Goal: Task Accomplishment & Management: Use online tool/utility

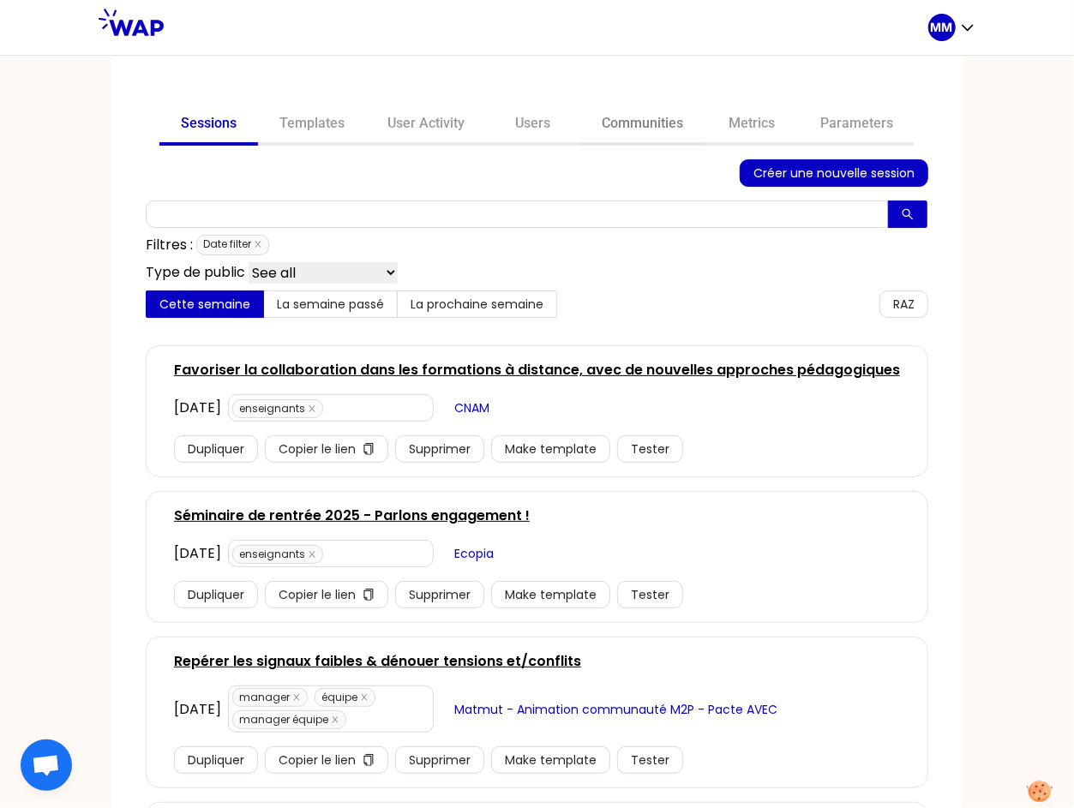
click at [621, 126] on link "Communities" at bounding box center [642, 125] width 124 height 41
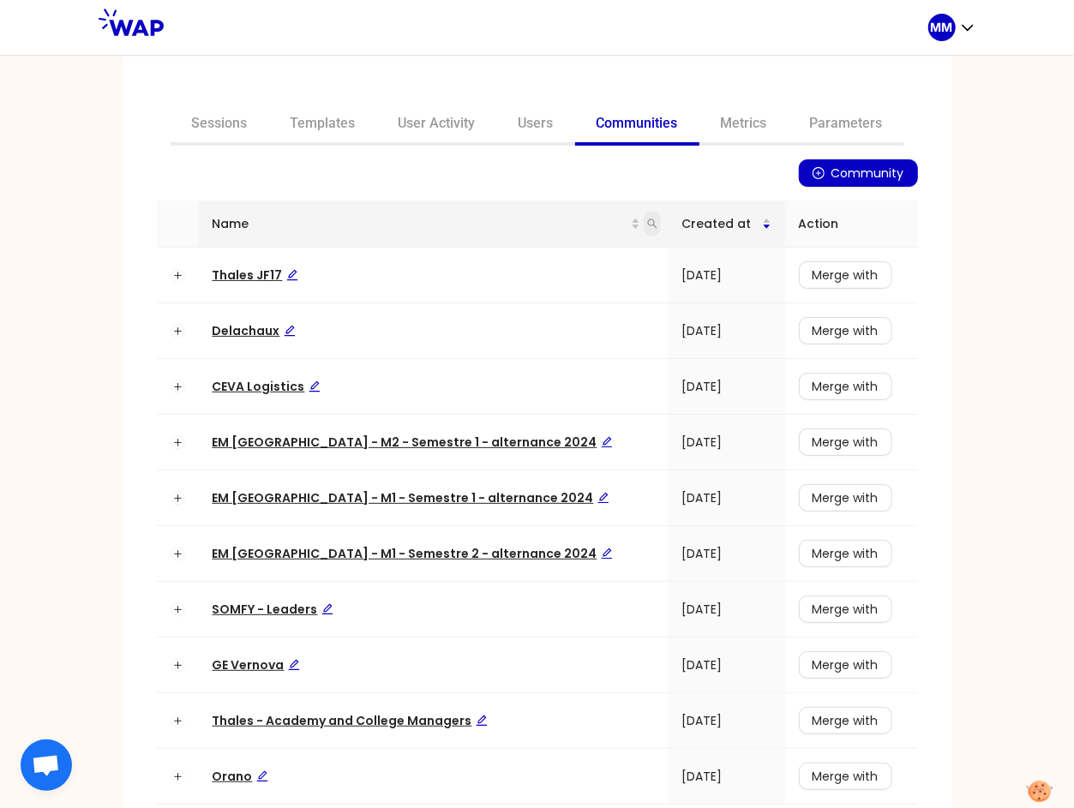
click at [647, 220] on icon "search" at bounding box center [652, 224] width 10 height 10
type input "auchan"
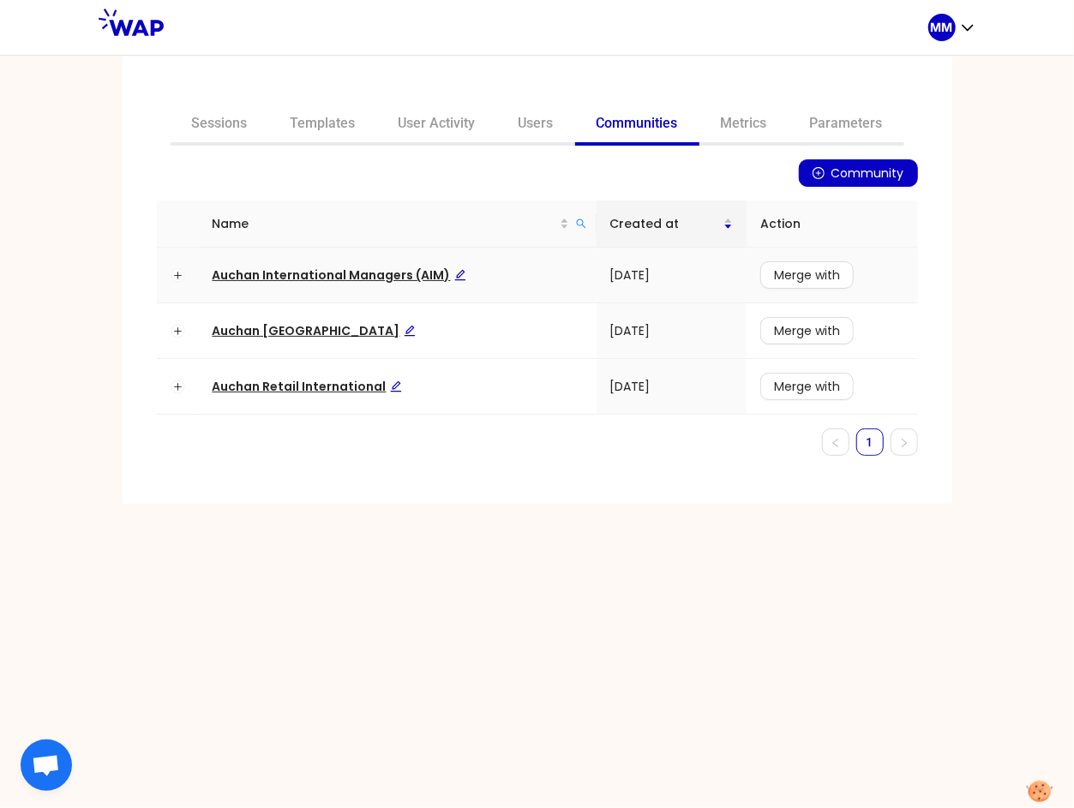
click at [410, 273] on span "Auchan International Managers (AIM)" at bounding box center [340, 275] width 254 height 17
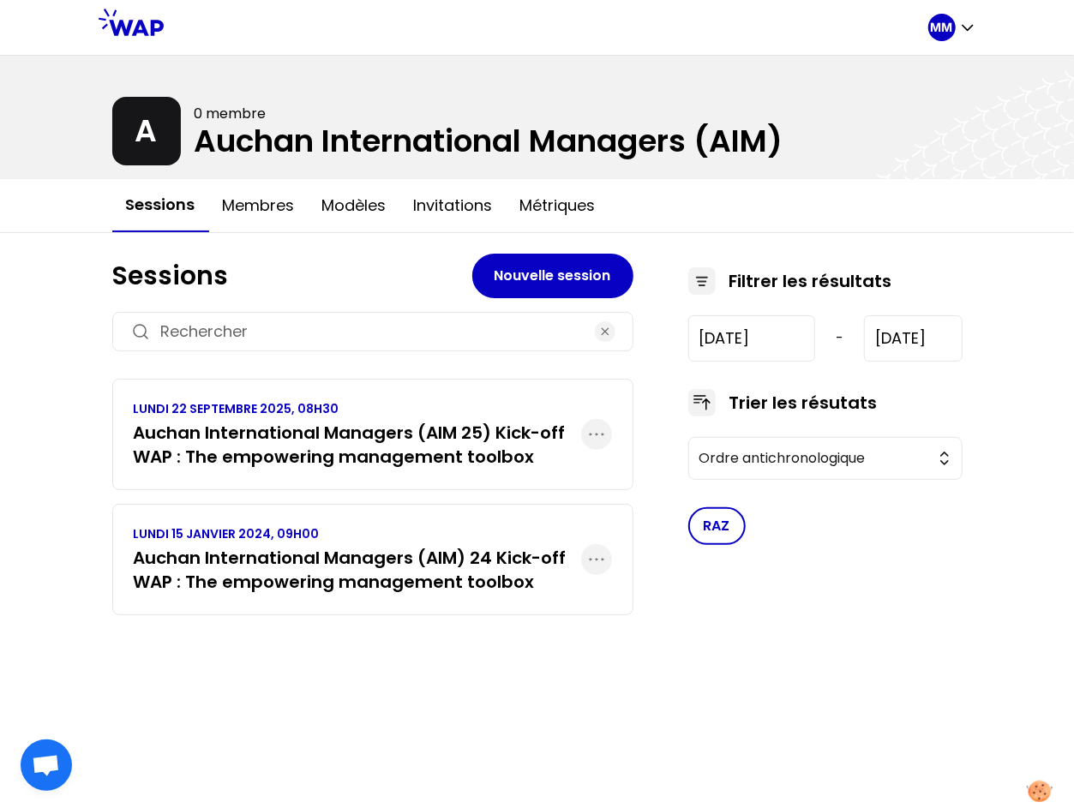
click at [382, 442] on h3 "Auchan International Managers (AIM 25) Kick-off WAP : The empowering management…" at bounding box center [358, 445] width 448 height 48
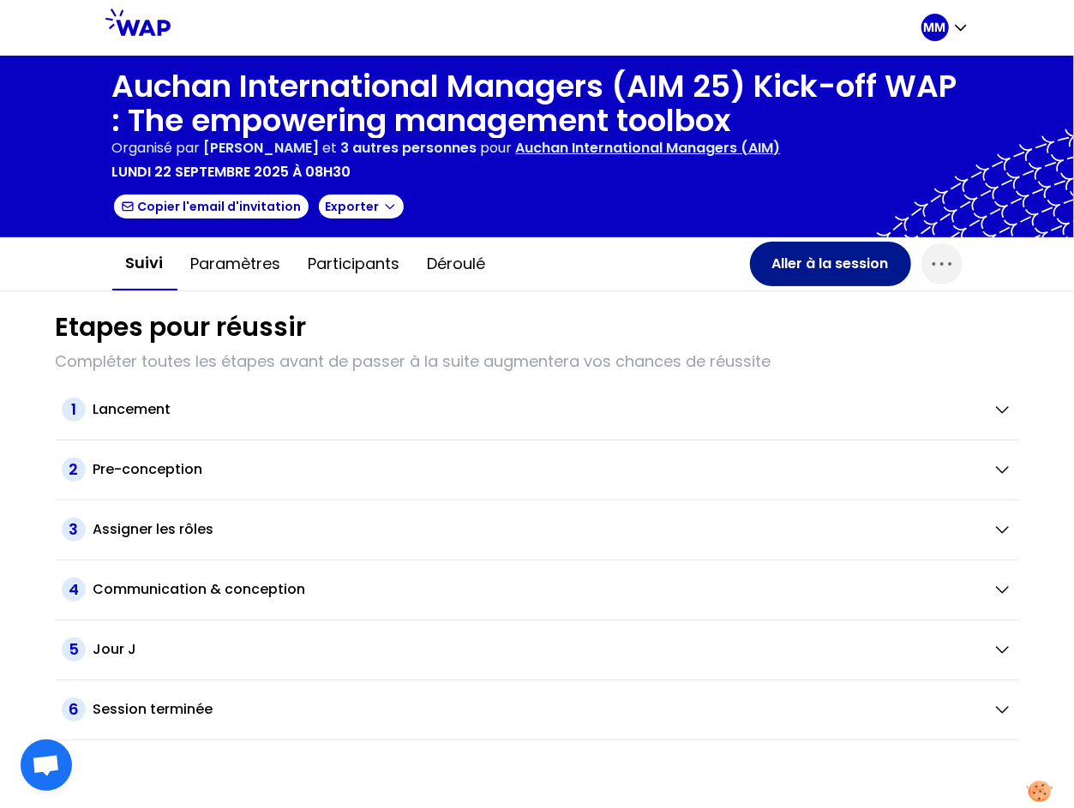
click at [794, 266] on button "Aller à la session" at bounding box center [830, 264] width 161 height 45
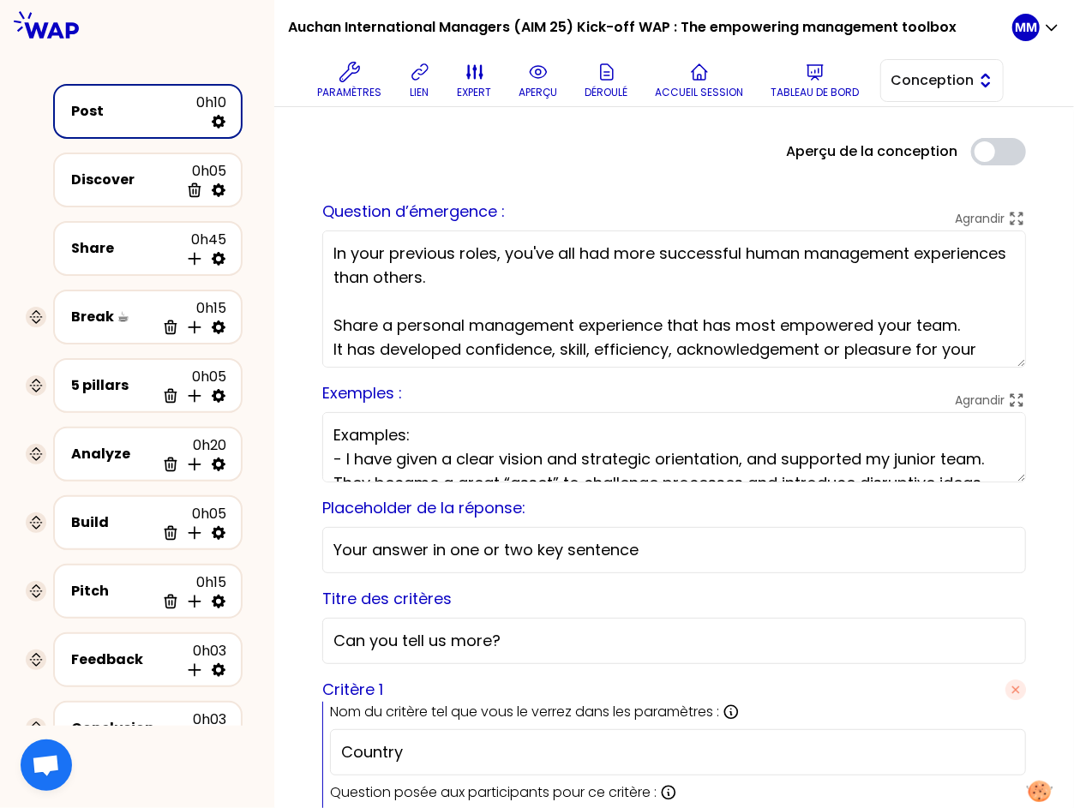
drag, startPoint x: 953, startPoint y: 70, endPoint x: 953, endPoint y: 89, distance: 18.9
click at [953, 70] on span "Conception" at bounding box center [930, 80] width 77 height 21
click at [953, 132] on span "Conception" at bounding box center [953, 123] width 74 height 21
click at [944, 87] on span "Conception" at bounding box center [930, 80] width 77 height 21
click at [958, 145] on span "Facilitation" at bounding box center [953, 151] width 74 height 21
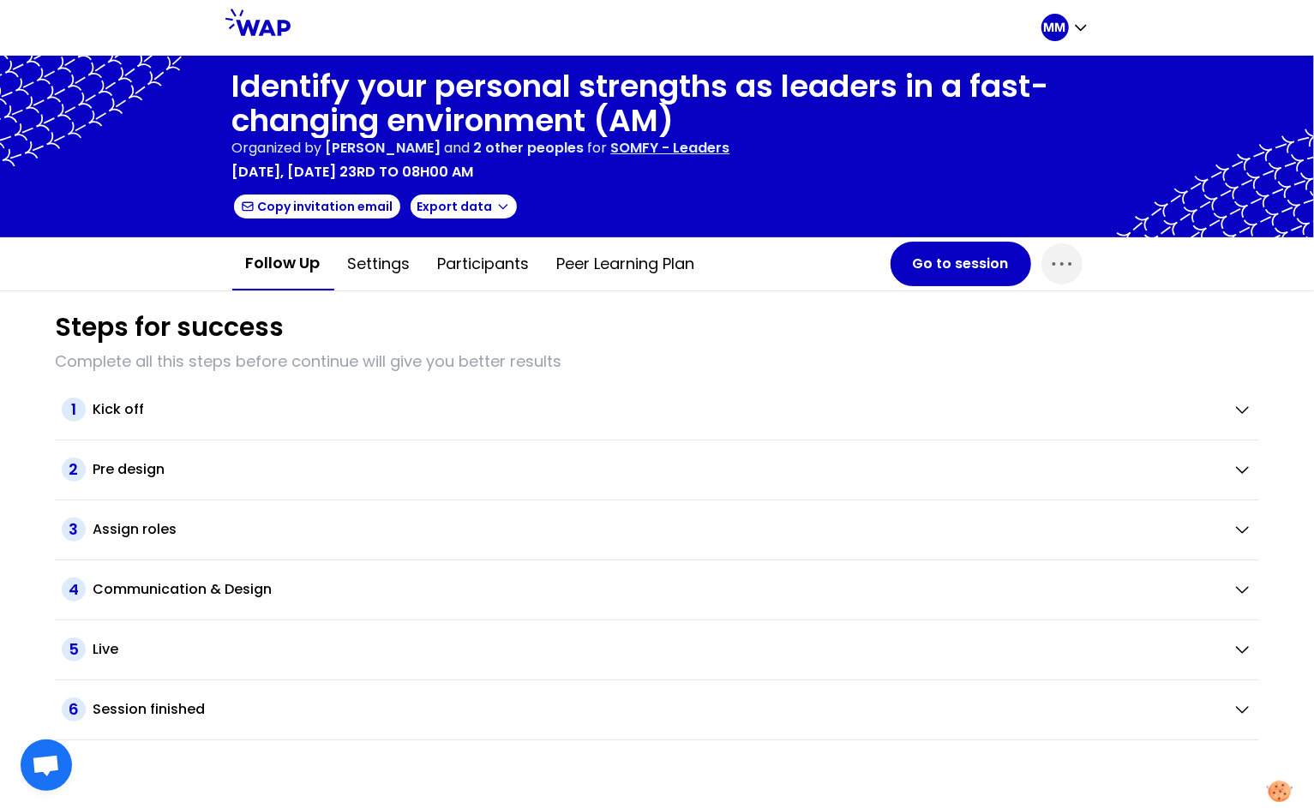
drag, startPoint x: 494, startPoint y: 258, endPoint x: 515, endPoint y: 303, distance: 49.5
click at [494, 258] on button "Participants" at bounding box center [483, 263] width 119 height 51
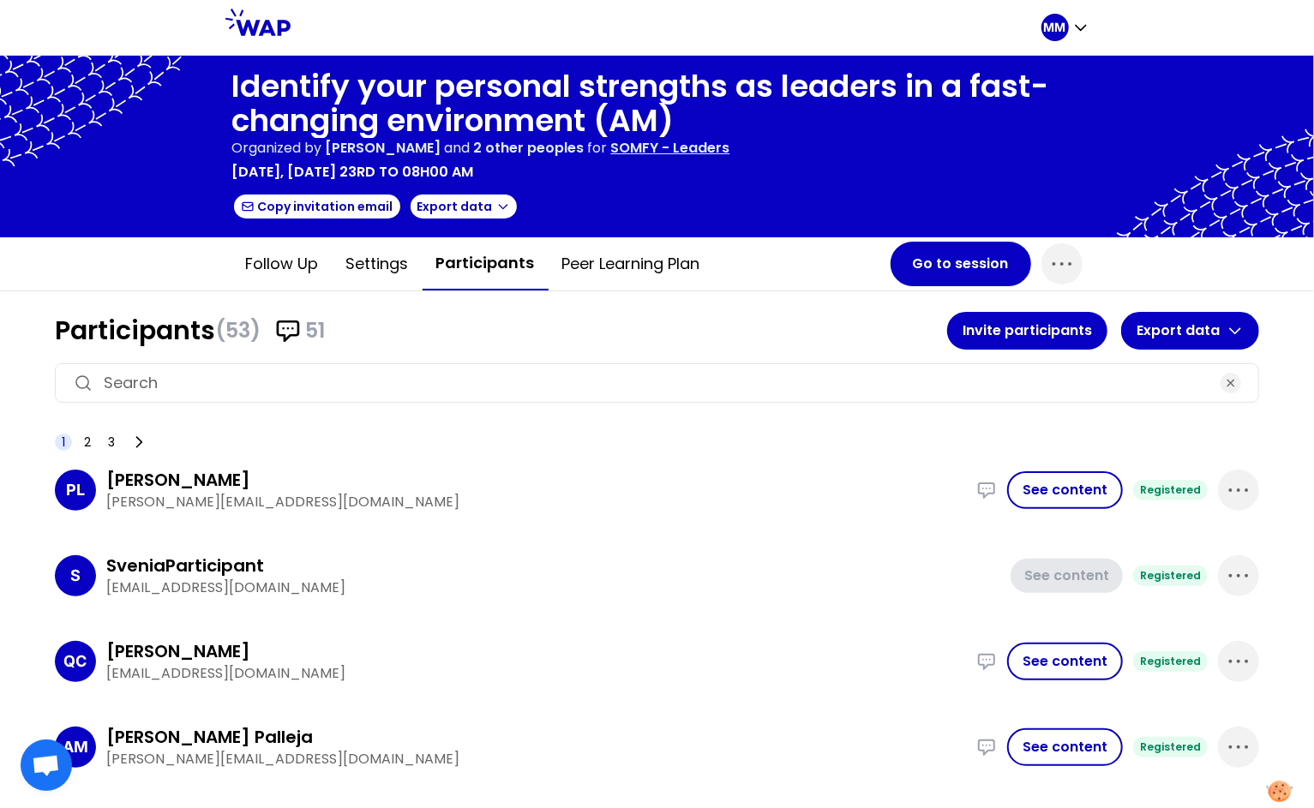
click at [551, 379] on input at bounding box center [657, 383] width 1107 height 24
paste input "christine.richard@somfy.com"
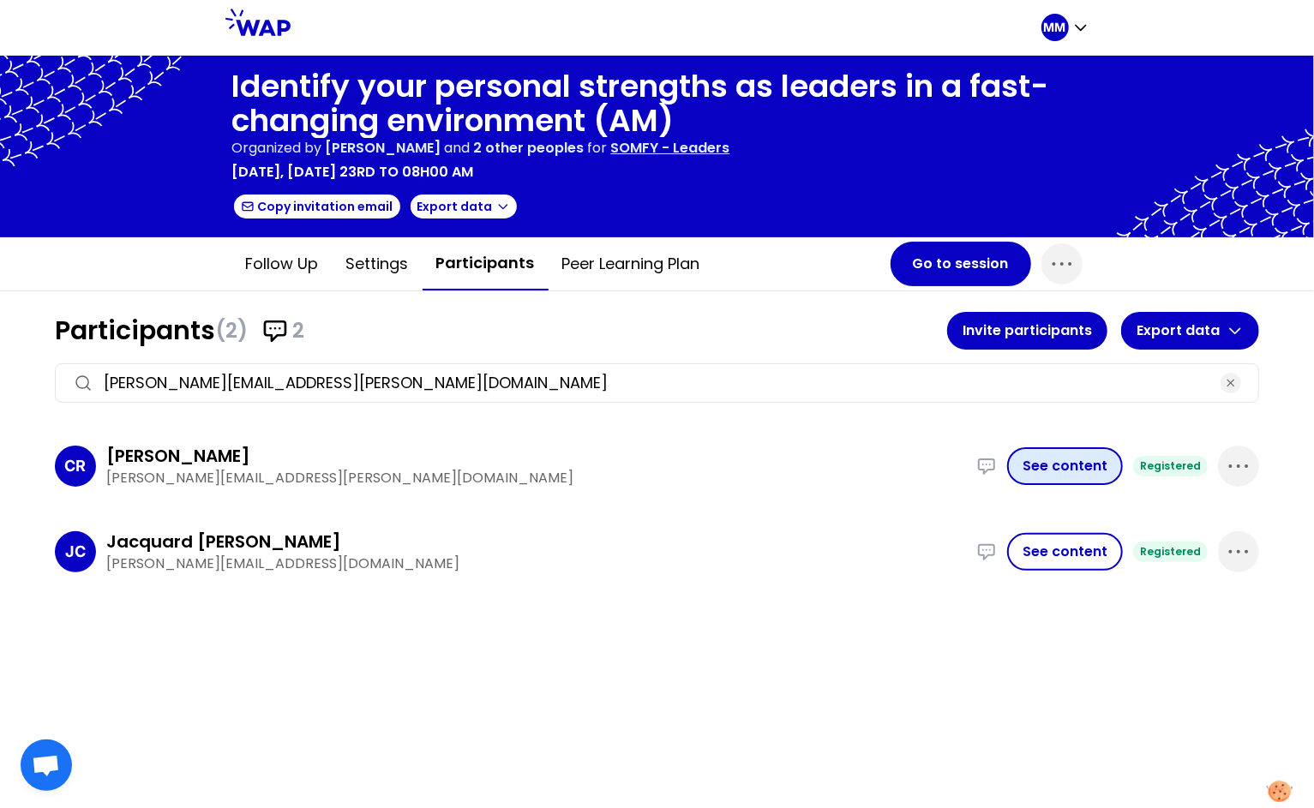
type input "christine.richard@somfy.com"
click at [1073, 466] on button "See content" at bounding box center [1065, 467] width 116 height 38
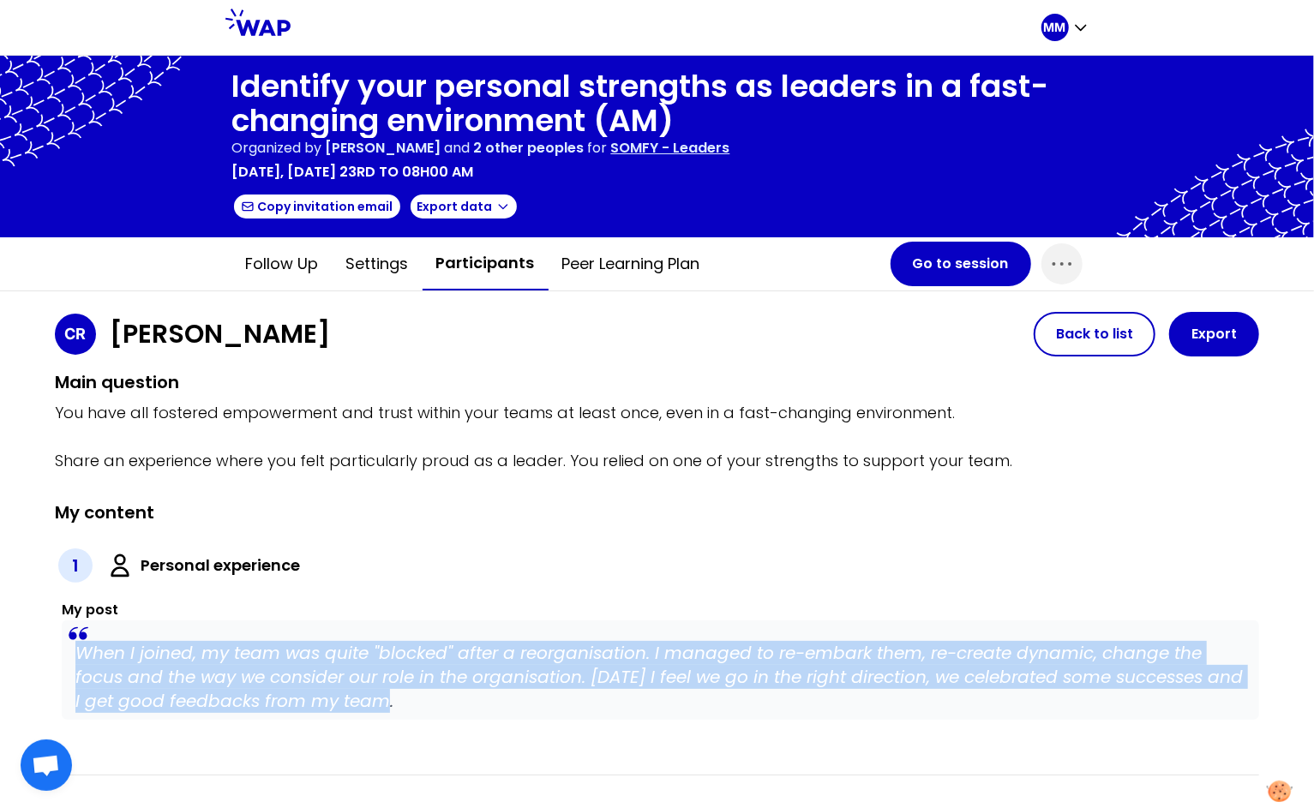
drag, startPoint x: 456, startPoint y: 691, endPoint x: 34, endPoint y: 655, distance: 423.4
copy p "When I joined, my team was quite "blocked" after a reorganisation. I managed to…"
drag, startPoint x: 482, startPoint y: 267, endPoint x: 681, endPoint y: 283, distance: 199.5
click at [482, 267] on button "Participants" at bounding box center [486, 263] width 126 height 53
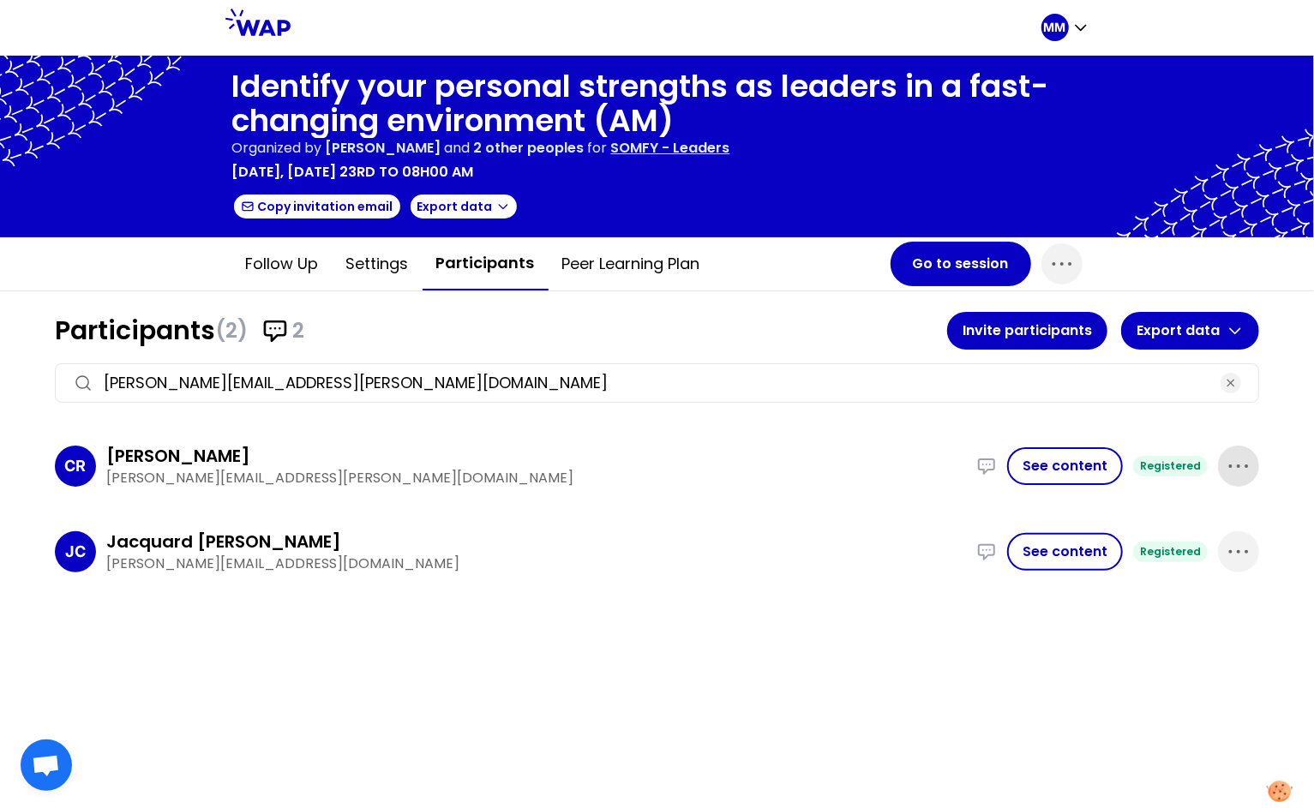
click at [1221, 478] on span "button" at bounding box center [1238, 466] width 41 height 41
click at [1191, 521] on p "Delete" at bounding box center [1190, 524] width 48 height 24
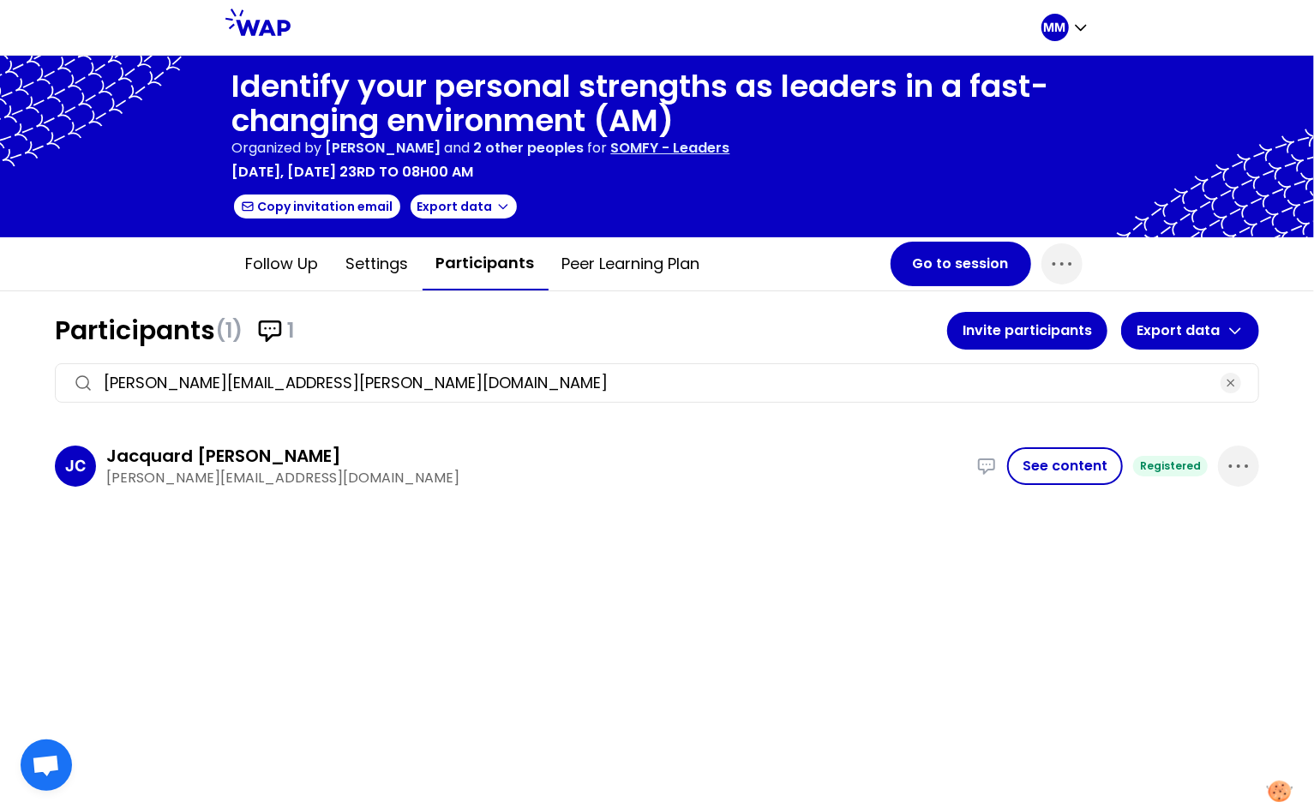
click at [706, 153] on p "SOMFY - Leaders" at bounding box center [670, 148] width 119 height 21
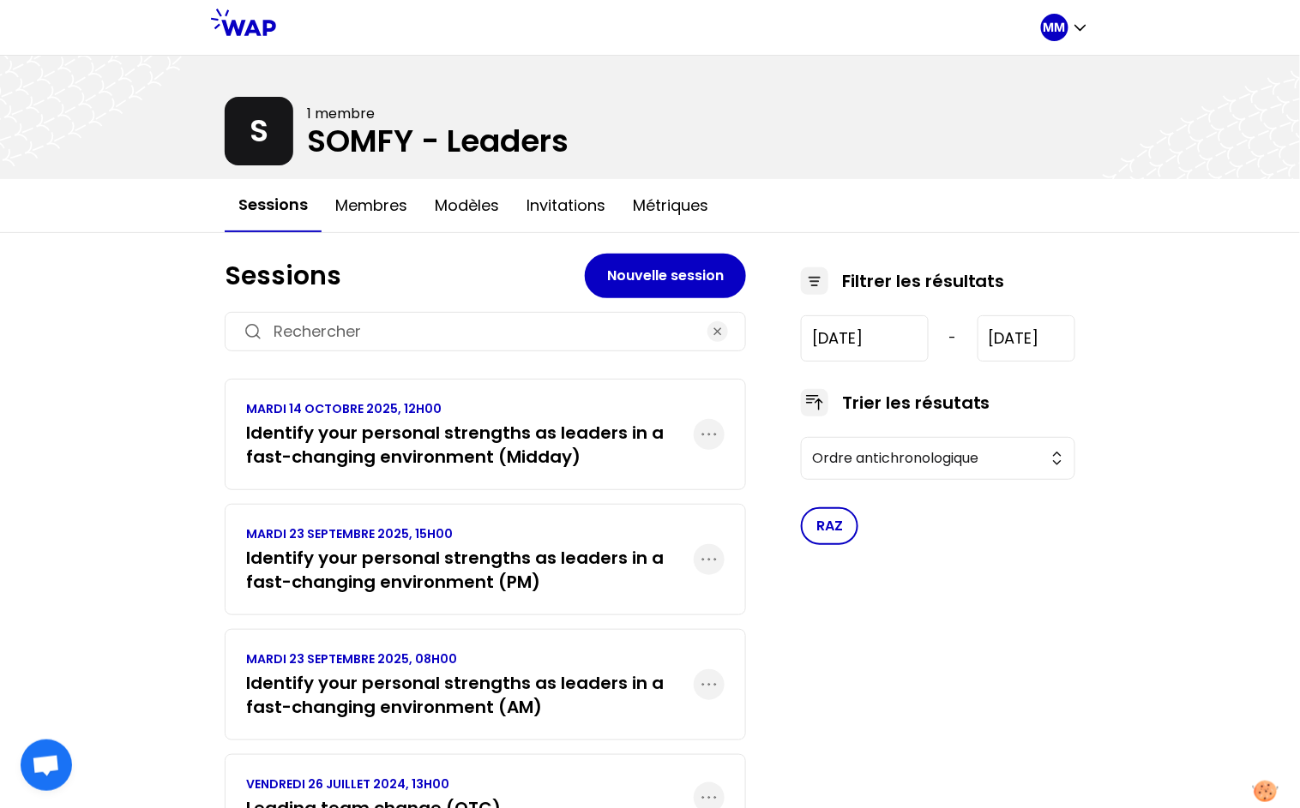
click at [514, 450] on h3 "Identify your personal strengths as leaders in a fast-changing environment (Mid…" at bounding box center [470, 445] width 448 height 48
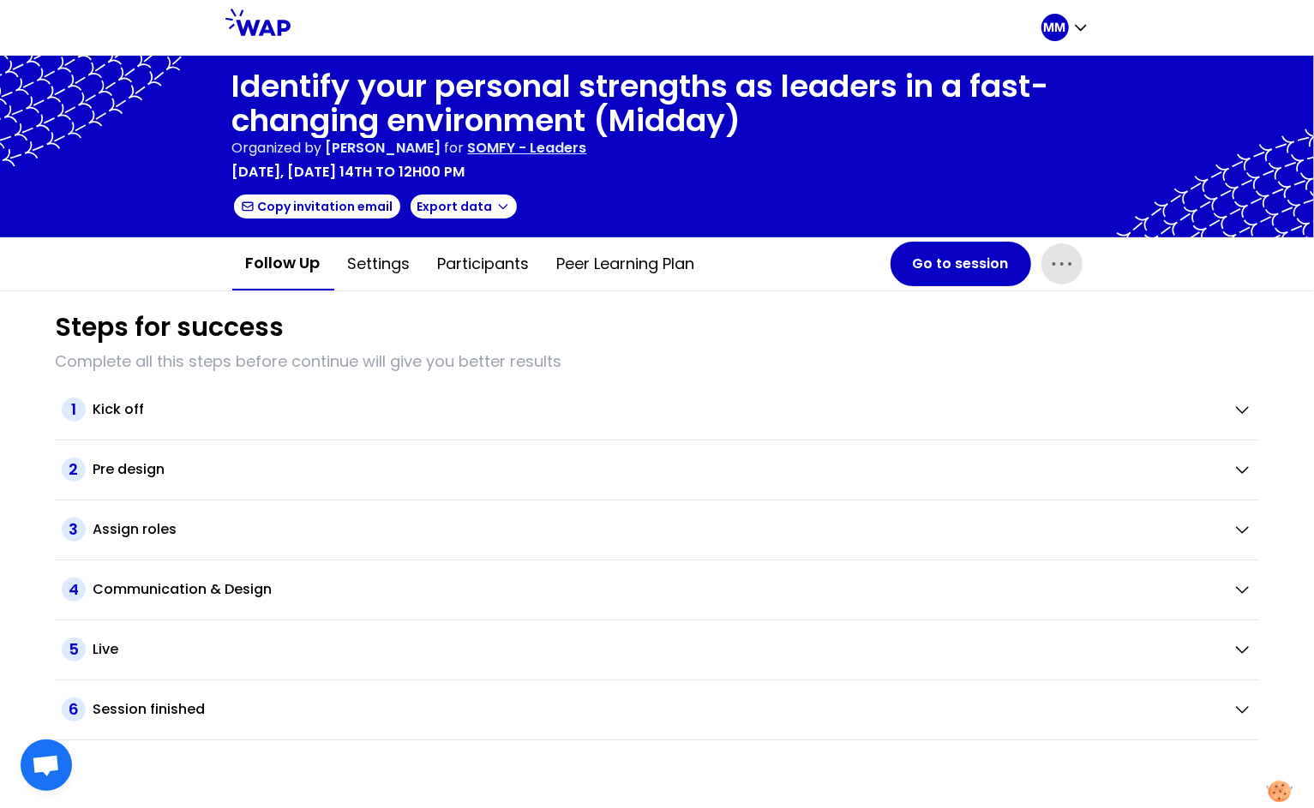
click at [1052, 259] on icon "button" at bounding box center [1062, 263] width 27 height 27
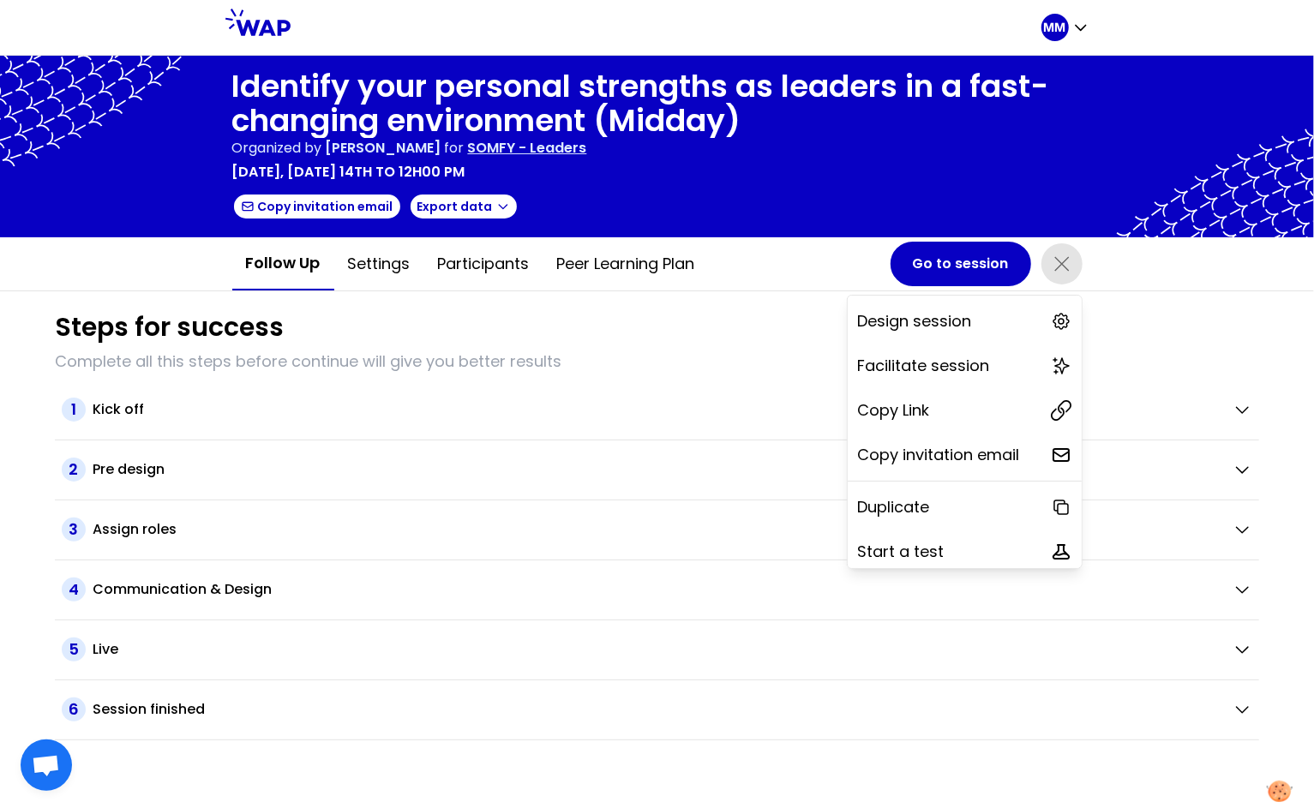
drag, startPoint x: 963, startPoint y: 418, endPoint x: 806, endPoint y: 189, distance: 276.8
click at [963, 418] on div "Copy Link" at bounding box center [965, 411] width 234 height 38
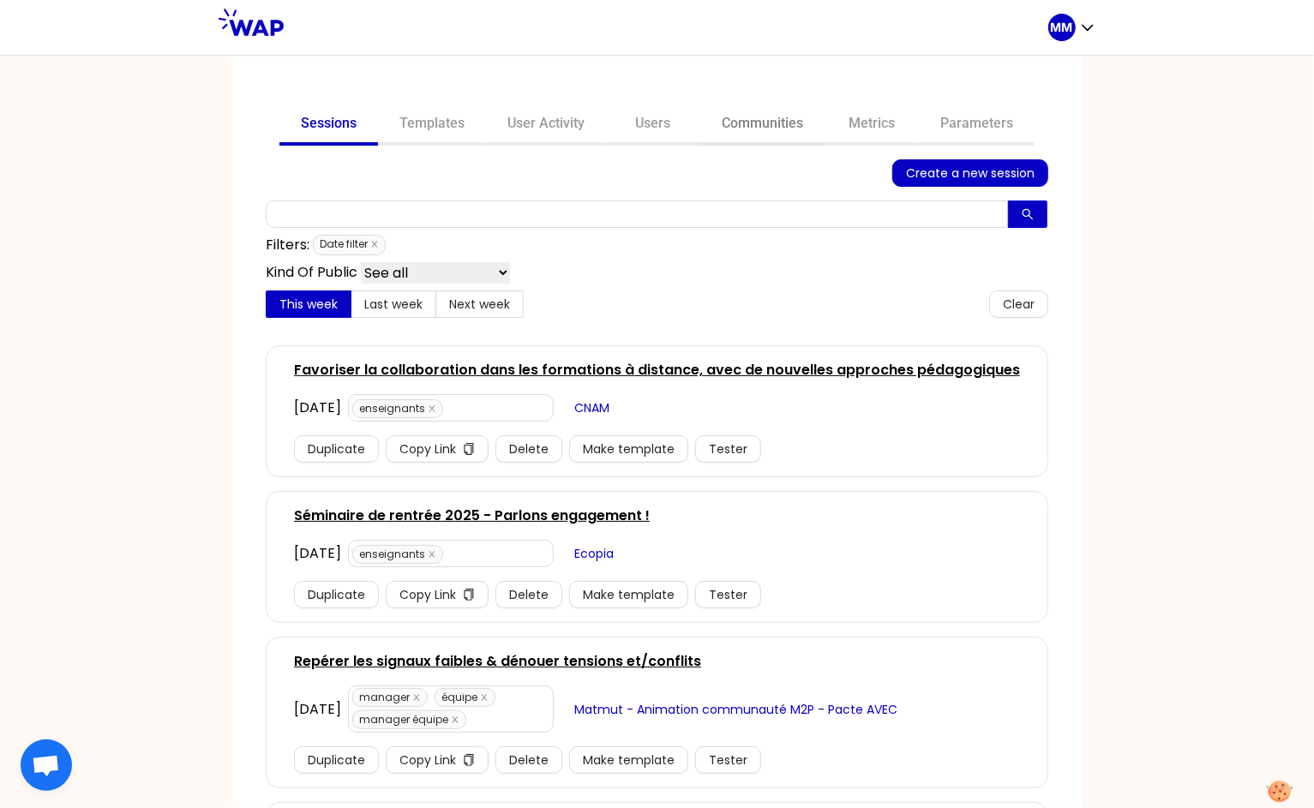
click at [745, 129] on link "Communities" at bounding box center [762, 125] width 124 height 41
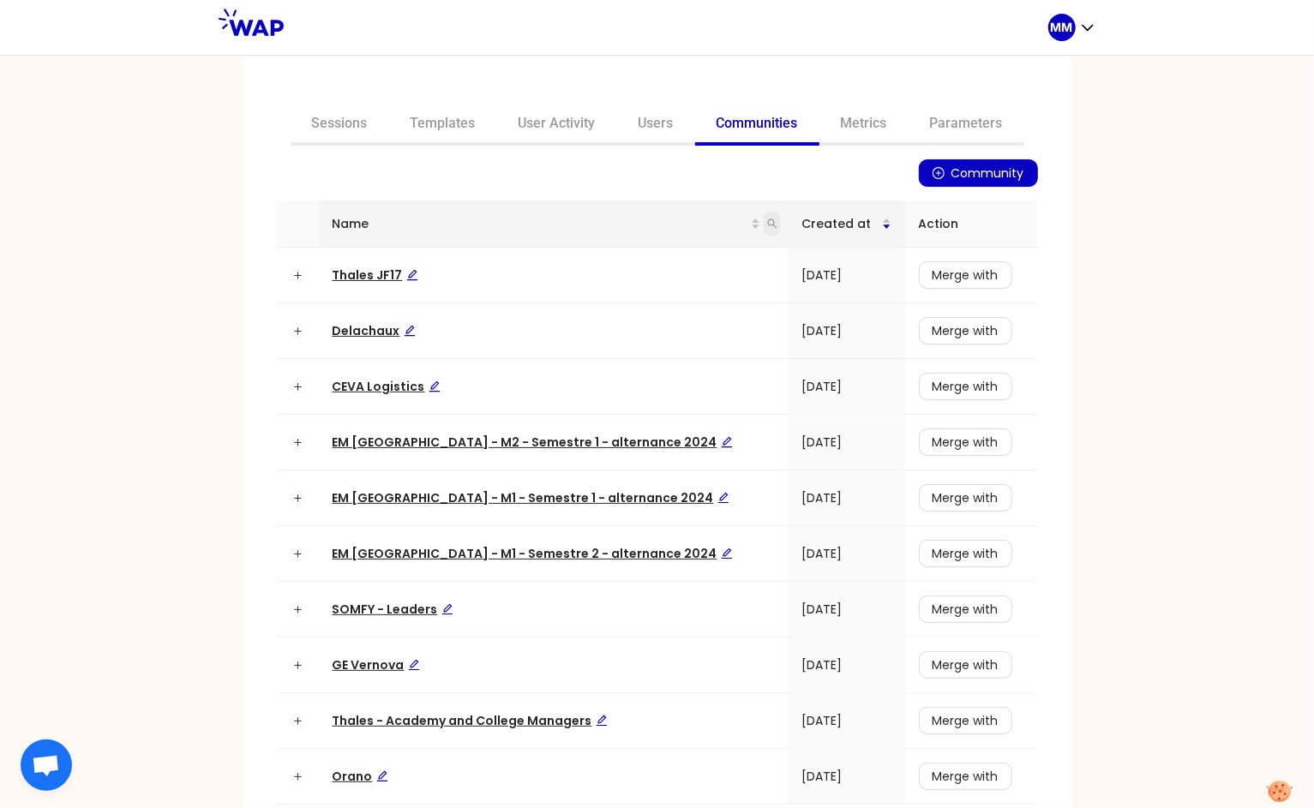
click at [767, 219] on icon "search" at bounding box center [772, 224] width 10 height 10
type input "somfy"
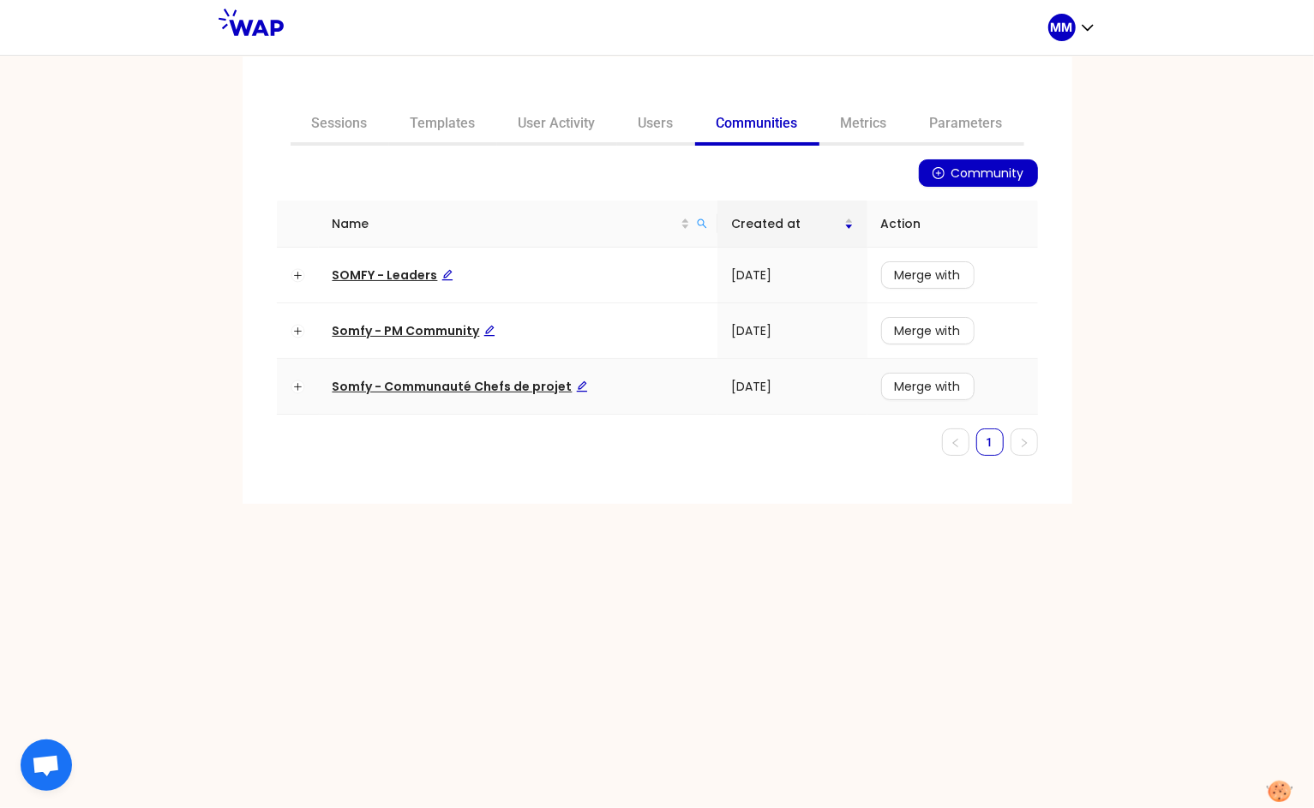
click at [466, 389] on span "Somfy - Communauté Chefs de projet" at bounding box center [460, 386] width 255 height 17
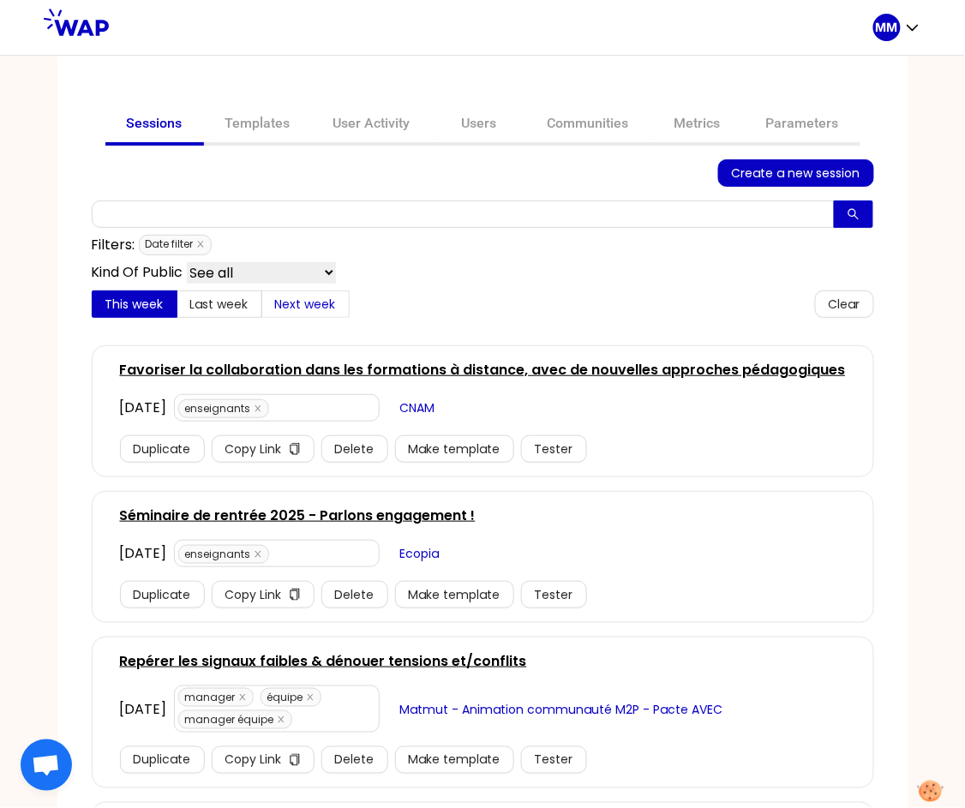
click at [298, 306] on span "Next week" at bounding box center [305, 304] width 61 height 17
click at [262, 309] on input "Next week" at bounding box center [262, 309] width 0 height 0
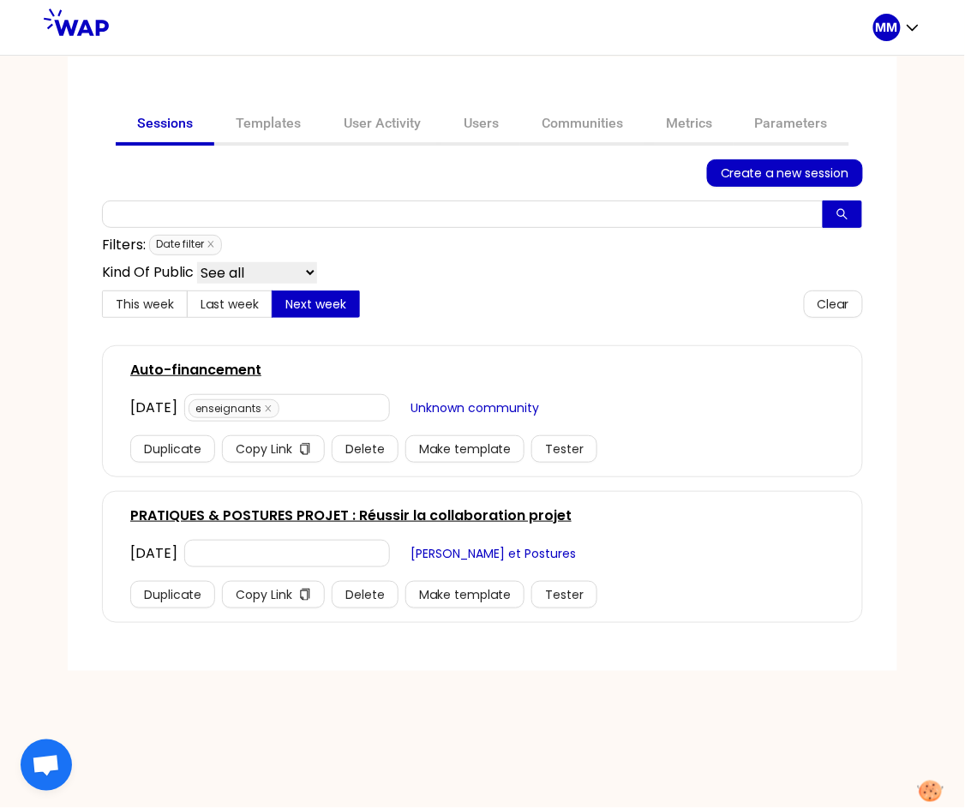
click at [357, 513] on link "PRATIQUES & POSTURES PROJET : Réussir la collaboration projet" at bounding box center [351, 516] width 442 height 21
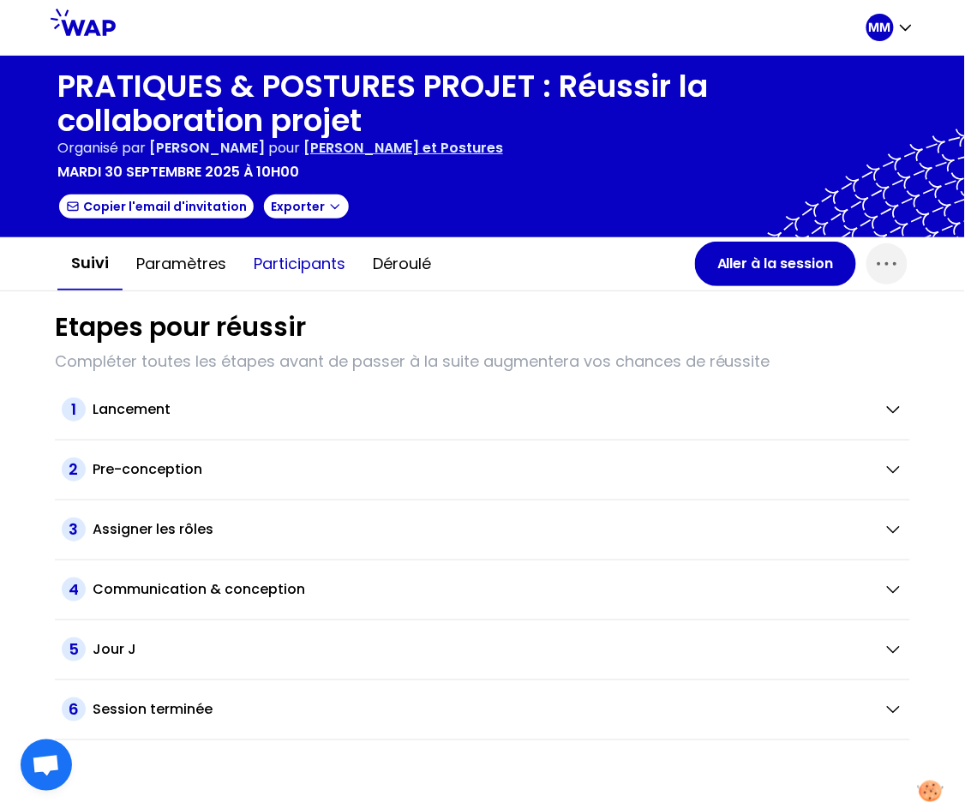
click at [313, 266] on button "Participants" at bounding box center [299, 263] width 119 height 51
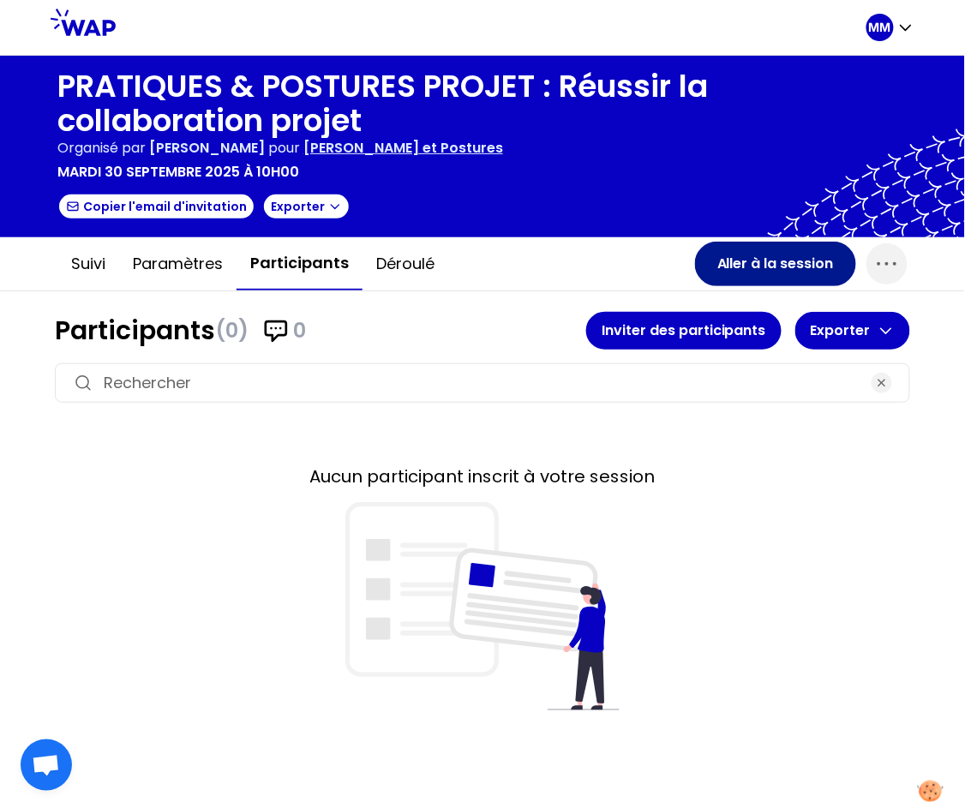
click at [755, 270] on button "Aller à la session" at bounding box center [775, 264] width 161 height 45
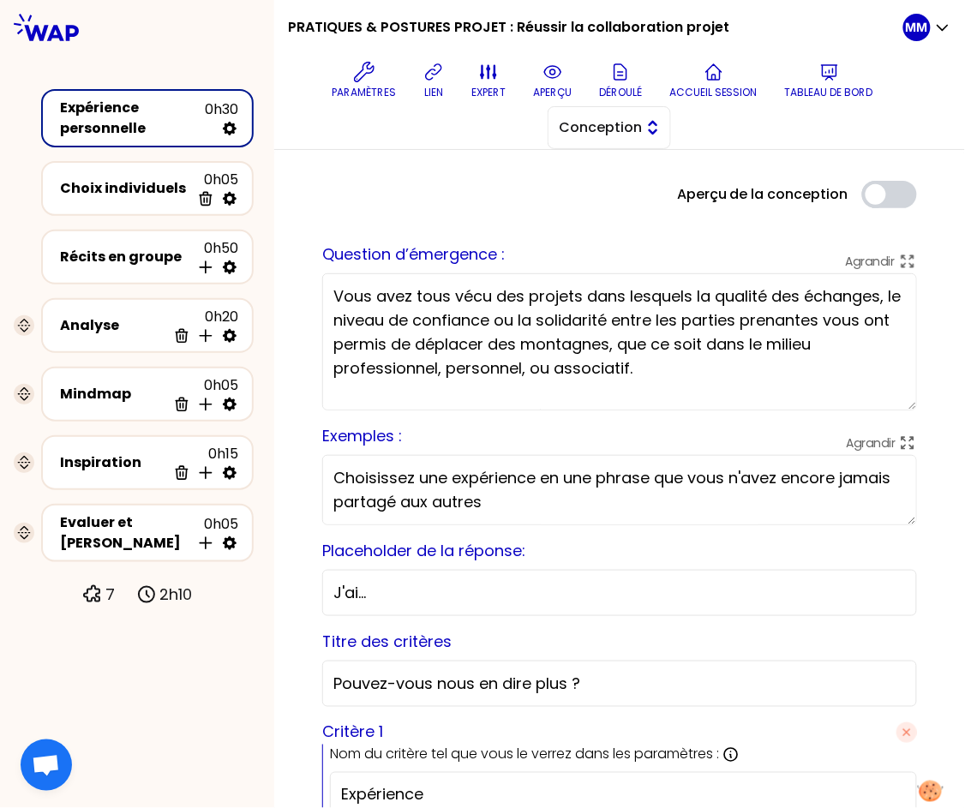
click at [604, 129] on span "Conception" at bounding box center [597, 127] width 77 height 21
click at [592, 197] on span "Facilitation" at bounding box center [620, 198] width 74 height 21
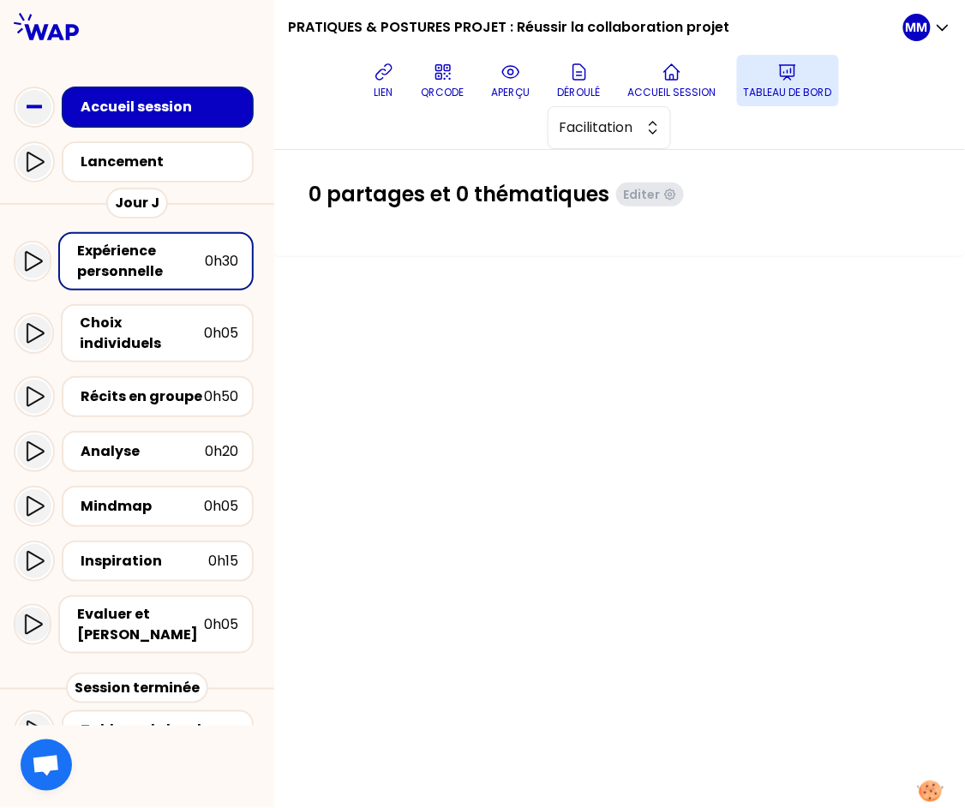
click at [786, 79] on icon at bounding box center [788, 72] width 21 height 21
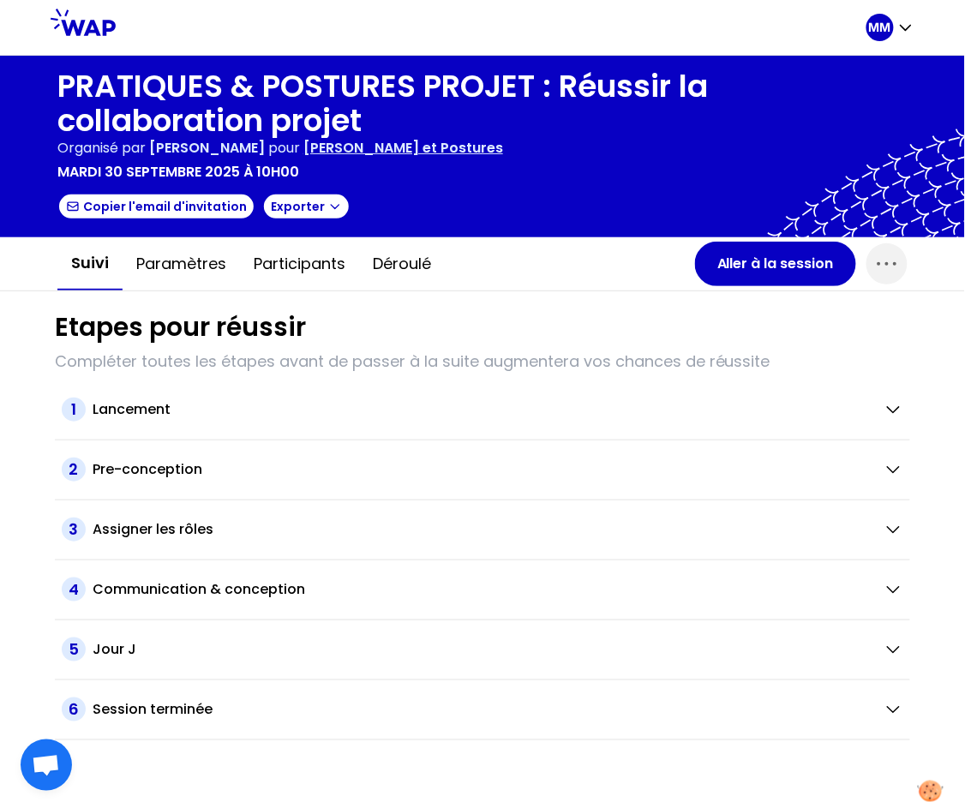
click at [501, 151] on p "Matmut Pratiques et Postures" at bounding box center [404, 148] width 200 height 21
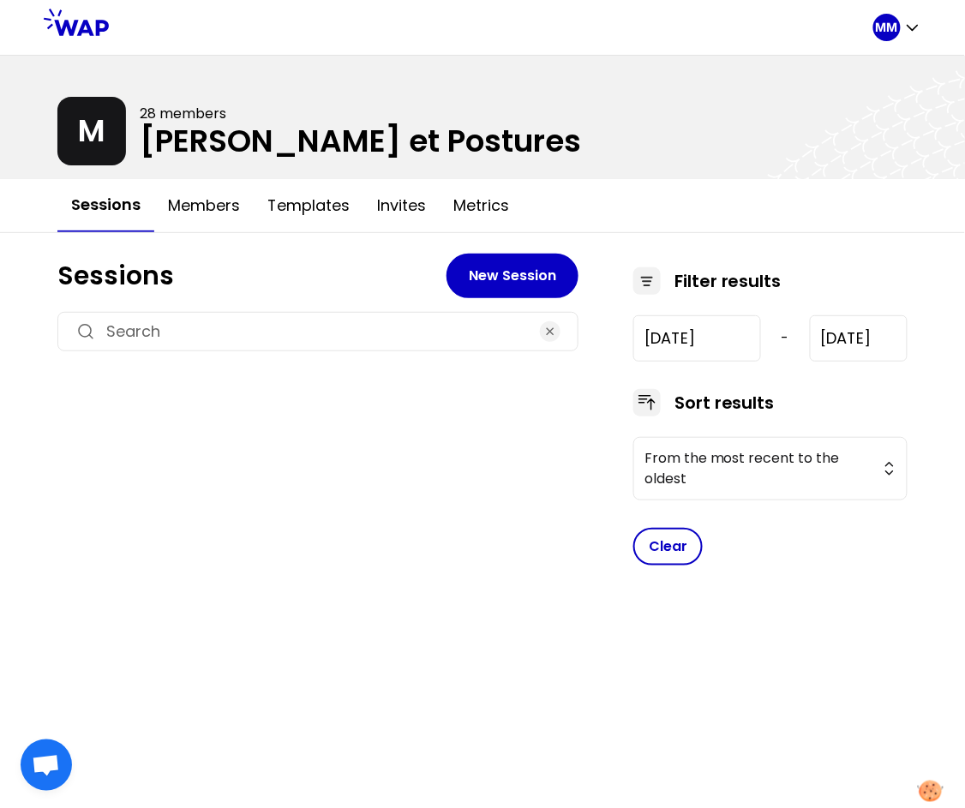
type input "2023-1-20"
type input "2025-9-30"
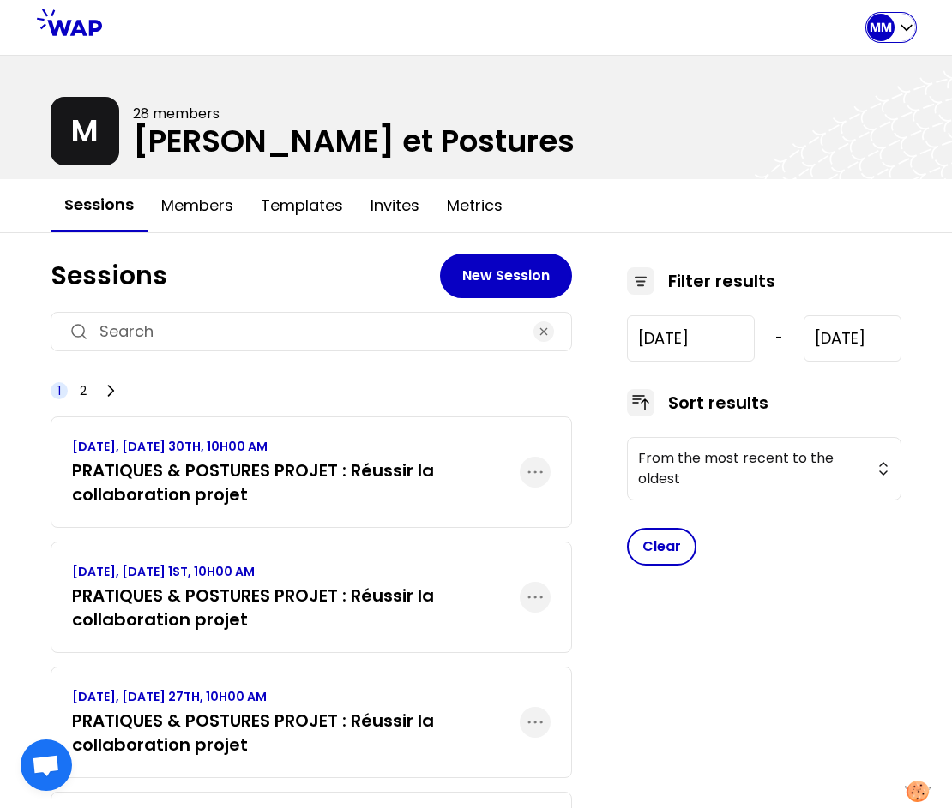
click at [878, 34] on p "MM" at bounding box center [880, 27] width 22 height 17
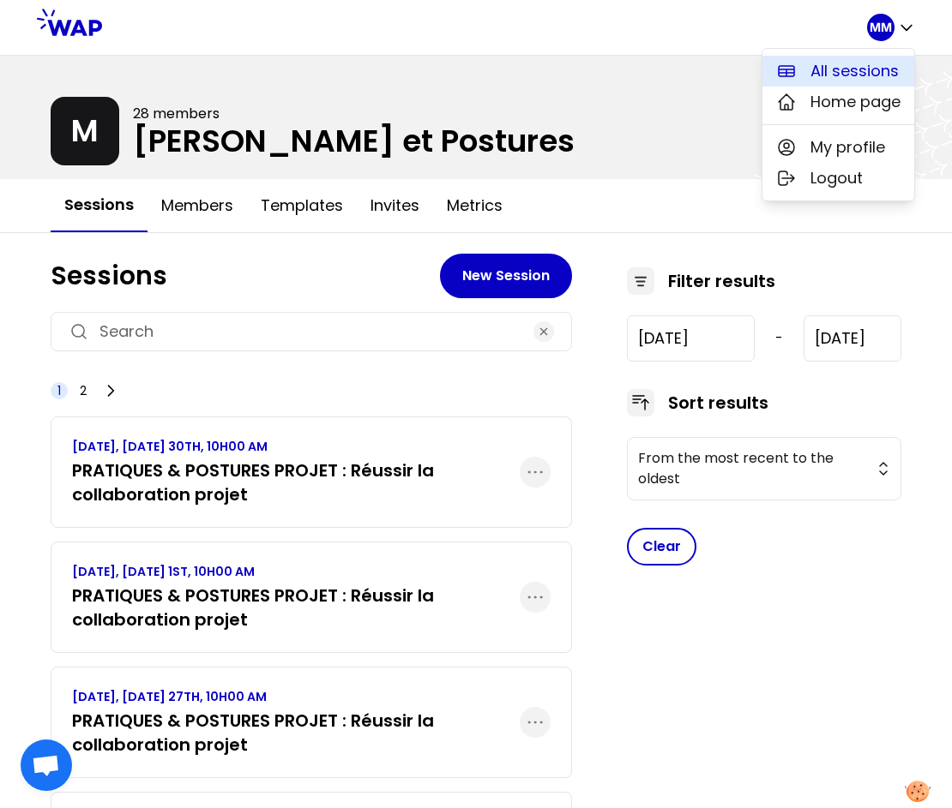
click at [833, 75] on span "All sessions" at bounding box center [854, 71] width 88 height 24
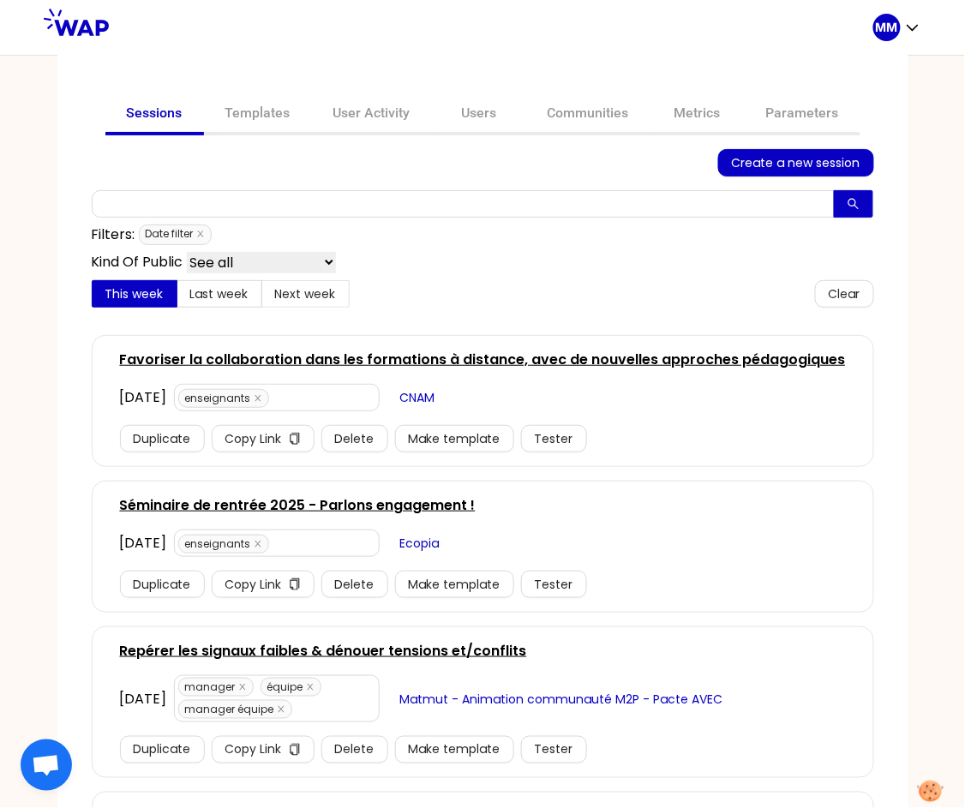
scroll to position [12, 0]
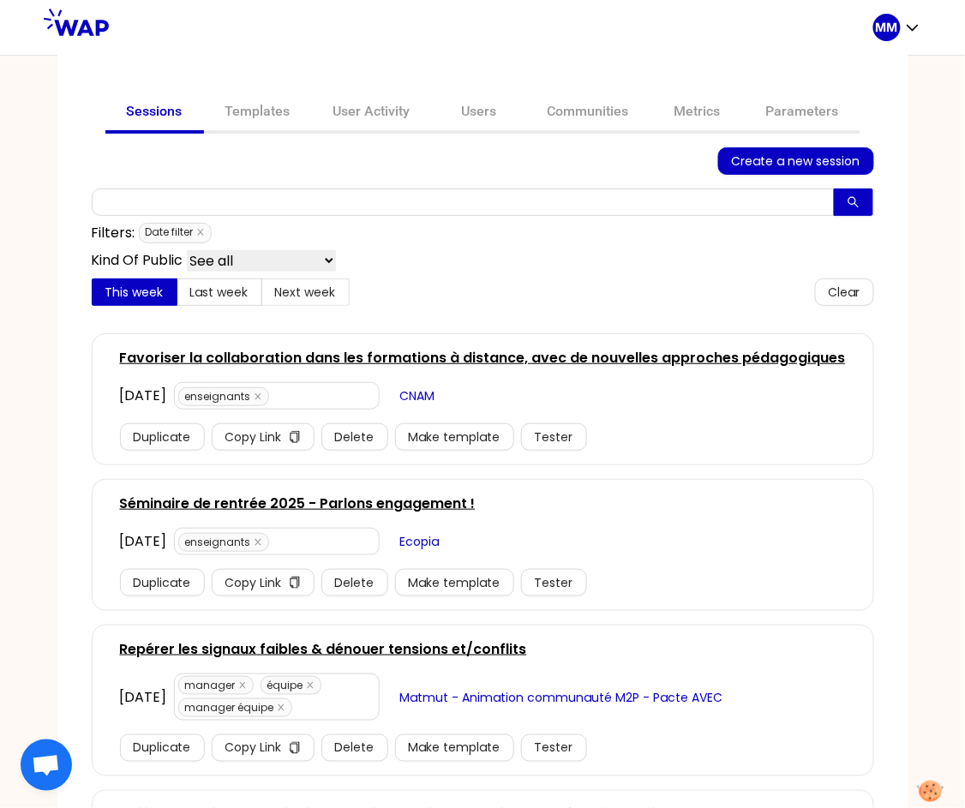
click at [394, 650] on link "Repérer les signaux faibles & dénouer tensions et/conflits" at bounding box center [323, 650] width 407 height 21
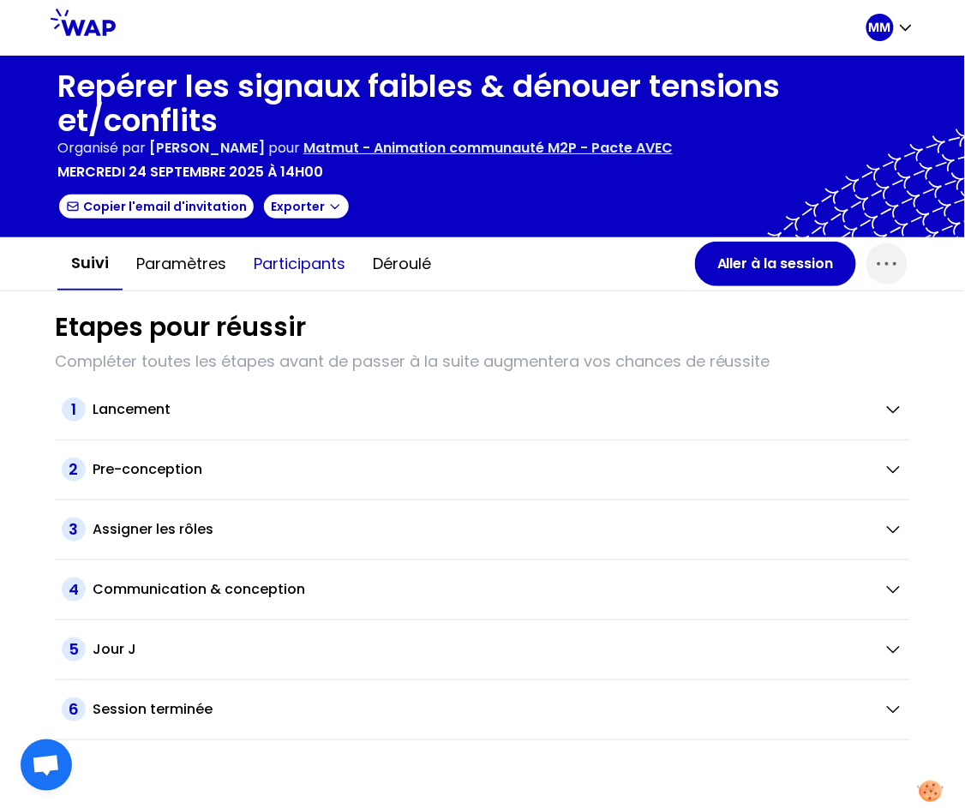
click at [316, 270] on button "Participants" at bounding box center [299, 263] width 119 height 51
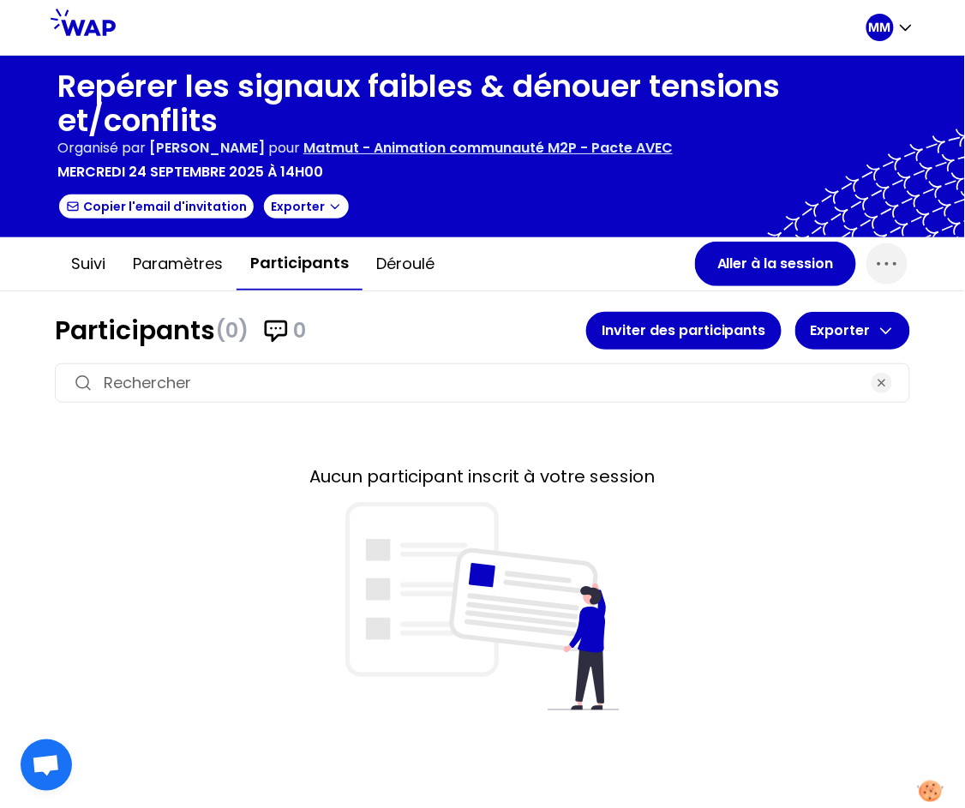
click at [195, 106] on h1 "Repérer les signaux faibles & dénouer tensions et/conflits" at bounding box center [482, 103] width 851 height 69
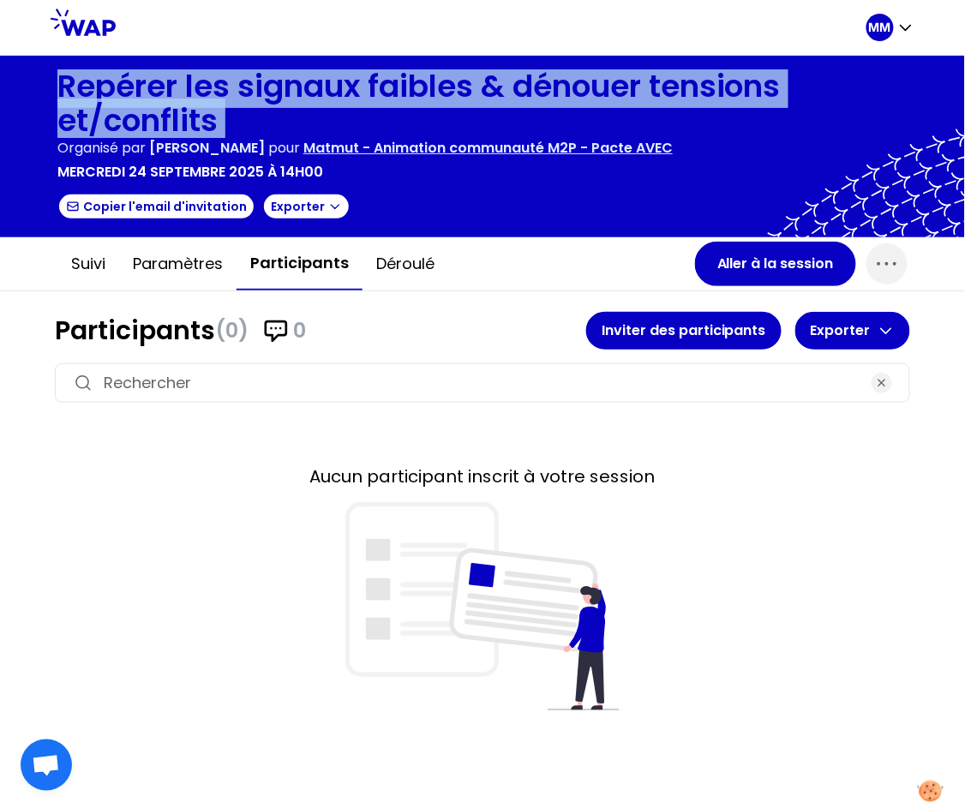
click at [195, 106] on h1 "Repérer les signaux faibles & dénouer tensions et/conflits" at bounding box center [482, 103] width 851 height 69
click at [884, 31] on p "MM" at bounding box center [880, 27] width 22 height 17
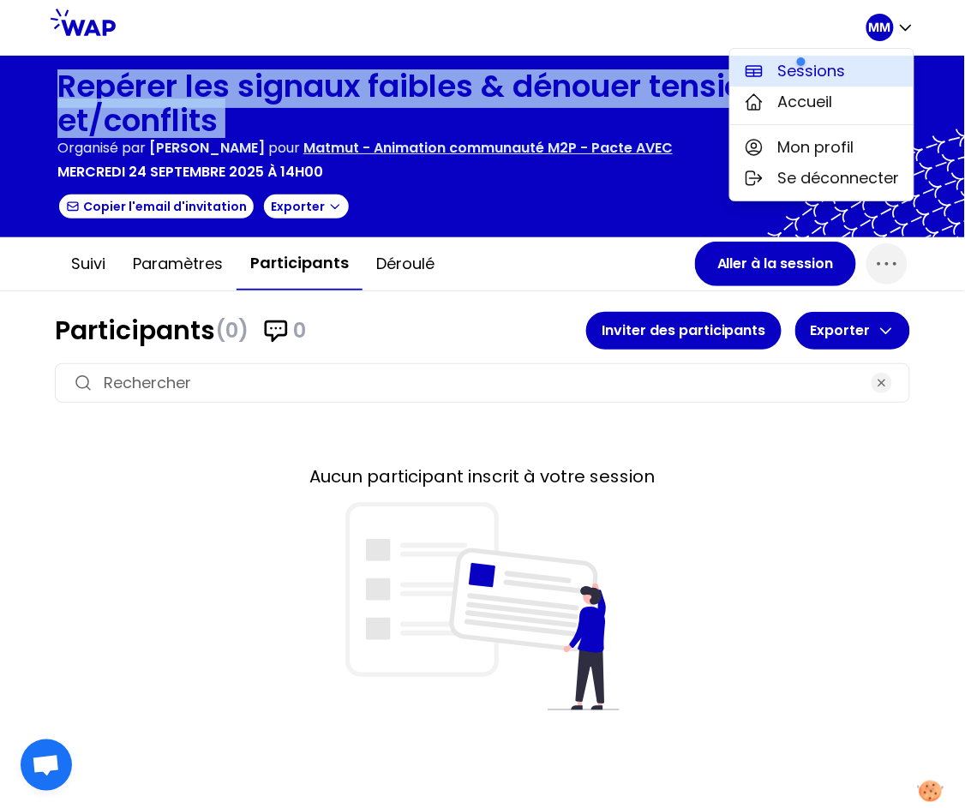
click at [777, 70] on button "Sessions" at bounding box center [821, 71] width 183 height 31
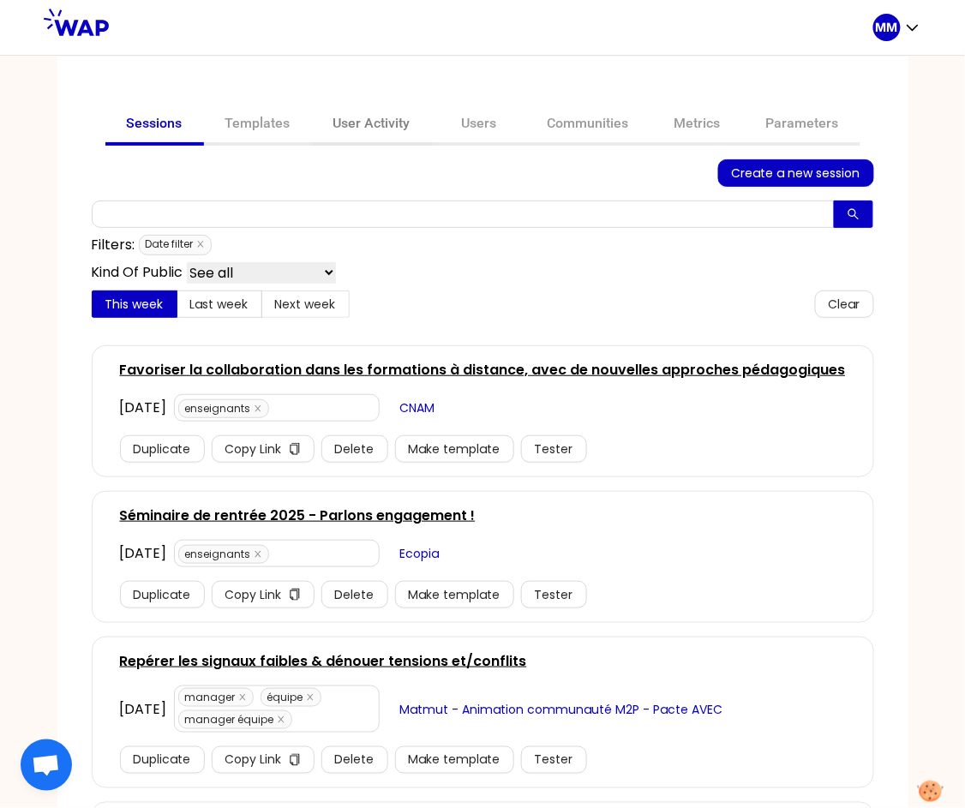
click at [365, 120] on link "User Activity" at bounding box center [372, 125] width 120 height 41
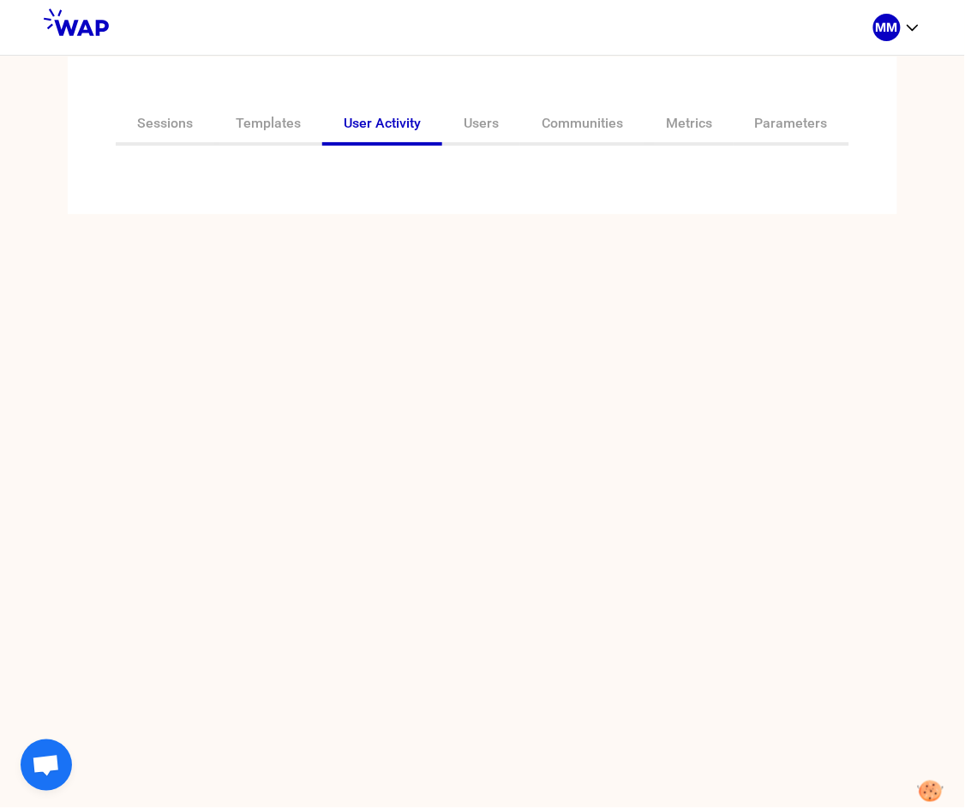
click at [292, 177] on div at bounding box center [482, 169] width 761 height 21
click at [212, 178] on input "text" at bounding box center [472, 183] width 718 height 24
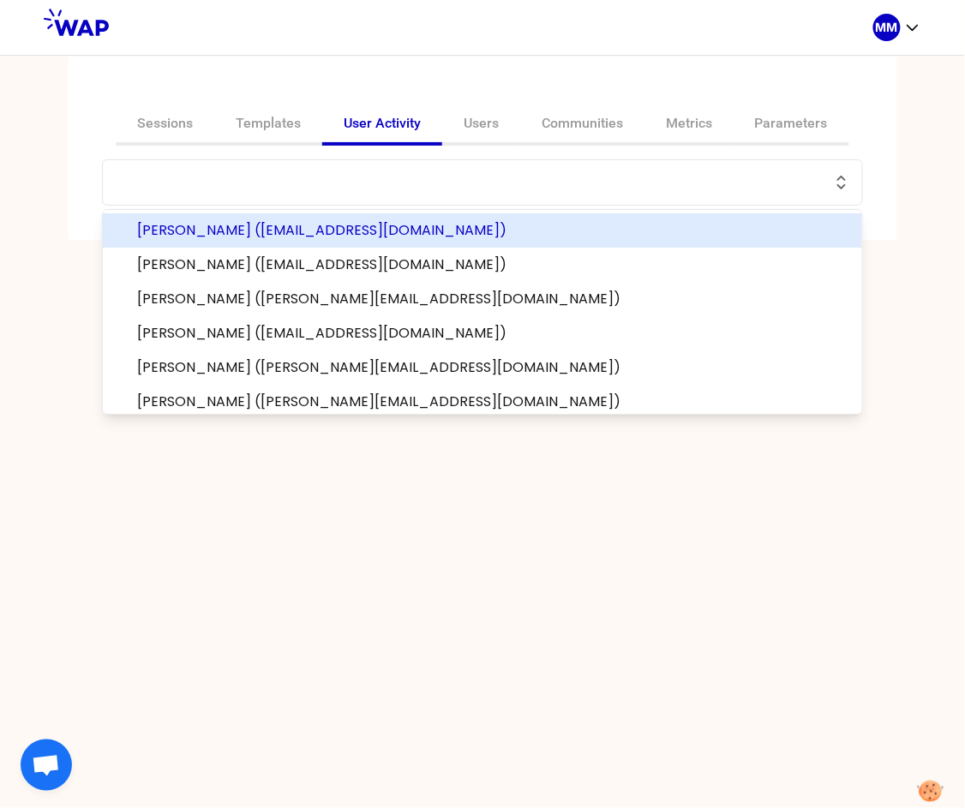
paste input "conseil.vincent@matmut.fr"
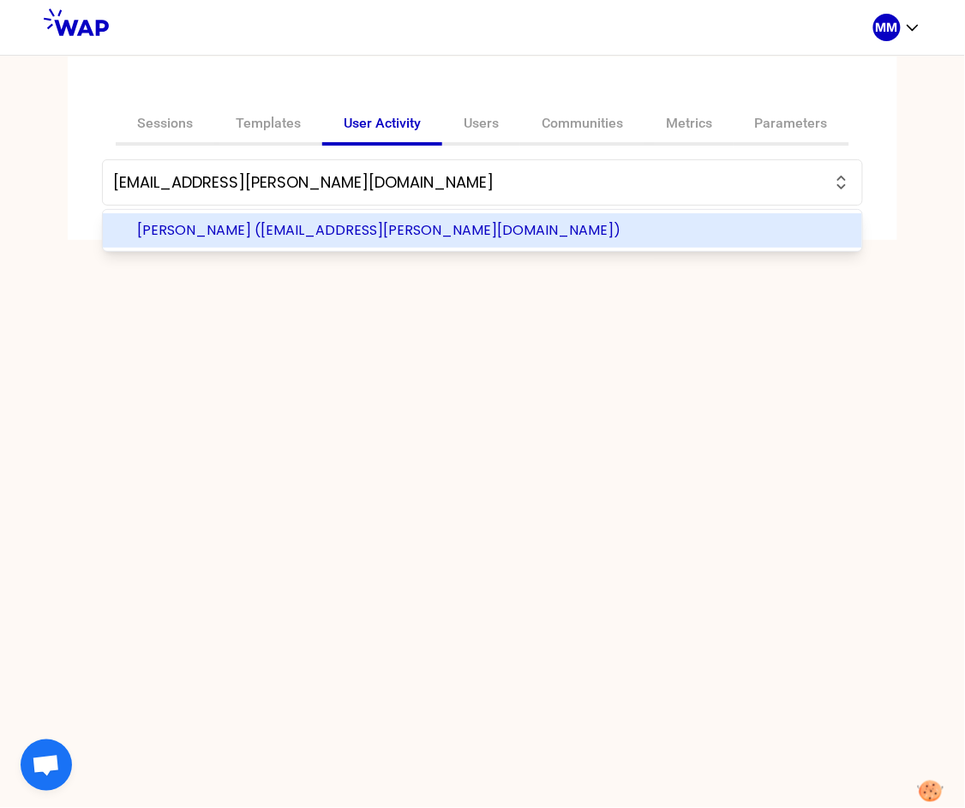
click at [303, 231] on span "Vincent CONSEIL (conseil.vincent@matmut.fr)" at bounding box center [493, 230] width 712 height 21
type input "Vincent CONSEIL (conseil.vincent@matmut.fr)"
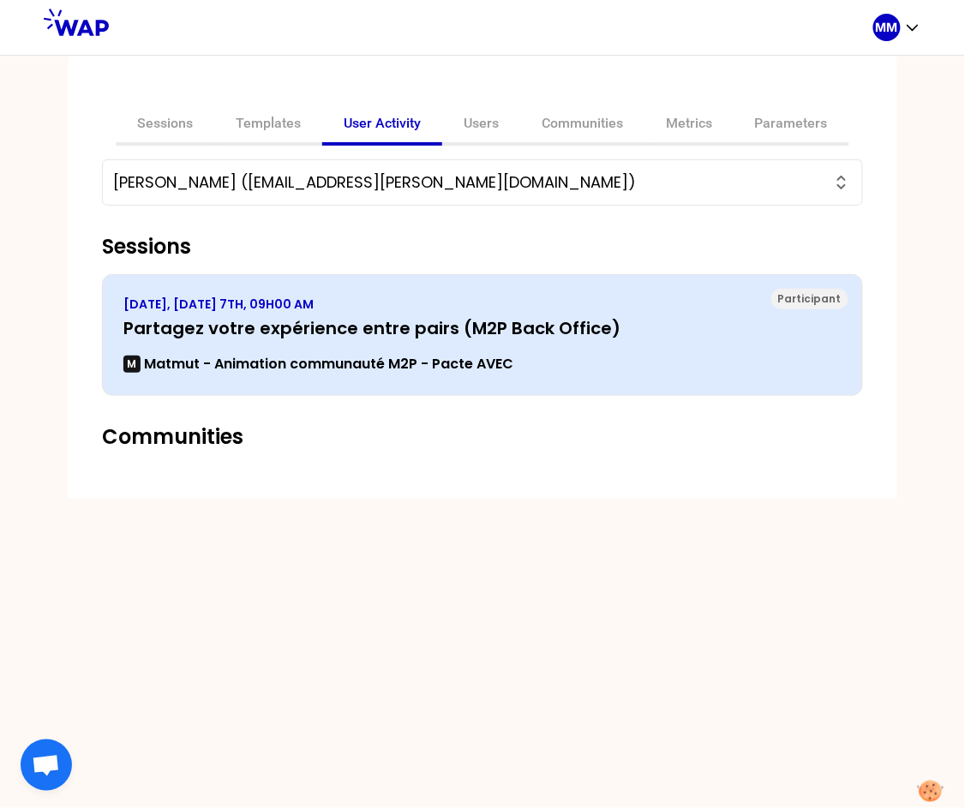
click at [318, 328] on h3 "Partagez votre expérience entre pairs (M2P Back Office)" at bounding box center [482, 328] width 718 height 24
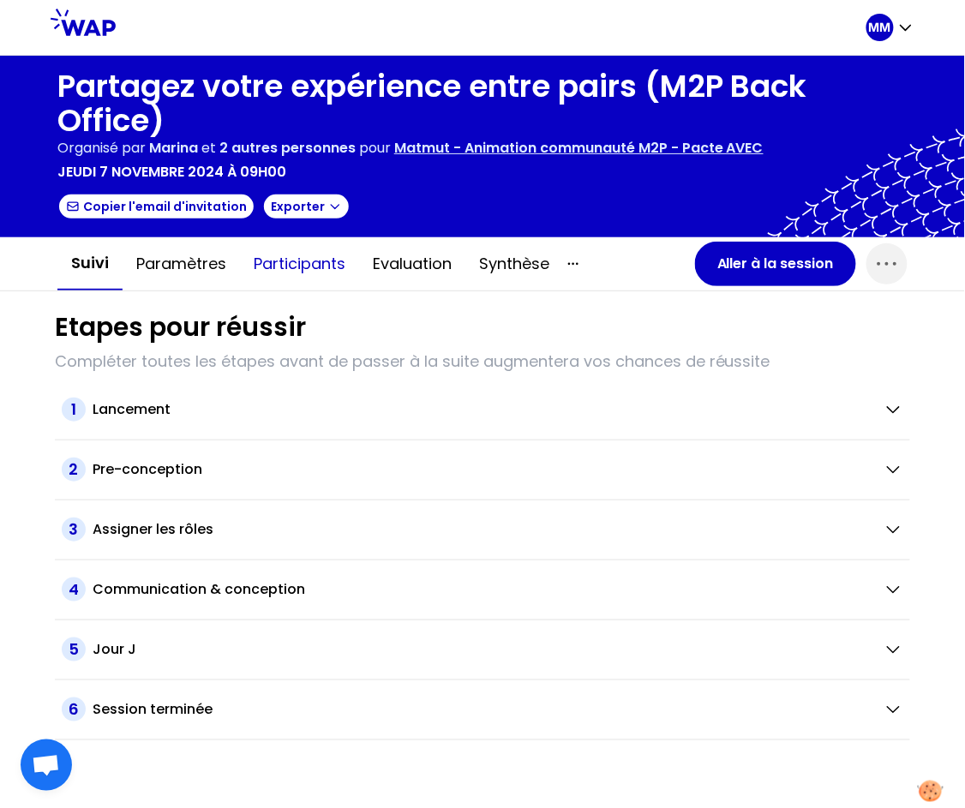
click at [298, 264] on button "Participants" at bounding box center [299, 263] width 119 height 51
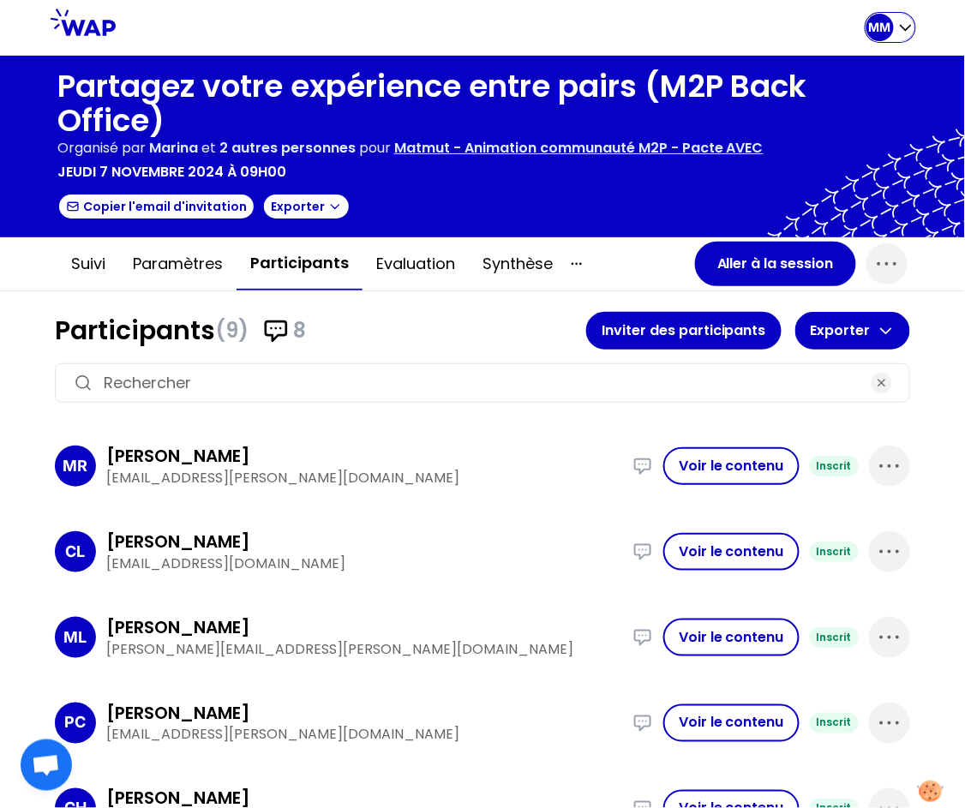
drag, startPoint x: 896, startPoint y: 27, endPoint x: 881, endPoint y: 44, distance: 22.5
click at [896, 27] on div "MM" at bounding box center [891, 27] width 48 height 27
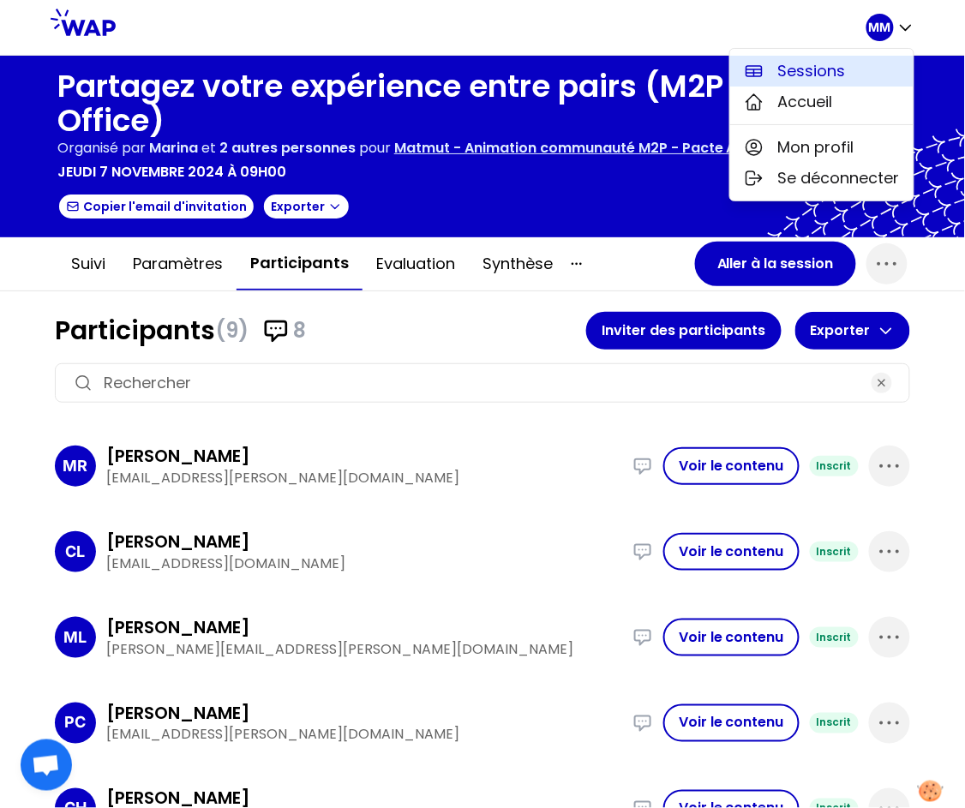
click at [854, 72] on button "Sessions" at bounding box center [821, 71] width 183 height 31
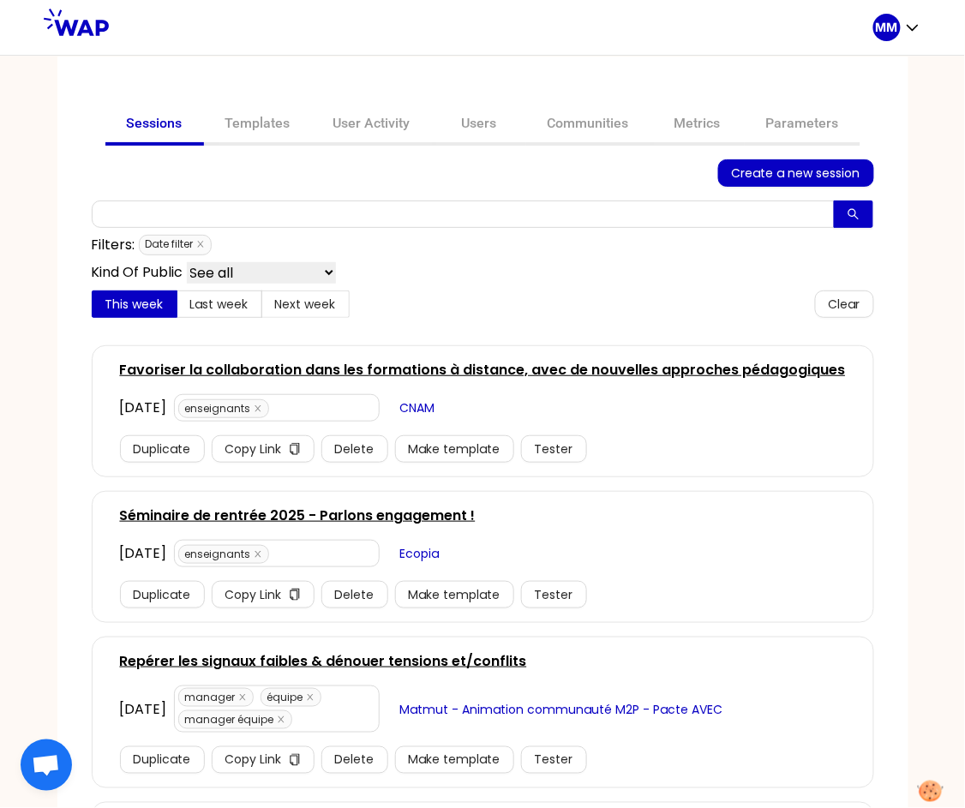
click at [294, 660] on link "Repérer les signaux faibles & dénouer tensions et/conflits" at bounding box center [323, 662] width 407 height 21
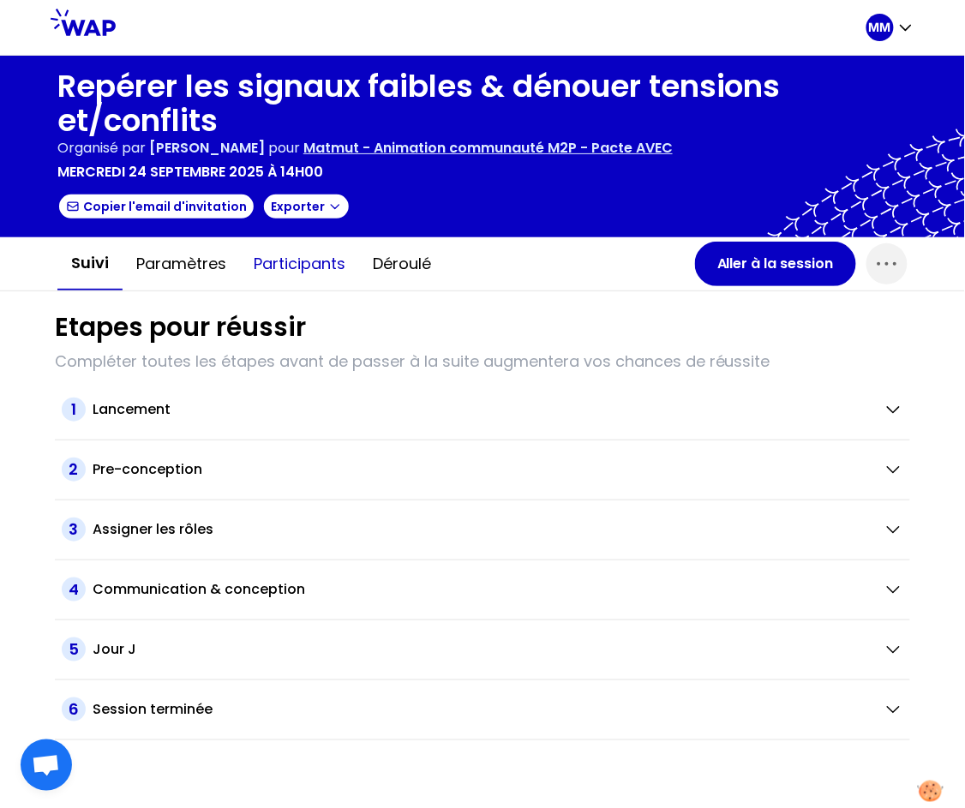
click at [294, 269] on button "Participants" at bounding box center [299, 263] width 119 height 51
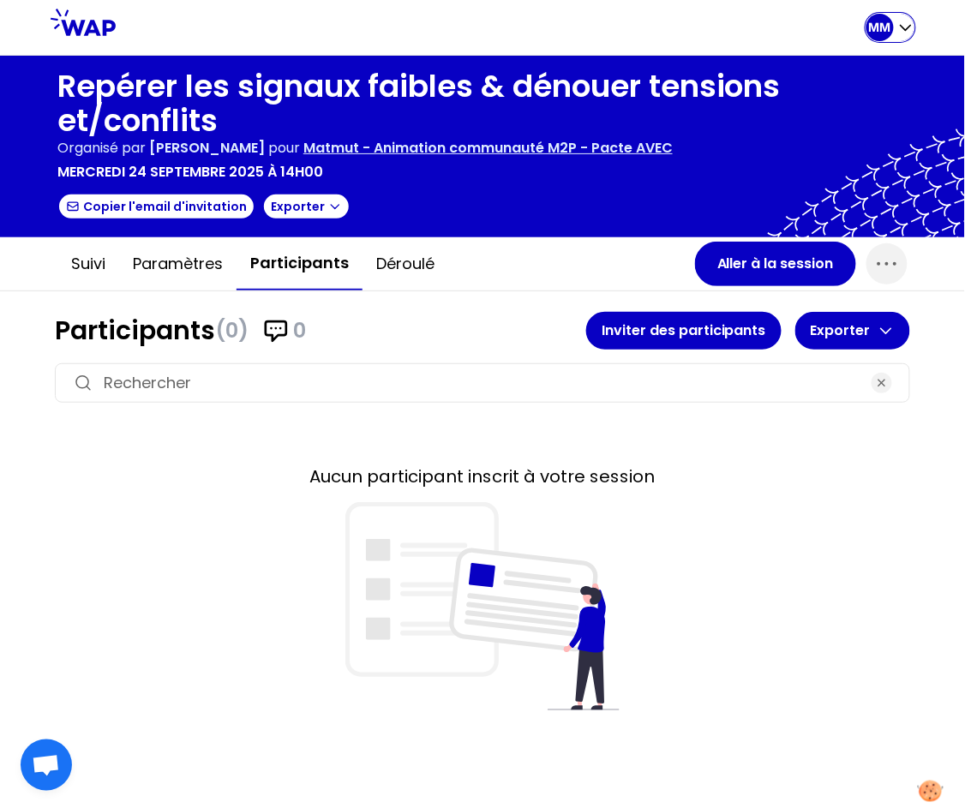
click at [899, 28] on icon "button" at bounding box center [906, 27] width 17 height 17
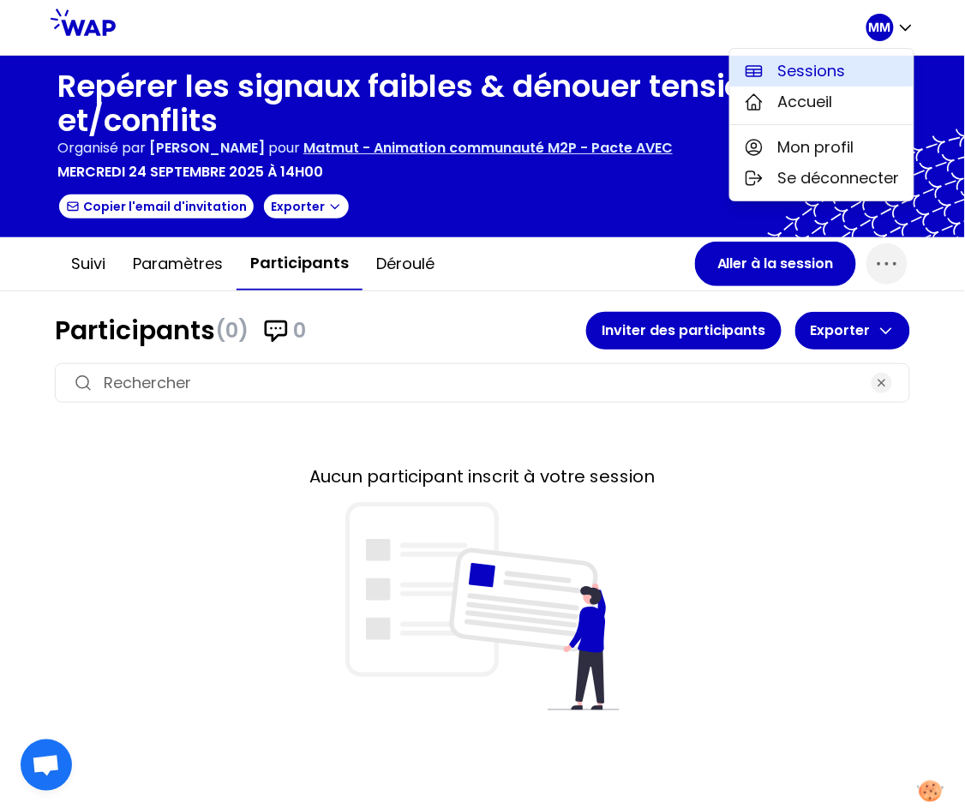
click at [842, 70] on span "Sessions" at bounding box center [812, 71] width 68 height 24
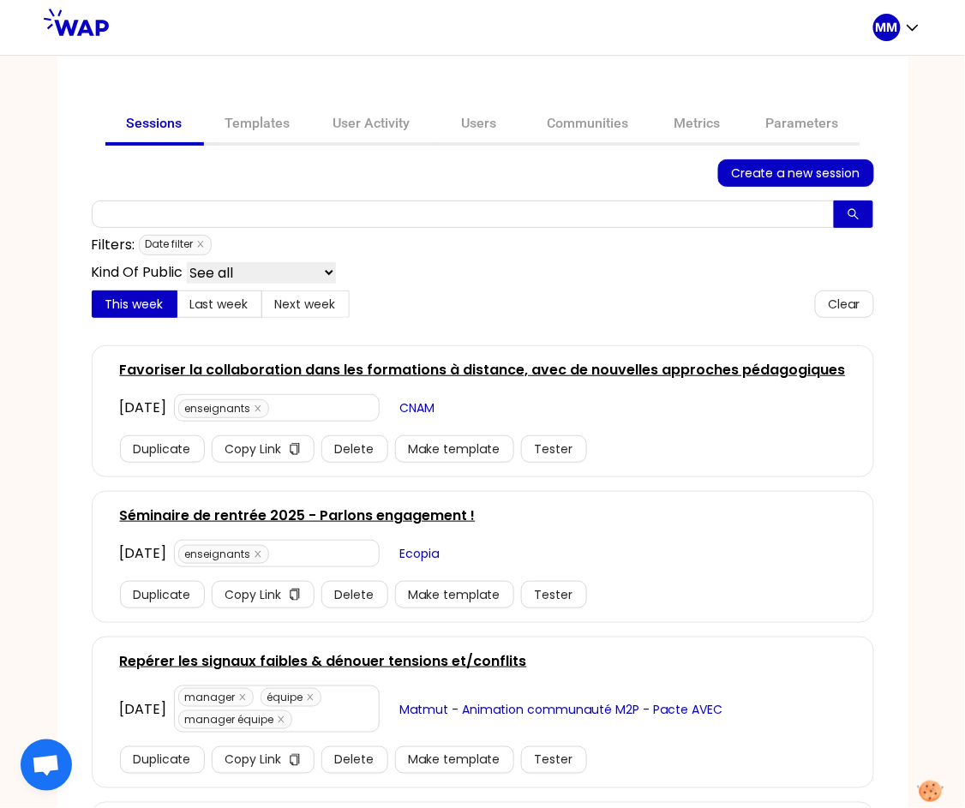
scroll to position [7, 0]
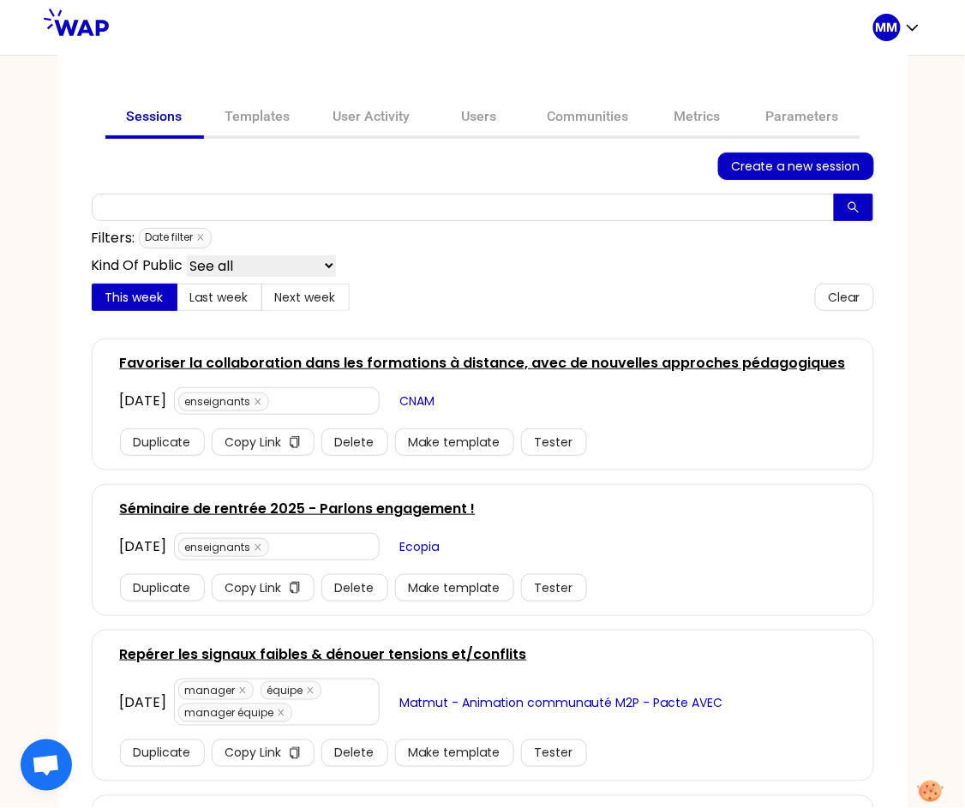
click at [370, 364] on link "Favoriser la collaboration dans les formations à distance, avec de nouvelles ap…" at bounding box center [483, 363] width 726 height 21
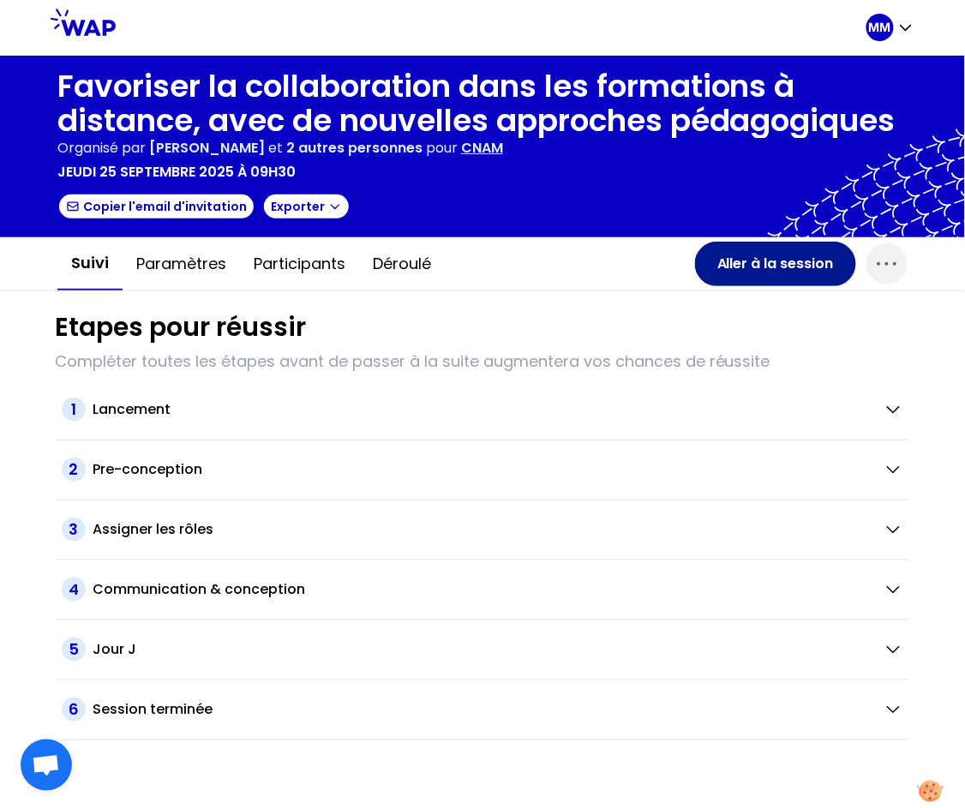
click at [736, 257] on button "Aller à la session" at bounding box center [775, 264] width 161 height 45
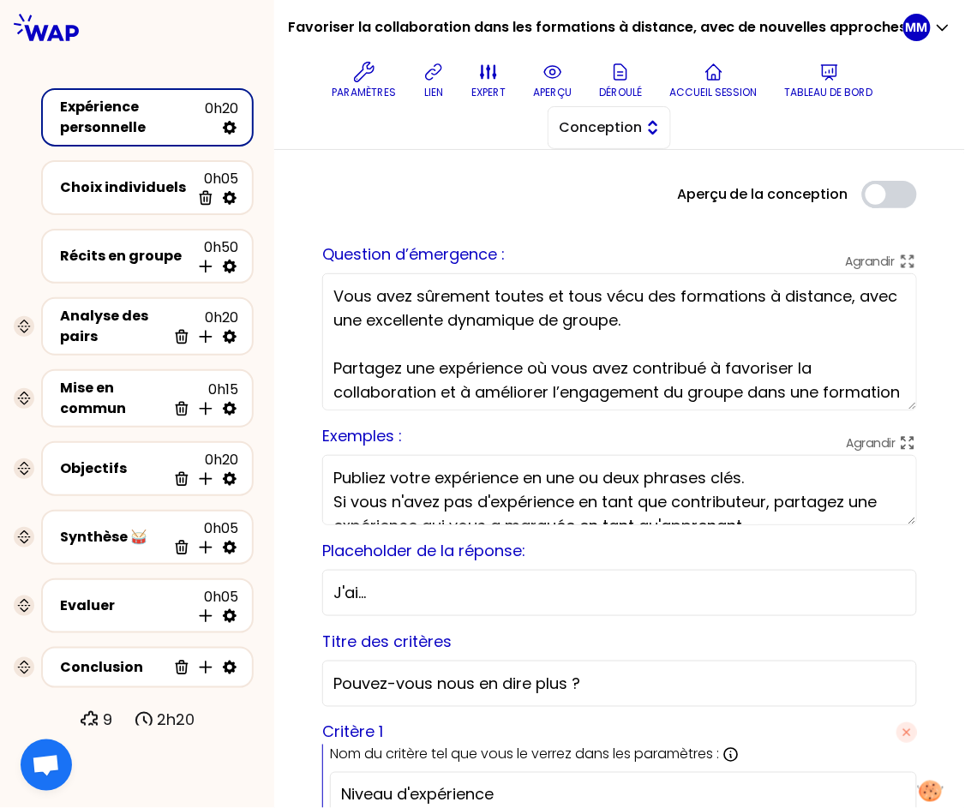
click at [610, 143] on button "Conception" at bounding box center [609, 127] width 123 height 43
click at [625, 203] on span "Facilitation" at bounding box center [620, 198] width 74 height 21
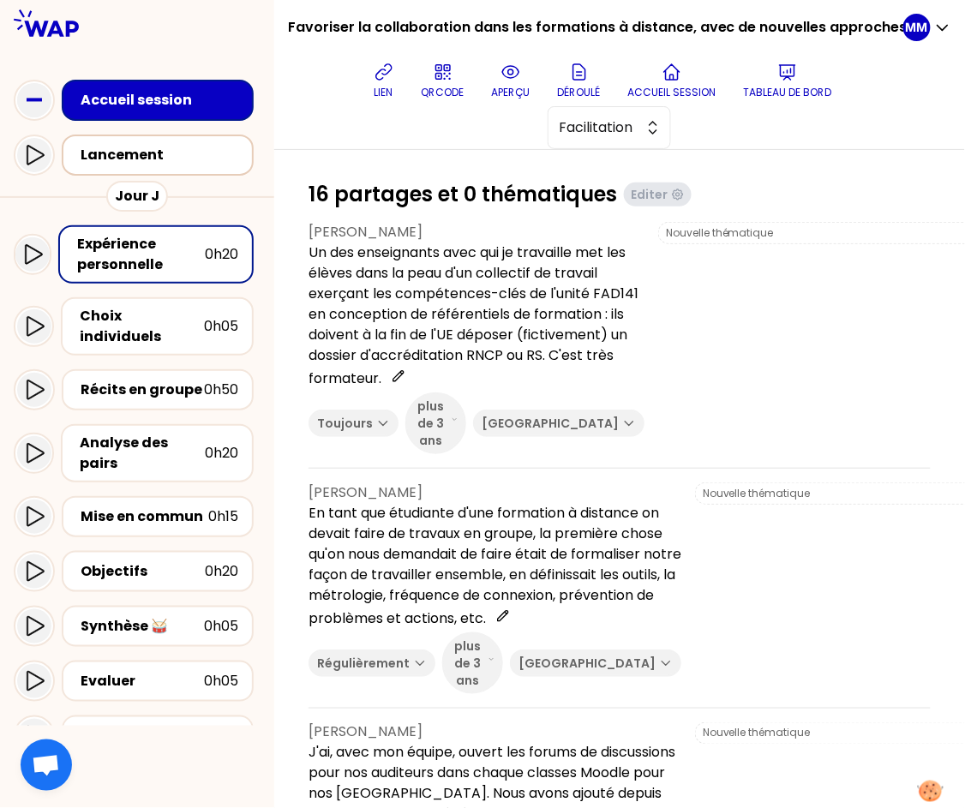
click at [187, 161] on div "Lancement" at bounding box center [163, 155] width 165 height 21
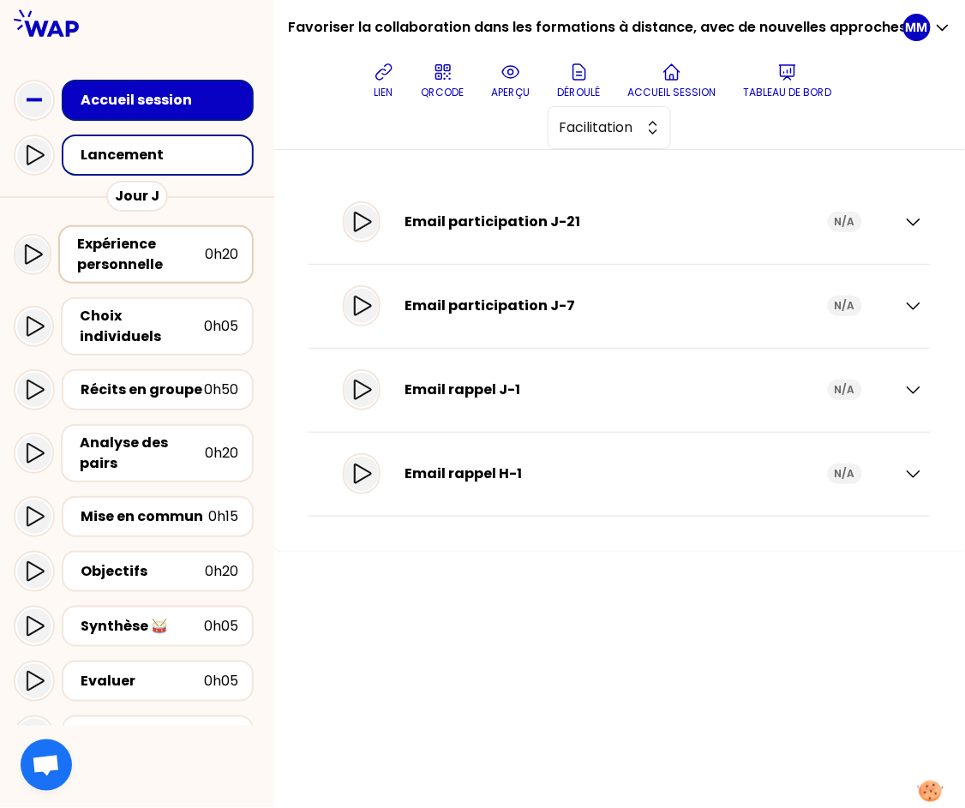
click at [157, 253] on div "Expérience personnelle" at bounding box center [141, 254] width 128 height 41
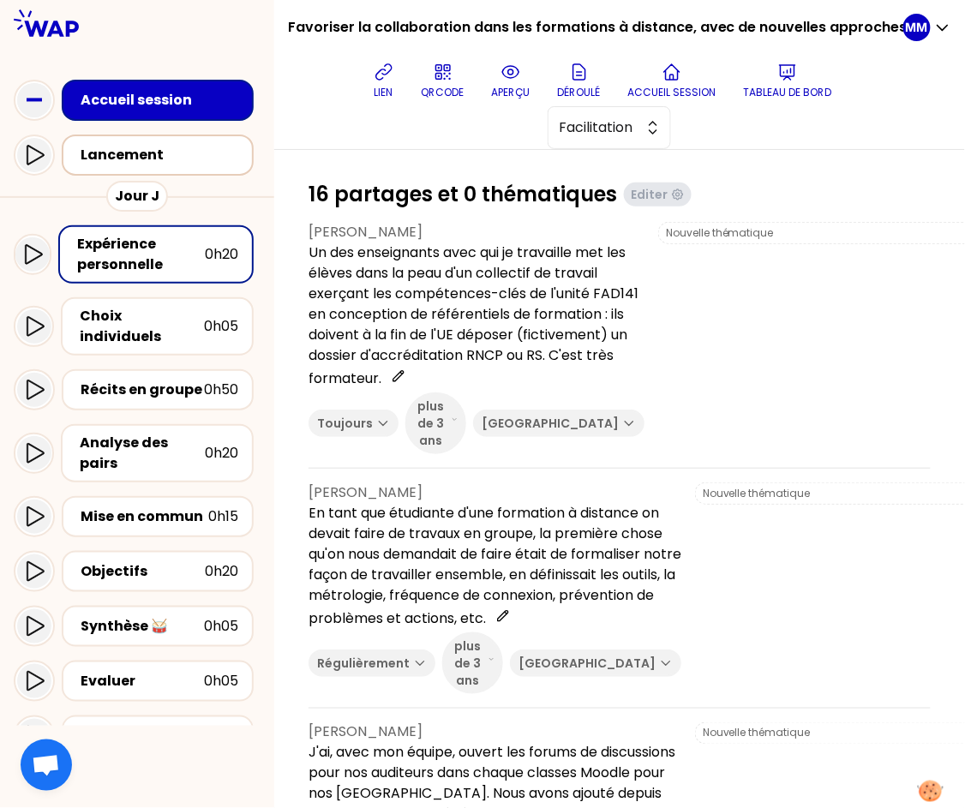
click at [172, 159] on div "Lancement" at bounding box center [163, 155] width 165 height 21
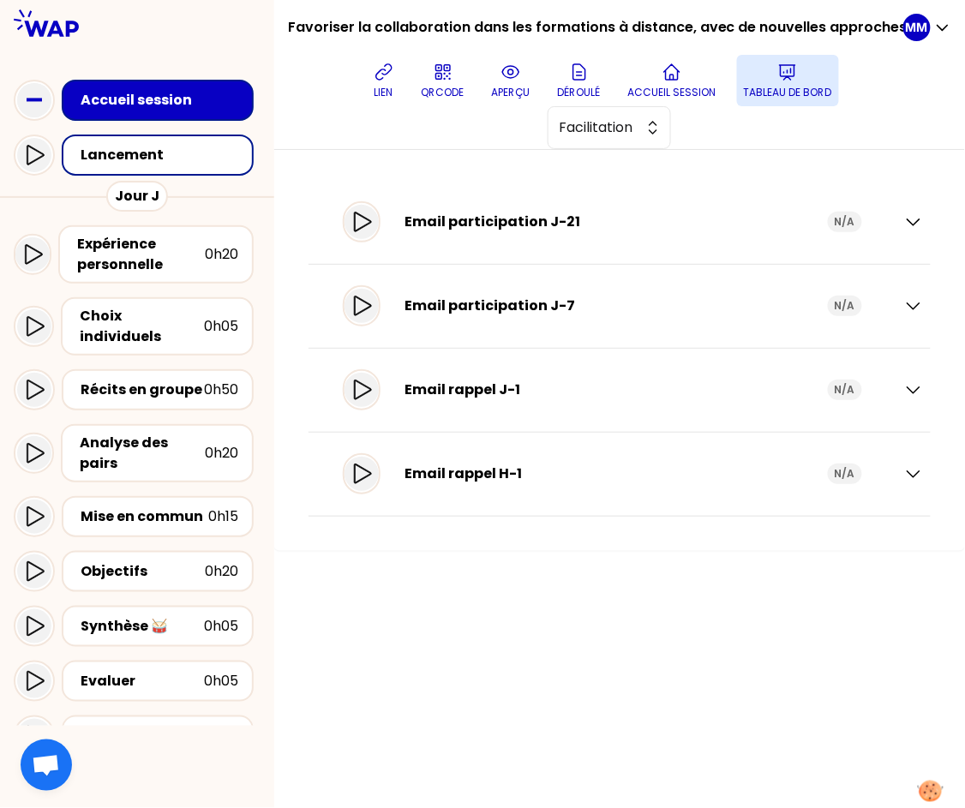
click at [784, 67] on icon at bounding box center [788, 72] width 21 height 21
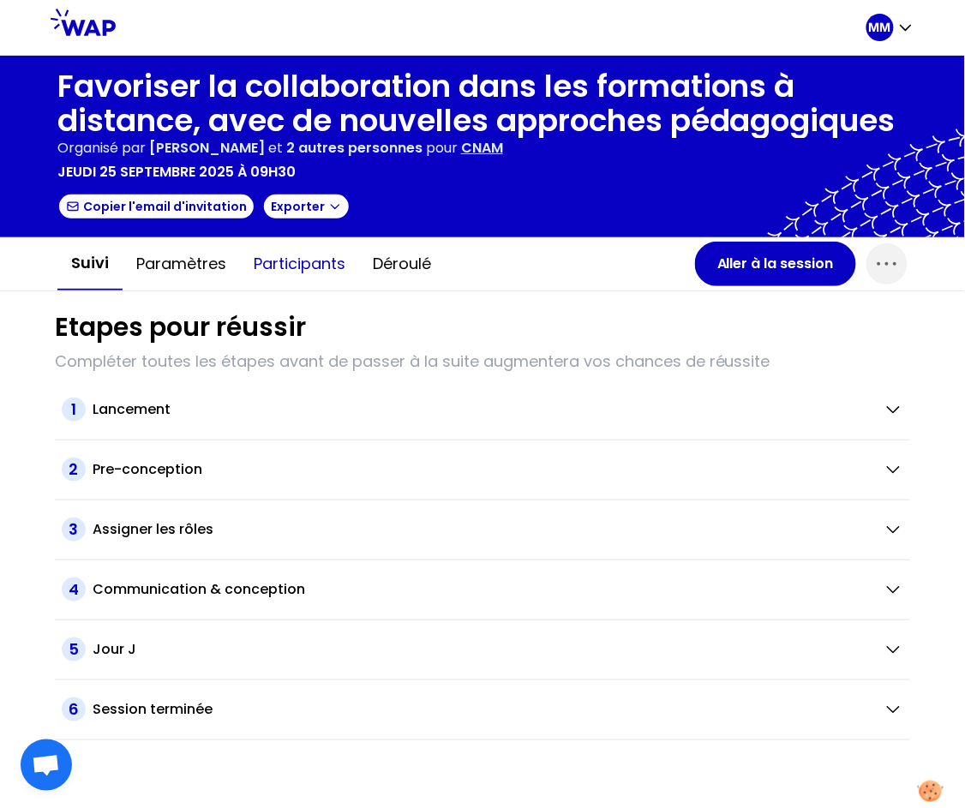
click at [319, 256] on button "Participants" at bounding box center [299, 263] width 119 height 51
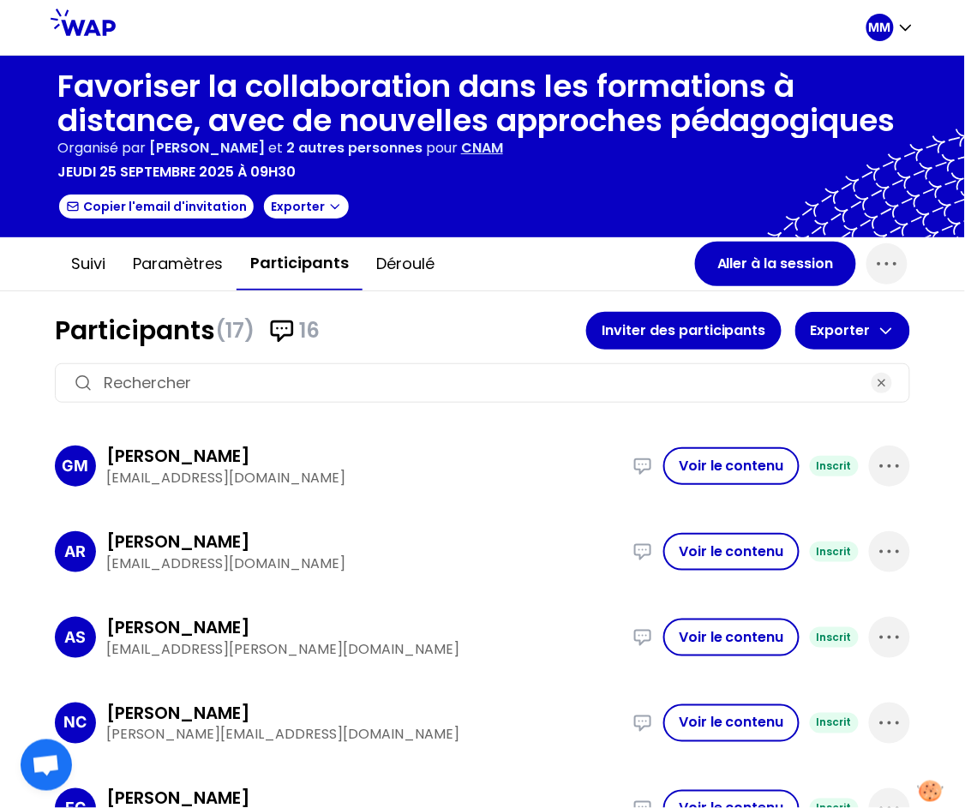
click at [390, 376] on input at bounding box center [483, 383] width 758 height 24
click at [238, 378] on input at bounding box center [483, 383] width 758 height 24
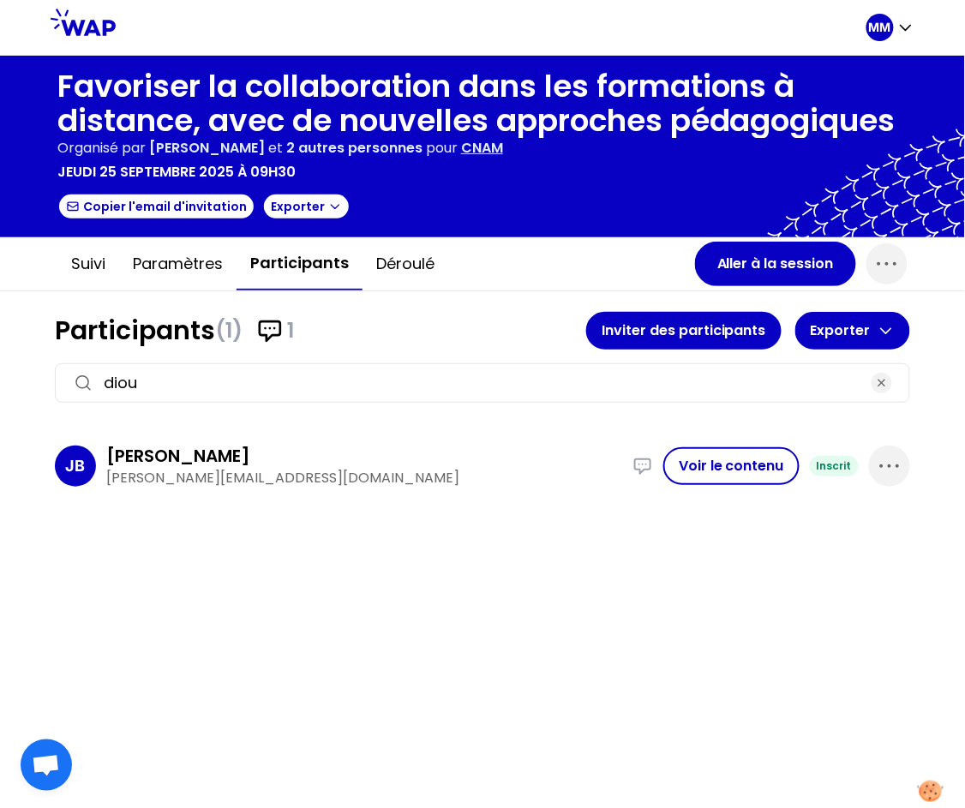
click at [142, 379] on input "diou" at bounding box center [483, 383] width 758 height 24
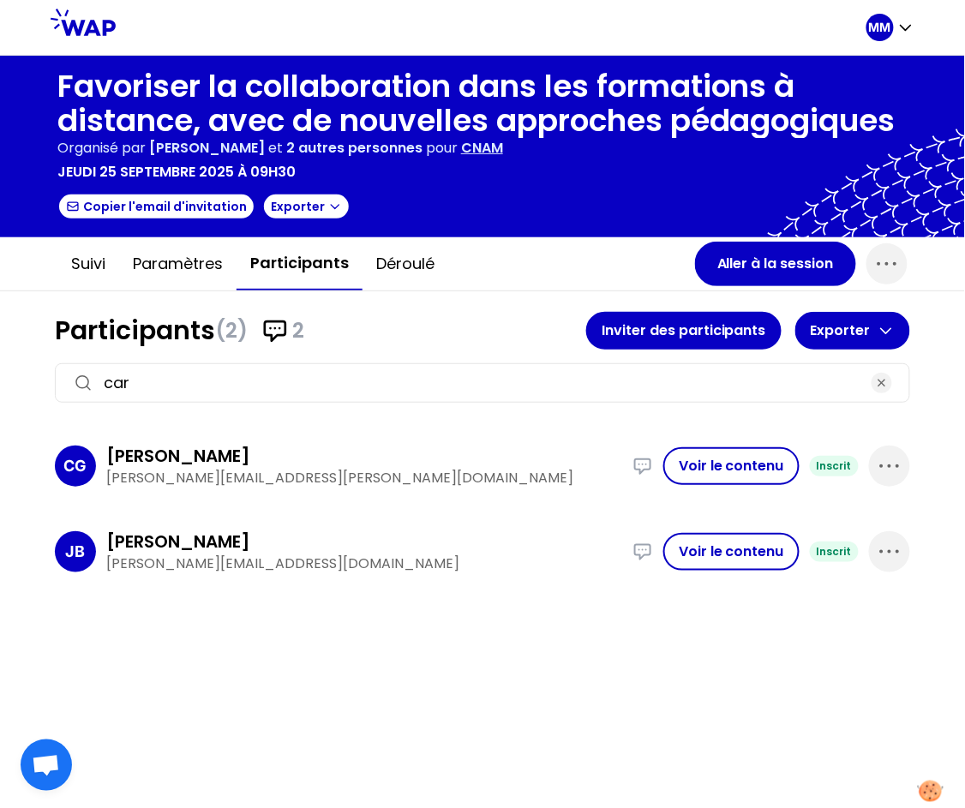
click at [153, 376] on input "car" at bounding box center [483, 383] width 758 height 24
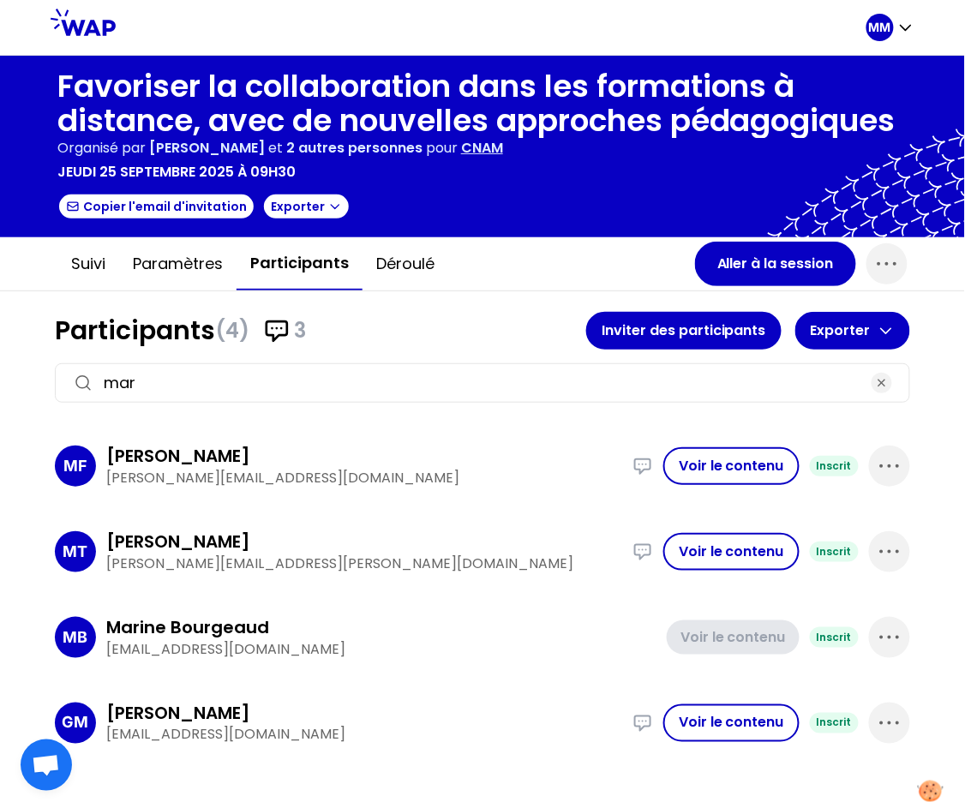
click at [267, 377] on input "mar" at bounding box center [483, 383] width 758 height 24
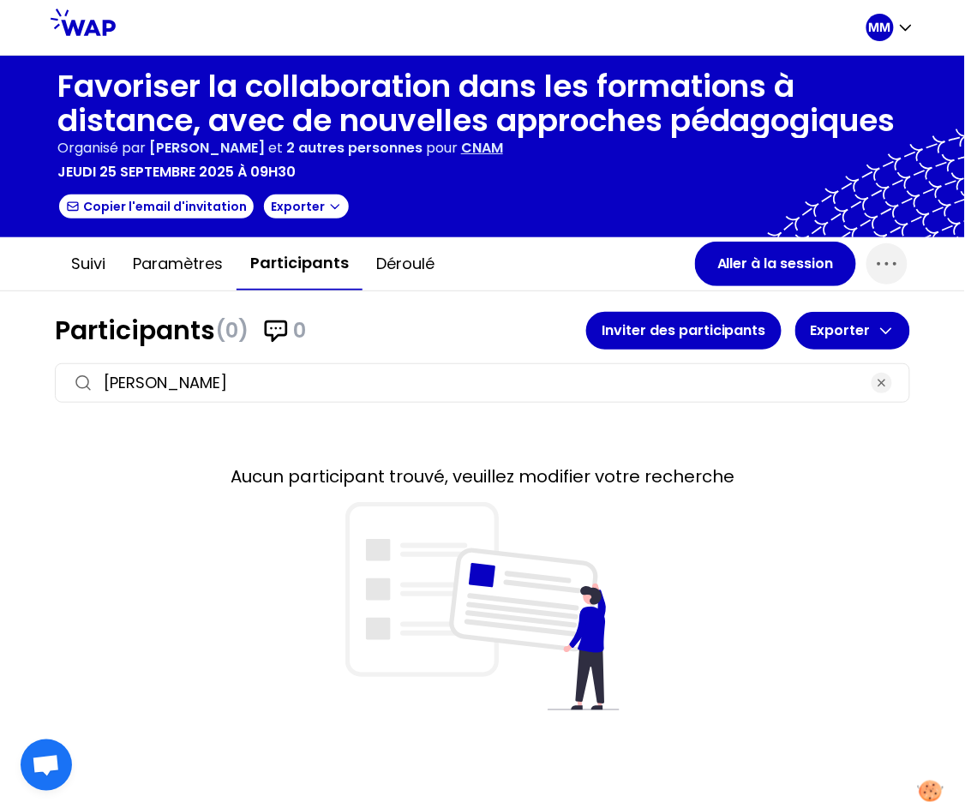
type input "emile"
click at [206, 383] on input "emile" at bounding box center [483, 383] width 758 height 24
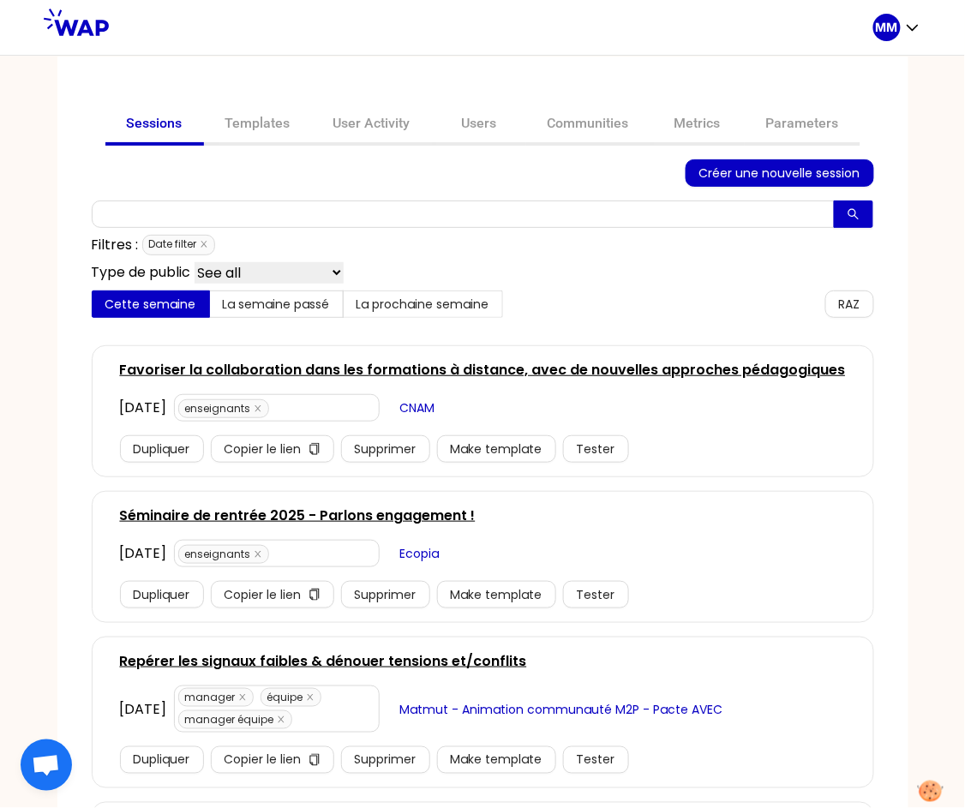
click at [312, 368] on link "Favoriser la collaboration dans les formations à distance, avec de nouvelles ap…" at bounding box center [483, 370] width 726 height 21
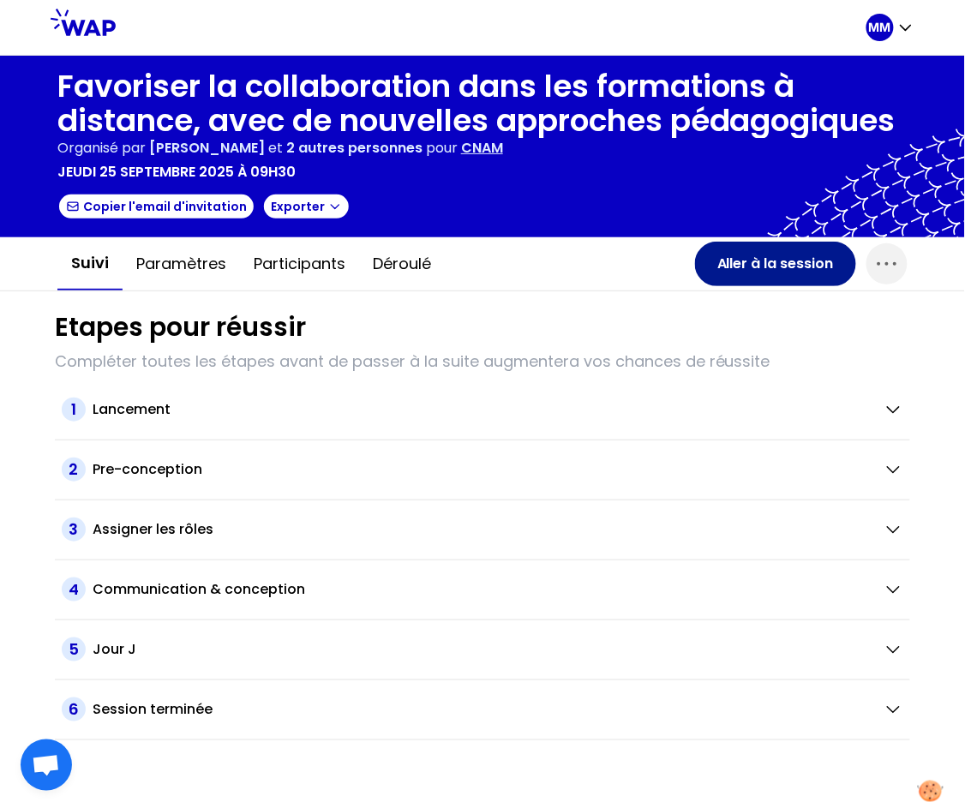
click at [728, 261] on button "Aller à la session" at bounding box center [775, 264] width 161 height 45
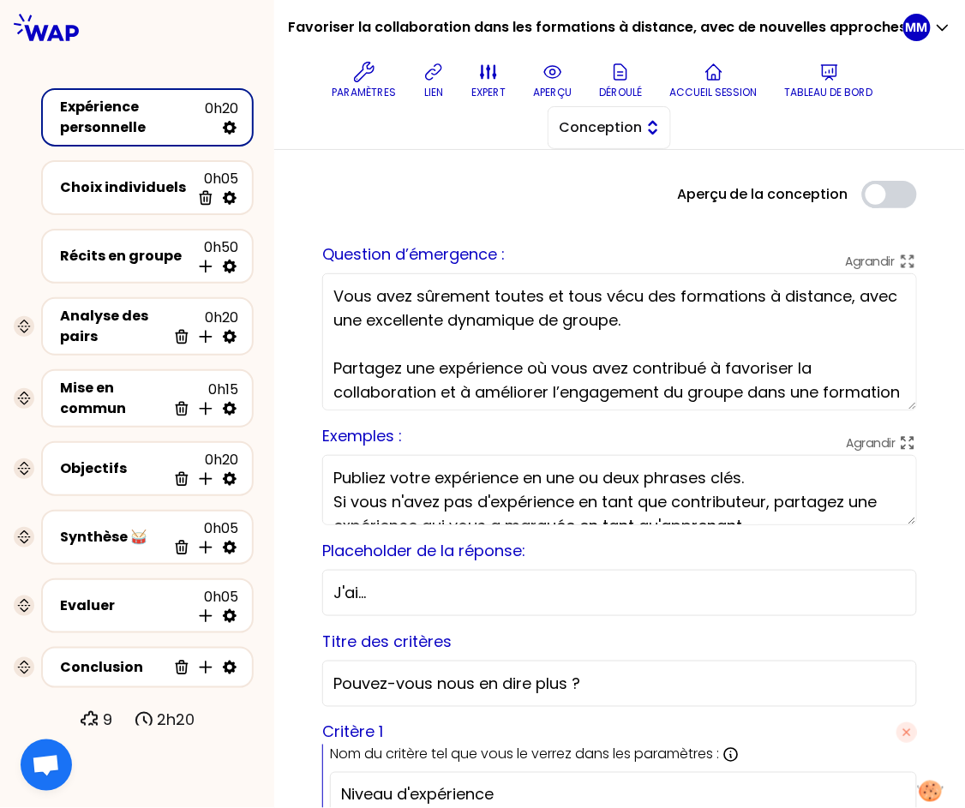
click at [618, 124] on span "Conception" at bounding box center [597, 127] width 77 height 21
click at [815, 87] on p "Tableau de bord" at bounding box center [829, 93] width 88 height 14
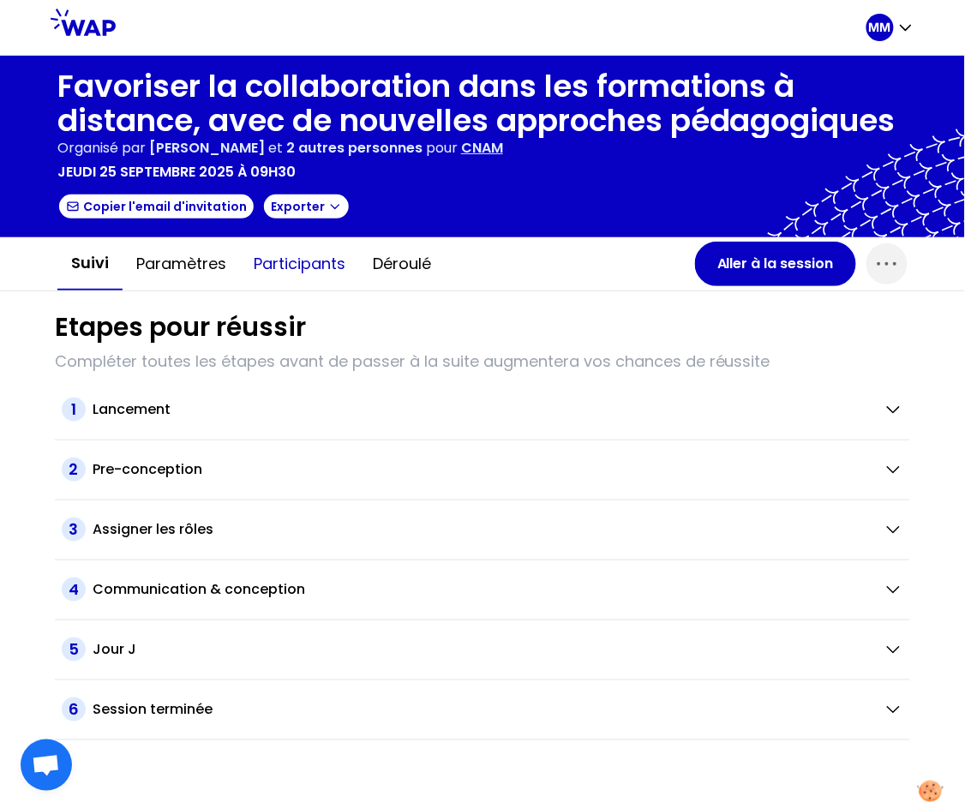
click at [315, 260] on button "Participants" at bounding box center [299, 263] width 119 height 51
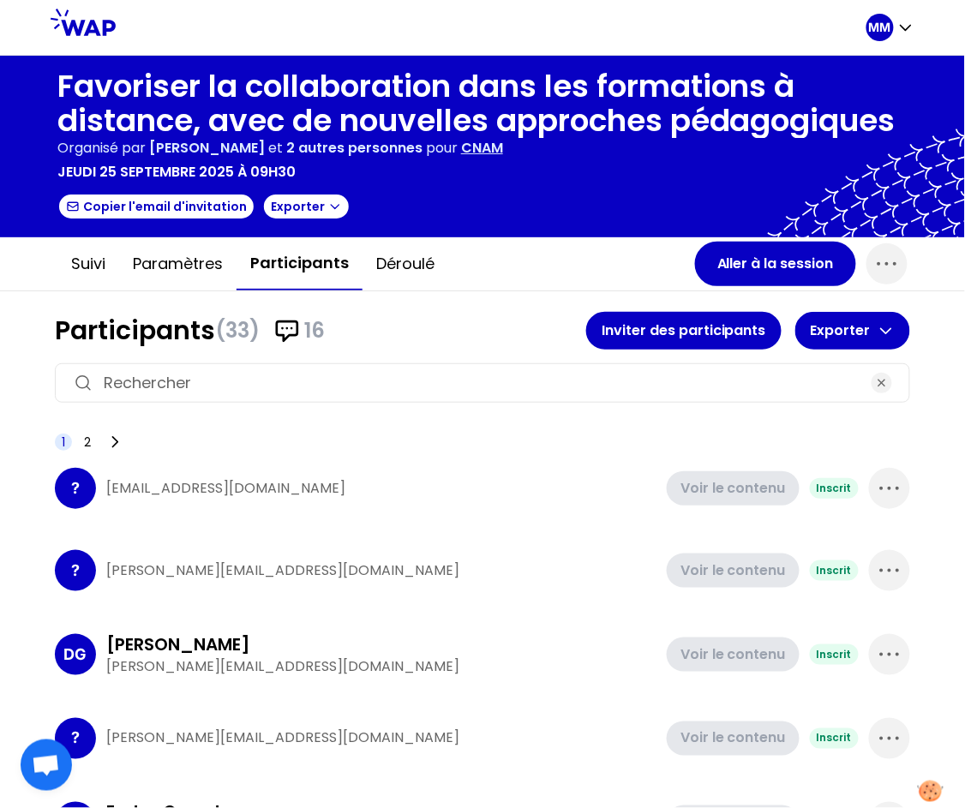
click at [323, 376] on input at bounding box center [483, 383] width 758 height 24
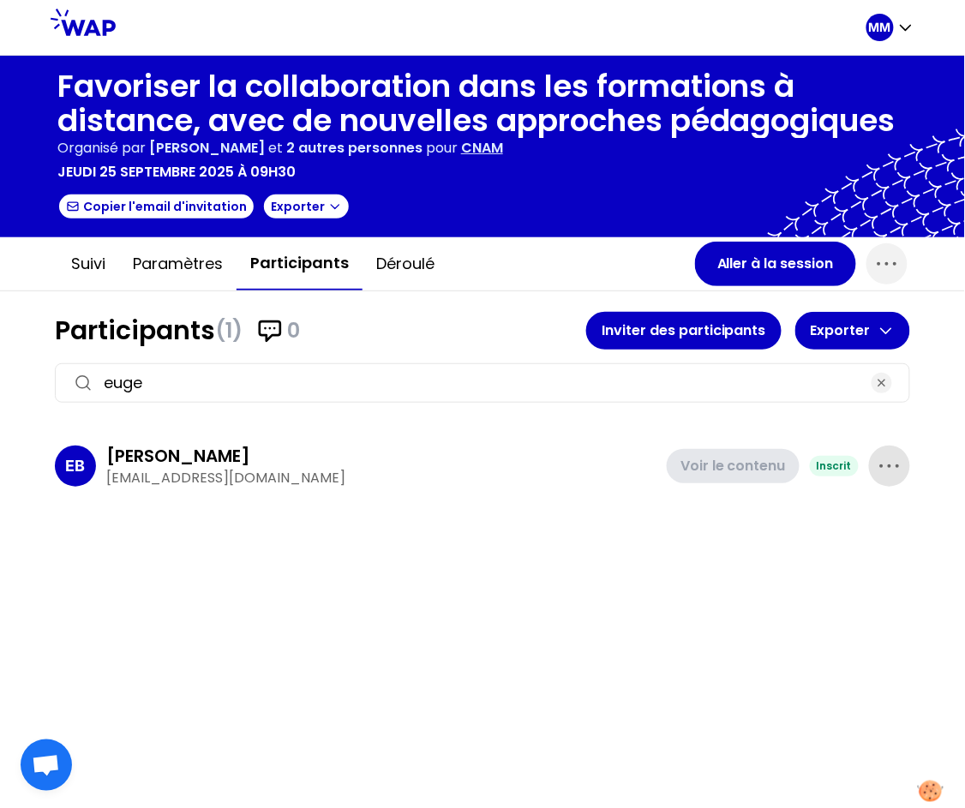
click at [893, 459] on icon "button" at bounding box center [889, 466] width 27 height 27
click at [809, 526] on p "Supprimer" at bounding box center [825, 524] width 80 height 24
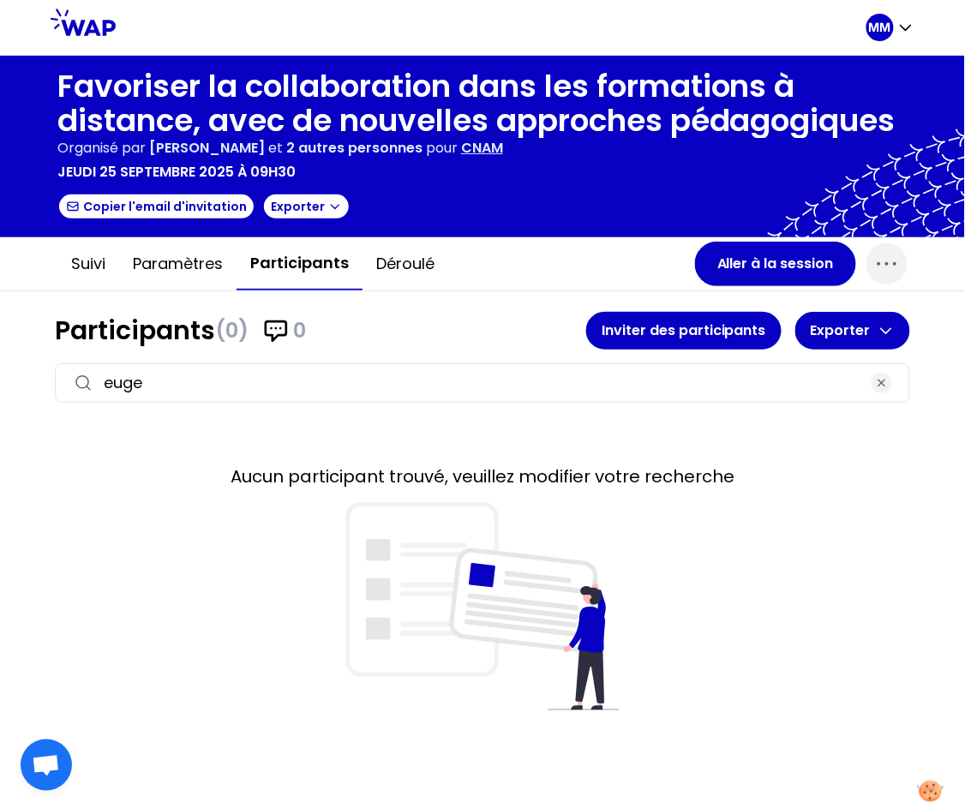
click at [217, 371] on input "euge" at bounding box center [483, 383] width 758 height 24
click at [217, 372] on input "euge" at bounding box center [483, 383] width 758 height 24
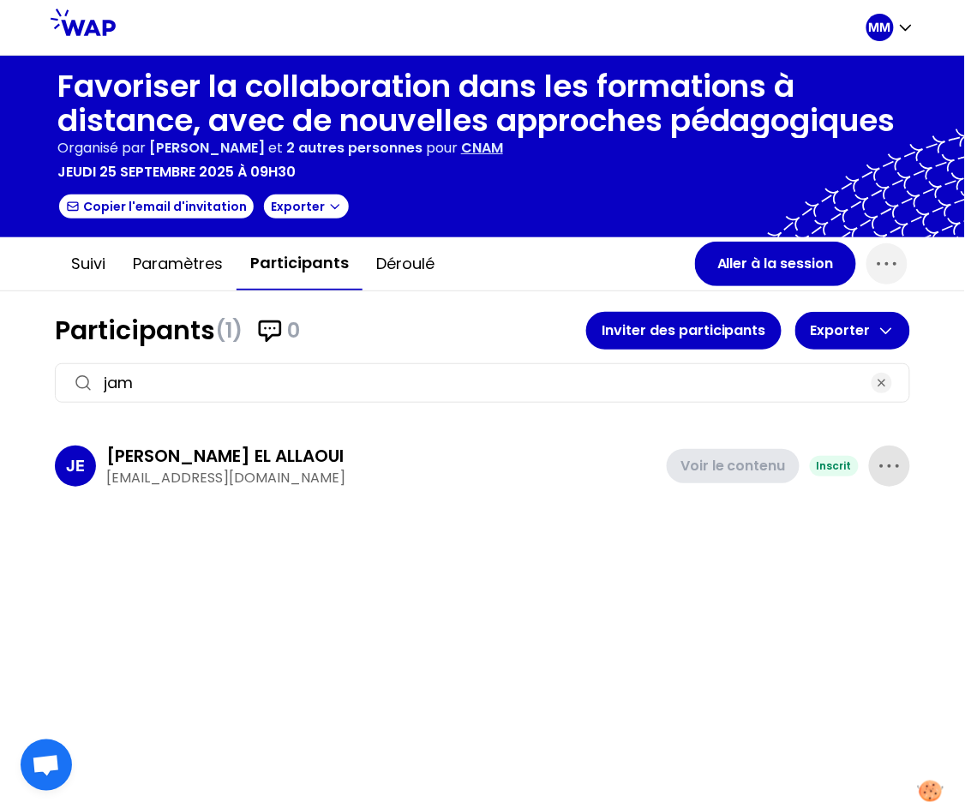
click at [876, 477] on span "button" at bounding box center [889, 466] width 41 height 41
click at [847, 524] on p "Supprimer" at bounding box center [825, 524] width 80 height 24
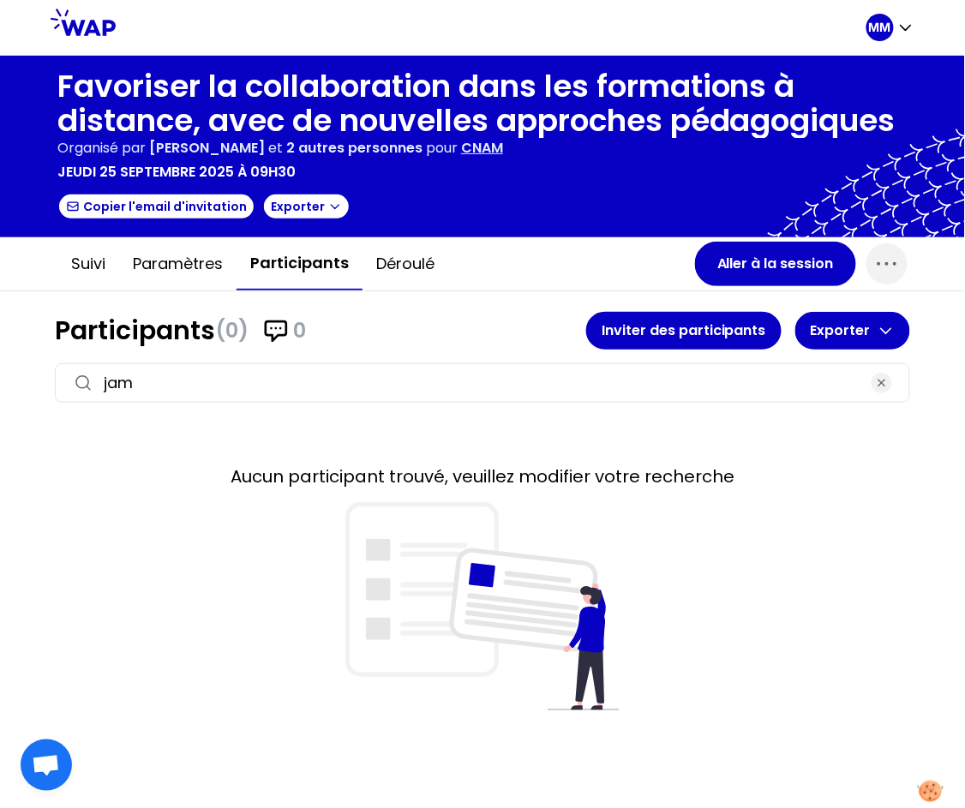
click at [236, 379] on input "jam" at bounding box center [483, 383] width 758 height 24
click at [236, 378] on input "jam" at bounding box center [483, 383] width 758 height 24
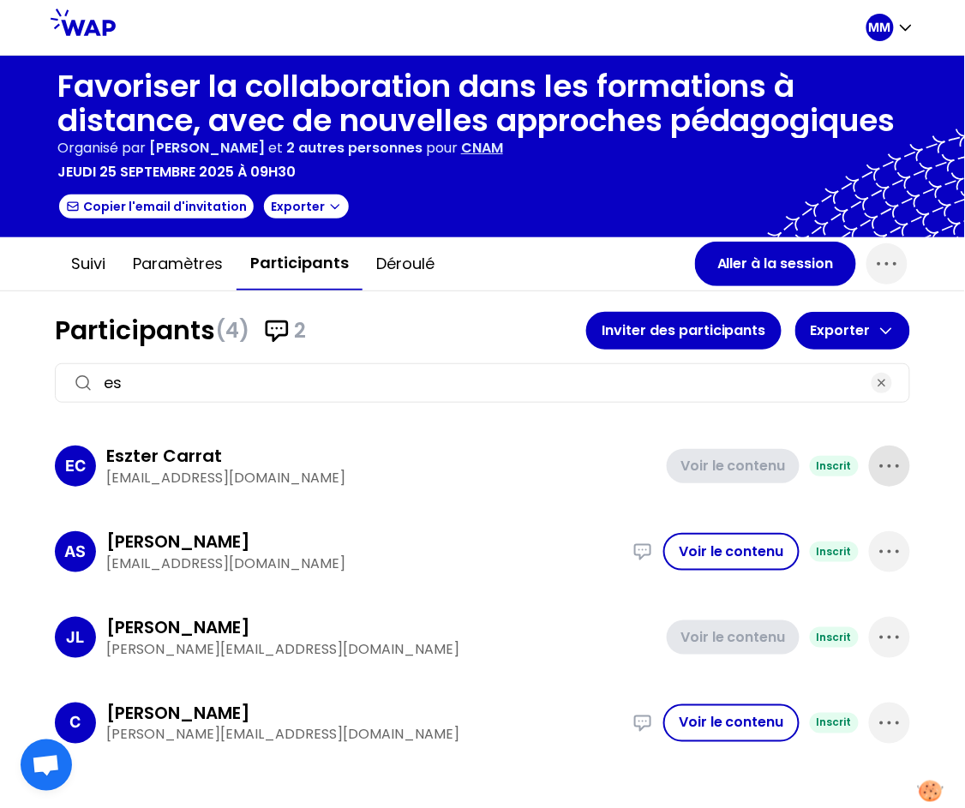
type input "es"
drag, startPoint x: 893, startPoint y: 462, endPoint x: 887, endPoint y: 484, distance: 22.3
click at [893, 462] on icon "button" at bounding box center [889, 466] width 27 height 27
click at [810, 518] on p "Supprimer" at bounding box center [825, 524] width 80 height 24
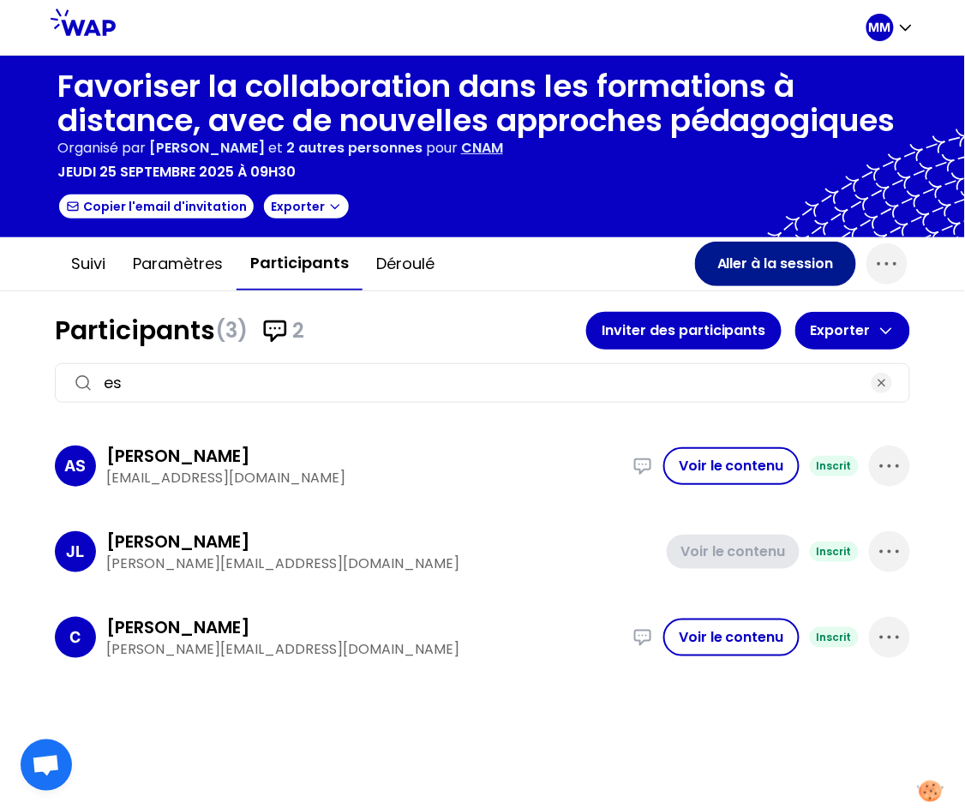
click at [775, 268] on button "Aller à la session" at bounding box center [775, 264] width 161 height 45
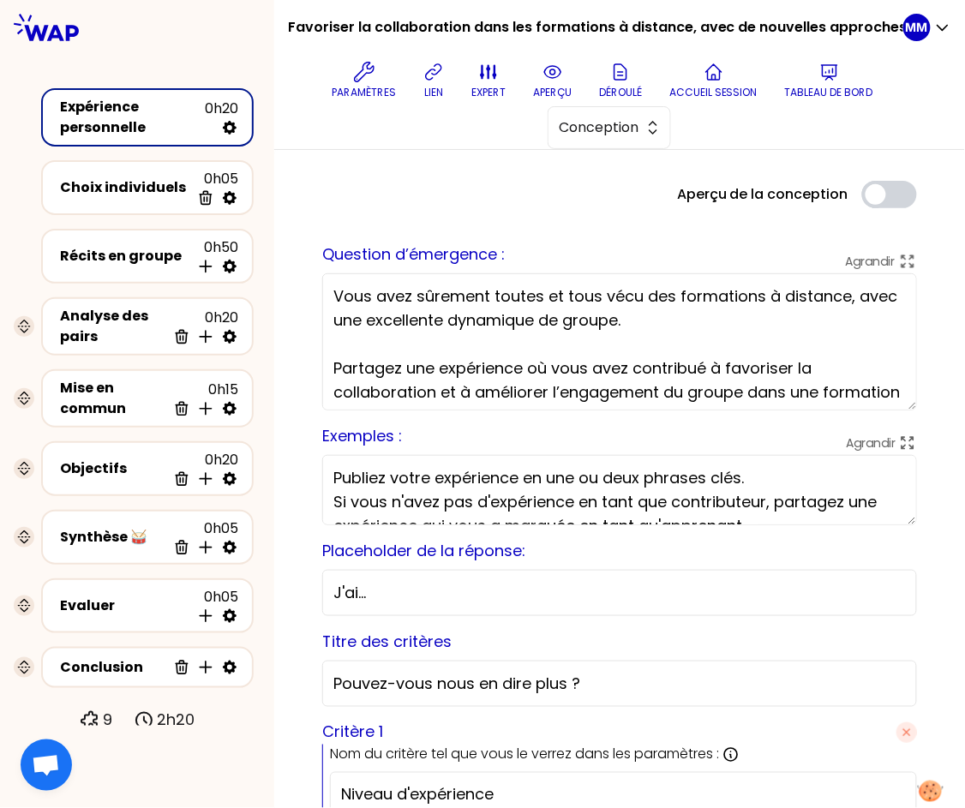
drag, startPoint x: 636, startPoint y: 117, endPoint x: 649, endPoint y: 150, distance: 35.8
click at [636, 117] on span "Conception" at bounding box center [597, 127] width 77 height 21
click at [638, 191] on span "Facilitation" at bounding box center [620, 198] width 74 height 21
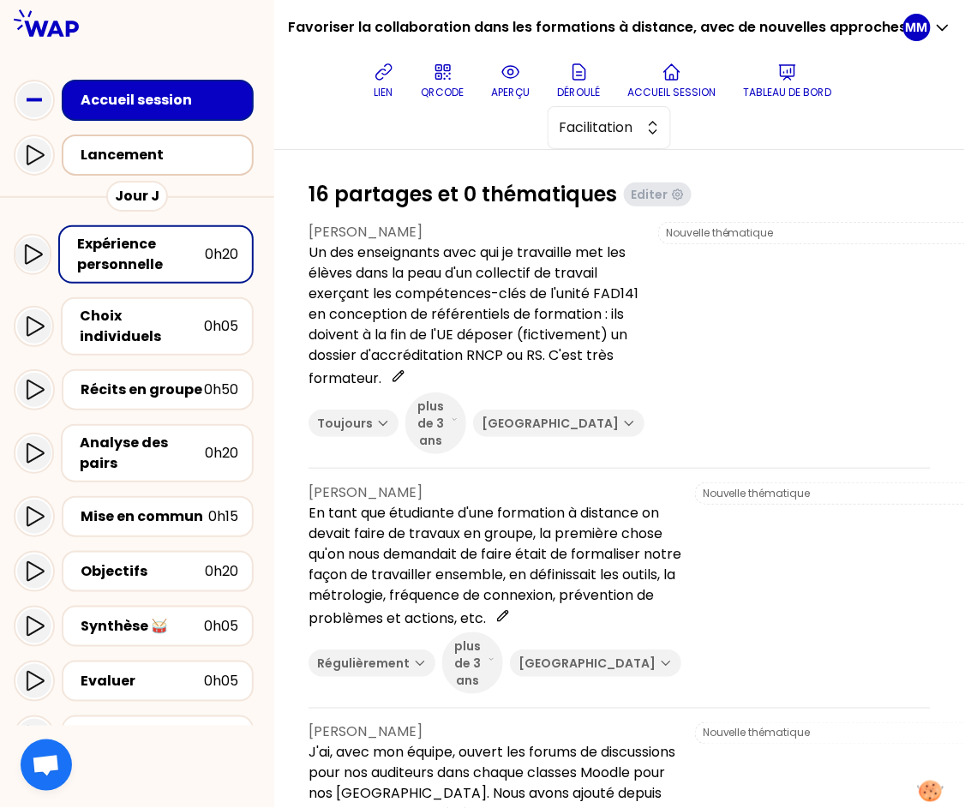
click at [180, 161] on div "Lancement" at bounding box center [163, 155] width 165 height 21
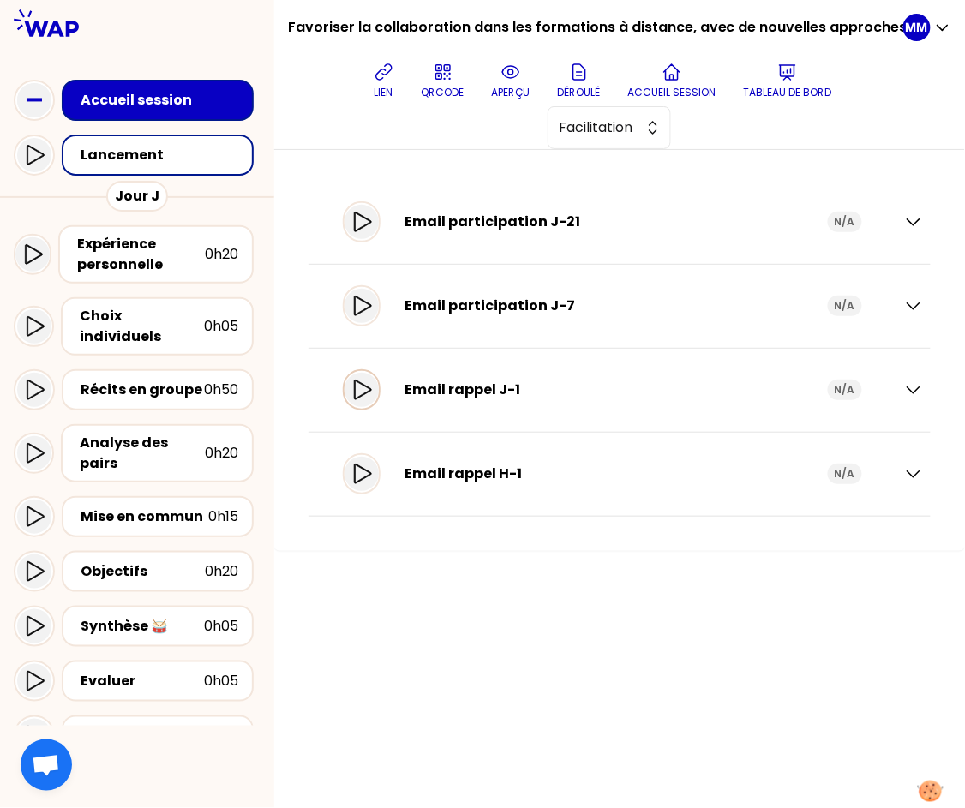
click at [372, 394] on icon at bounding box center [362, 390] width 21 height 21
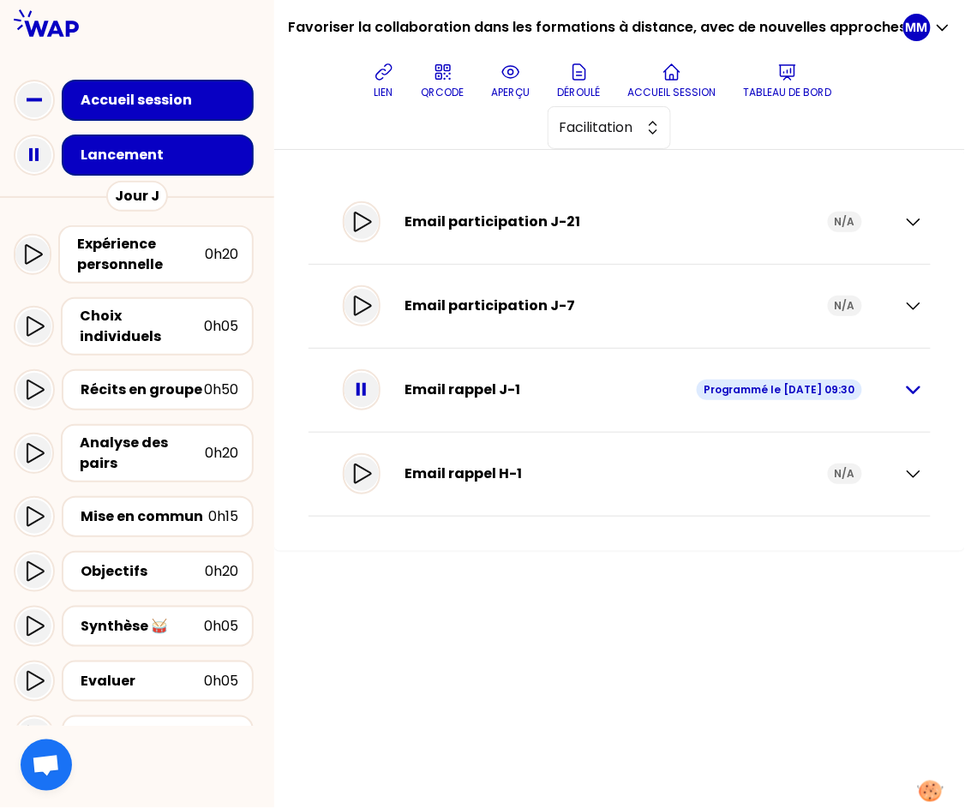
click at [917, 389] on icon "button" at bounding box center [914, 391] width 12 height 6
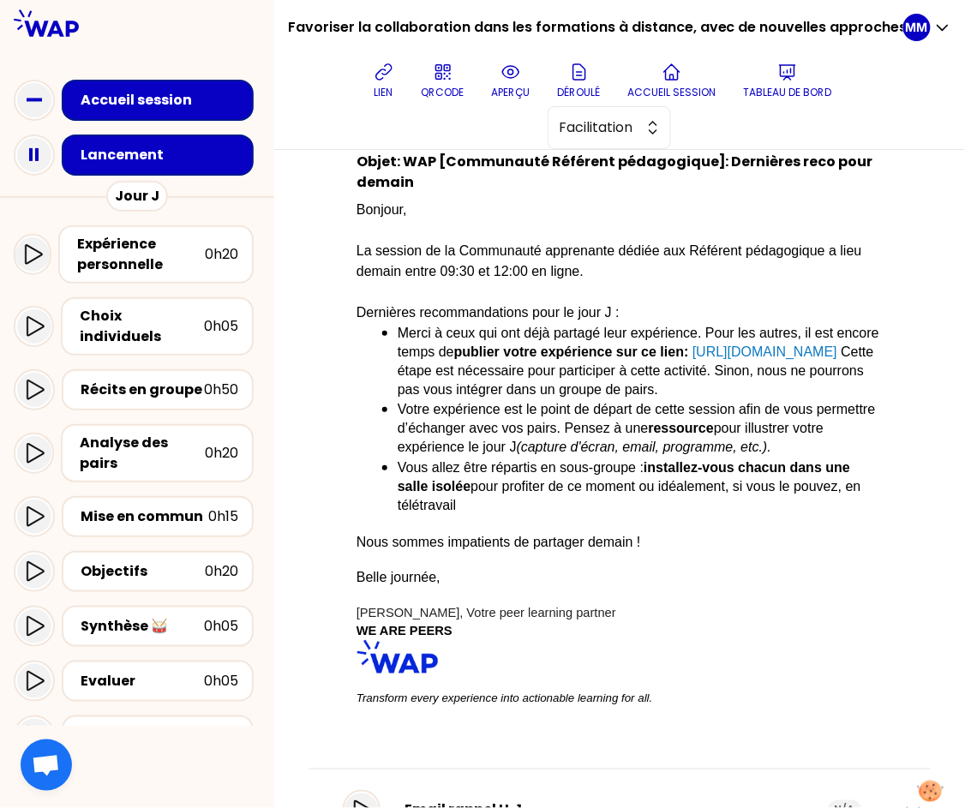
scroll to position [752, 0]
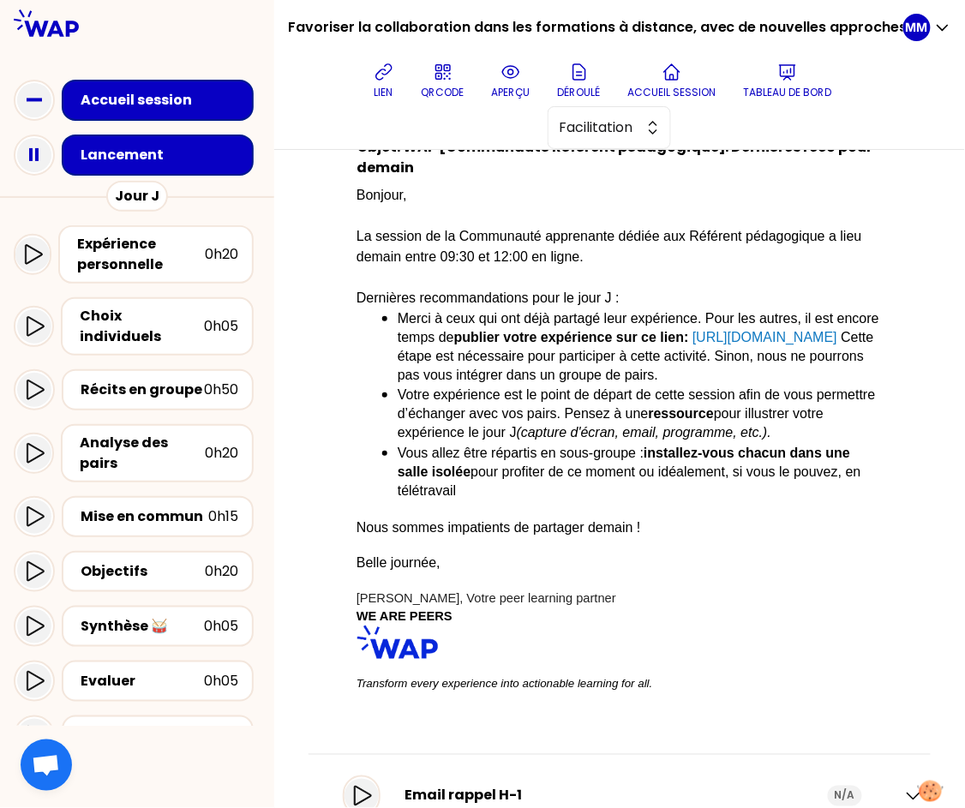
click at [693, 786] on div "Email rappel H-1" at bounding box center [617, 796] width 424 height 21
drag, startPoint x: 900, startPoint y: 733, endPoint x: 881, endPoint y: 725, distance: 20.4
click at [908, 794] on icon "button" at bounding box center [914, 797] width 12 height 6
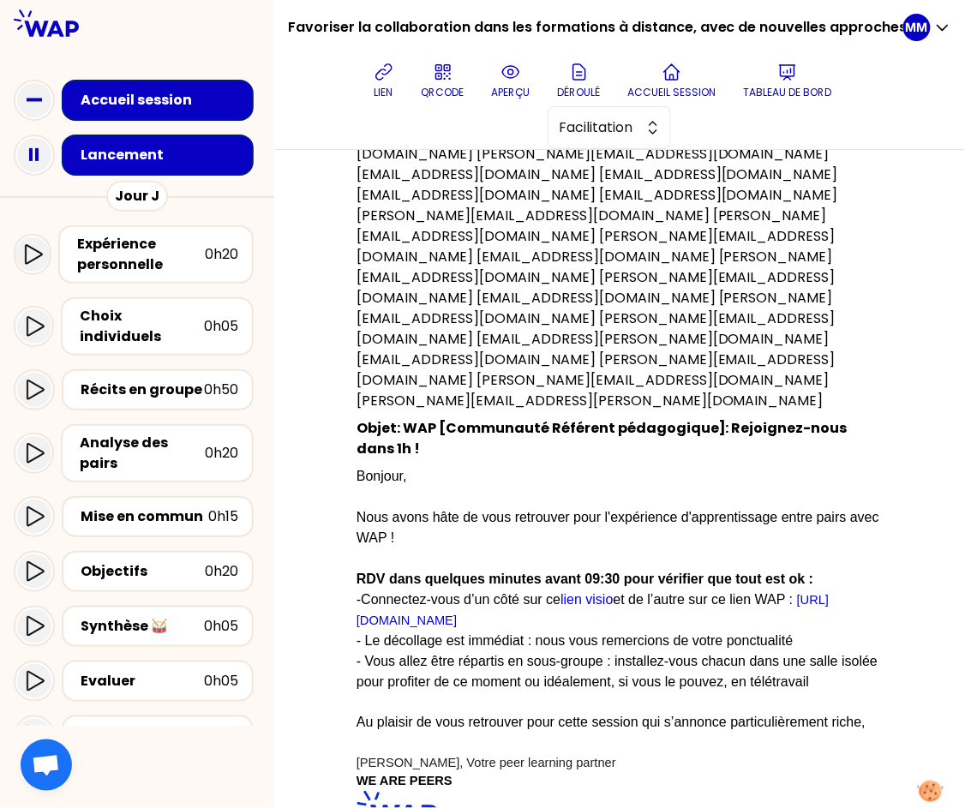
scroll to position [1622, 0]
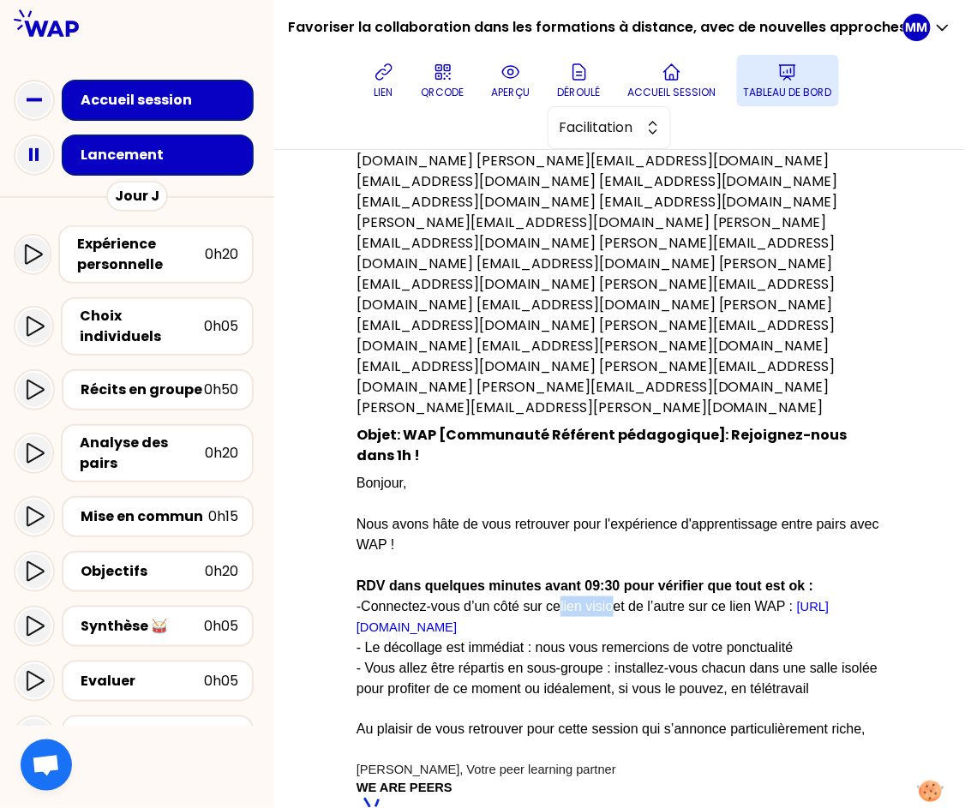
click at [799, 82] on button "Tableau de bord" at bounding box center [788, 80] width 102 height 51
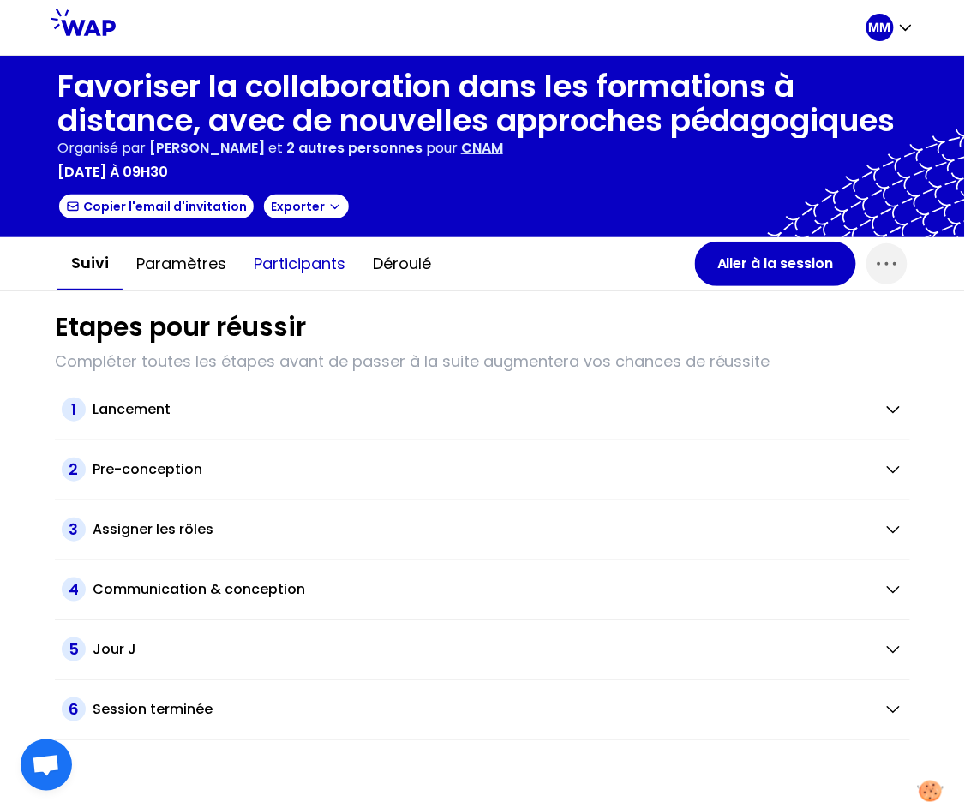
click at [297, 269] on button "Participants" at bounding box center [299, 263] width 119 height 51
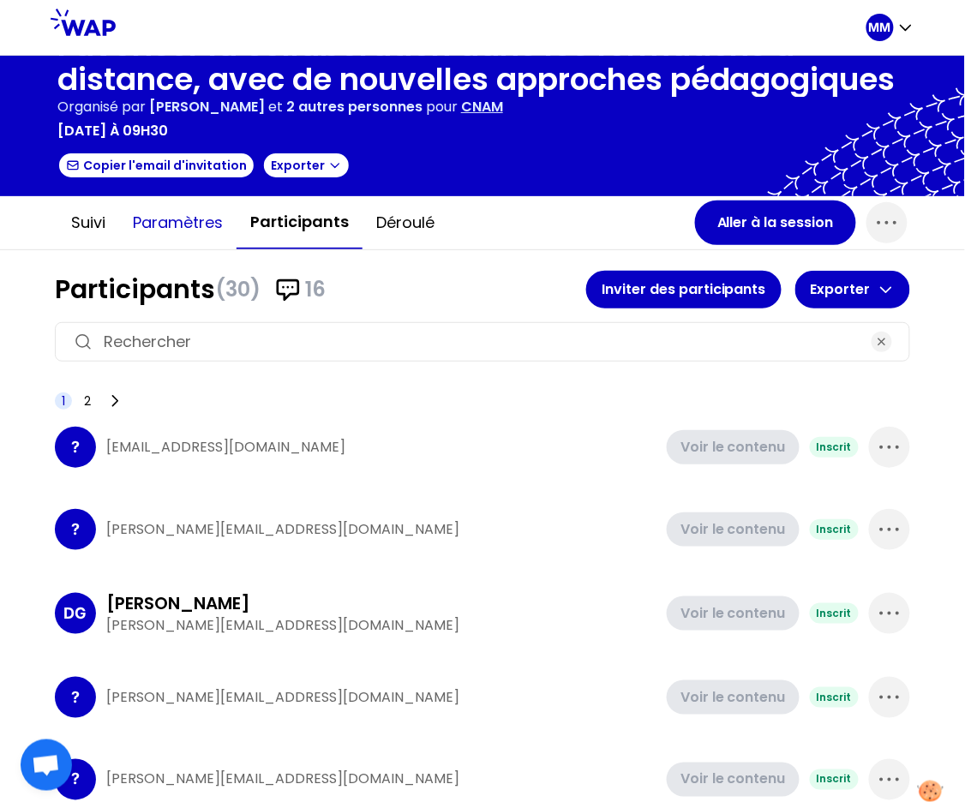
scroll to position [39, 0]
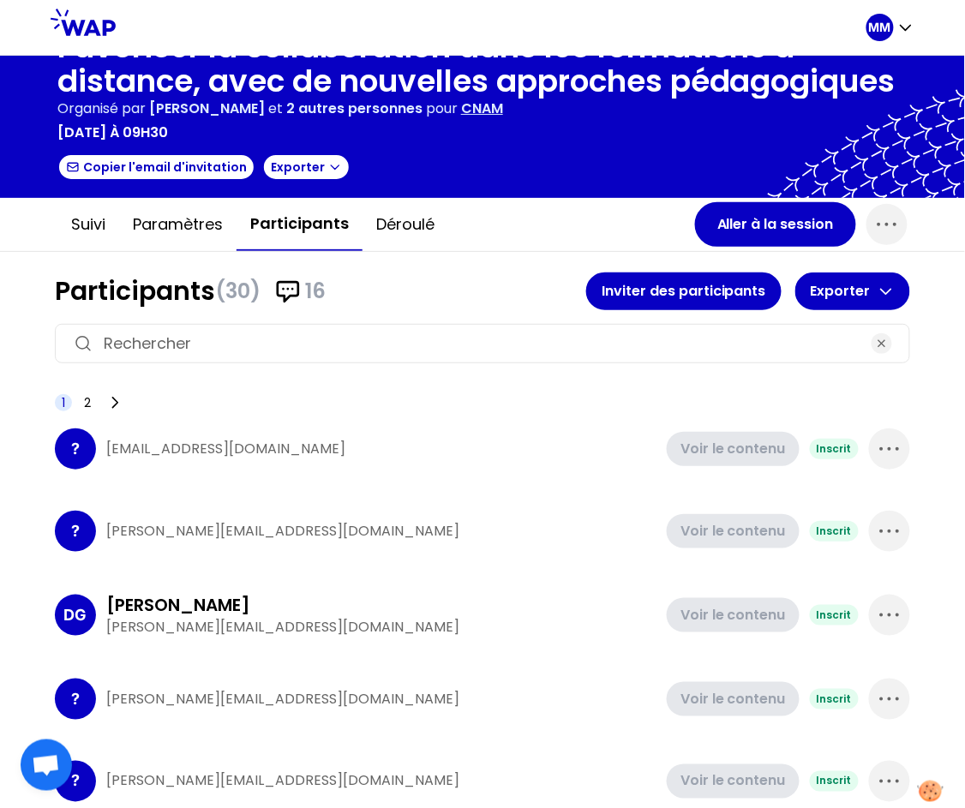
click at [86, 220] on button "Suivi" at bounding box center [88, 224] width 62 height 51
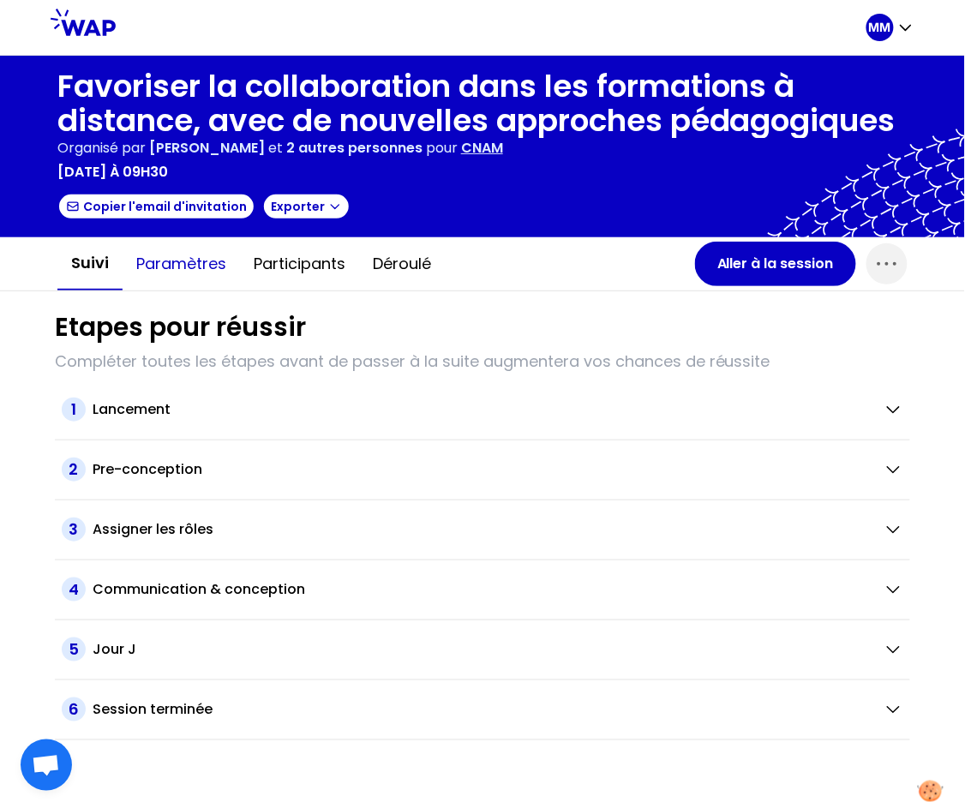
click at [183, 254] on button "Paramètres" at bounding box center [181, 263] width 117 height 51
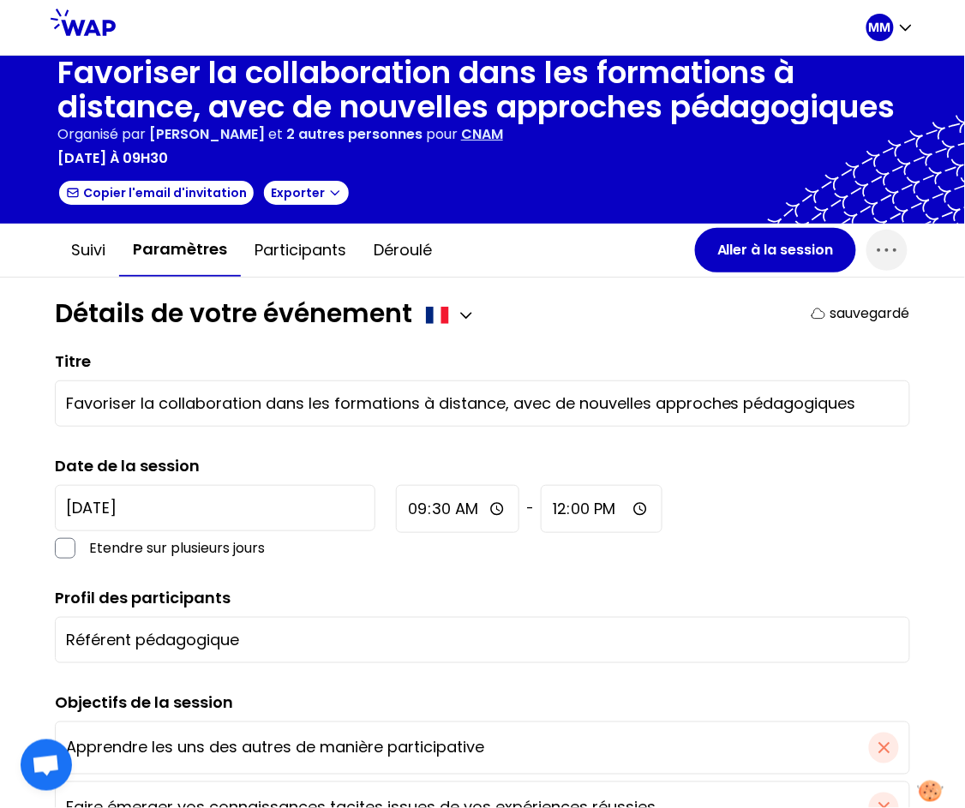
scroll to position [33, 0]
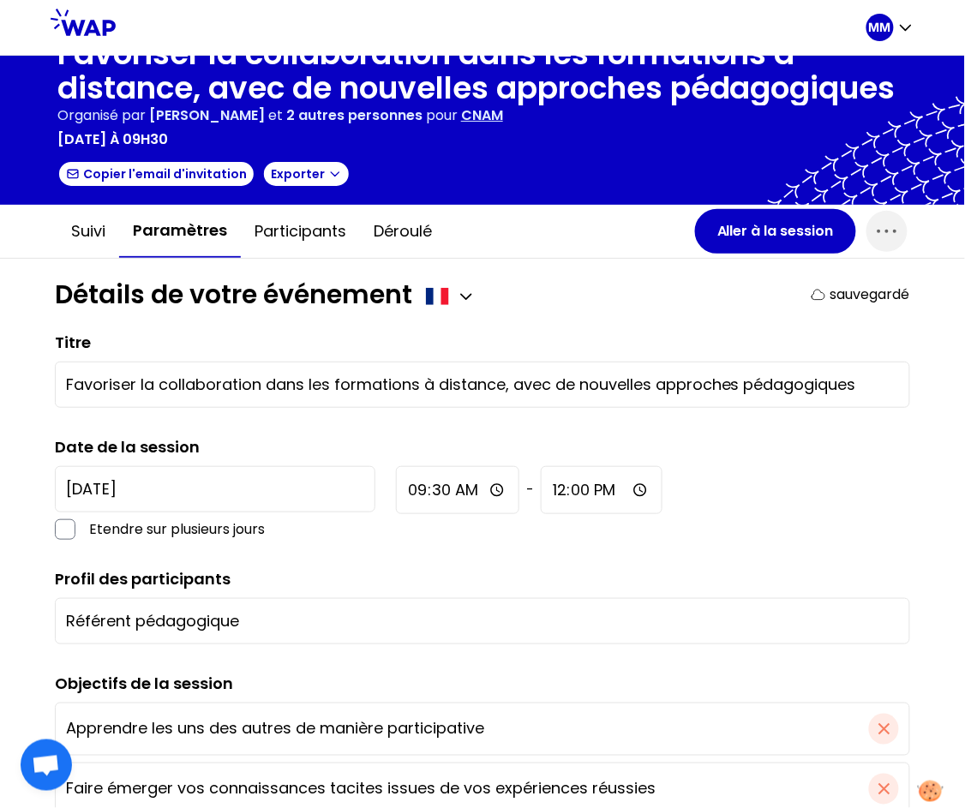
click at [130, 611] on input "Référent pédagogique" at bounding box center [482, 622] width 833 height 24
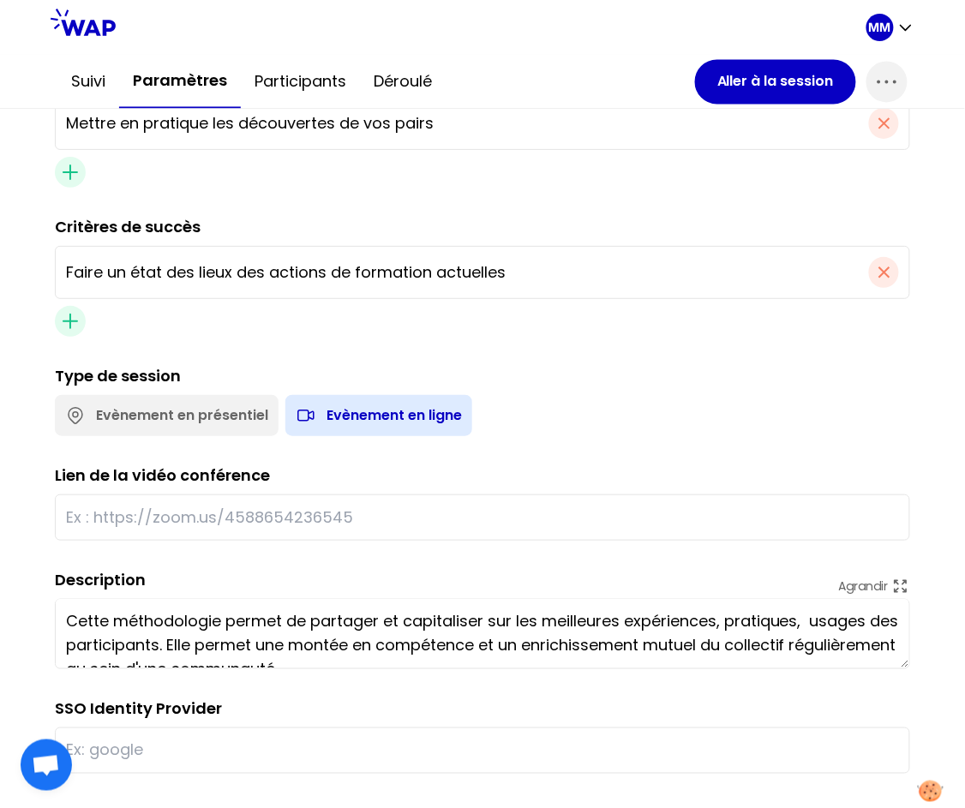
scroll to position [770, 0]
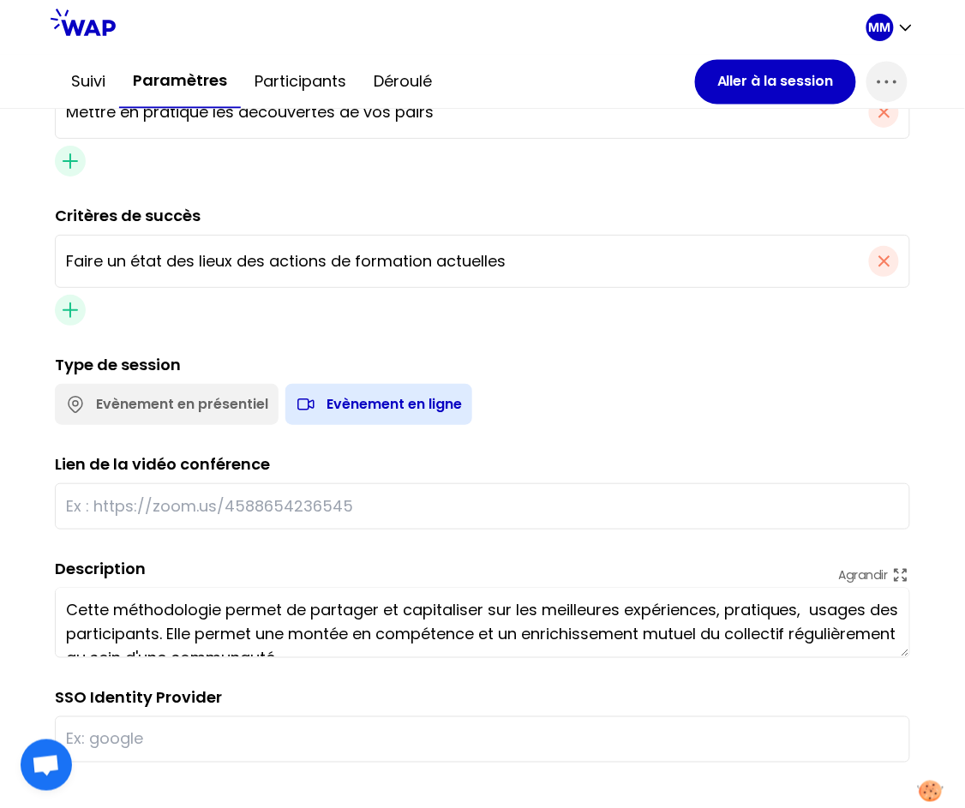
type input "Référents pédagogiques"
click at [225, 508] on input "text" at bounding box center [482, 507] width 833 height 24
paste input "https://teams.microsoft.com/l/meetup-join/19%3ameeting_ODY0NWVmNmEtYTM5NS00OTQ1…"
type input "https://teams.microsoft.com/l/meetup-join/19%3ameeting_ODY0NWVmNmEtYTM5NS00OTQ1…"
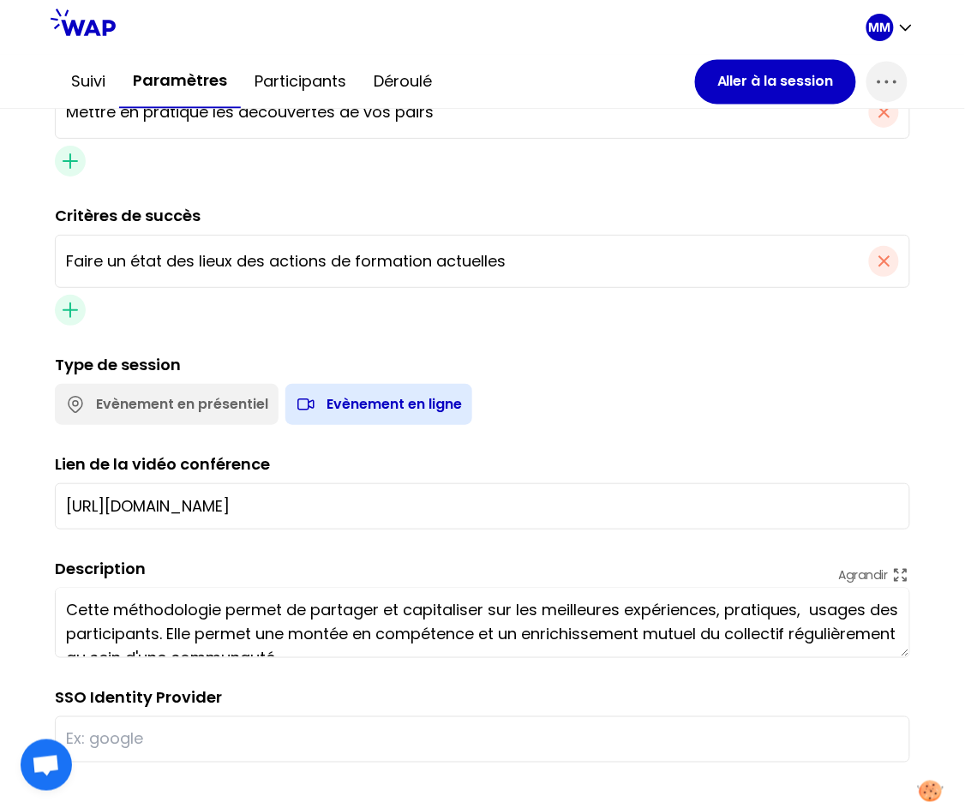
scroll to position [0, 0]
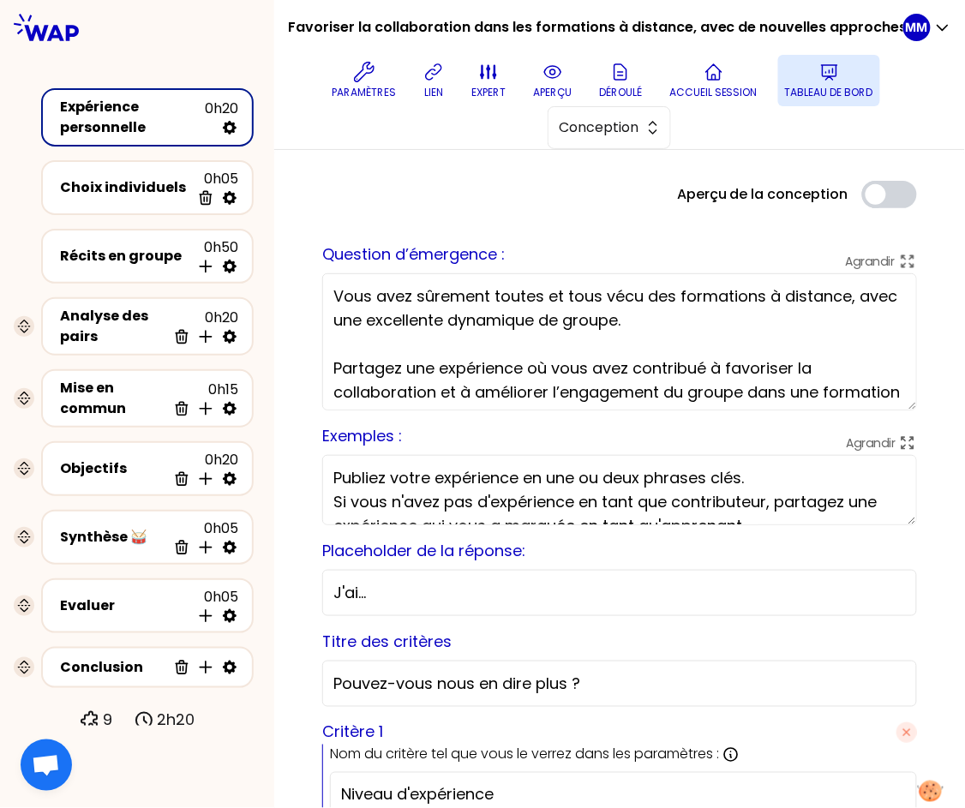
click at [798, 97] on p "Tableau de bord" at bounding box center [829, 93] width 88 height 14
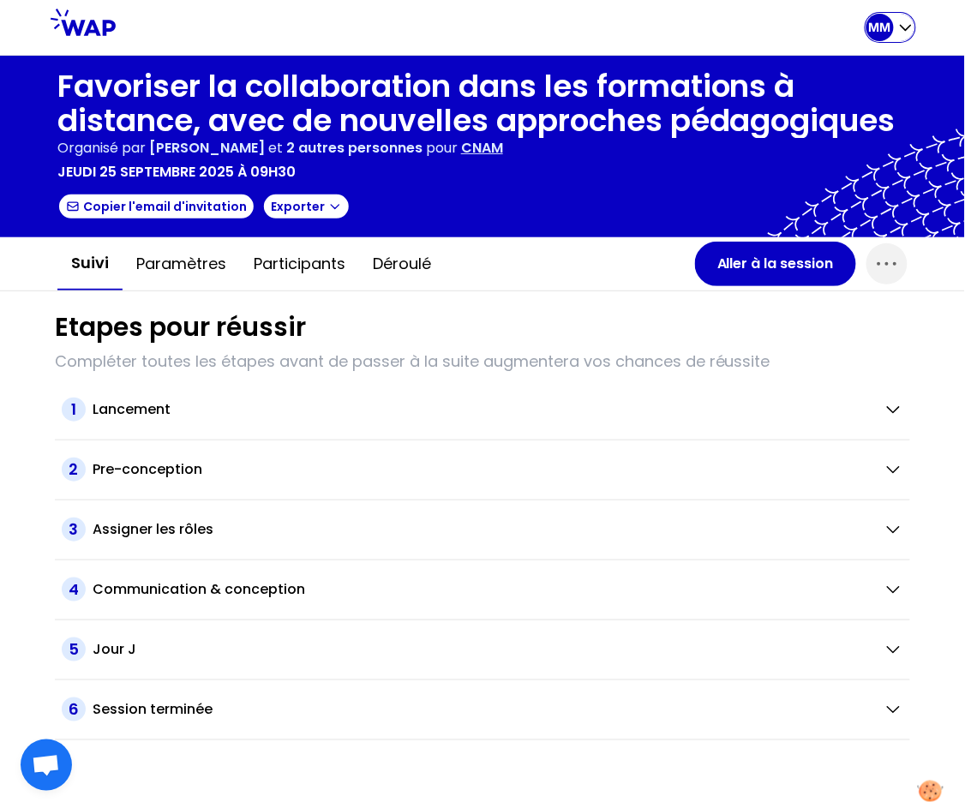
drag, startPoint x: 898, startPoint y: 31, endPoint x: 881, endPoint y: 44, distance: 20.8
click at [897, 31] on div "MM" at bounding box center [891, 27] width 48 height 27
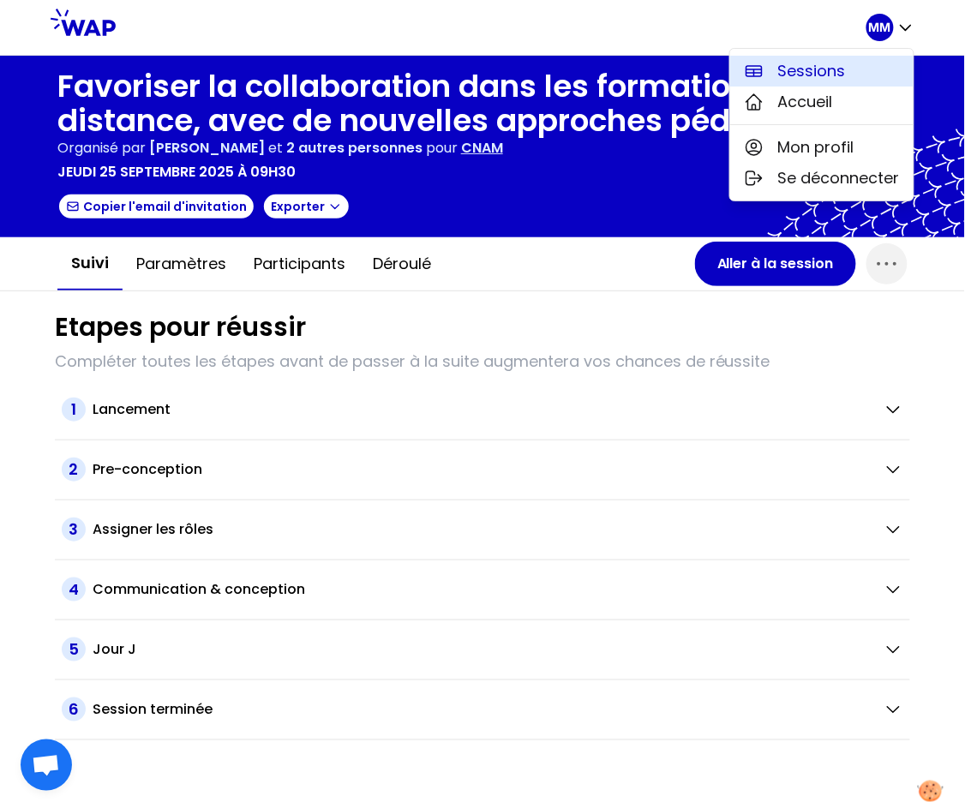
click at [851, 74] on button "Sessions" at bounding box center [821, 71] width 183 height 31
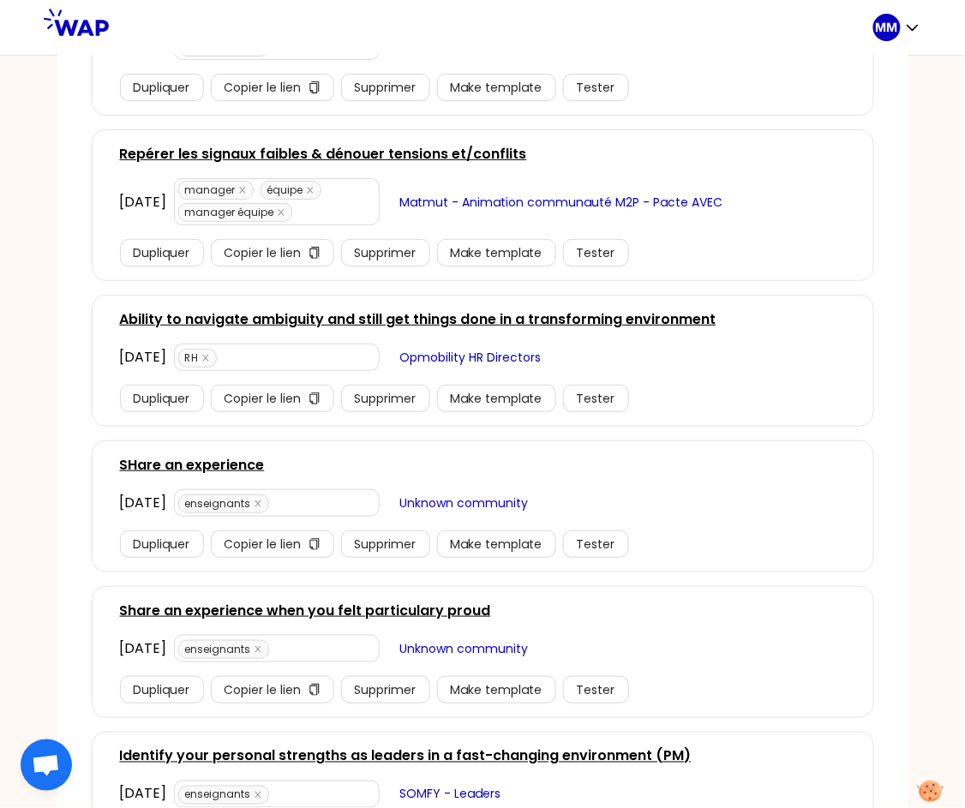
scroll to position [512, 0]
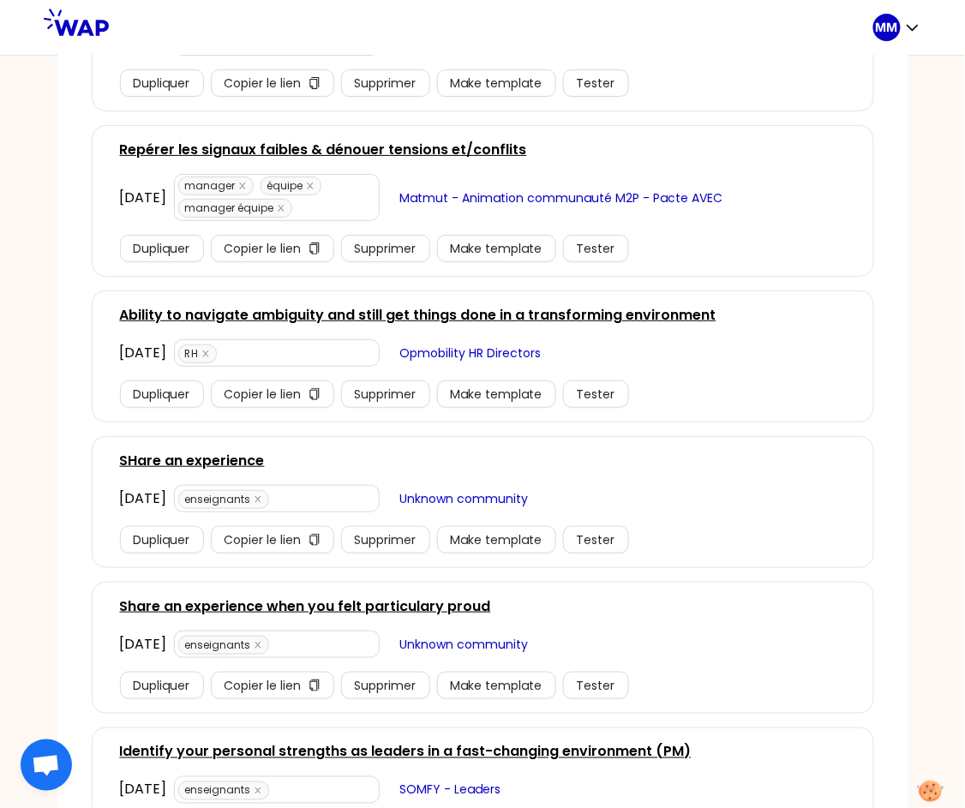
click at [474, 315] on link "Ability to navigate ambiguity and still get things done in a transforming envir…" at bounding box center [418, 315] width 597 height 21
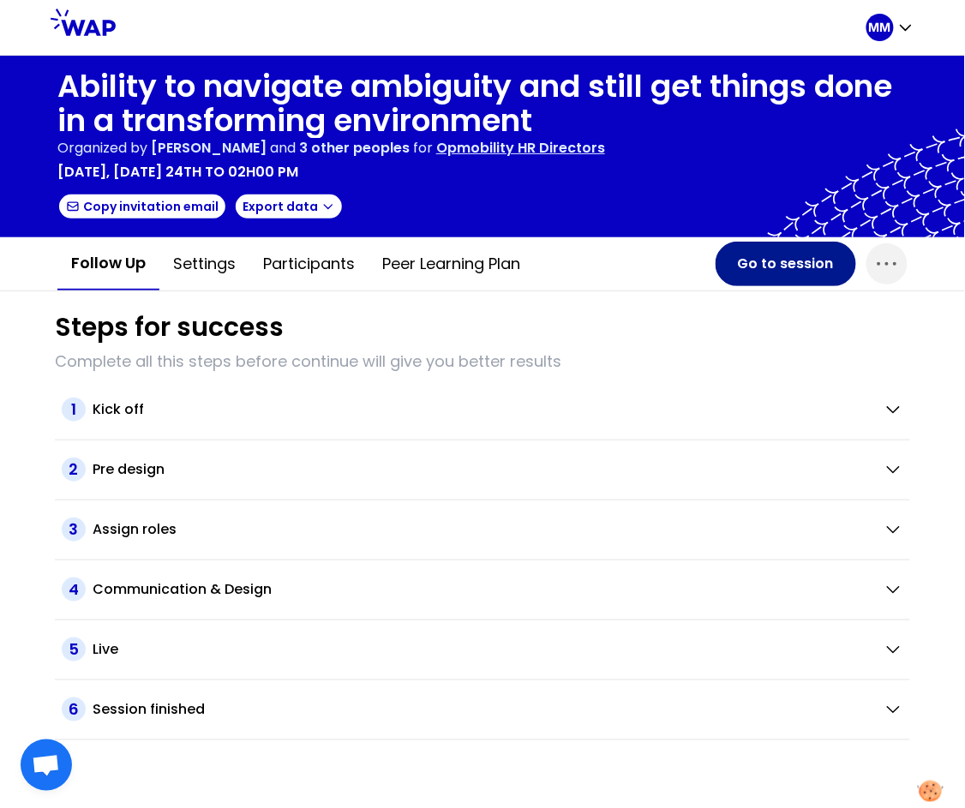
click at [793, 269] on button "Go to session" at bounding box center [786, 264] width 141 height 45
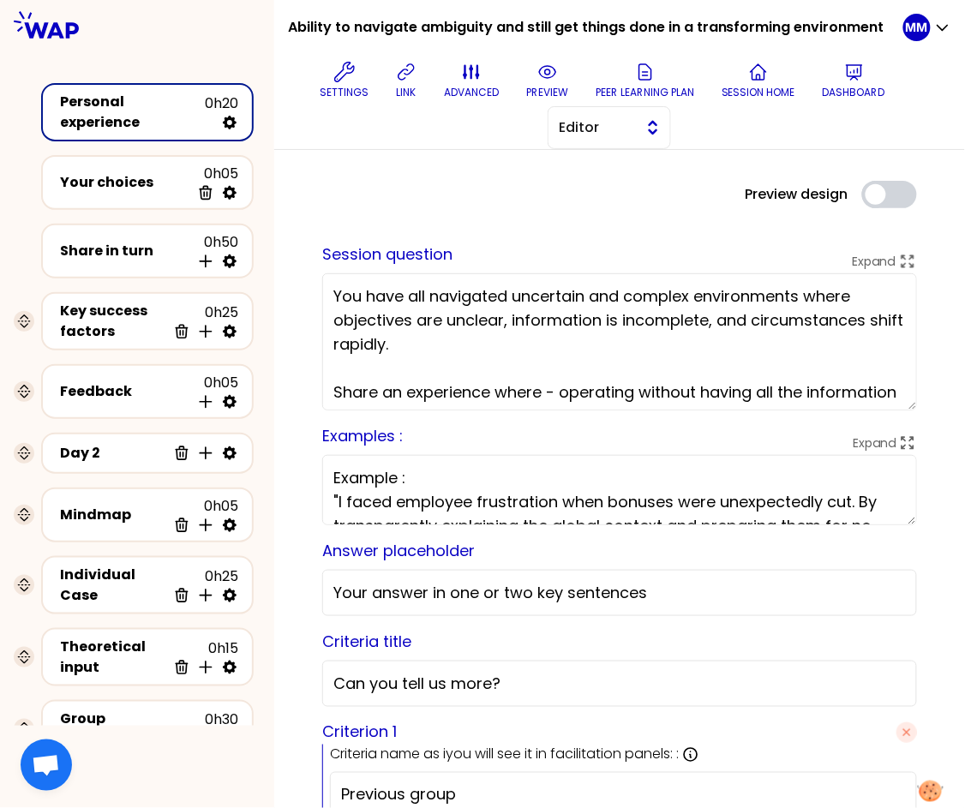
drag, startPoint x: 634, startPoint y: 123, endPoint x: 635, endPoint y: 135, distance: 11.3
click at [634, 124] on span "Editor" at bounding box center [597, 127] width 77 height 21
click at [629, 198] on span "Facilitator" at bounding box center [620, 198] width 74 height 21
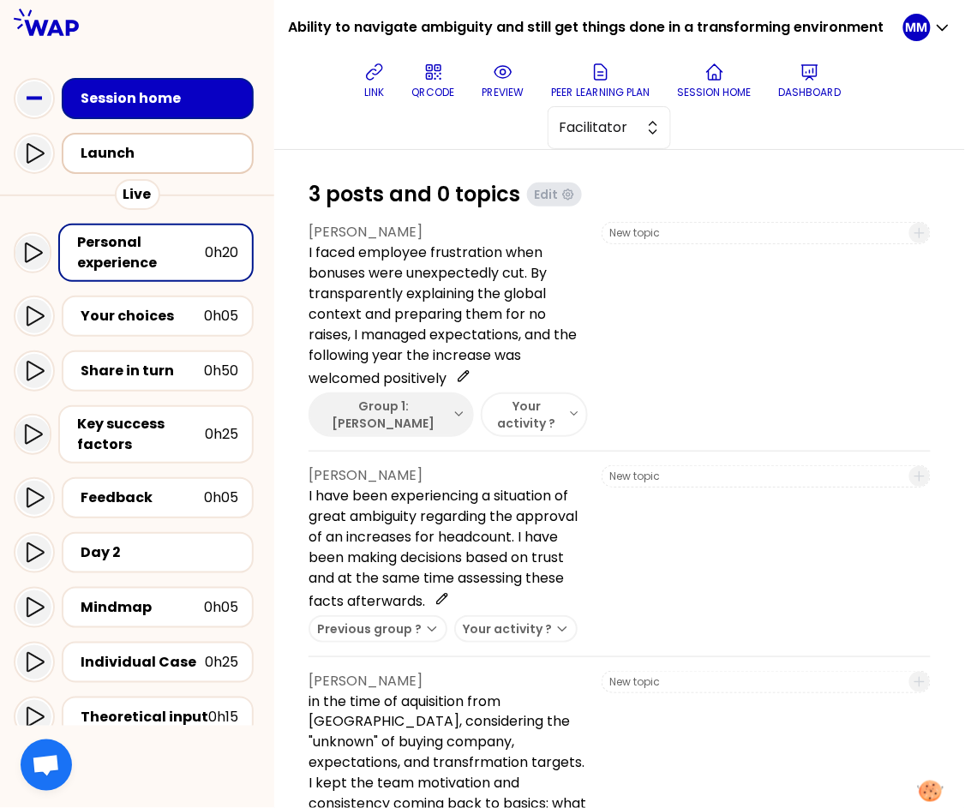
click at [165, 161] on div "Launch" at bounding box center [163, 153] width 165 height 21
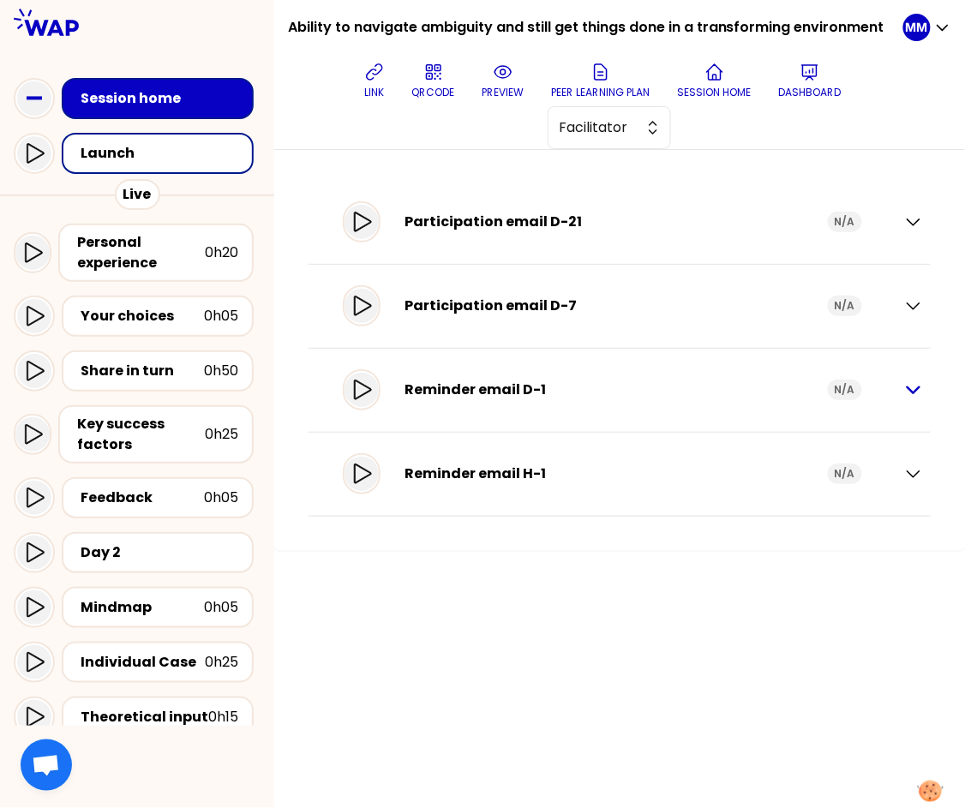
click at [915, 391] on icon "button" at bounding box center [914, 391] width 12 height 6
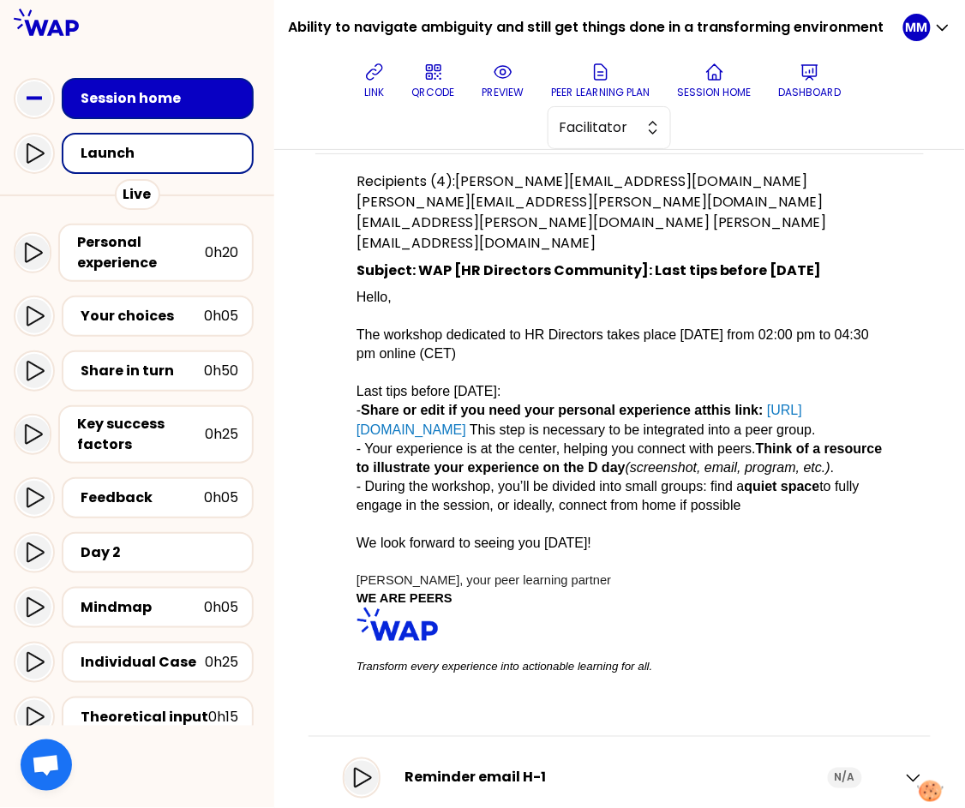
scroll to position [343, 0]
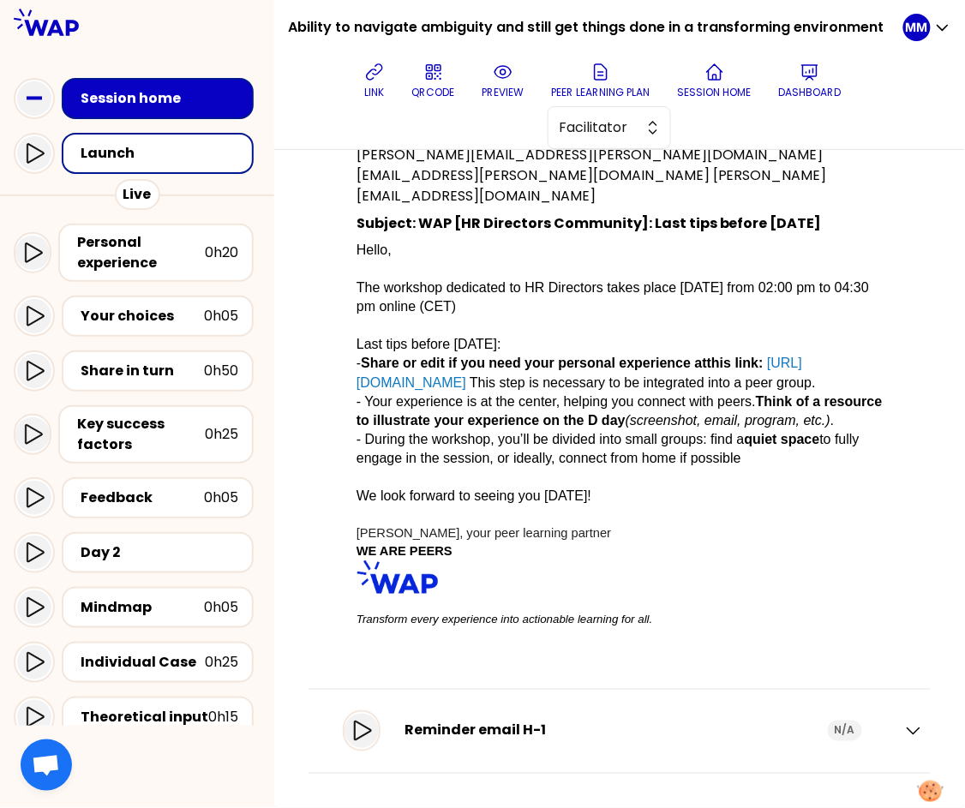
click at [701, 737] on div "Reminder email H-1" at bounding box center [617, 731] width 424 height 21
click at [694, 732] on div "Reminder email H-1" at bounding box center [617, 731] width 424 height 21
drag, startPoint x: 893, startPoint y: 733, endPoint x: 854, endPoint y: 727, distance: 39.9
click at [904, 733] on icon "button" at bounding box center [914, 731] width 21 height 21
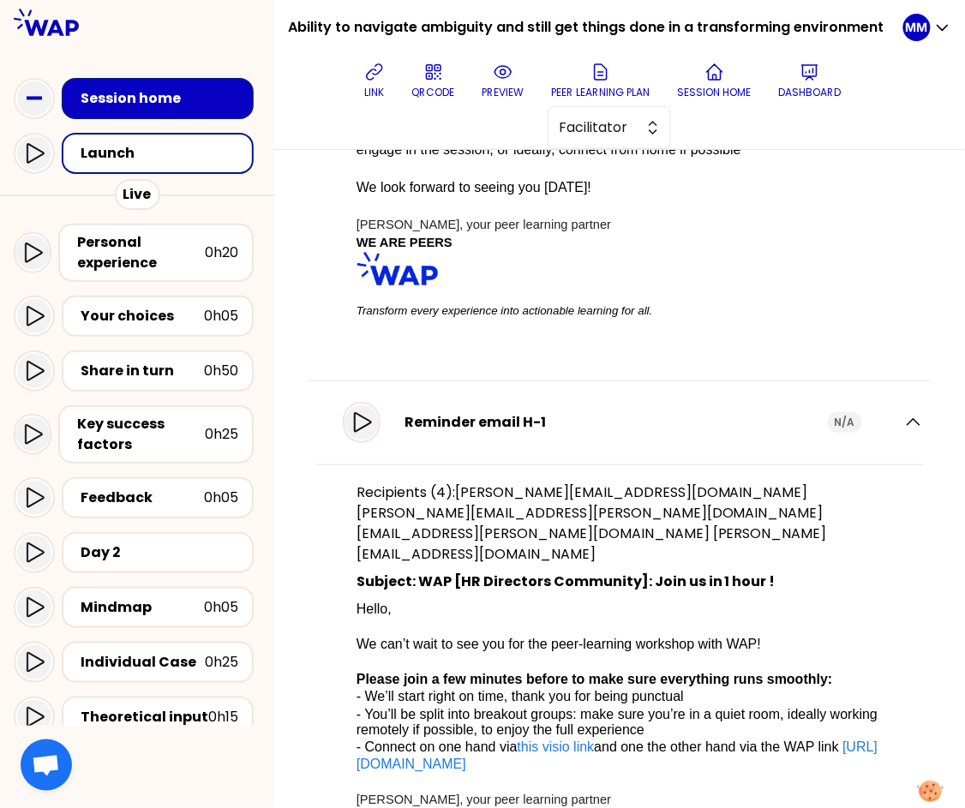
scroll to position [814, 0]
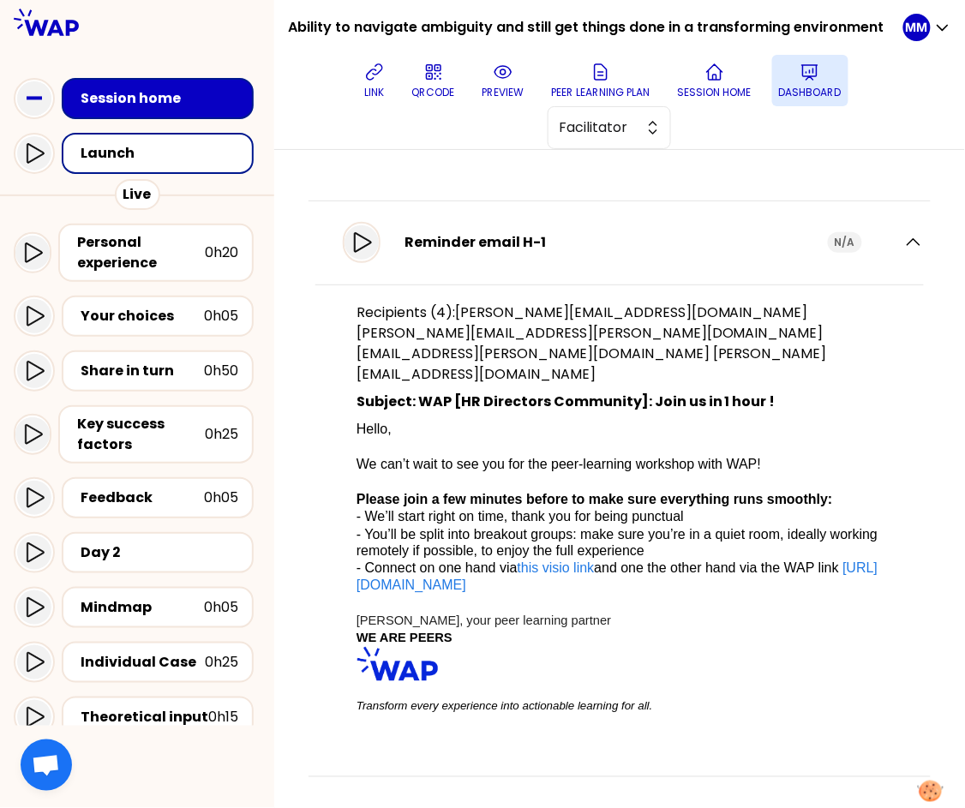
click at [786, 90] on p "Dashboard" at bounding box center [810, 93] width 63 height 14
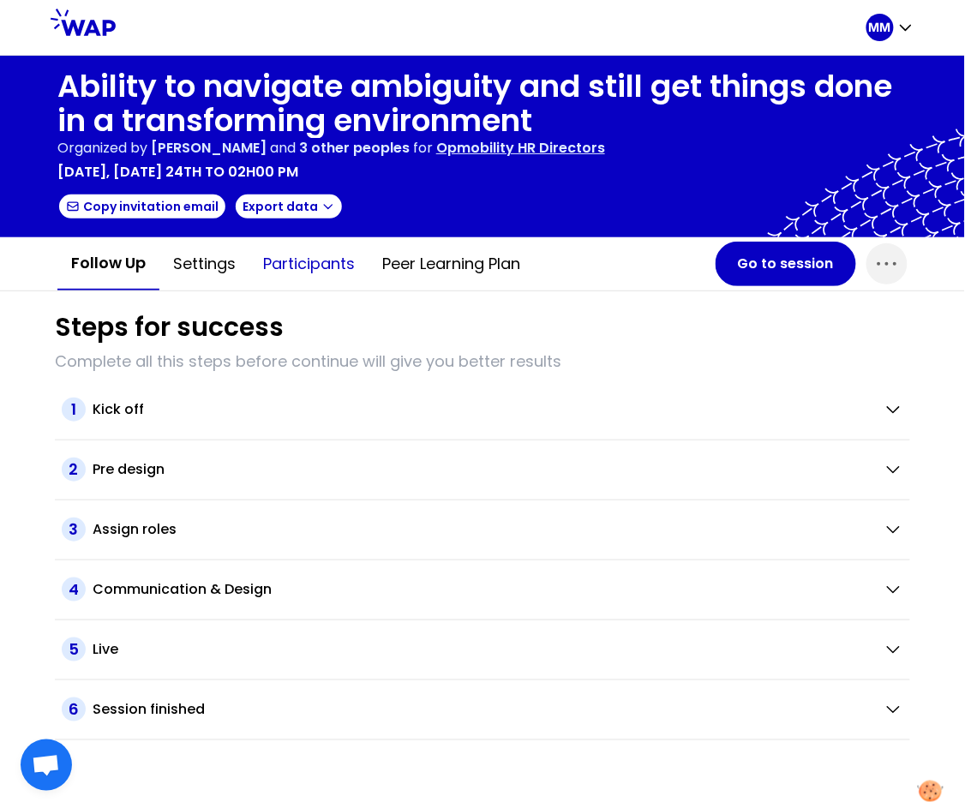
click at [326, 261] on button "Participants" at bounding box center [308, 263] width 119 height 51
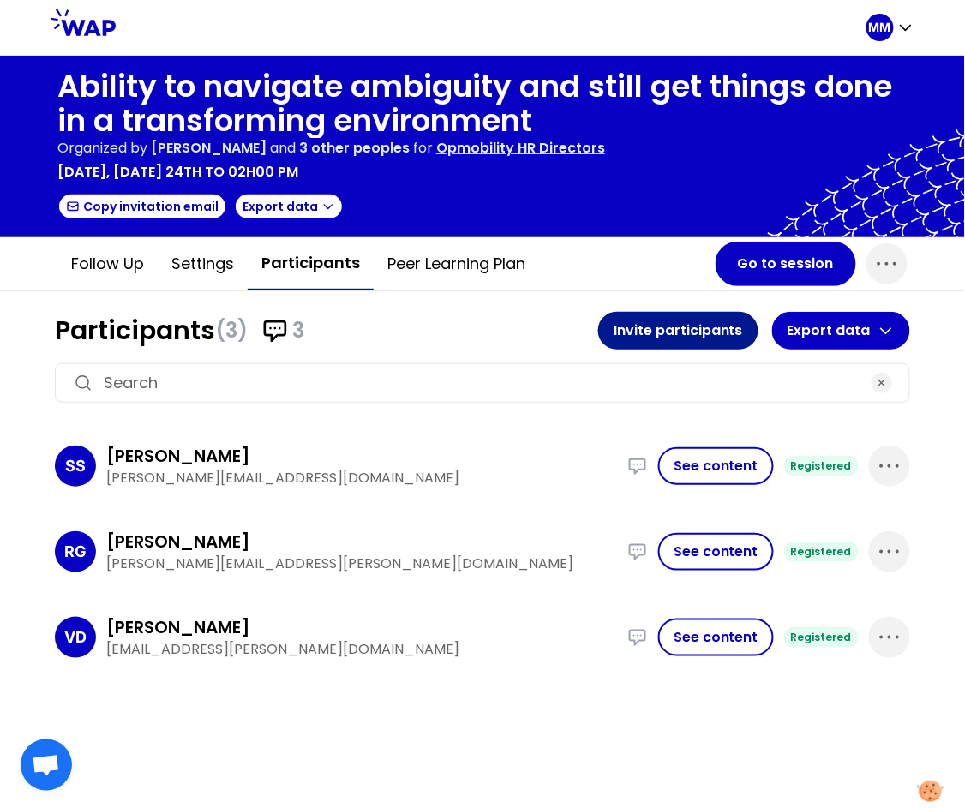
click at [693, 329] on button "Invite participants" at bounding box center [678, 331] width 160 height 38
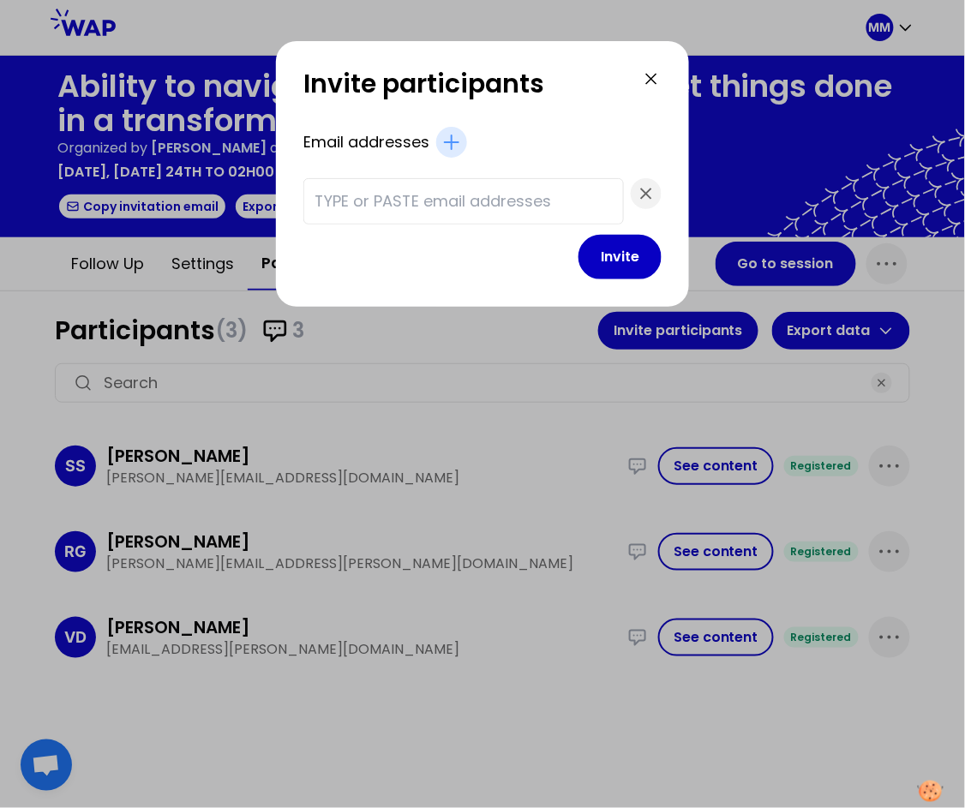
click at [461, 209] on input "text" at bounding box center [464, 201] width 298 height 24
paste input "[PERSON_NAME][EMAIL_ADDRESS][PERSON_NAME][DOMAIN_NAME] [DOMAIN_NAME][EMAIL_ADDR…"
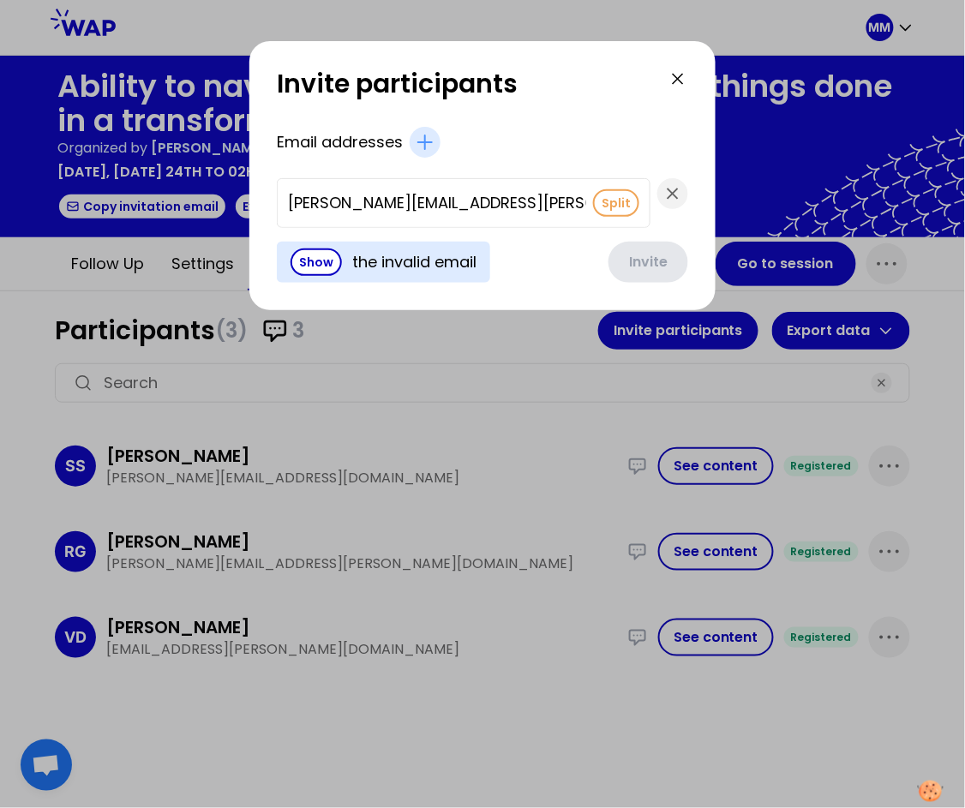
scroll to position [0, 1327]
click at [593, 199] on button "Split" at bounding box center [616, 202] width 46 height 27
type input "[EMAIL_ADDRESS][DOMAIN_NAME]"
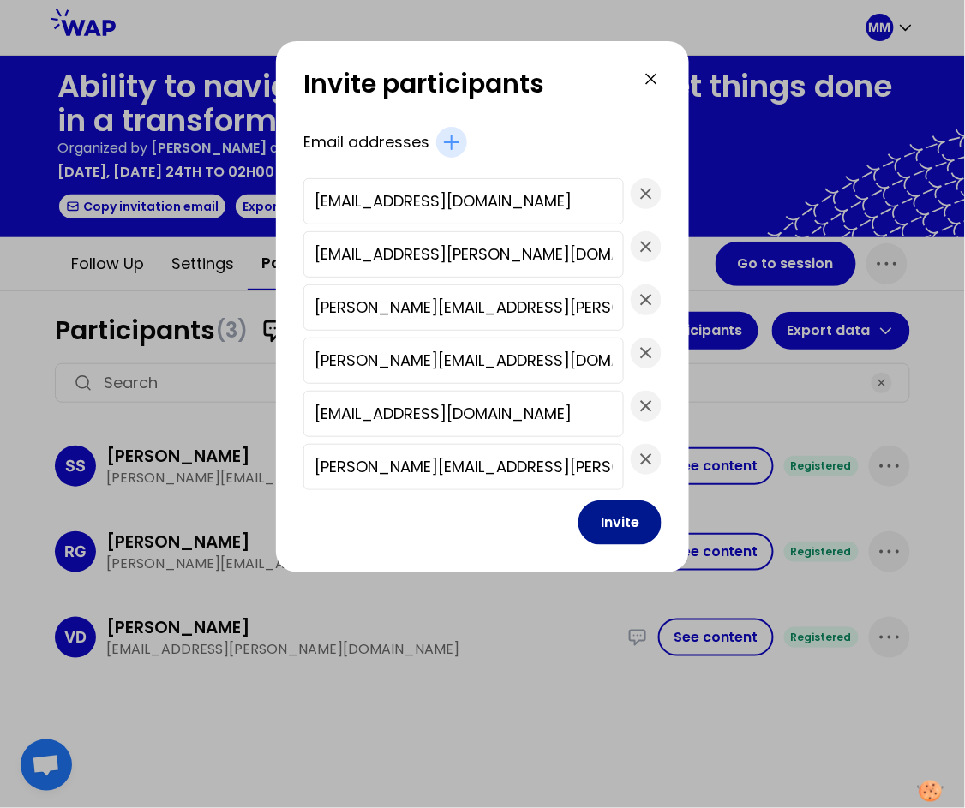
click at [583, 524] on button "Invite" at bounding box center [620, 523] width 83 height 45
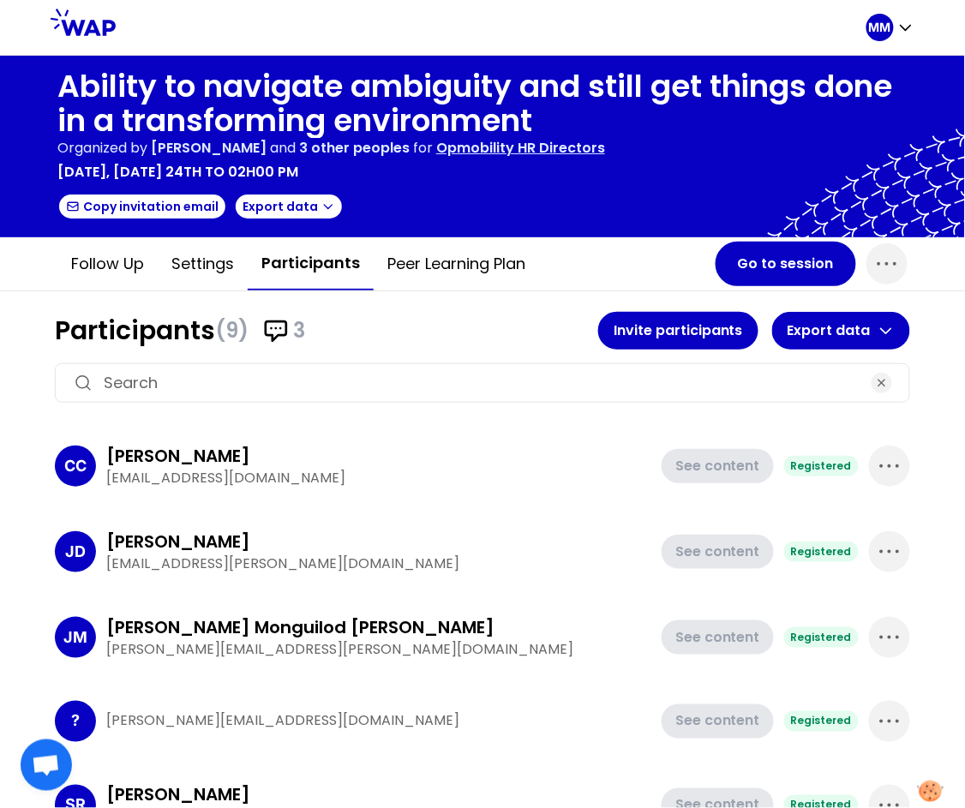
drag, startPoint x: 203, startPoint y: 265, endPoint x: 206, endPoint y: 291, distance: 25.8
click at [204, 264] on button "Settings" at bounding box center [203, 263] width 90 height 51
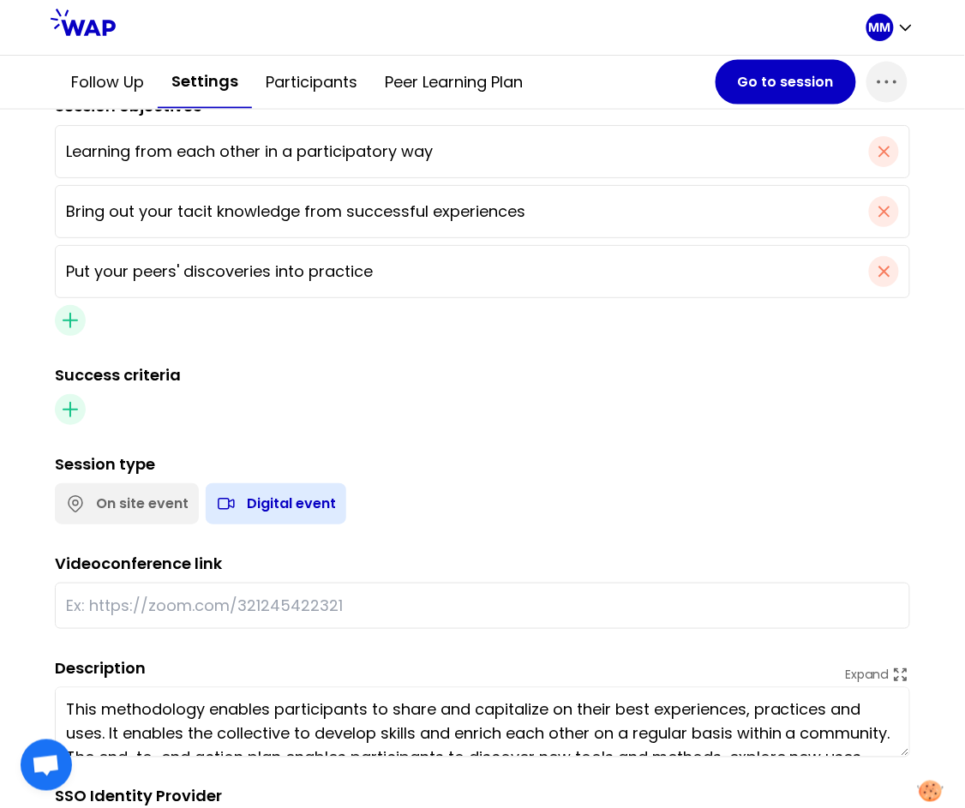
scroll to position [630, 0]
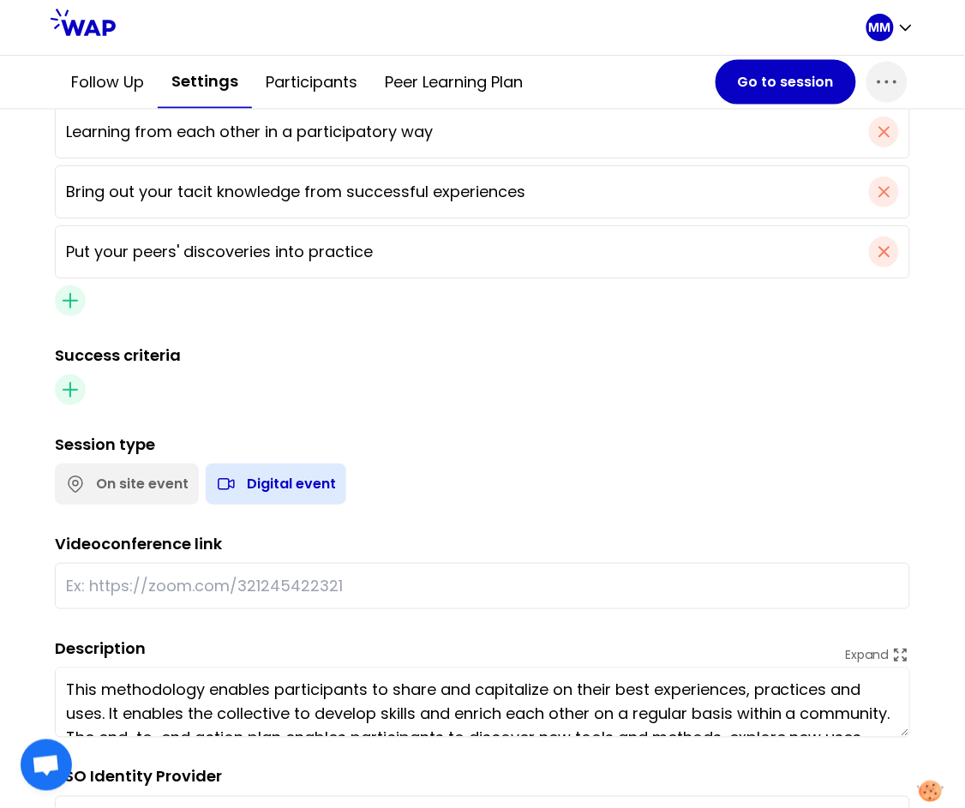
click at [287, 581] on input "text" at bounding box center [482, 586] width 833 height 24
paste input "[URL][DOMAIN_NAME]"
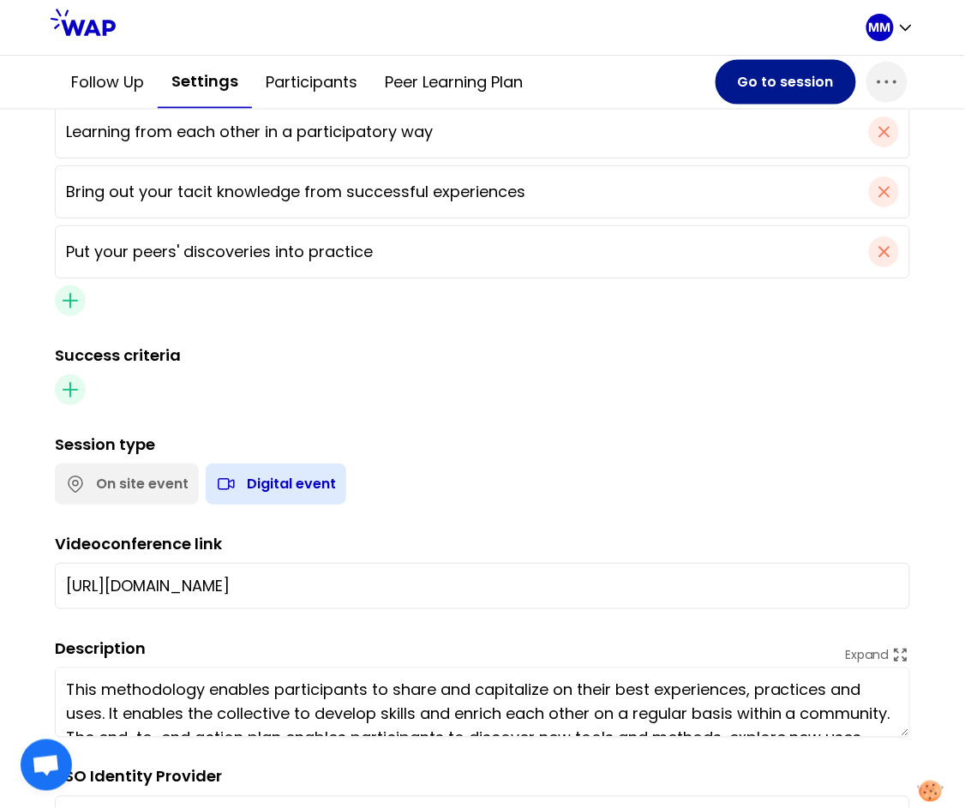
type input "[URL][DOMAIN_NAME]"
click at [771, 92] on button "Go to session" at bounding box center [786, 82] width 141 height 45
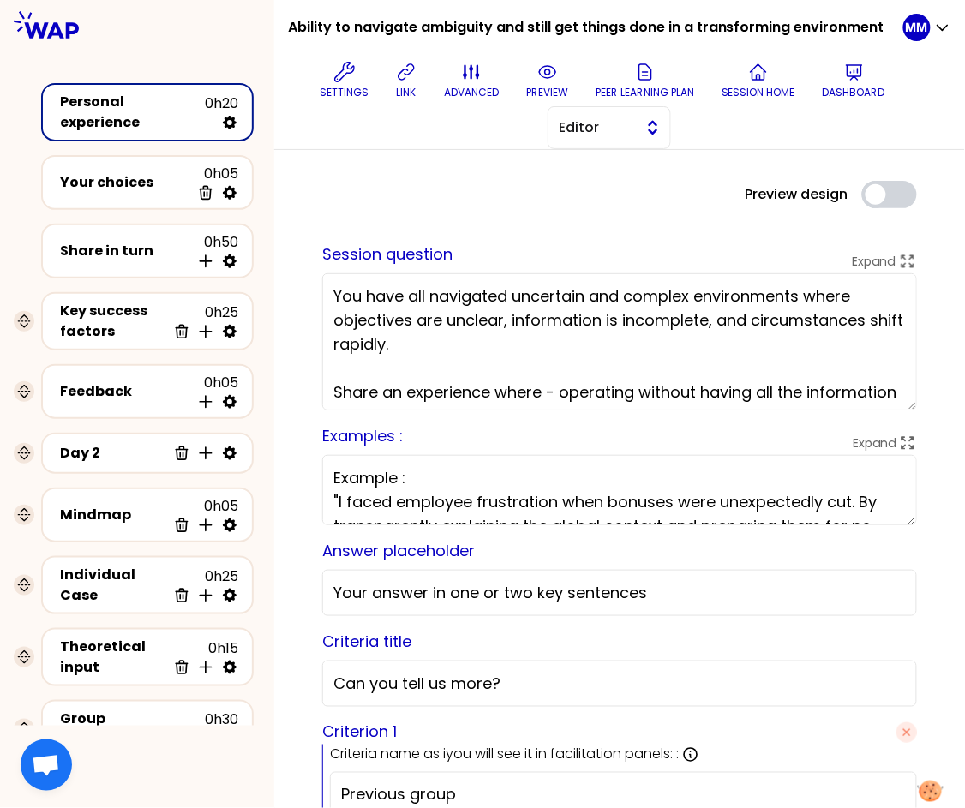
drag, startPoint x: 615, startPoint y: 122, endPoint x: 613, endPoint y: 147, distance: 24.9
click at [614, 123] on span "Editor" at bounding box center [597, 127] width 77 height 21
click at [611, 192] on span "Facilitator" at bounding box center [620, 198] width 74 height 21
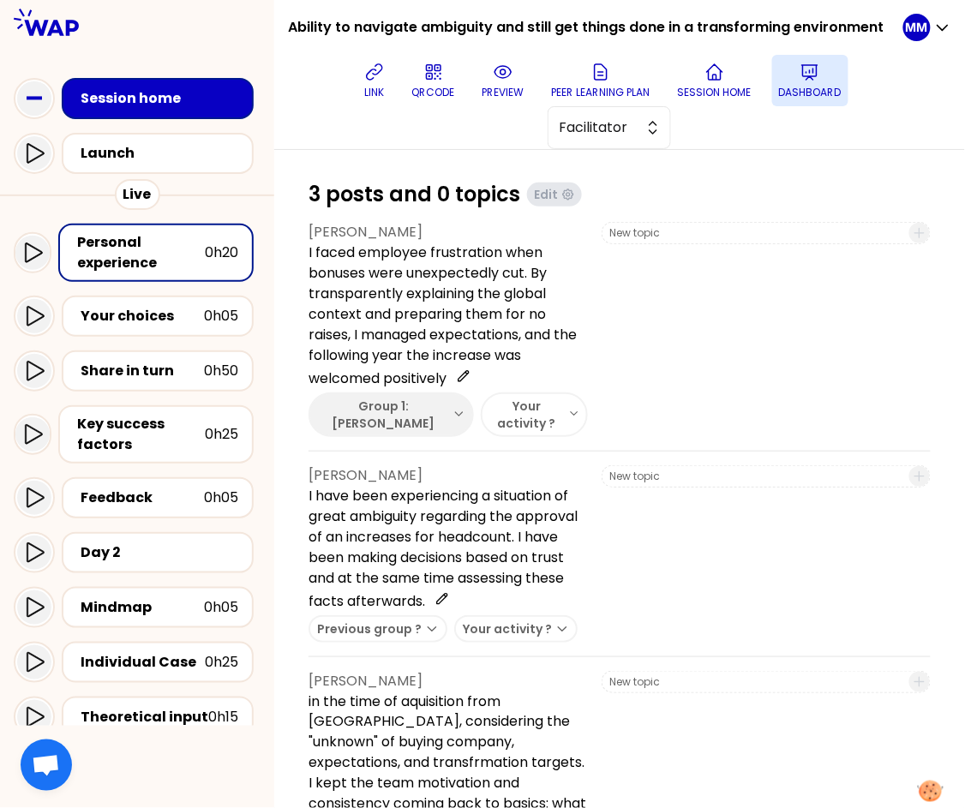
click at [786, 77] on button "Dashboard" at bounding box center [810, 80] width 76 height 51
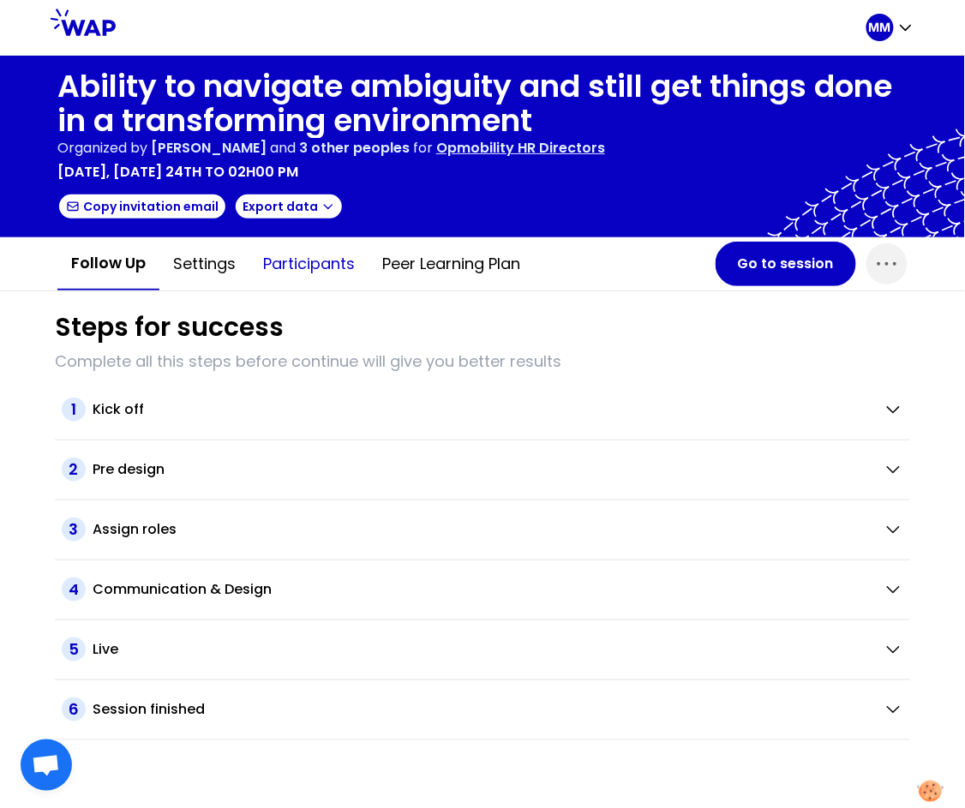
click at [335, 264] on button "Participants" at bounding box center [308, 263] width 119 height 51
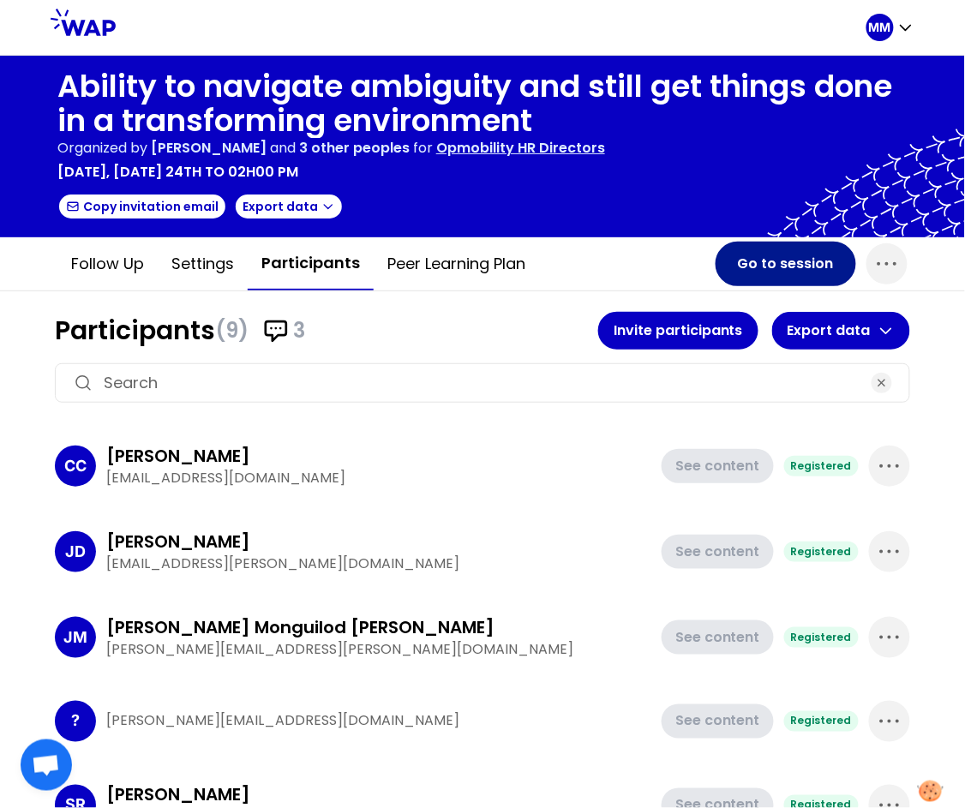
click at [771, 263] on button "Go to session" at bounding box center [786, 264] width 141 height 45
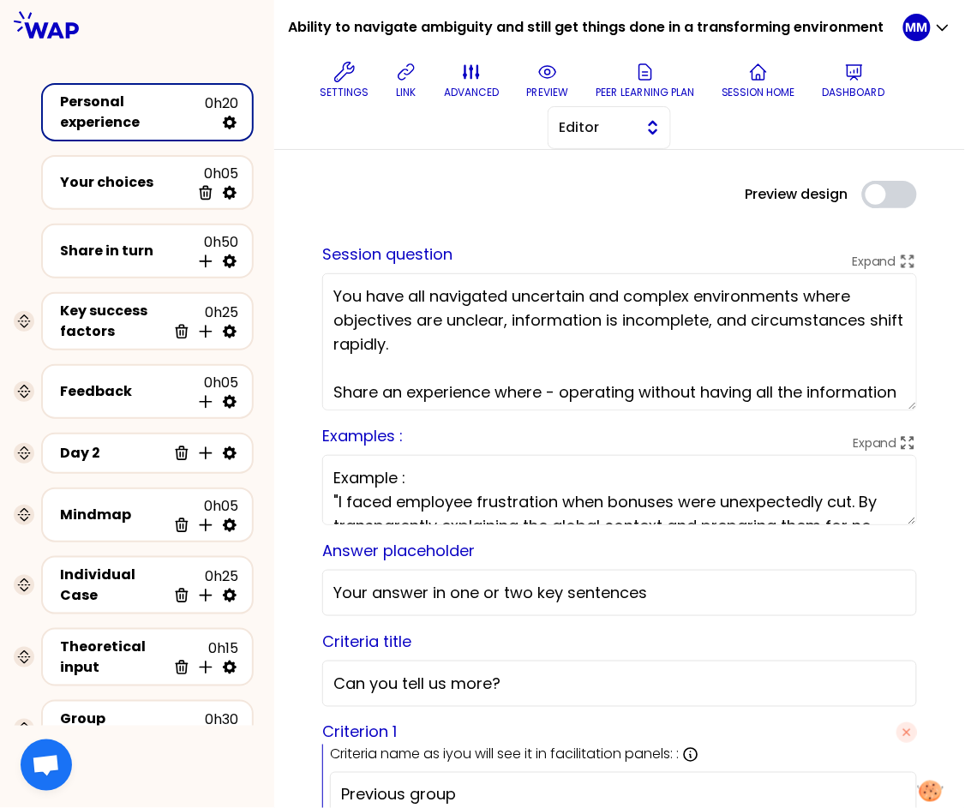
drag, startPoint x: 619, startPoint y: 136, endPoint x: 620, endPoint y: 148, distance: 12.0
click at [618, 137] on span "Editor" at bounding box center [597, 127] width 77 height 21
click at [626, 190] on span "Facilitator" at bounding box center [620, 198] width 74 height 21
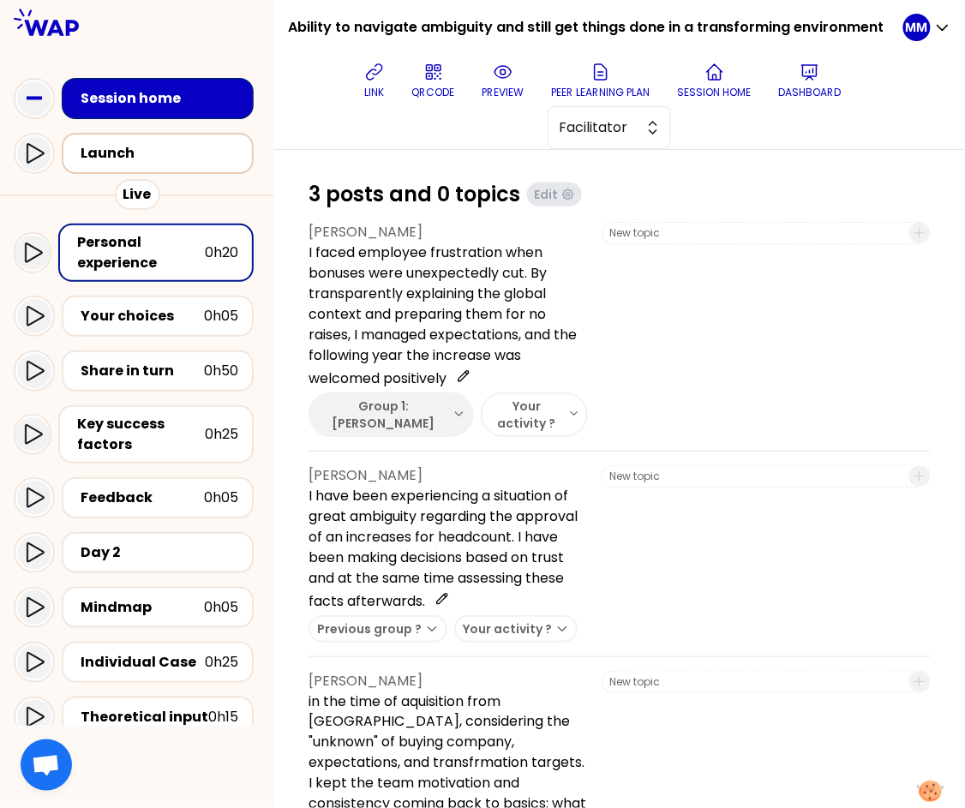
click at [195, 158] on div "Launch" at bounding box center [163, 153] width 165 height 21
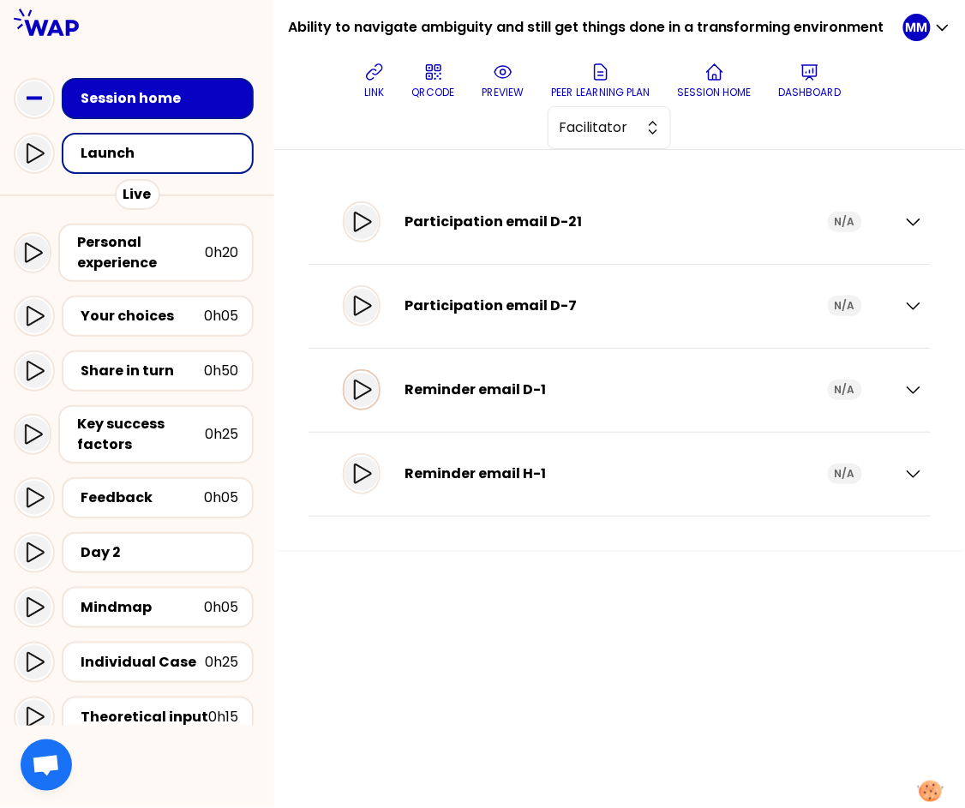
click at [372, 388] on icon at bounding box center [362, 390] width 21 height 21
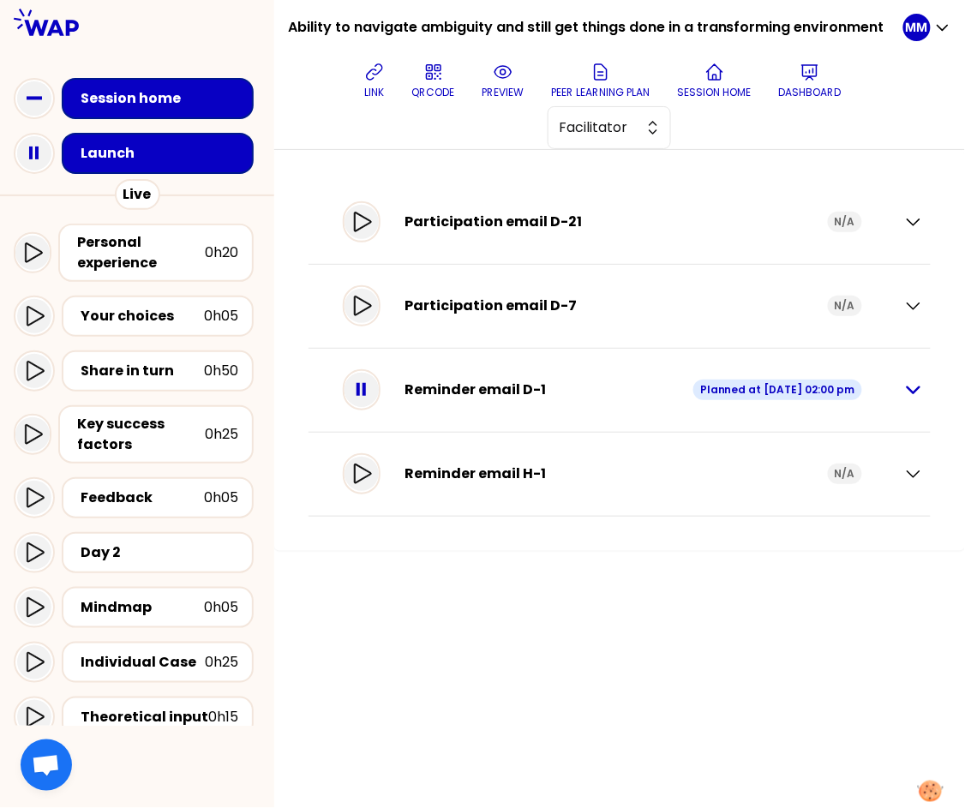
click at [911, 390] on icon "button" at bounding box center [914, 391] width 12 height 6
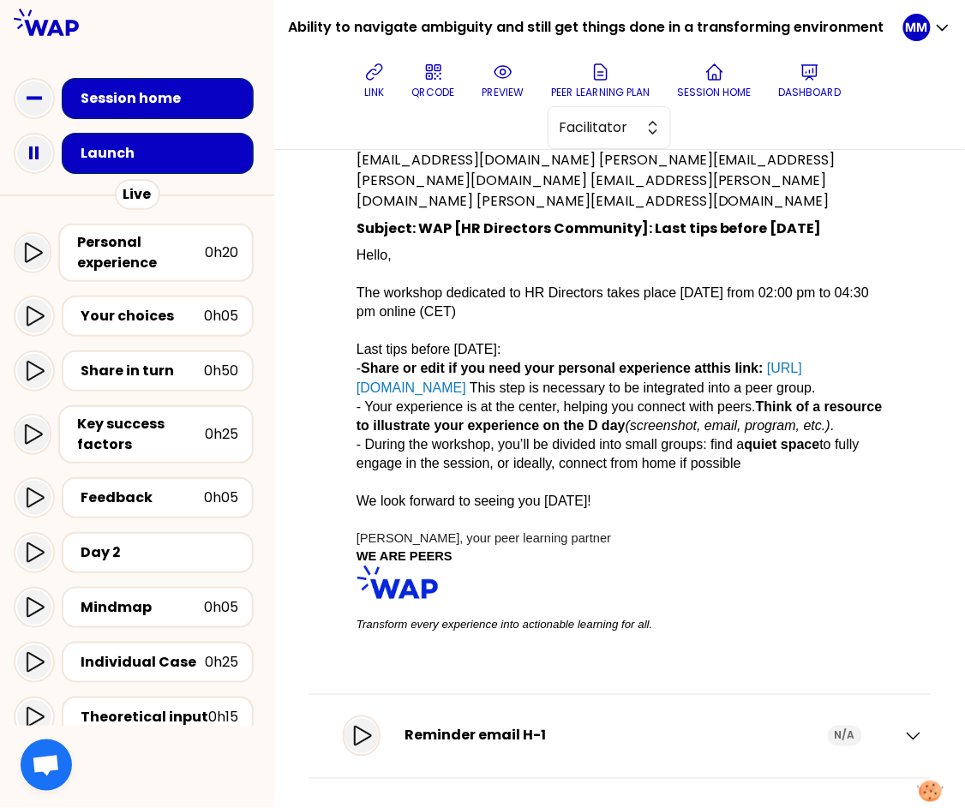
scroll to position [405, 0]
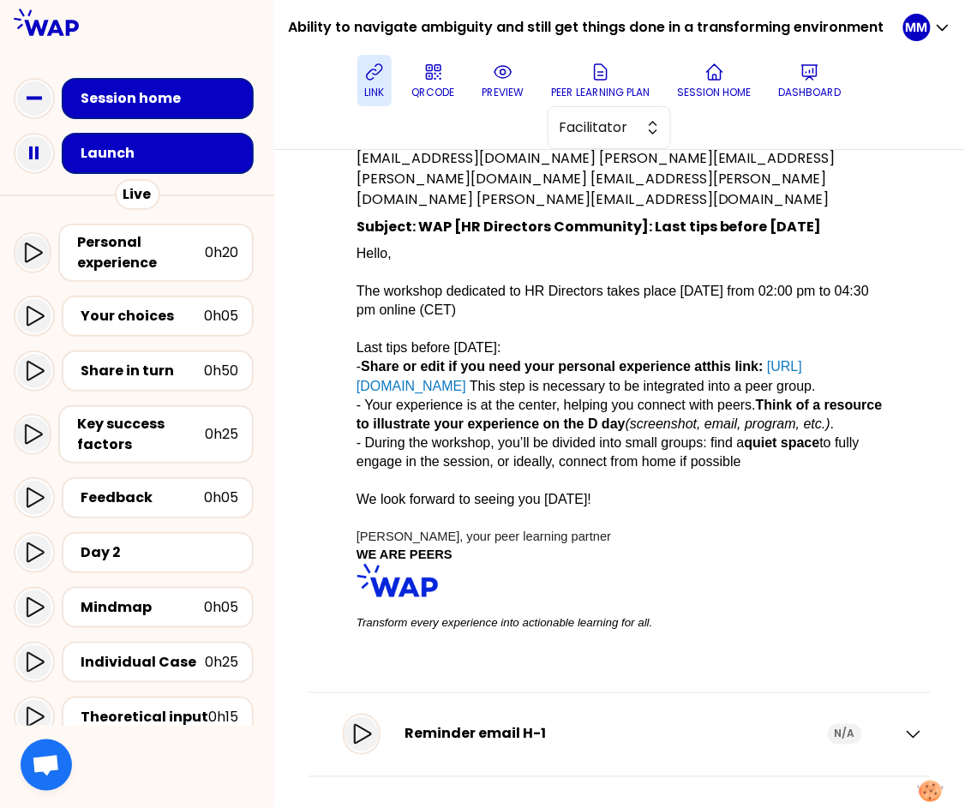
click at [370, 87] on button "link" at bounding box center [375, 80] width 34 height 51
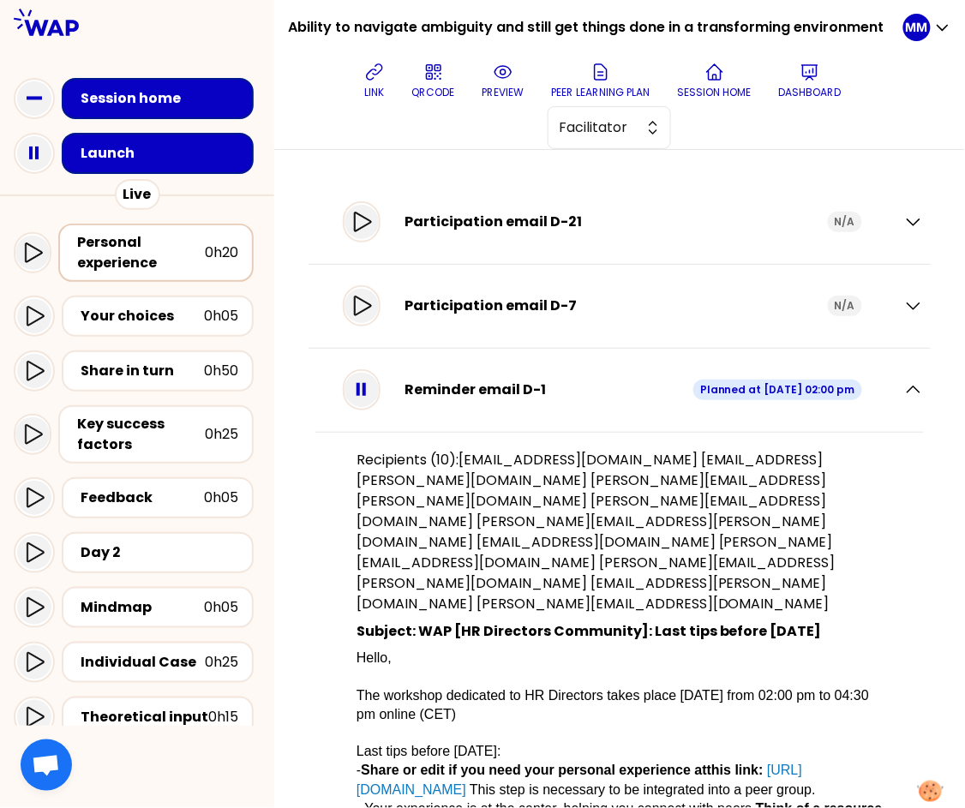
drag, startPoint x: 135, startPoint y: 255, endPoint x: 148, endPoint y: 251, distance: 13.3
click at [136, 255] on div "Personal experience" at bounding box center [141, 252] width 128 height 41
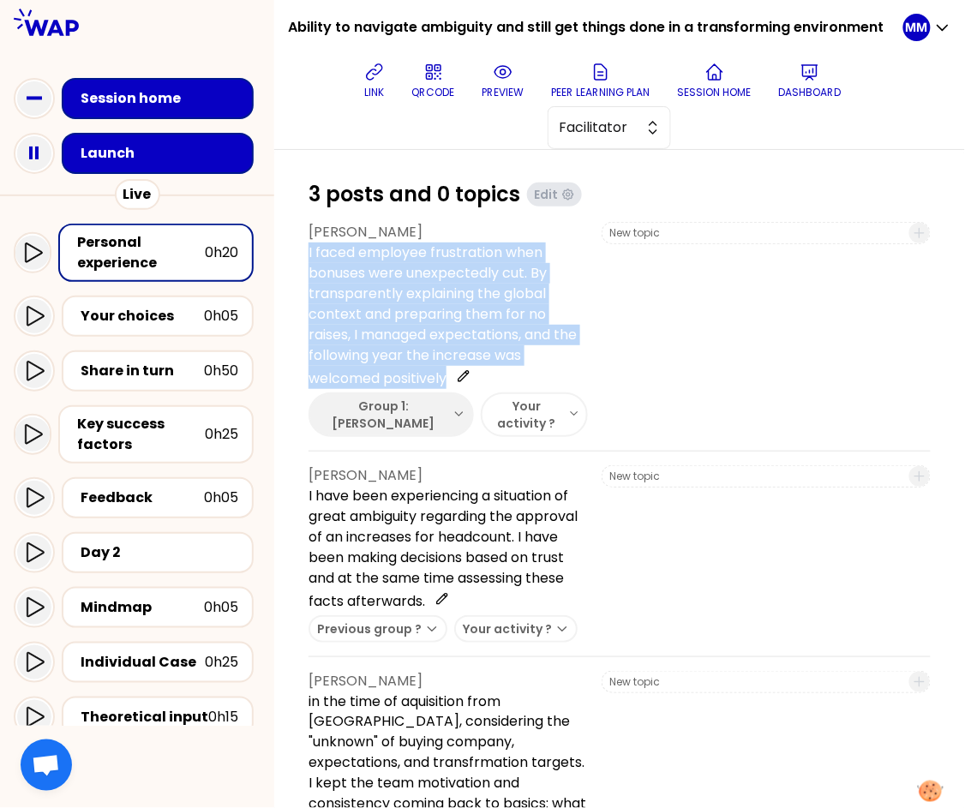
drag, startPoint x: 316, startPoint y: 249, endPoint x: 459, endPoint y: 379, distance: 193.0
click at [464, 376] on div "3 posts and 0 topics Edit Shirley Sun I faced employee frustration when bonuses…" at bounding box center [619, 544] width 691 height 789
copy div "I faced employee frustration when bonuses were unexpectedly cut. By transparent…"
click at [810, 89] on p "Dashboard" at bounding box center [810, 93] width 63 height 14
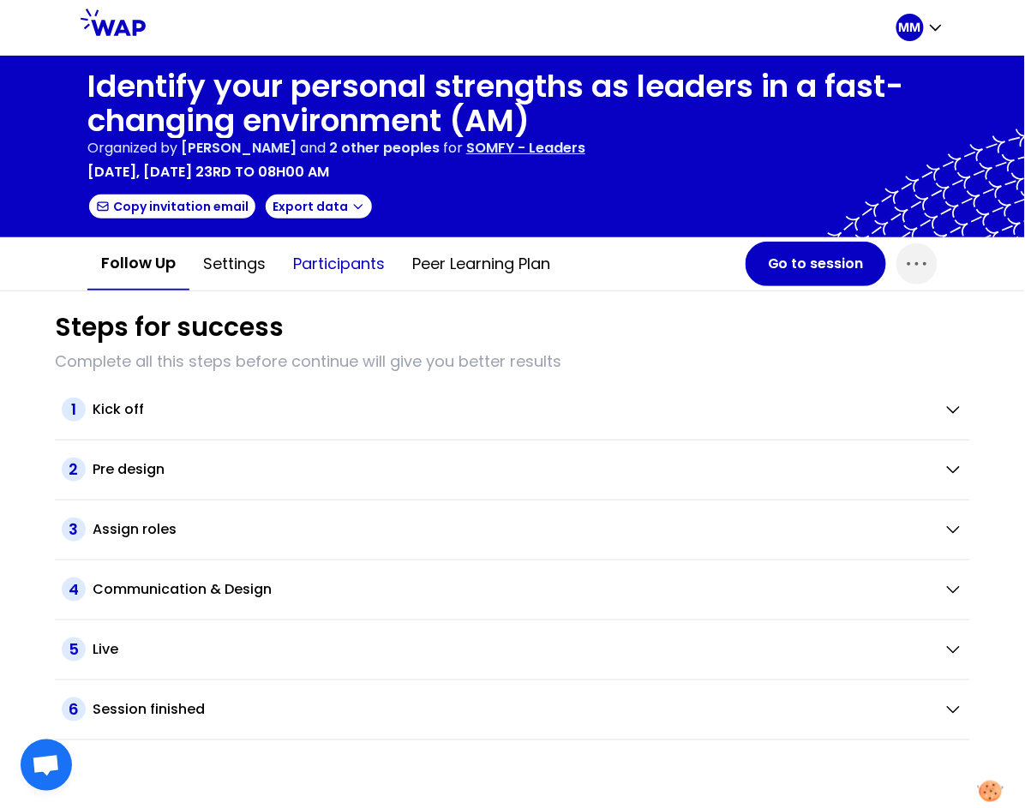
click at [348, 267] on button "Participants" at bounding box center [339, 263] width 119 height 51
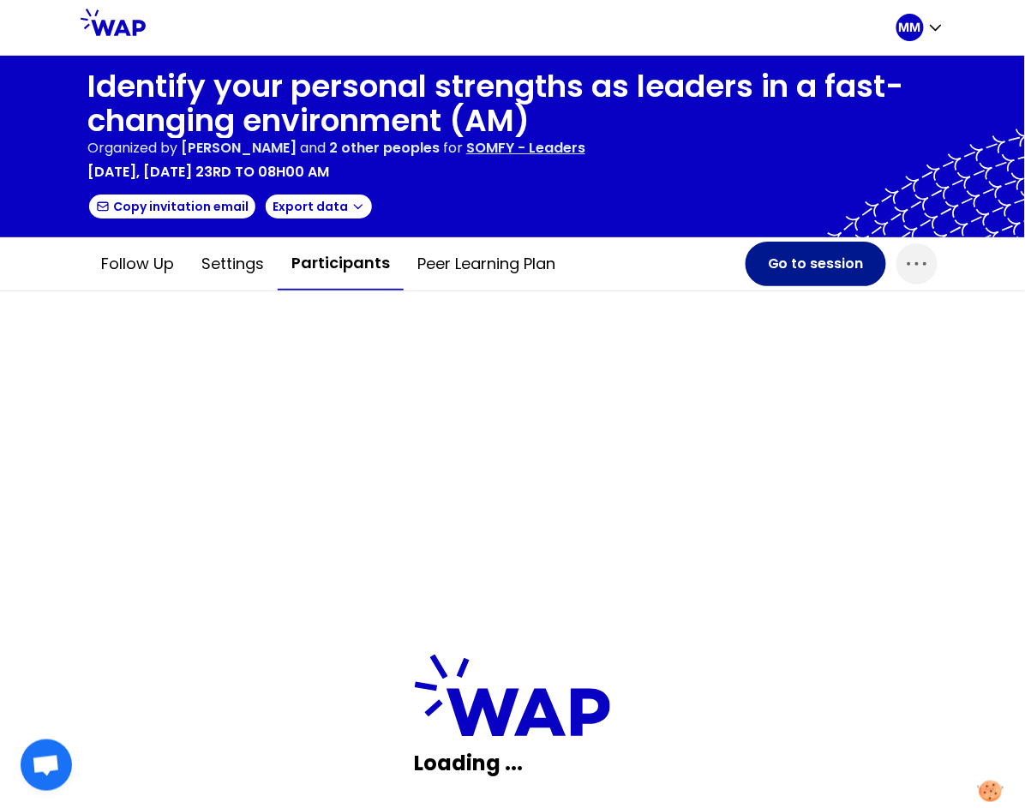
click at [776, 265] on button "Go to session" at bounding box center [816, 264] width 141 height 45
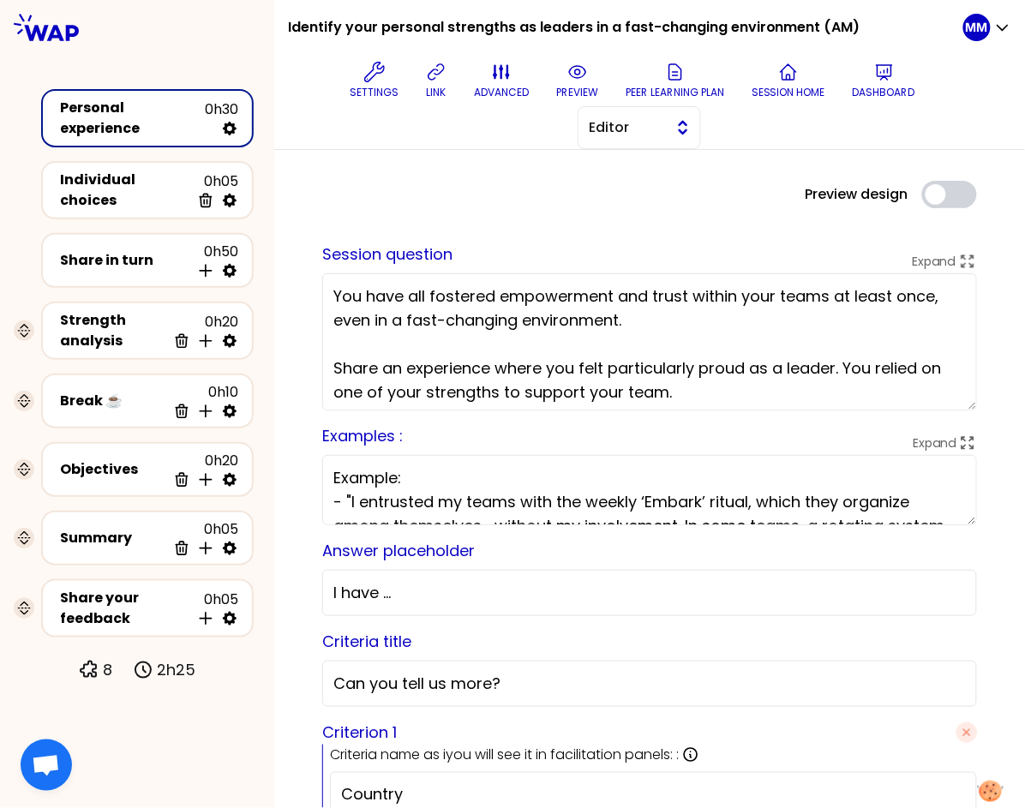
drag, startPoint x: 670, startPoint y: 117, endPoint x: 671, endPoint y: 129, distance: 12.1
click at [670, 118] on button "Editor" at bounding box center [639, 127] width 123 height 43
click at [670, 198] on span "Facilitator" at bounding box center [650, 198] width 74 height 21
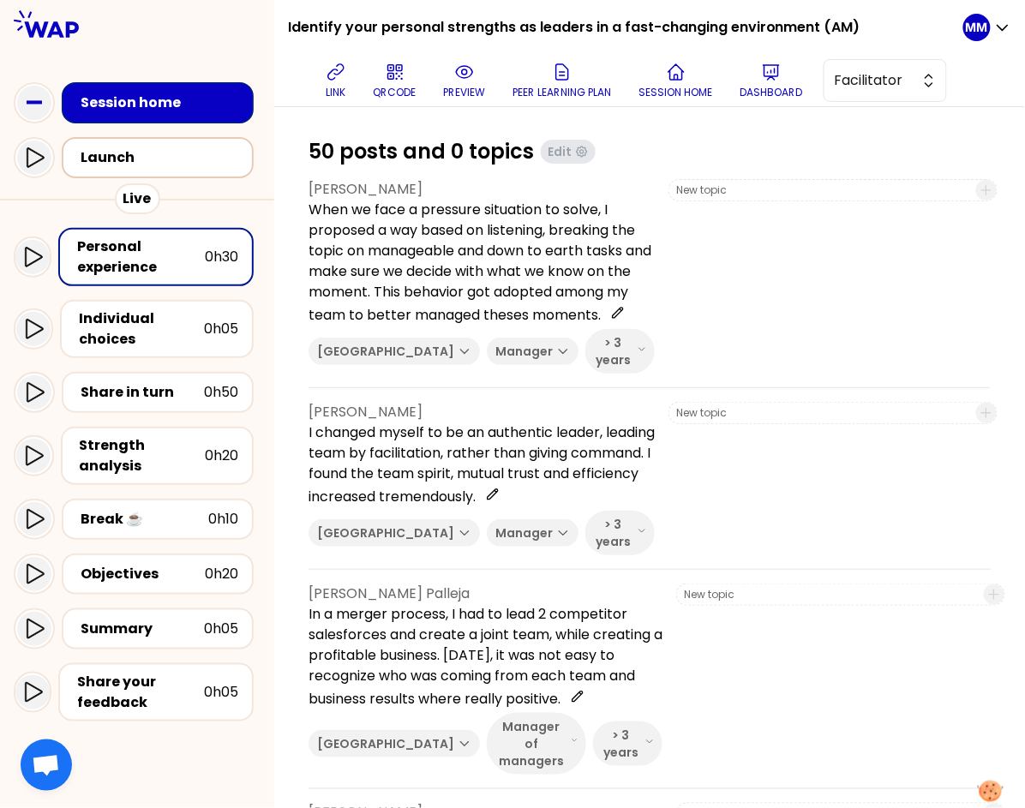
click at [183, 167] on div "Launch" at bounding box center [163, 157] width 165 height 21
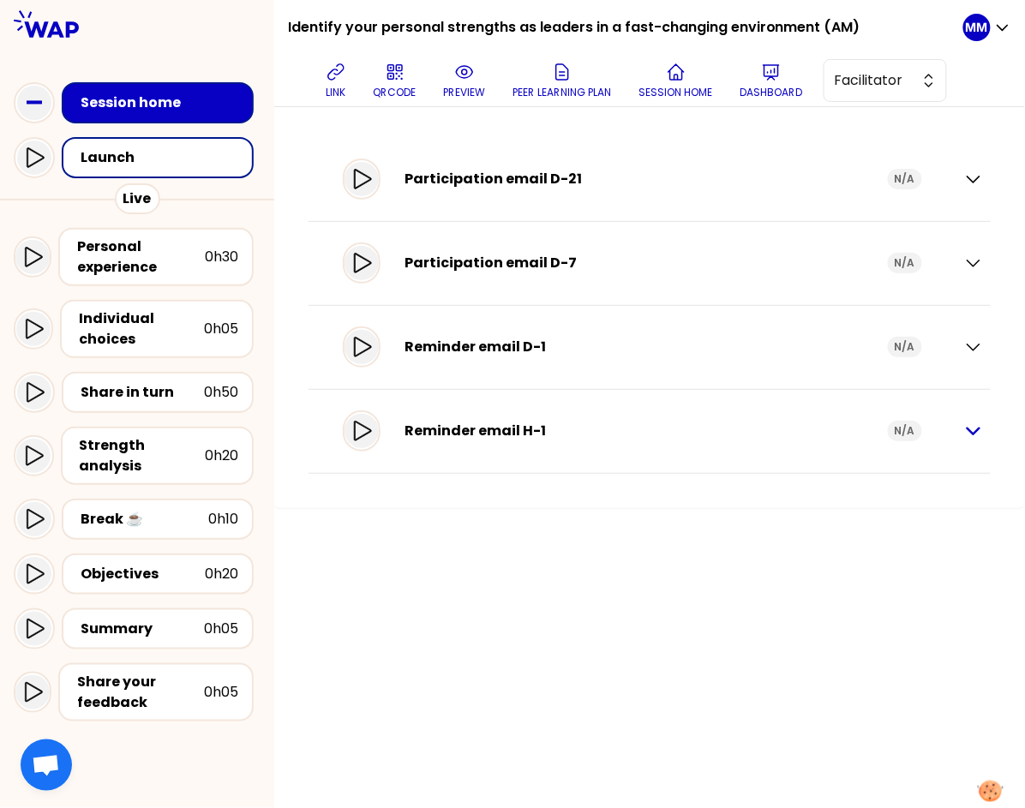
click at [974, 430] on icon "button" at bounding box center [974, 431] width 21 height 21
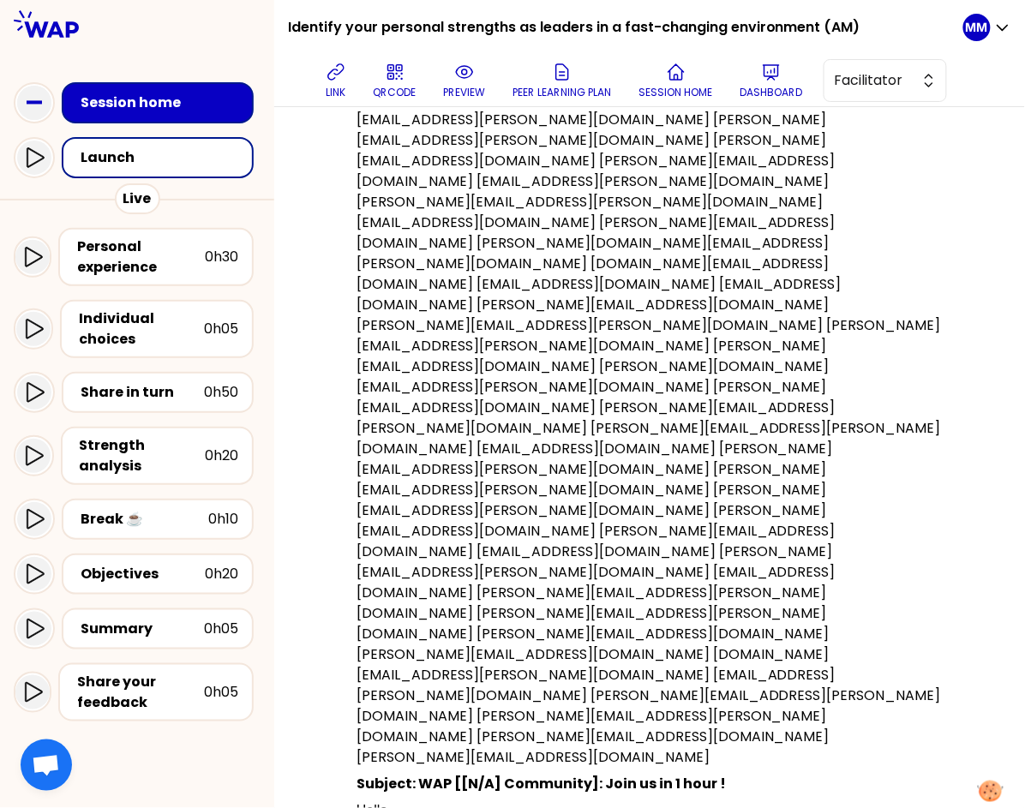
scroll to position [583, 0]
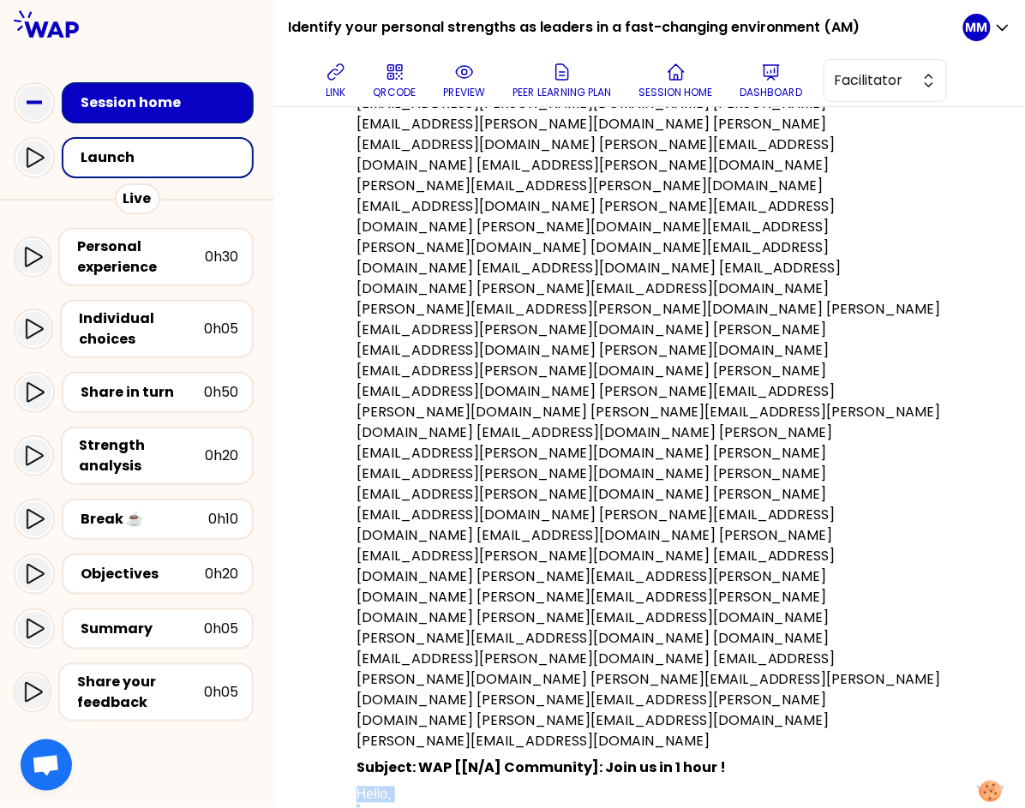
drag, startPoint x: 369, startPoint y: 422, endPoint x: 687, endPoint y: 696, distance: 420.1
click at [688, 698] on div "Recipients (51): pierre-louis.rodoz@somfy.com queenie.cheng@somfy.com albert.mo…" at bounding box center [650, 501] width 669 height 1223
copy p "Hello, We can’t wait to see you for the peer-learning workshop with WAP! Please…"
click at [782, 78] on icon at bounding box center [771, 72] width 21 height 21
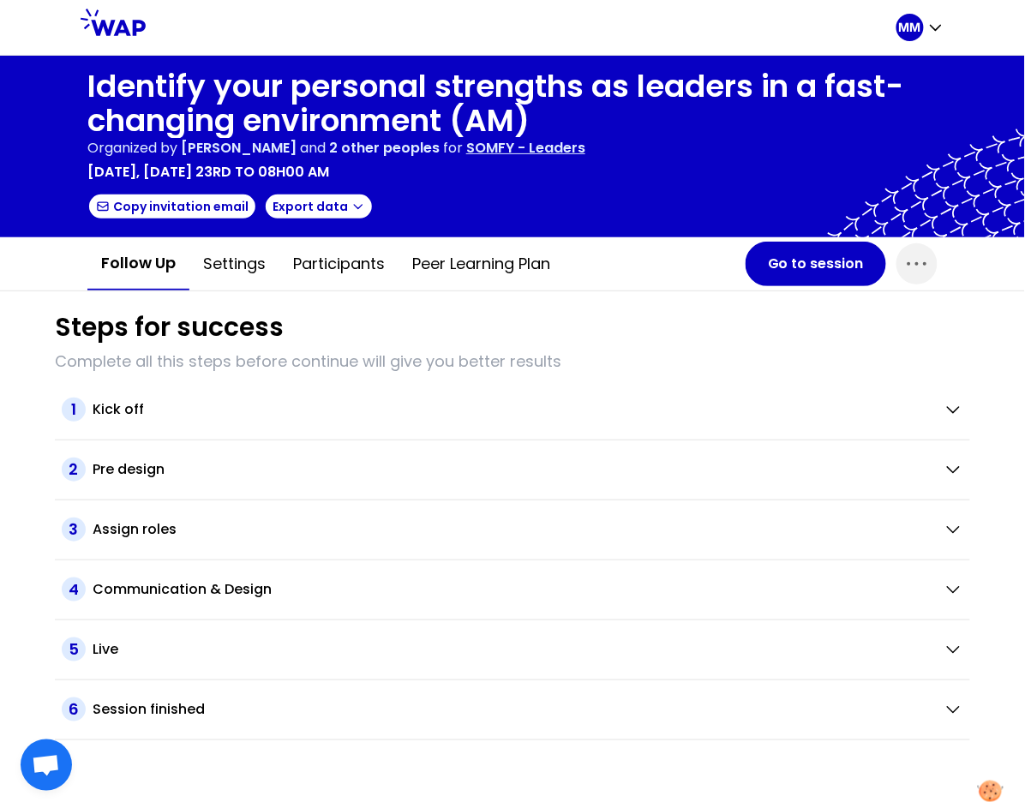
click at [567, 151] on p "SOMFY - Leaders" at bounding box center [525, 148] width 119 height 21
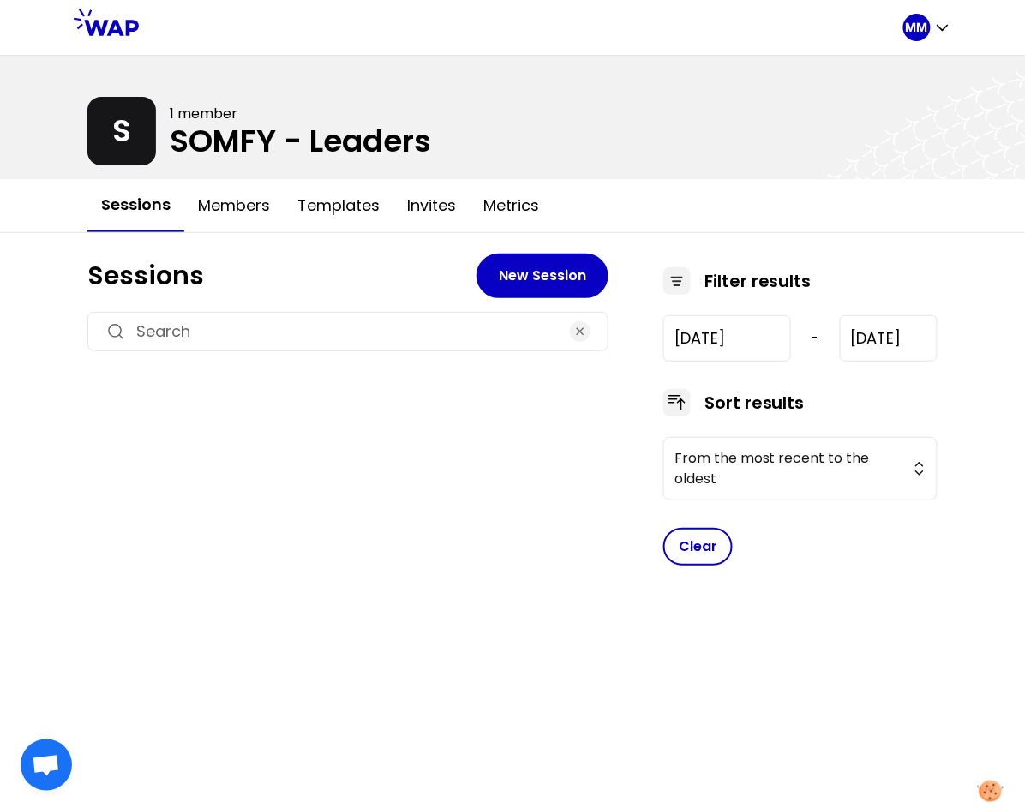
type input "2024-7-17"
type input "2025-10-14"
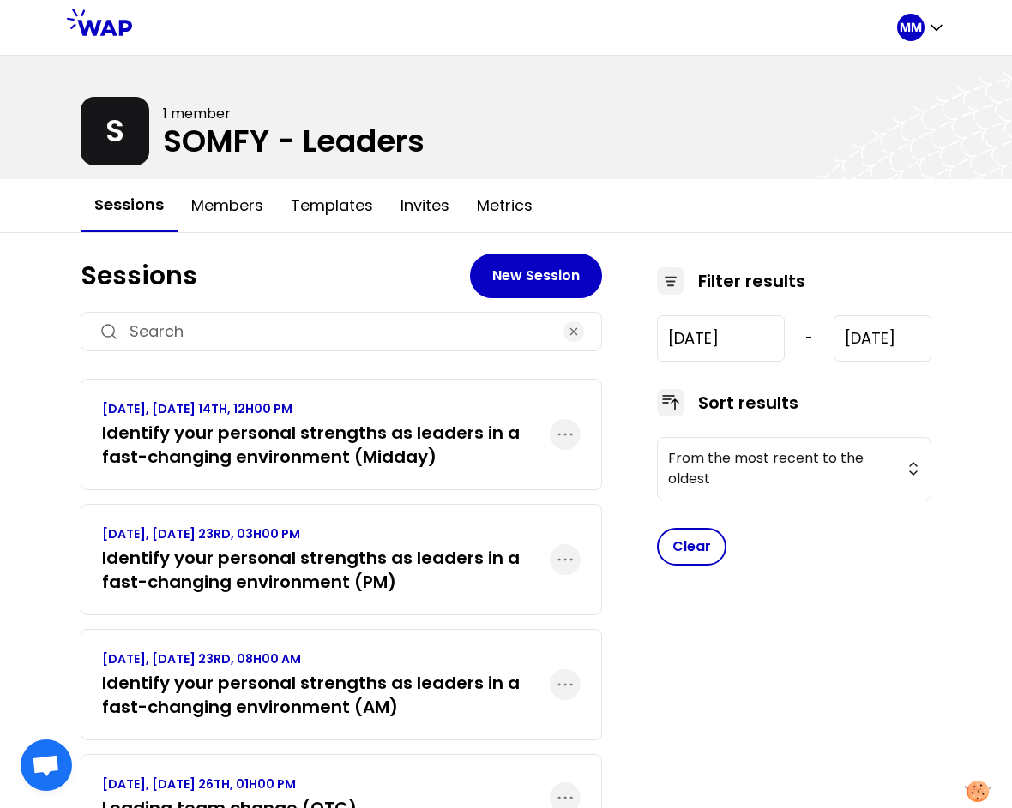
click at [303, 546] on h3 "Identify your personal strengths as leaders in a fast-changing environment (PM)" at bounding box center [326, 570] width 448 height 48
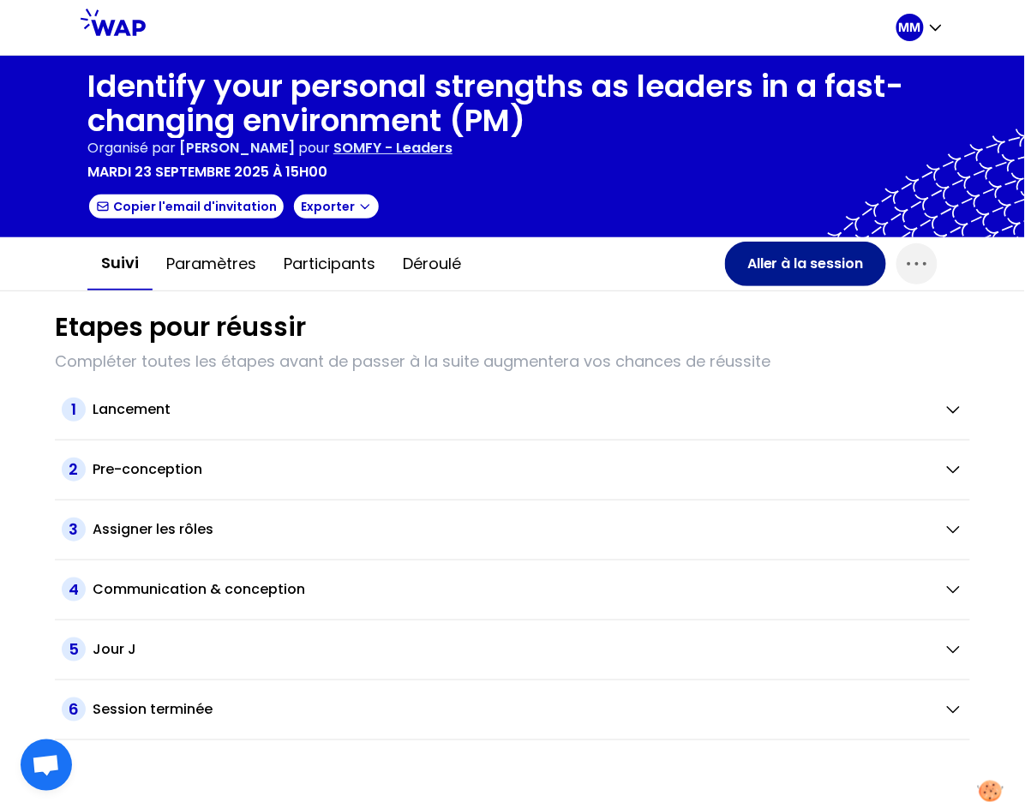
click at [798, 267] on button "Aller à la session" at bounding box center [805, 264] width 161 height 45
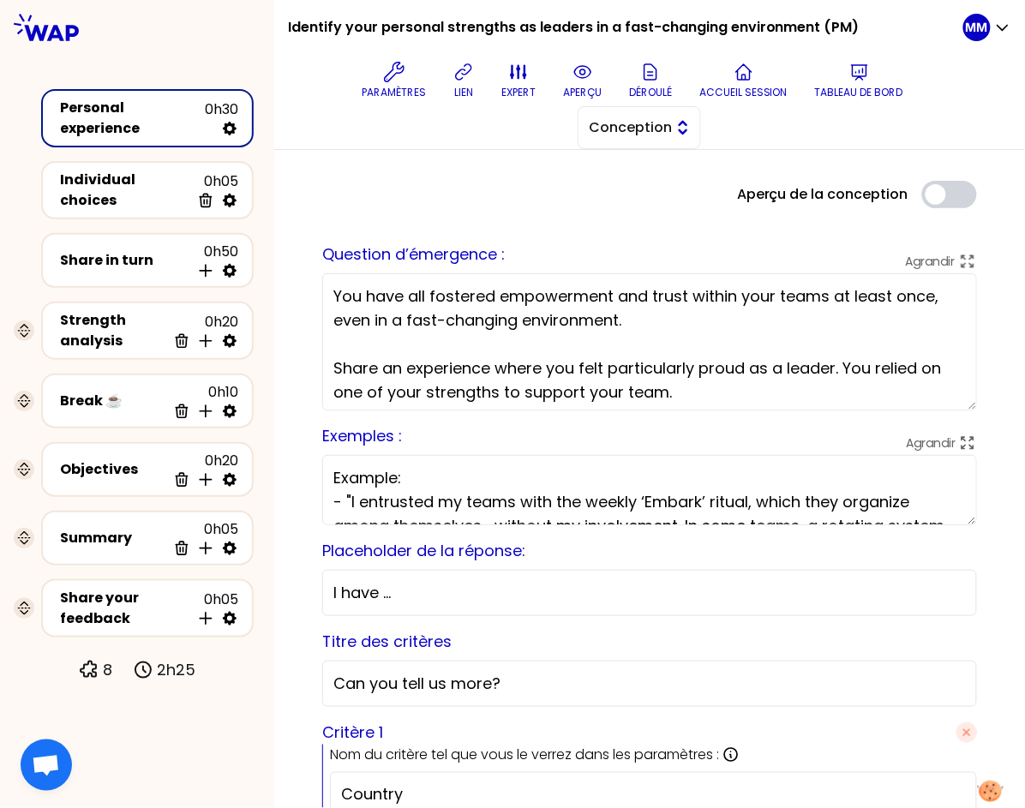
drag, startPoint x: 684, startPoint y: 117, endPoint x: 684, endPoint y: 130, distance: 13.7
click at [683, 117] on button "Conception" at bounding box center [639, 127] width 123 height 43
click at [664, 199] on span "Facilitation" at bounding box center [650, 198] width 74 height 21
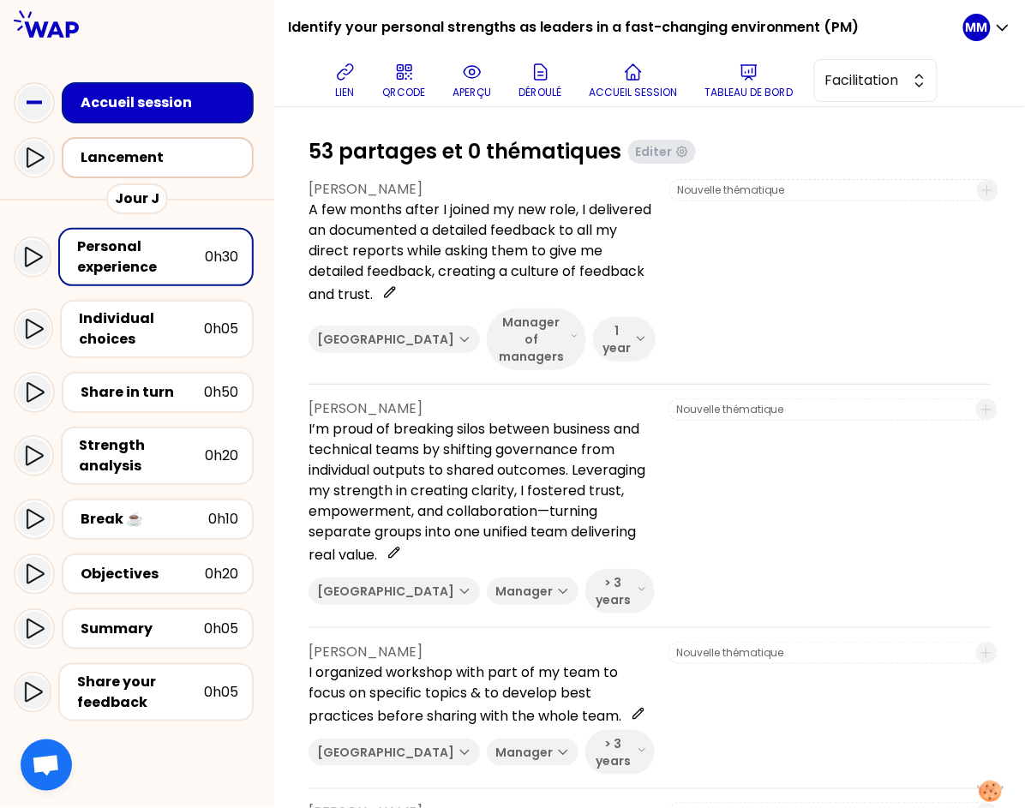
click at [159, 165] on div "Lancement" at bounding box center [163, 157] width 165 height 21
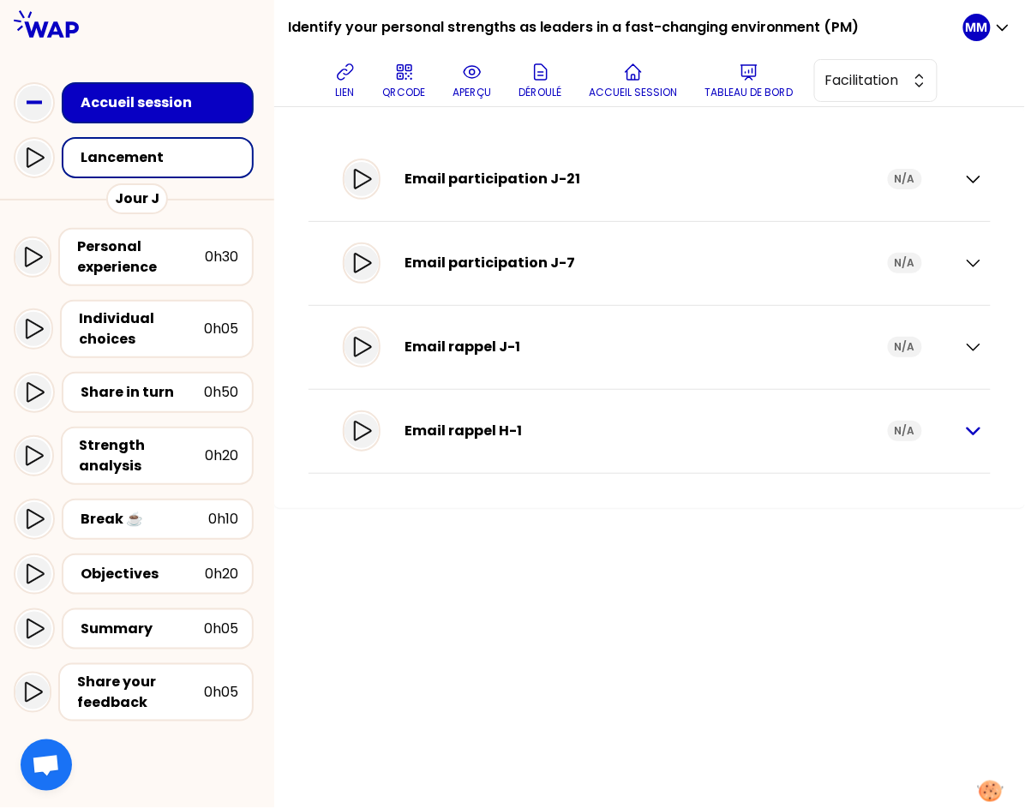
click at [973, 429] on icon "button" at bounding box center [974, 431] width 21 height 21
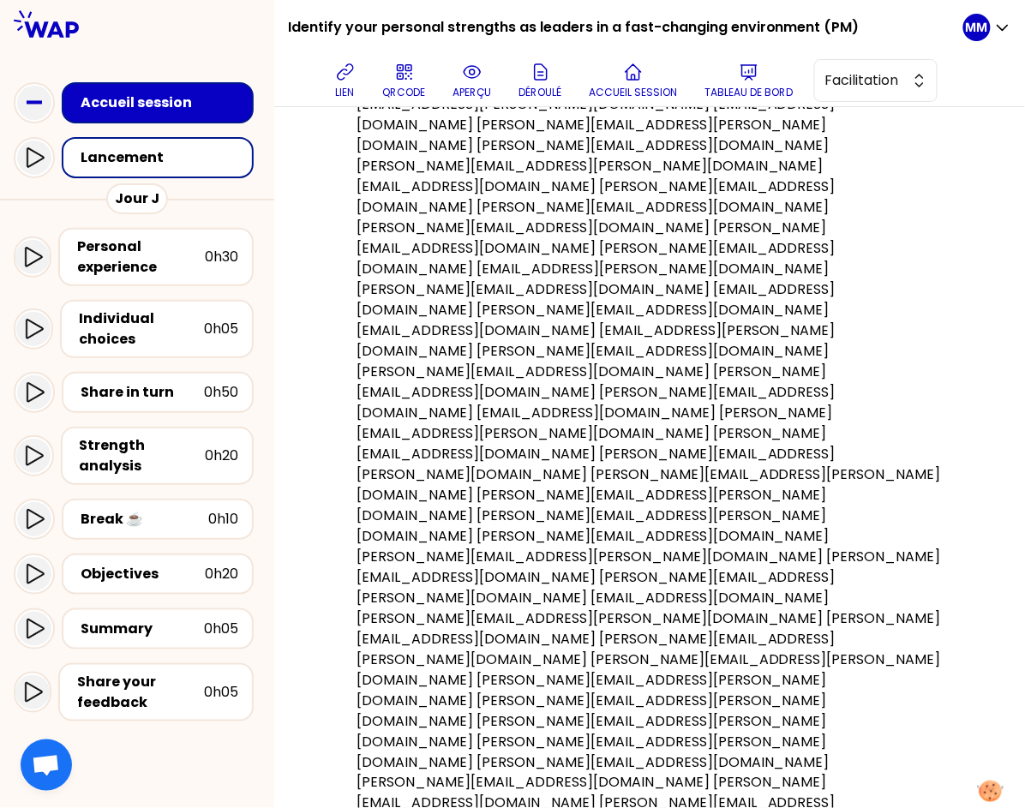
scroll to position [645, 0]
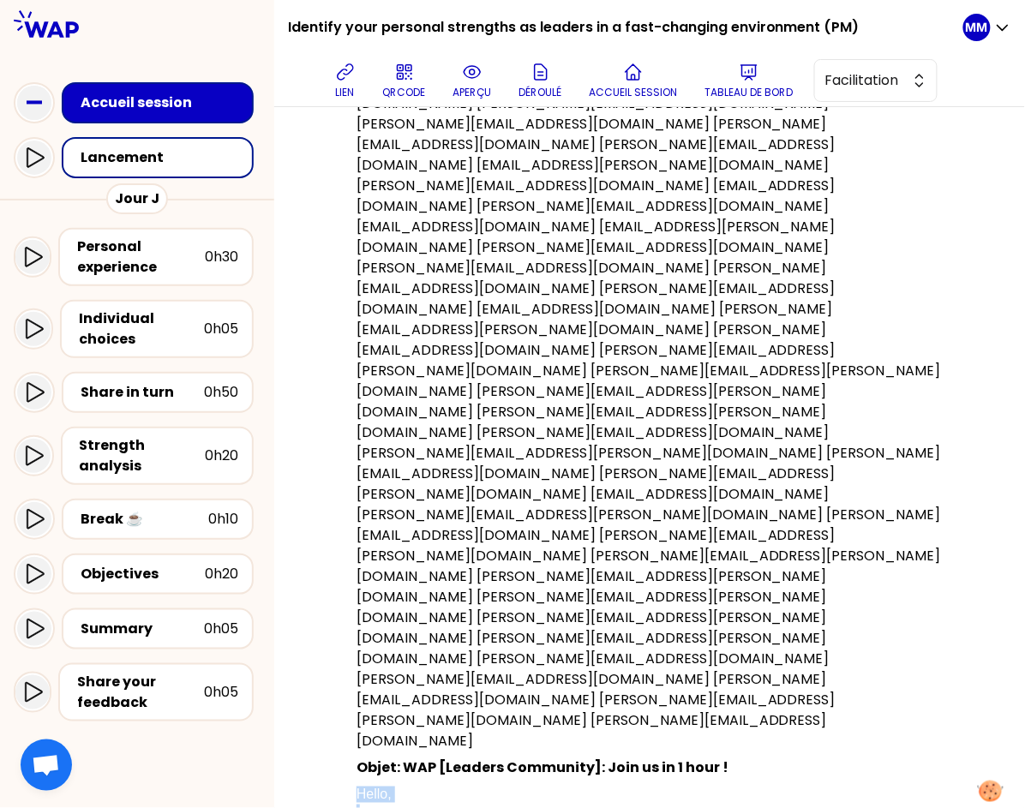
drag, startPoint x: 365, startPoint y: 422, endPoint x: 492, endPoint y: 637, distance: 249.8
click at [697, 697] on div "Destinataires (54): jean-baptiste.vuillard@somfy.com antoine.aubert@somfy.com c…" at bounding box center [650, 471] width 669 height 1284
copy p "Hello, We can’t wait to see you for the peer-learning workshop with WAP! Please…"
click at [356, 77] on icon at bounding box center [345, 72] width 21 height 21
click at [740, 75] on button "Tableau de bord" at bounding box center [750, 80] width 102 height 51
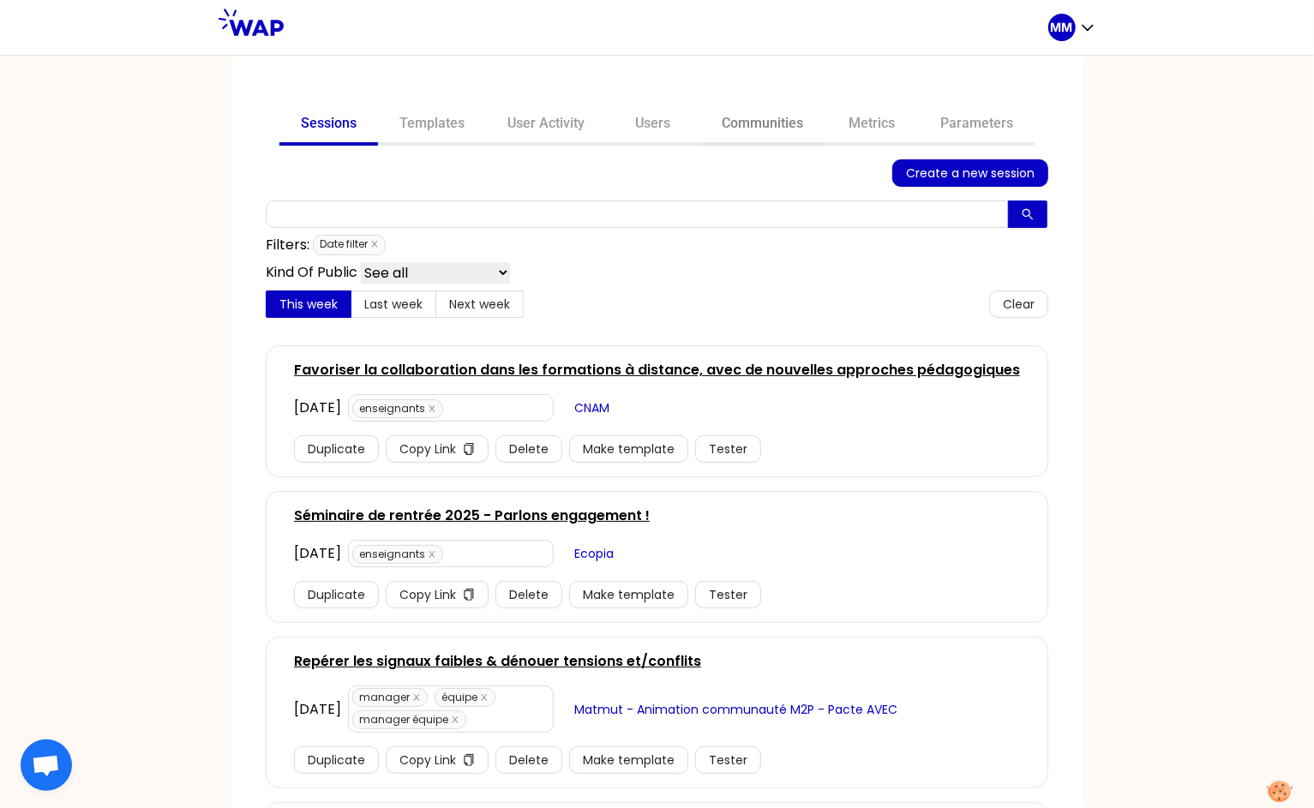
click at [747, 123] on link "Communities" at bounding box center [762, 125] width 124 height 41
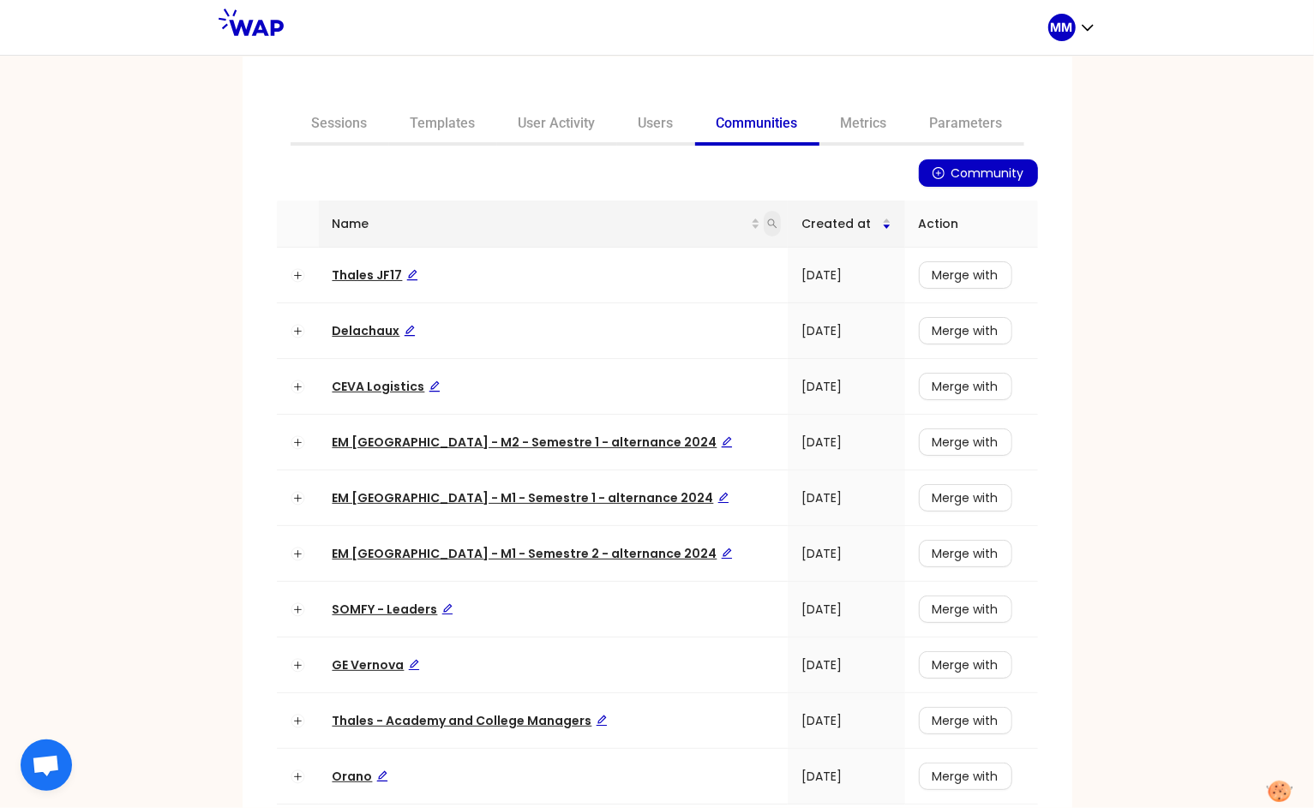
click at [768, 225] on icon "search" at bounding box center [772, 223] width 9 height 9
type input "thales"
click at [384, 269] on span "Thales JF17" at bounding box center [376, 275] width 86 height 17
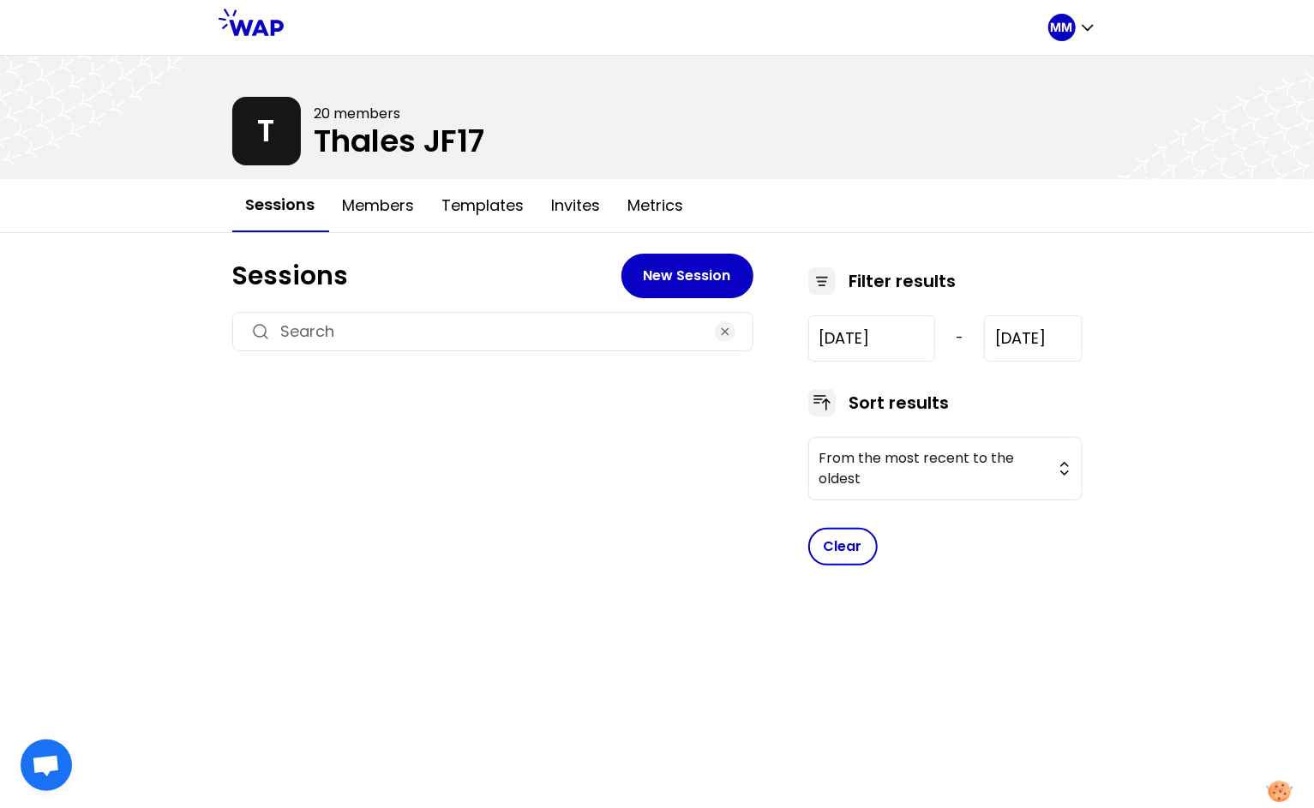
type input "[DATE]"
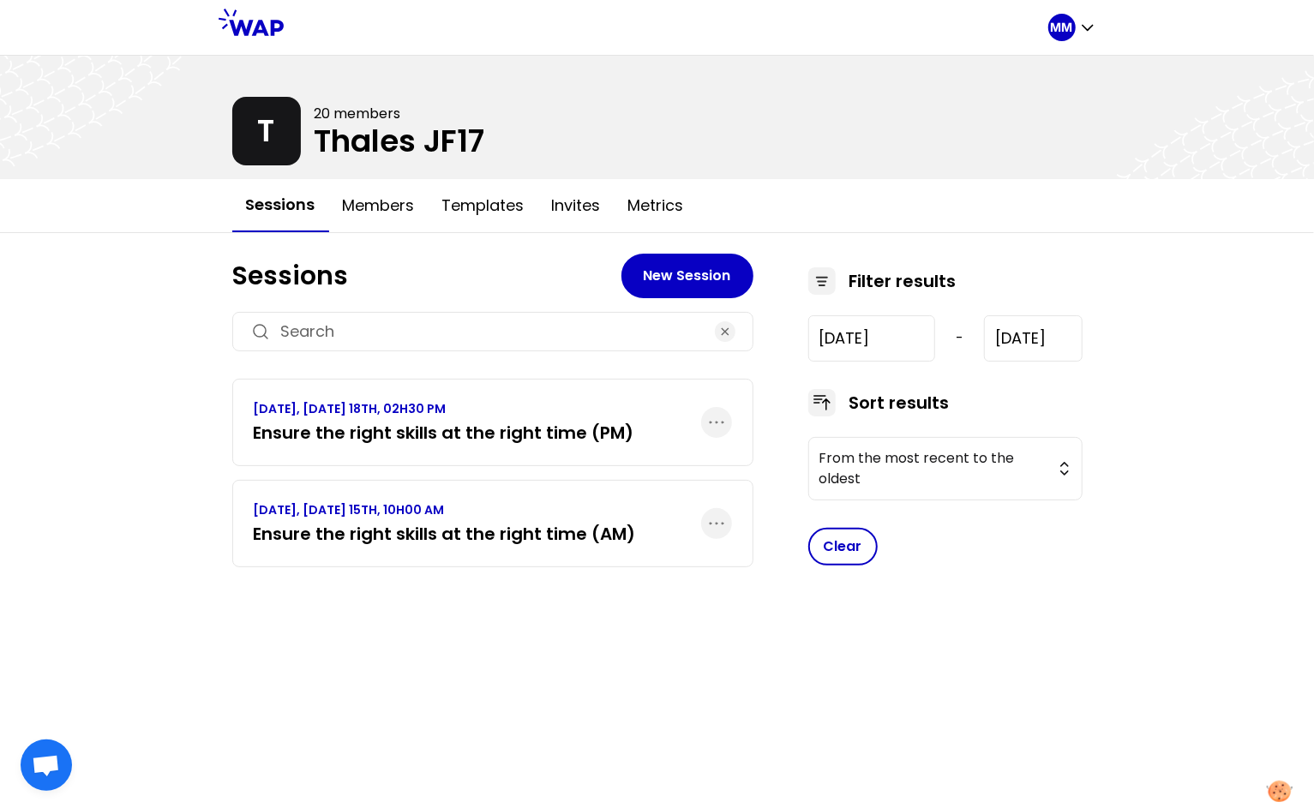
click at [495, 408] on p "[DATE], [DATE] 18TH, 02H30 PM" at bounding box center [444, 408] width 381 height 17
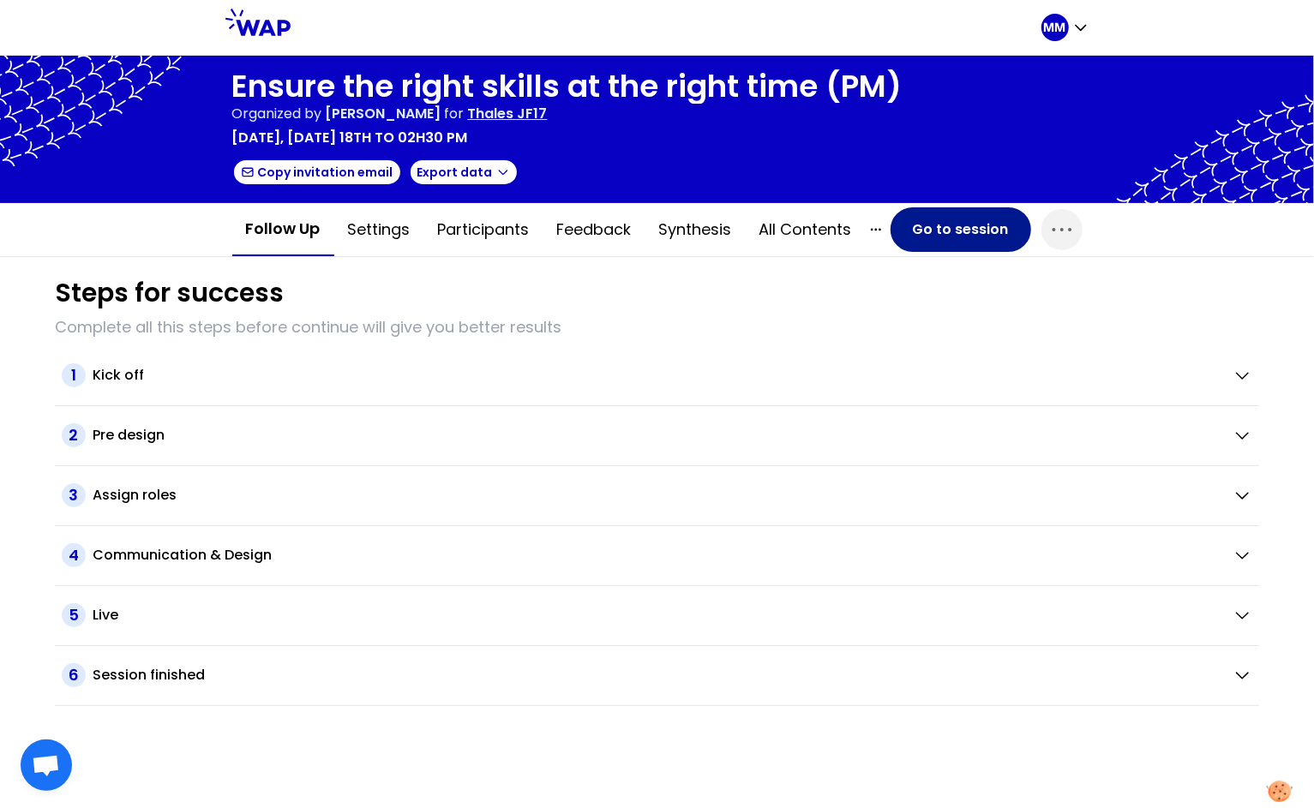
click at [965, 236] on button "Go to session" at bounding box center [961, 229] width 141 height 45
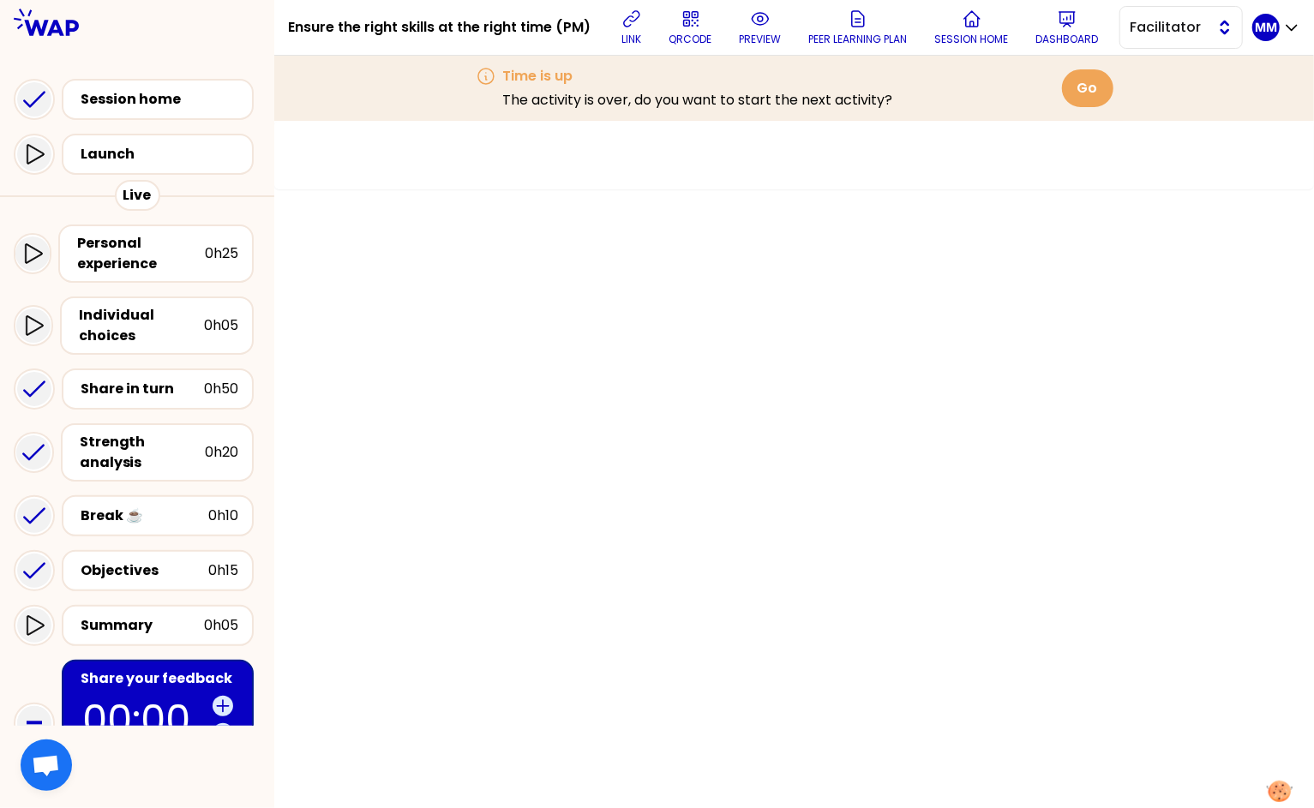
click at [1169, 39] on button "Facilitator" at bounding box center [1181, 27] width 123 height 43
click at [1170, 33] on span "Facilitator" at bounding box center [1169, 27] width 77 height 21
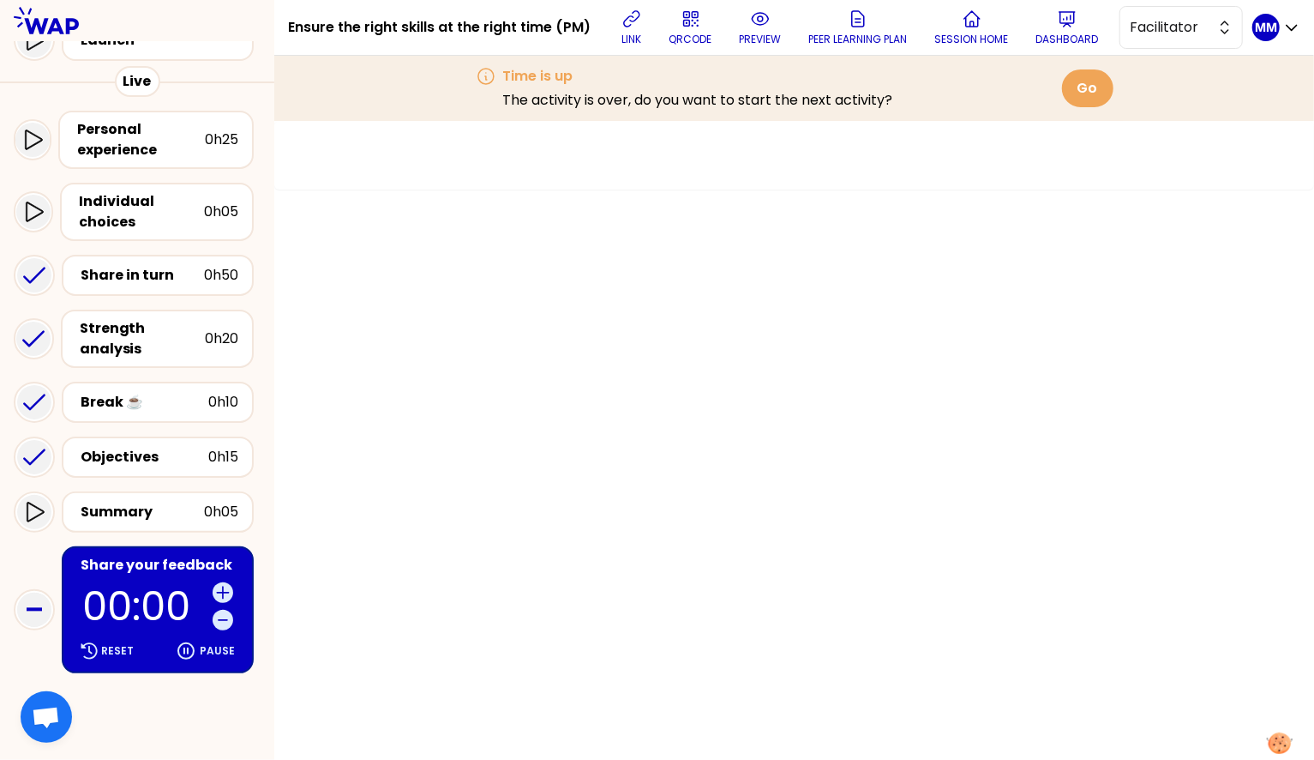
scroll to position [116, 0]
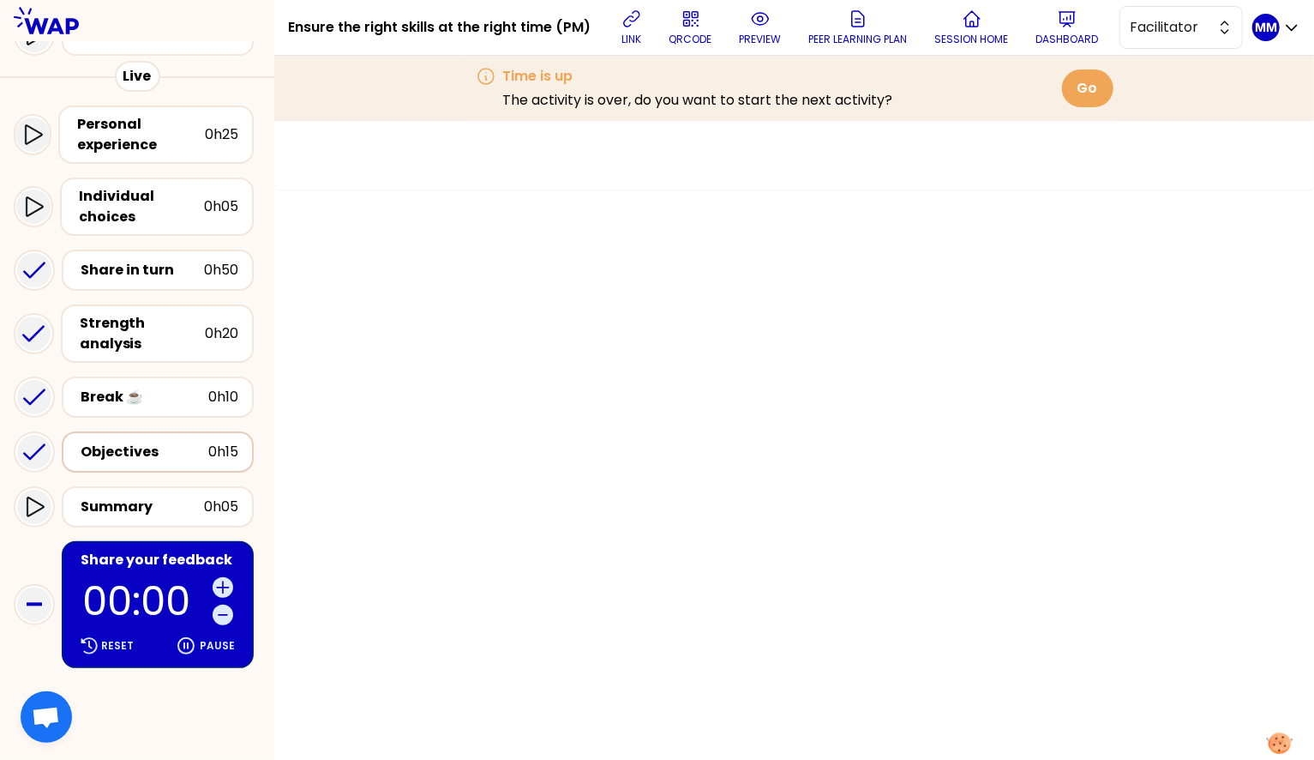
click at [128, 449] on div "Objectives" at bounding box center [145, 452] width 128 height 21
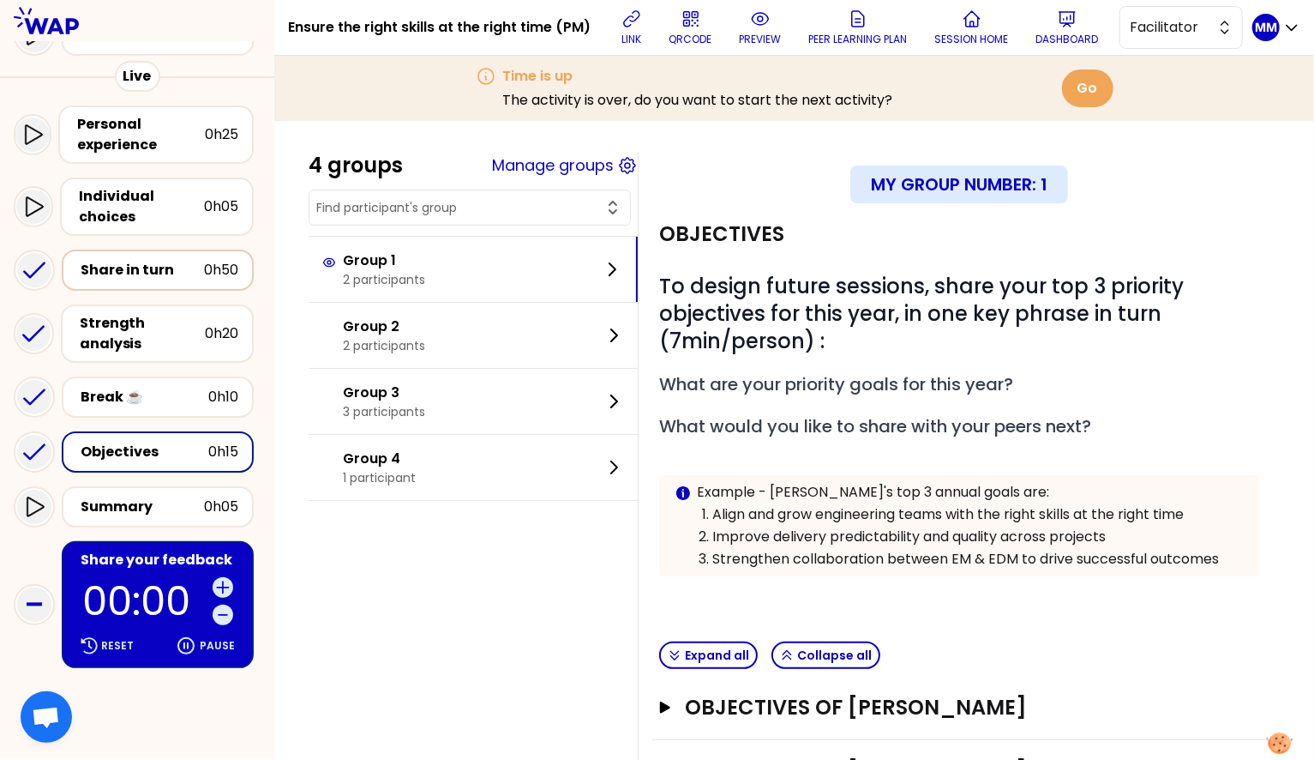
click at [110, 267] on div "Share in turn" at bounding box center [142, 270] width 123 height 21
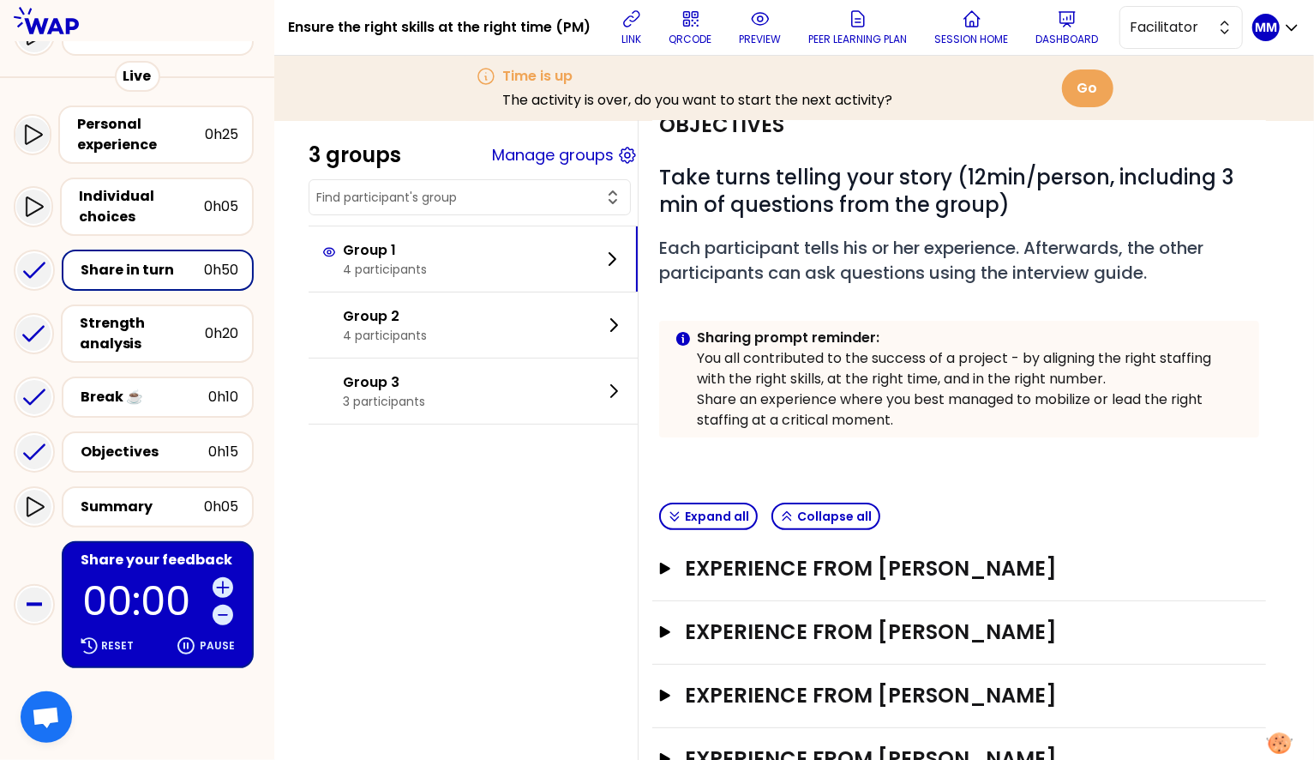
scroll to position [185, 0]
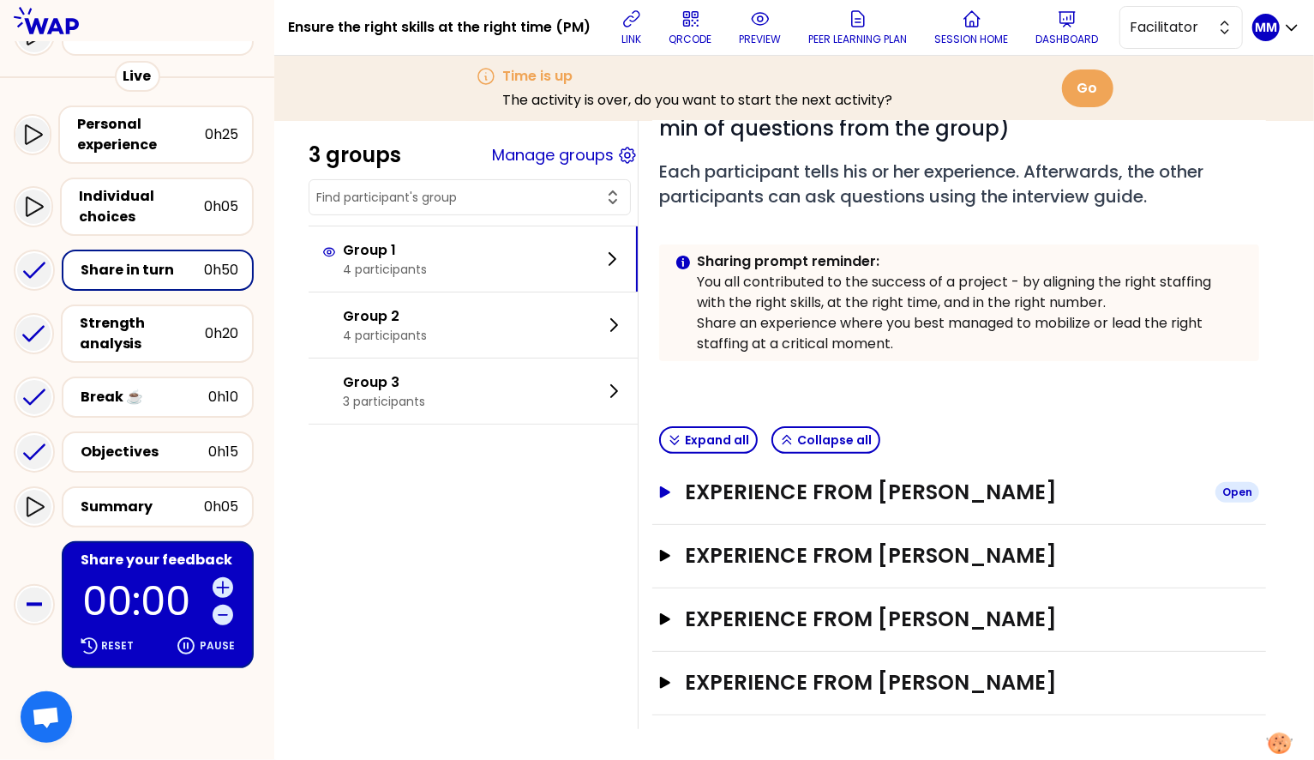
click at [899, 496] on h3 "Experience from David TESCH" at bounding box center [943, 491] width 517 height 27
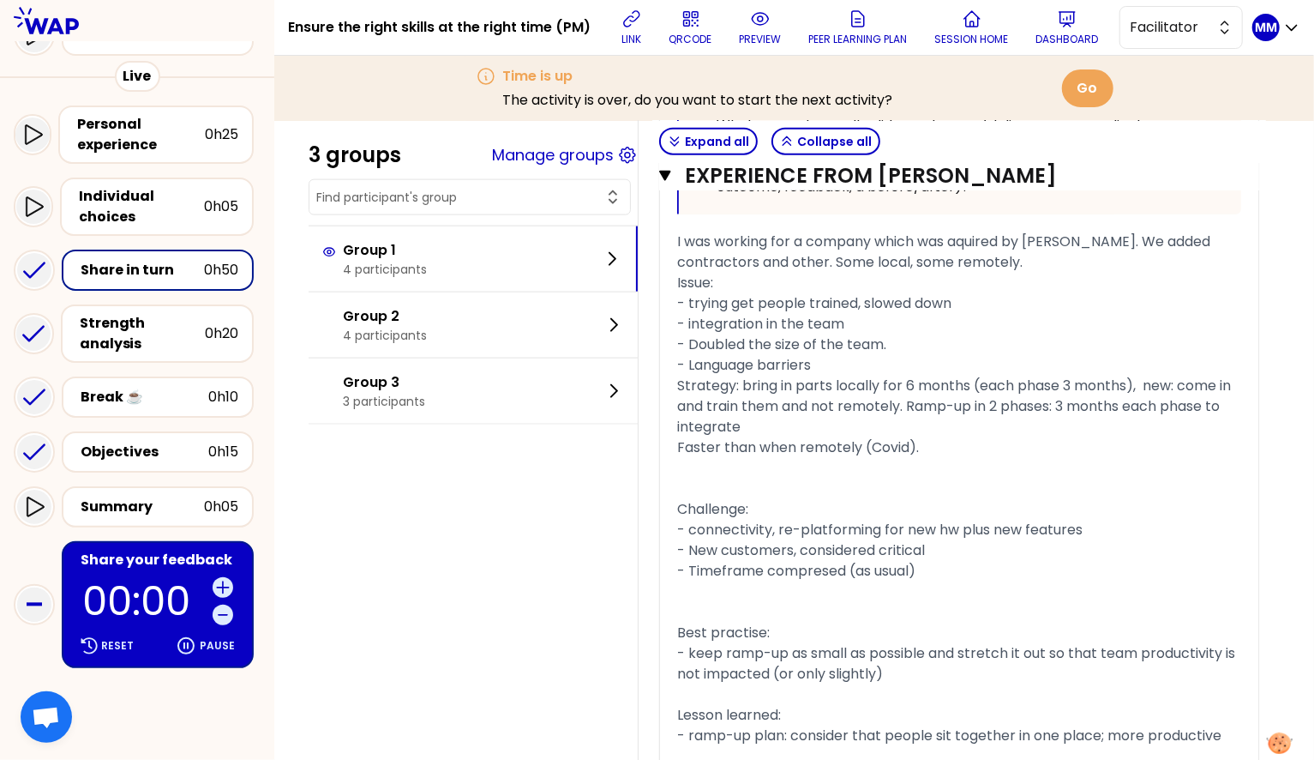
scroll to position [1324, 0]
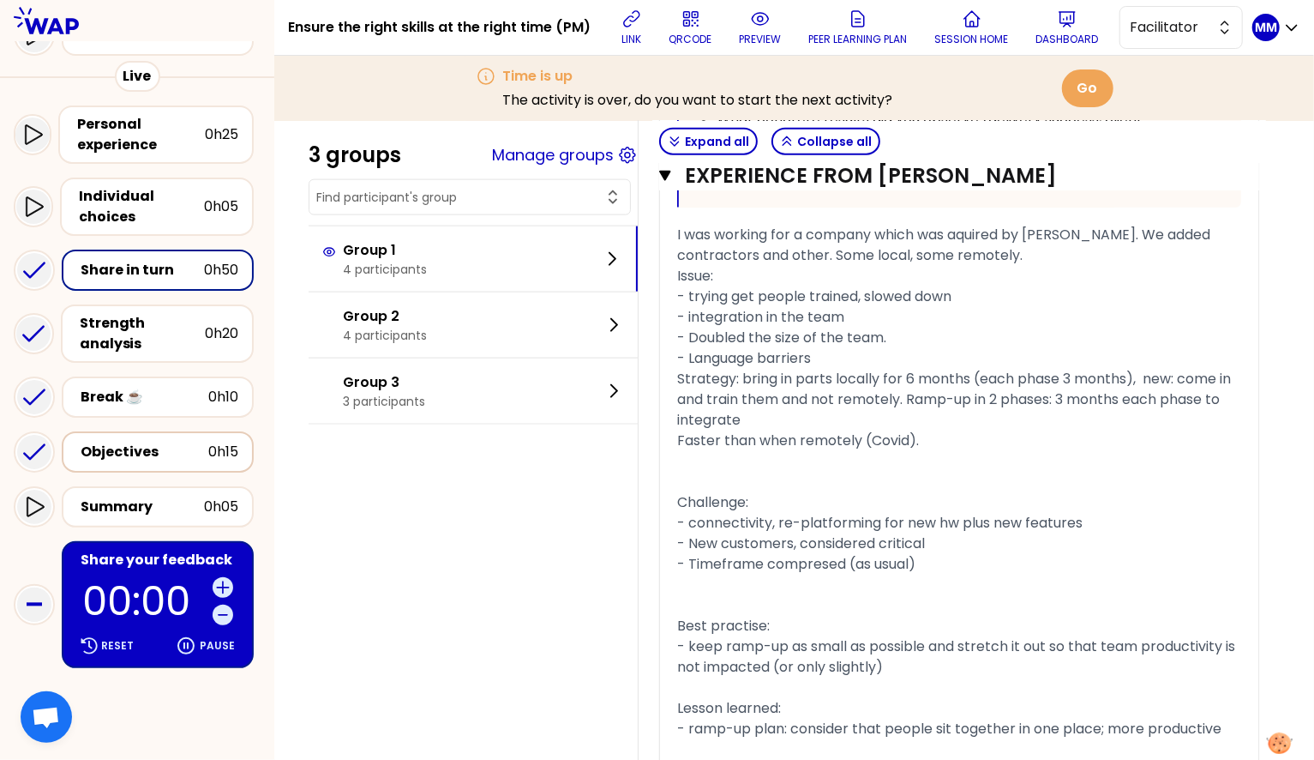
click at [162, 452] on div "Objectives" at bounding box center [145, 452] width 128 height 21
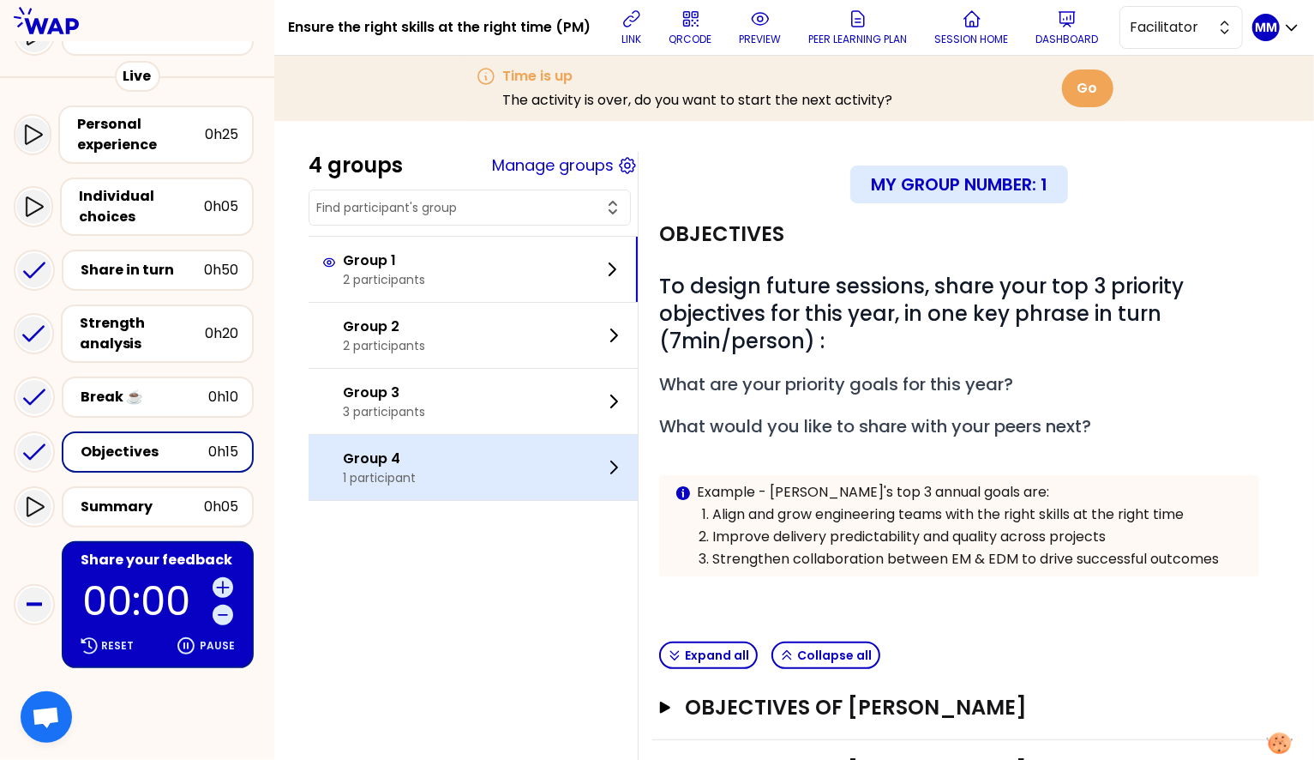
drag, startPoint x: 439, startPoint y: 459, endPoint x: 404, endPoint y: 494, distance: 49.7
click at [439, 460] on div "Group 4 1 participant" at bounding box center [473, 467] width 329 height 65
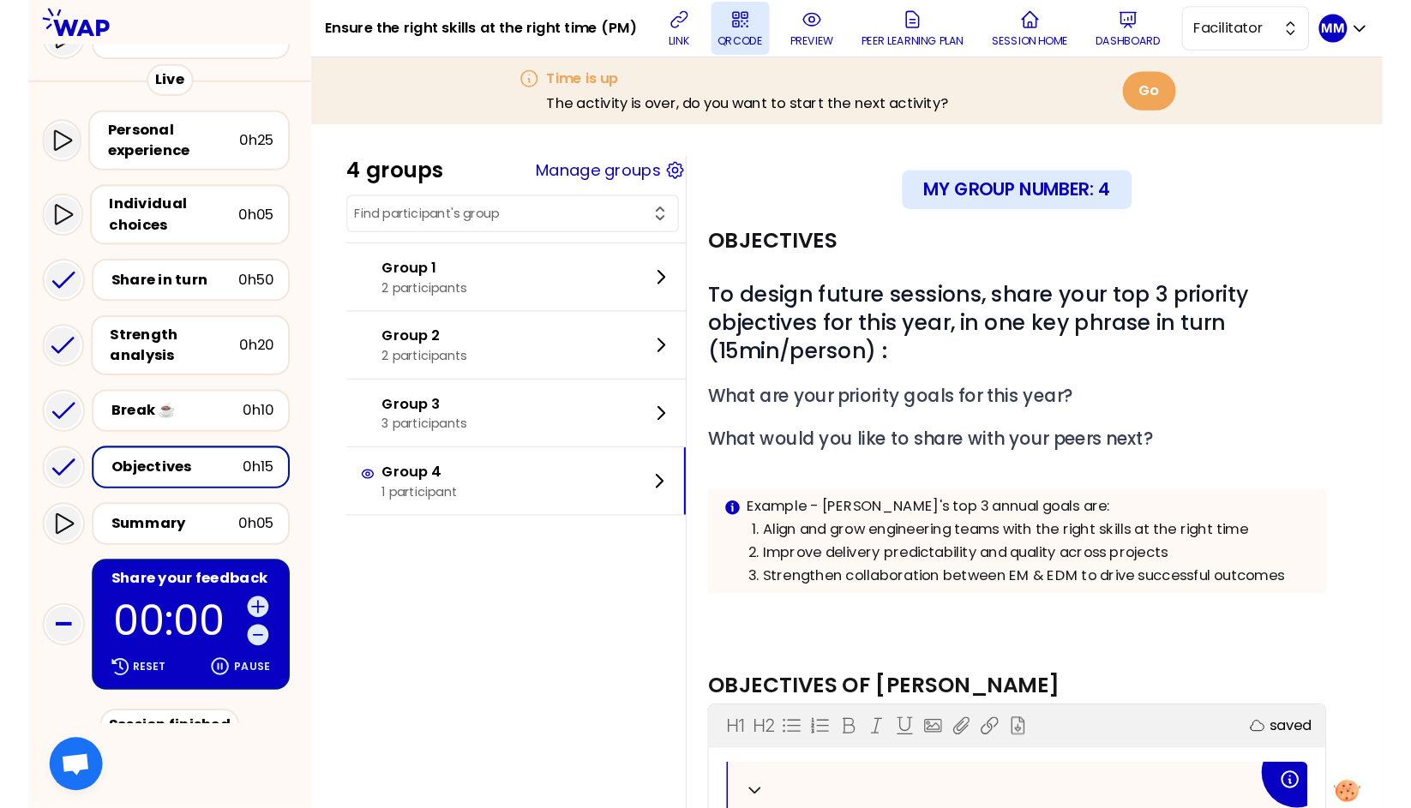
scroll to position [116, 0]
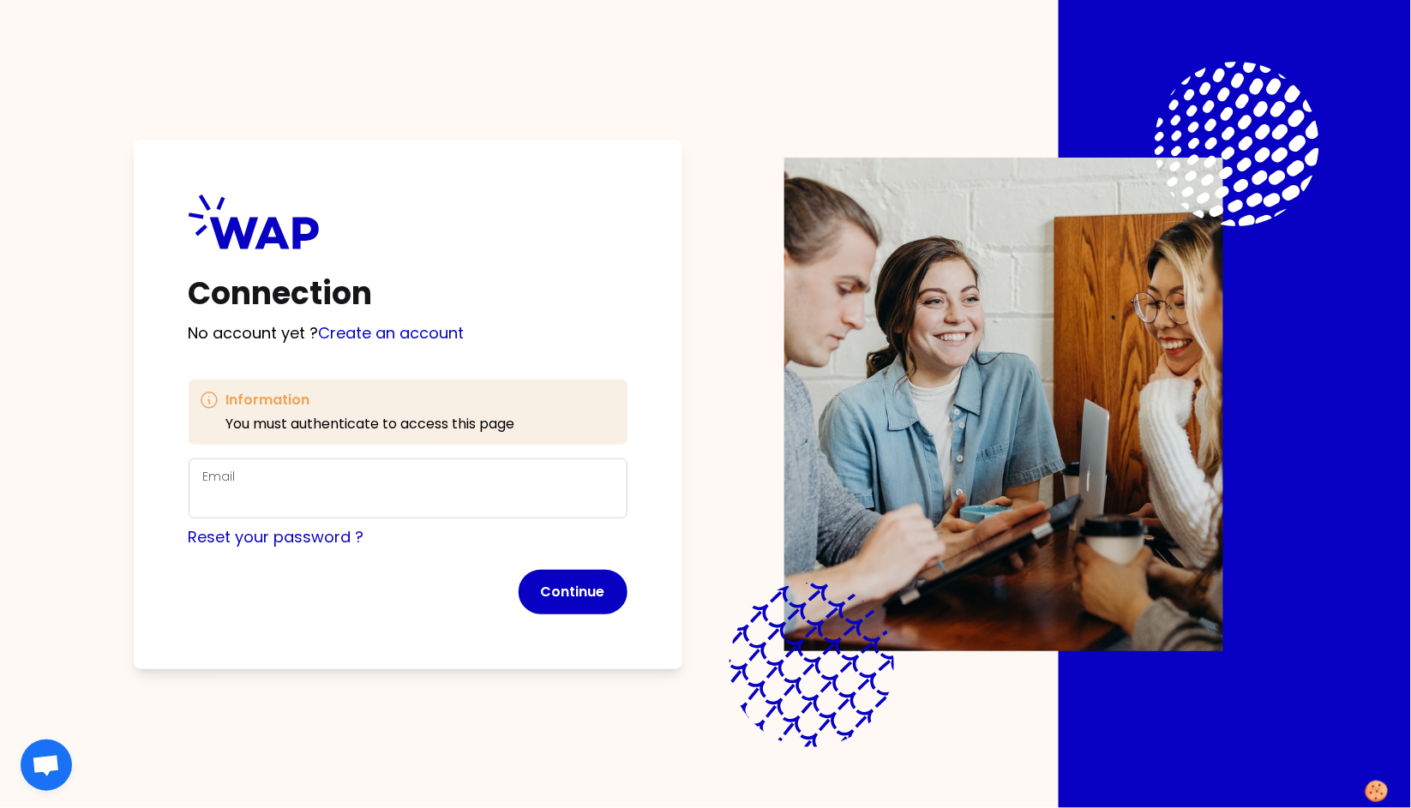
click at [1055, 84] on div "Connection No account yet ? Create an account Information You must authenticate…" at bounding box center [706, 404] width 1192 height 808
click at [422, 480] on div "Email" at bounding box center [408, 488] width 410 height 45
click at [435, 491] on input "Email" at bounding box center [408, 499] width 410 height 24
type input "[PERSON_NAME][EMAIL_ADDRESS][DOMAIN_NAME]"
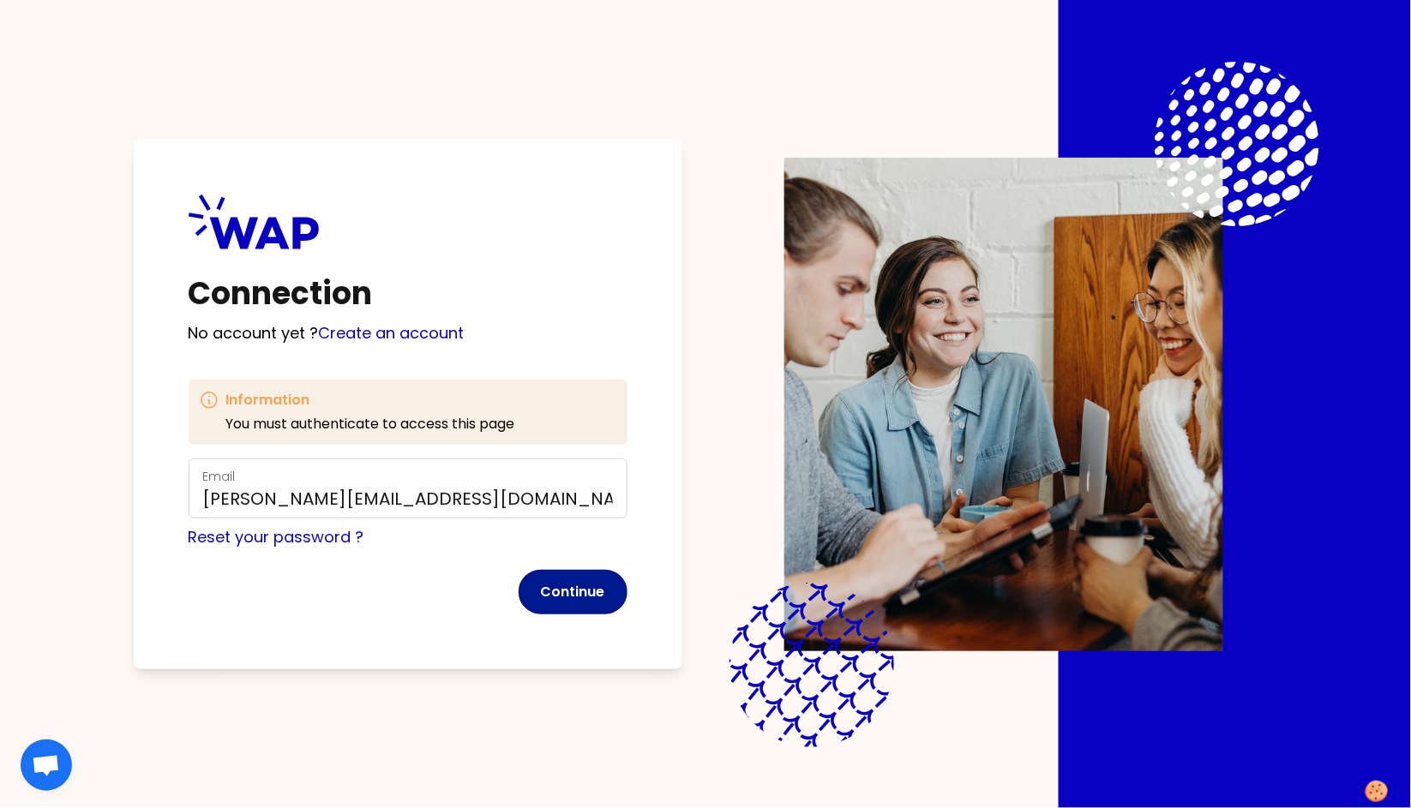
click at [561, 595] on button "Continue" at bounding box center [573, 592] width 109 height 45
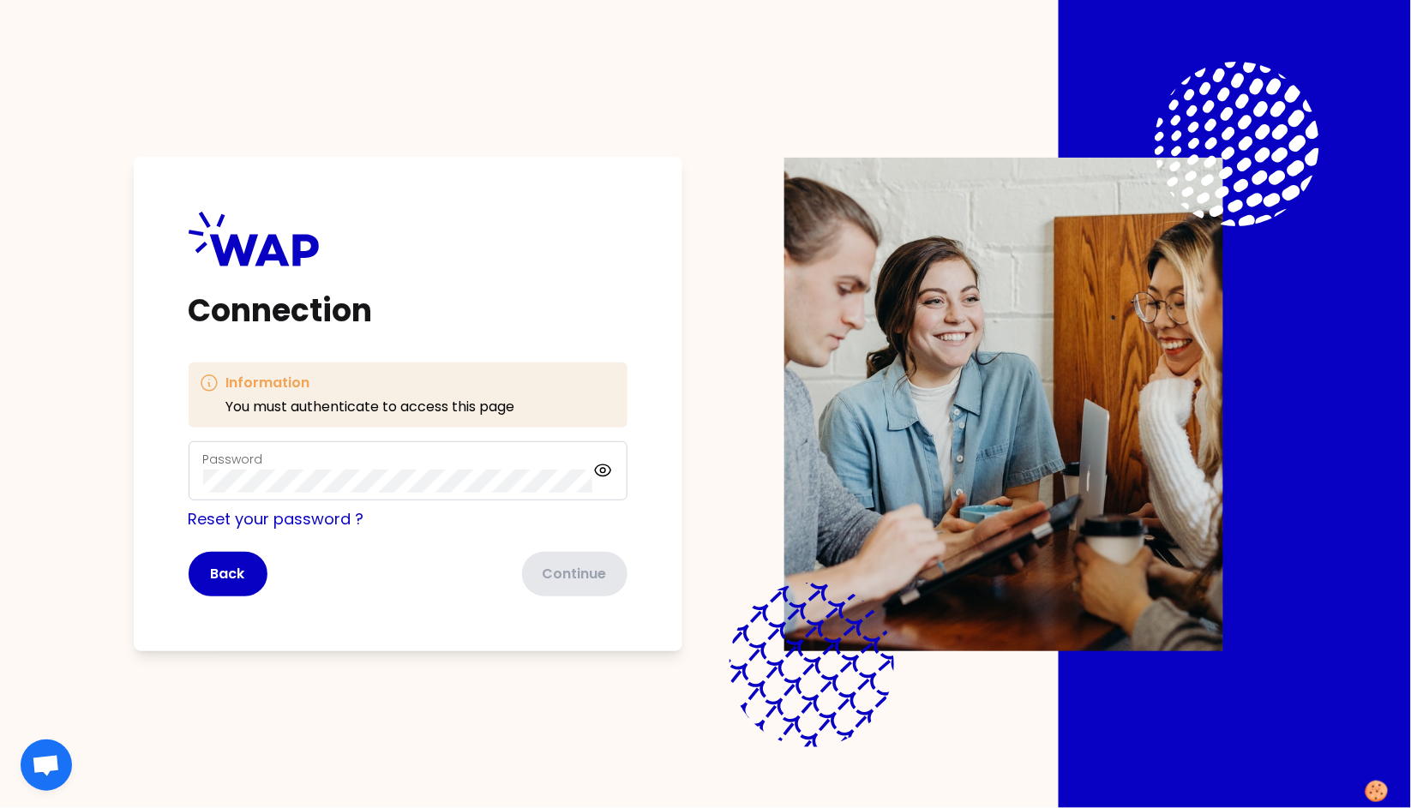
click at [453, 466] on div "Password" at bounding box center [398, 471] width 390 height 45
click button "Continue" at bounding box center [573, 574] width 109 height 45
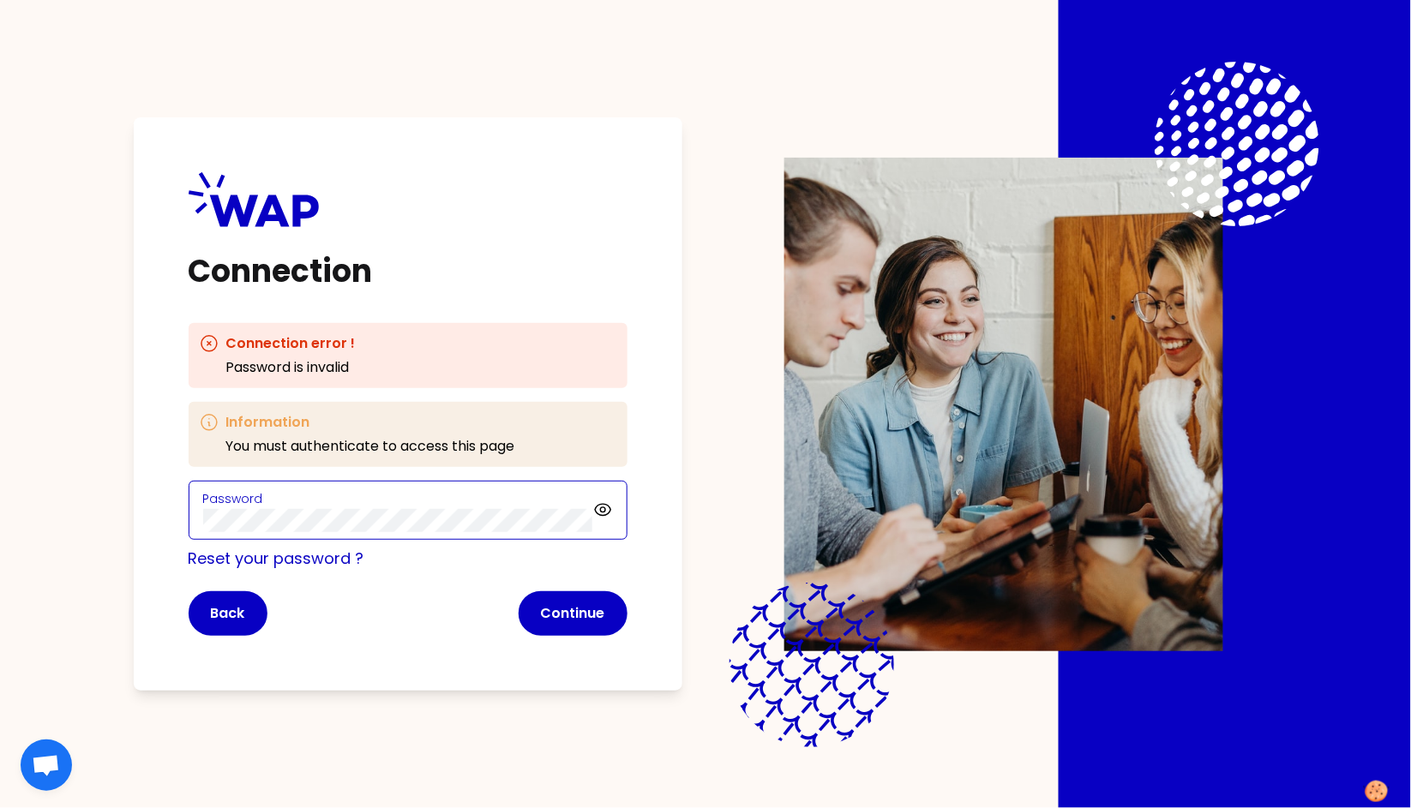
click button "Continue" at bounding box center [573, 614] width 109 height 45
click at [603, 508] on icon at bounding box center [602, 510] width 5 height 5
click button "Continue" at bounding box center [573, 614] width 109 height 45
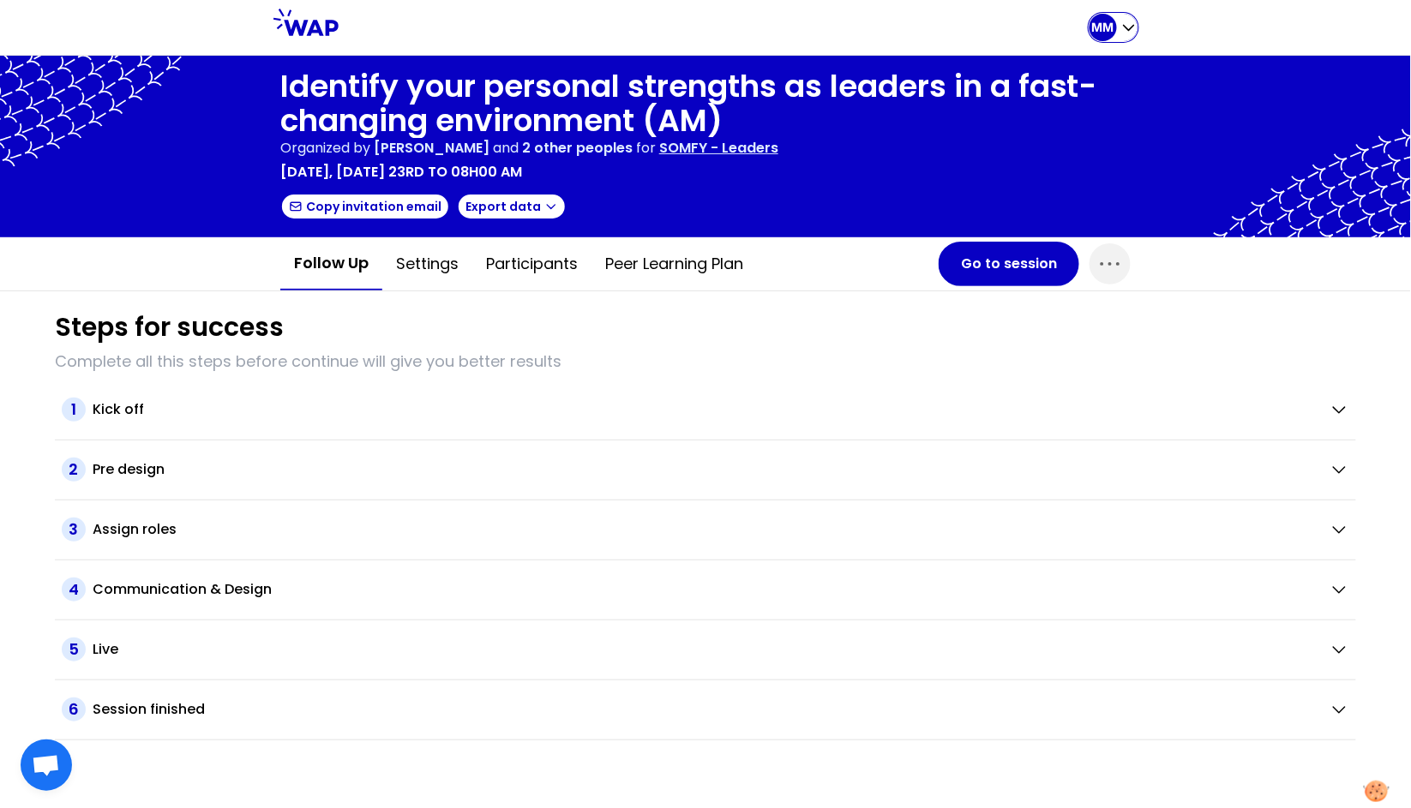
click at [1112, 32] on p "MM" at bounding box center [1103, 27] width 22 height 17
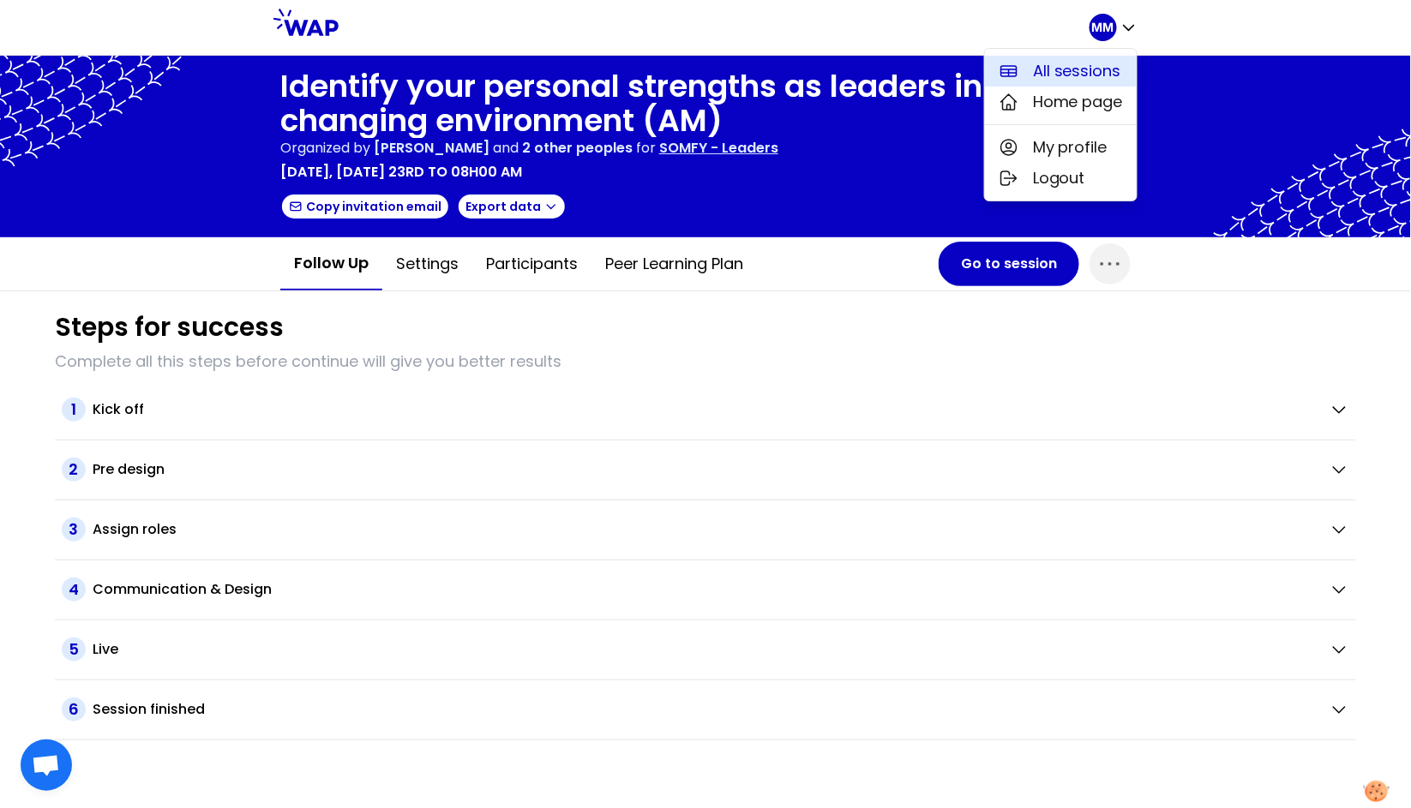
click at [1073, 69] on span "All sessions" at bounding box center [1077, 71] width 88 height 24
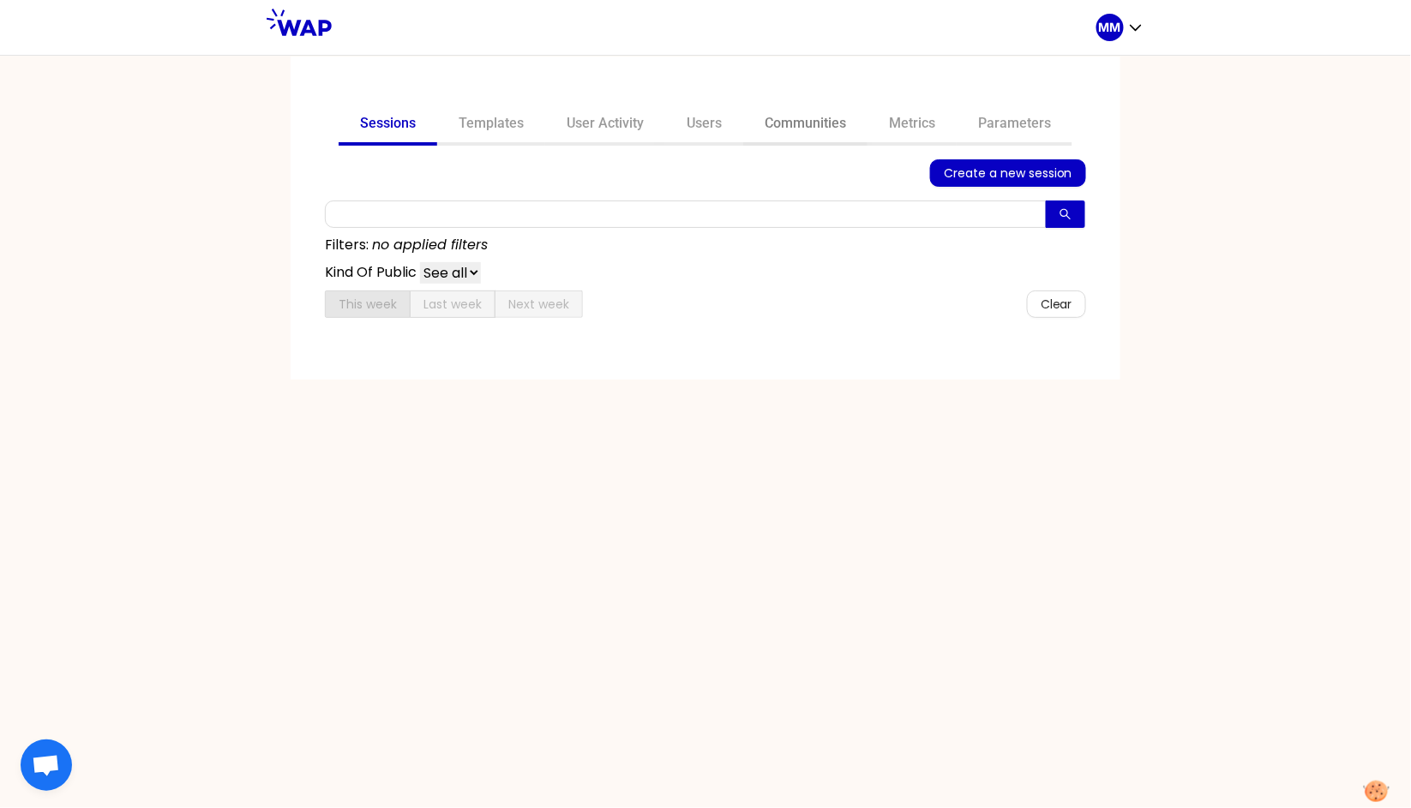
click at [814, 125] on link "Communities" at bounding box center [805, 125] width 124 height 41
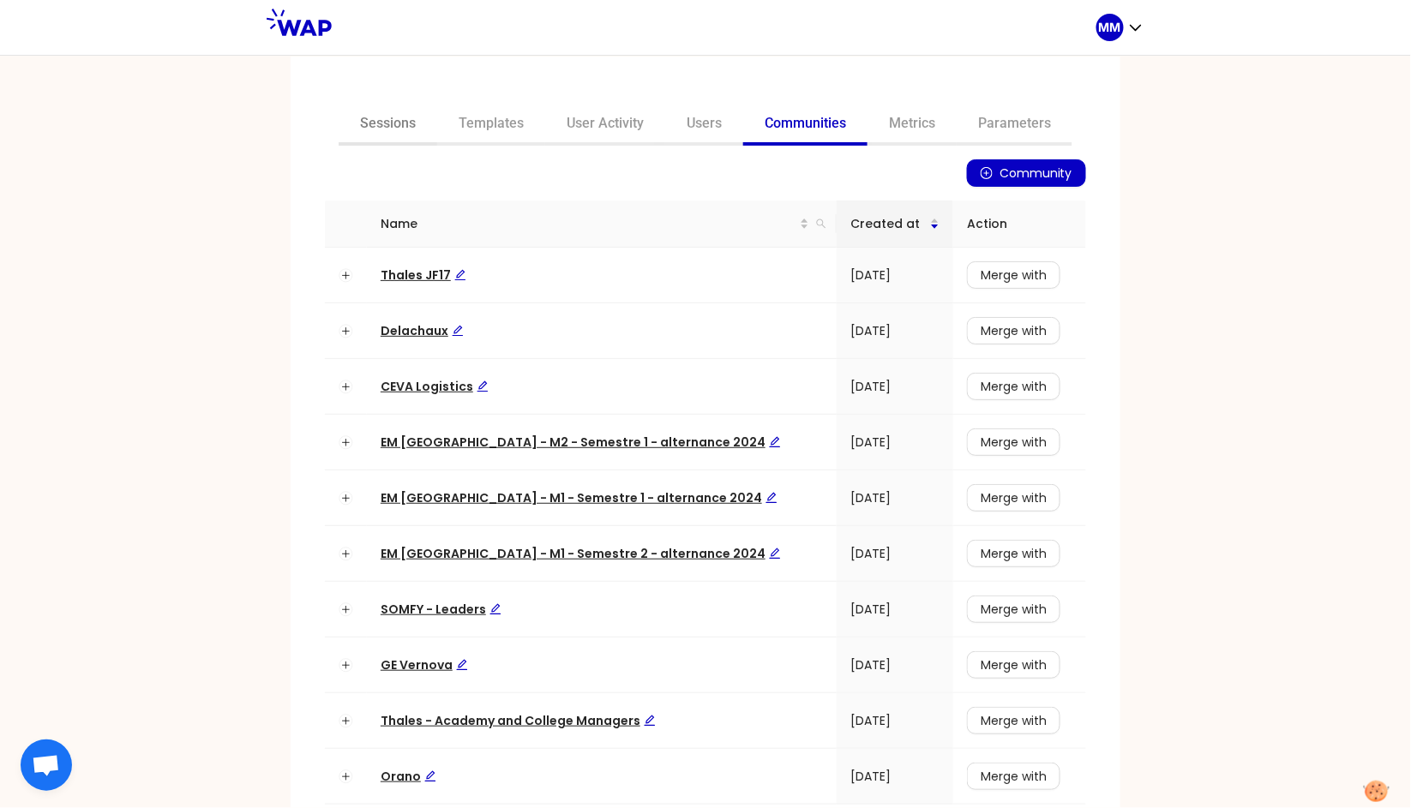
click at [388, 126] on link "Sessions" at bounding box center [388, 125] width 99 height 41
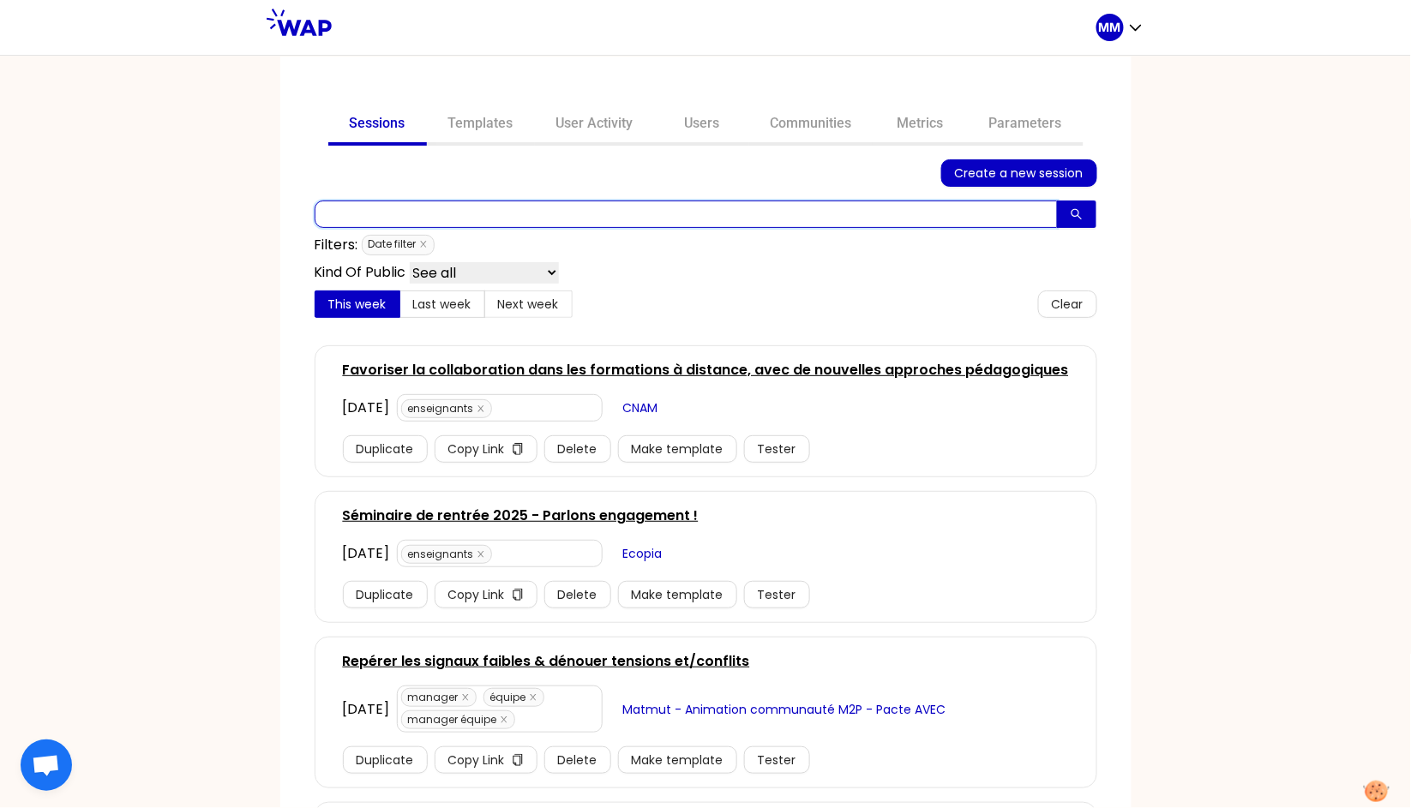
click at [724, 213] on input "text" at bounding box center [686, 214] width 743 height 27
click at [650, 211] on input "text" at bounding box center [686, 214] width 743 height 27
click at [570, 213] on input "text" at bounding box center [686, 214] width 743 height 27
click at [463, 219] on input "text" at bounding box center [686, 214] width 743 height 27
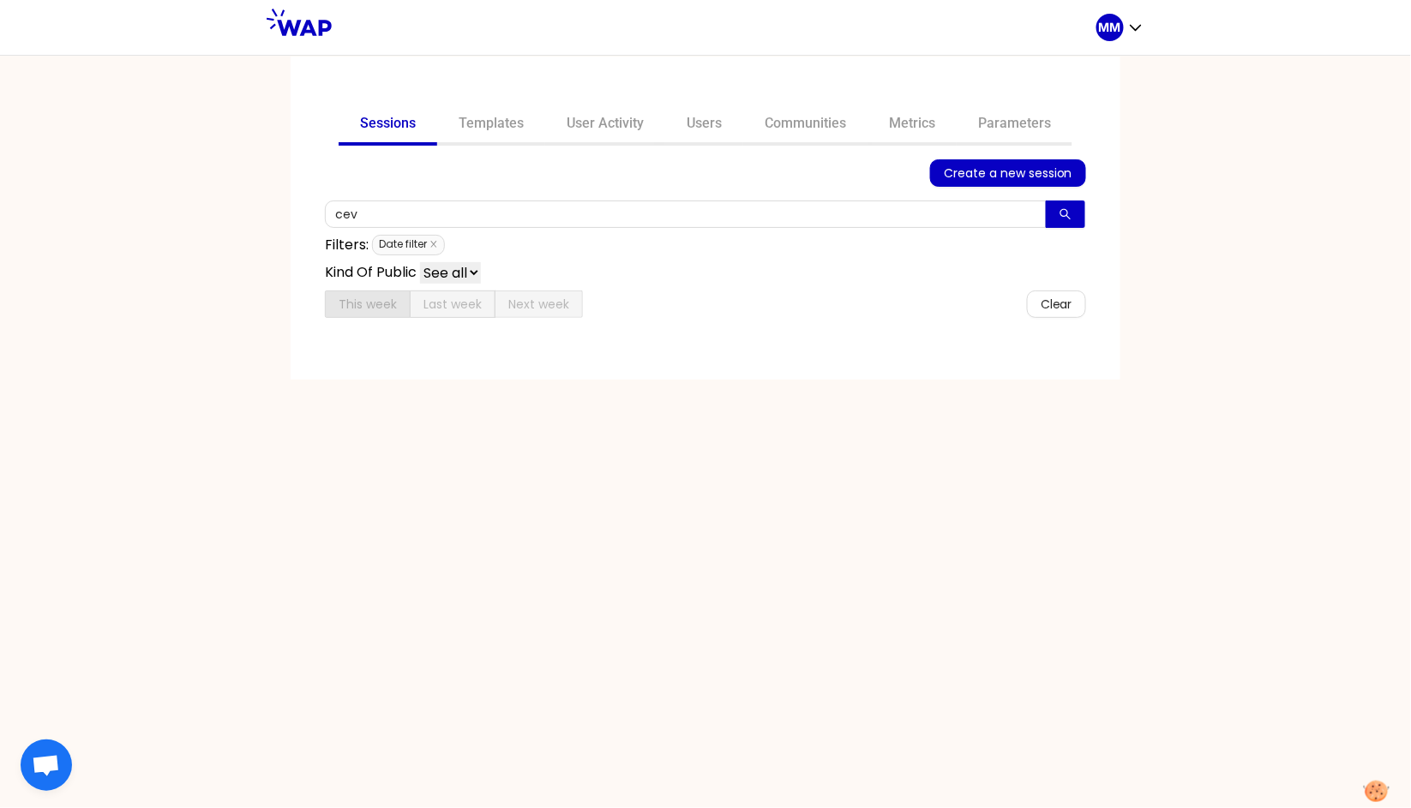
click at [436, 242] on icon "close" at bounding box center [433, 245] width 6 height 6
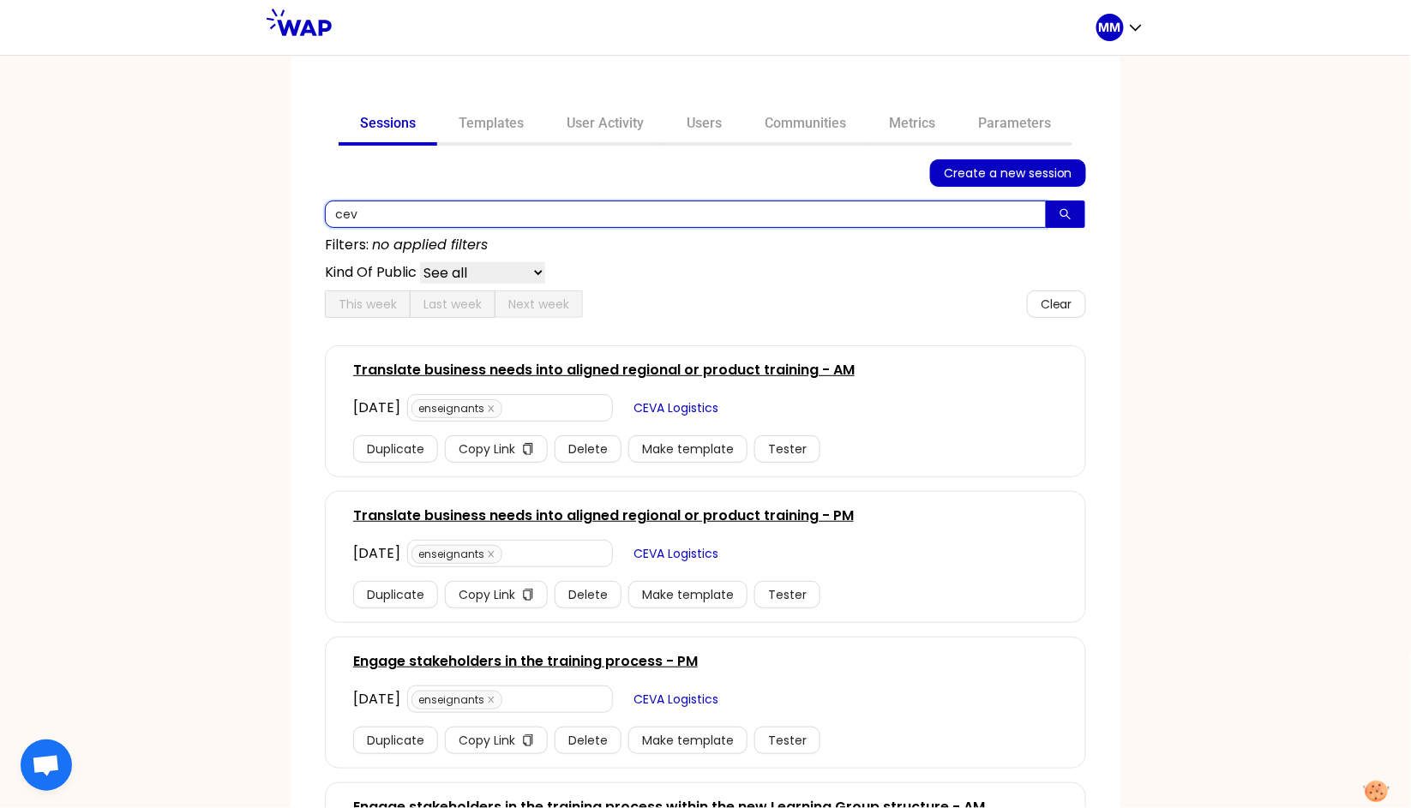
click at [407, 211] on input "cev" at bounding box center [686, 214] width 722 height 27
type input "ceva"
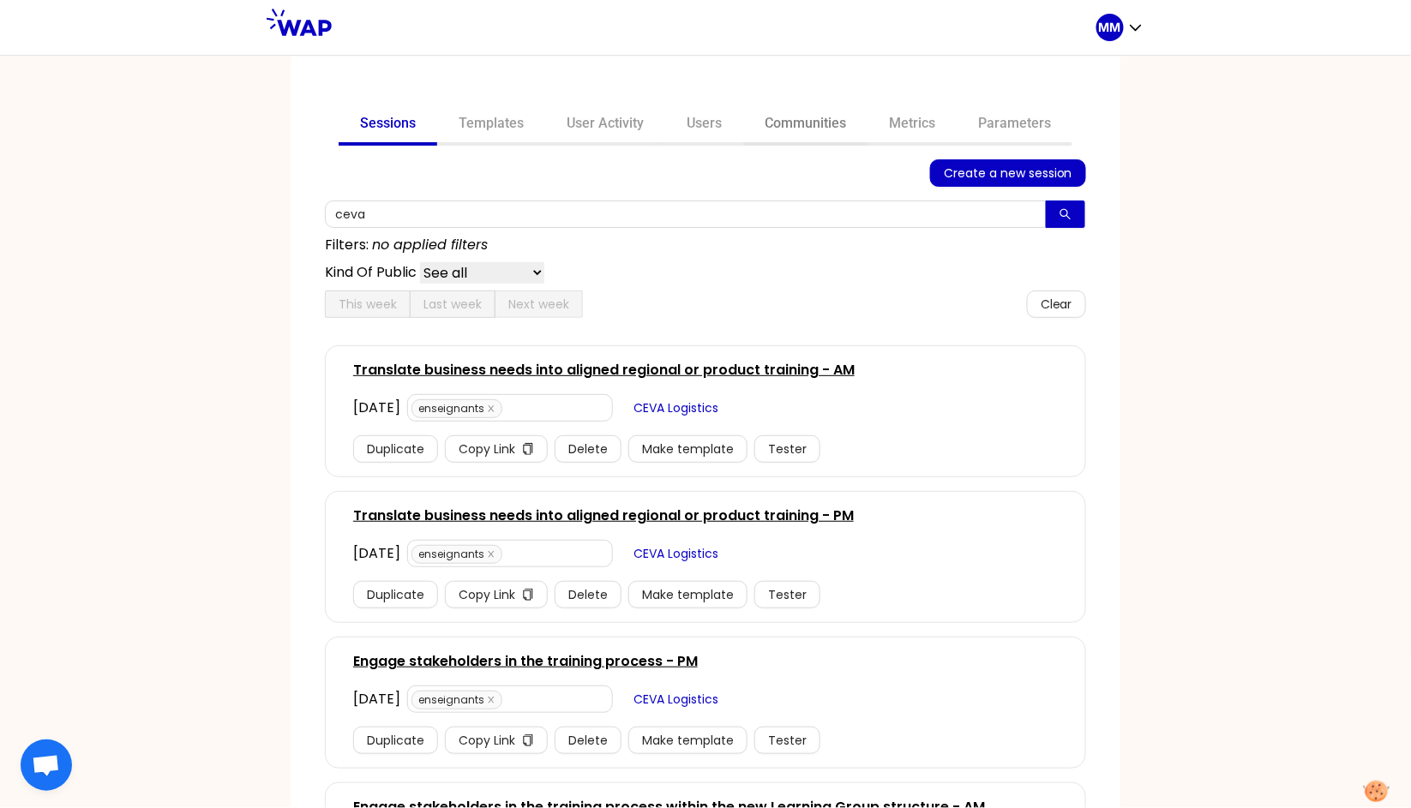
click at [800, 120] on link "Communities" at bounding box center [805, 125] width 124 height 41
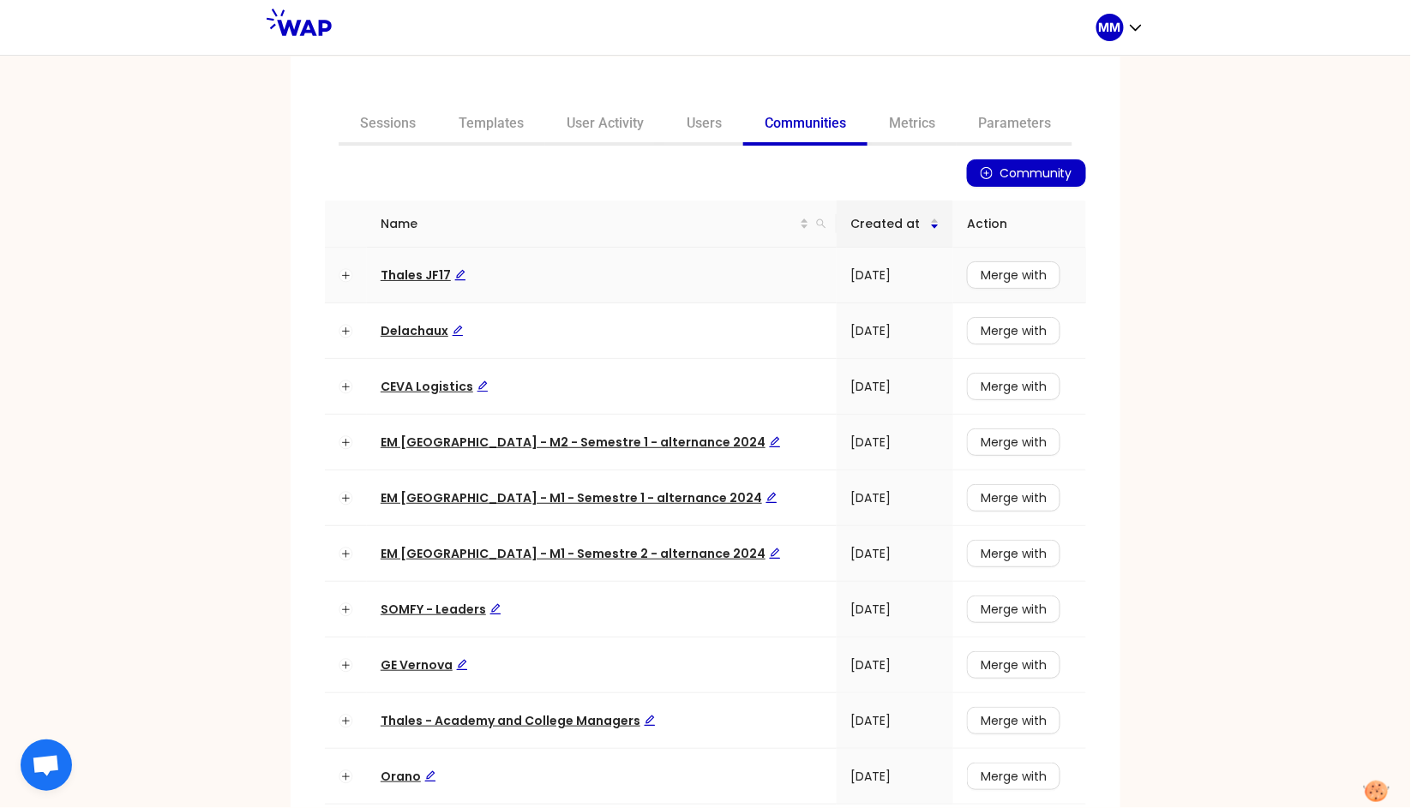
click at [400, 270] on span "Thales JF17" at bounding box center [424, 275] width 86 height 17
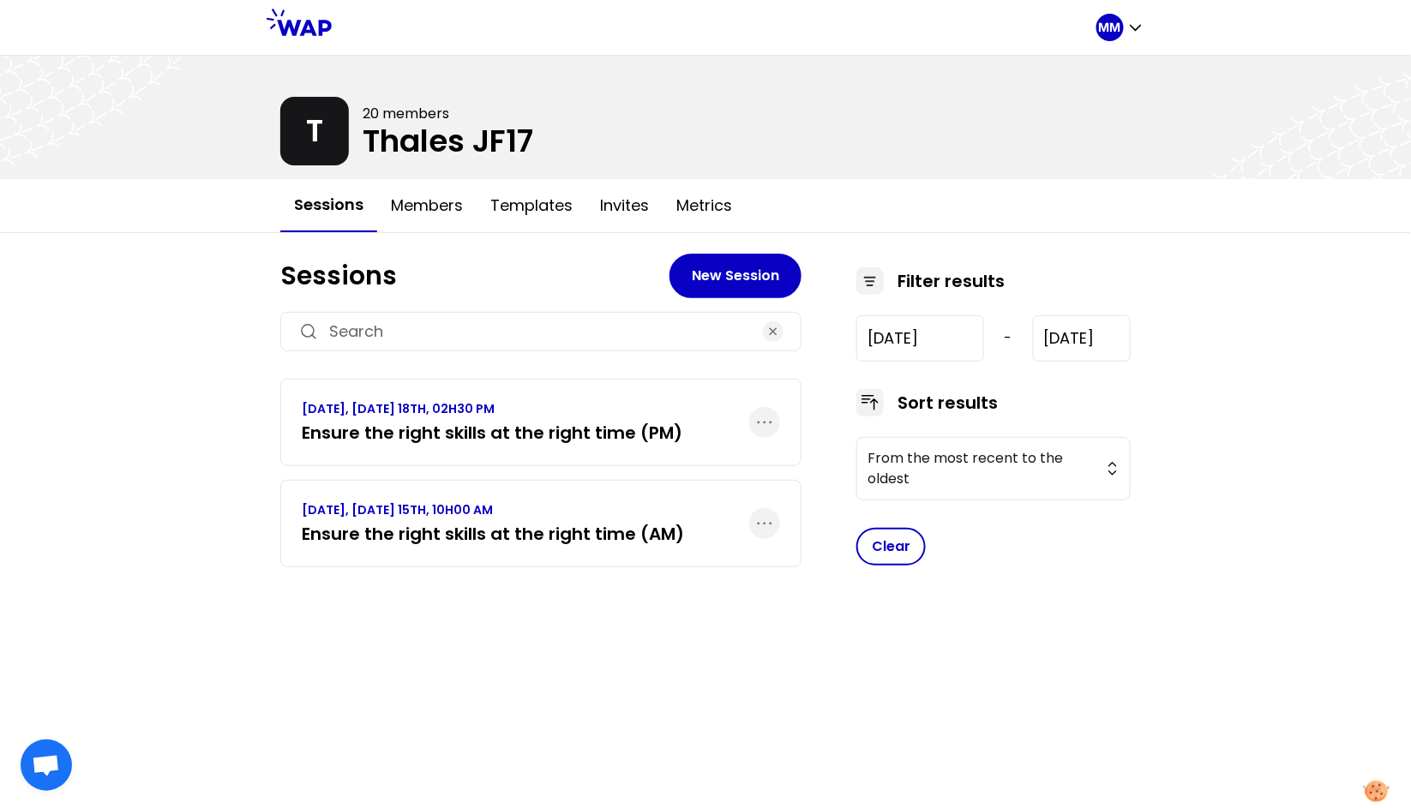
type input "[DATE]"
click at [535, 430] on h3 "Ensure the right skills at the right time (PM)" at bounding box center [492, 433] width 381 height 24
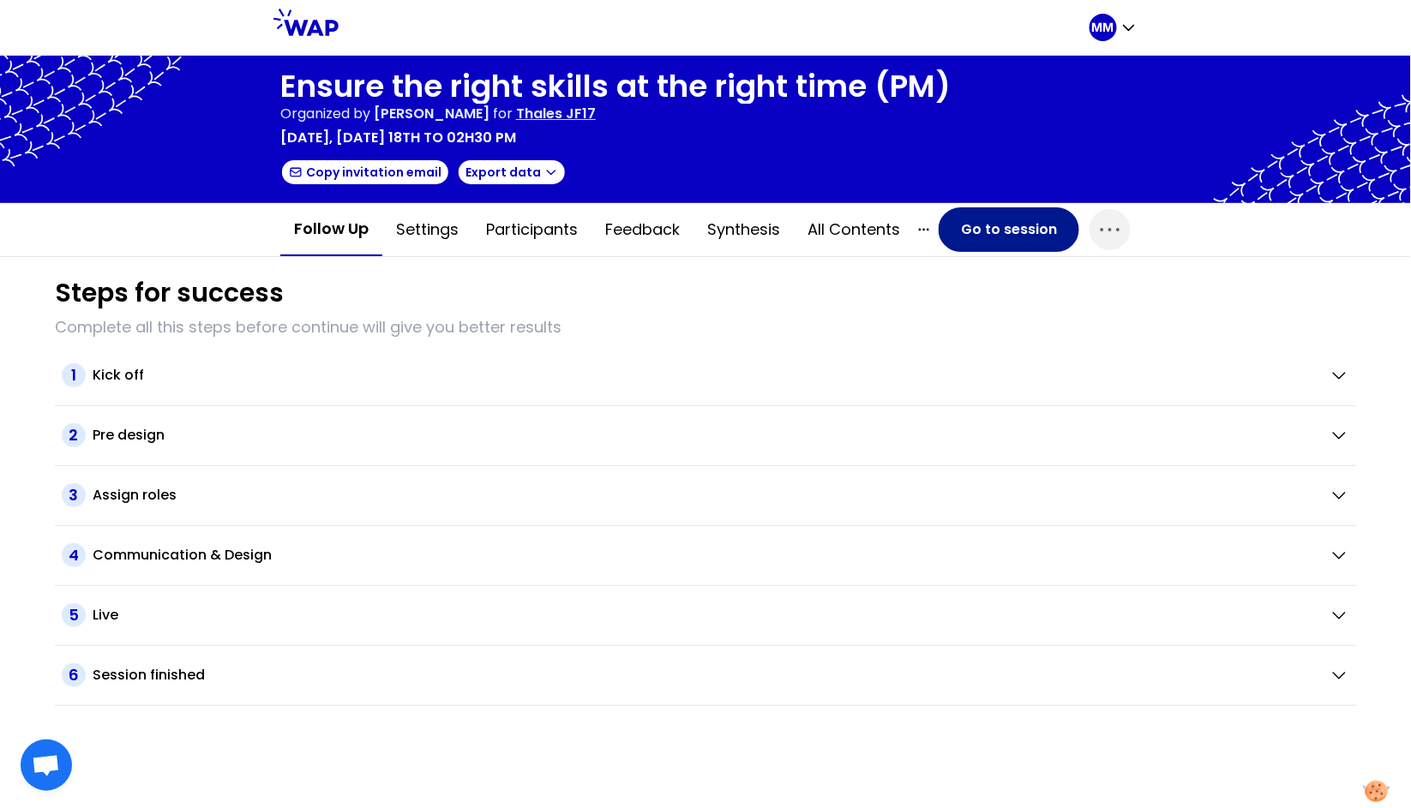
click at [986, 231] on button "Go to session" at bounding box center [1009, 229] width 141 height 45
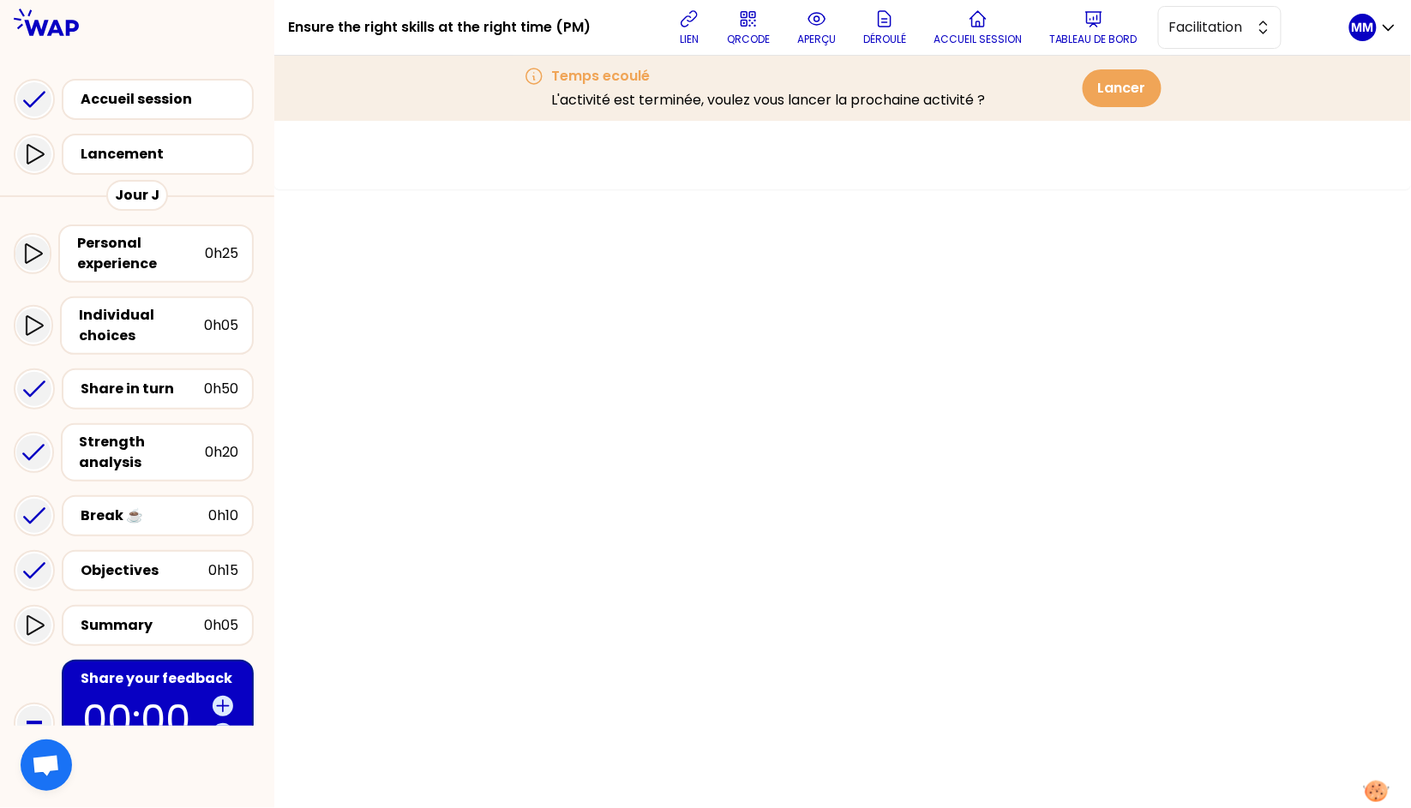
click at [171, 244] on div "Personal experience" at bounding box center [141, 253] width 128 height 41
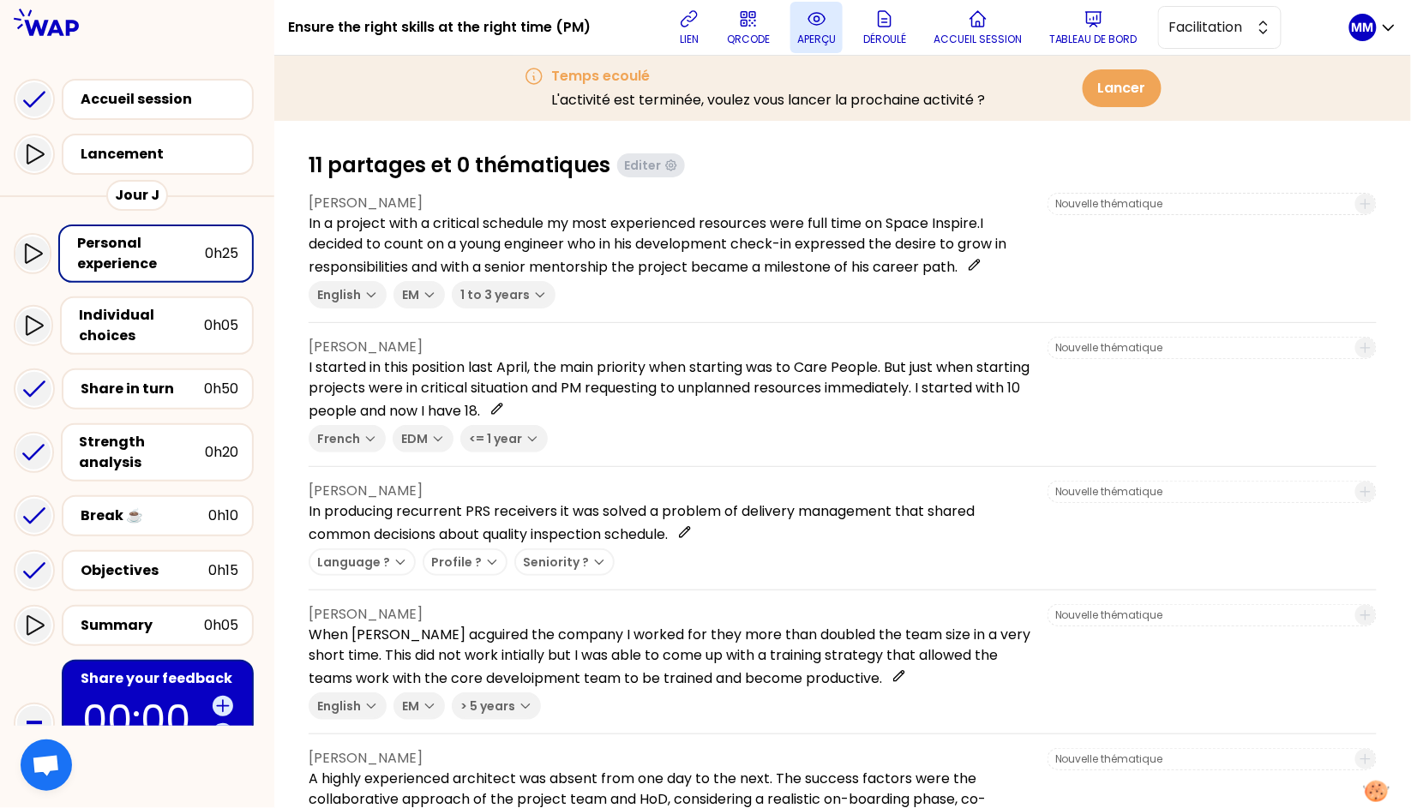
click at [818, 25] on icon at bounding box center [817, 19] width 21 height 21
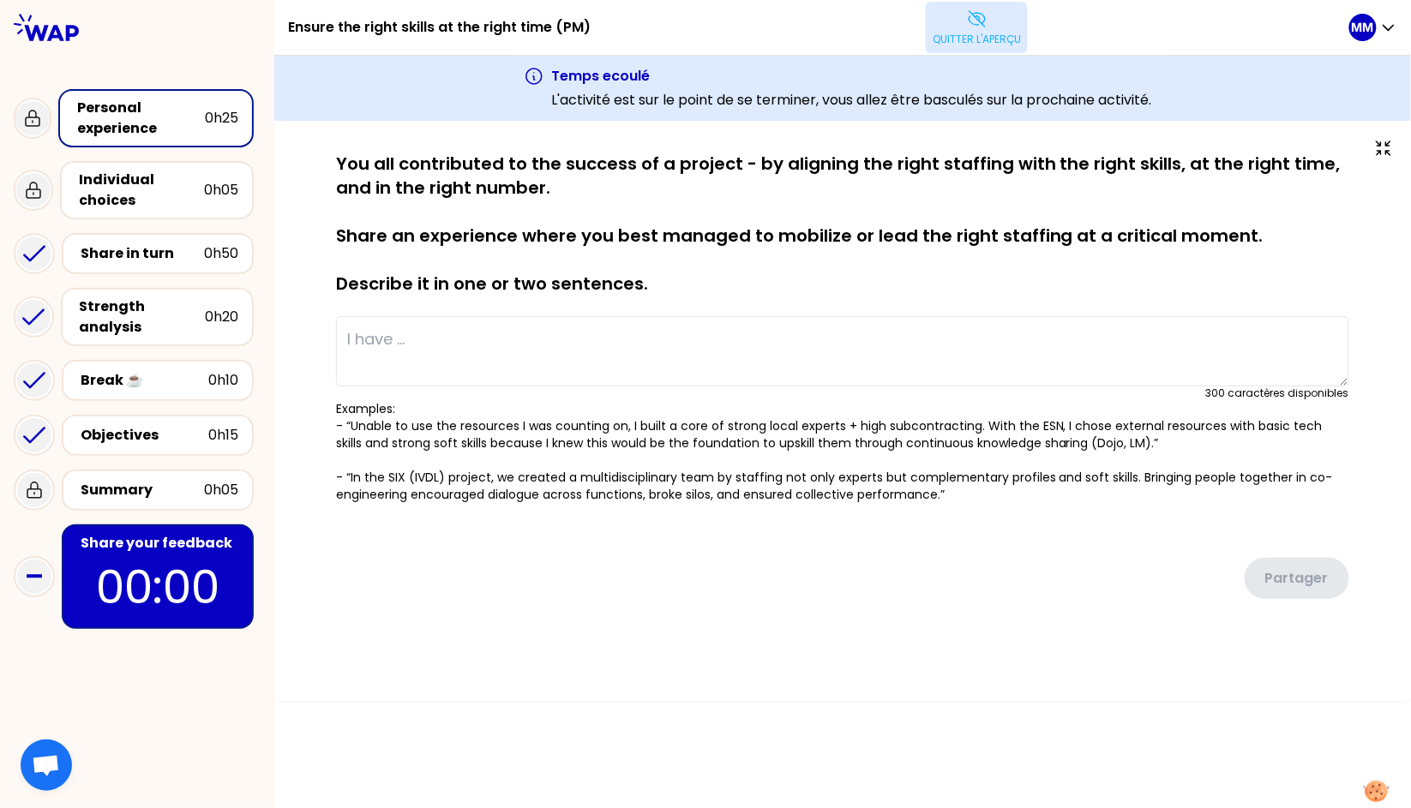
type textarea "In a project with a critical schedule my most experienced resources were full t…"
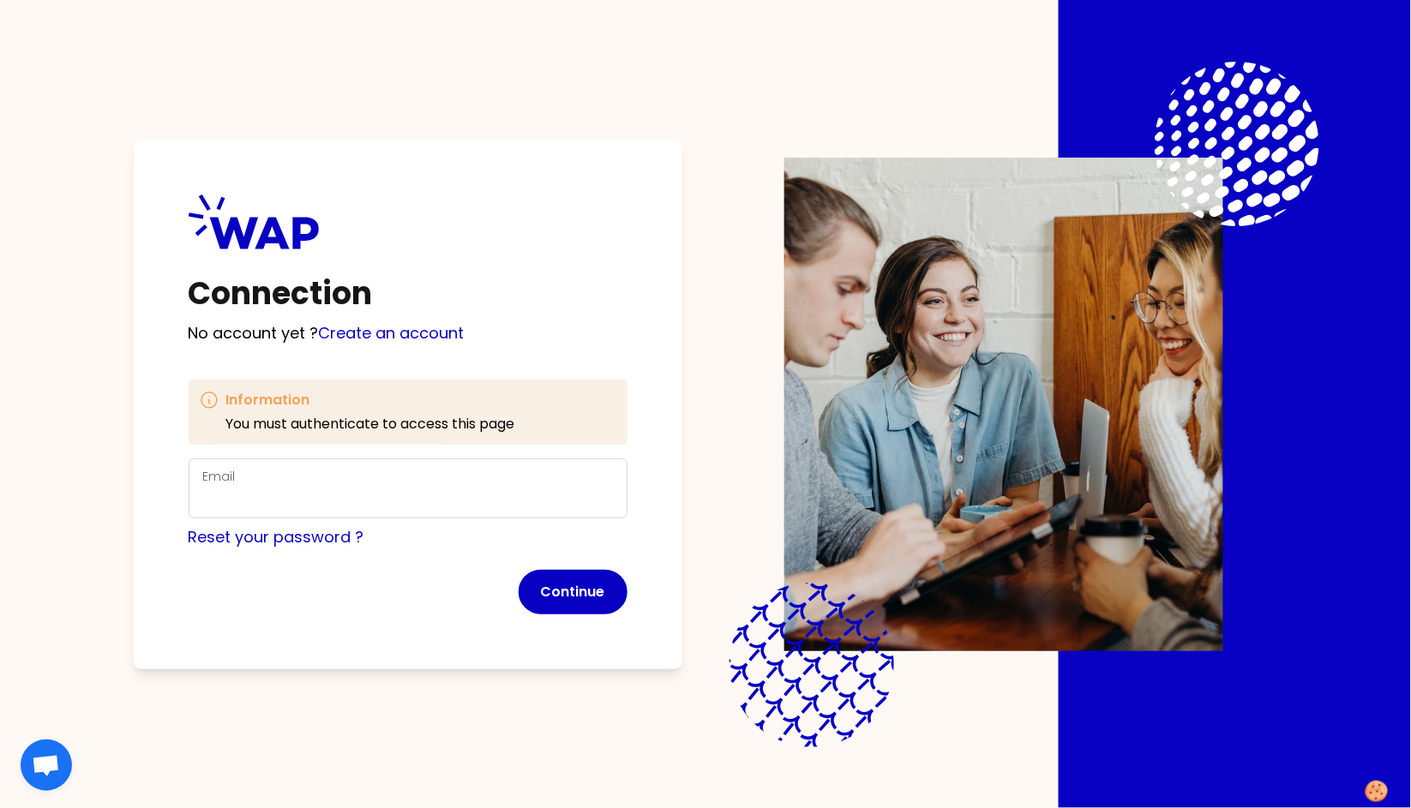
click at [533, 470] on div "Email" at bounding box center [408, 488] width 410 height 45
click at [532, 484] on div "Email" at bounding box center [408, 488] width 410 height 45
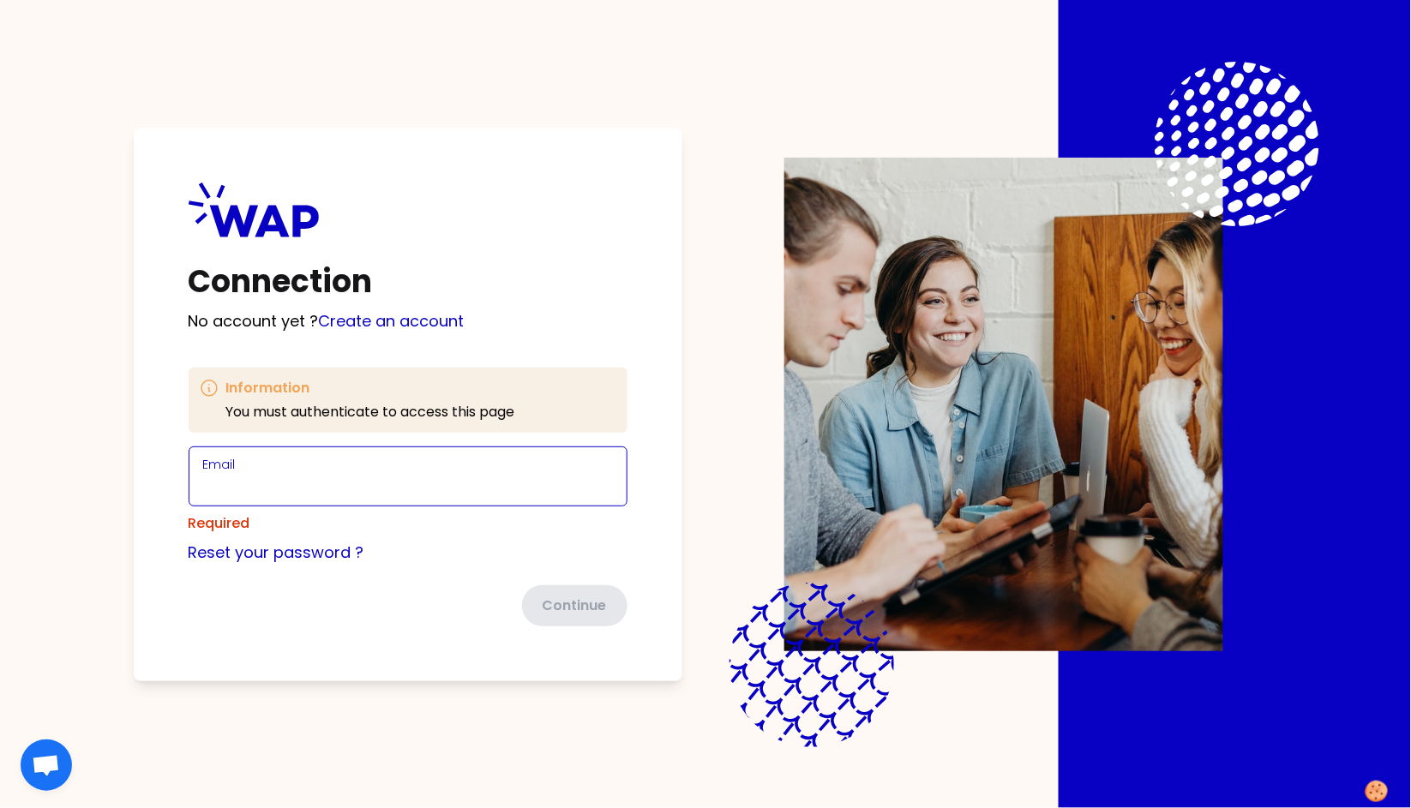
click at [535, 485] on input "Email" at bounding box center [408, 487] width 410 height 24
type input "[PERSON_NAME][EMAIL_ADDRESS][DOMAIN_NAME]"
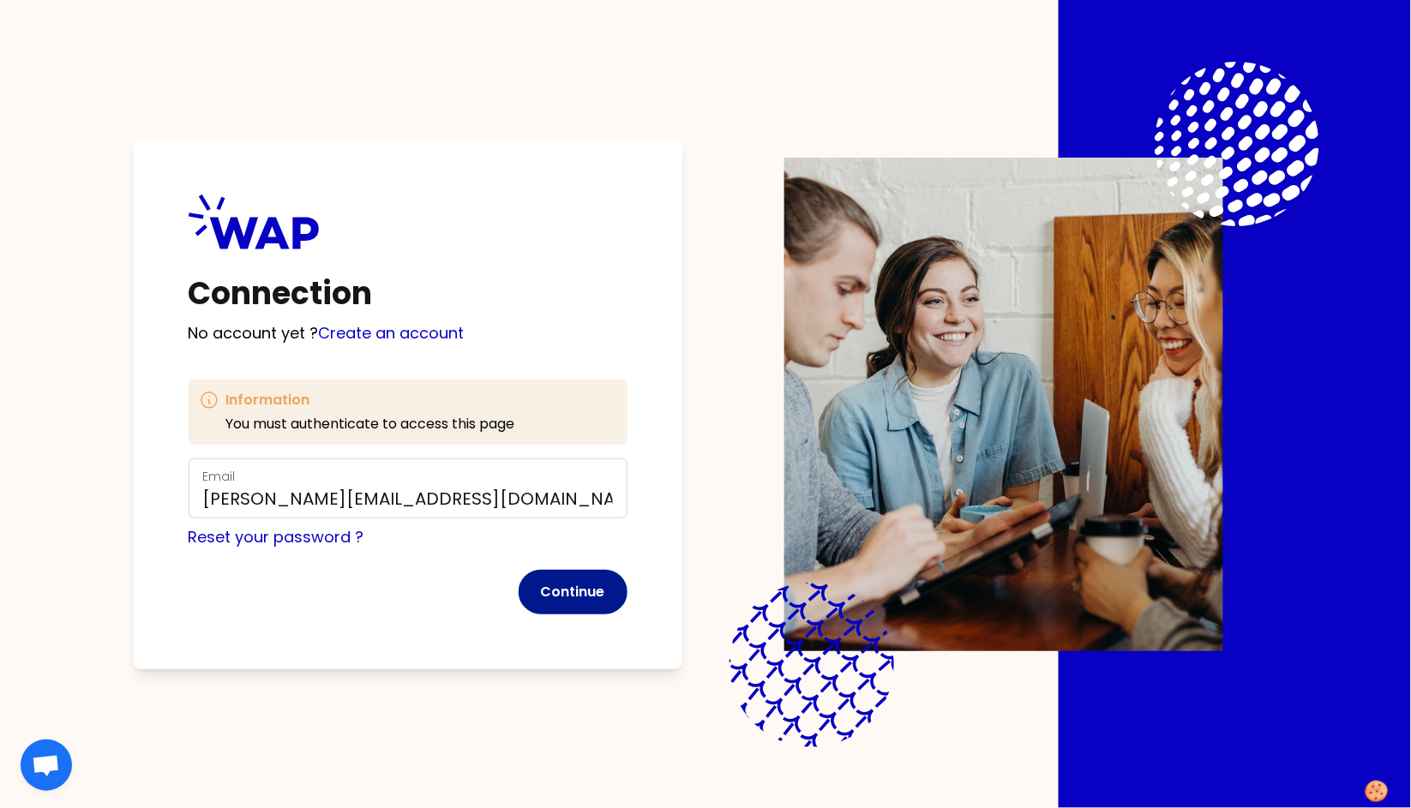
click at [595, 586] on button "Continue" at bounding box center [573, 592] width 109 height 45
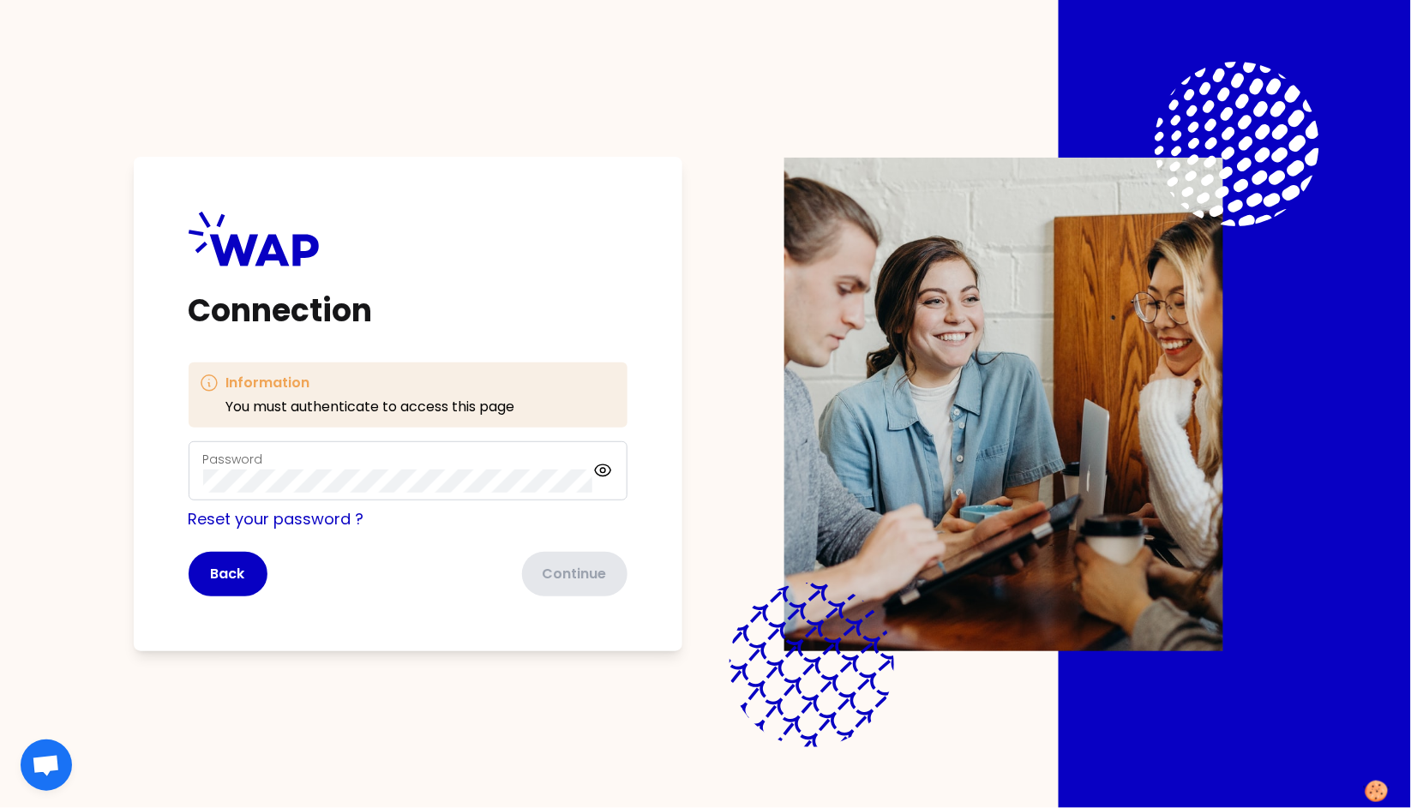
drag, startPoint x: 410, startPoint y: 448, endPoint x: 403, endPoint y: 466, distance: 19.3
click at [410, 448] on div "Password" at bounding box center [408, 472] width 439 height 60
click button "Continue" at bounding box center [573, 574] width 109 height 45
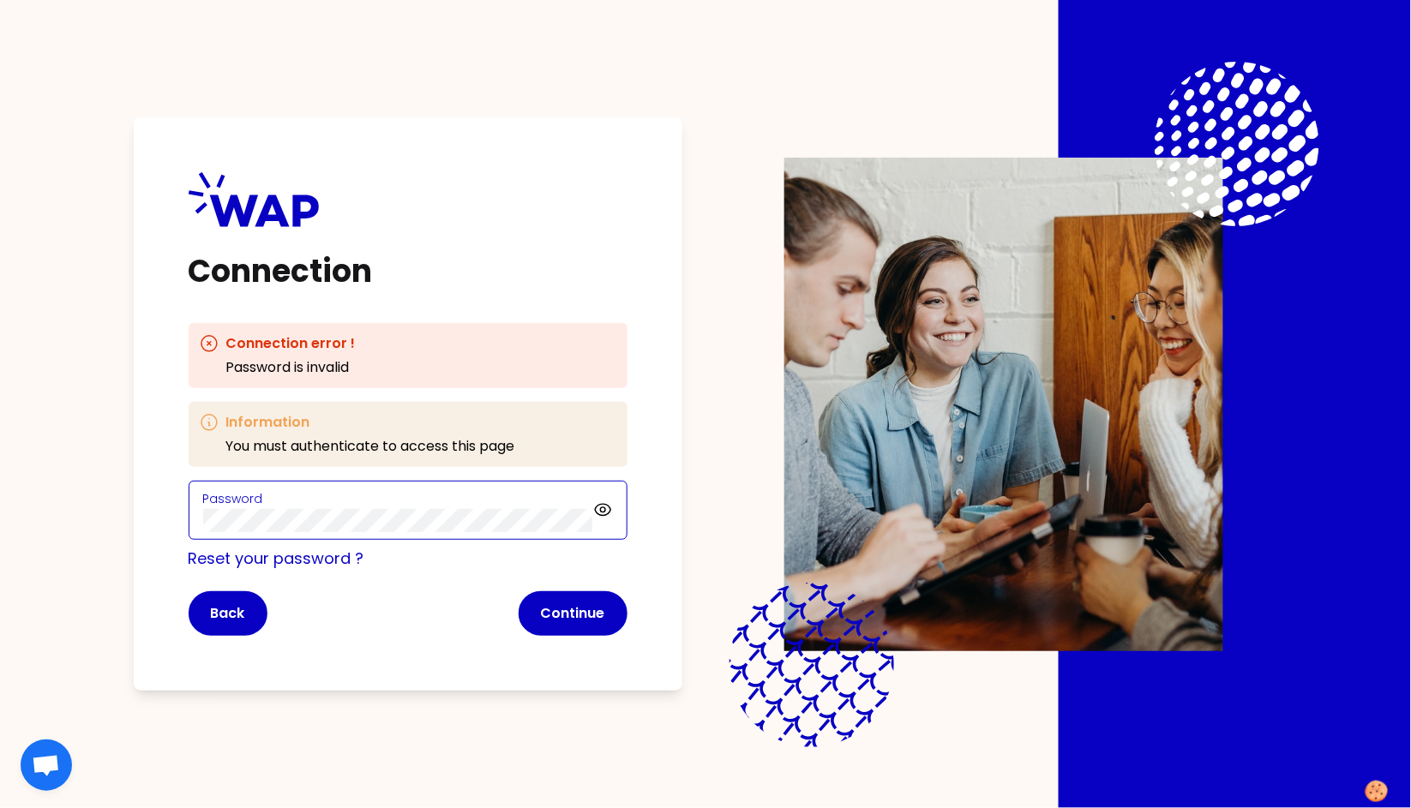
click button "Continue" at bounding box center [573, 614] width 109 height 45
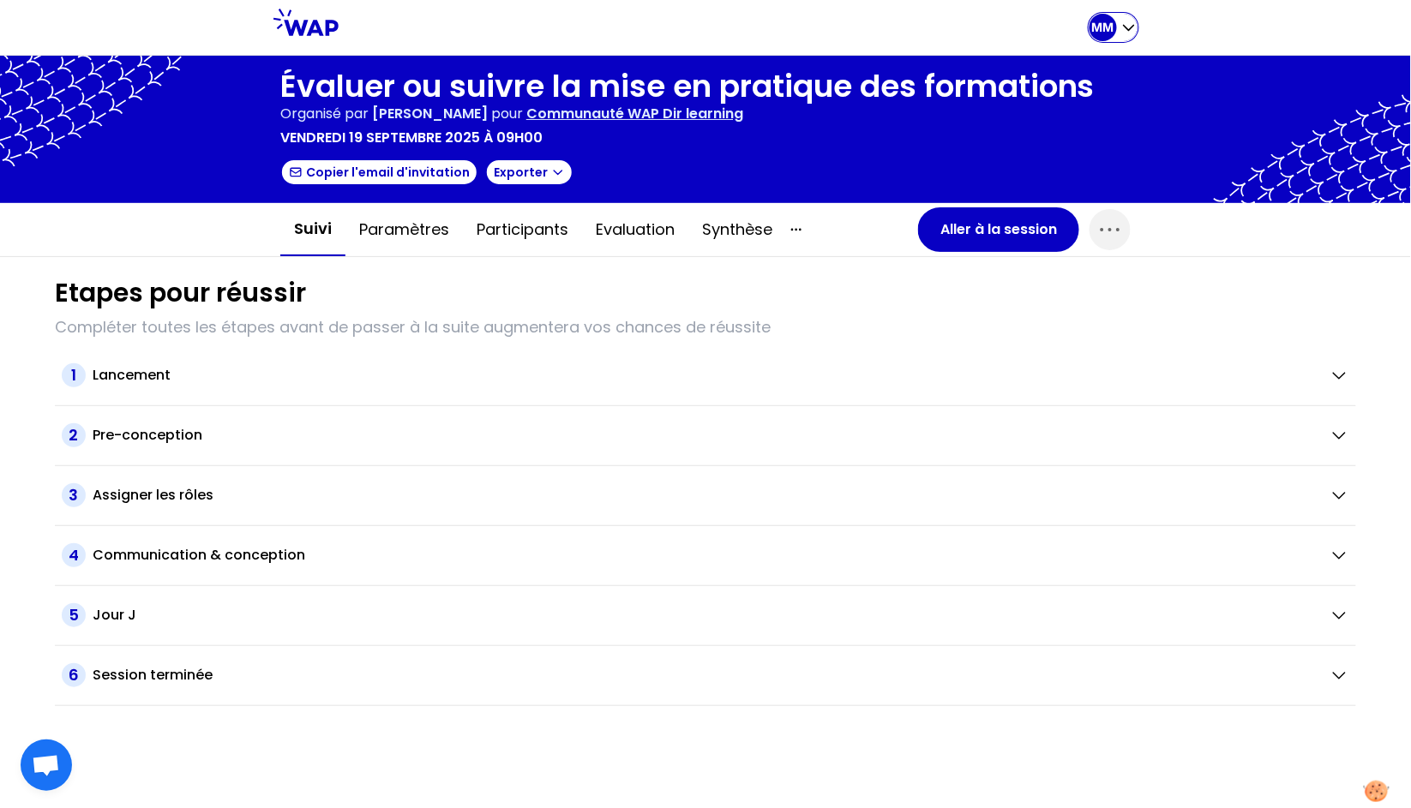
click at [1103, 26] on p "MM" at bounding box center [1103, 27] width 22 height 17
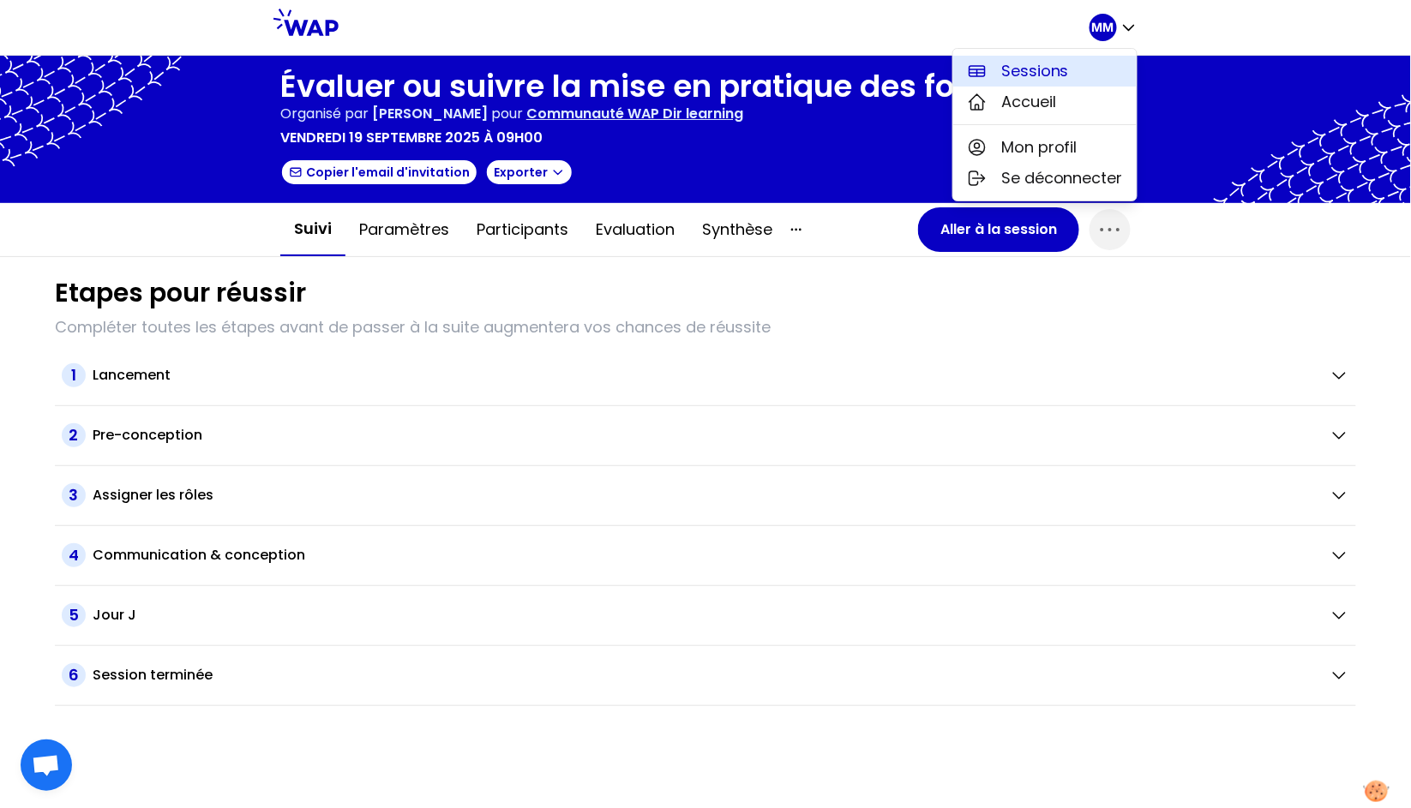
click at [1057, 67] on span "Sessions" at bounding box center [1035, 71] width 68 height 24
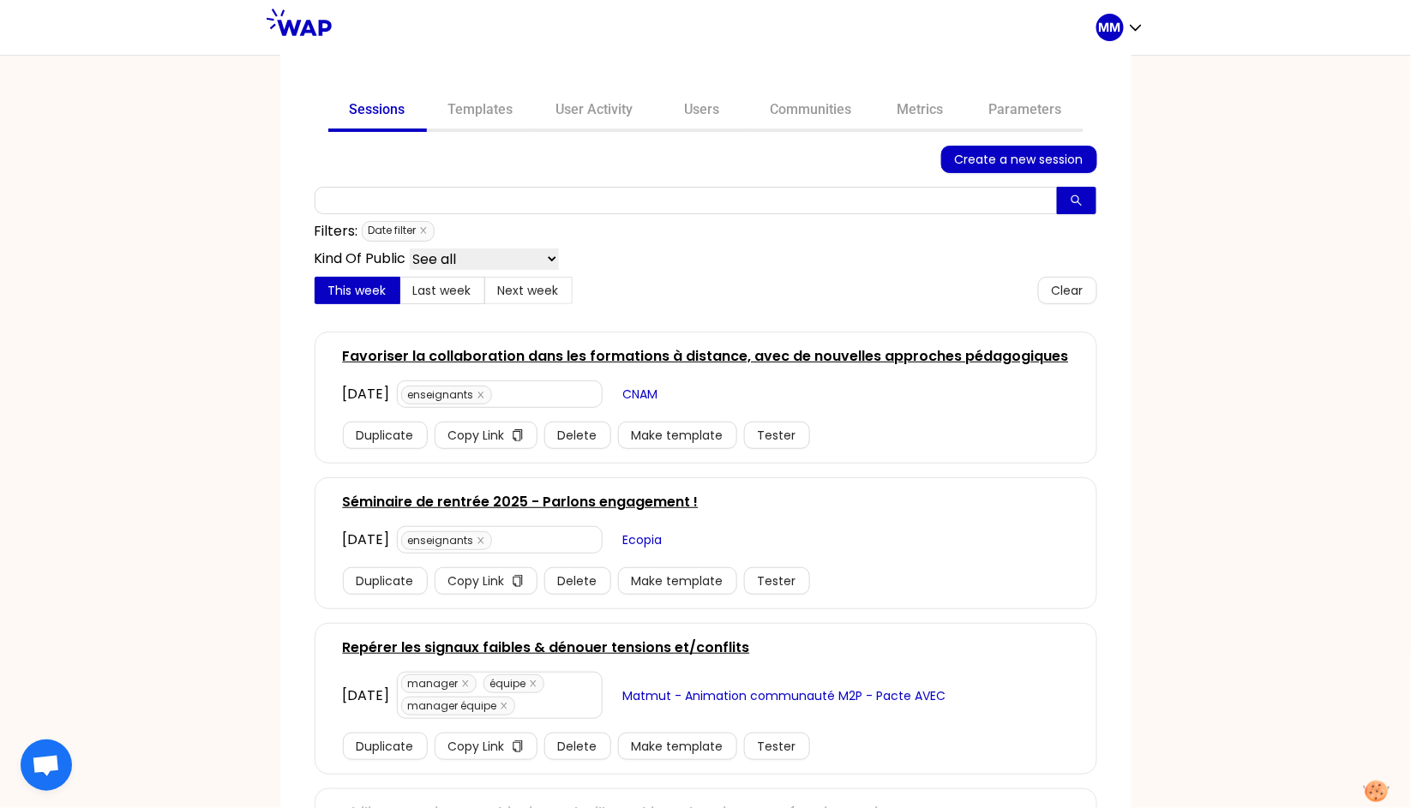
scroll to position [18, 0]
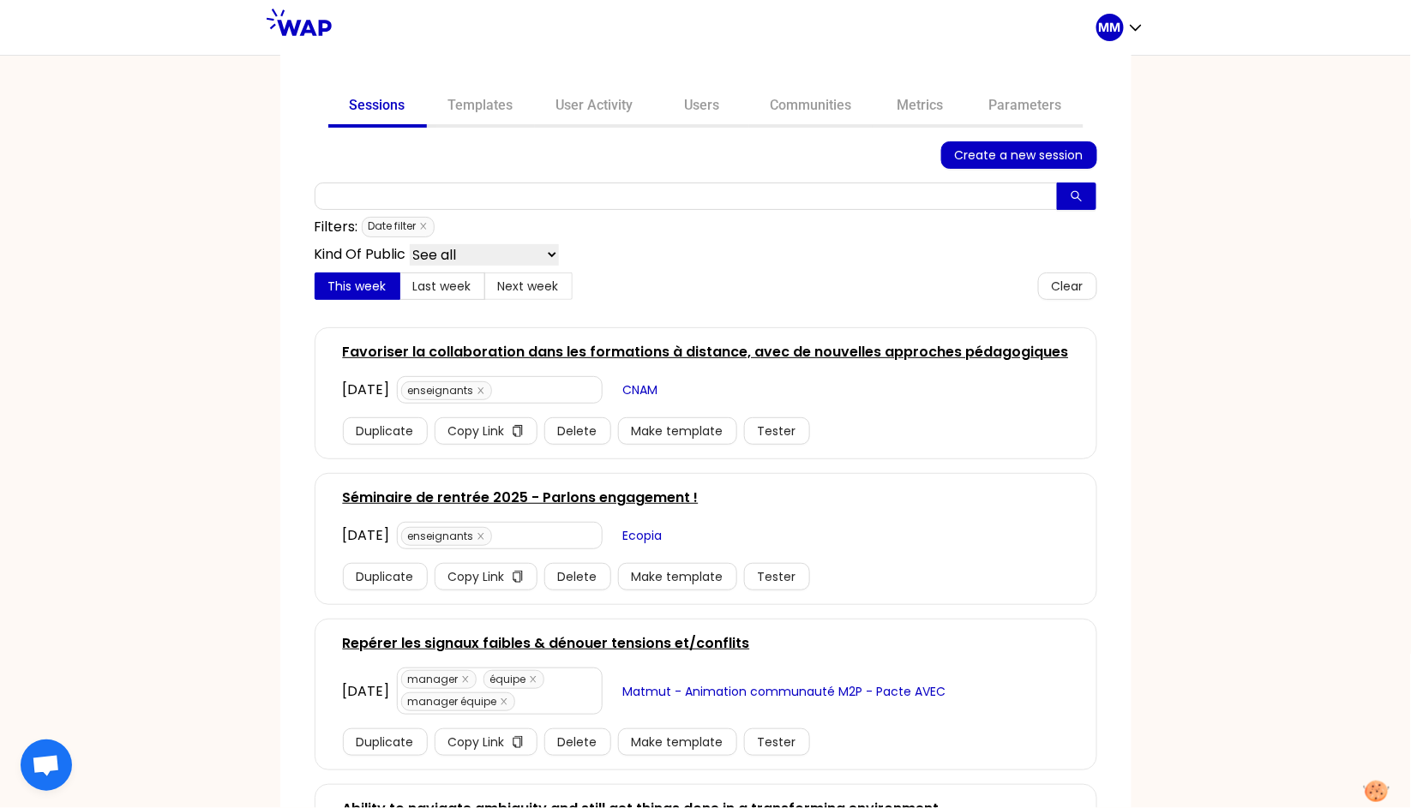
click at [616, 352] on link "Favoriser la collaboration dans les formations à distance, avec de nouvelles ap…" at bounding box center [706, 352] width 726 height 21
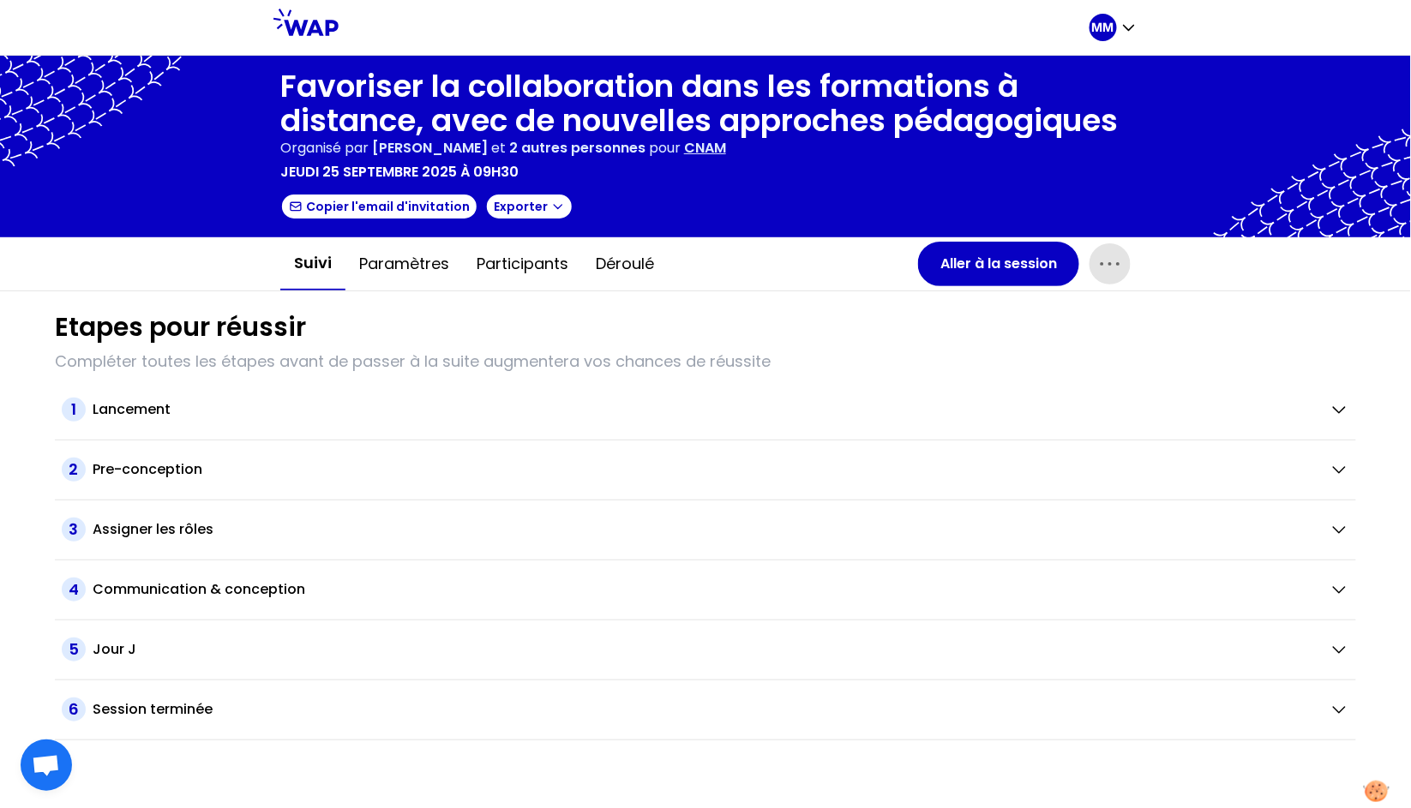
click at [1111, 272] on icon "button" at bounding box center [1110, 263] width 27 height 27
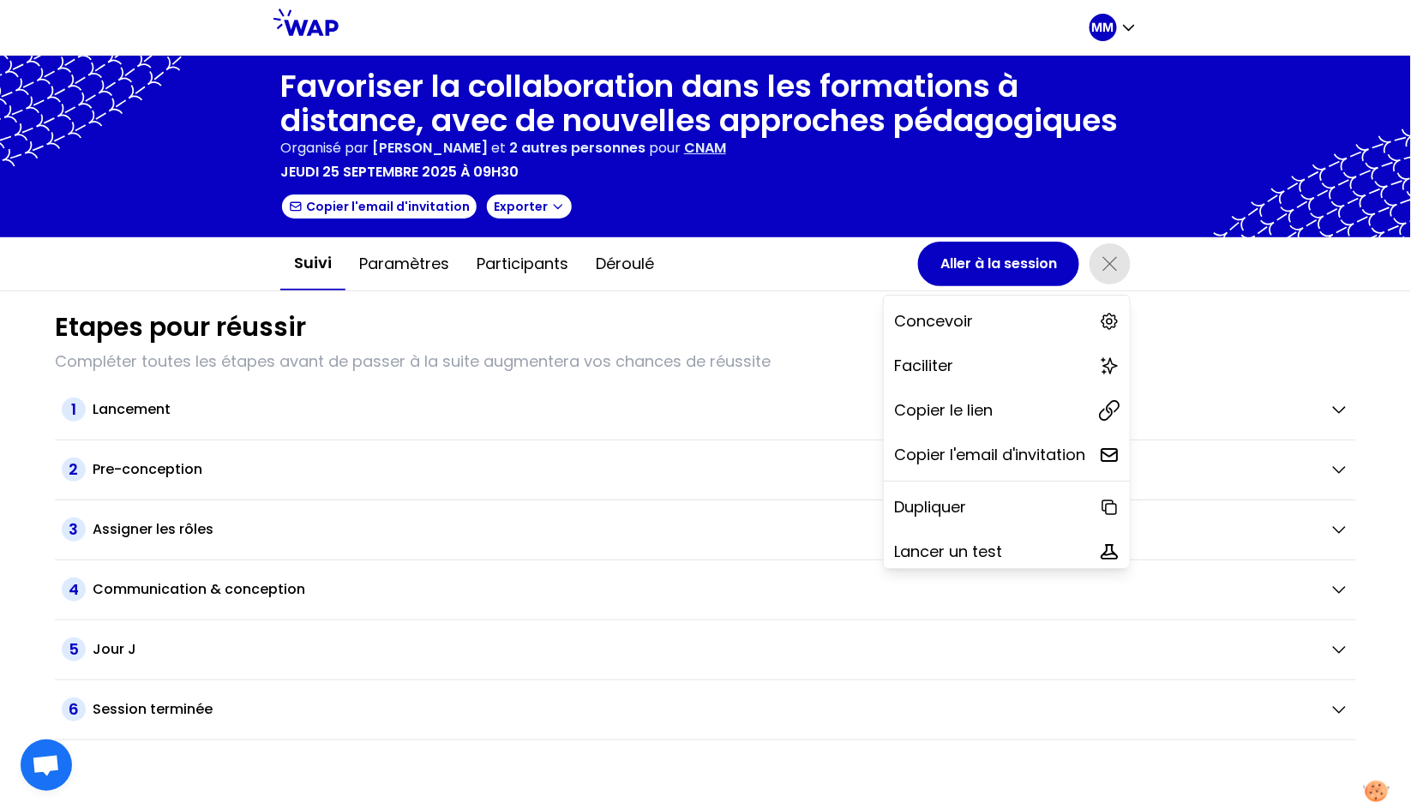
click at [1030, 550] on div "Lancer un test" at bounding box center [1007, 552] width 246 height 38
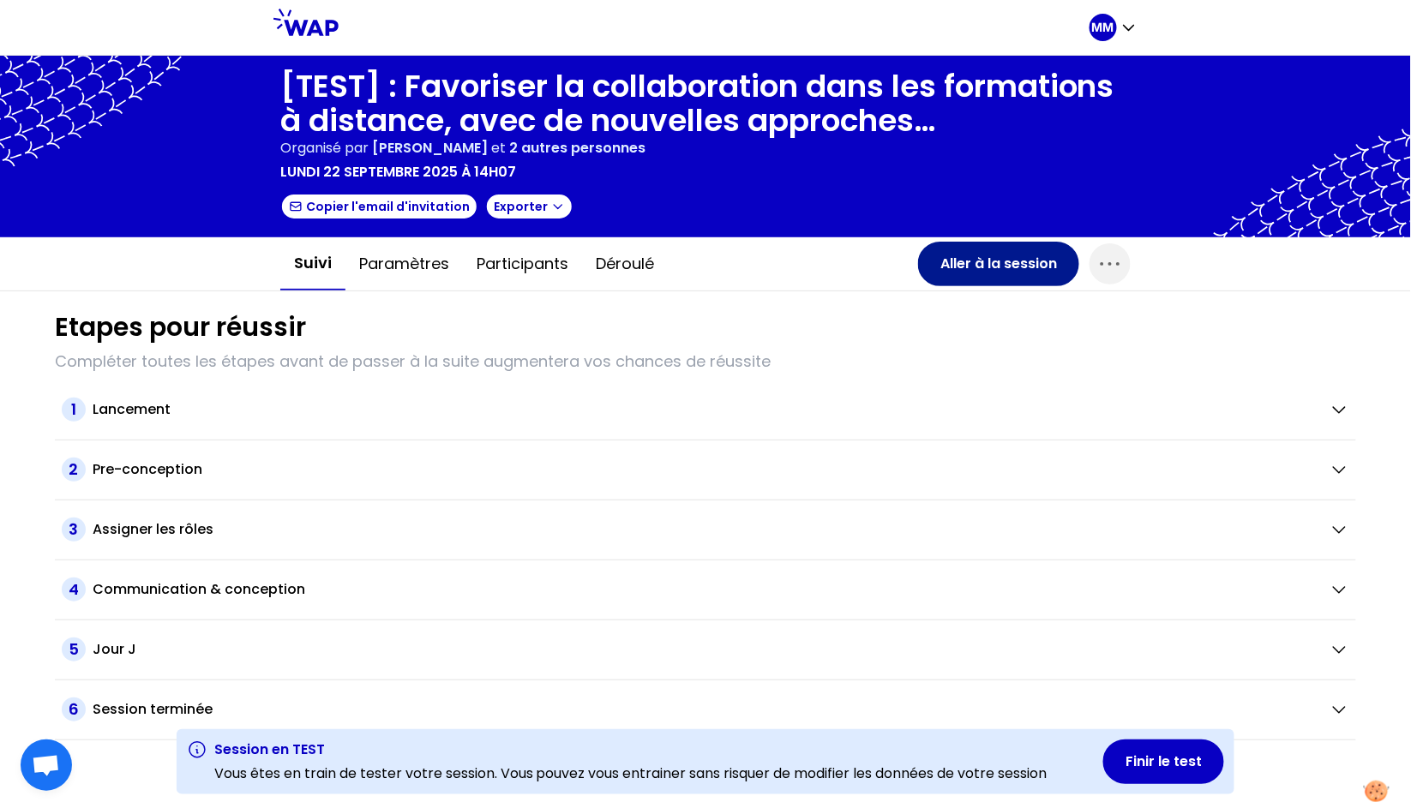
click at [1026, 271] on button "Aller à la session" at bounding box center [998, 264] width 161 height 45
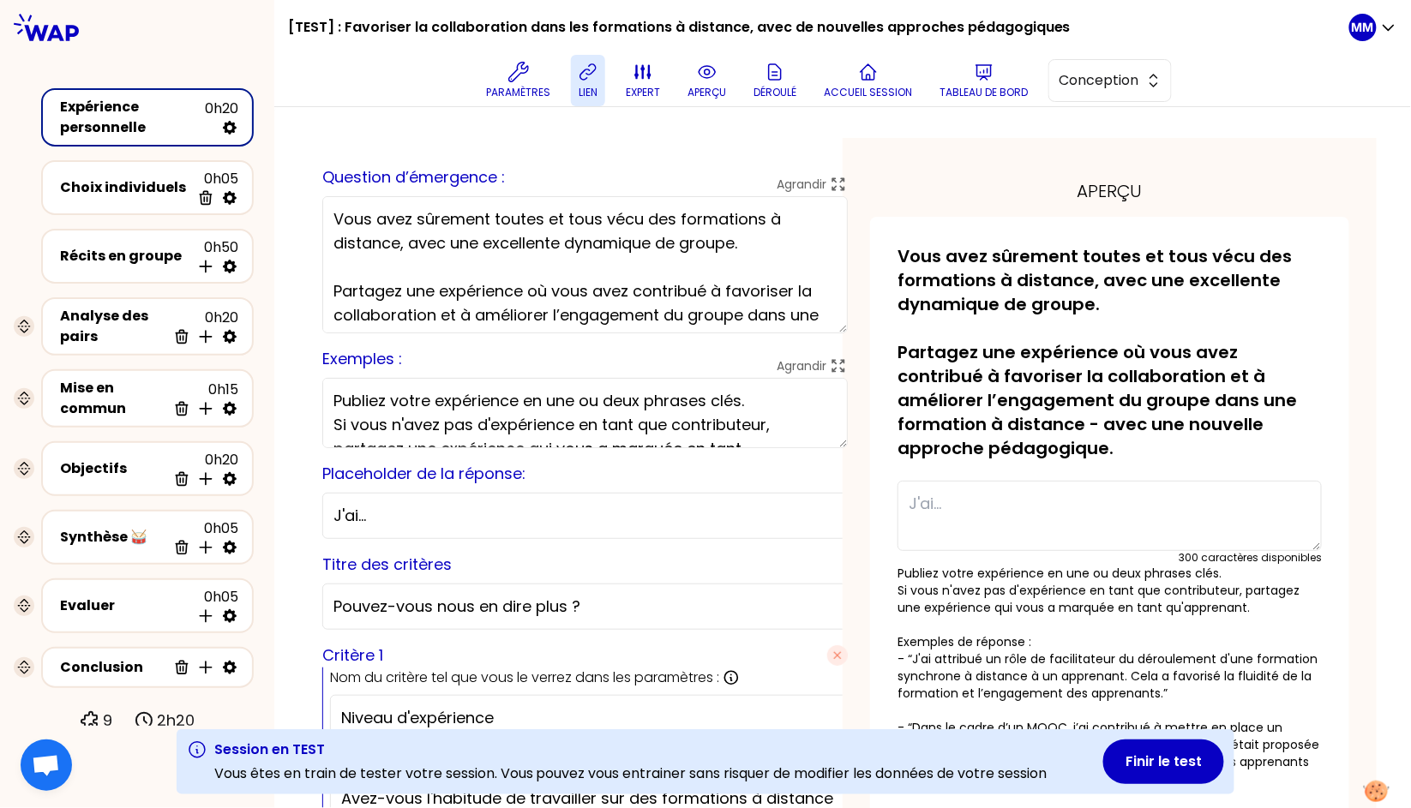
click at [587, 74] on icon at bounding box center [588, 72] width 21 height 21
drag, startPoint x: 1247, startPoint y: 107, endPoint x: 1228, endPoint y: 106, distance: 19.7
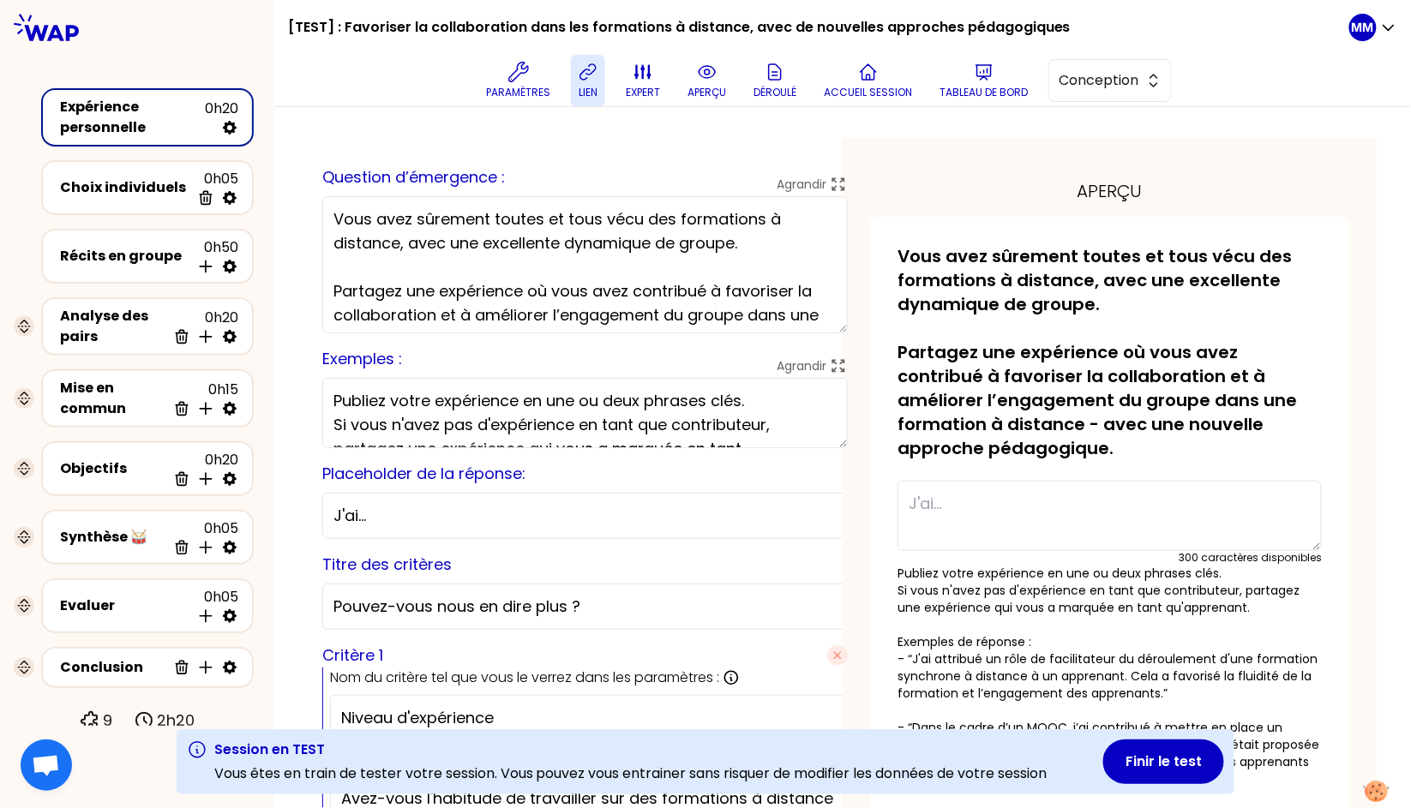
click at [1227, 101] on div "Paramètres lien expert aperçu Déroulé Accueil session Tableau de bord Conception" at bounding box center [826, 80] width 1048 height 51
click at [1120, 87] on span "Conception" at bounding box center [1098, 80] width 77 height 21
click at [1127, 159] on span "Facilitation" at bounding box center [1121, 151] width 74 height 21
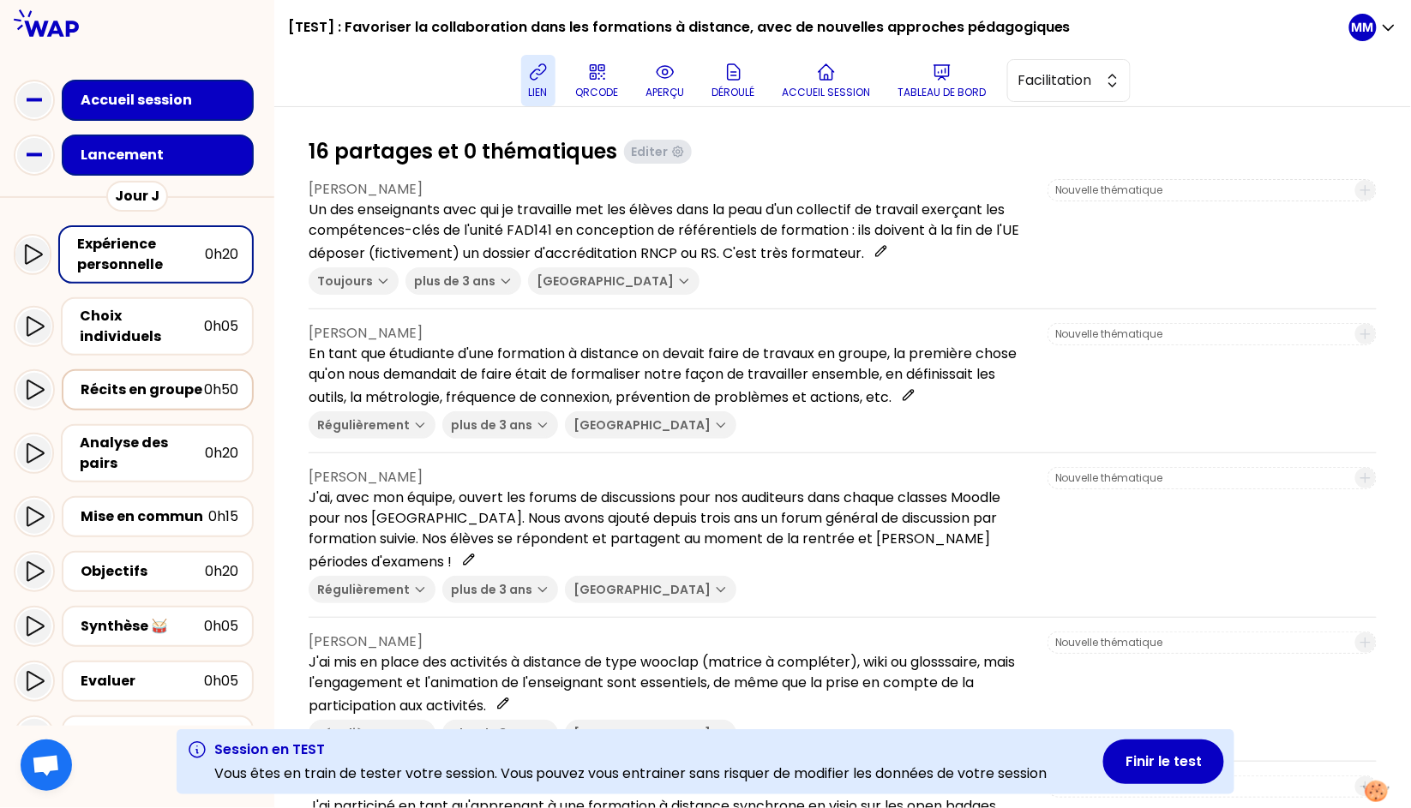
click at [150, 380] on div "Récits en groupe" at bounding box center [142, 390] width 123 height 21
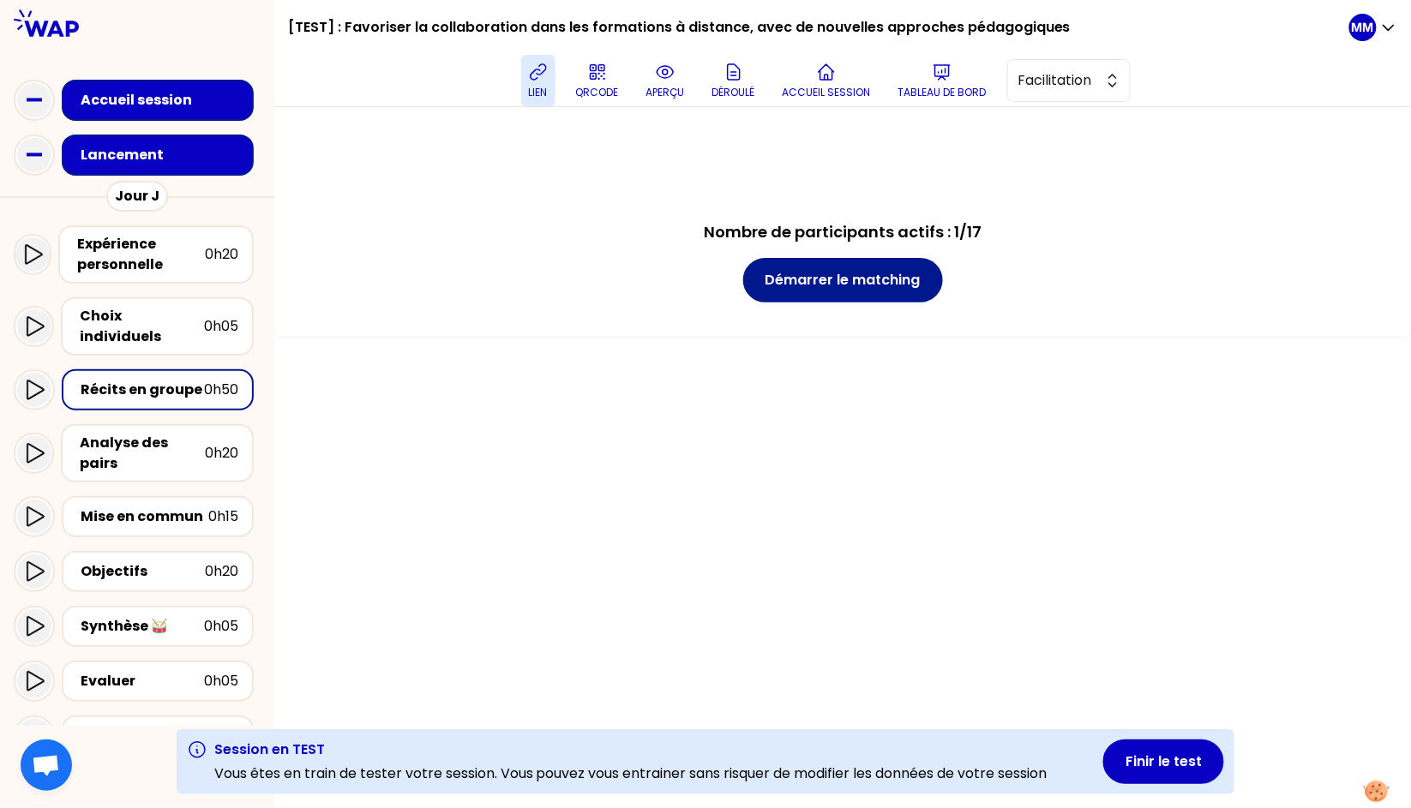
click at [887, 275] on button "Démarrer le matching" at bounding box center [843, 280] width 200 height 45
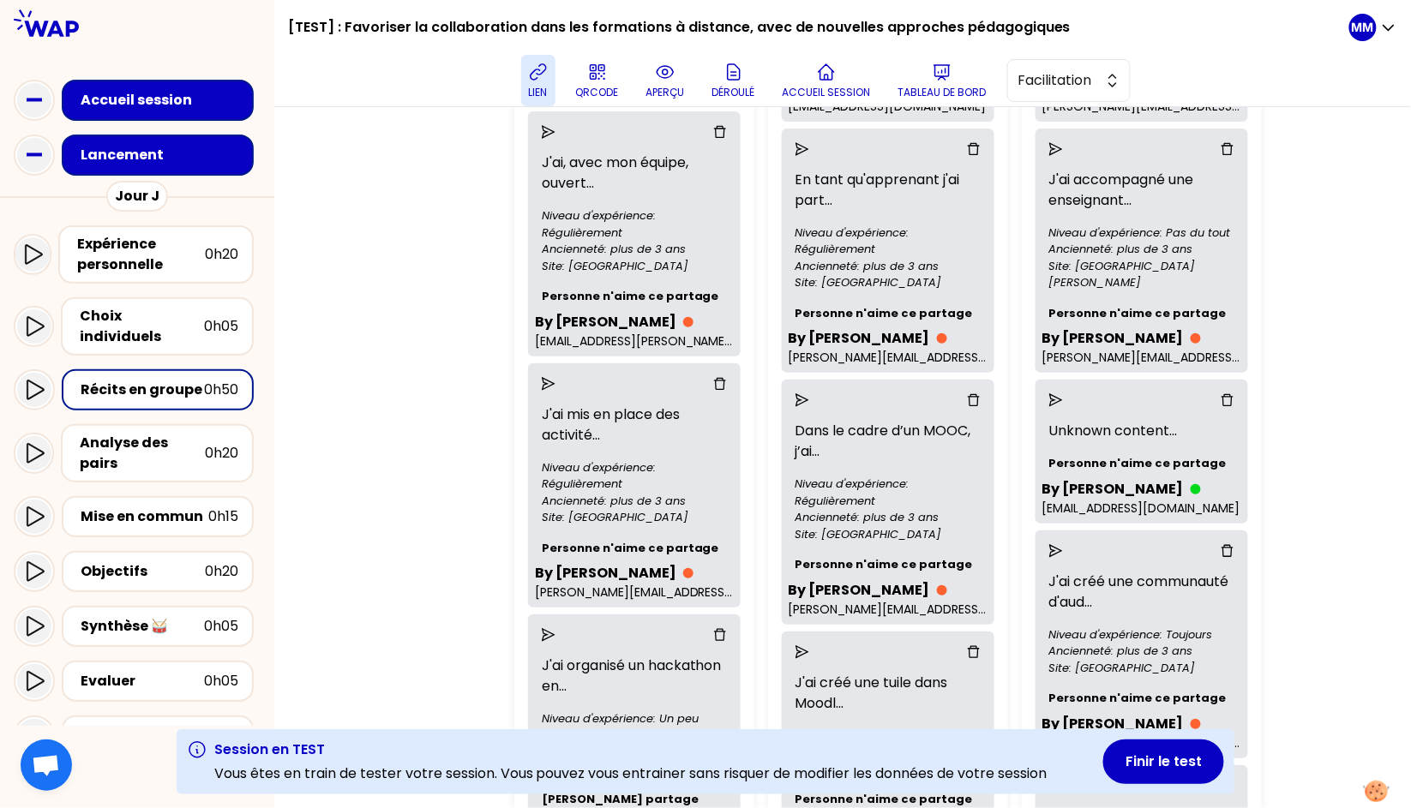
scroll to position [431, 0]
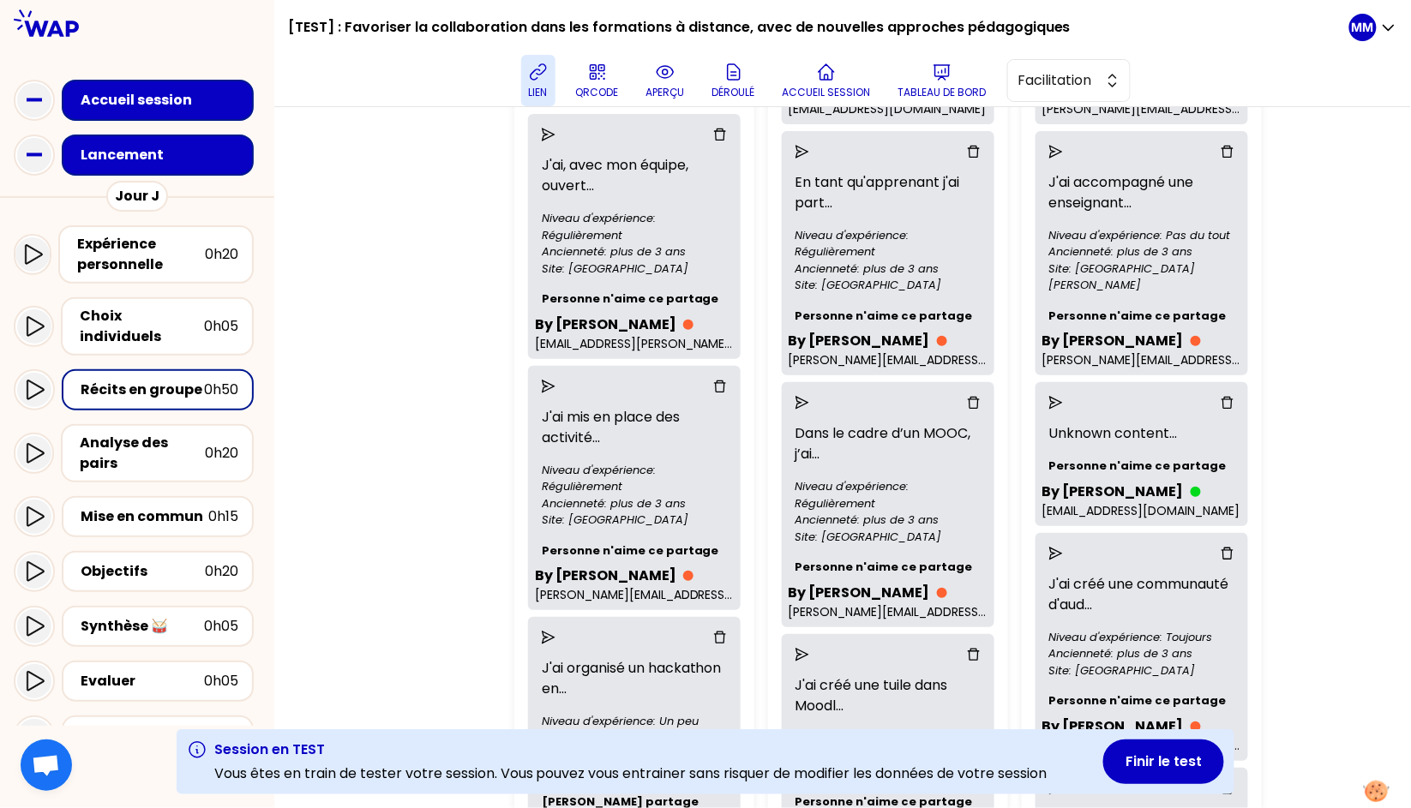
drag, startPoint x: 33, startPoint y: 373, endPoint x: 48, endPoint y: 375, distance: 15.5
click at [33, 380] on icon at bounding box center [34, 390] width 21 height 21
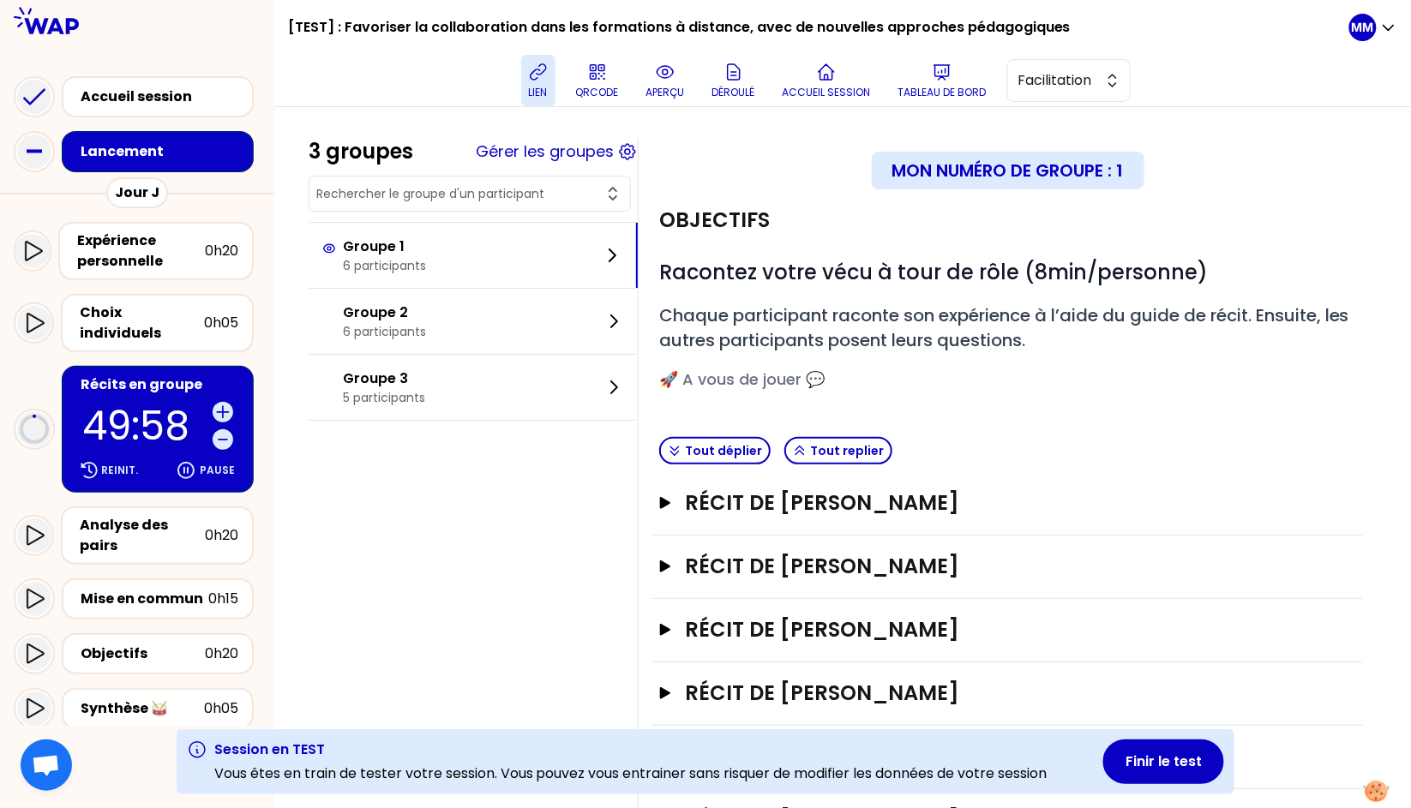
scroll to position [91, 0]
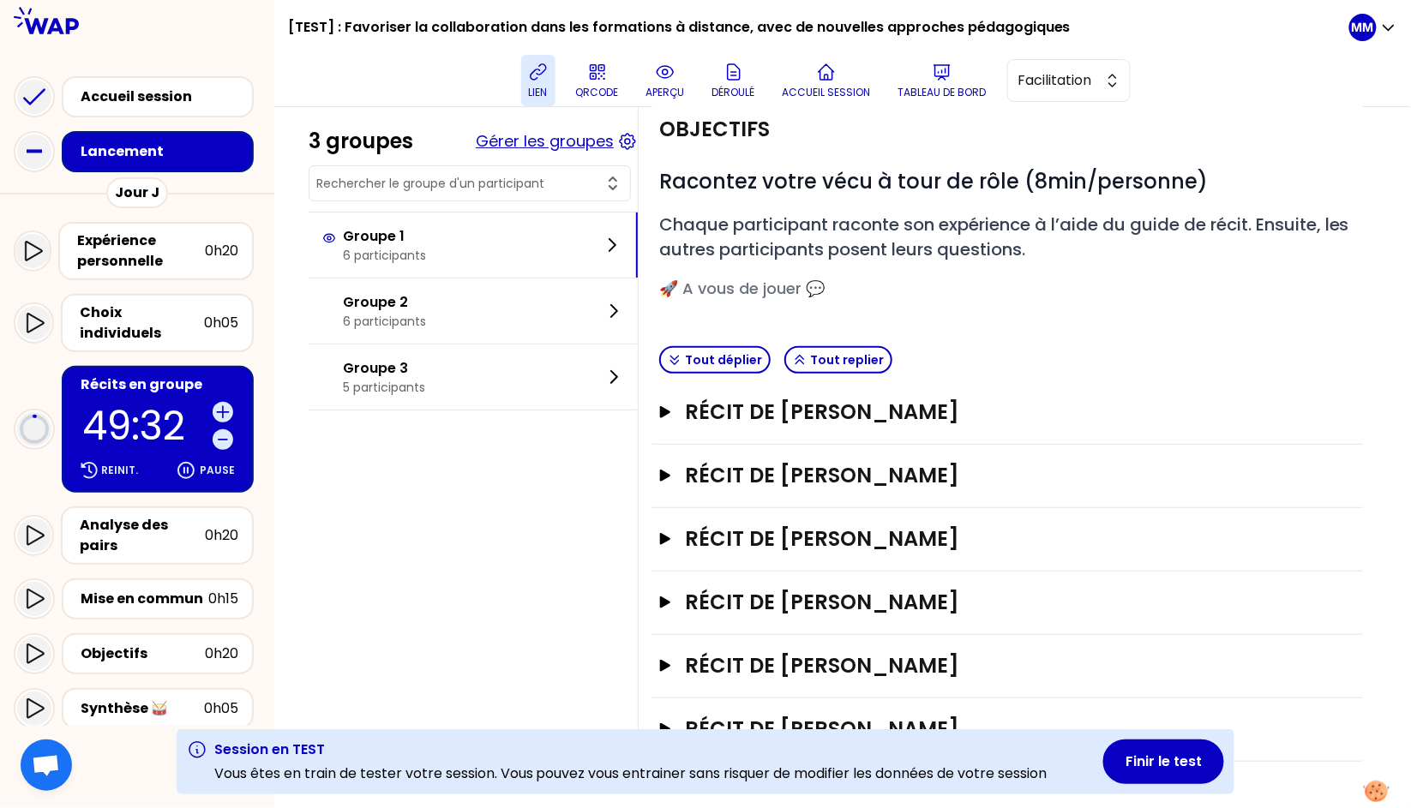
click at [574, 141] on button "Gérer les groupes" at bounding box center [545, 141] width 138 height 24
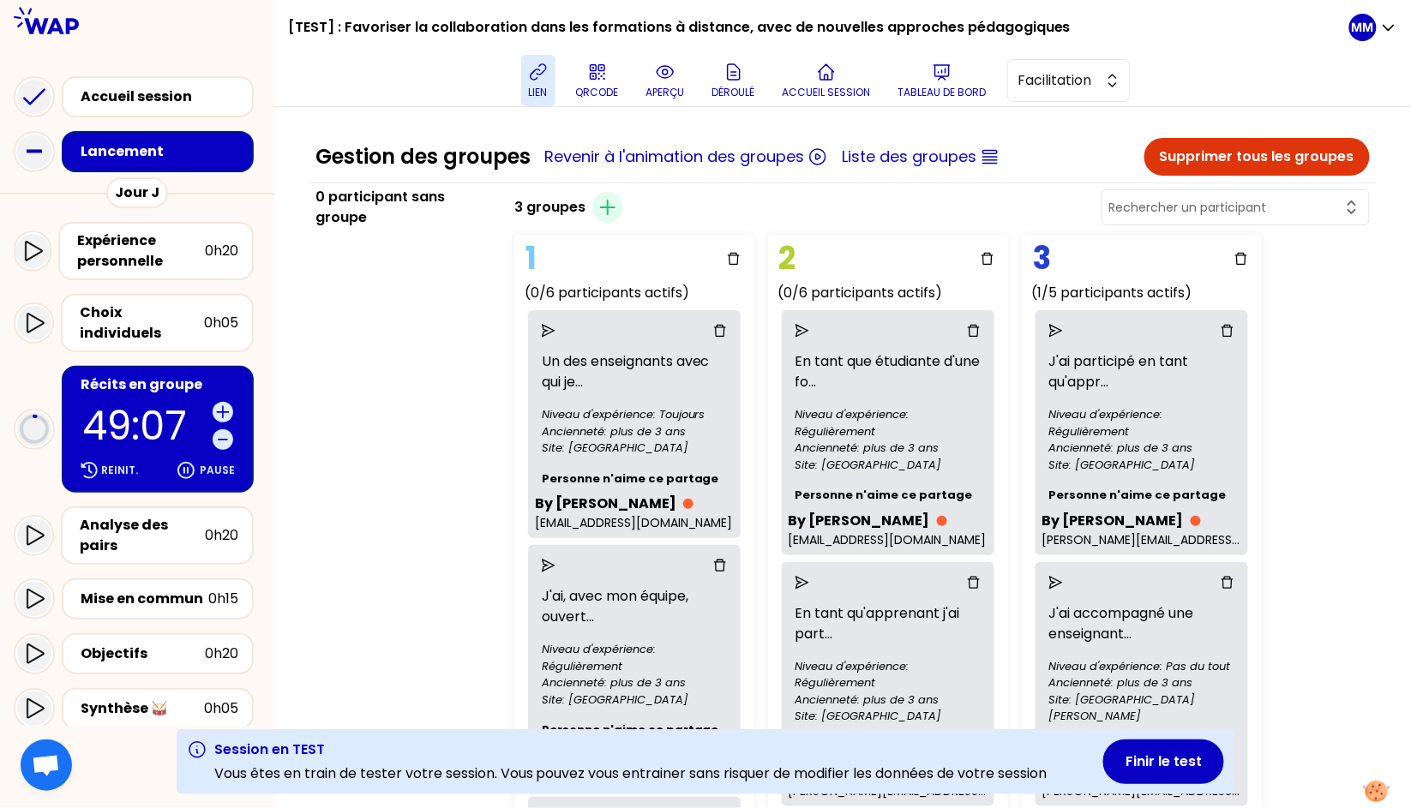
click at [140, 406] on p "49:07" at bounding box center [143, 425] width 123 height 39
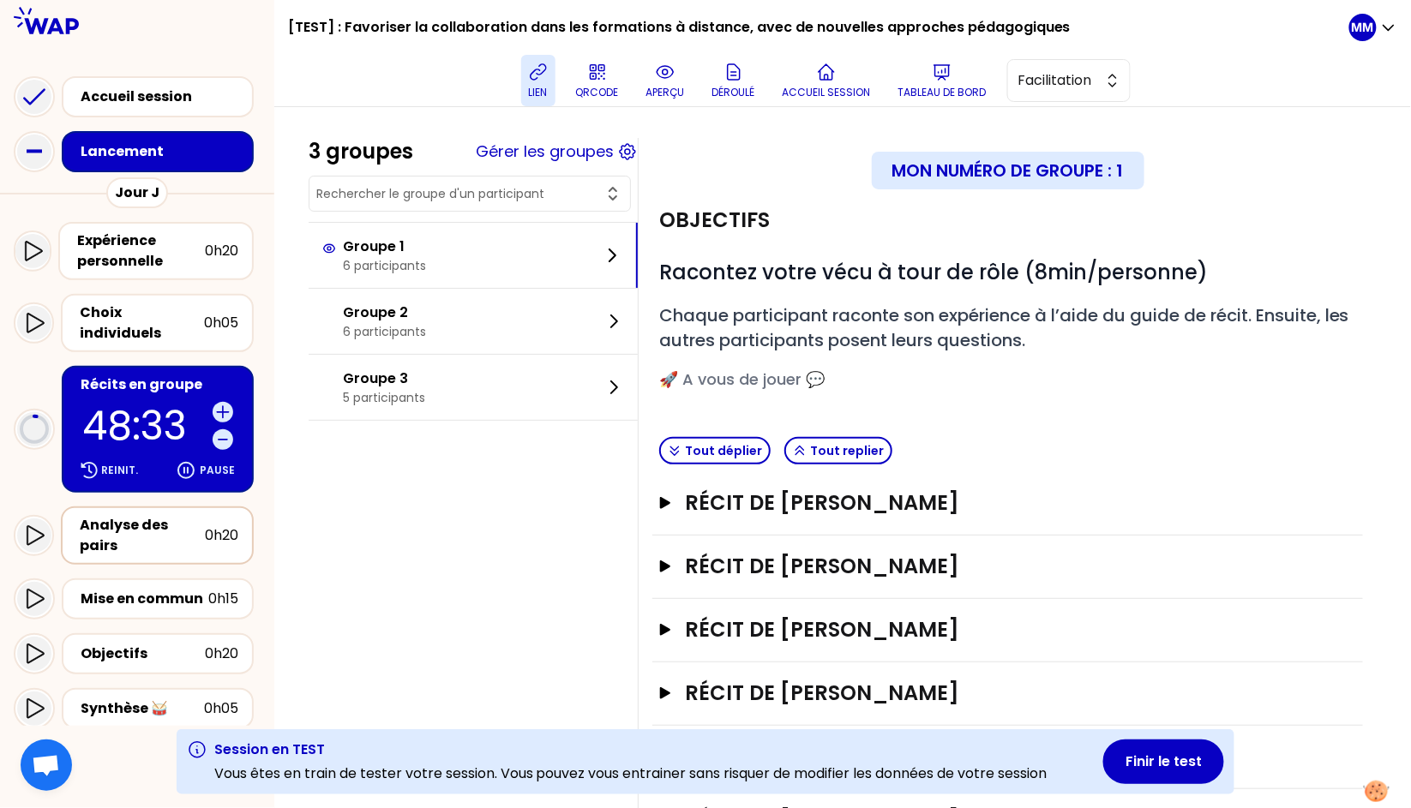
click at [169, 515] on div "Analyse des pairs" at bounding box center [142, 535] width 125 height 41
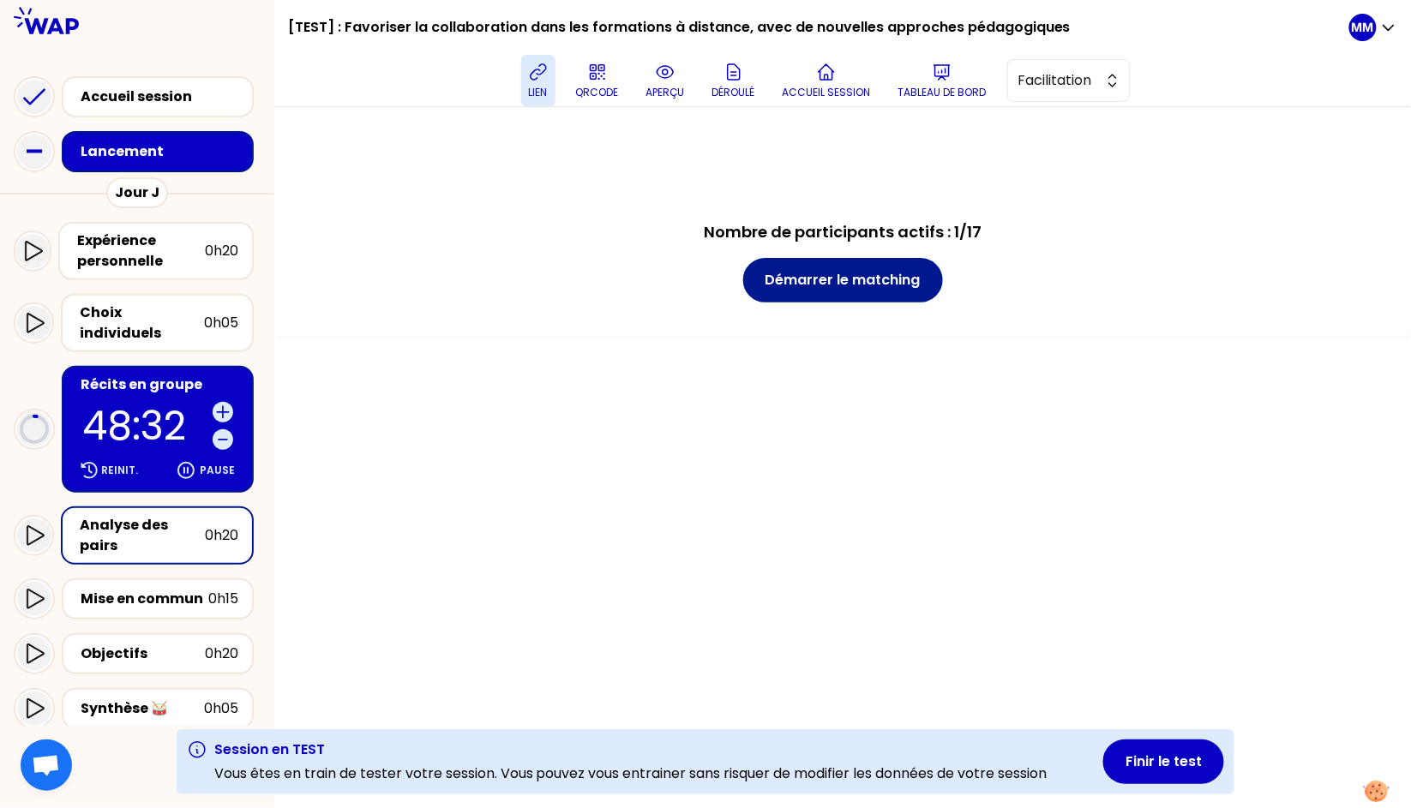
click at [845, 280] on button "Démarrer le matching" at bounding box center [843, 280] width 200 height 45
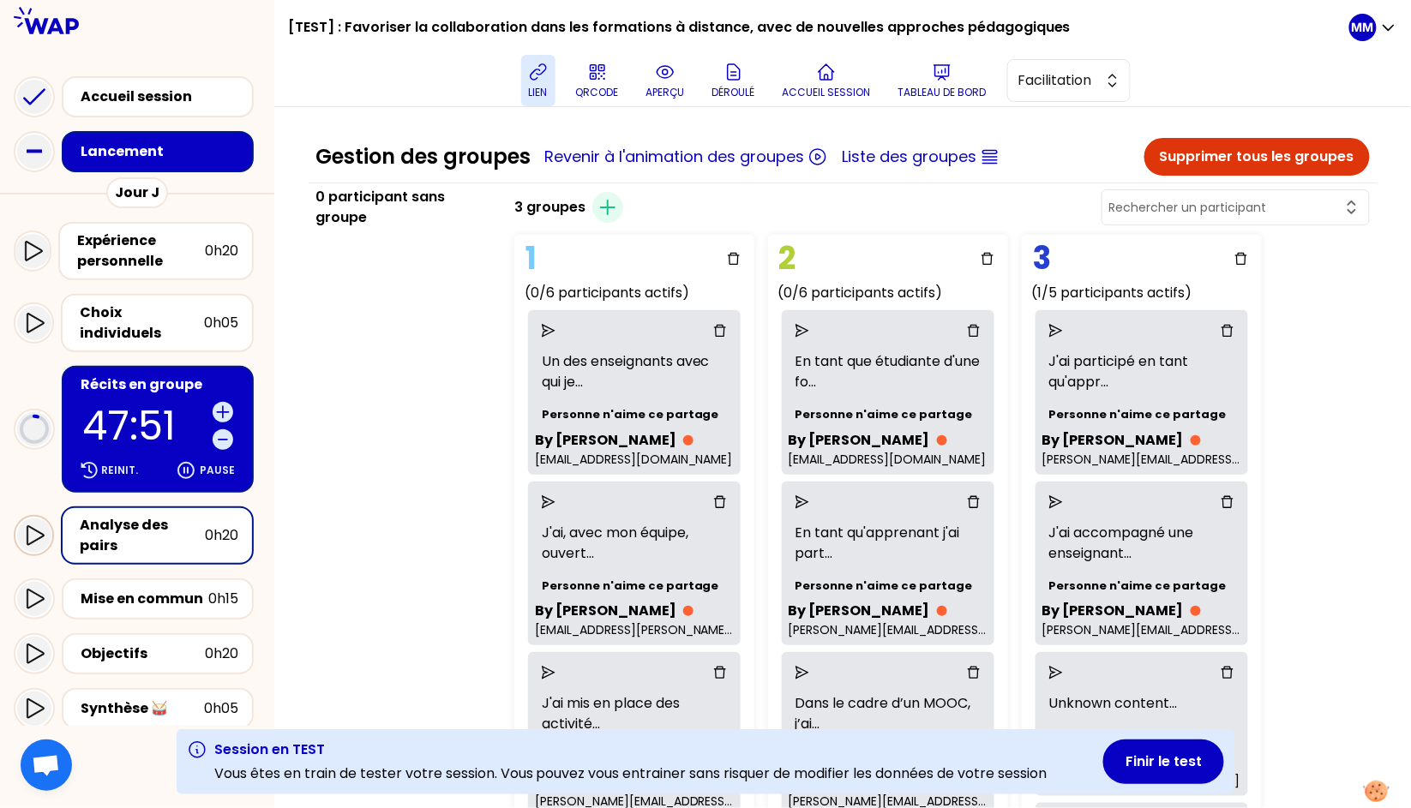
click at [35, 526] on icon at bounding box center [34, 536] width 21 height 21
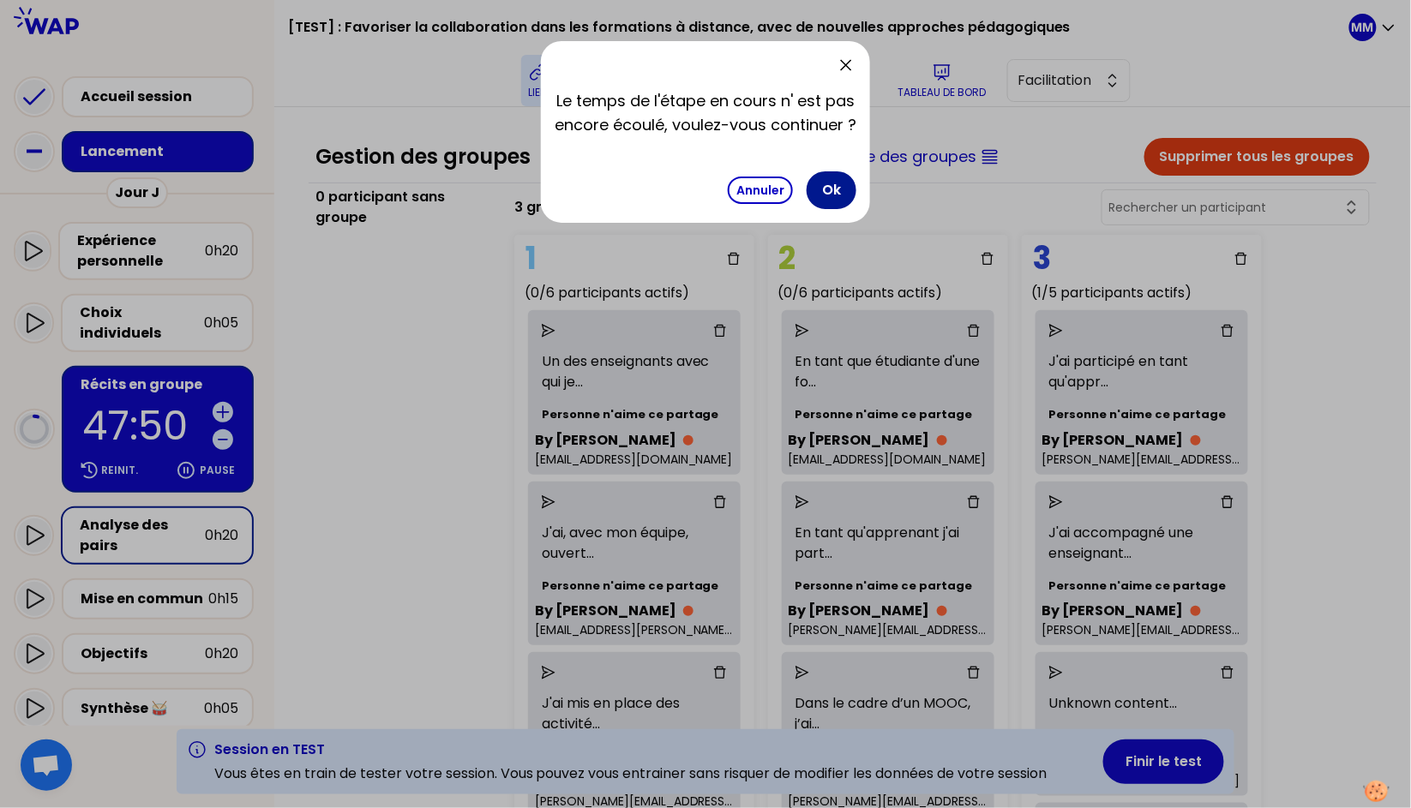
click at [838, 190] on button "Ok" at bounding box center [832, 190] width 50 height 38
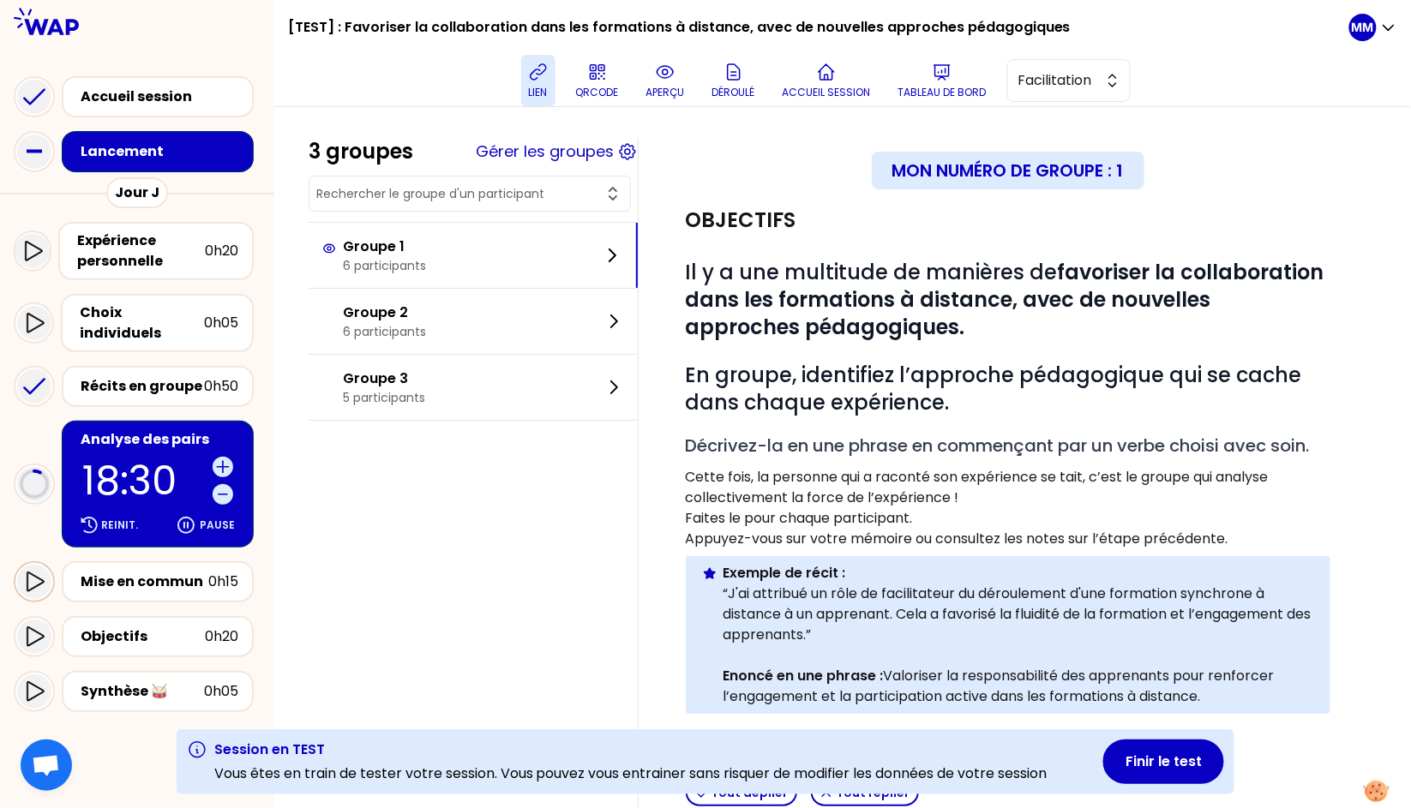
click at [27, 573] on icon at bounding box center [35, 583] width 17 height 20
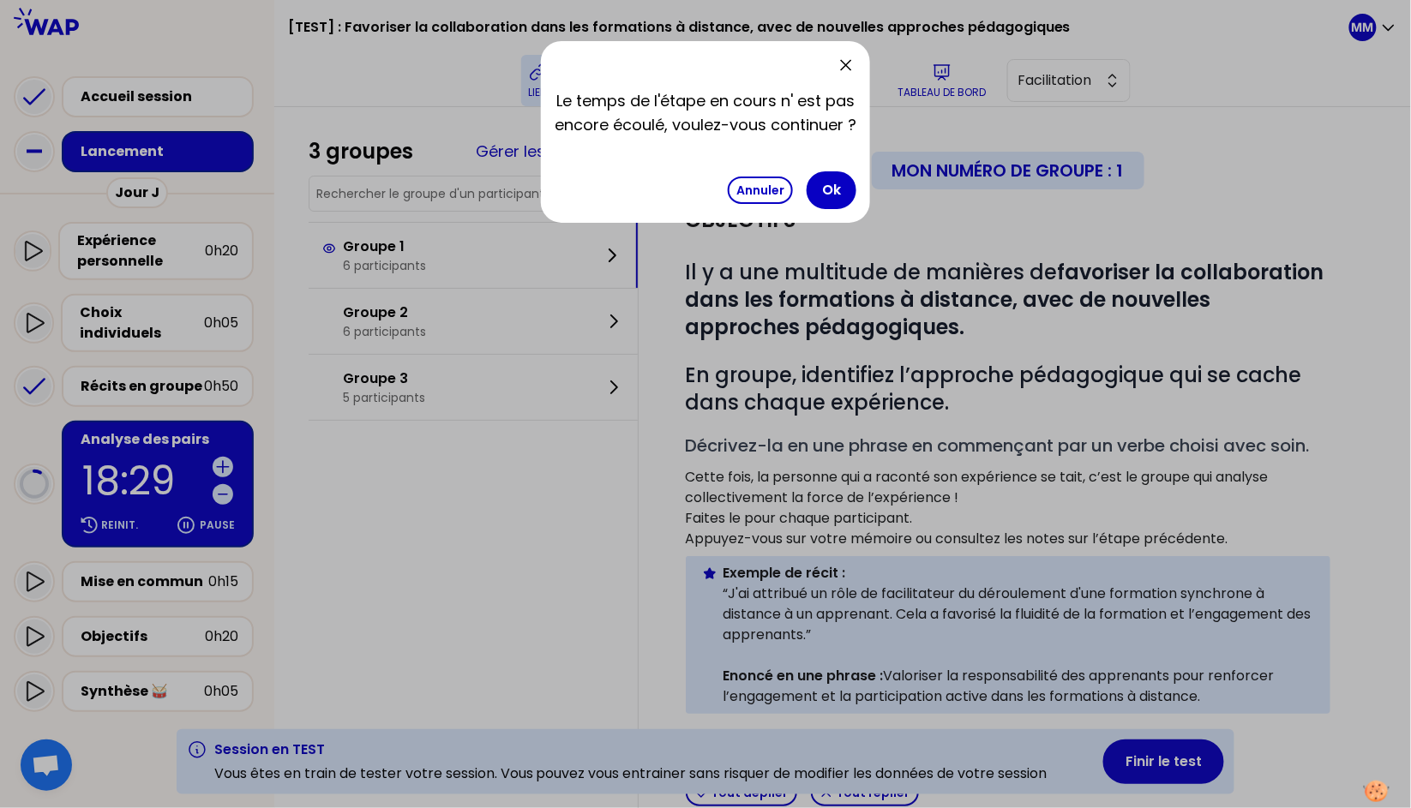
drag, startPoint x: 839, startPoint y: 195, endPoint x: 1361, endPoint y: 365, distance: 549.3
click at [839, 195] on button "Ok" at bounding box center [832, 190] width 50 height 38
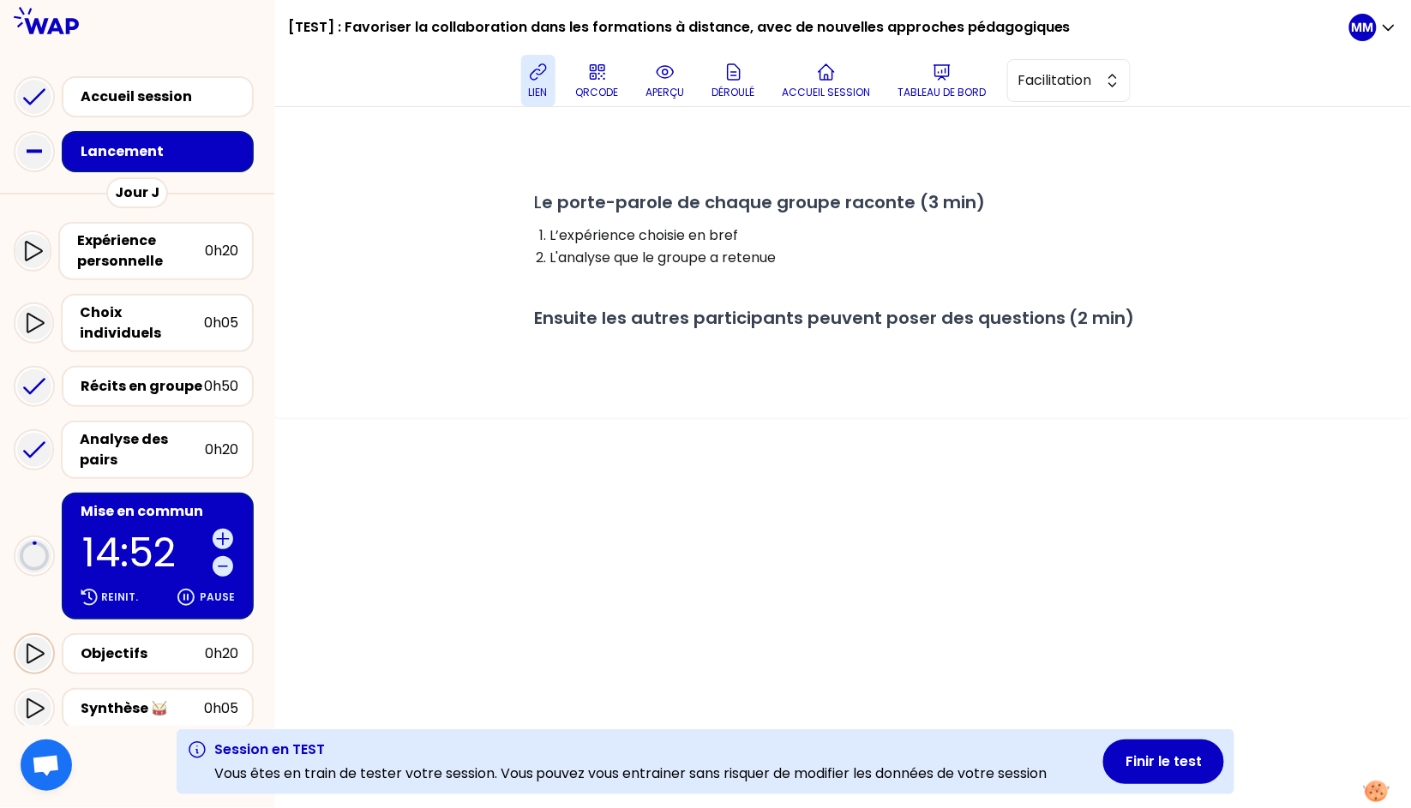
click at [31, 644] on icon at bounding box center [34, 654] width 21 height 21
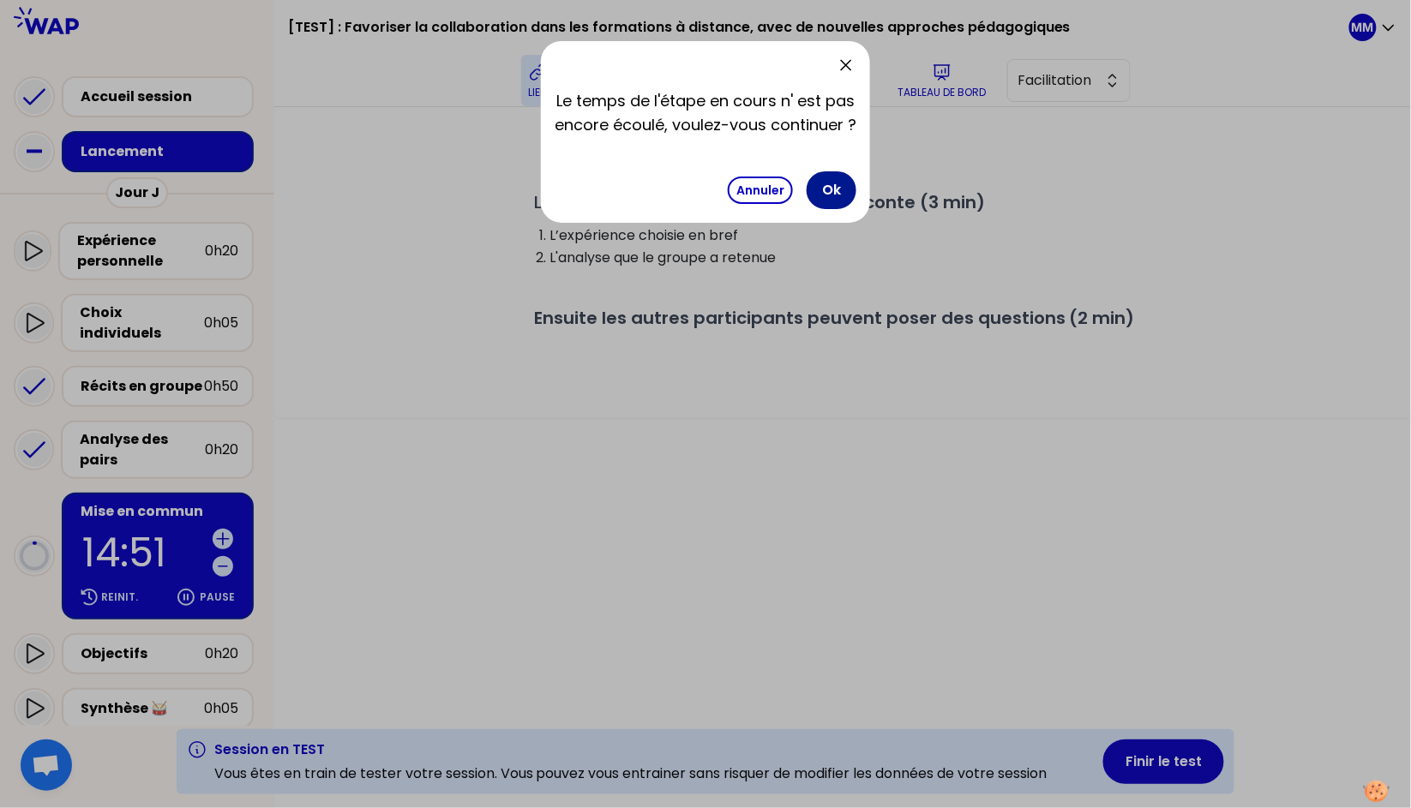
click at [842, 177] on button "Ok" at bounding box center [832, 190] width 50 height 38
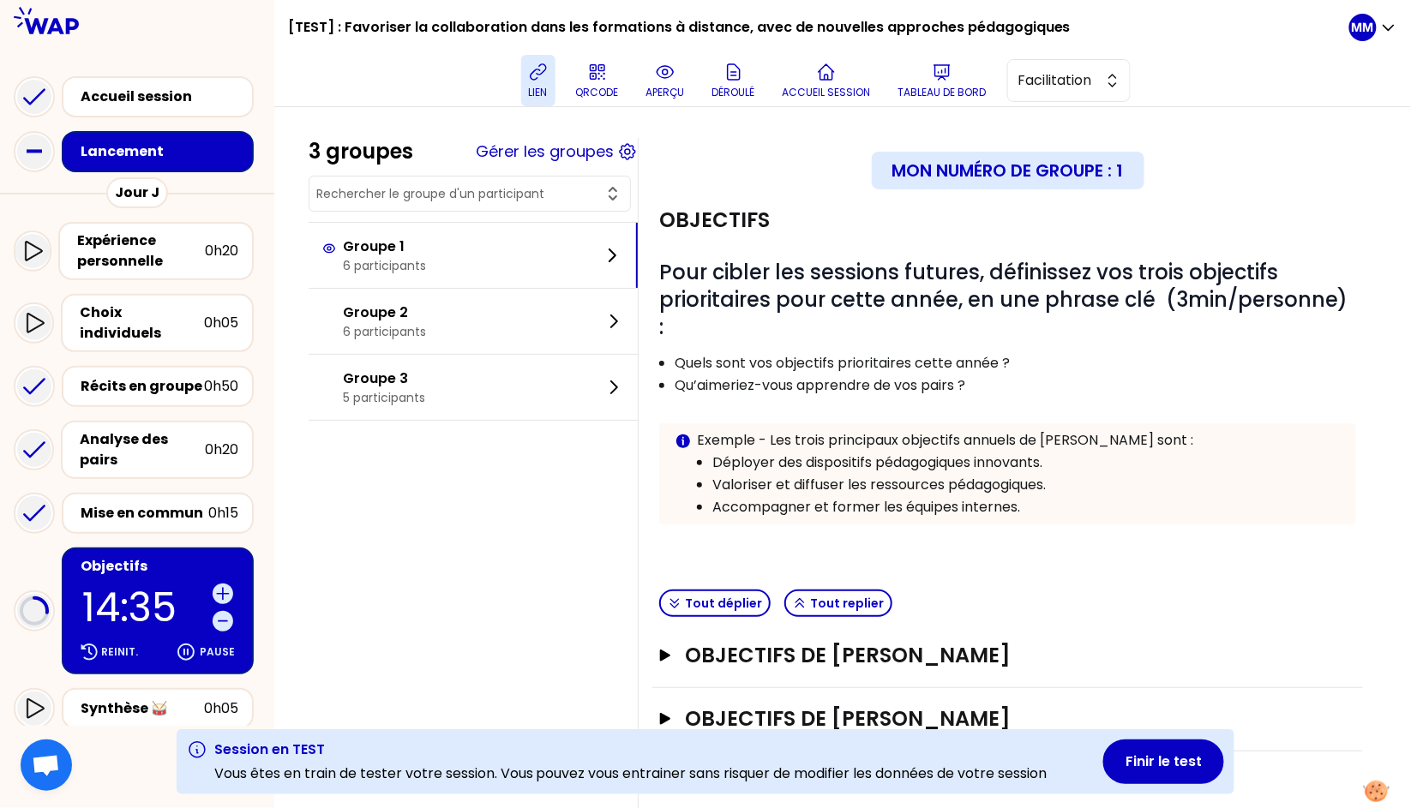
click at [272, 499] on div "Expérience personnelle 0h20 Choix individuels 0h05 Récits en groupe 0h50 Analys…" at bounding box center [137, 530] width 274 height 631
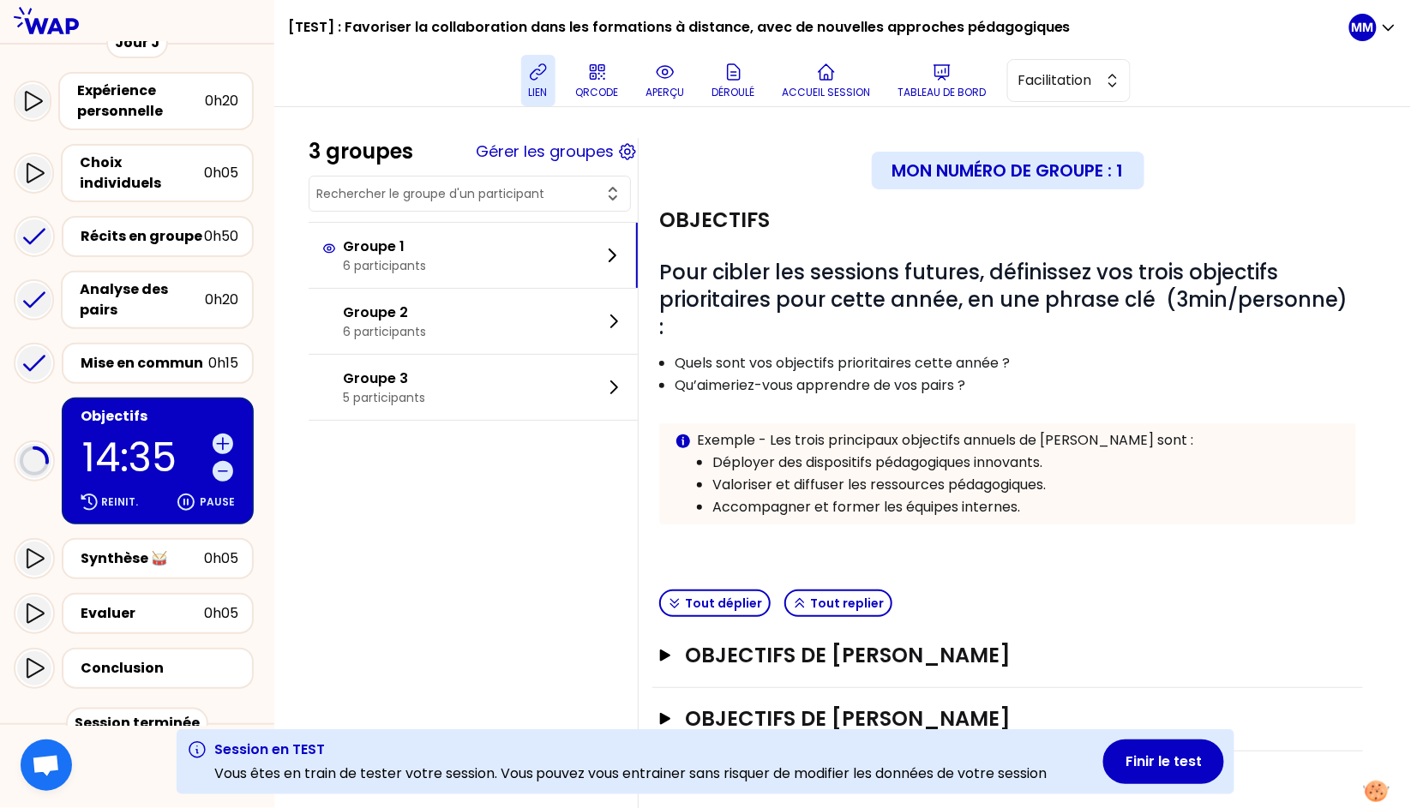
scroll to position [161, 0]
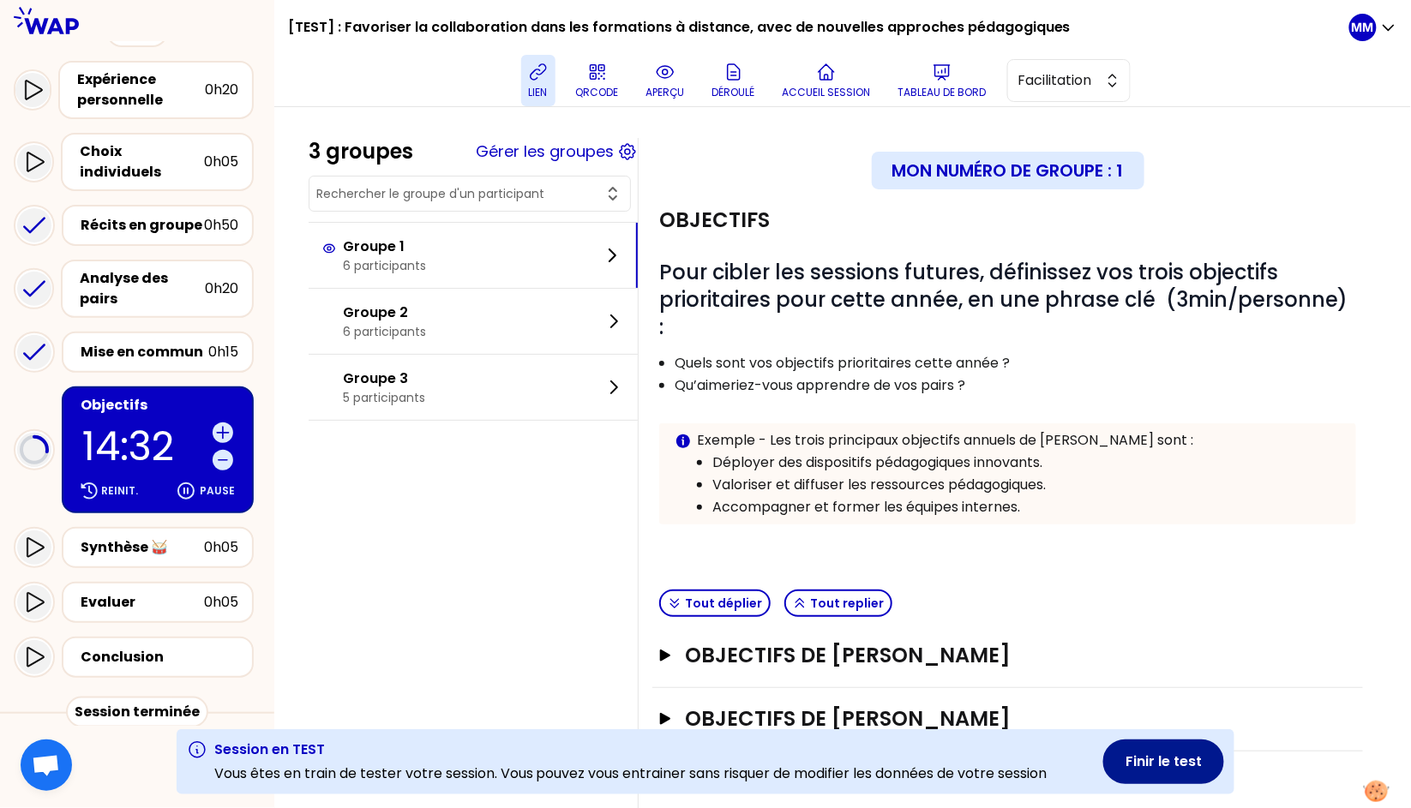
click at [1163, 759] on button "Finir le test" at bounding box center [1163, 762] width 121 height 45
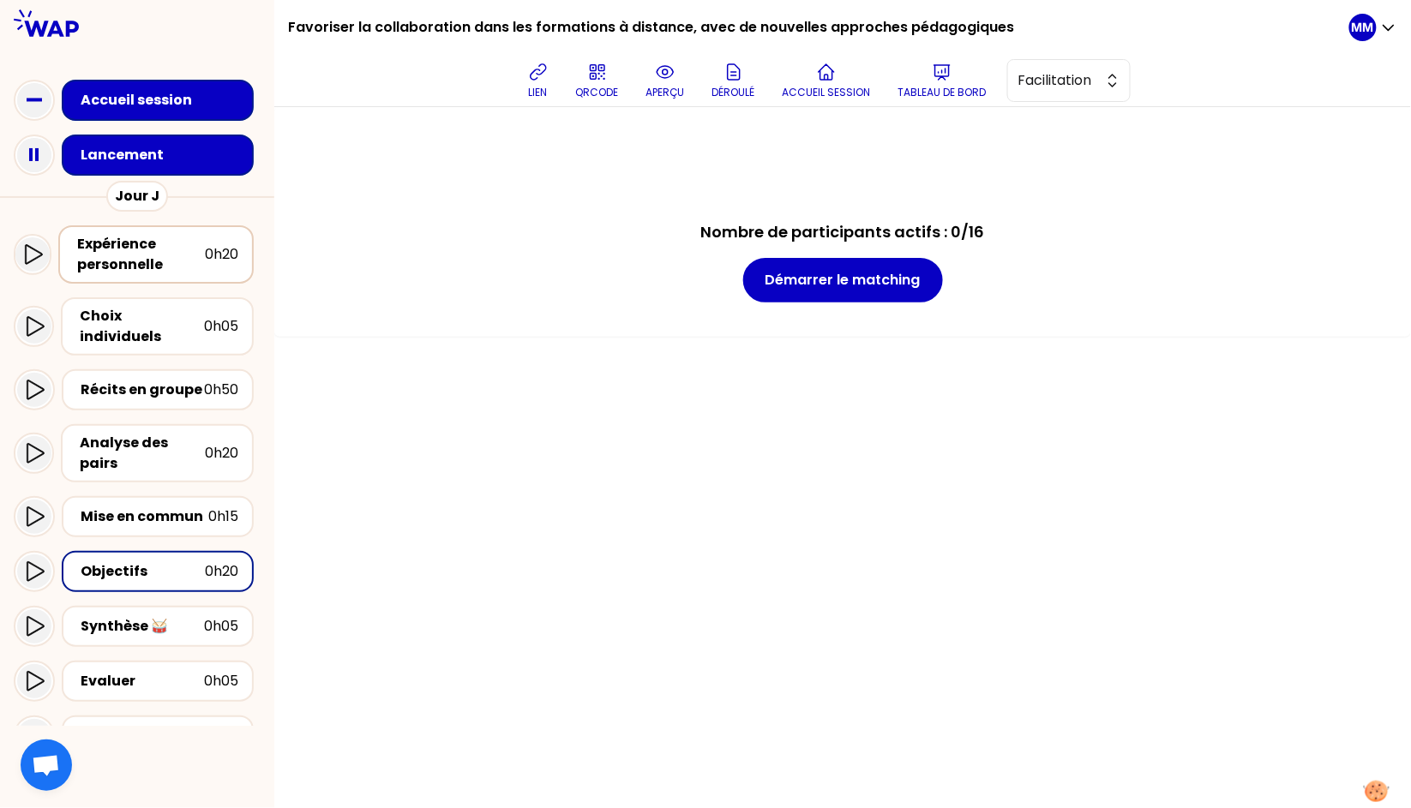
click at [172, 257] on div "Expérience personnelle" at bounding box center [141, 254] width 128 height 41
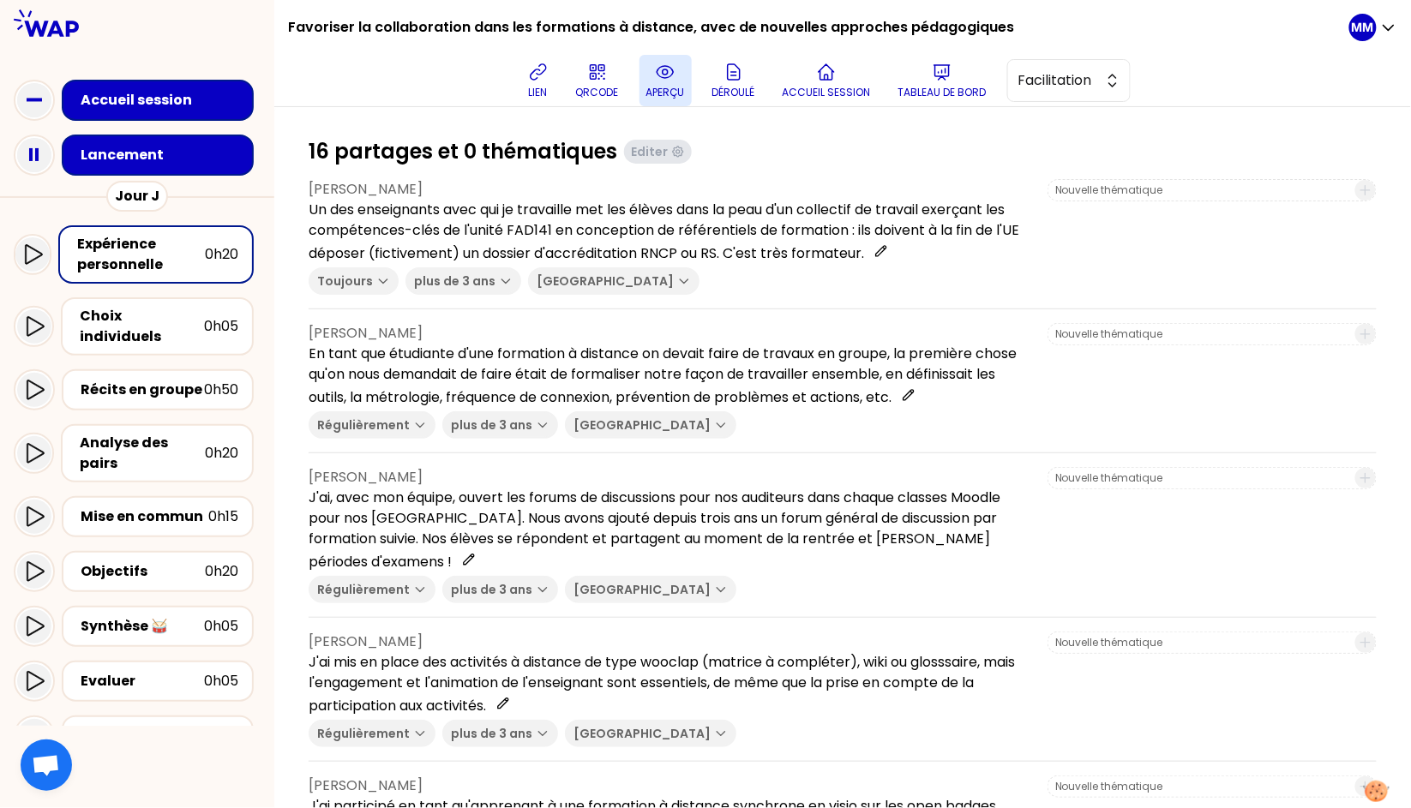
click at [685, 86] on p "aperçu" at bounding box center [665, 93] width 39 height 14
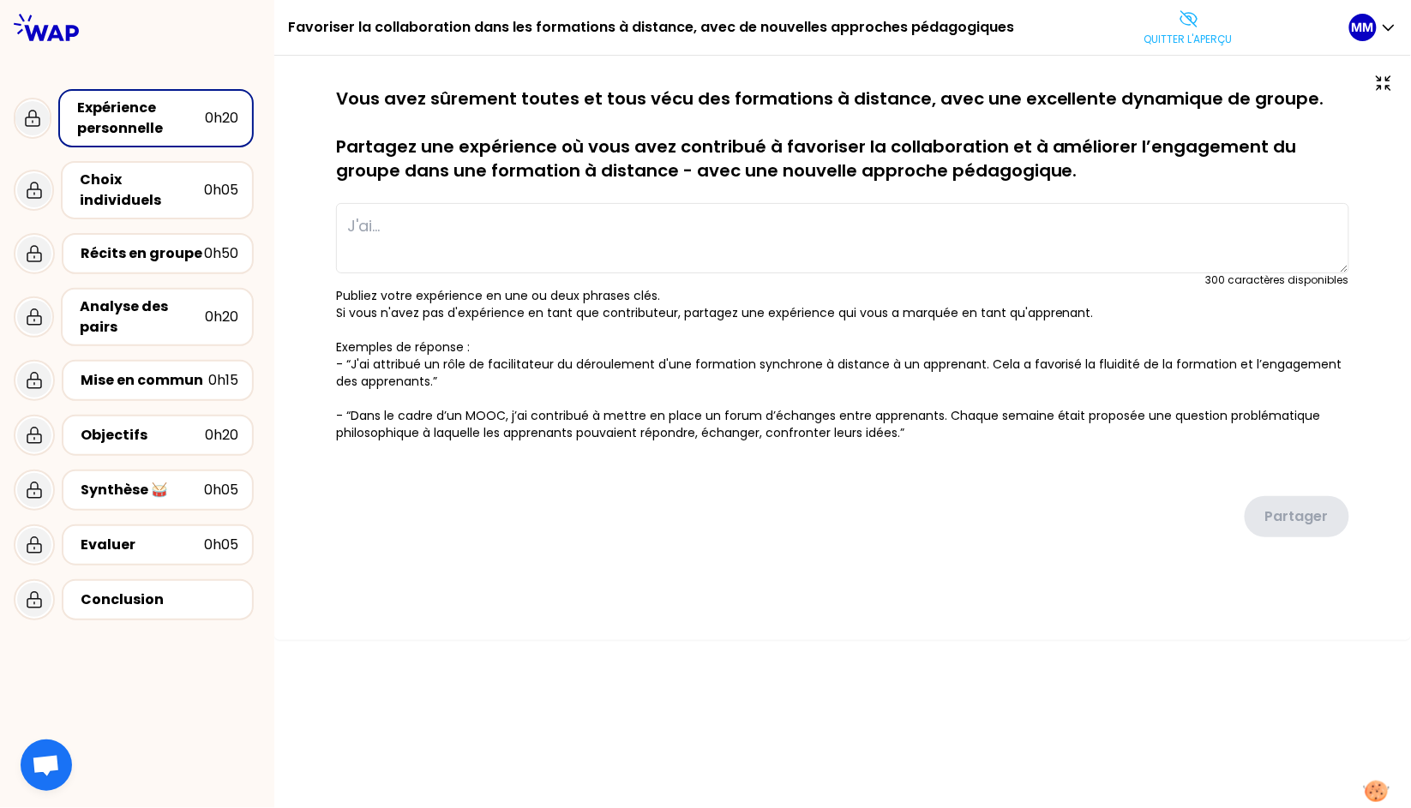
type textarea "Un des enseignants avec qui je travaille met les élèves dans la peau d'un colle…"
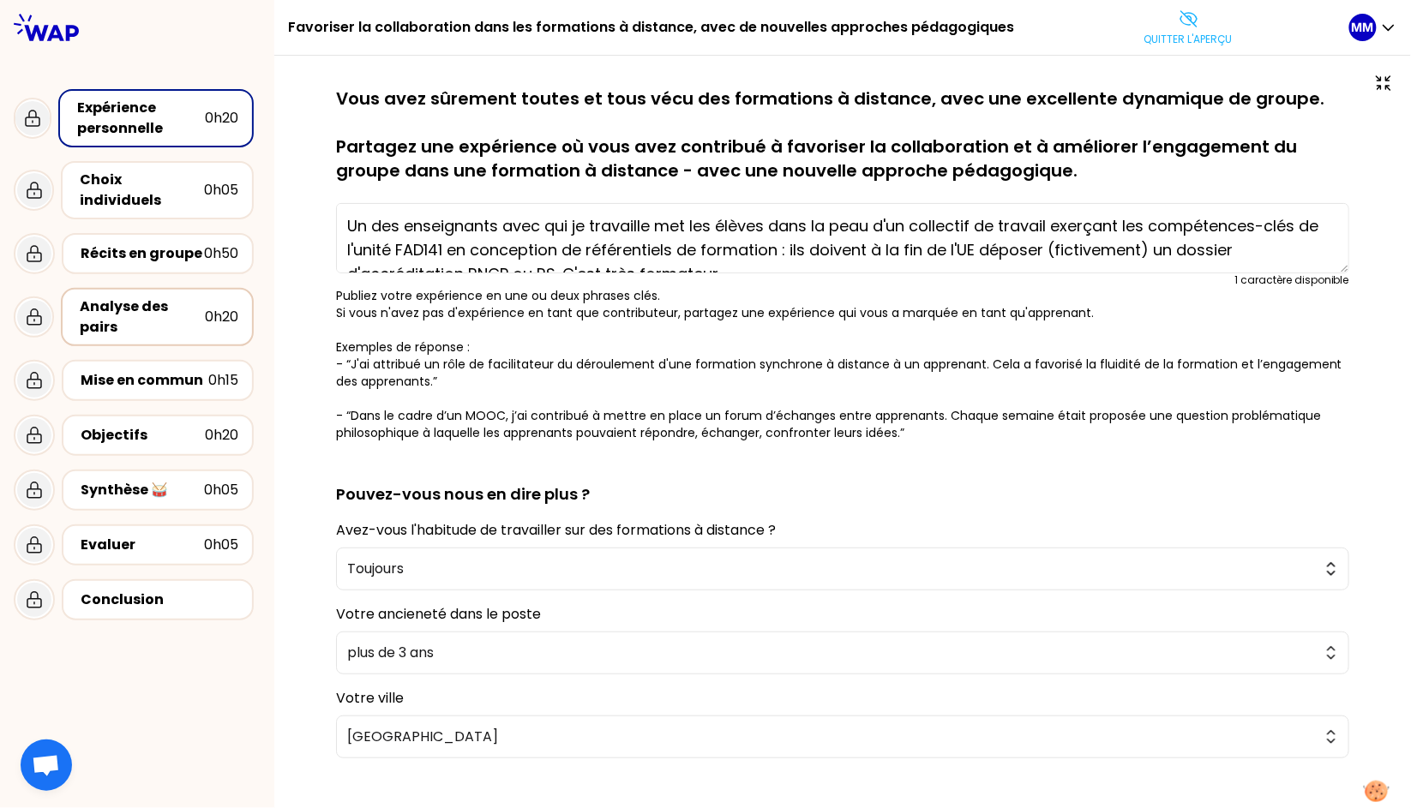
click at [160, 297] on div "Analyse des pairs" at bounding box center [142, 317] width 125 height 41
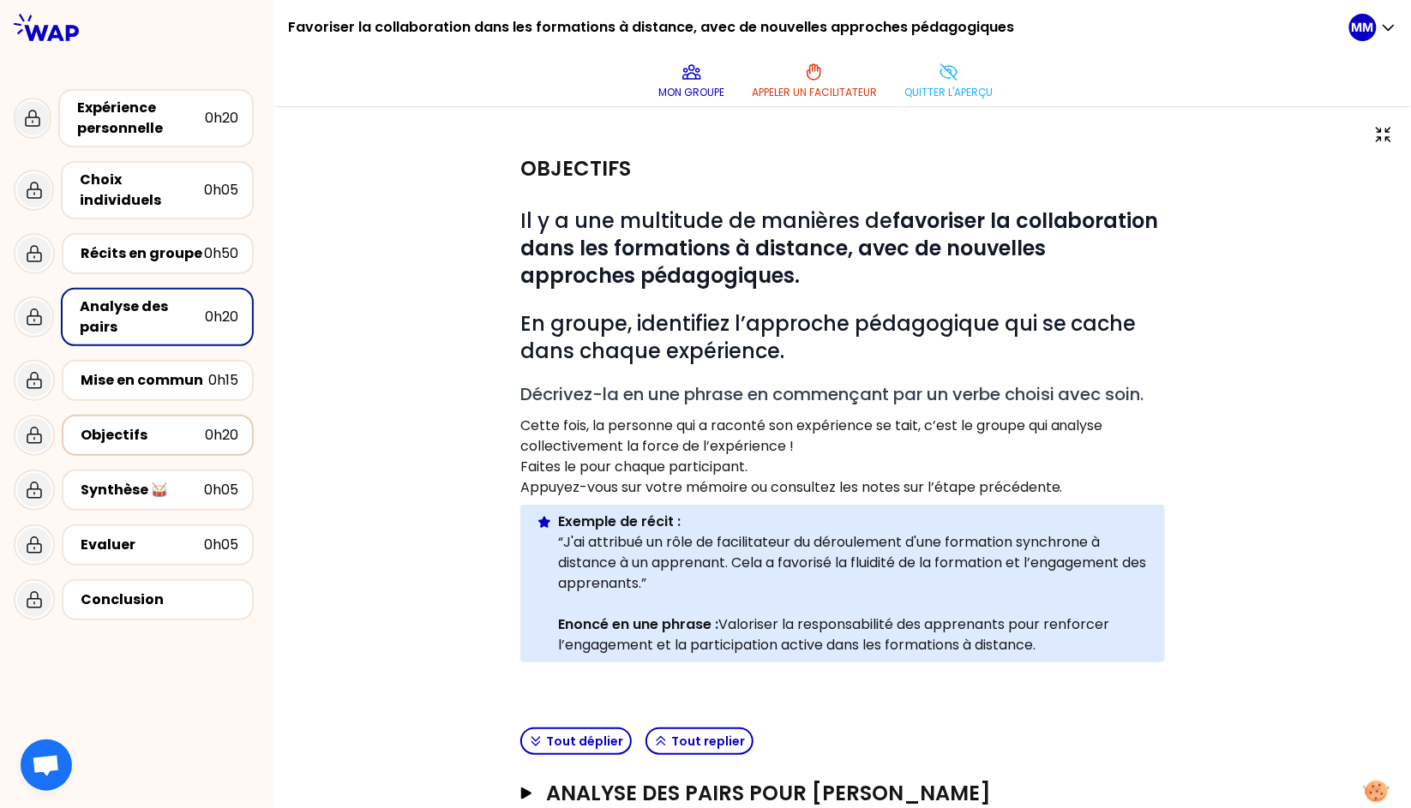
click at [160, 425] on div "Objectifs" at bounding box center [143, 435] width 124 height 21
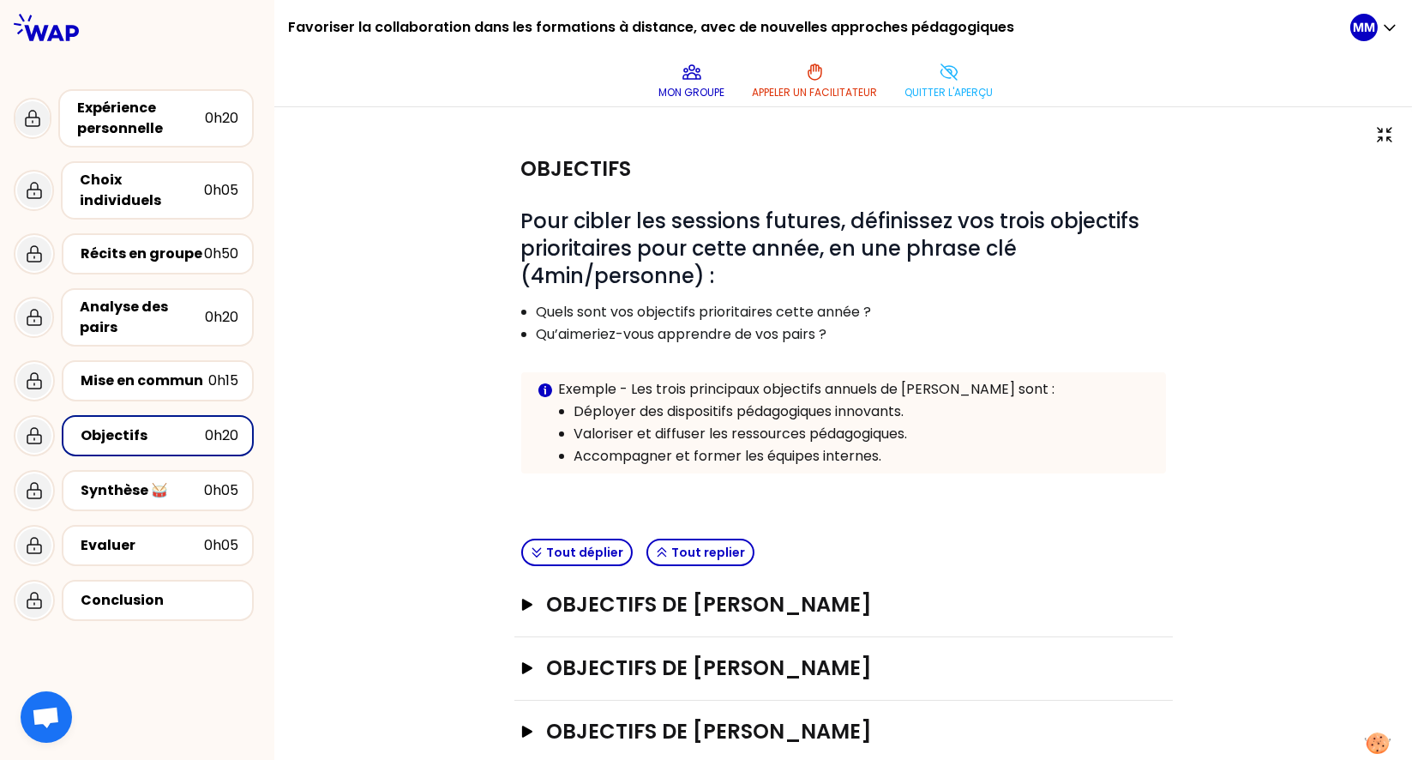
click at [683, 333] on p "Qu’aimeriez-vous apprendre de vos pairs ?" at bounding box center [851, 334] width 628 height 21
drag, startPoint x: 962, startPoint y: 84, endPoint x: 634, endPoint y: 420, distance: 469.9
click at [962, 84] on button "Quitter l'aperçu" at bounding box center [950, 80] width 102 height 51
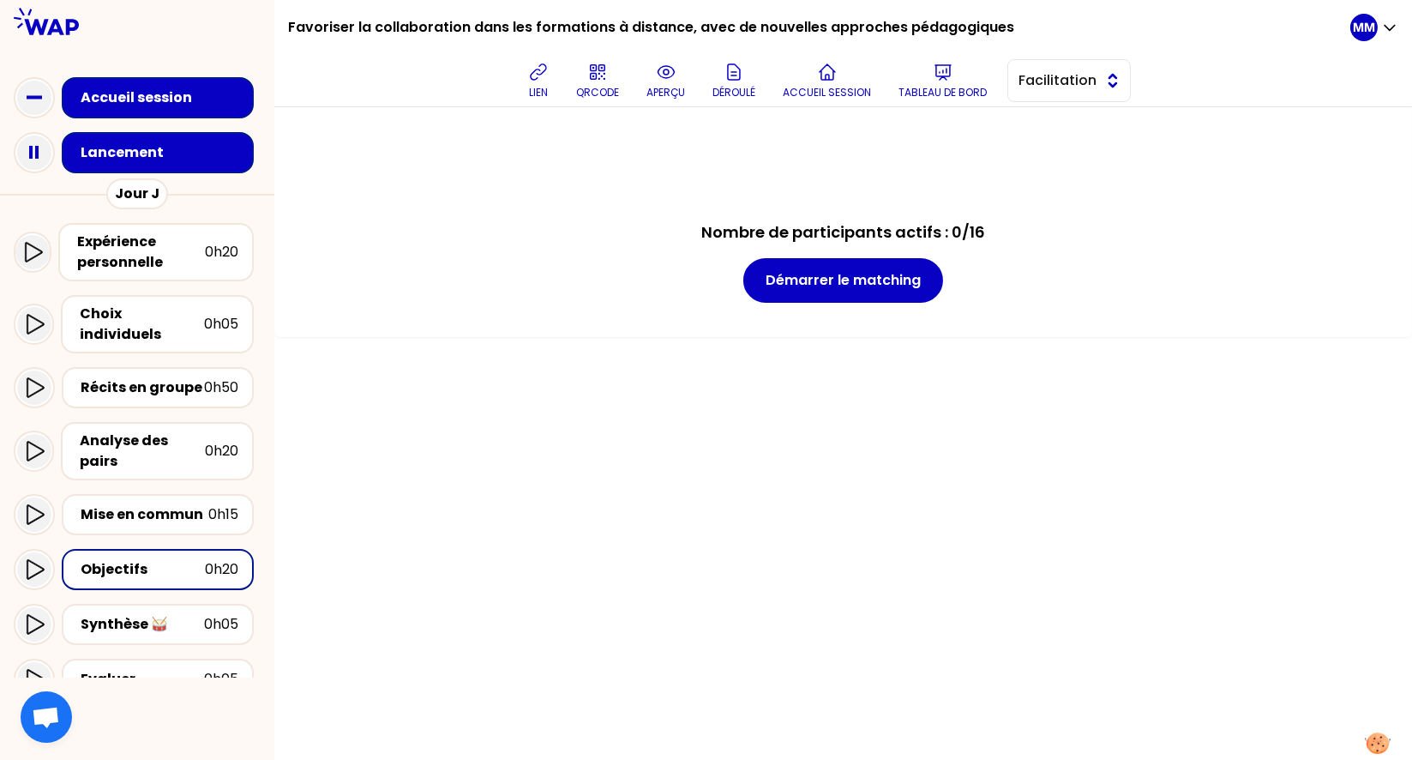
click at [1077, 81] on span "Facilitation" at bounding box center [1057, 80] width 77 height 21
click at [1075, 129] on span "Conception" at bounding box center [1080, 123] width 74 height 21
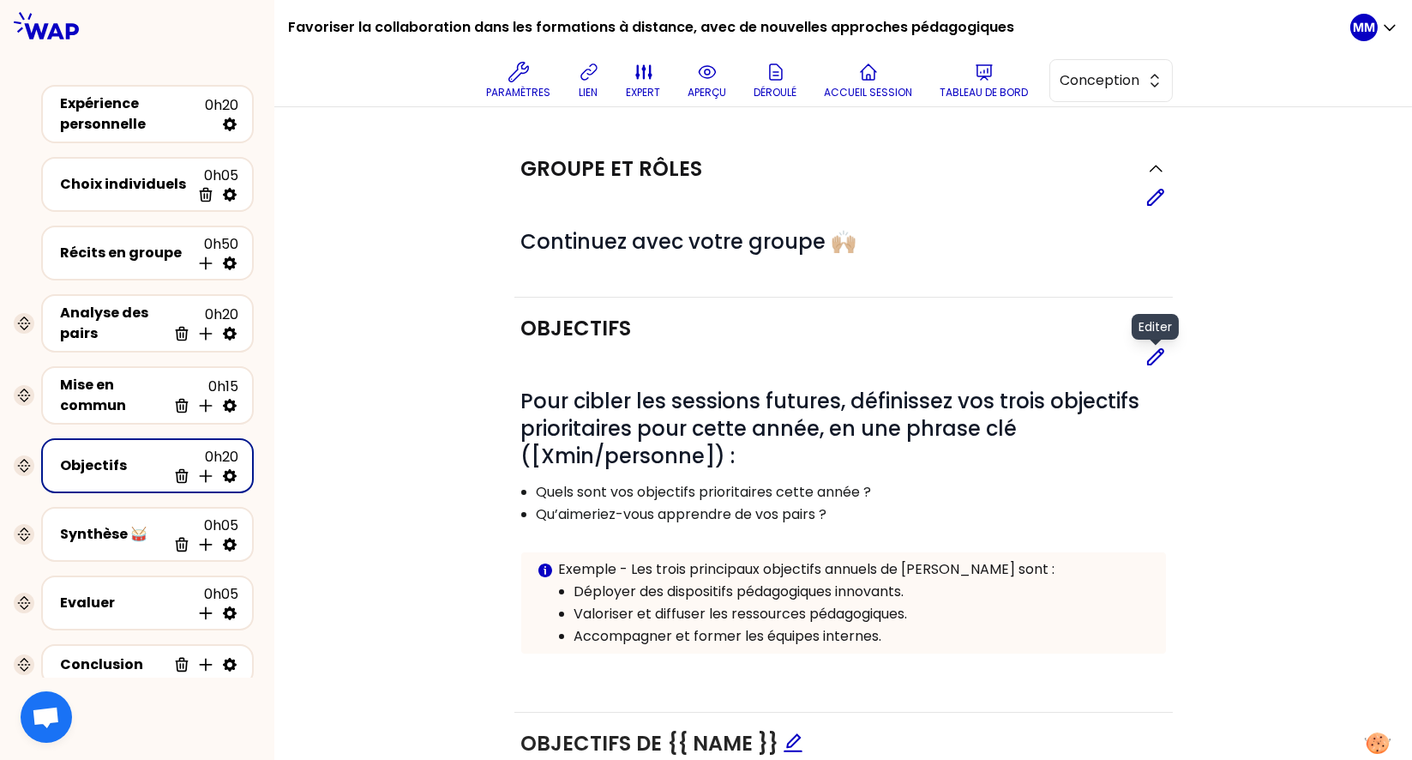
click at [1147, 355] on icon at bounding box center [1155, 356] width 21 height 21
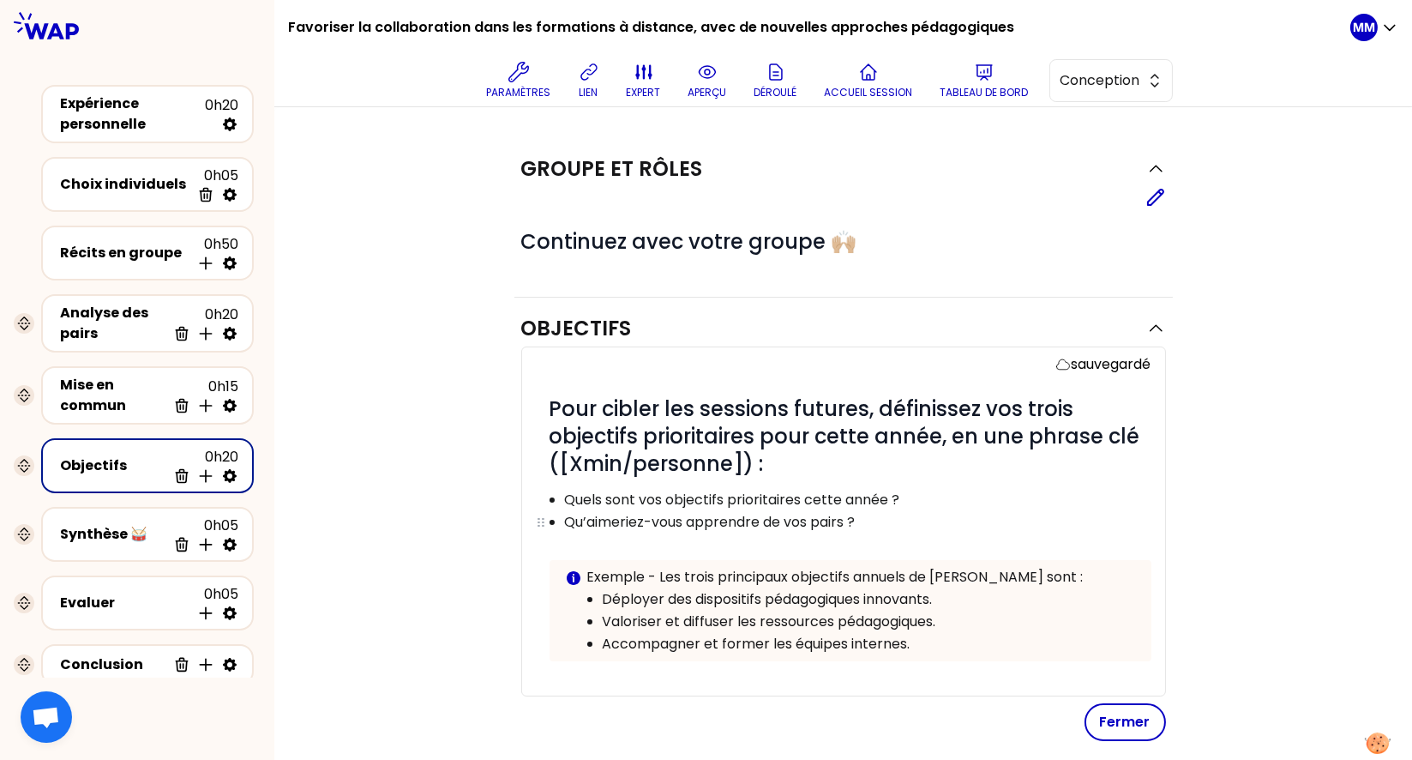
click at [695, 516] on p "Qu’aimeriez-vous apprendre de vos pairs ?" at bounding box center [857, 522] width 585 height 21
click at [695, 517] on p "Qu’aimeriez-vous apprendre de vos pairs ?" at bounding box center [857, 522] width 585 height 21
click at [852, 491] on p "Quels sont vos objectifs prioritaires cette année ?" at bounding box center [857, 500] width 585 height 21
click at [851, 497] on p "Quels sont vos objectifs prioritaires cette année ?" at bounding box center [857, 500] width 585 height 21
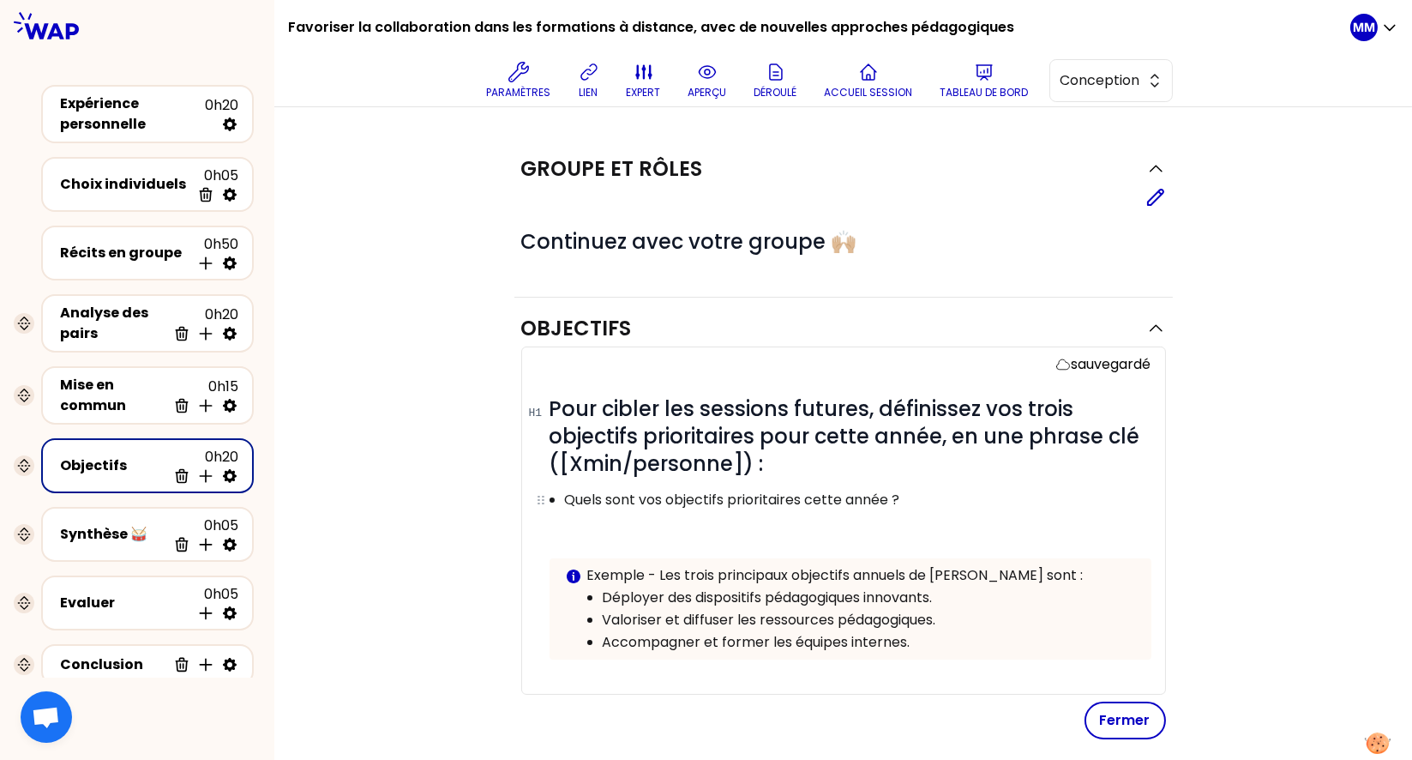
click at [851, 497] on p "Quels sont vos objectifs prioritaires cette année ?" at bounding box center [857, 500] width 585 height 21
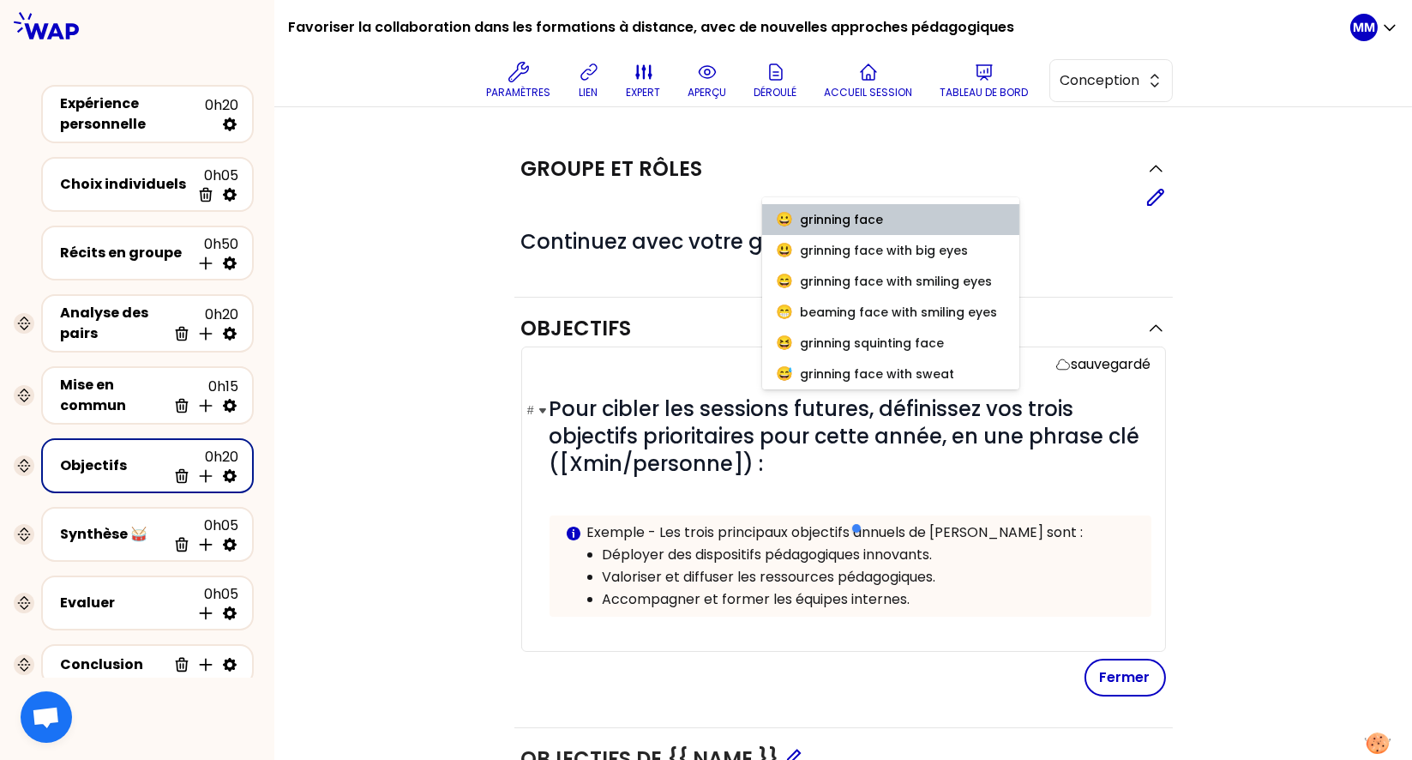
click at [1135, 674] on button "Fermer" at bounding box center [1125, 677] width 81 height 38
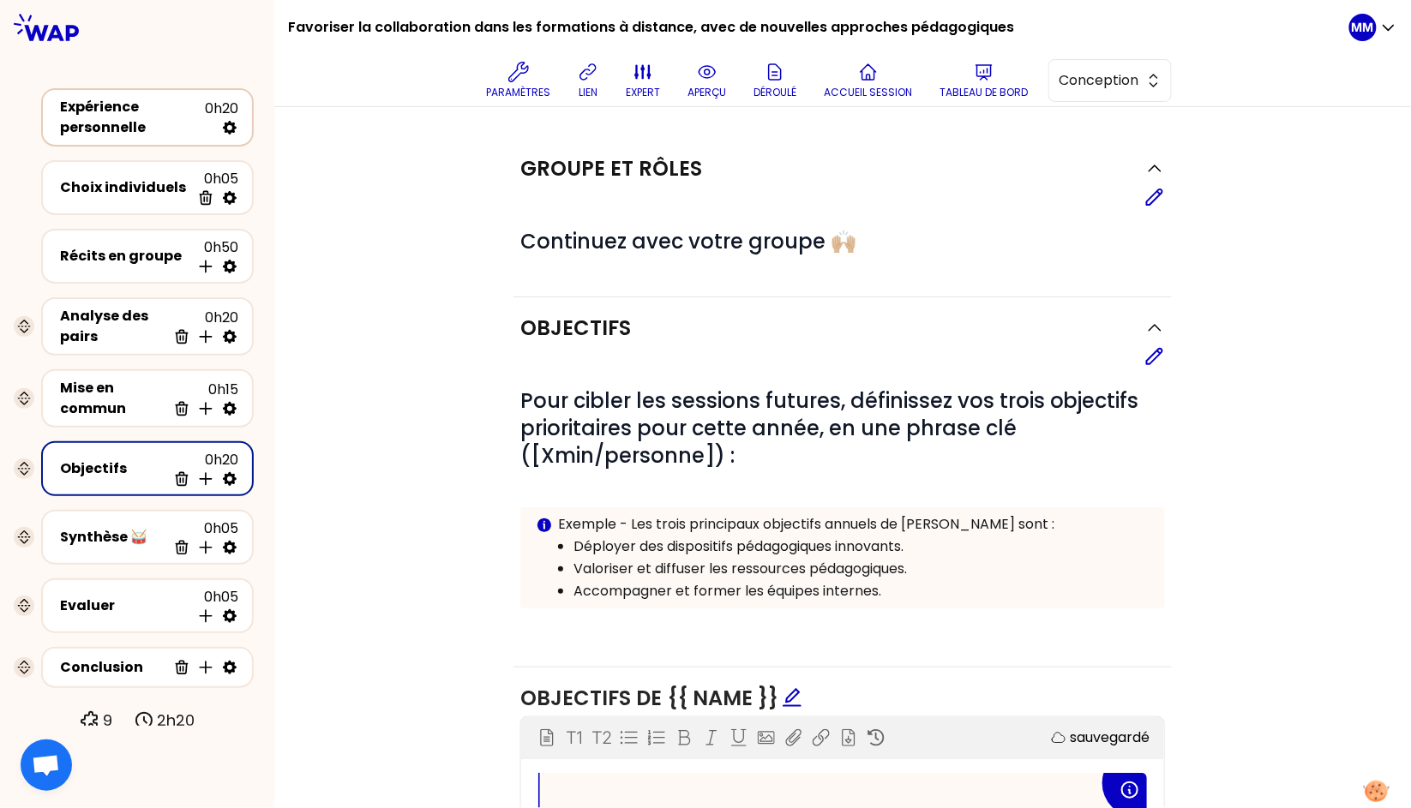
click at [103, 118] on div "Expérience personnelle" at bounding box center [132, 117] width 145 height 41
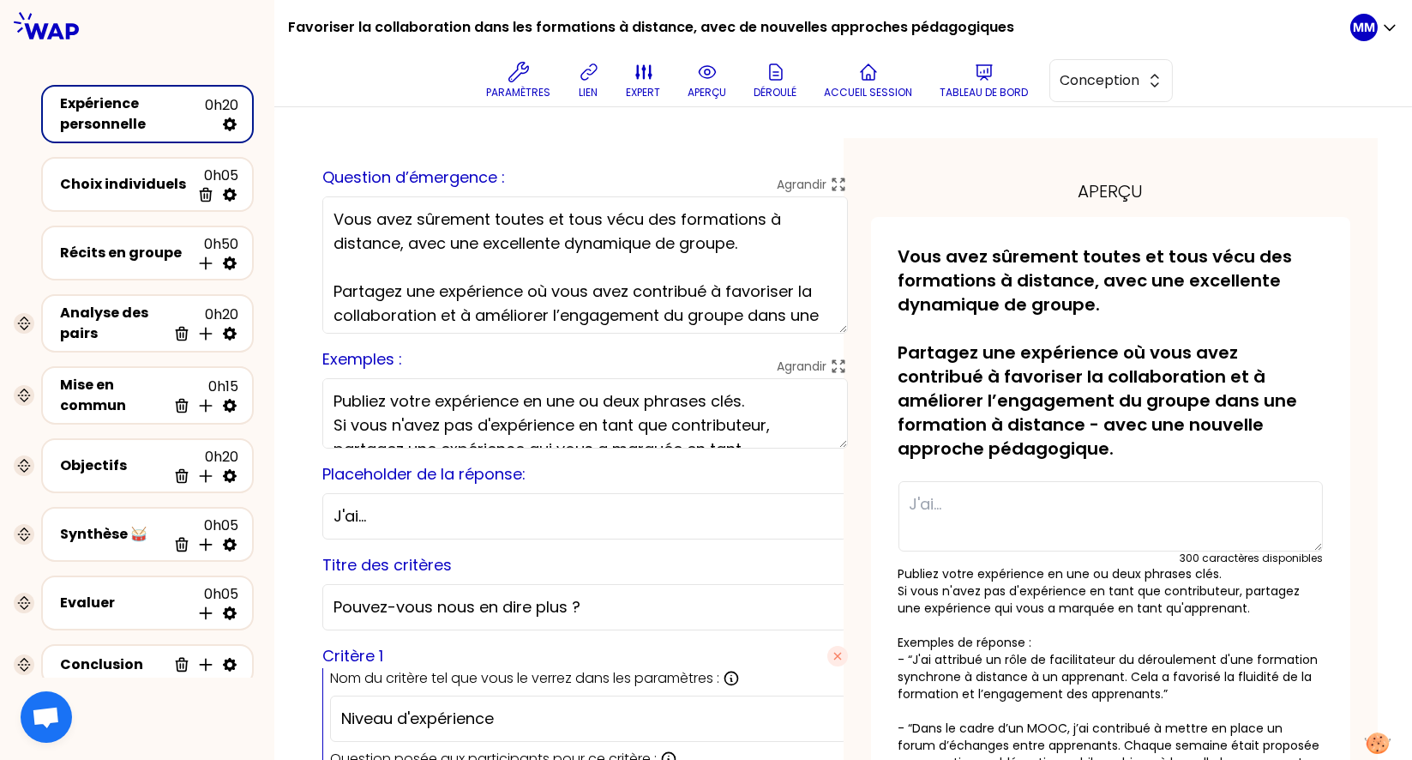
click at [1117, 280] on p "Vous avez sûrement toutes et tous vécu des formations à distance, avec une exce…" at bounding box center [1111, 352] width 425 height 216
click at [688, 225] on textarea "Vous avez sûrement toutes et tous vécu des formations à distance, avec une exce…" at bounding box center [585, 264] width 526 height 137
click at [687, 225] on textarea "Vous avez sûrement toutes et tous vécu des formations à distance, avec une exce…" at bounding box center [585, 264] width 526 height 137
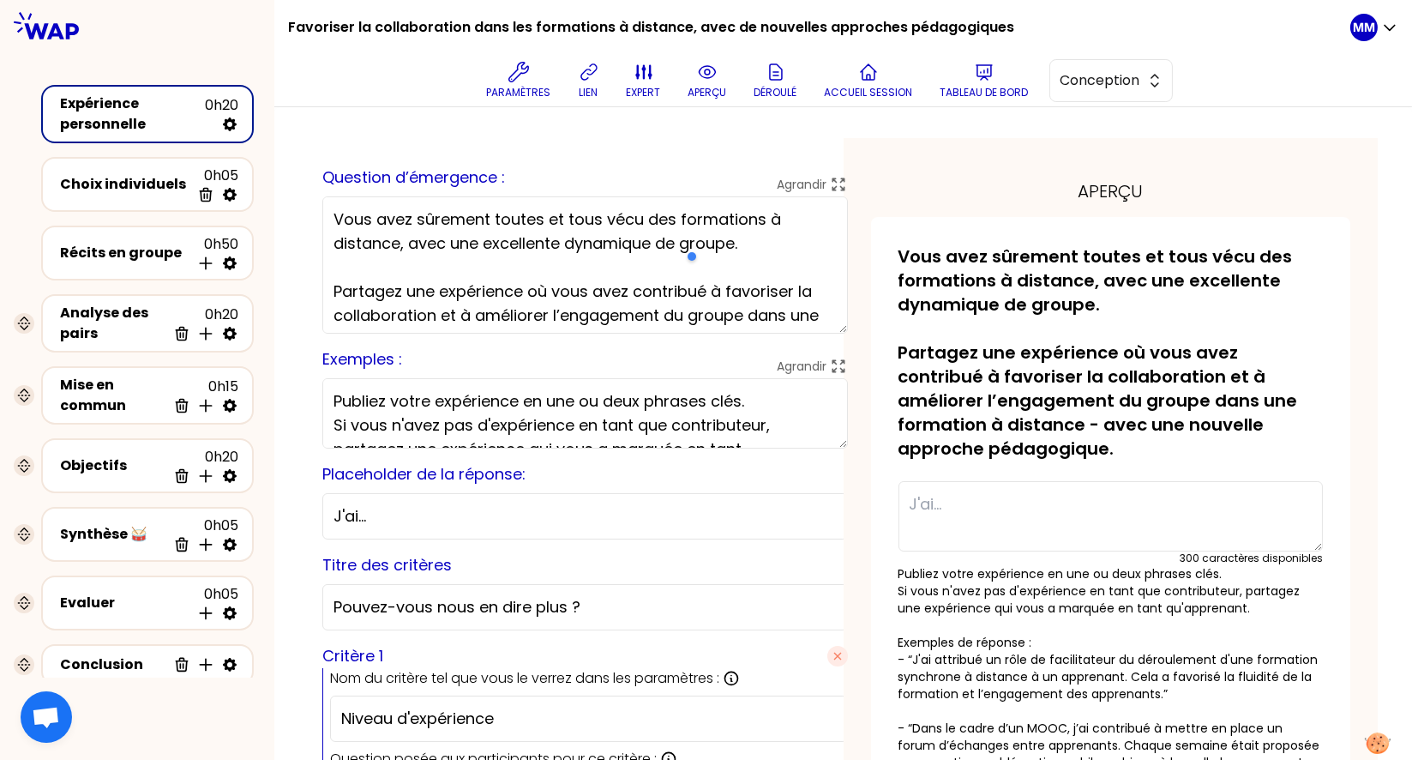
click at [772, 242] on div at bounding box center [765, 256] width 163 height 34
click at [761, 241] on div at bounding box center [765, 256] width 163 height 34
drag, startPoint x: 752, startPoint y: 243, endPoint x: 763, endPoint y: 244, distance: 11.3
click at [752, 243] on div at bounding box center [765, 256] width 163 height 34
click at [764, 244] on div at bounding box center [765, 256] width 163 height 34
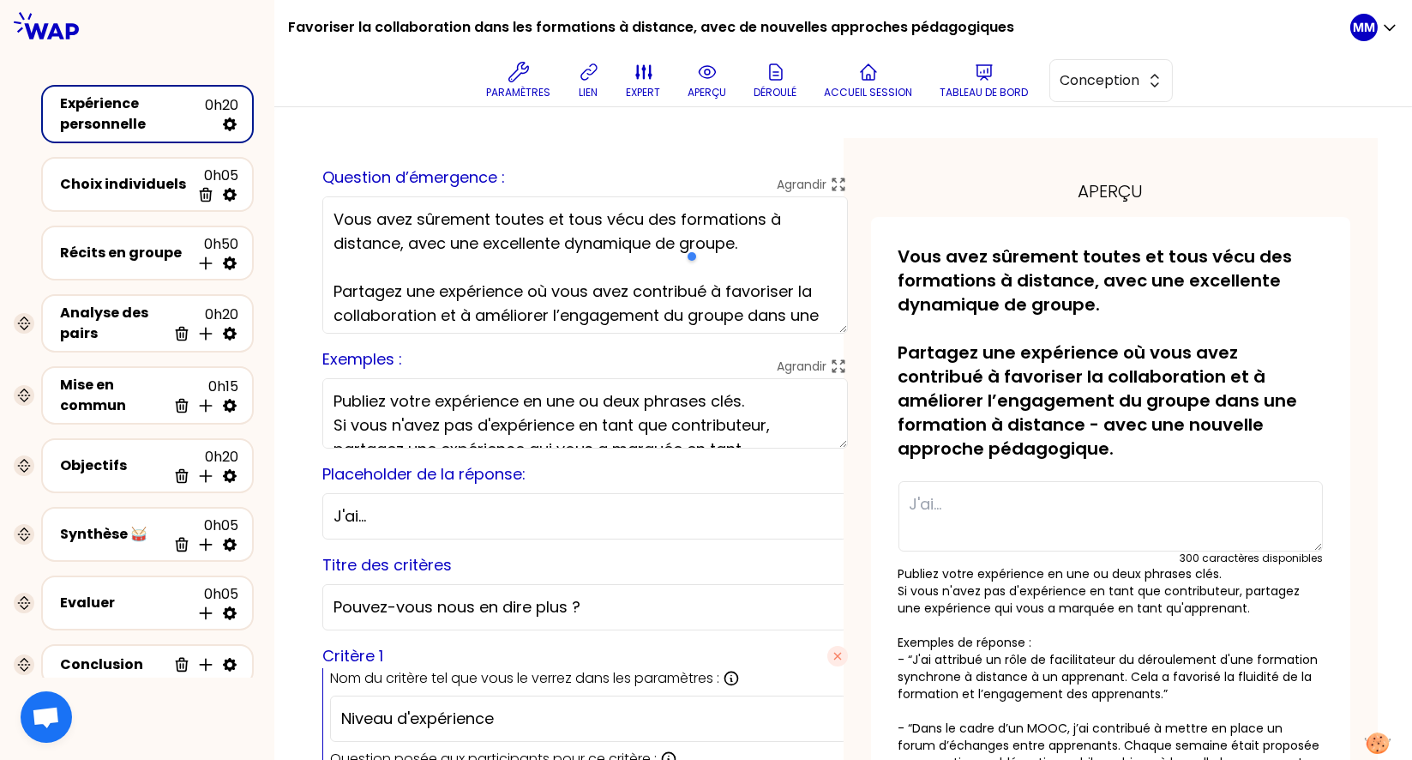
click at [764, 244] on div at bounding box center [765, 256] width 163 height 34
click at [532, 269] on textarea "Vous avez sûrement toutes et tous vécu des formations à distance, avec une exce…" at bounding box center [585, 264] width 526 height 137
paste textarea "Vous avez sûrement toutes et tous vécu des formations à distance, avec une exce…"
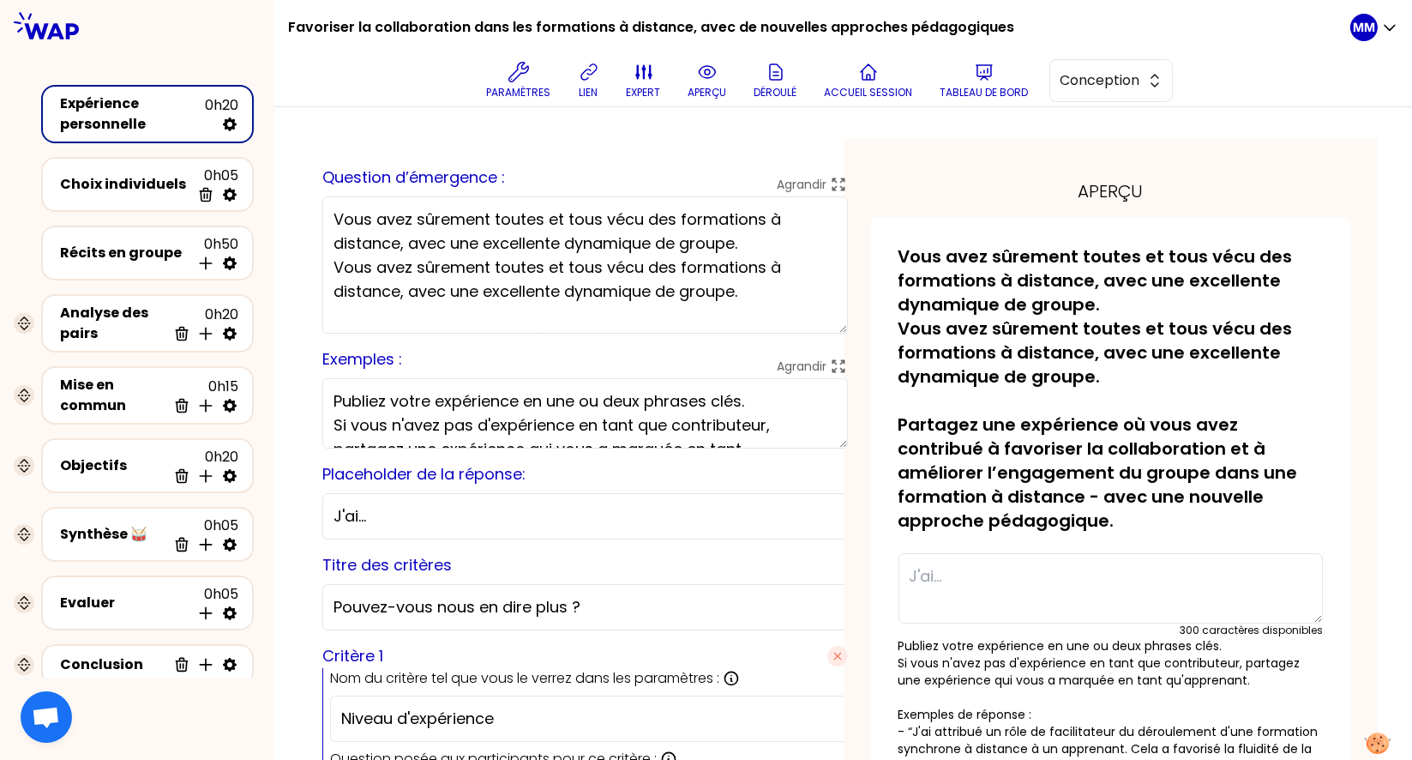
click at [454, 287] on textarea "Vous avez sûrement toutes et tous vécu des formations à distance, avec une exce…" at bounding box center [585, 264] width 526 height 137
click at [468, 295] on textarea "Vous avez sûrement toutes et tous vécu des formations à distance, avec une exce…" at bounding box center [585, 264] width 526 height 137
click at [677, 293] on textarea "Vous avez sûrement toutes et tous vécu des formations à distance, avec une exce…" at bounding box center [585, 264] width 526 height 137
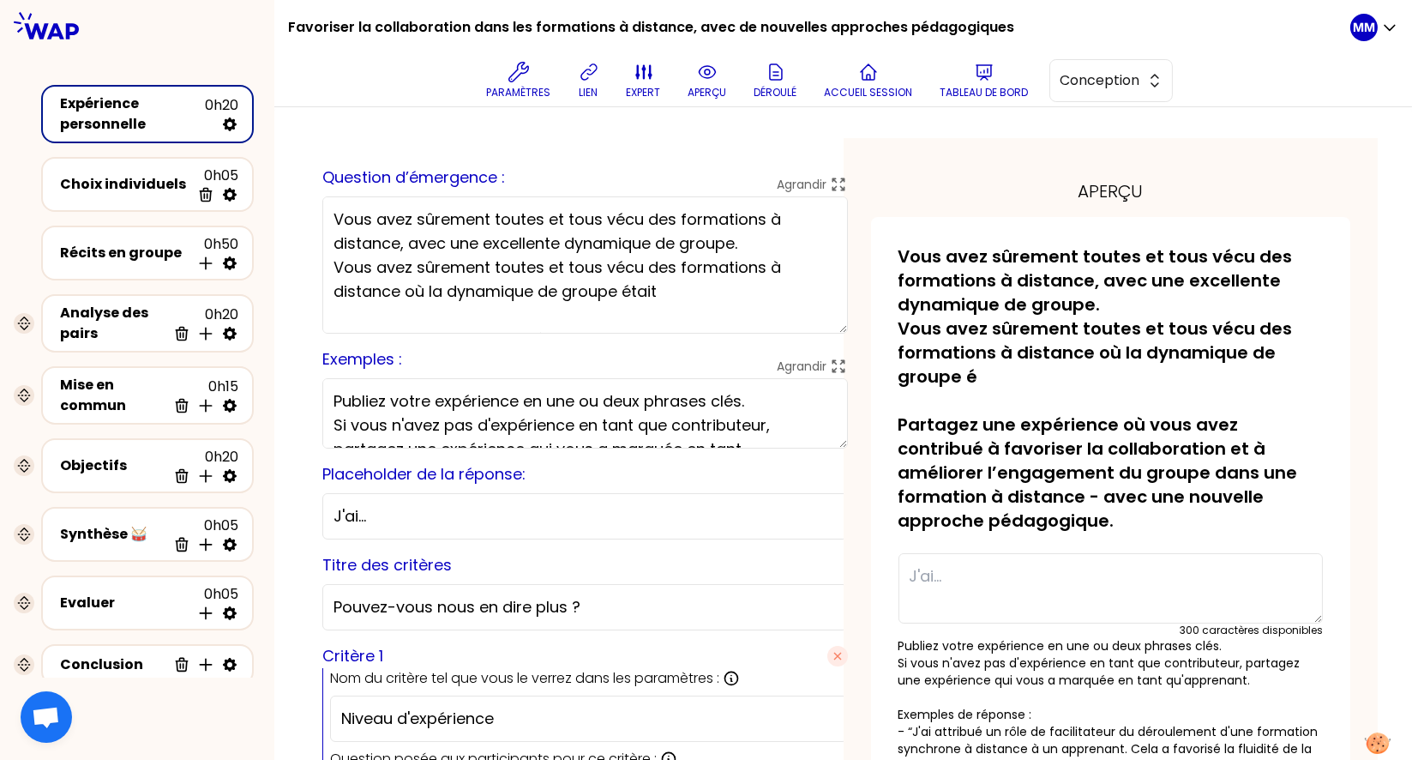
paste textarea "excellente"
click at [397, 293] on textarea "Vous avez sûrement toutes et tous vécu des formations à distance, avec une exce…" at bounding box center [585, 264] width 526 height 137
click at [411, 288] on textarea "Vous avez sûrement toutes et tous vécu des formations à distance, avec une exce…" at bounding box center [585, 264] width 526 height 137
drag, startPoint x: 714, startPoint y: 237, endPoint x: 273, endPoint y: 210, distance: 442.3
click at [273, 210] on div "Favoriser la collaboration dans les formations à distance, avec de nouvelles ap…" at bounding box center [706, 380] width 1412 height 760
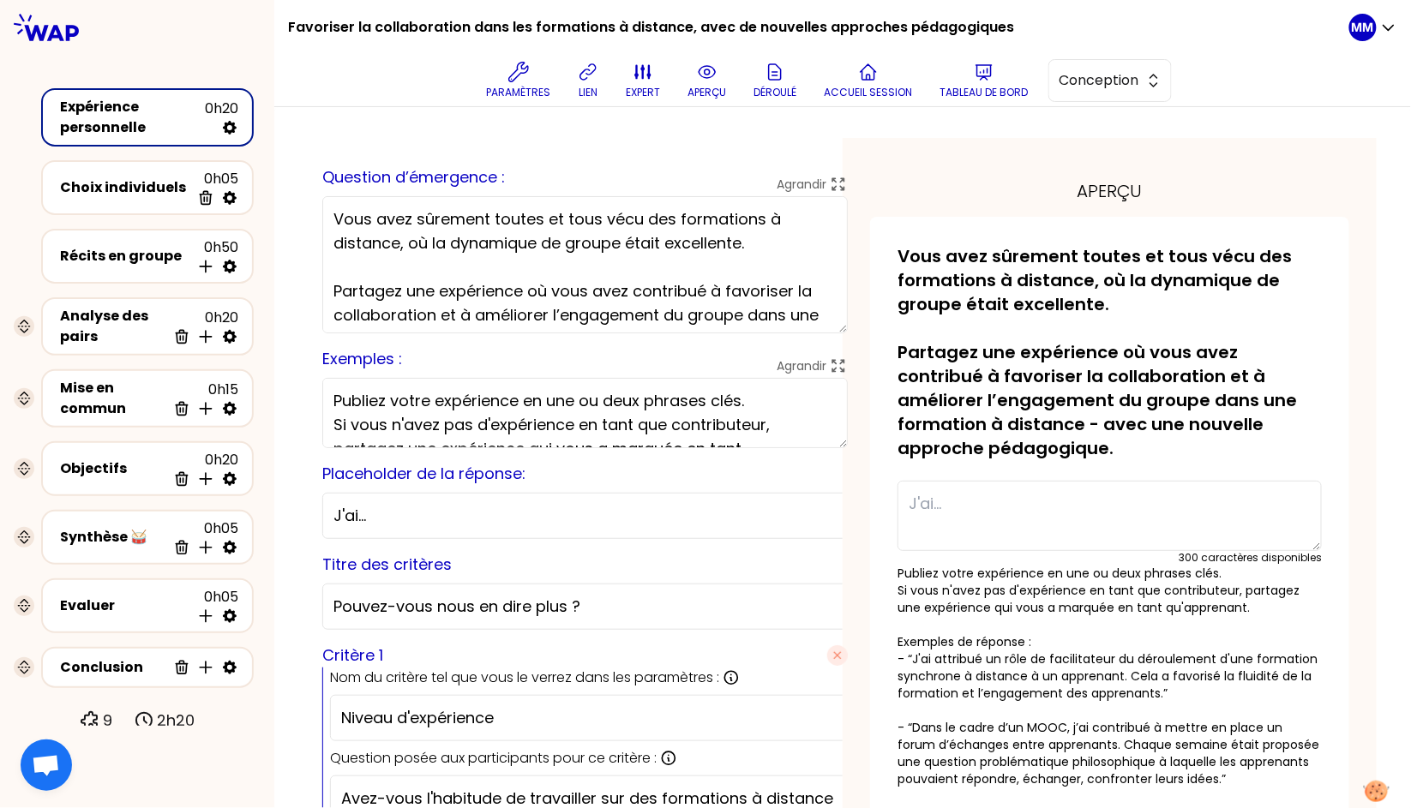
type textarea "Vous avez sûrement toutes et tous vécu des formations à distance, où la dynamiq…"
click at [107, 269] on div "Récits en groupe 0h50 Insérer une activité en dessous" at bounding box center [148, 256] width 182 height 38
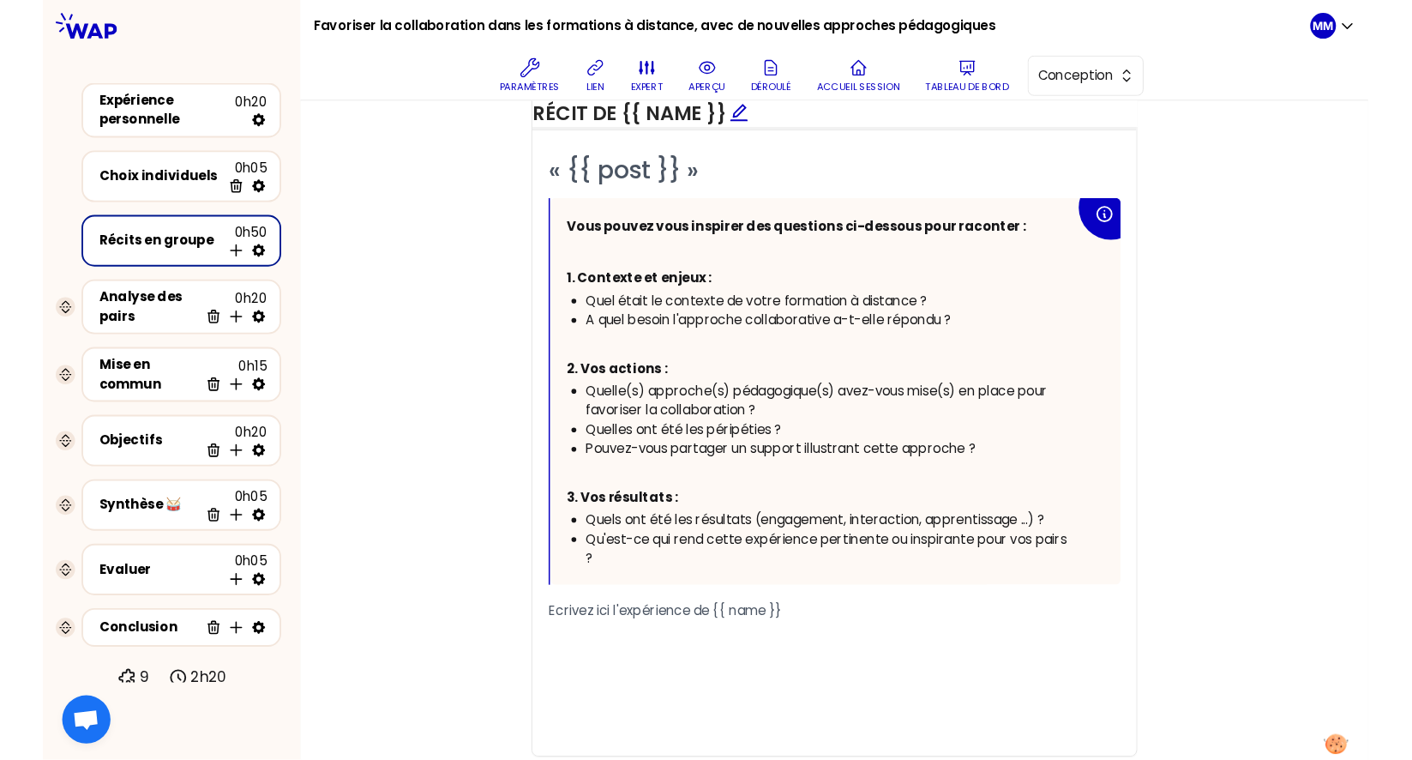
scroll to position [798, 0]
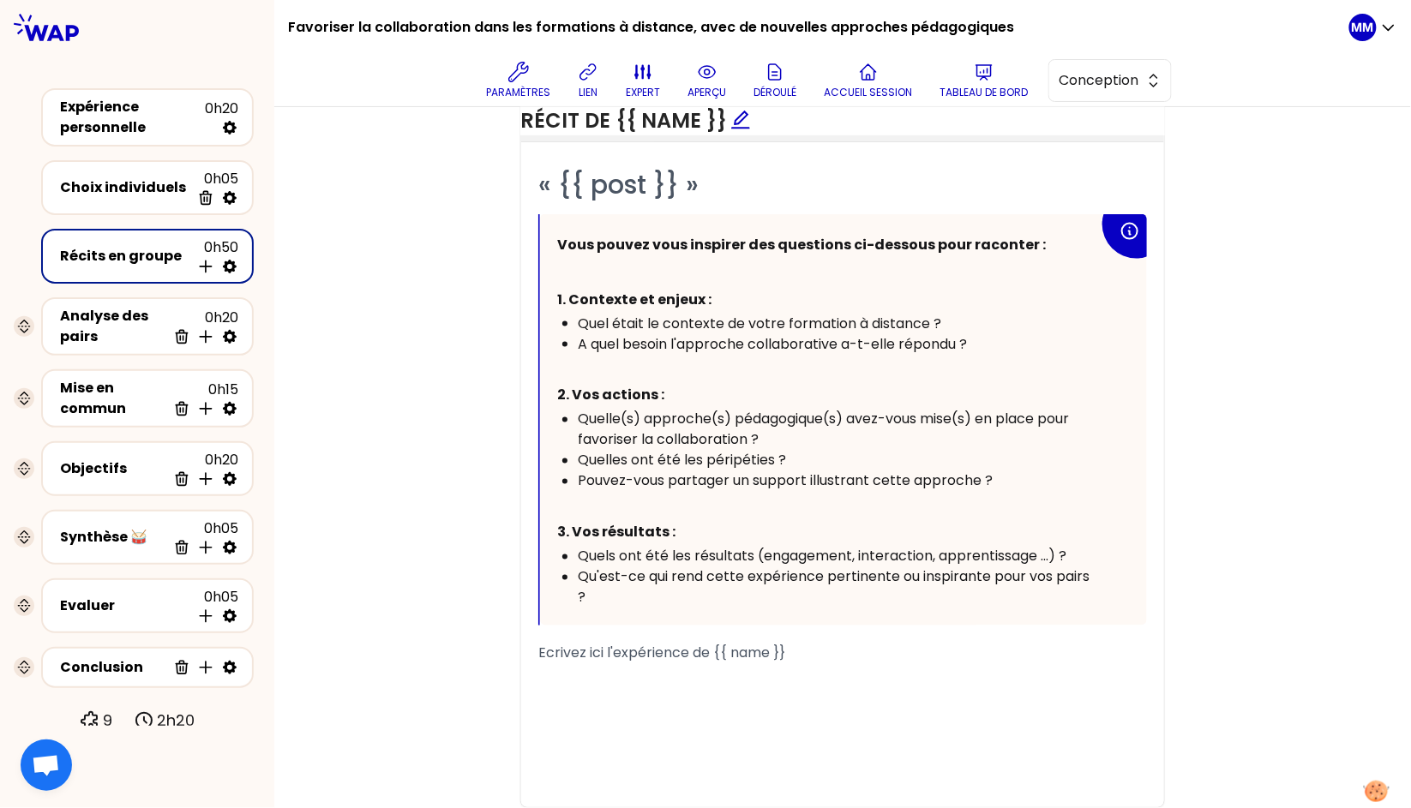
click at [757, 316] on span "Quel était le contexte de votre formation à distance ?" at bounding box center [760, 324] width 364 height 20
click at [1242, 452] on div "Objectifs Editer # Racontez votre vécu à tour de rôle ([Xmin/personne]) # Chaqu…" at bounding box center [843, 313] width 1068 height 1051
click at [780, 335] on span "A quel besoin l'approche collaborative a-t-elle répondu ?" at bounding box center [772, 344] width 389 height 20
click at [779, 335] on span "A quel besoin l'approche collaborative a-t-elle répondu ?" at bounding box center [772, 344] width 389 height 20
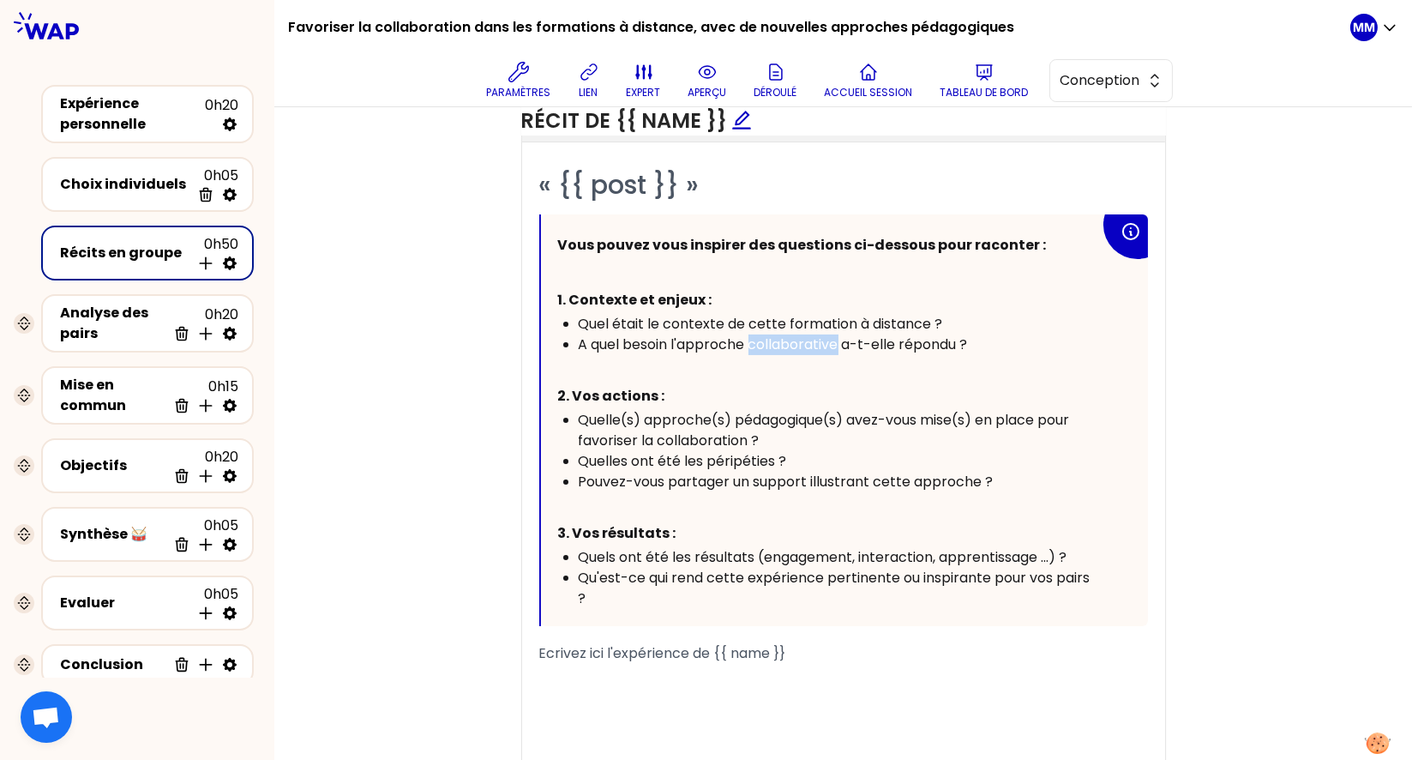
drag, startPoint x: 978, startPoint y: 346, endPoint x: 678, endPoint y: 350, distance: 300.1
click at [678, 350] on div "A quel besoin l'approche collaborative a-t-elle répondu ?" at bounding box center [839, 344] width 521 height 21
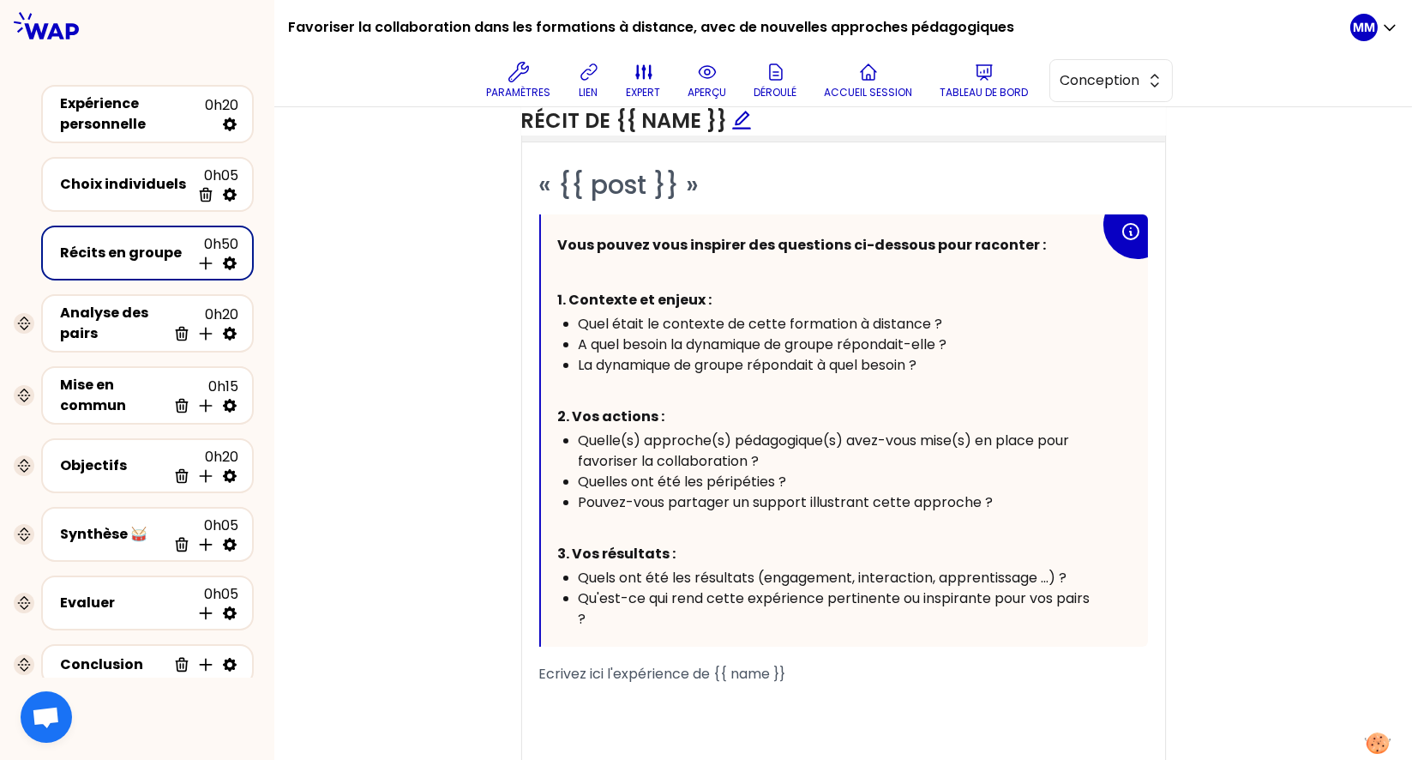
click at [919, 339] on span "A quel besoin la dynamique de groupe répondait-elle ?" at bounding box center [763, 344] width 369 height 20
click at [919, 340] on span "A quel besoin la dynamique de groupe répondait-elle ?" at bounding box center [763, 344] width 369 height 20
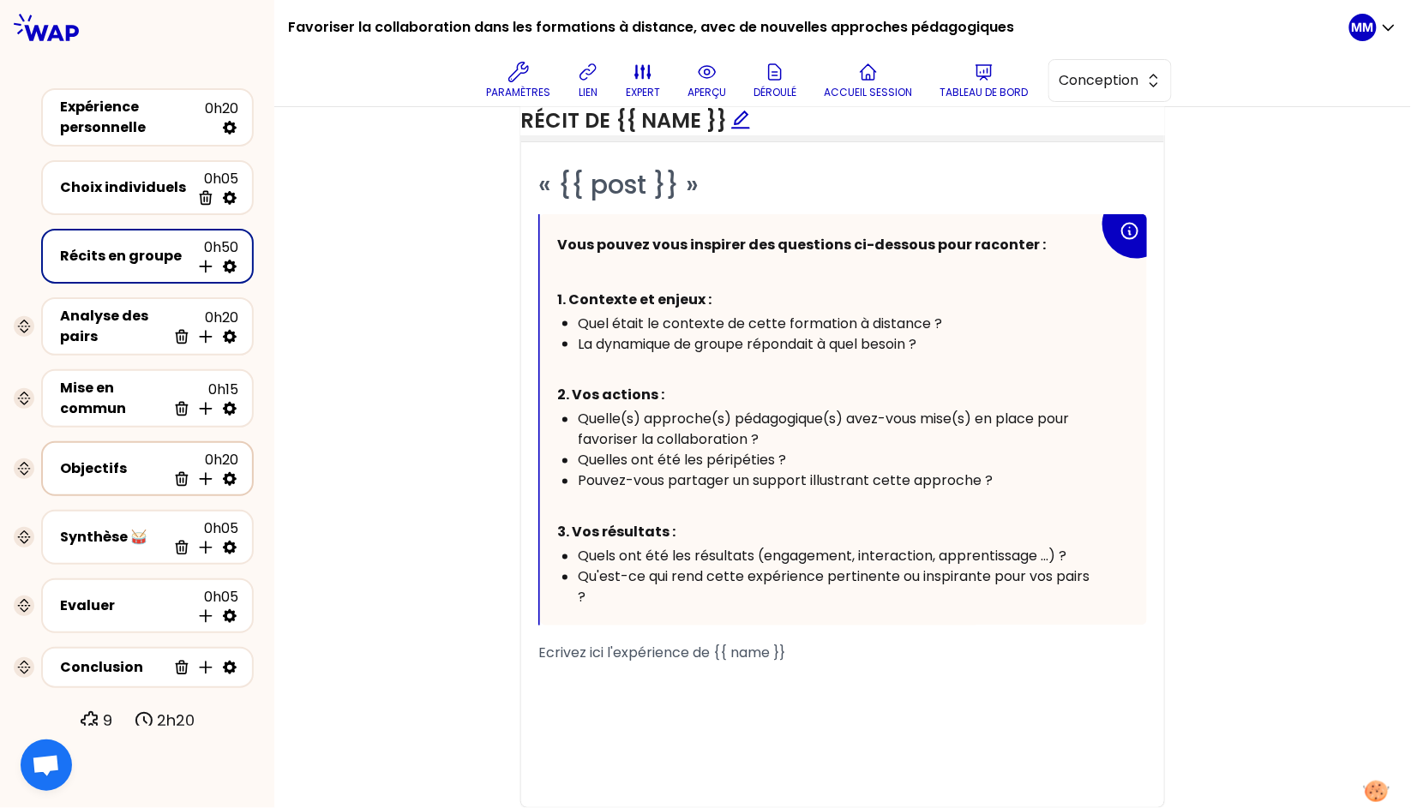
click at [129, 461] on div "Objectifs" at bounding box center [113, 469] width 106 height 21
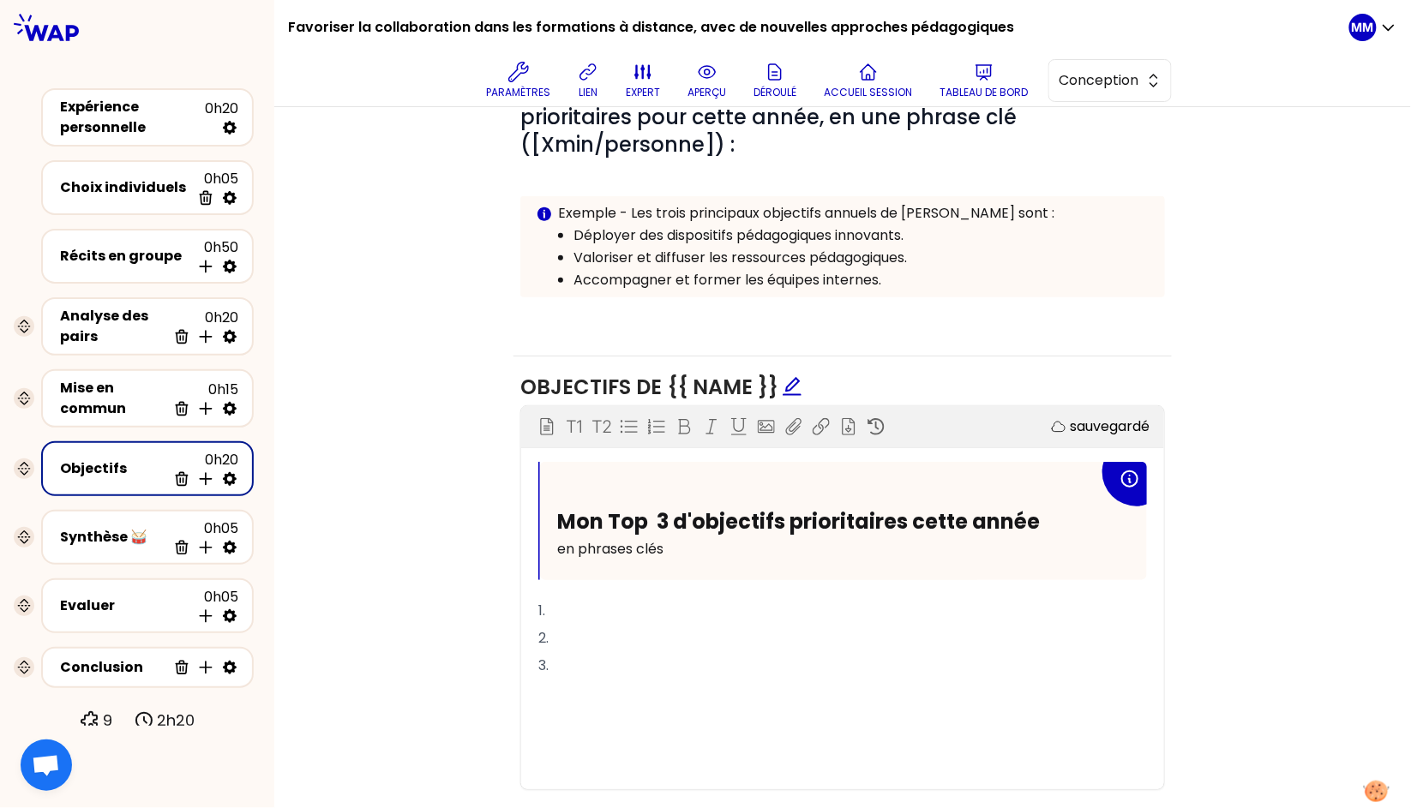
scroll to position [358, 0]
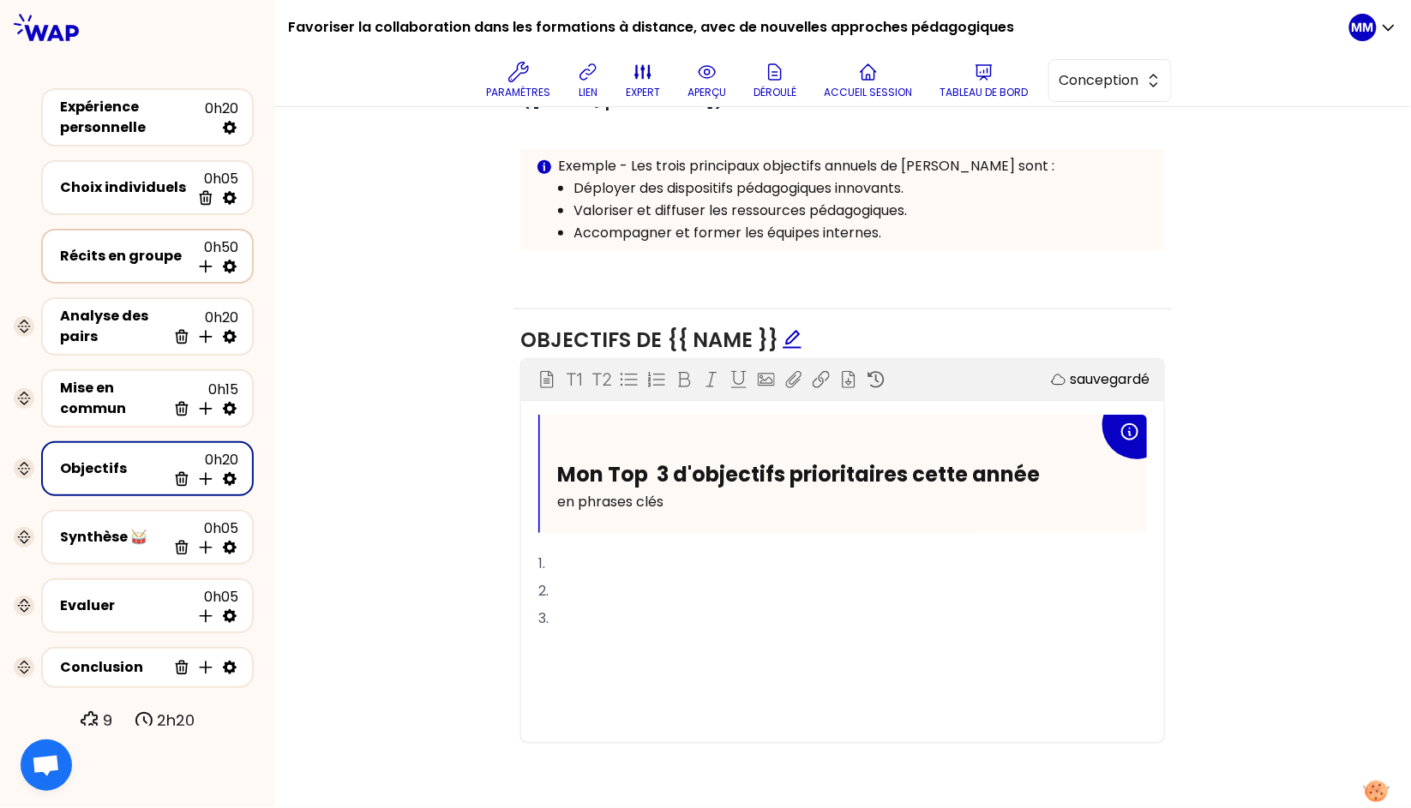
click at [234, 263] on icon at bounding box center [230, 267] width 14 height 14
select select "4"
select select "all"
select select "false"
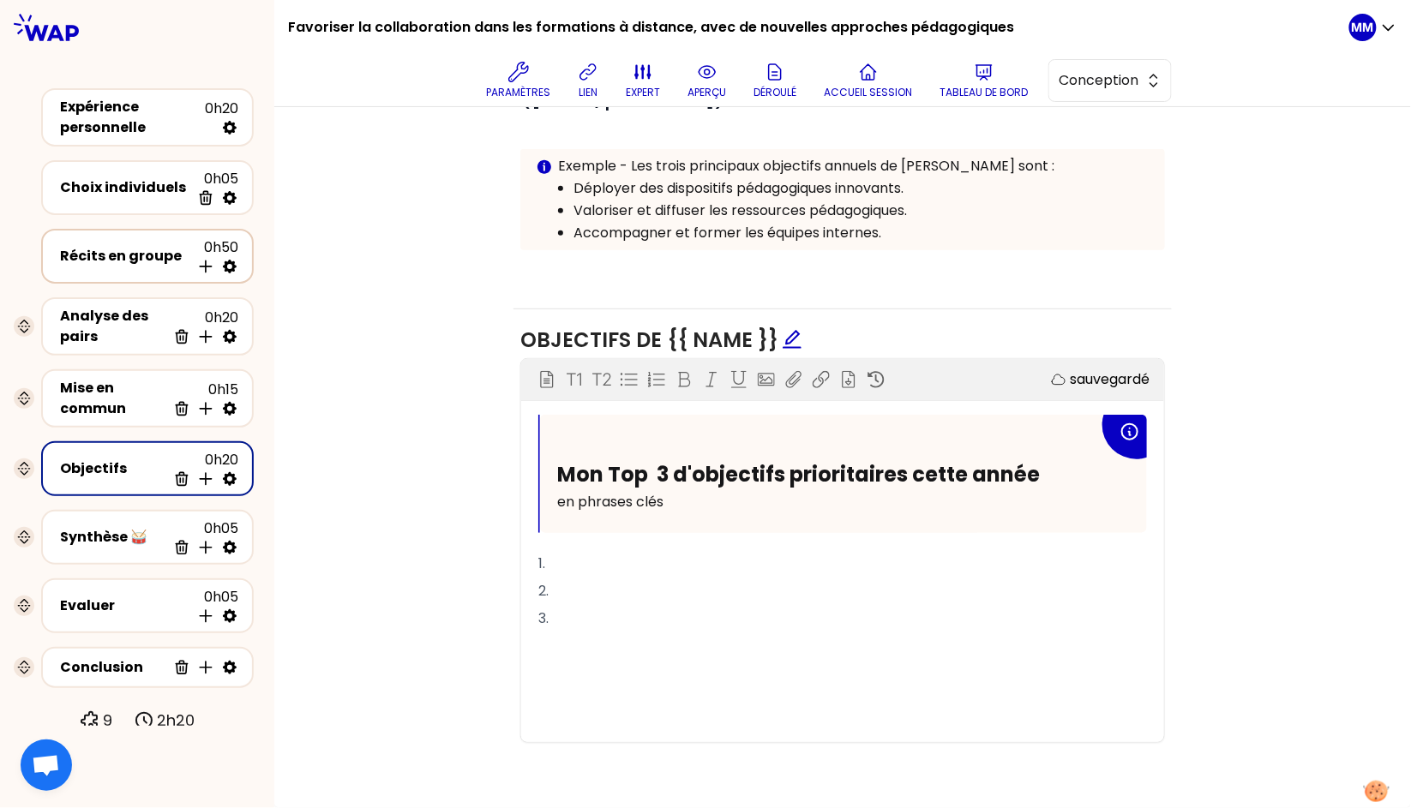
select select "Each"
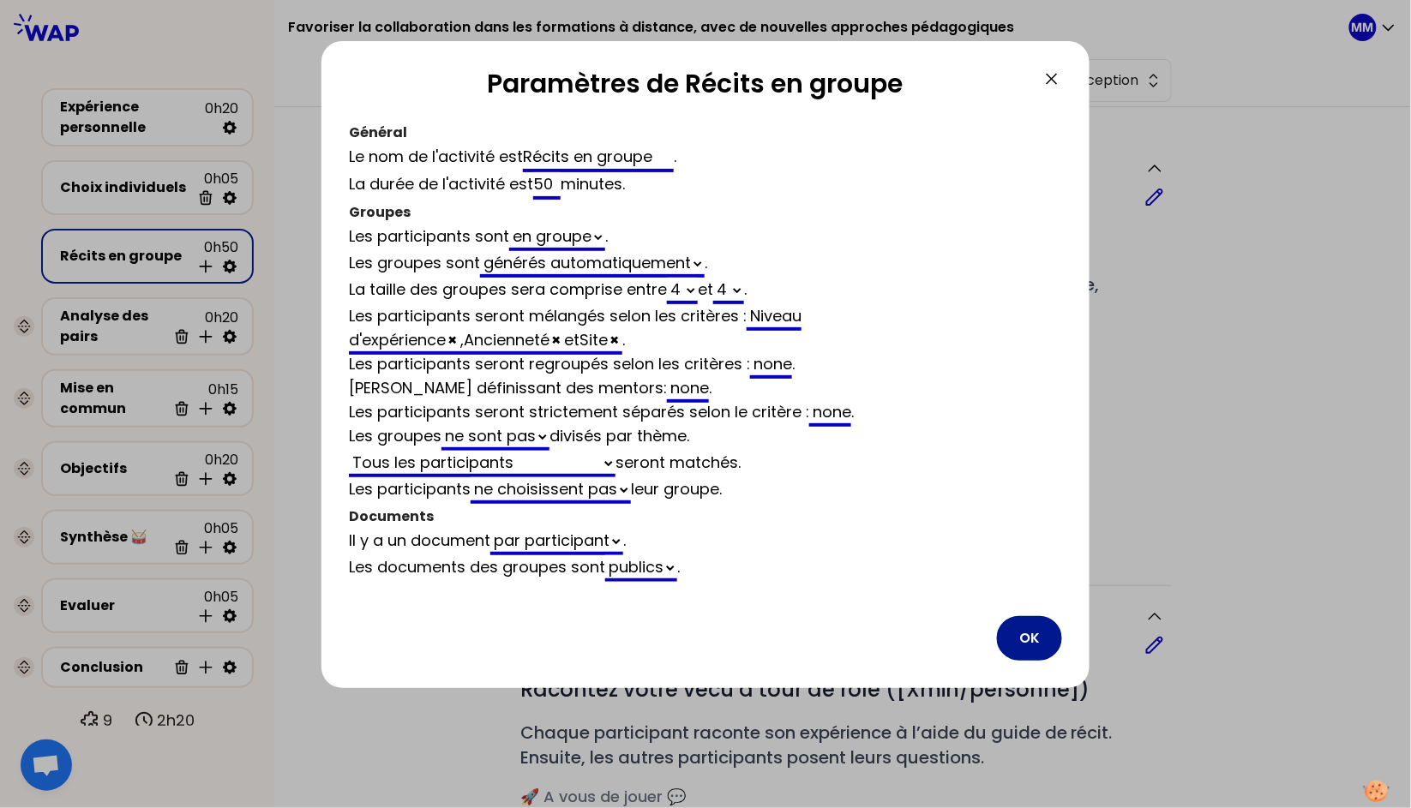
click at [1026, 619] on button "OK" at bounding box center [1029, 638] width 65 height 45
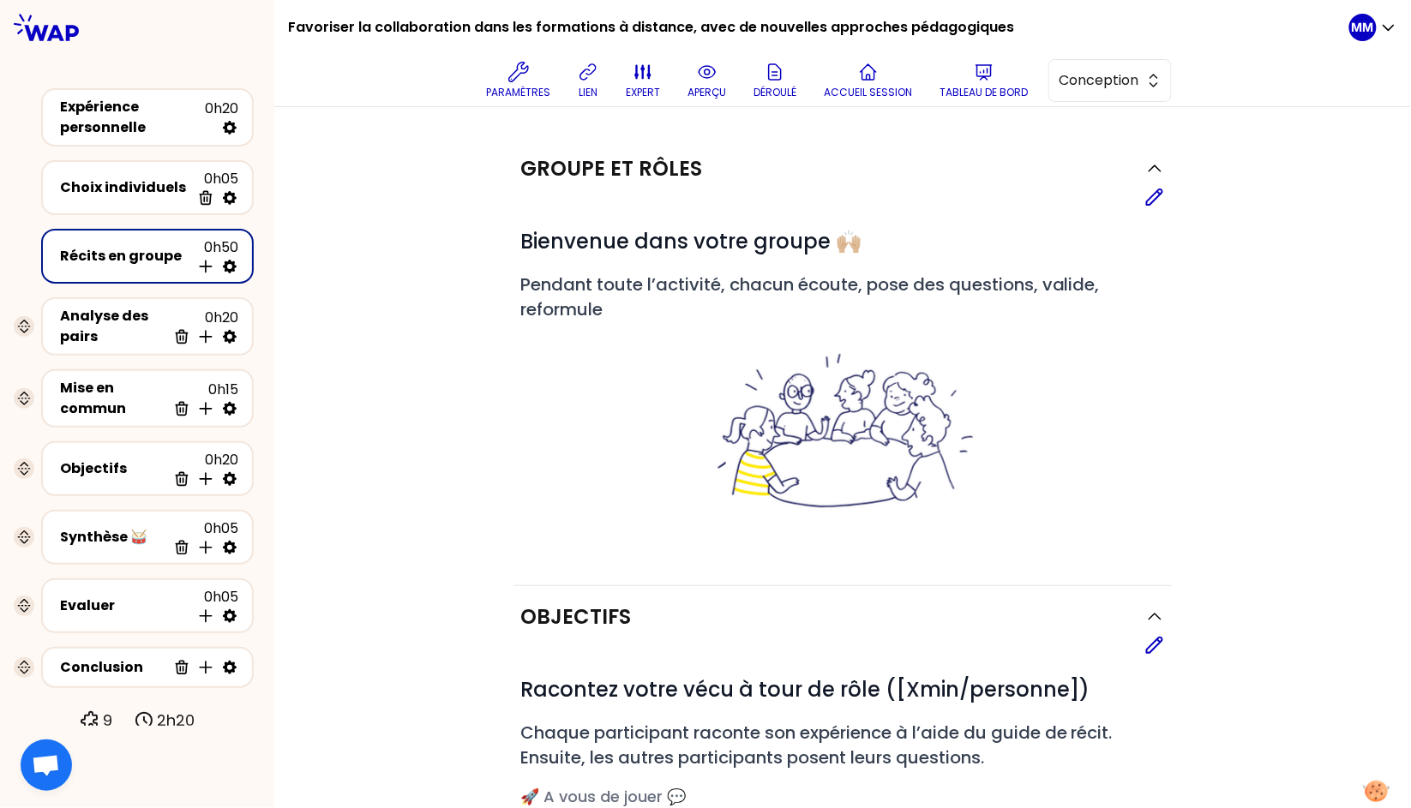
drag, startPoint x: 93, startPoint y: 469, endPoint x: 304, endPoint y: 465, distance: 211.0
click at [93, 469] on div "Objectifs" at bounding box center [113, 469] width 106 height 21
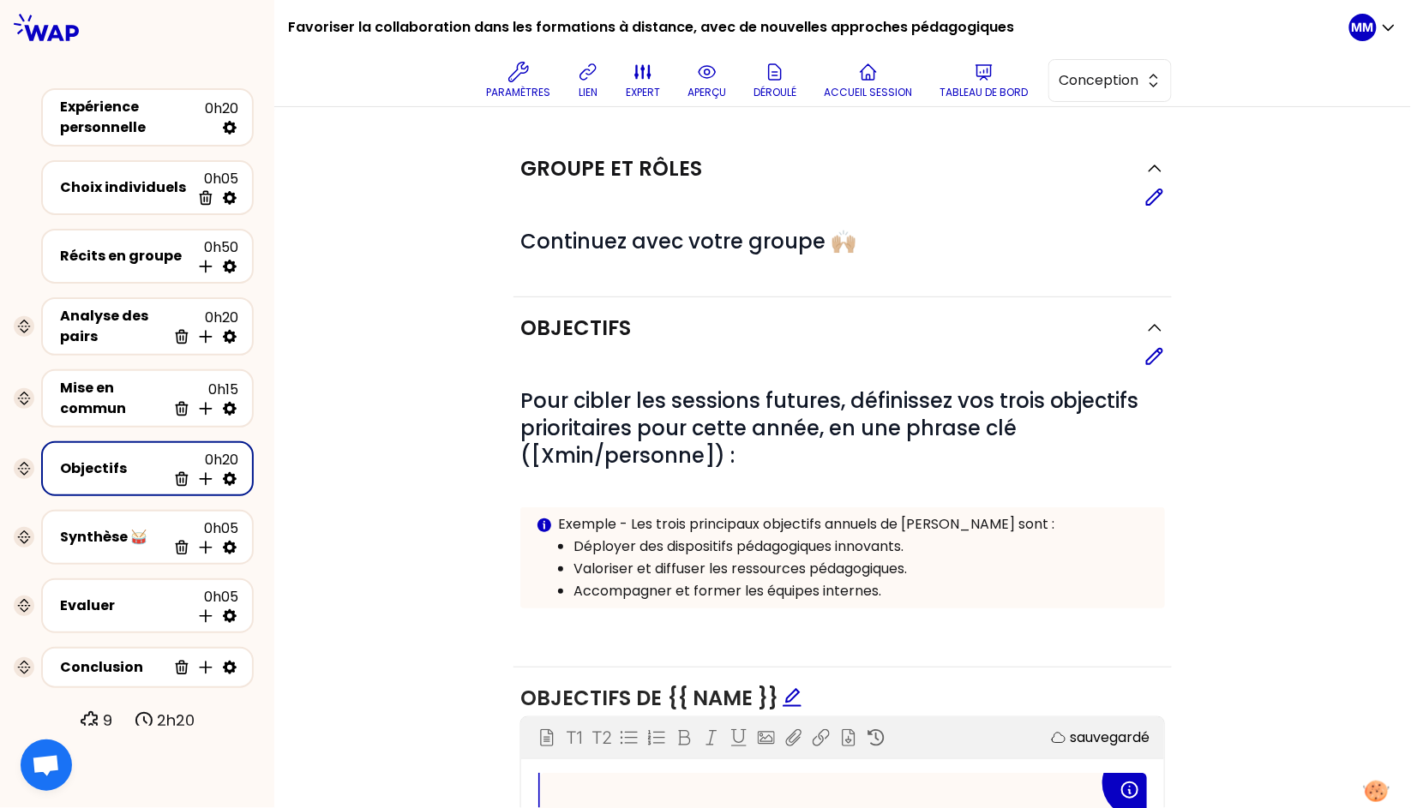
click at [229, 472] on icon at bounding box center [229, 479] width 17 height 17
select select "same_as"
select select "false"
select select "Each"
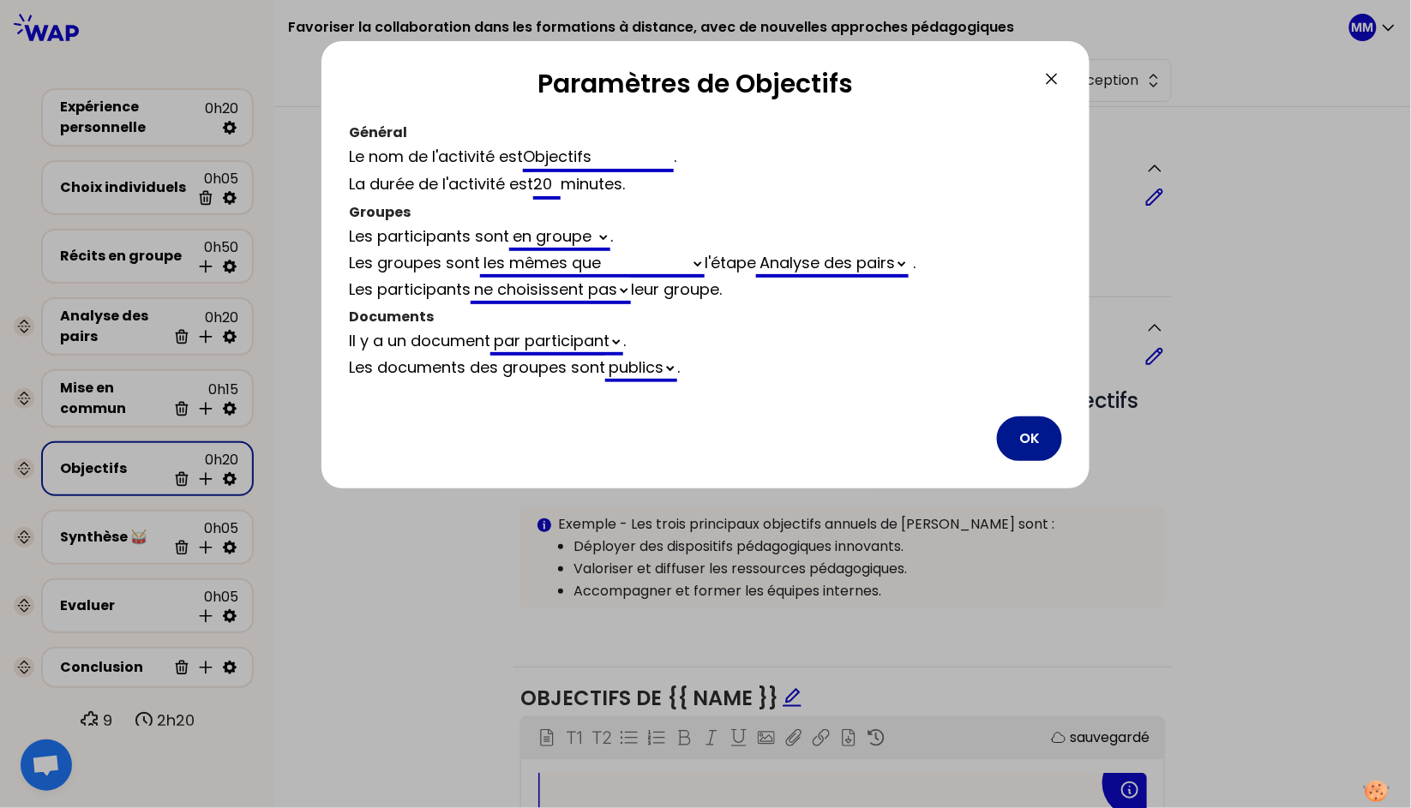
click at [1031, 437] on button "OK" at bounding box center [1029, 439] width 65 height 45
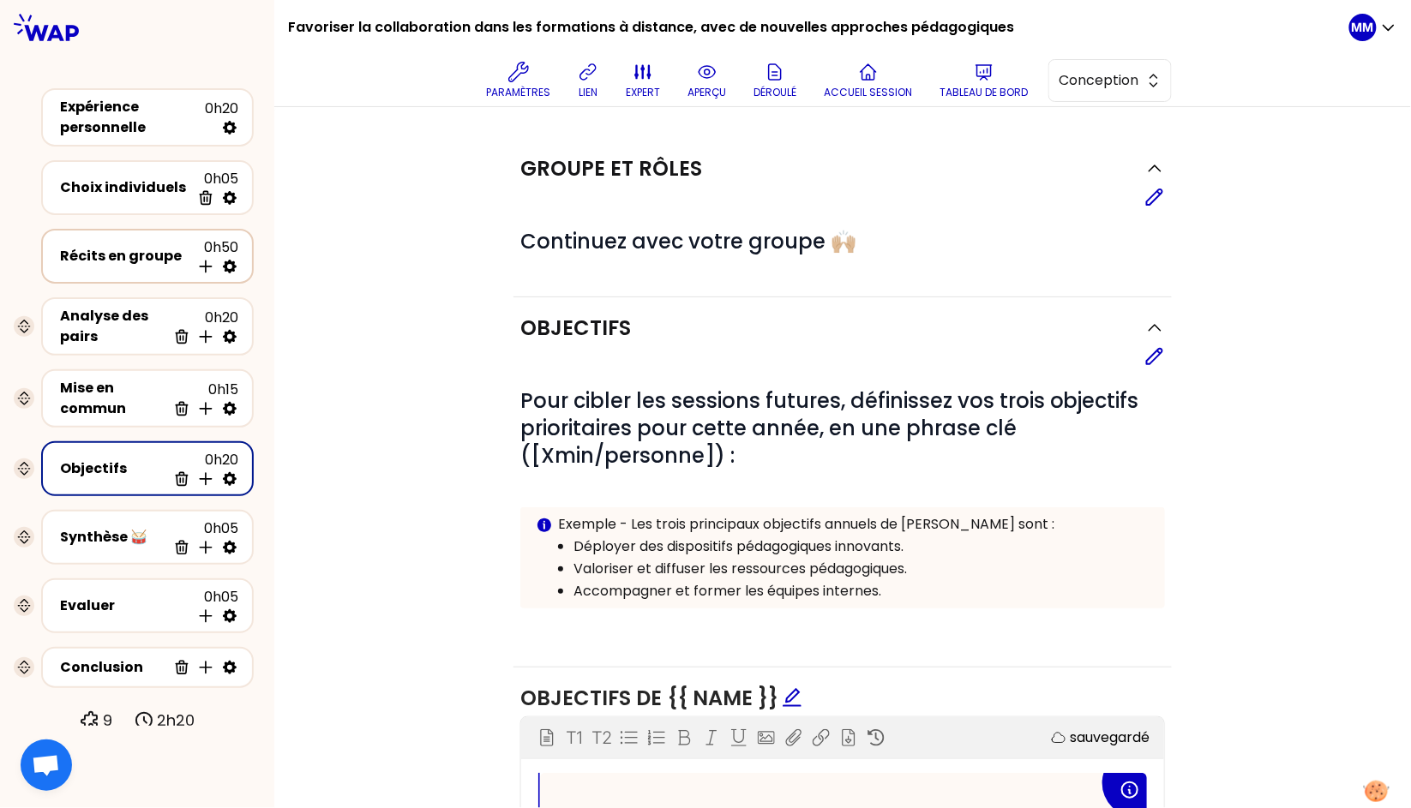
click at [229, 265] on icon at bounding box center [229, 266] width 17 height 17
select select "4"
select select "all"
select select "false"
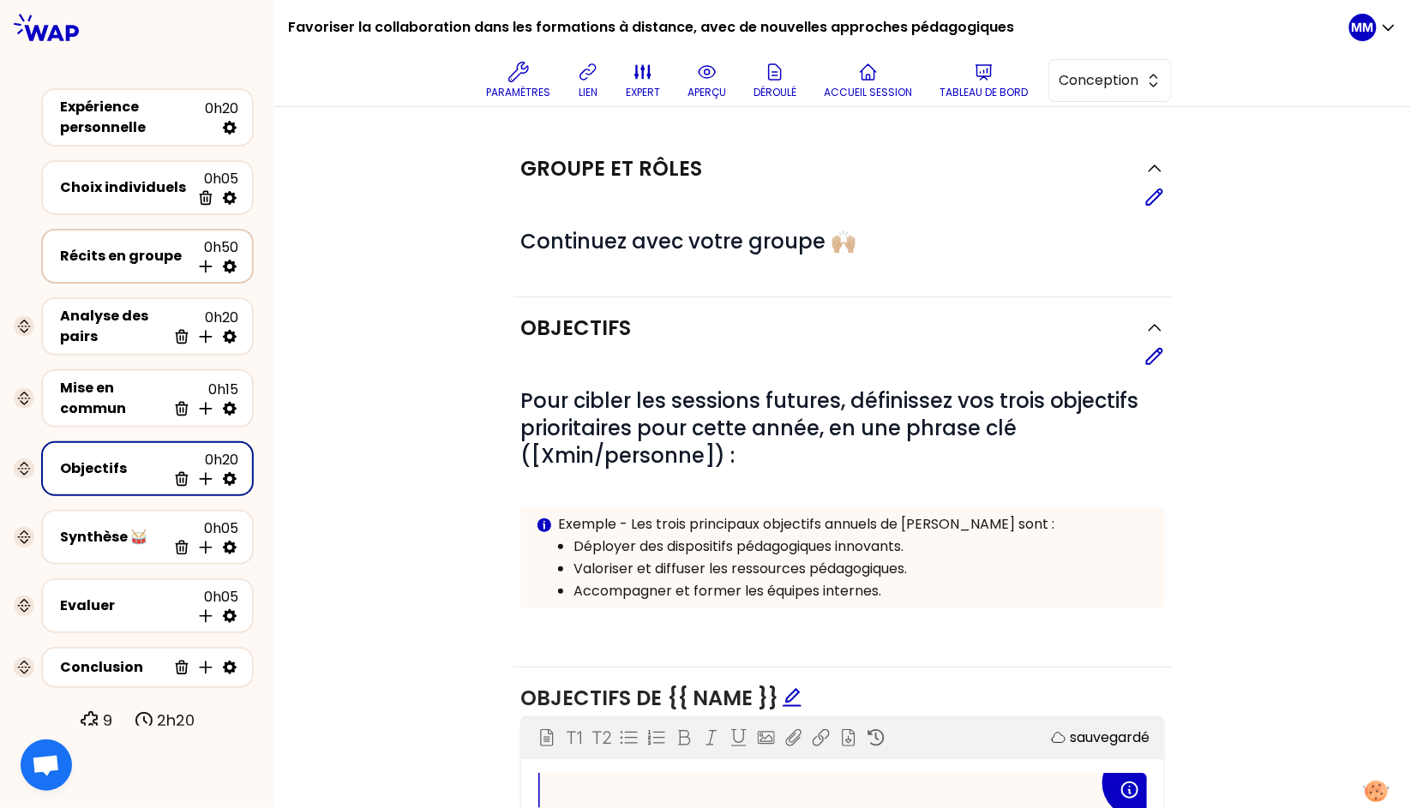
select select "Each"
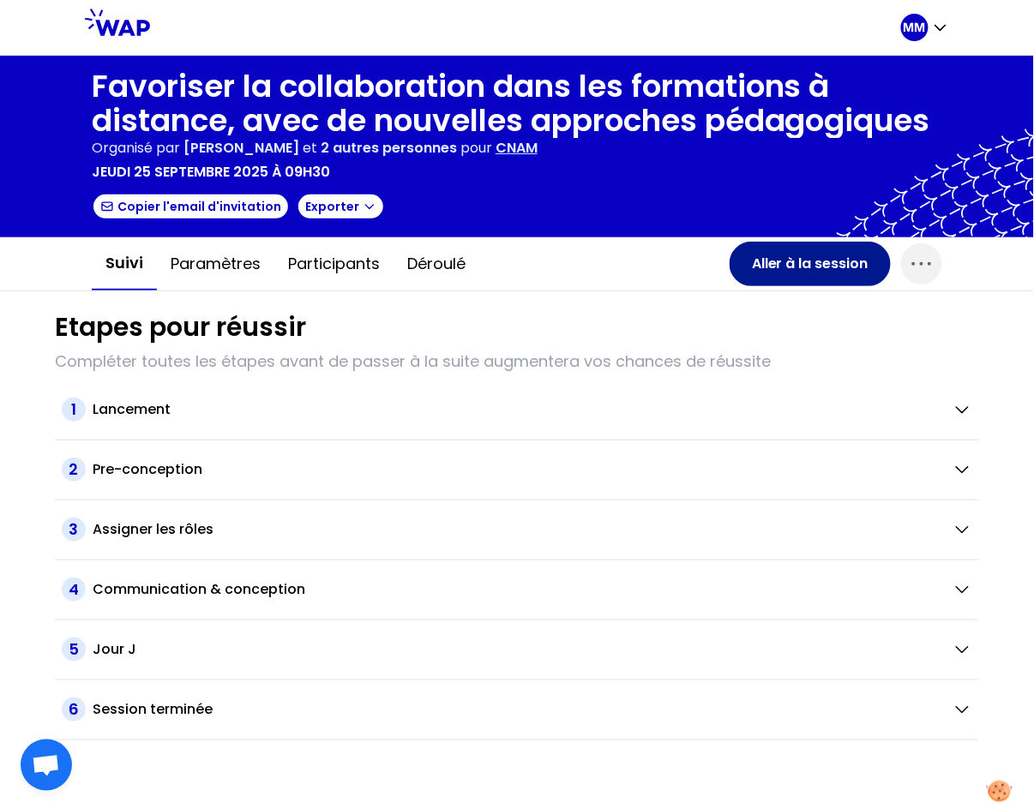
click at [802, 267] on button "Aller à la session" at bounding box center [810, 264] width 161 height 45
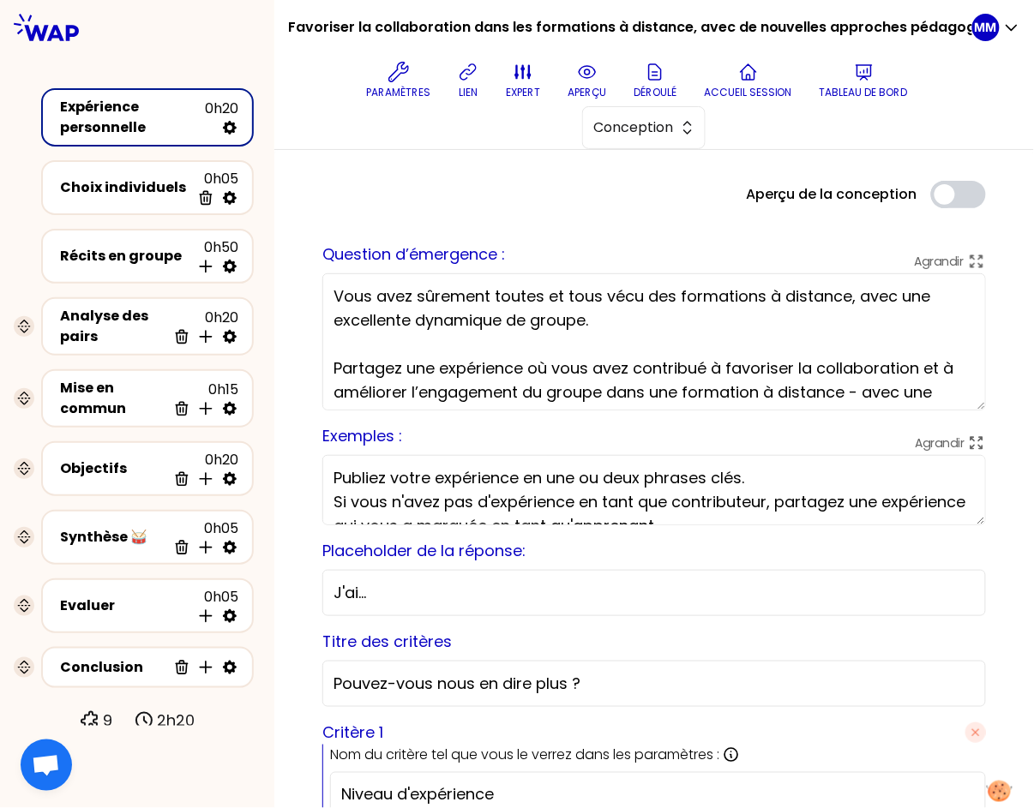
click at [388, 319] on textarea "Vous avez sûrement toutes et tous vécu des formations à distance, avec une exce…" at bounding box center [654, 341] width 664 height 137
click at [565, 316] on textarea "Vous avez sûrement toutes et tous vécu des formations à distance, avec une exce…" at bounding box center [654, 341] width 664 height 137
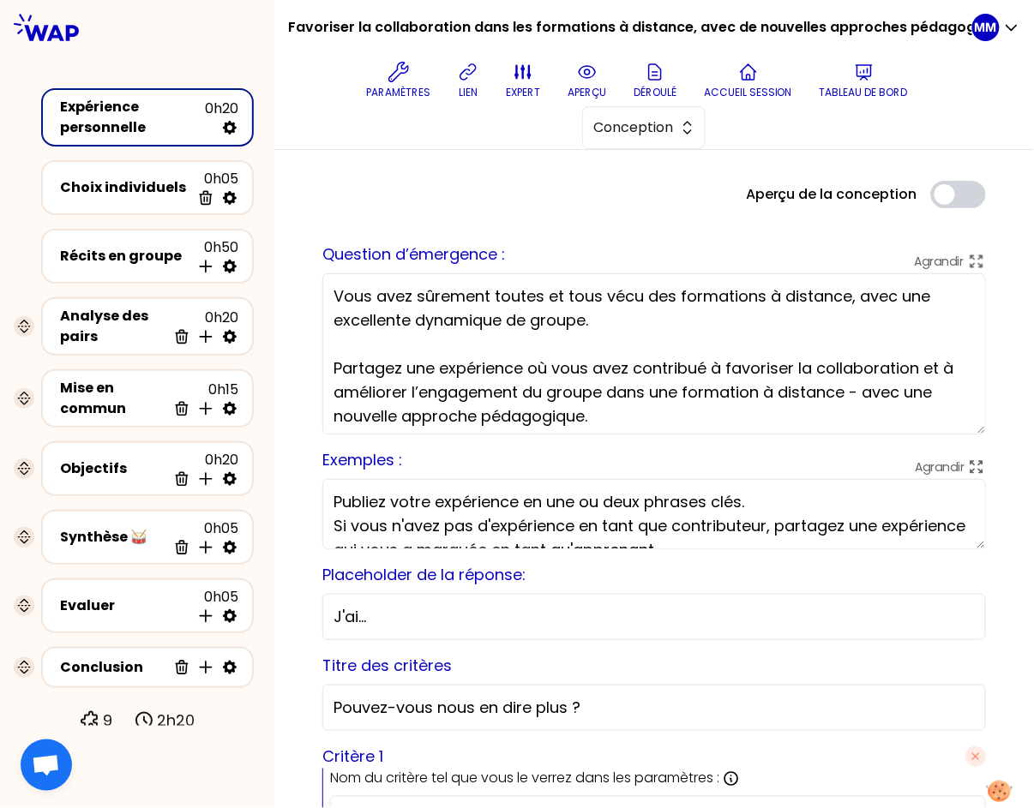
drag, startPoint x: 966, startPoint y: 405, endPoint x: 967, endPoint y: 430, distance: 24.9
click at [967, 430] on textarea "Vous avez sûrement toutes et tous vécu des formations à distance, avec une exce…" at bounding box center [654, 353] width 664 height 161
click at [230, 265] on icon at bounding box center [229, 266] width 17 height 17
select select "5"
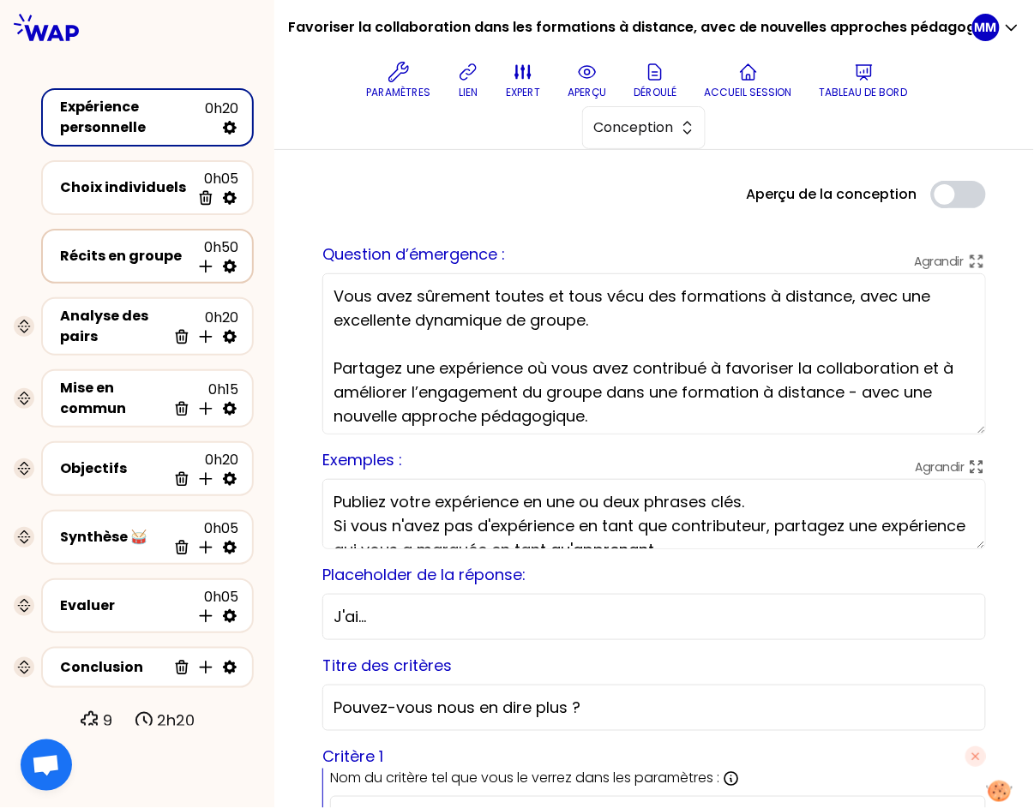
select select "all"
select select "false"
select select "Each"
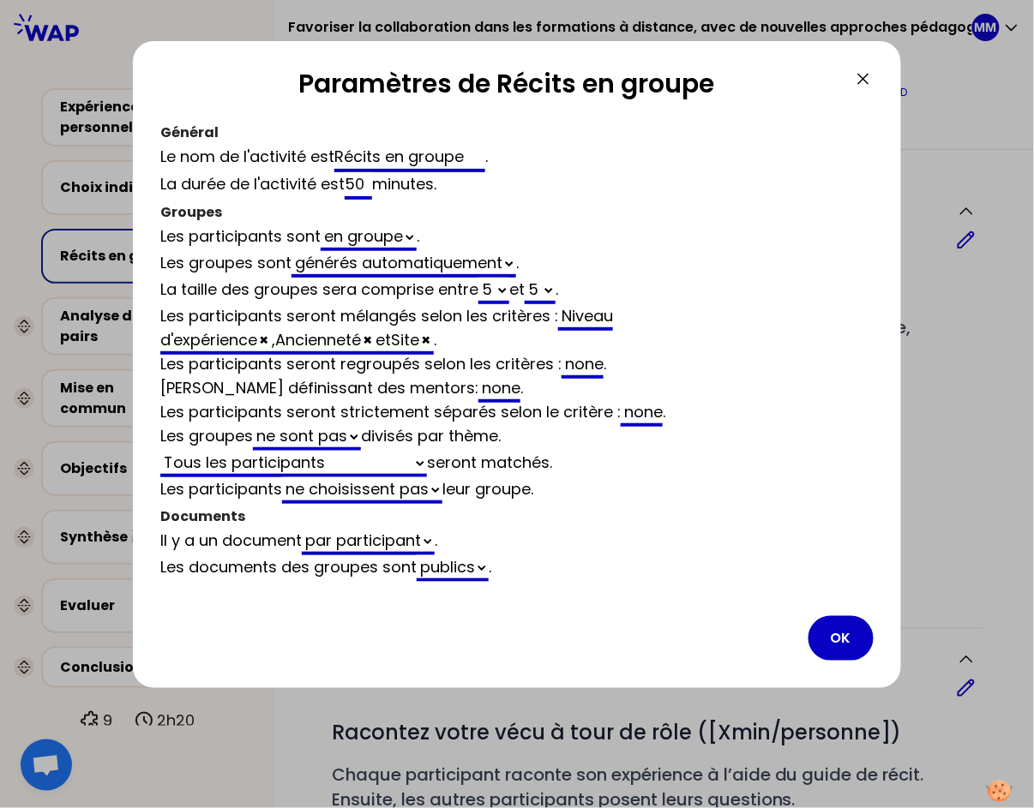
drag, startPoint x: 808, startPoint y: 133, endPoint x: 860, endPoint y: 100, distance: 60.9
click at [808, 133] on div "Général Le nom de l'activité est Récits en groupe . La durée de l'activité est …" at bounding box center [516, 351] width 713 height 462
click at [863, 78] on icon at bounding box center [863, 79] width 10 height 10
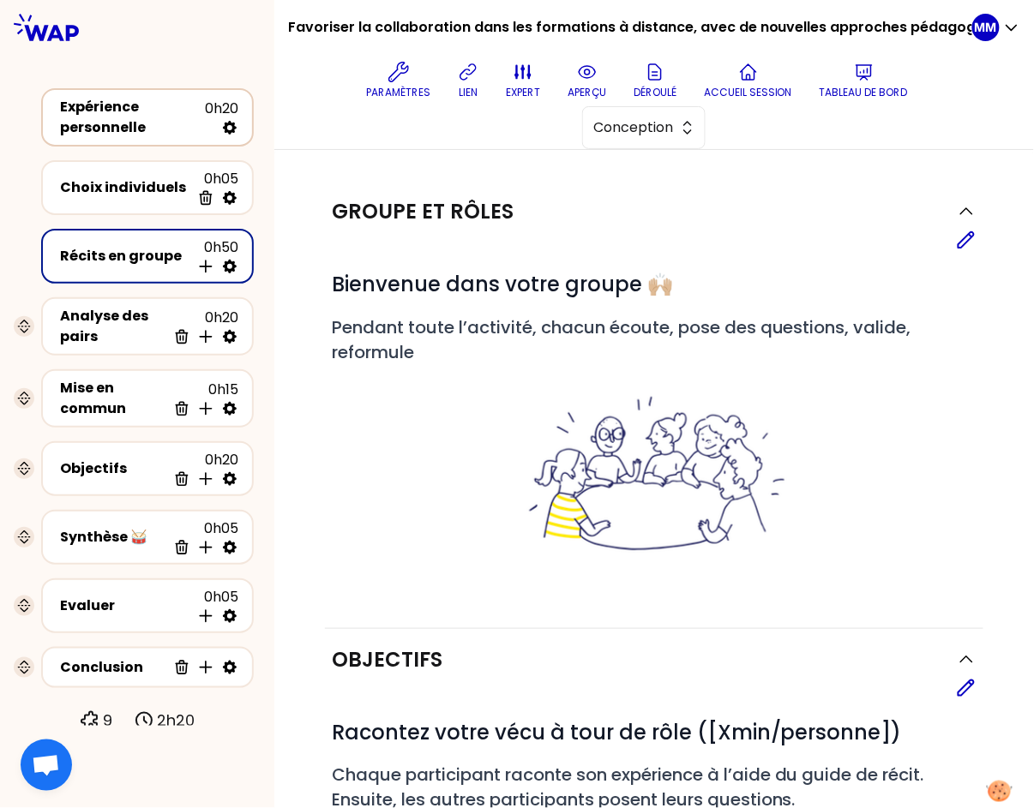
click at [141, 122] on div "Expérience personnelle" at bounding box center [132, 117] width 145 height 41
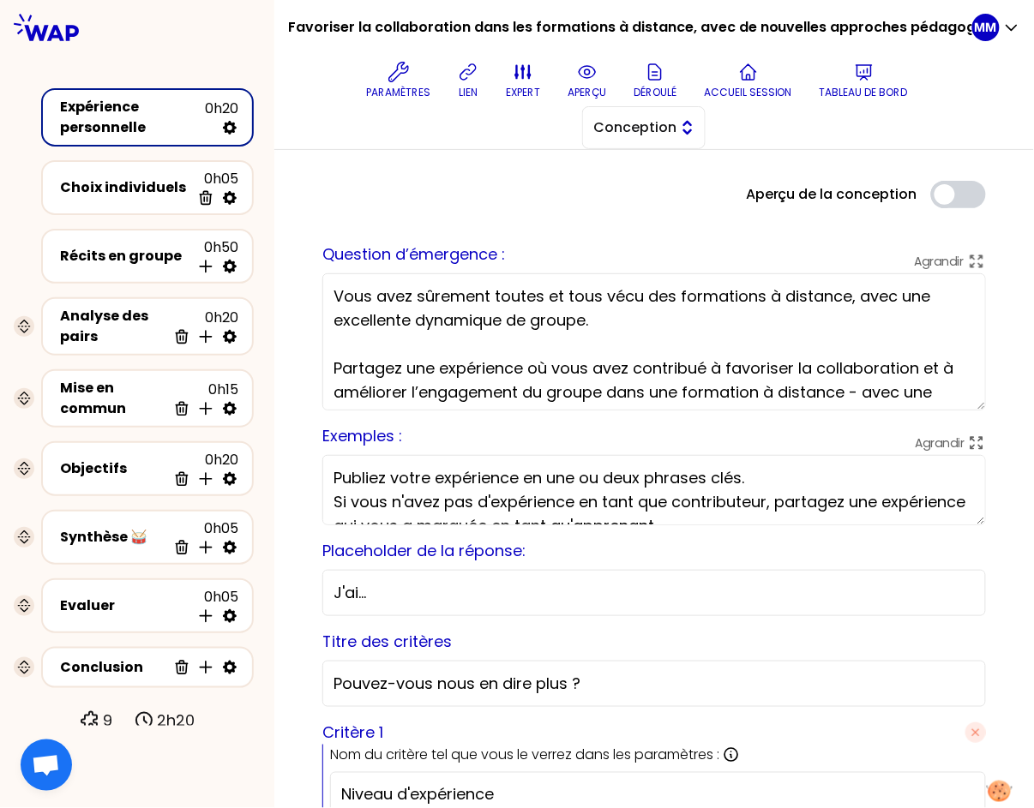
click at [644, 135] on span "Conception" at bounding box center [631, 127] width 77 height 21
click at [650, 199] on span "Facilitation" at bounding box center [654, 198] width 74 height 21
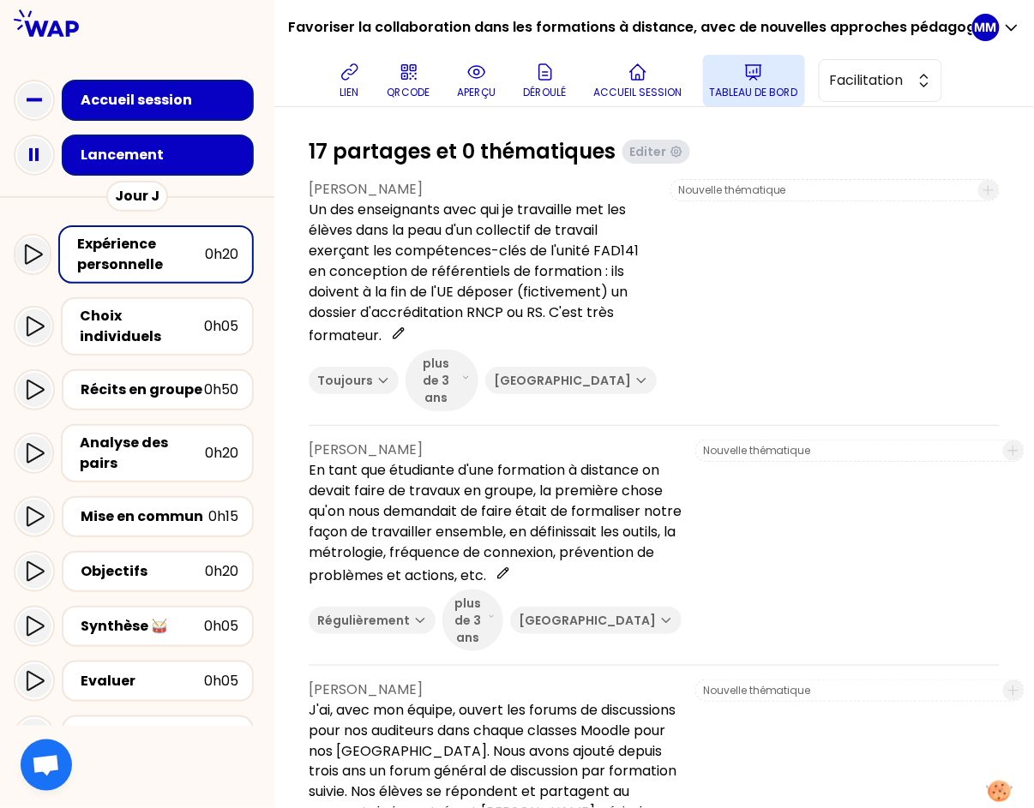
click at [739, 81] on button "Tableau de bord" at bounding box center [754, 80] width 102 height 51
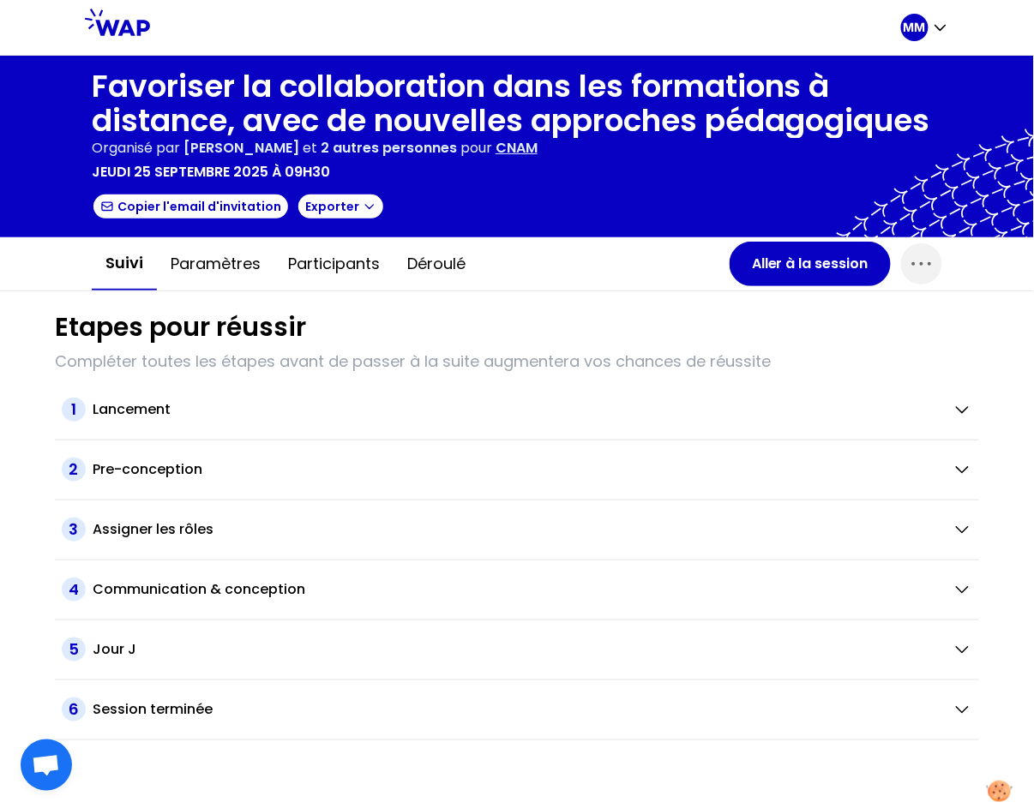
drag, startPoint x: 346, startPoint y: 267, endPoint x: 346, endPoint y: 292, distance: 24.0
click at [346, 267] on button "Participants" at bounding box center [333, 263] width 119 height 51
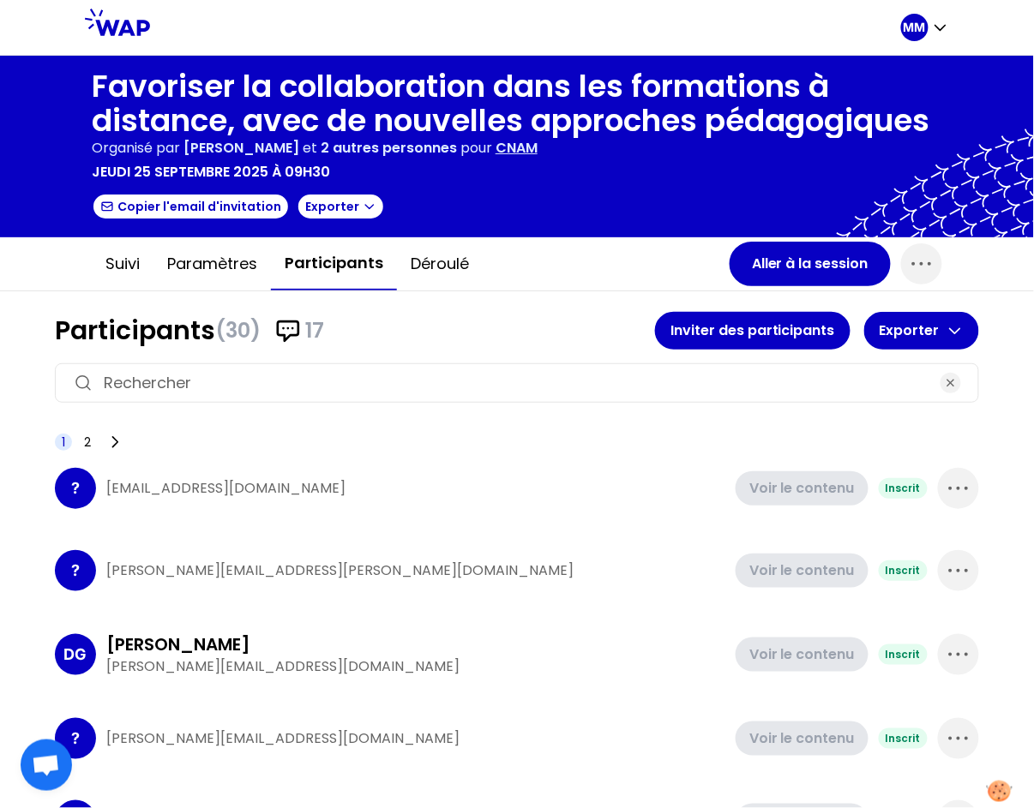
click at [344, 376] on input at bounding box center [517, 383] width 826 height 24
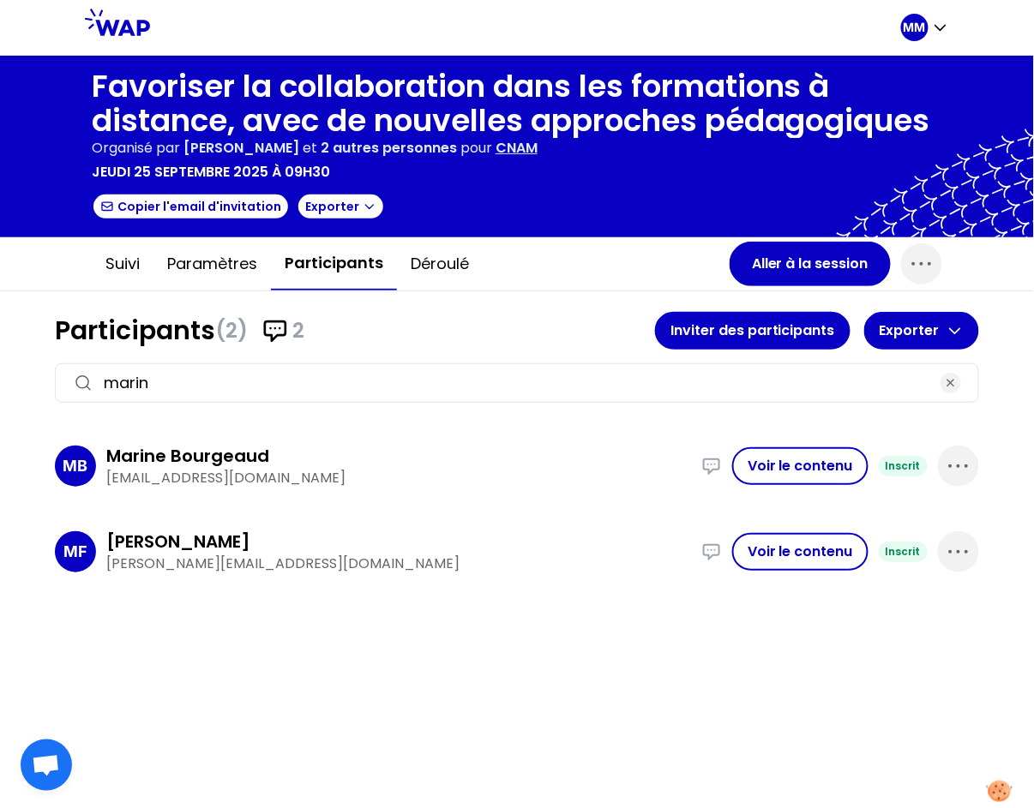
type input "marin"
click at [963, 464] on icon "button" at bounding box center [958, 466] width 27 height 27
drag, startPoint x: 915, startPoint y: 520, endPoint x: 891, endPoint y: 505, distance: 28.5
click at [915, 520] on p "Supprimer" at bounding box center [894, 524] width 80 height 24
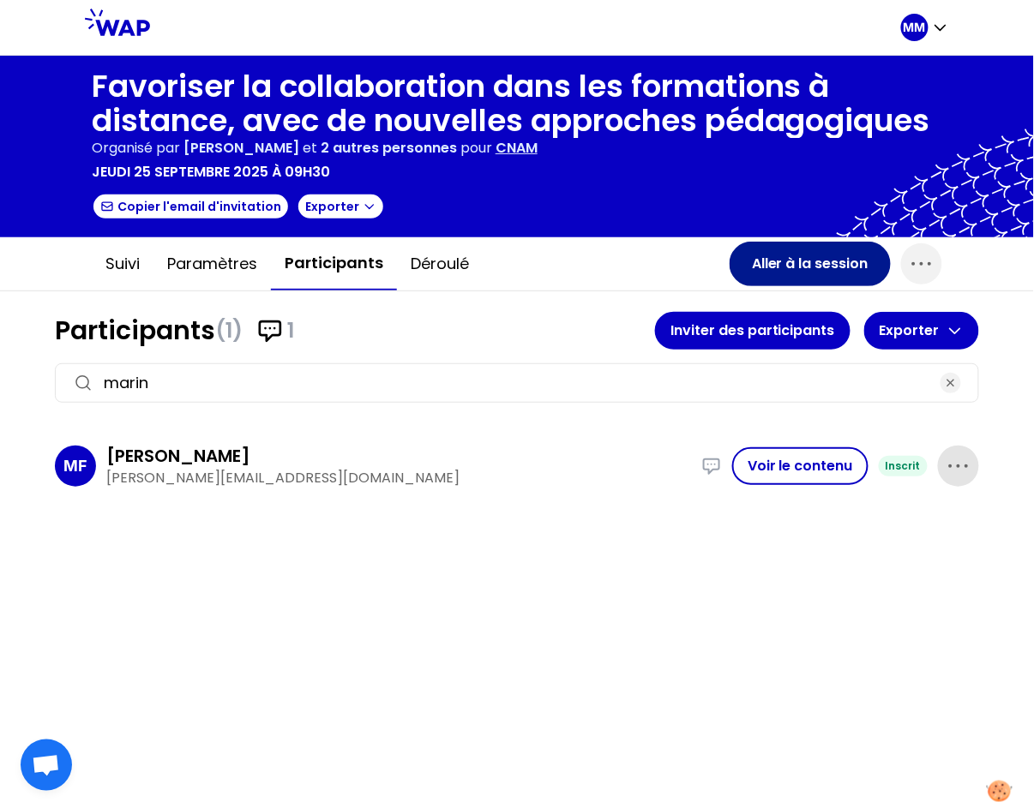
click at [778, 261] on button "Aller à la session" at bounding box center [810, 264] width 161 height 45
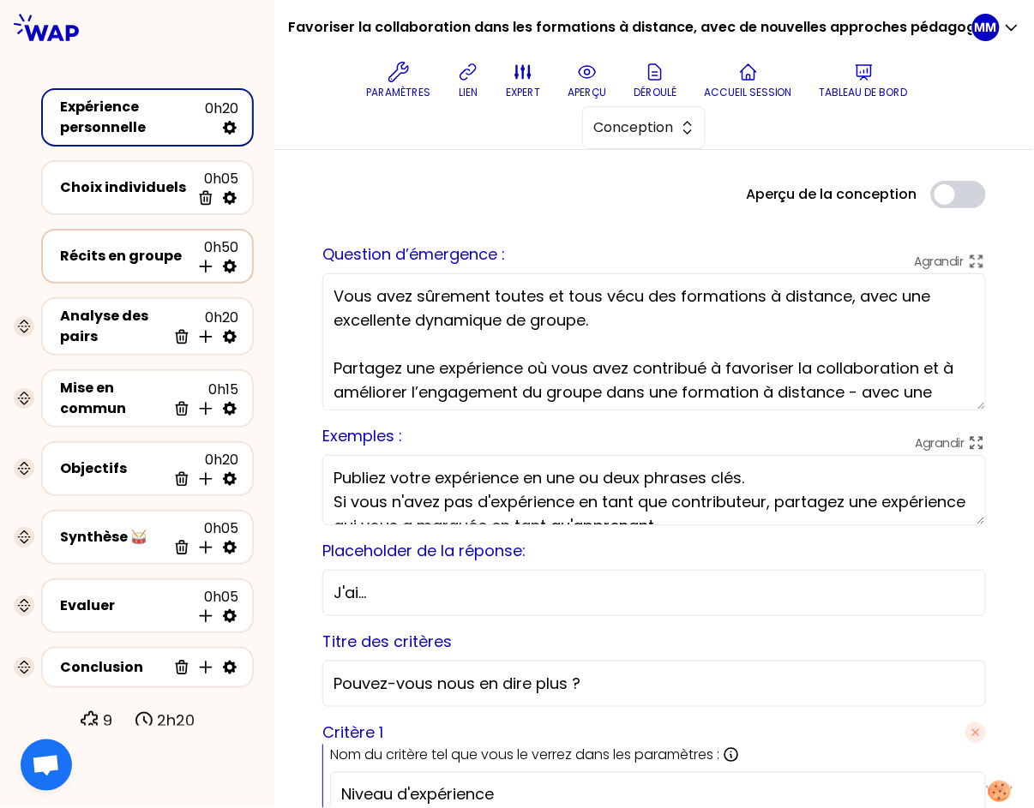
click at [115, 270] on div "Récits en groupe 0h50 Insérer une activité en dessous" at bounding box center [148, 256] width 182 height 38
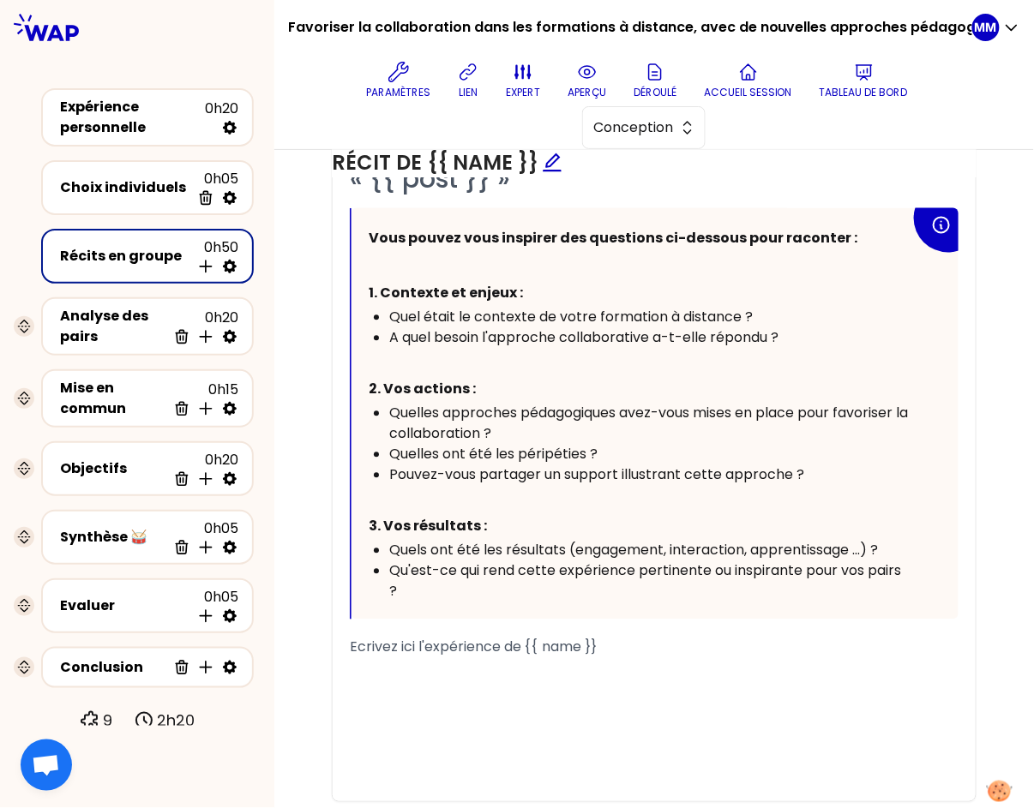
scroll to position [852, 0]
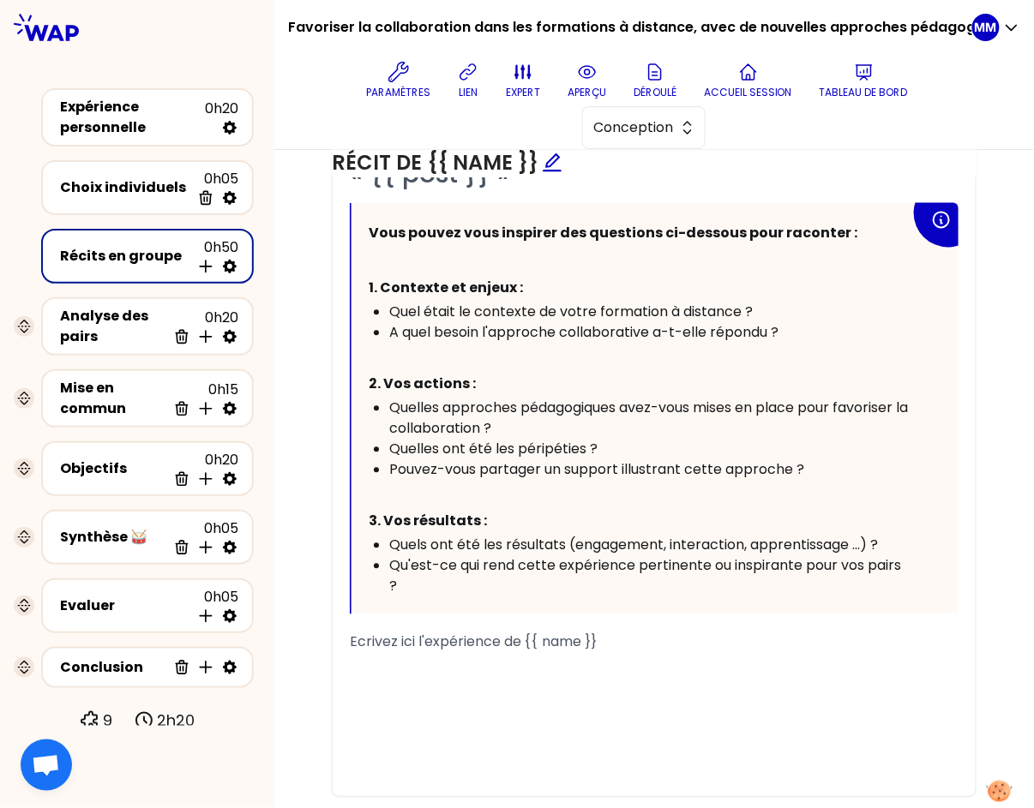
click at [424, 405] on span "Quelles approches pédagogiques avez-vous mises en place pour favoriser la colla…" at bounding box center [650, 419] width 522 height 40
click at [431, 404] on span "Quelle(s approches pédagogiques avez-vous mises en place pour favoriser la coll…" at bounding box center [645, 419] width 513 height 40
click at [439, 403] on span "Quelle(s approches pédagogiques avez-vous mises en place pour favoriser la coll…" at bounding box center [645, 419] width 513 height 40
click at [514, 405] on span "Quelle(s) approches pédagogiques avez-vous mises en place pour favoriser la col…" at bounding box center [649, 419] width 520 height 40
click at [531, 406] on span "Quelle(s) approche(s pédagogiques avez-vous mises en place pour favoriser la co…" at bounding box center [620, 419] width 462 height 40
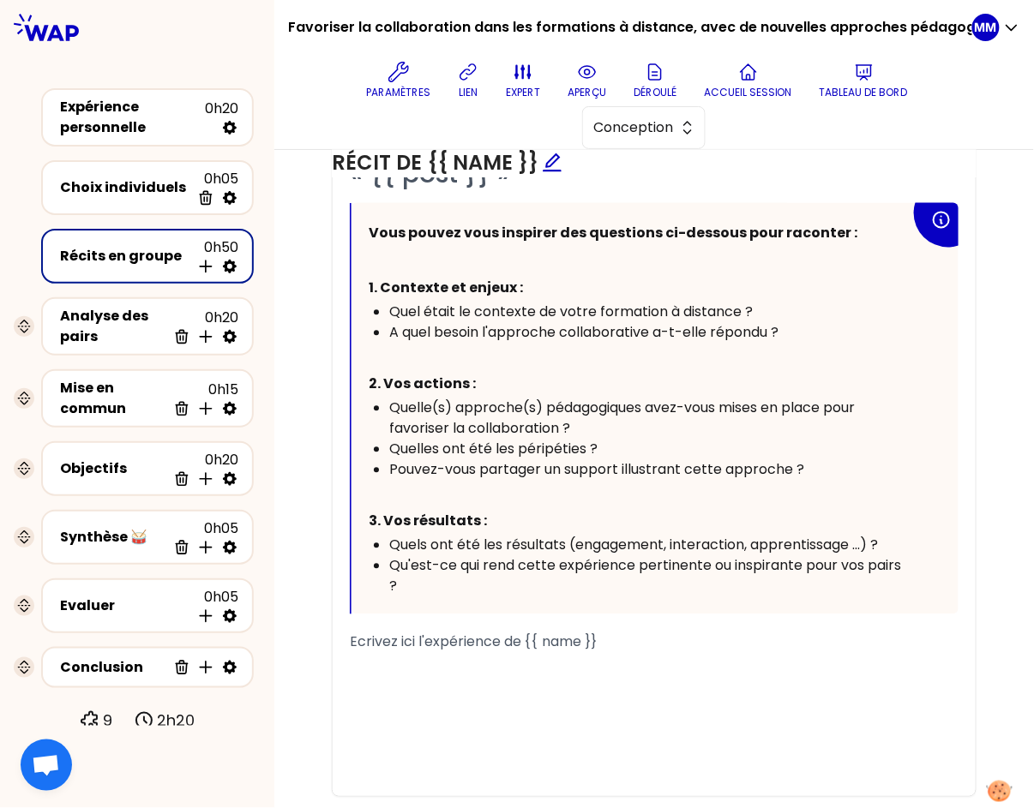
click at [636, 405] on span "Quelle(s) approche(s) pédagogiques avez-vous mises en place pour favoriser la c…" at bounding box center [623, 419] width 469 height 40
click at [652, 426] on div "Quelle(s) approche(s) pédagogique(s) avez-vous mises en place pour favoriser la…" at bounding box center [649, 419] width 521 height 41
click at [764, 403] on span "Quelle(s) approche(s) pédagogique(s) avez-vous mises en place pour favoriser la…" at bounding box center [630, 419] width 482 height 40
click at [93, 319] on div "Analyse des pairs" at bounding box center [113, 326] width 106 height 41
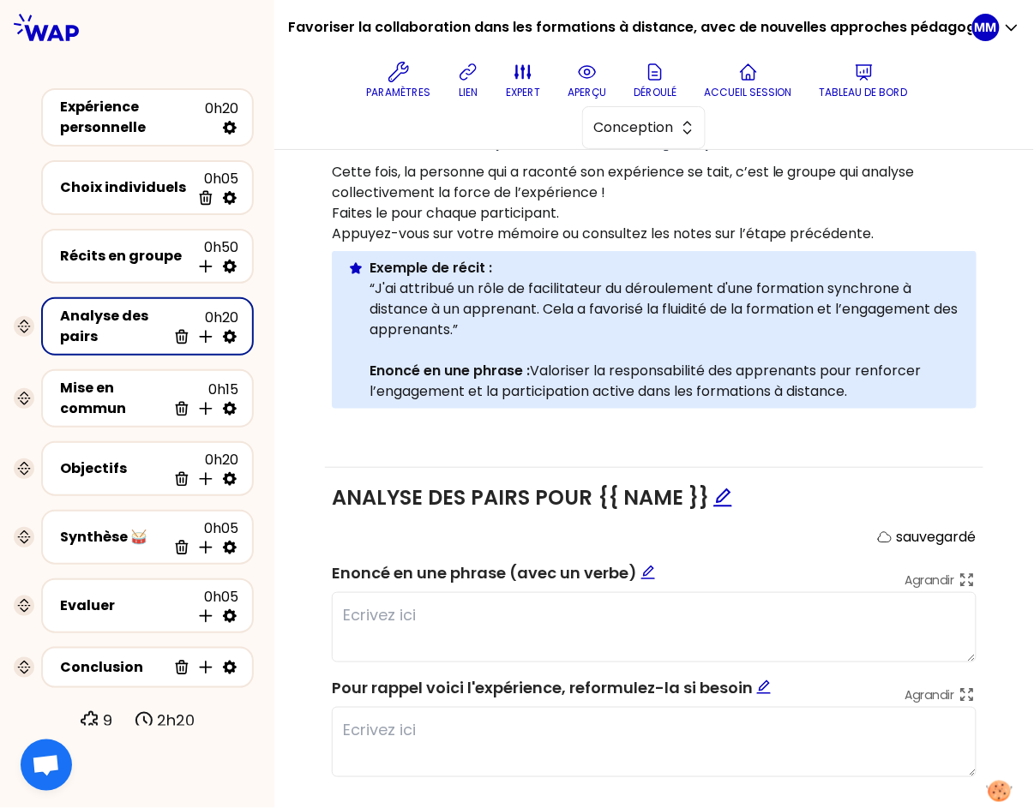
scroll to position [511, 0]
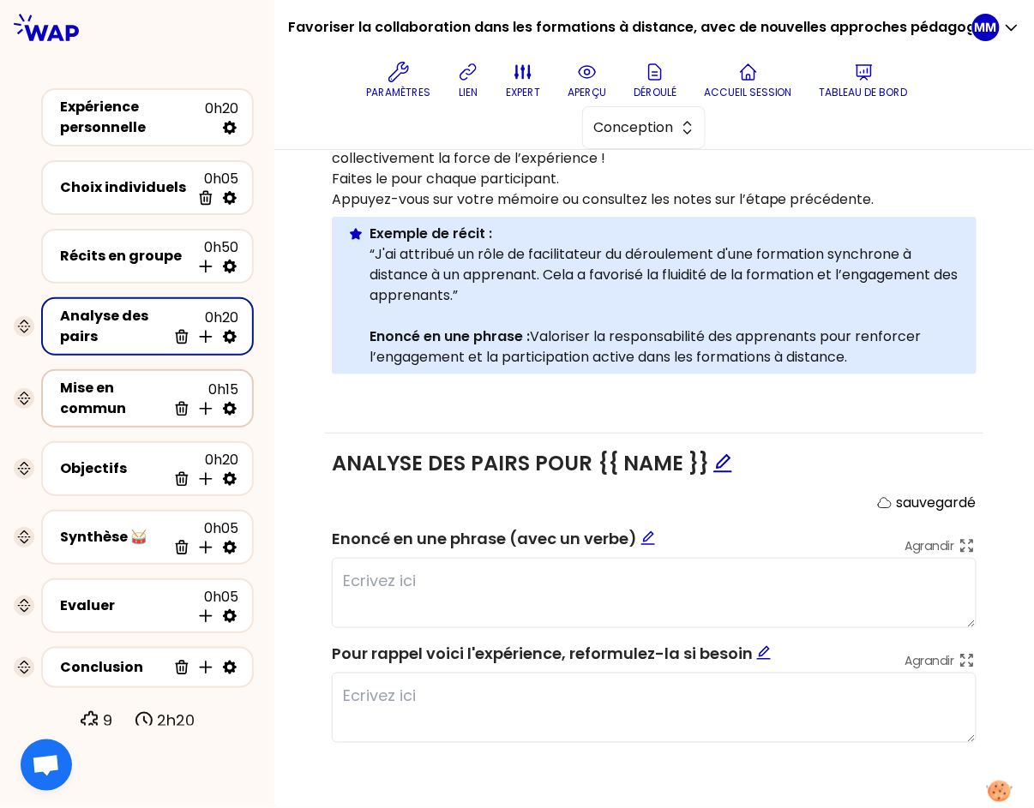
click at [116, 389] on div "Mise en commun" at bounding box center [113, 398] width 106 height 41
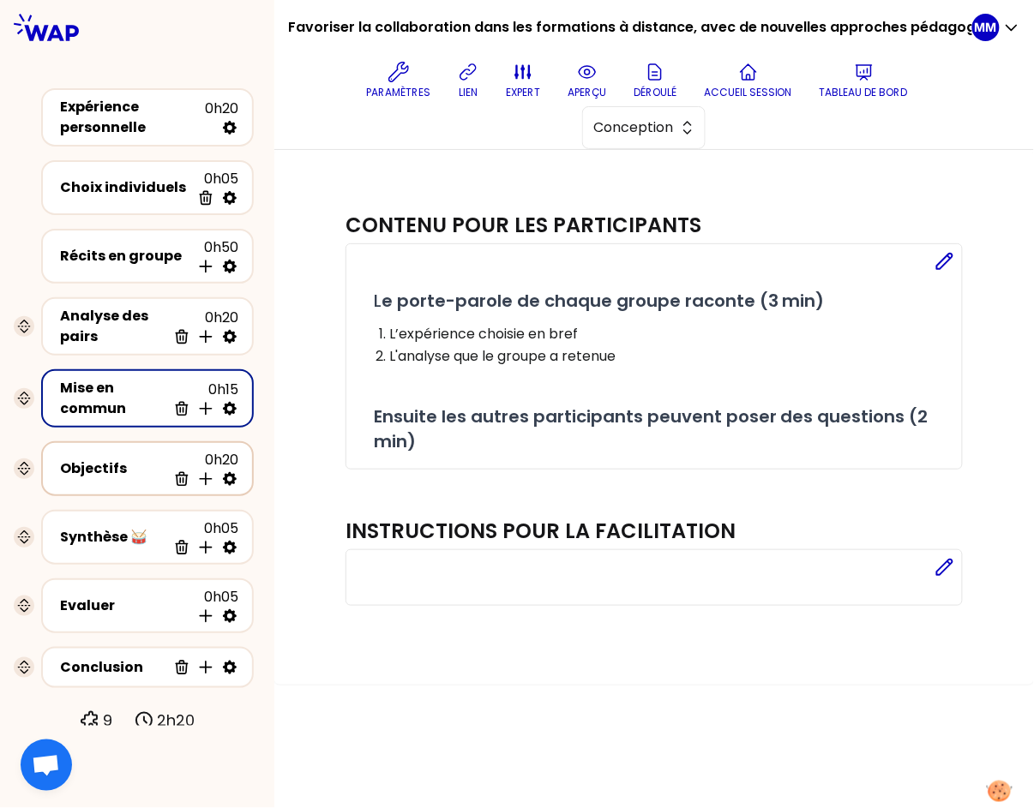
click at [235, 472] on icon at bounding box center [230, 479] width 14 height 14
select select "same_as"
select select "false"
select select "Each"
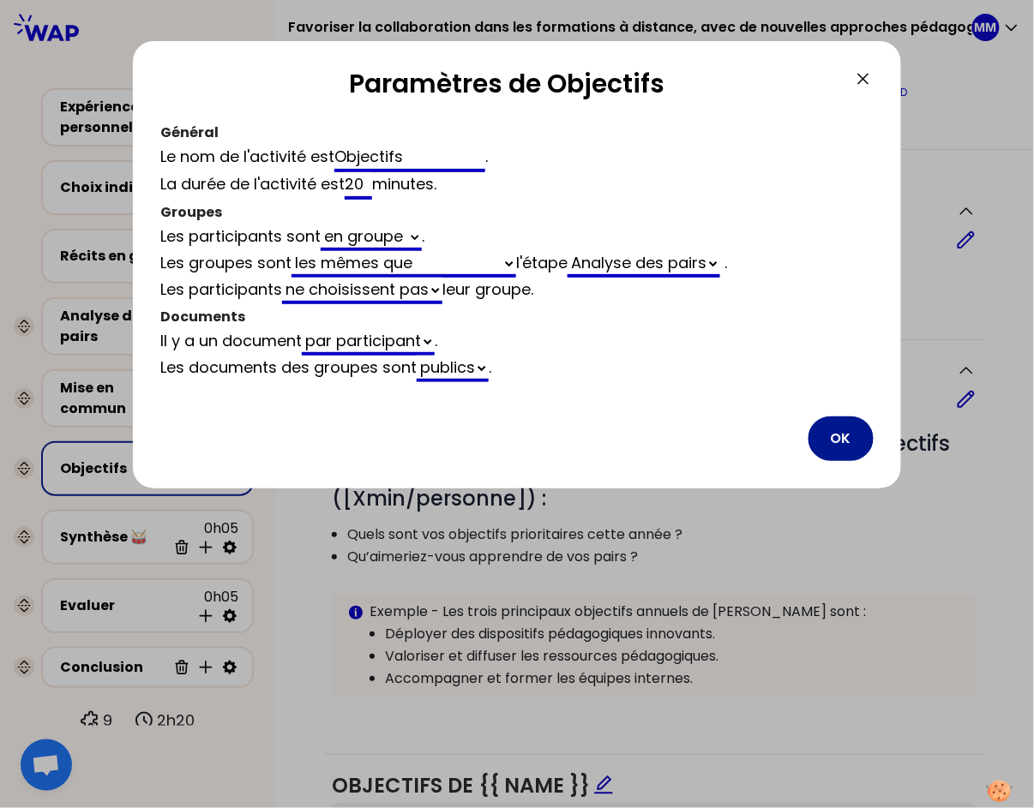
click at [848, 435] on button "OK" at bounding box center [840, 439] width 65 height 45
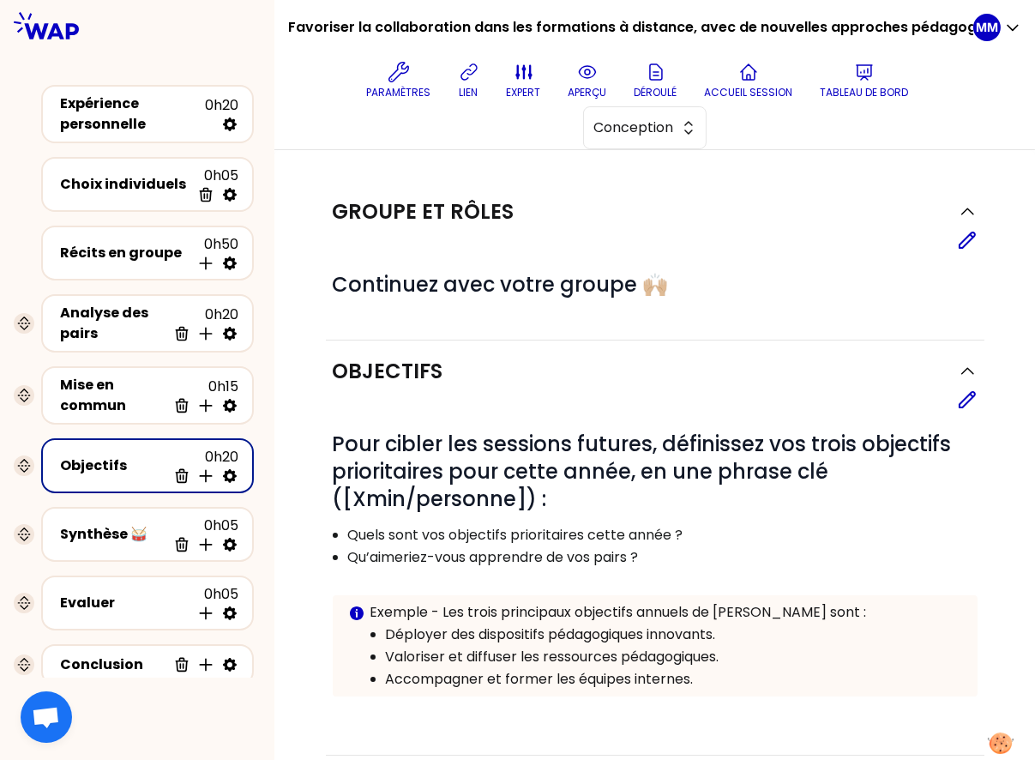
scroll to position [641, 0]
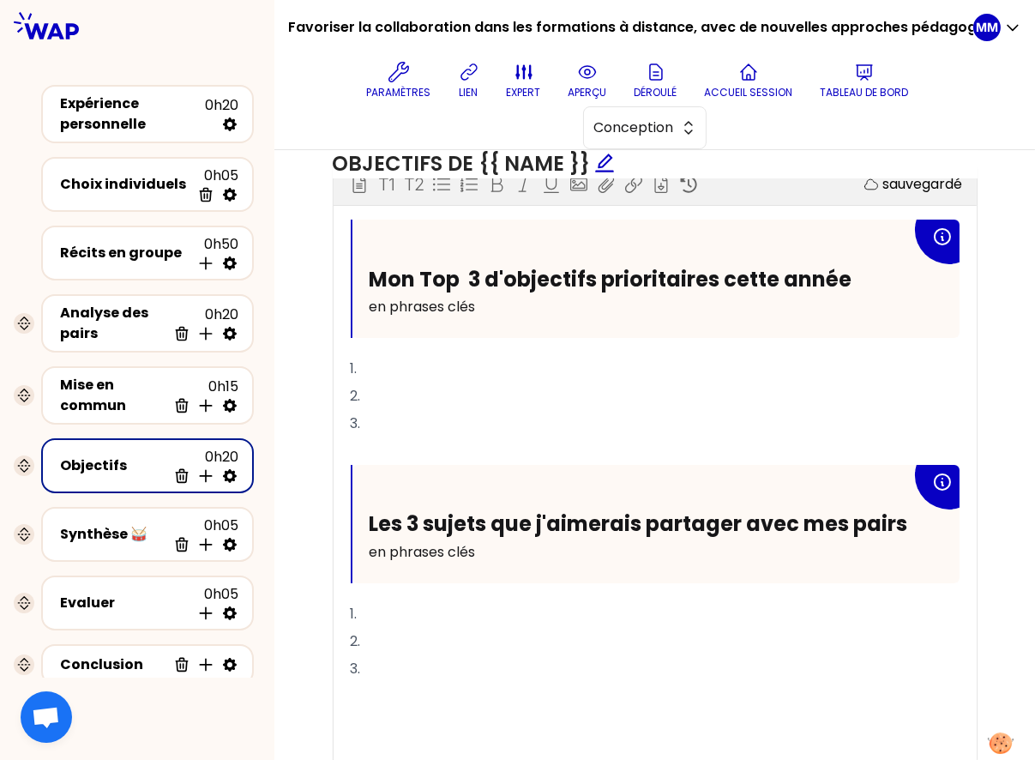
click at [446, 514] on span "Les 3 sujets que j'aimerais partager avec mes pairs" at bounding box center [639, 523] width 538 height 28
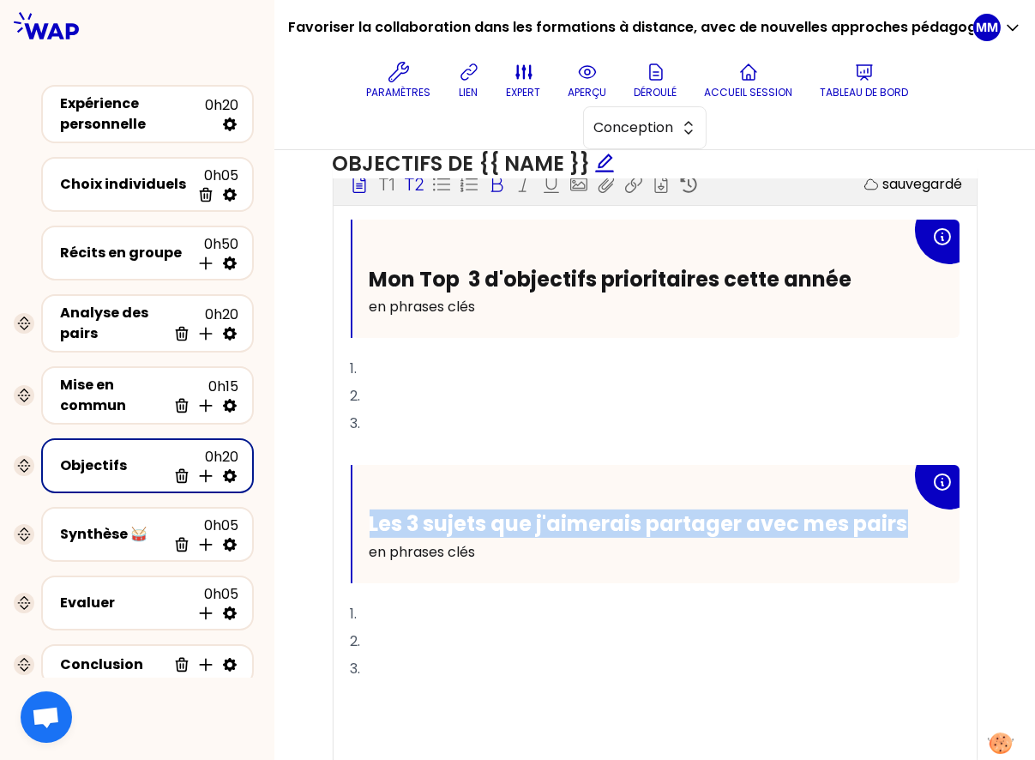
click at [446, 514] on span "Les 3 sujets que j'aimerais partager avec mes pairs" at bounding box center [639, 523] width 538 height 28
copy span "Les 3 sujets que j'aimerais partager avec mes pairs"
click at [438, 670] on p "3." at bounding box center [655, 668] width 609 height 27
drag, startPoint x: 442, startPoint y: 681, endPoint x: 360, endPoint y: 482, distance: 214.9
click at [360, 482] on div "Mon Top 3 d'objectifs prioritaires cette année en phrases clés 1. 2. 3. ﻿ Les 3…" at bounding box center [655, 491] width 609 height 545
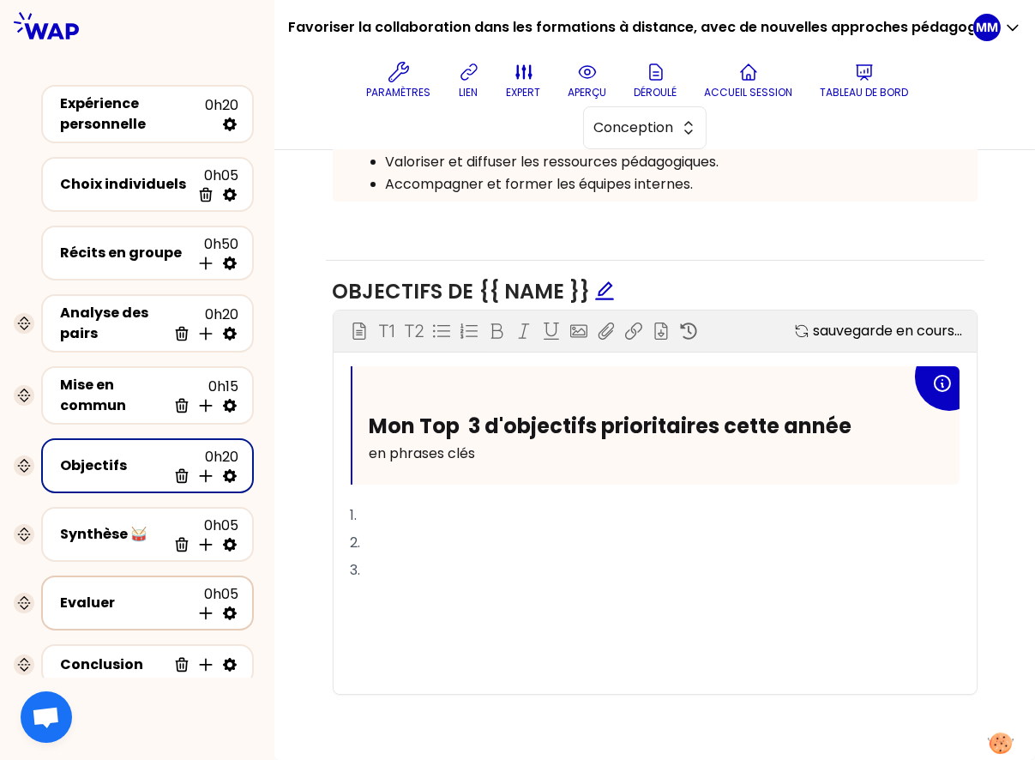
scroll to position [488, 0]
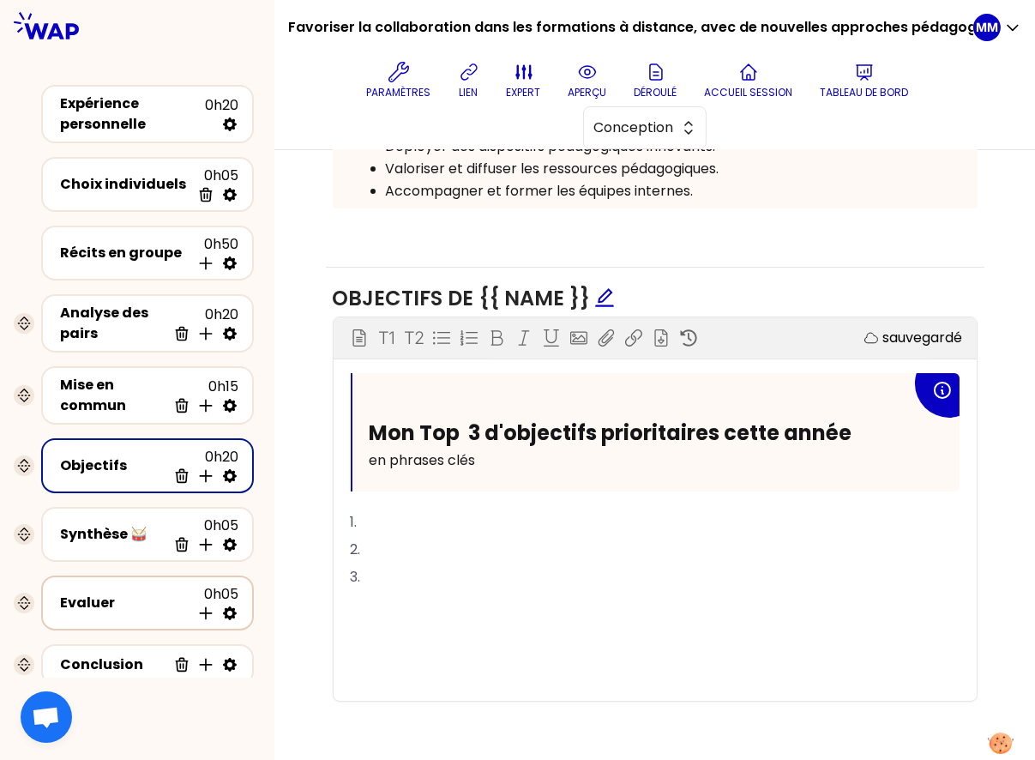
click at [111, 599] on div "Evaluer" at bounding box center [125, 602] width 130 height 21
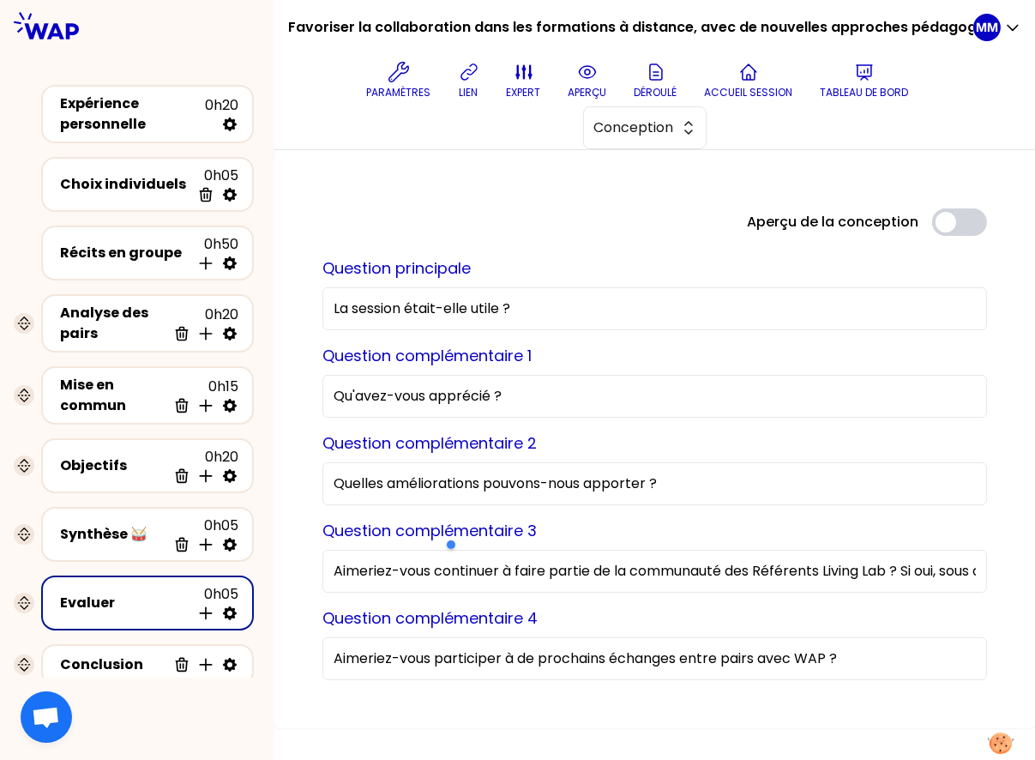
click at [784, 562] on input "Aimeriez-vous continuer à faire partie de la communauté des Référents Living La…" at bounding box center [654, 571] width 664 height 43
paste input "Les 3 sujets que j'aimerais partager avec mes pairs"
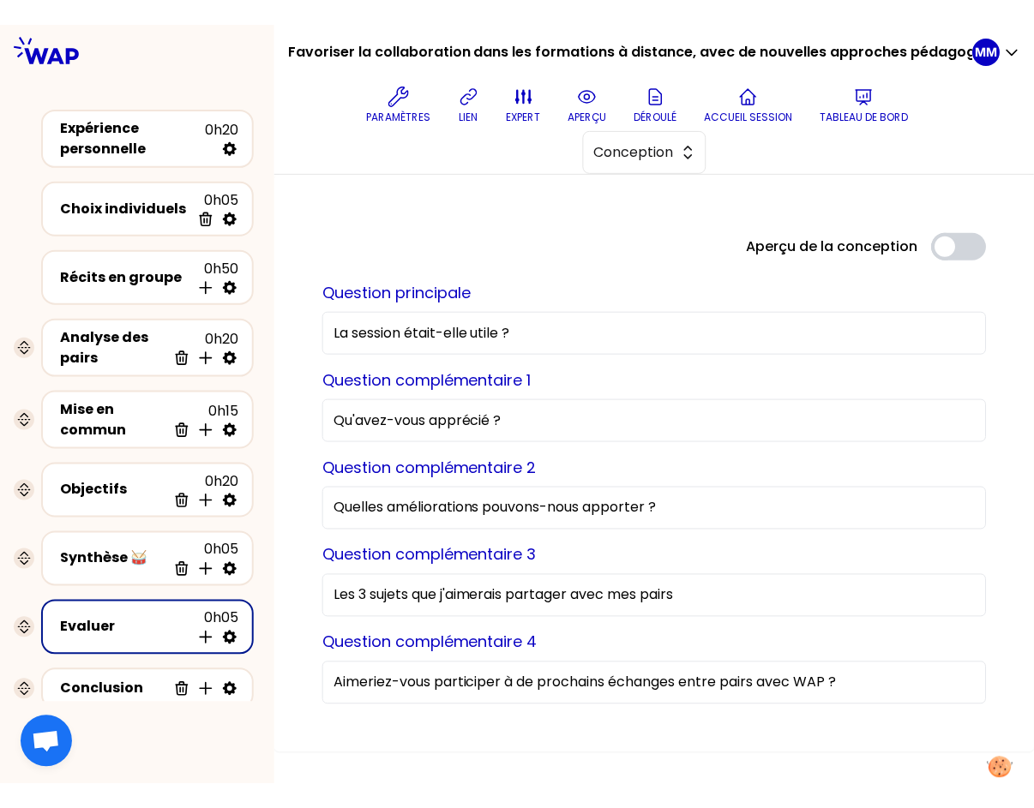
scroll to position [0, 0]
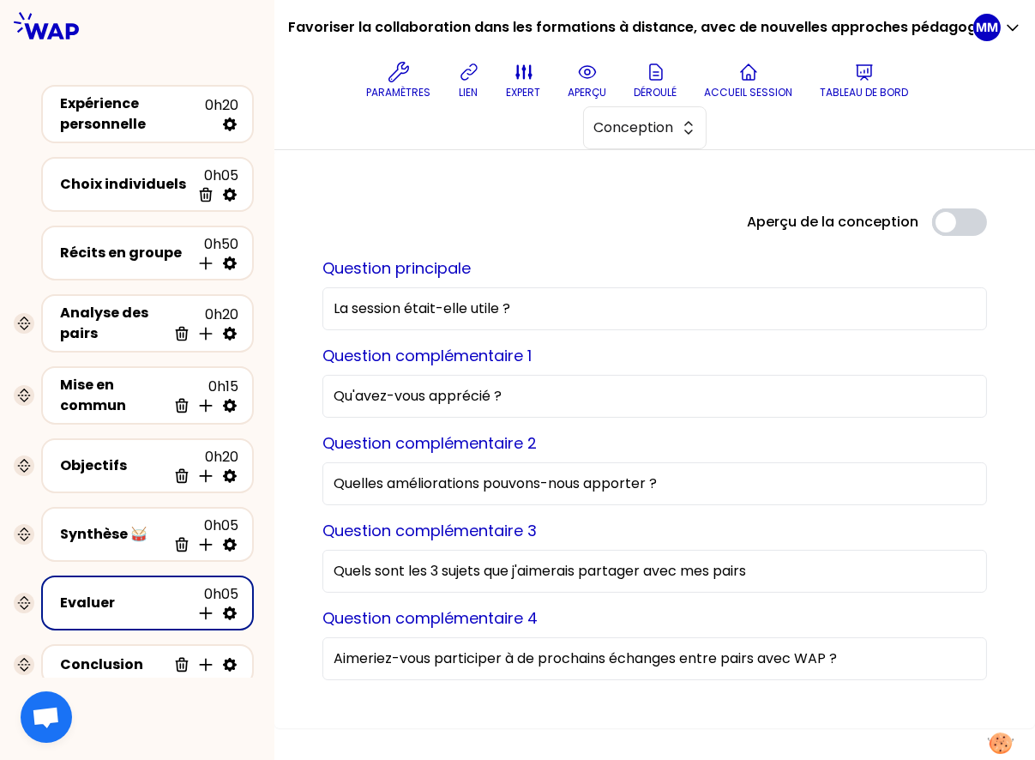
click at [555, 565] on input "Quels sont les 3 sujets que j'aimerais partager avec mes pairs" at bounding box center [654, 571] width 664 height 43
click at [780, 570] on input "Quels sont les 3 sujets que vous aimeriez vou partager avec mes pairs" at bounding box center [654, 571] width 664 height 43
click at [654, 568] on input "Quels sont les 3 sujets que vous aimeriez vou partager avec vos pairs" at bounding box center [654, 571] width 664 height 43
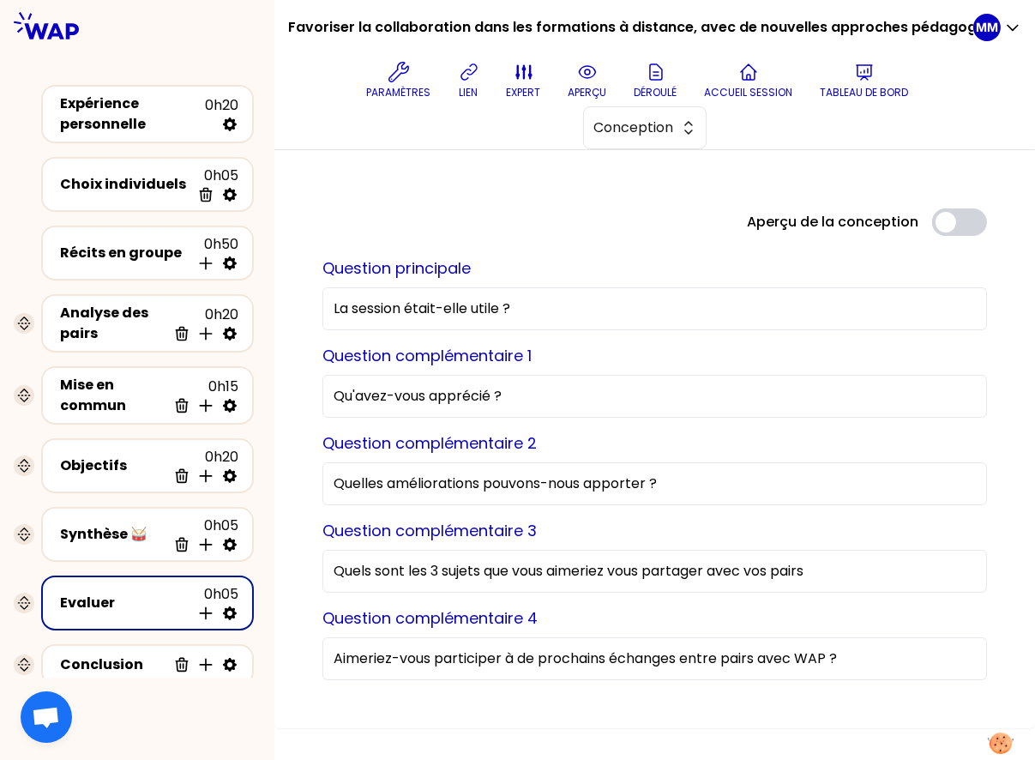
click at [878, 565] on input "Quels sont les 3 sujets que vous aimeriez vous partager avec vos pairs" at bounding box center [654, 571] width 664 height 43
click at [632, 570] on input "Quels sont les 3 sujets que vous aimeriez vous partager avec vos pairs ?" at bounding box center [654, 571] width 664 height 43
click at [638, 569] on input "Quels sont les 3 sujets que vous aimeriez vous partager avec vos pairs ?" at bounding box center [654, 571] width 664 height 43
type input "Quels sont les 3 sujets que vous aimeriez partager avec vos pairs ?"
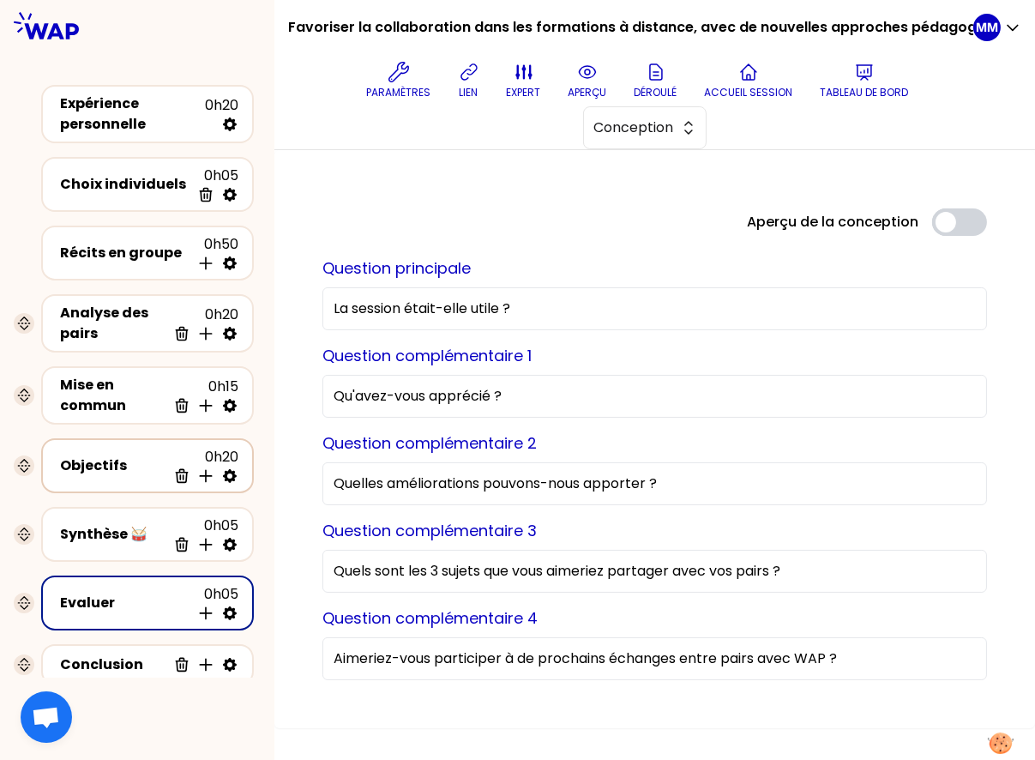
click at [225, 477] on icon at bounding box center [230, 476] width 14 height 14
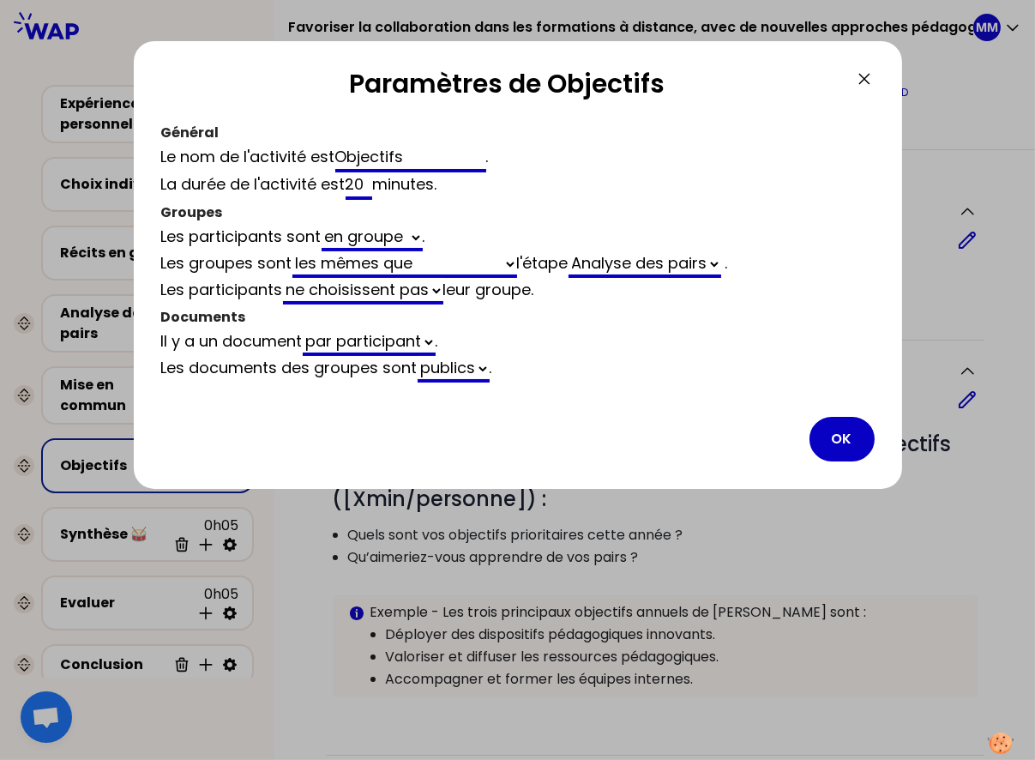
click at [61, 247] on div at bounding box center [517, 380] width 1035 height 760
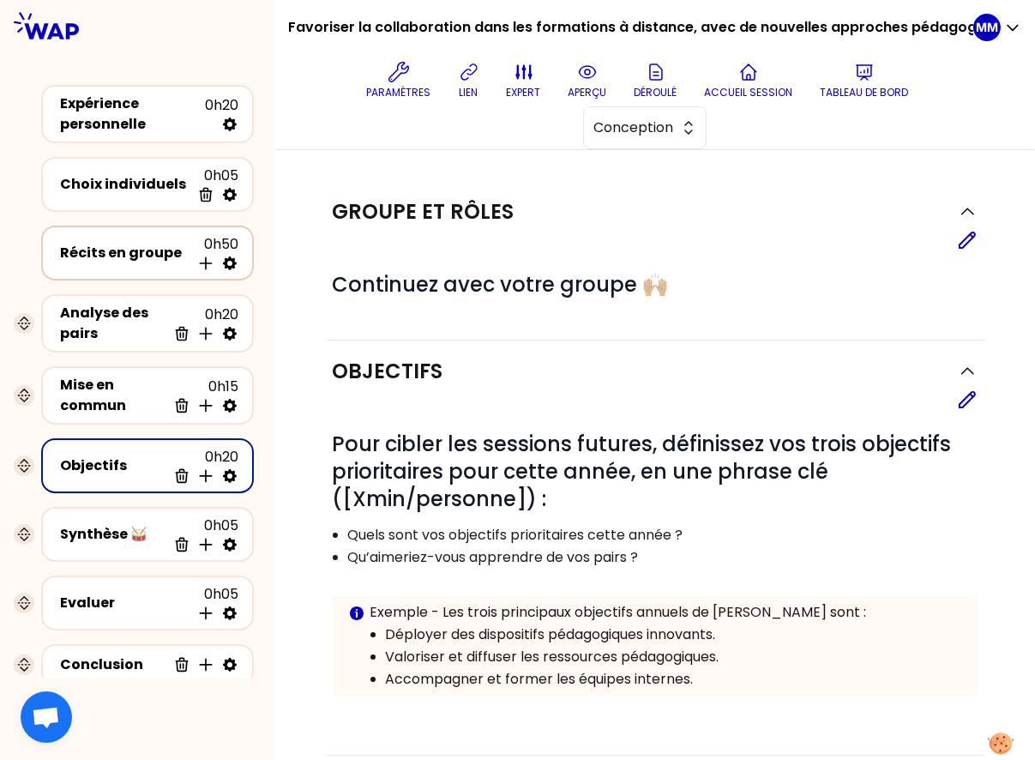
click at [99, 251] on div "Récits en groupe" at bounding box center [125, 253] width 130 height 21
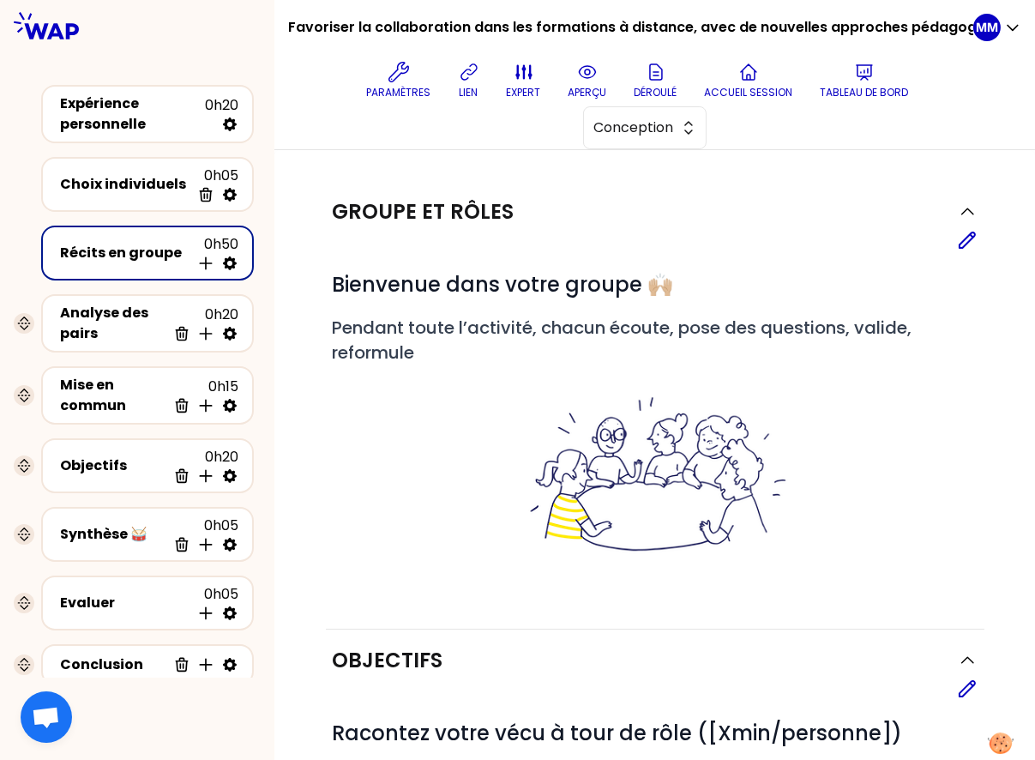
click at [234, 266] on icon at bounding box center [230, 263] width 14 height 14
select select "5"
select select "all"
select select "false"
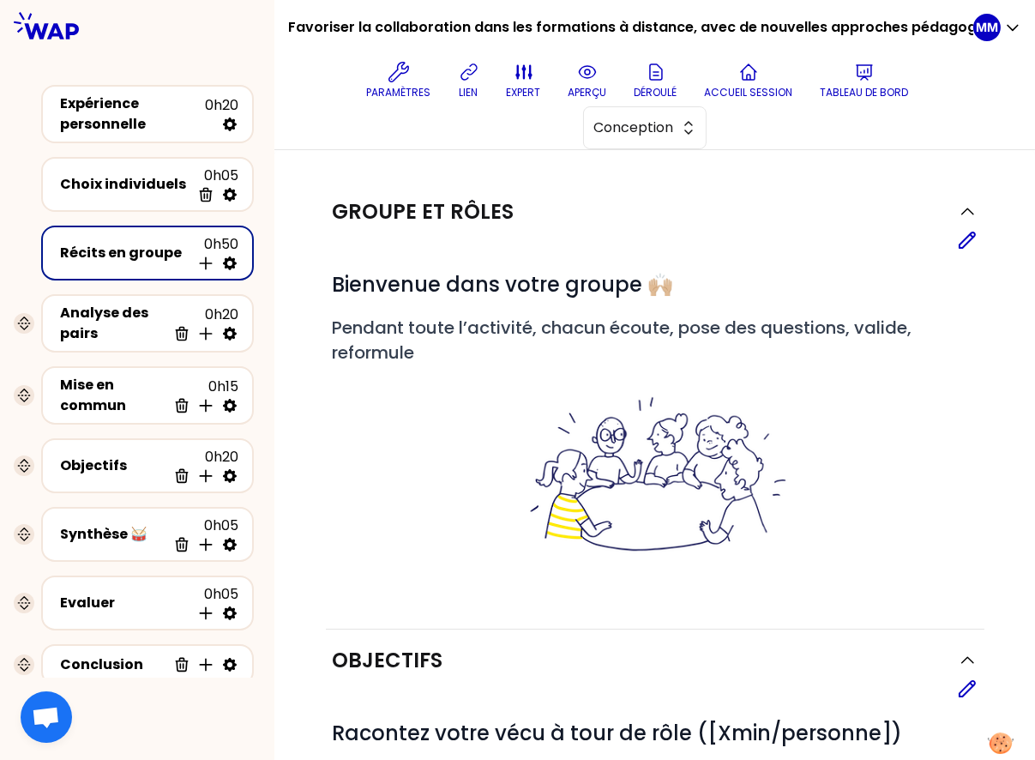
select select "Each"
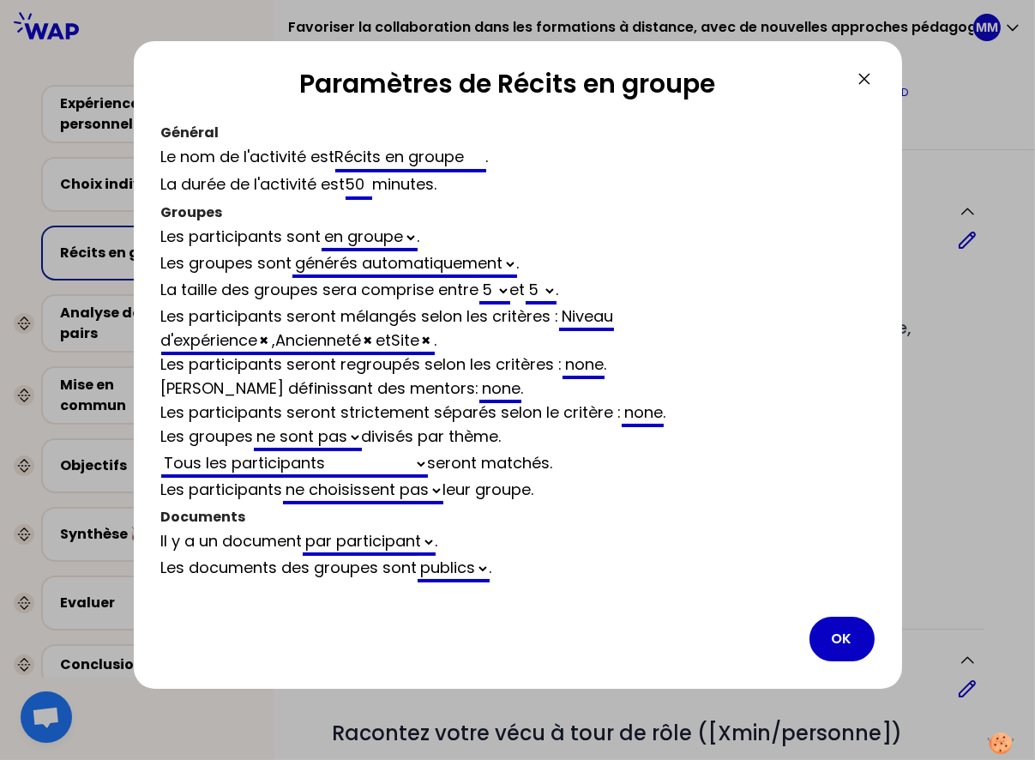
click at [495, 282] on select "2 3 4 5 6 7 8 9 10 11 12" at bounding box center [494, 291] width 31 height 27
click at [544, 278] on select "2 3 4 5 6 7 8 9 10 11 12" at bounding box center [541, 291] width 31 height 27
select select "4"
select select "all"
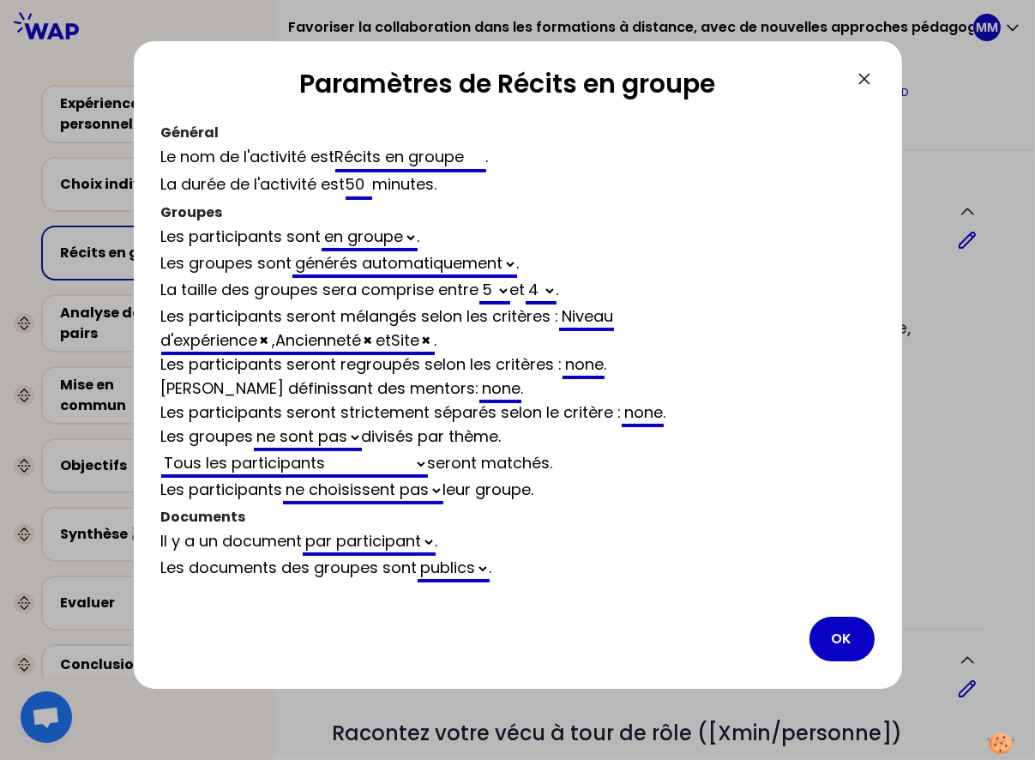
select select "false"
click at [496, 294] on select "2 3 4 5 6 7 8 9 10 11 12" at bounding box center [494, 291] width 31 height 27
click at [844, 628] on button "OK" at bounding box center [841, 638] width 65 height 45
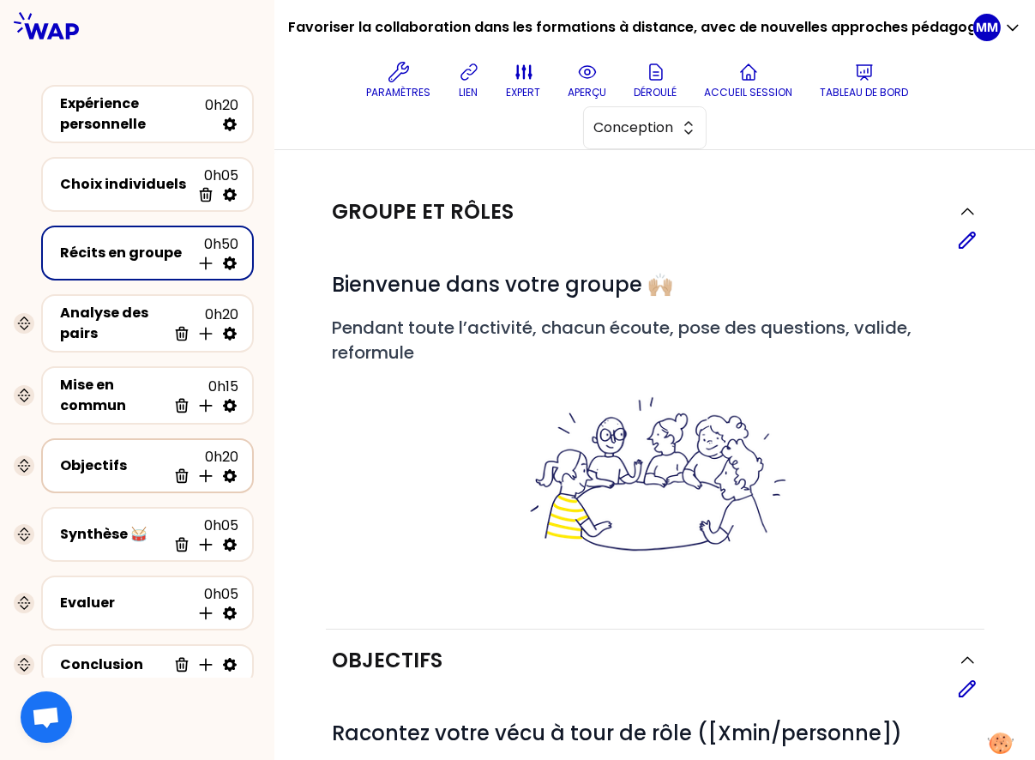
click at [230, 476] on icon at bounding box center [229, 475] width 17 height 17
select select "same_as"
select select "false"
select select "Each"
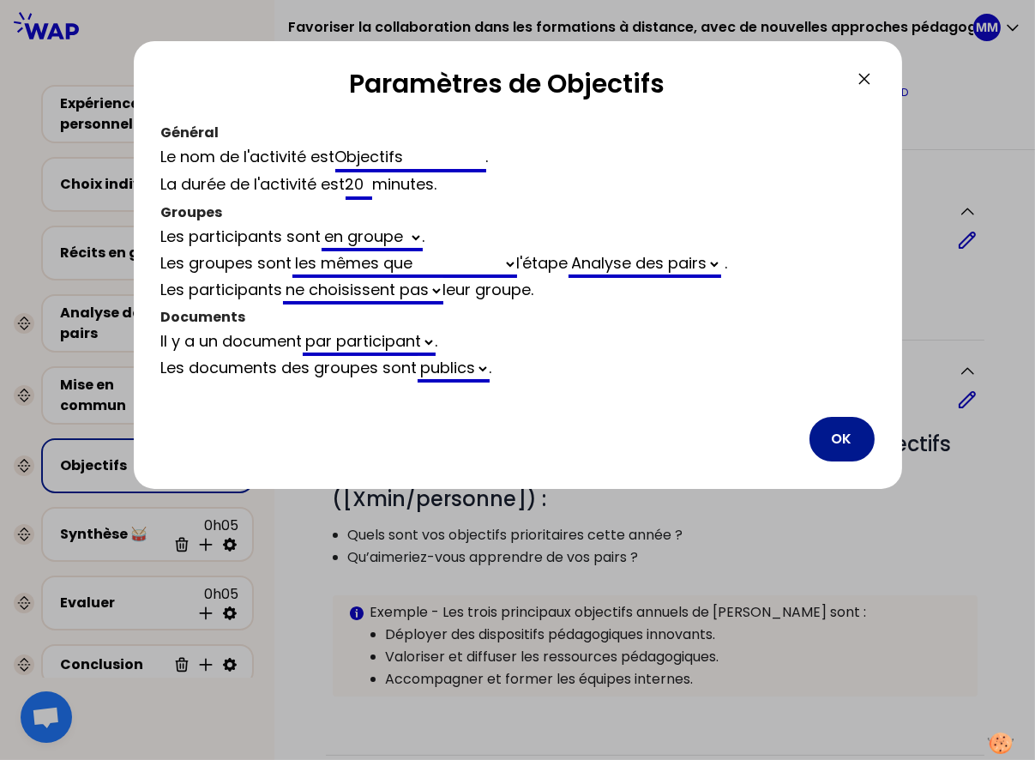
drag, startPoint x: 848, startPoint y: 434, endPoint x: 473, endPoint y: 495, distance: 379.6
click at [848, 434] on button "OK" at bounding box center [841, 439] width 65 height 45
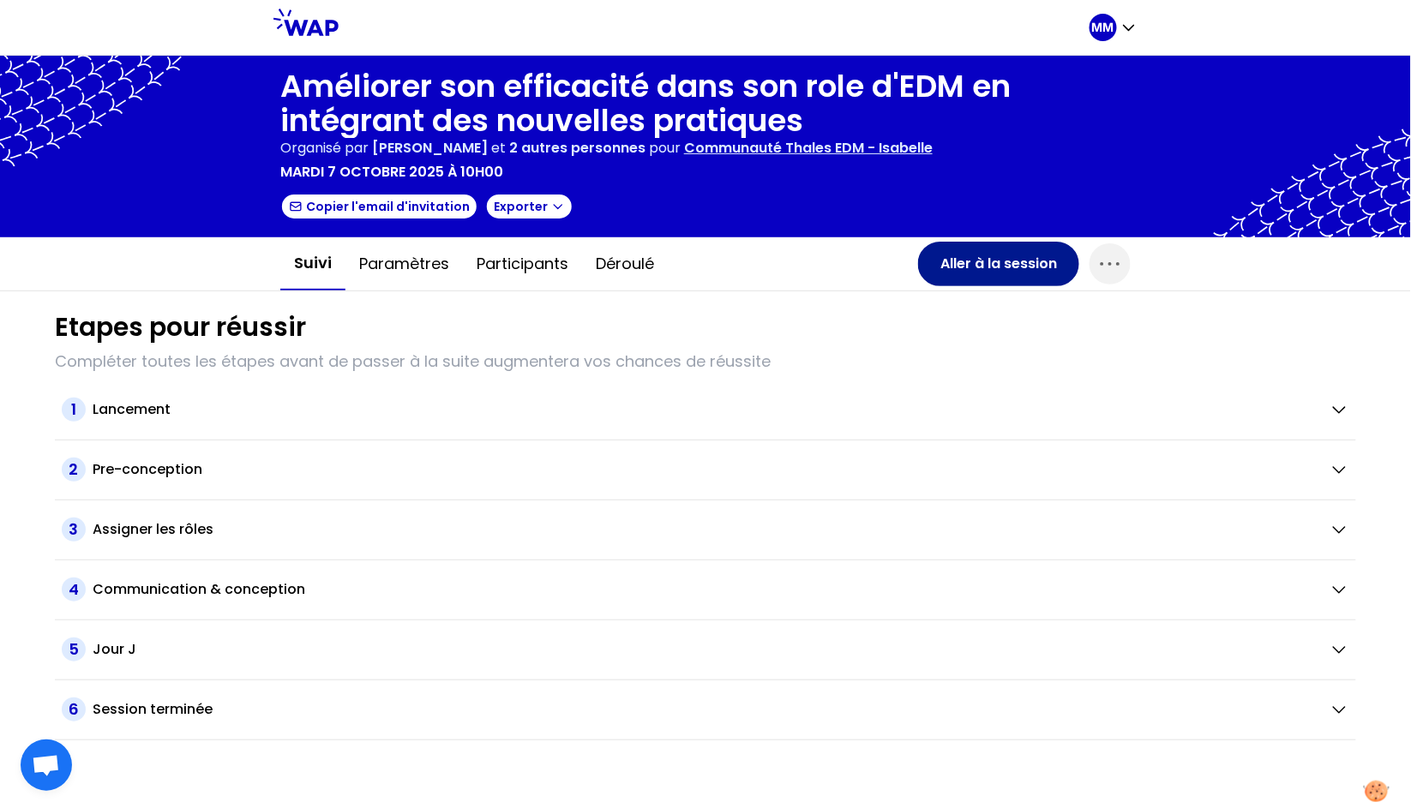
click at [1027, 266] on button "Aller à la session" at bounding box center [998, 264] width 161 height 45
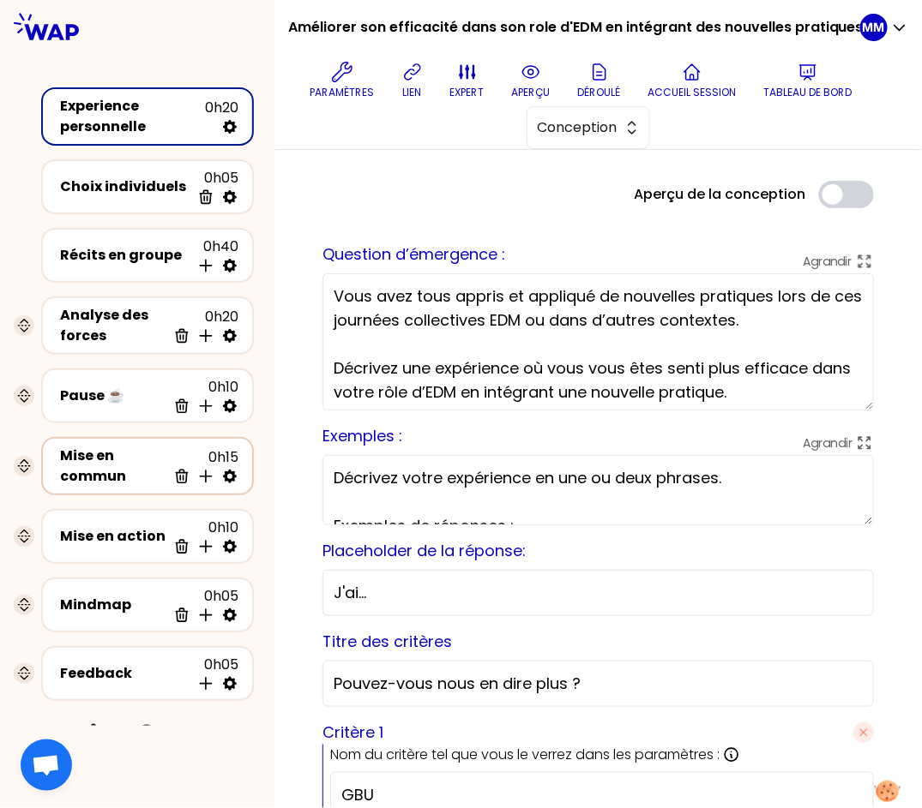
click at [78, 464] on div "Mise en commun" at bounding box center [113, 466] width 106 height 41
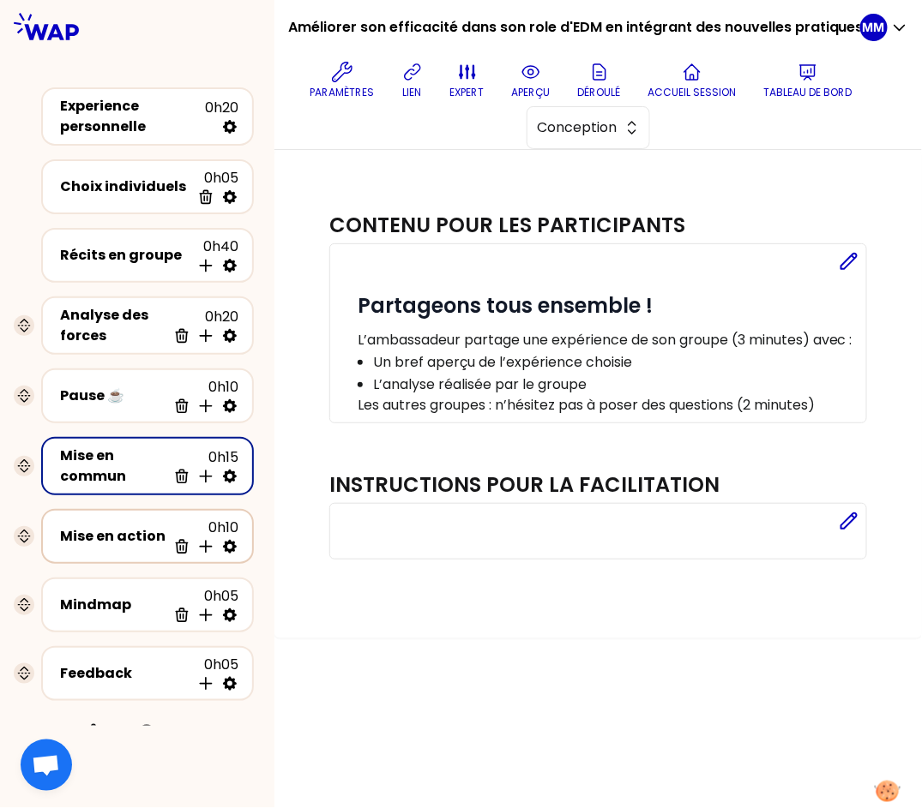
click at [232, 538] on icon at bounding box center [229, 546] width 17 height 17
select select "same_as"
select select "share"
select select "false"
select select "Each"
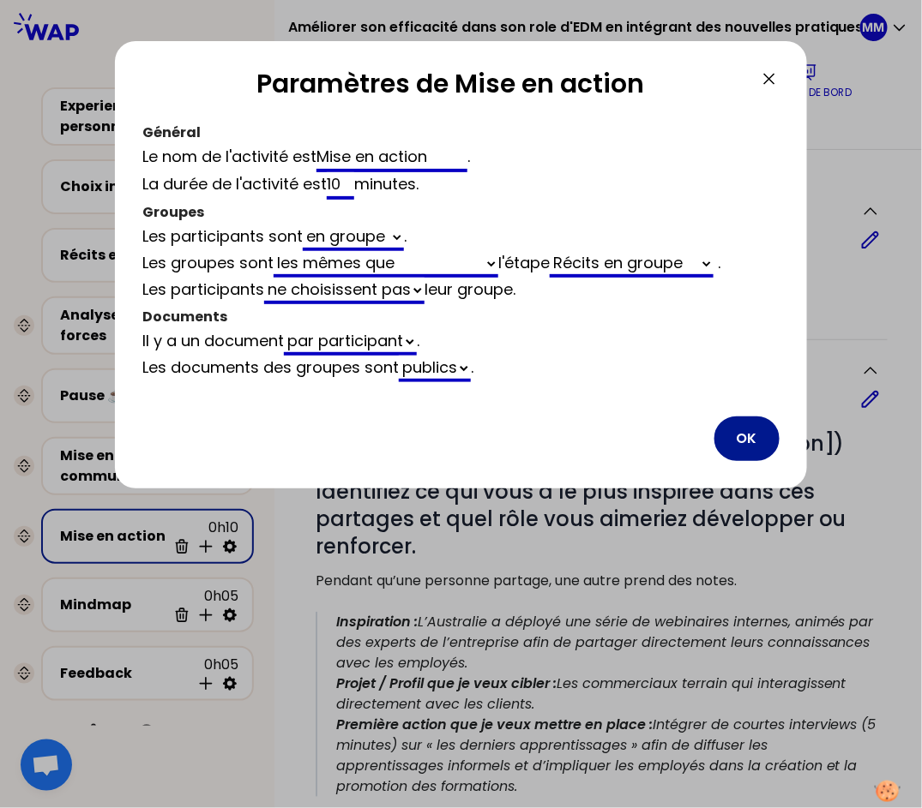
click at [744, 438] on button "OK" at bounding box center [746, 439] width 65 height 45
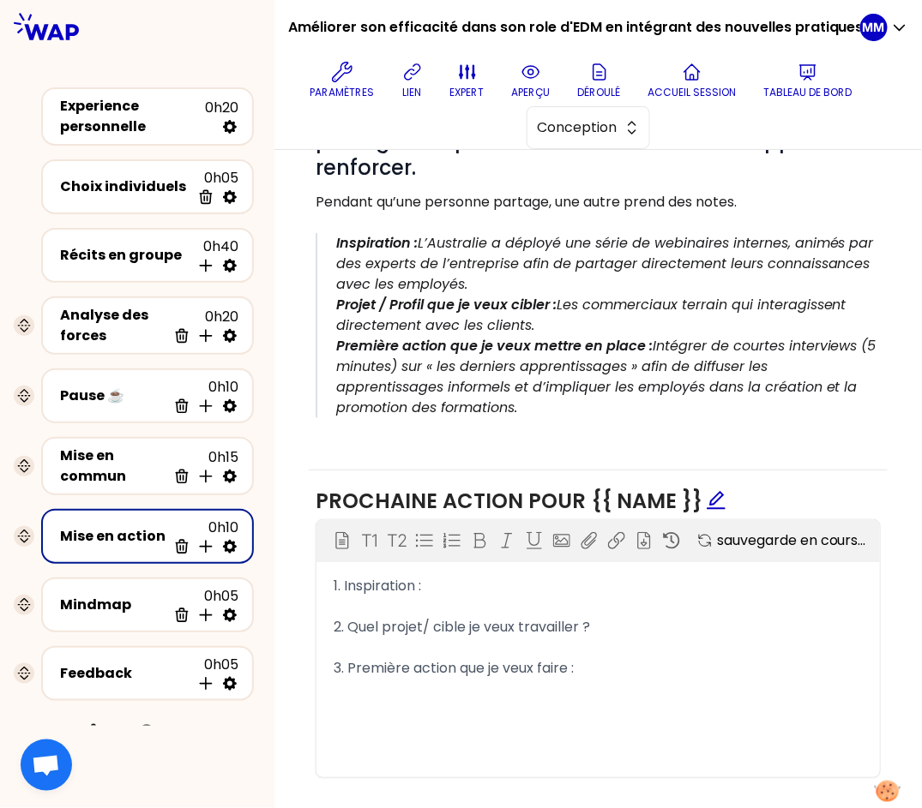
scroll to position [423, 0]
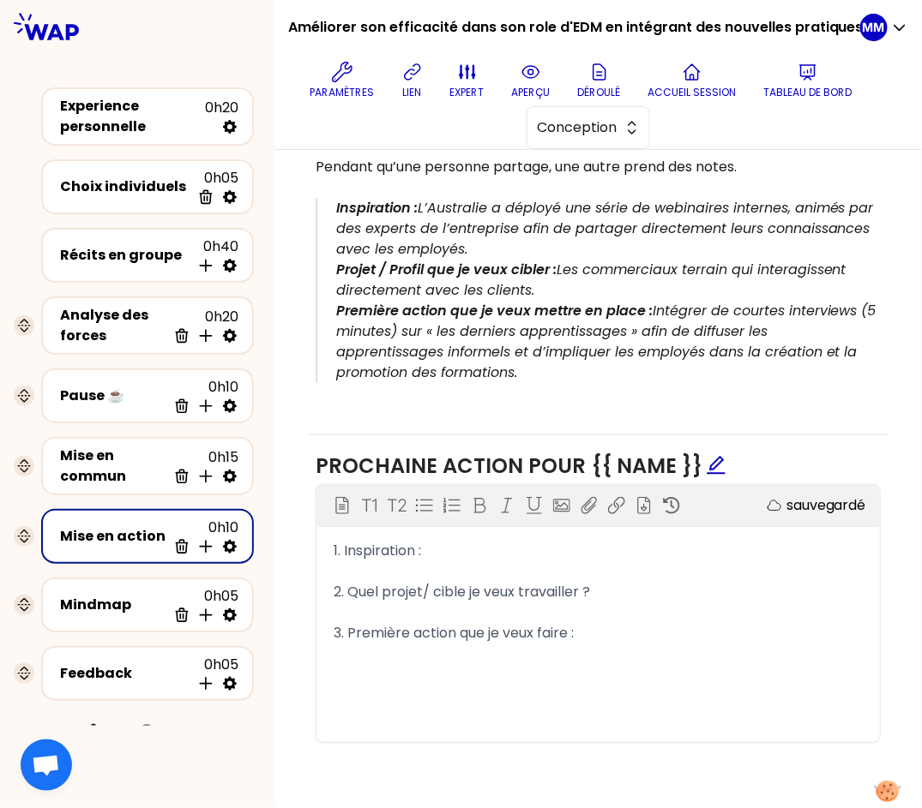
click at [568, 632] on span "3. Première action que je veux faire :" at bounding box center [454, 633] width 240 height 20
click at [376, 592] on span "2. Quel projet/ cible je veux travailler ?" at bounding box center [462, 592] width 256 height 20
click at [578, 588] on div "2. Projet/ cible je veux travailler ?" at bounding box center [598, 592] width 529 height 21
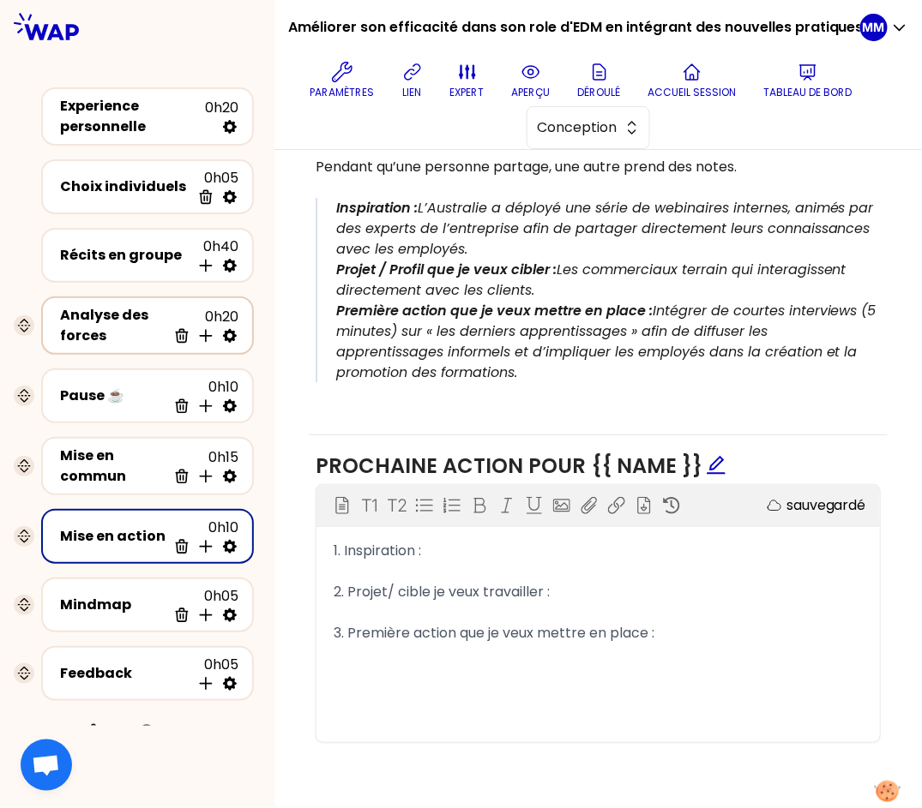
drag, startPoint x: 135, startPoint y: 316, endPoint x: 126, endPoint y: 311, distance: 10.0
click at [135, 316] on div "Analyse des forces" at bounding box center [113, 325] width 106 height 41
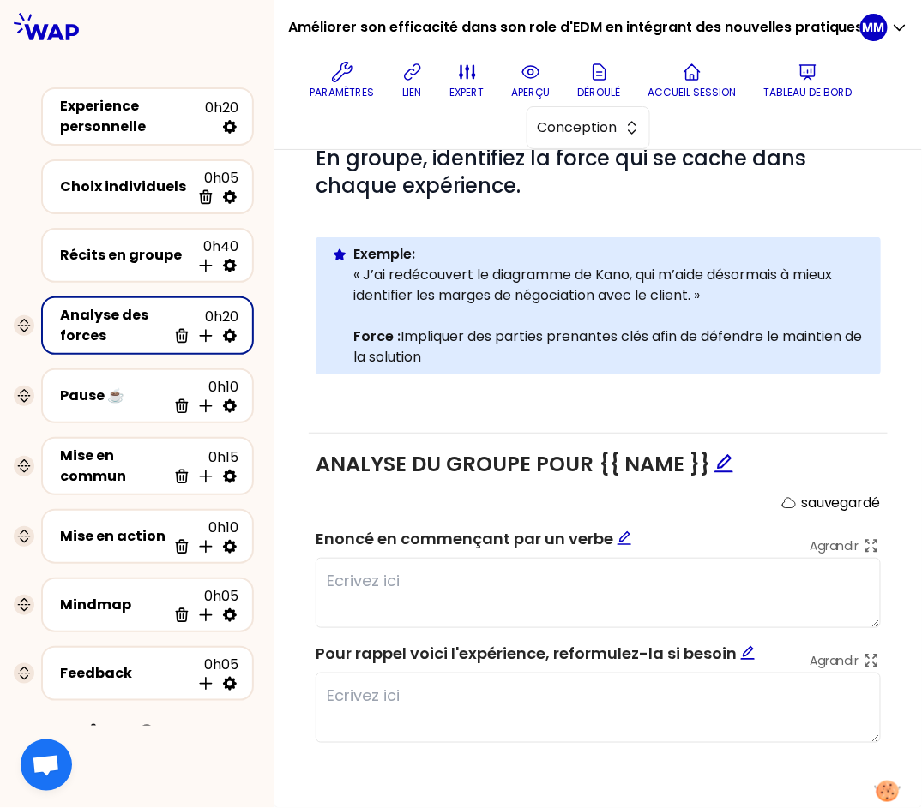
scroll to position [294, 0]
click at [122, 531] on div "Mise en action" at bounding box center [113, 536] width 106 height 21
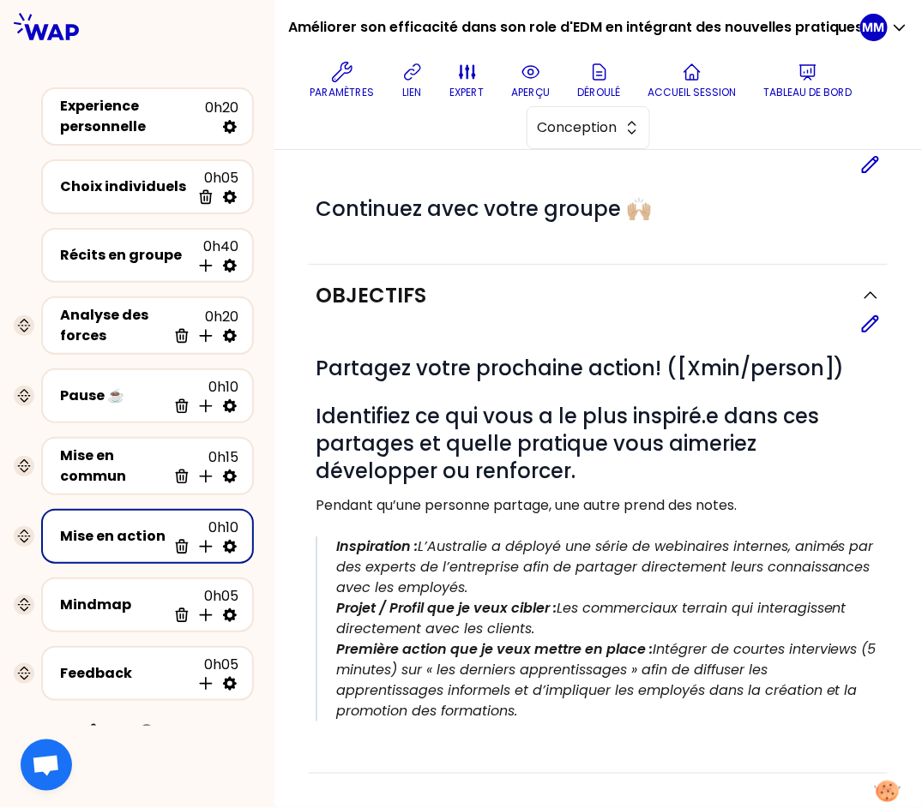
scroll to position [423, 0]
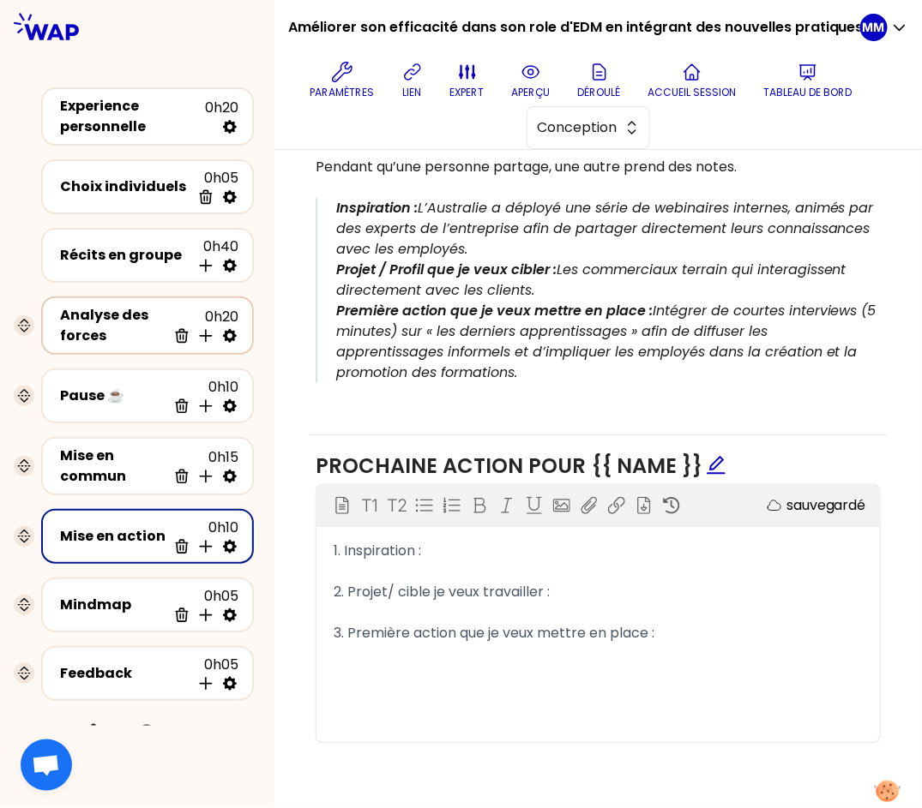
click at [99, 326] on div "Analyse des forces" at bounding box center [113, 325] width 106 height 41
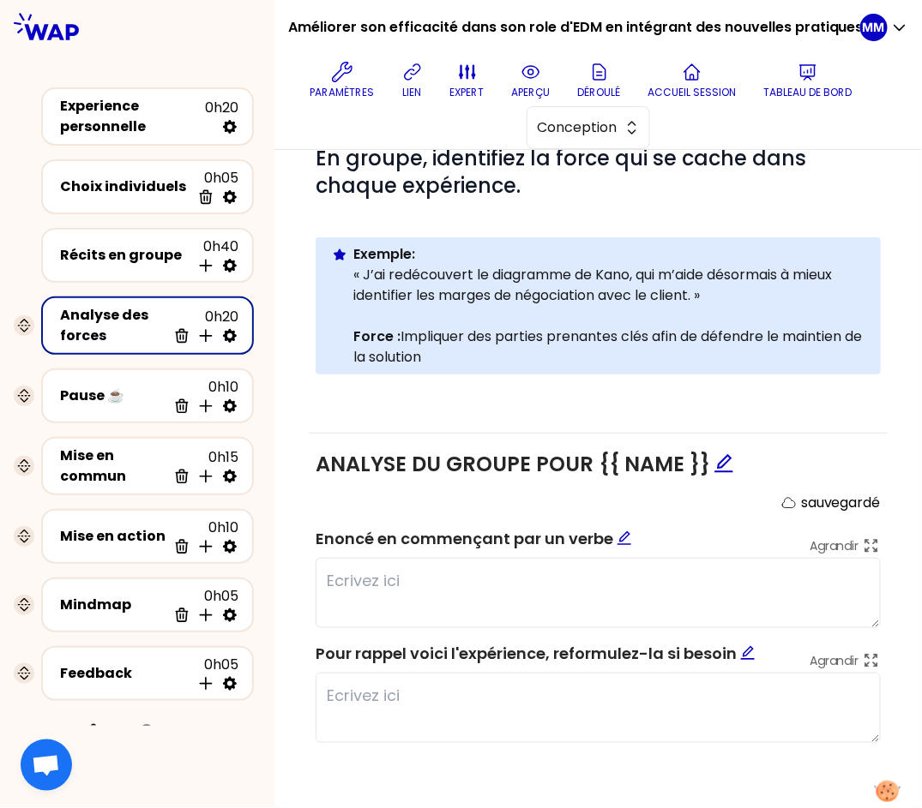
scroll to position [294, 0]
click at [114, 528] on div "Mise en action" at bounding box center [113, 536] width 106 height 21
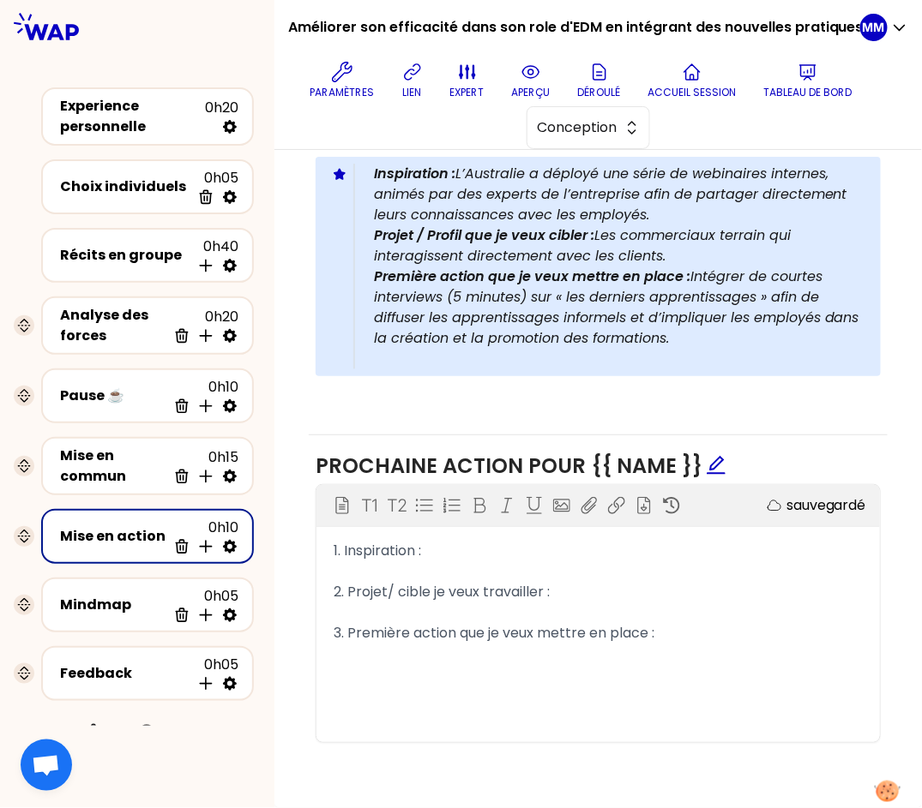
scroll to position [450, 0]
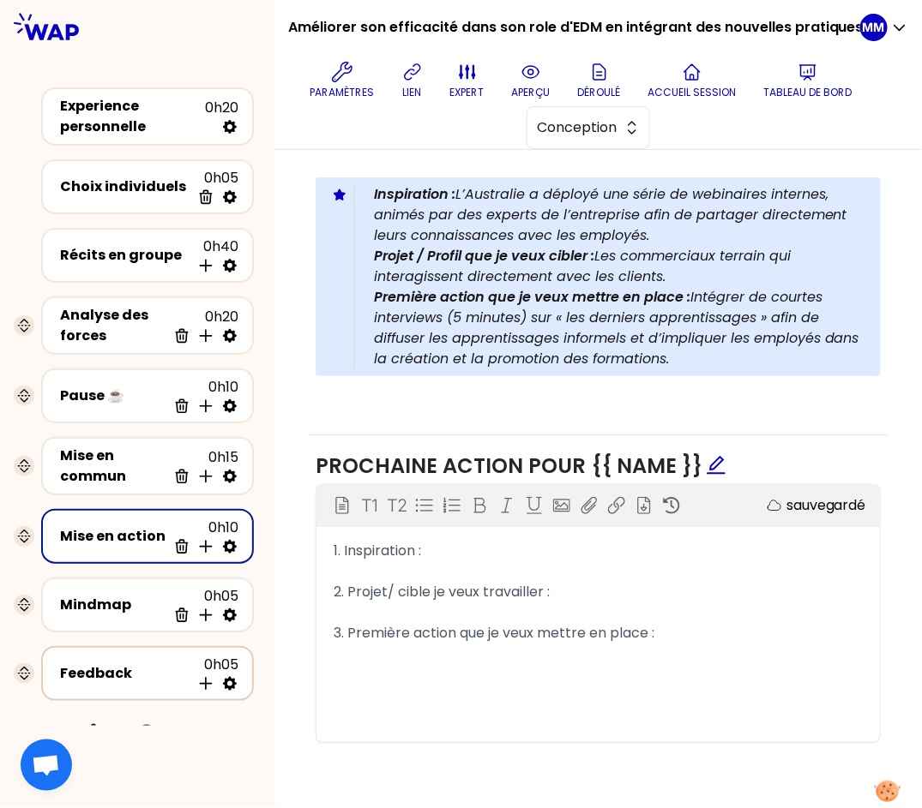
click at [132, 676] on div "Feedback 0h05 Insérer une activité en dessous" at bounding box center [148, 674] width 182 height 38
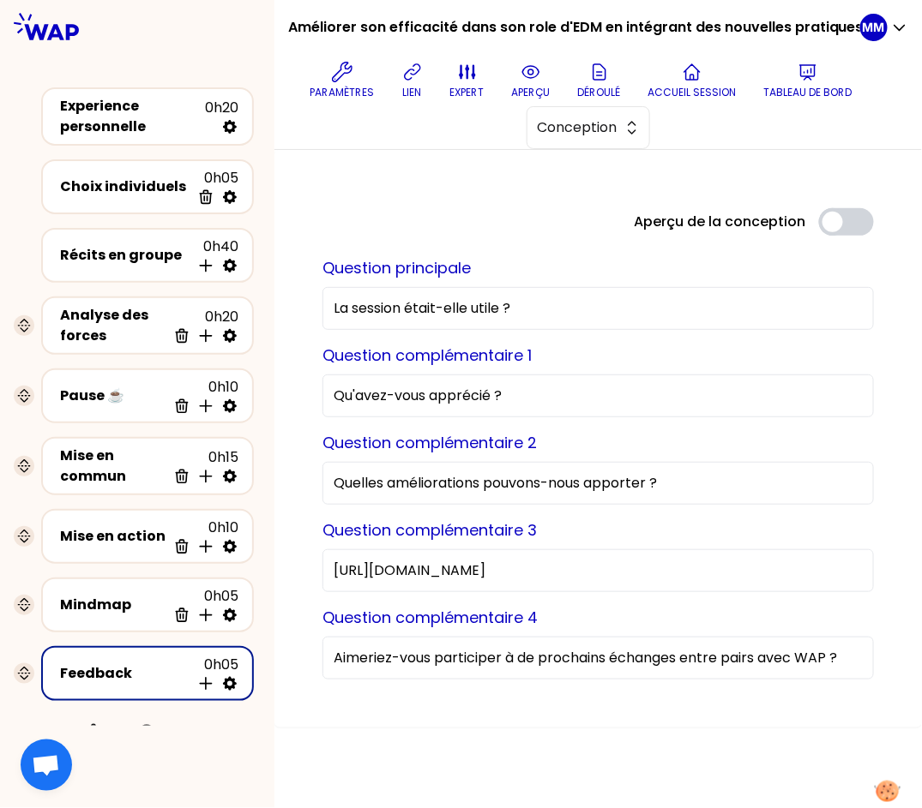
click at [654, 573] on input "[URL][DOMAIN_NAME]" at bounding box center [597, 571] width 551 height 43
click at [119, 528] on div "Mise en action" at bounding box center [113, 536] width 106 height 21
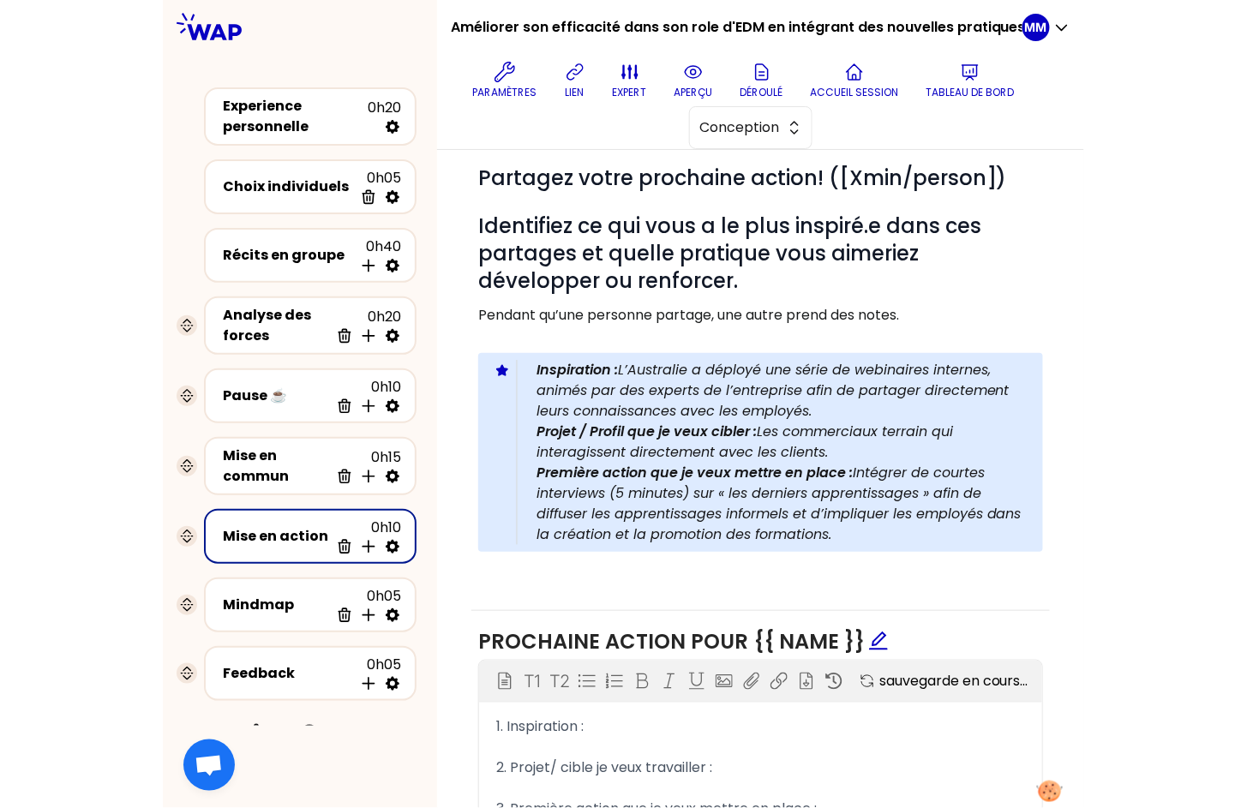
scroll to position [271, 0]
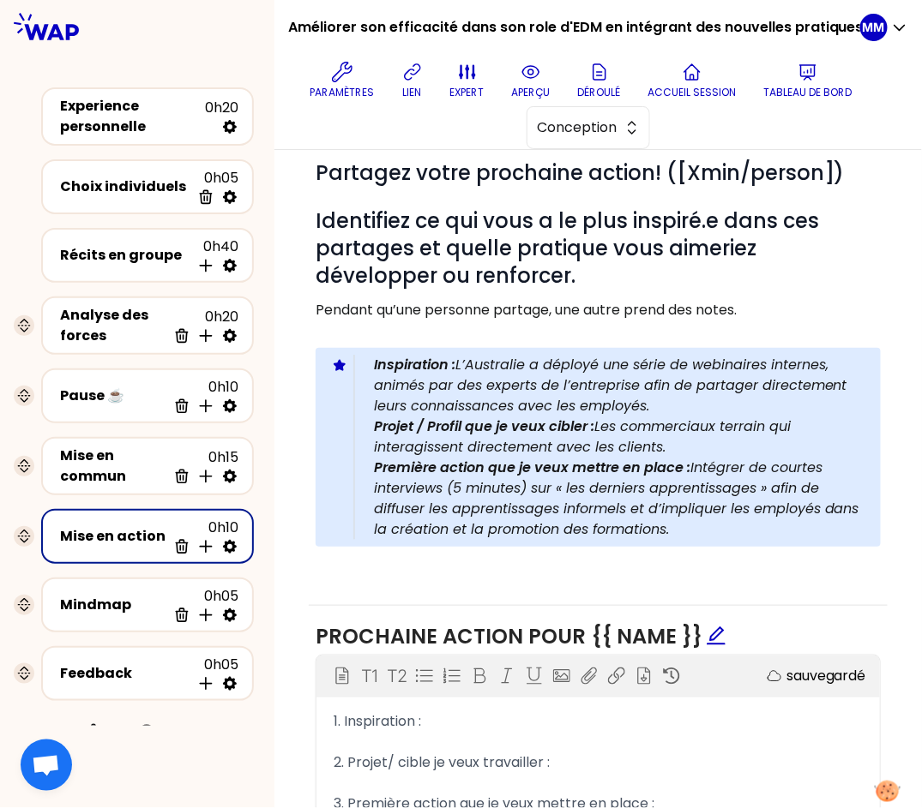
click at [784, 378] on p "Inspiration : L’Australie a déployé une série de webinaires internes, animés pa…" at bounding box center [620, 386] width 493 height 62
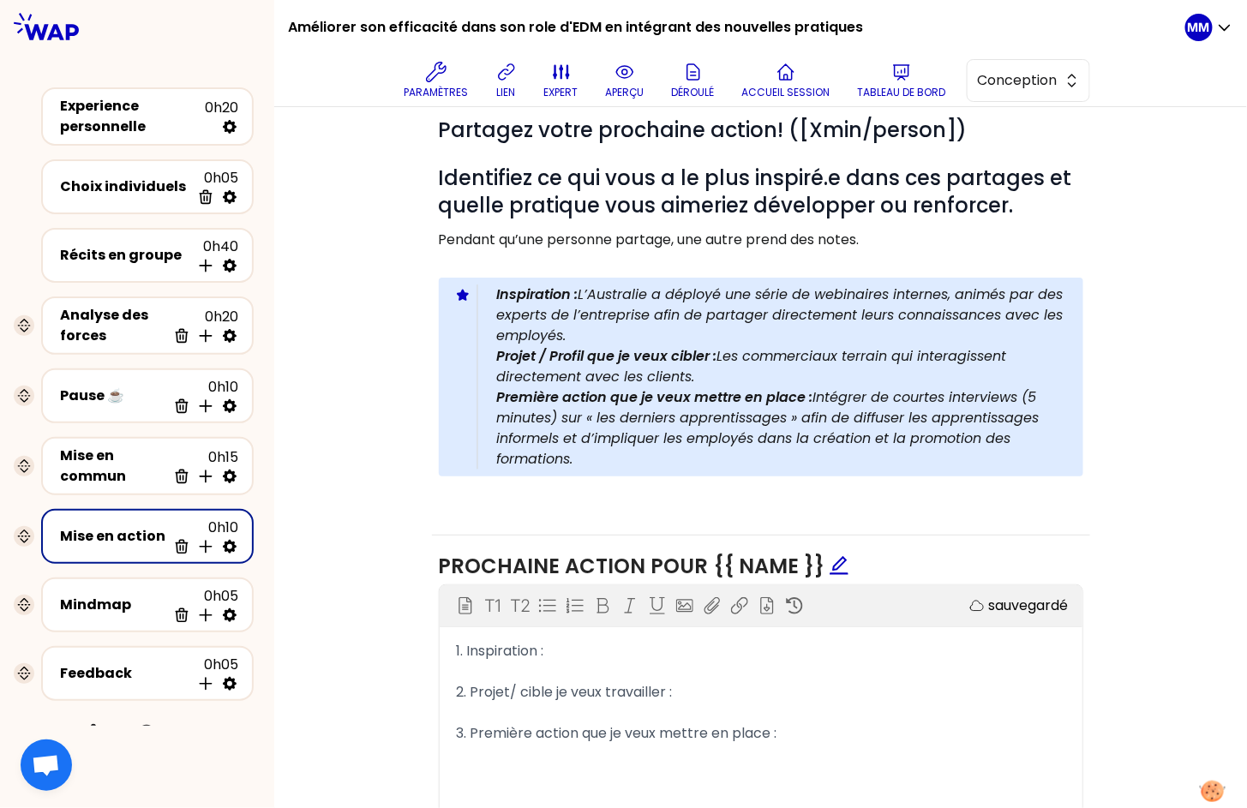
scroll to position [0, 0]
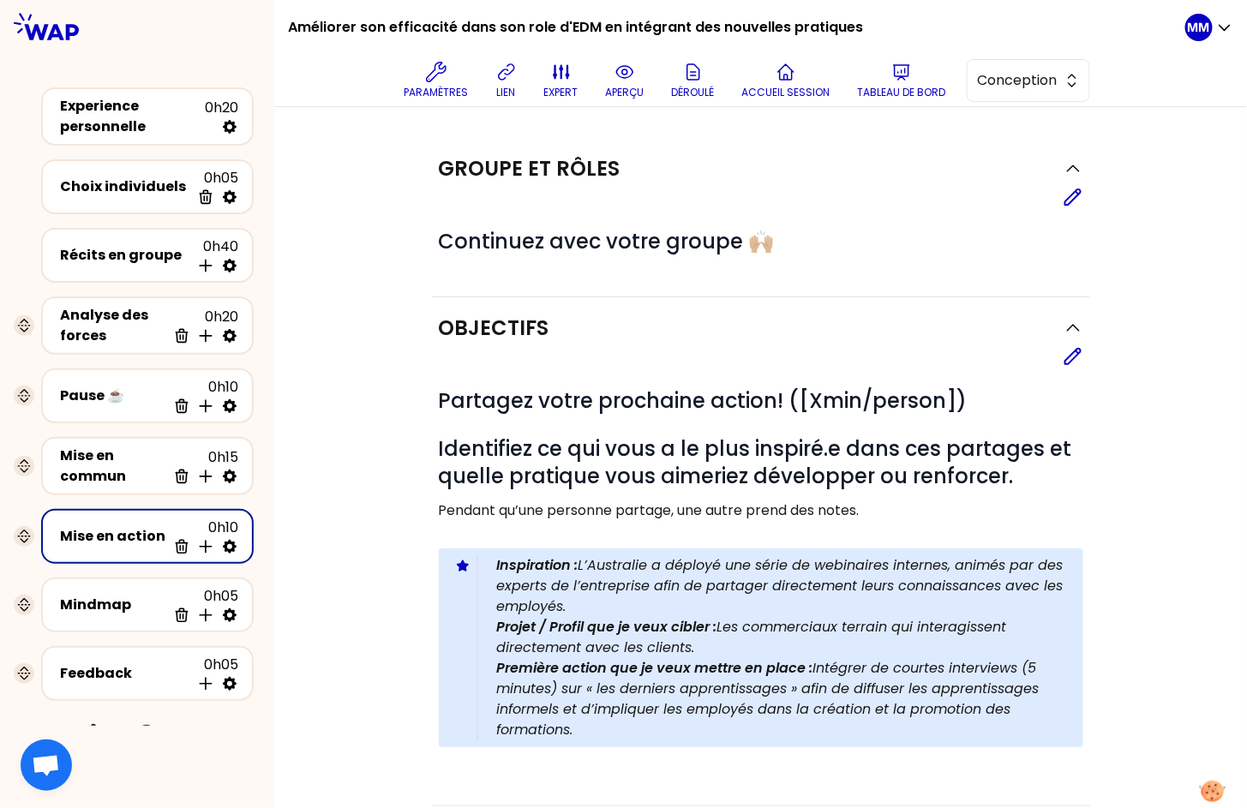
drag, startPoint x: 1072, startPoint y: 361, endPoint x: 910, endPoint y: 587, distance: 278.4
click at [1072, 361] on icon at bounding box center [1073, 356] width 15 height 15
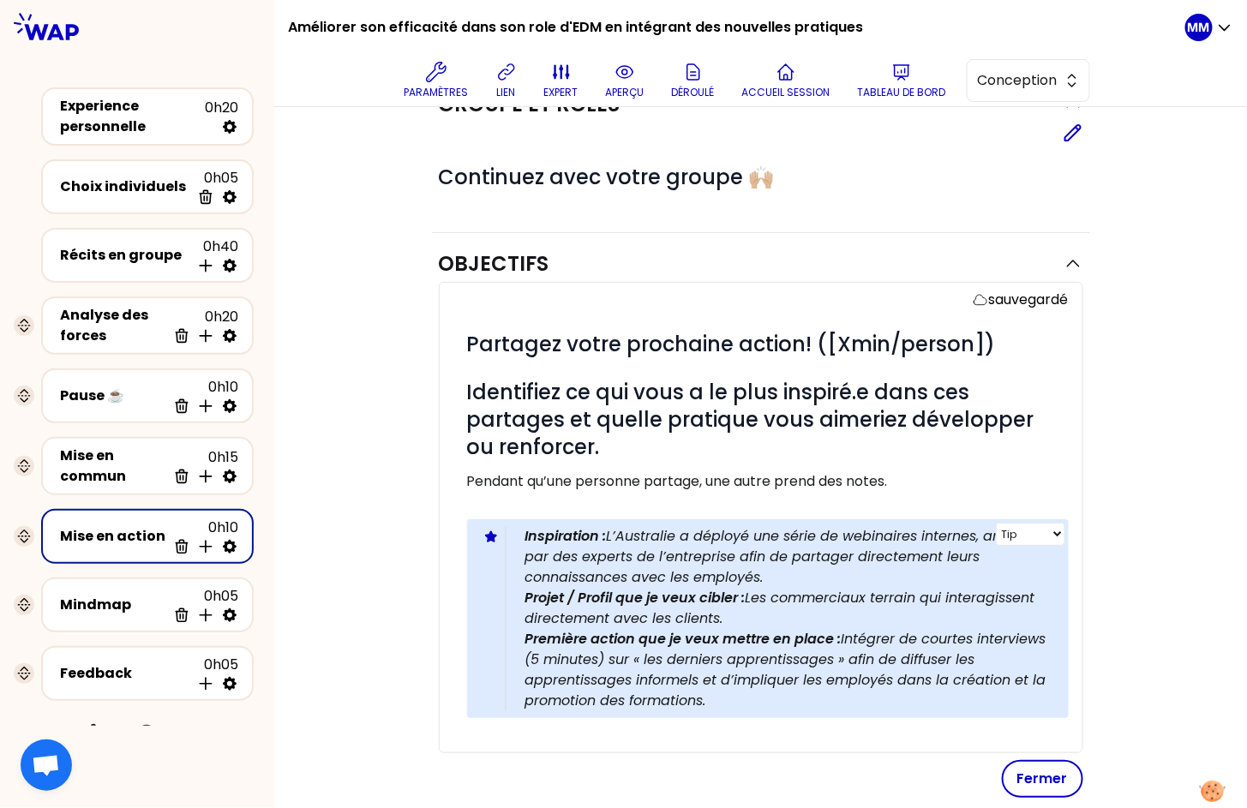
scroll to position [98, 0]
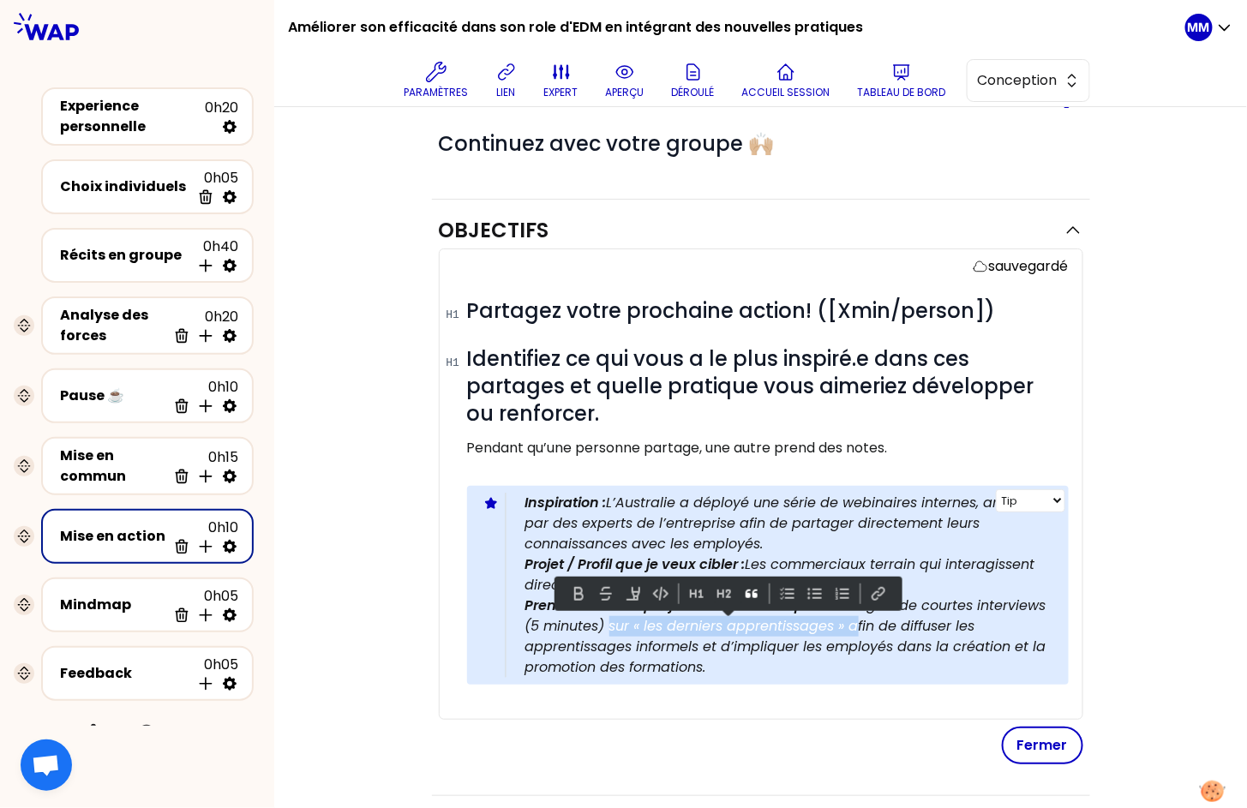
drag, startPoint x: 608, startPoint y: 627, endPoint x: 849, endPoint y: 628, distance: 240.9
click at [849, 628] on p "Première action que je veux mettre en place : Intégrer de courtes interviews (5…" at bounding box center [791, 637] width 530 height 82
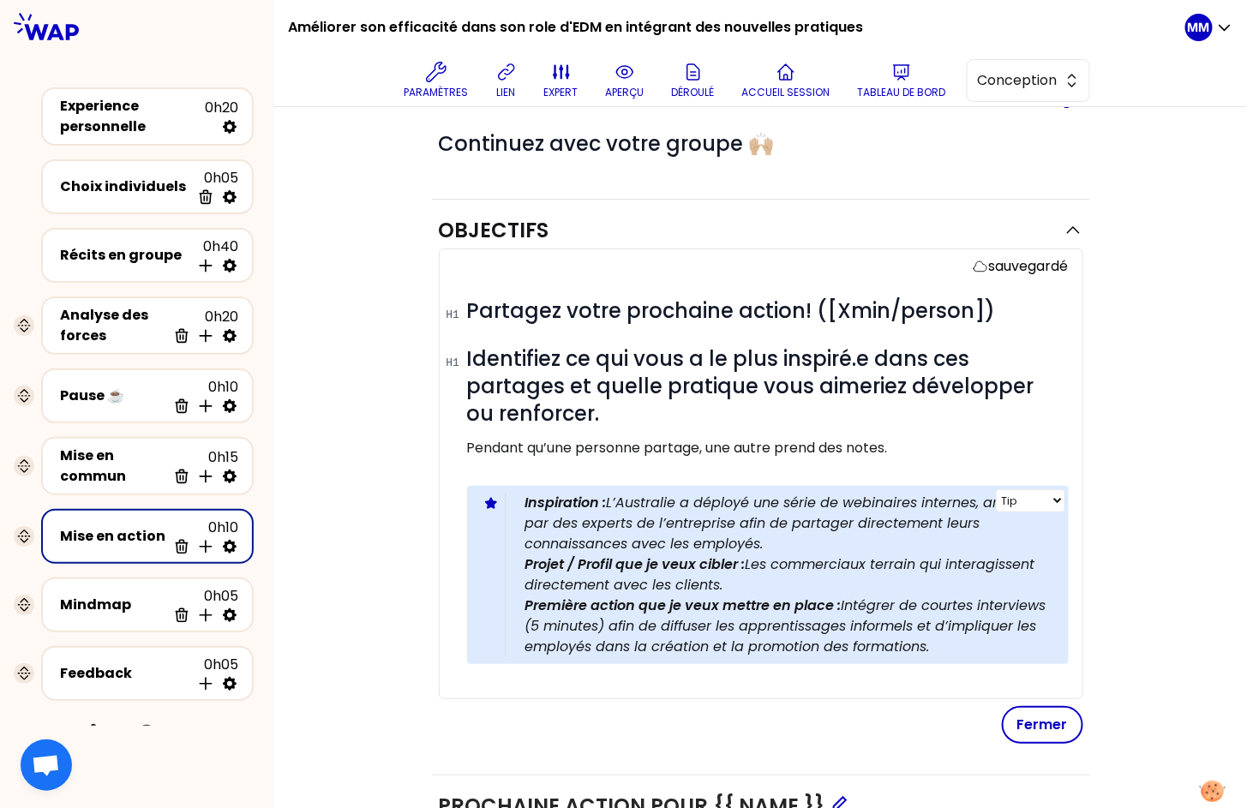
click at [788, 625] on p "Première action que je veux mettre en place : Intégrer de courtes interviews (5…" at bounding box center [791, 627] width 530 height 62
click at [746, 623] on p "Première action que je veux mettre en place : Intégrer de courtes interviews (5…" at bounding box center [791, 627] width 530 height 62
click at [918, 628] on p "Première action que je veux mettre en place : Intégrer de courtes interviews (5…" at bounding box center [791, 627] width 530 height 62
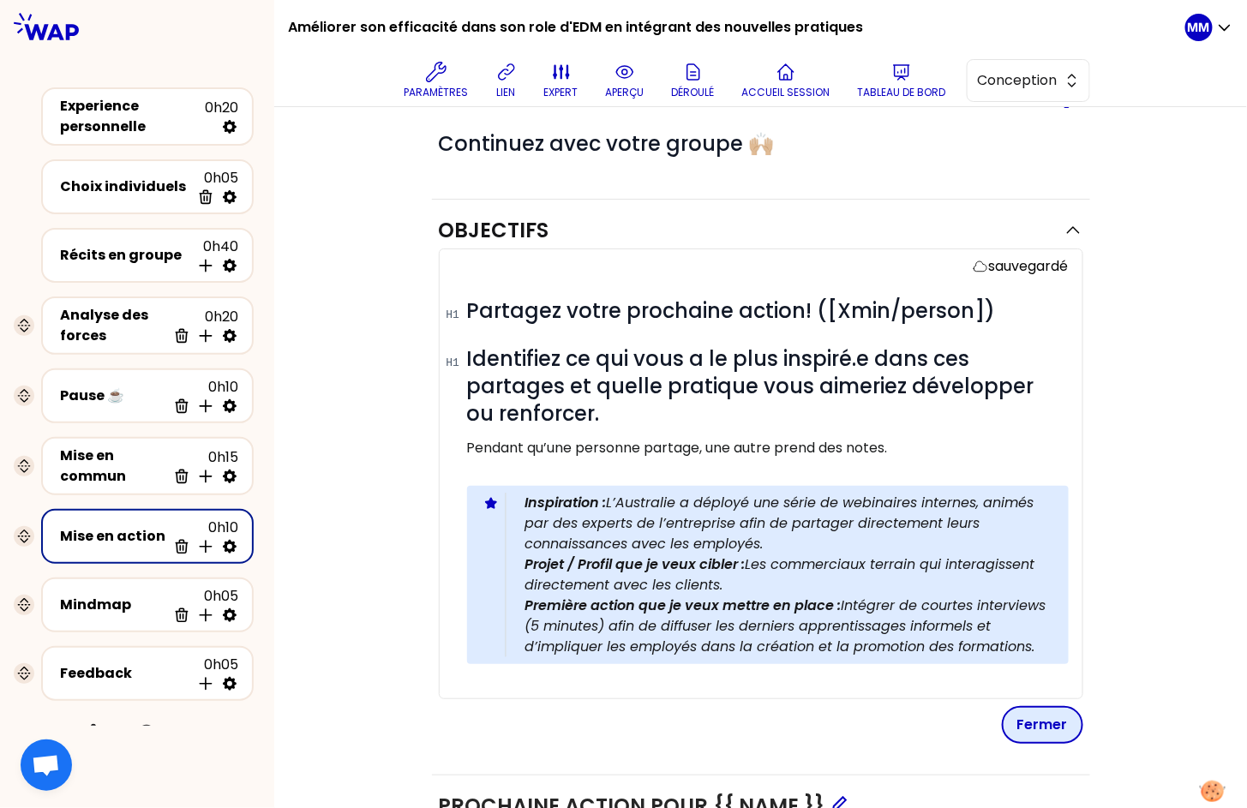
click at [1042, 728] on button "Fermer" at bounding box center [1042, 725] width 81 height 38
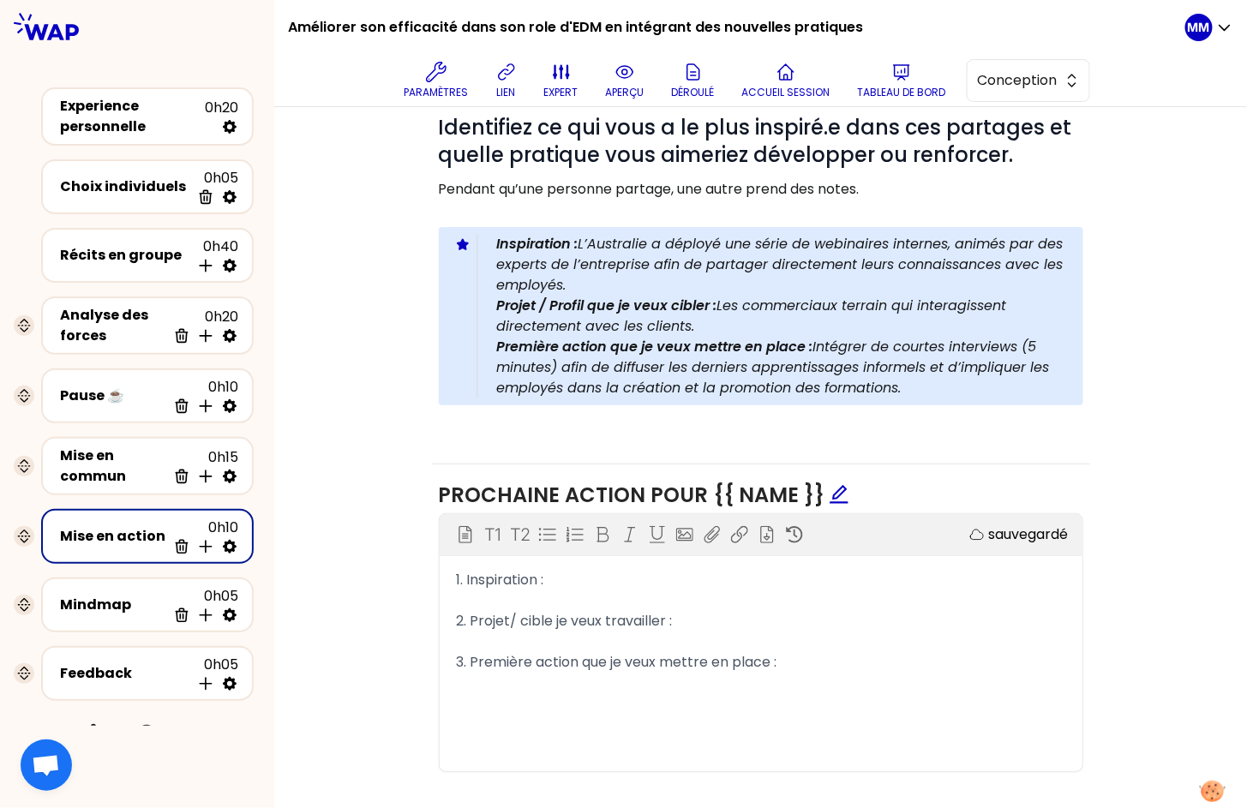
scroll to position [350, 0]
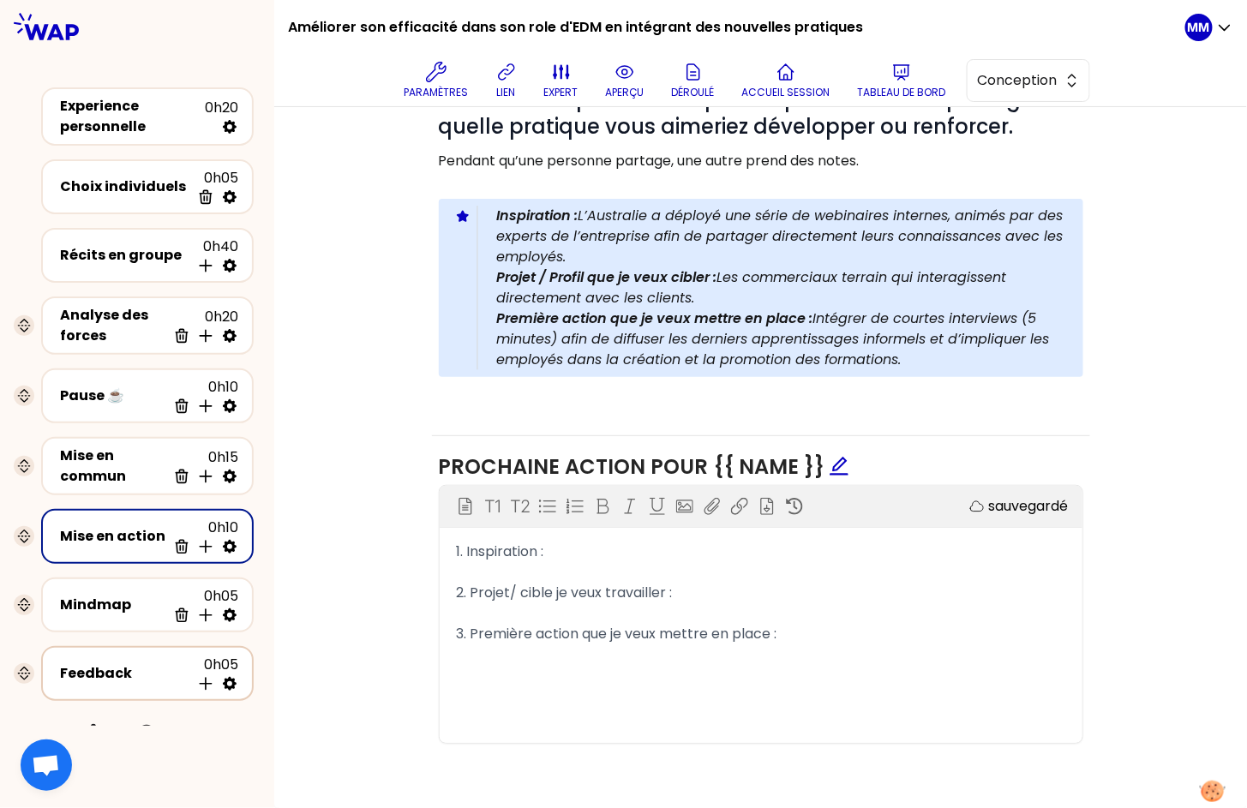
click at [129, 667] on div "Feedback" at bounding box center [125, 674] width 130 height 21
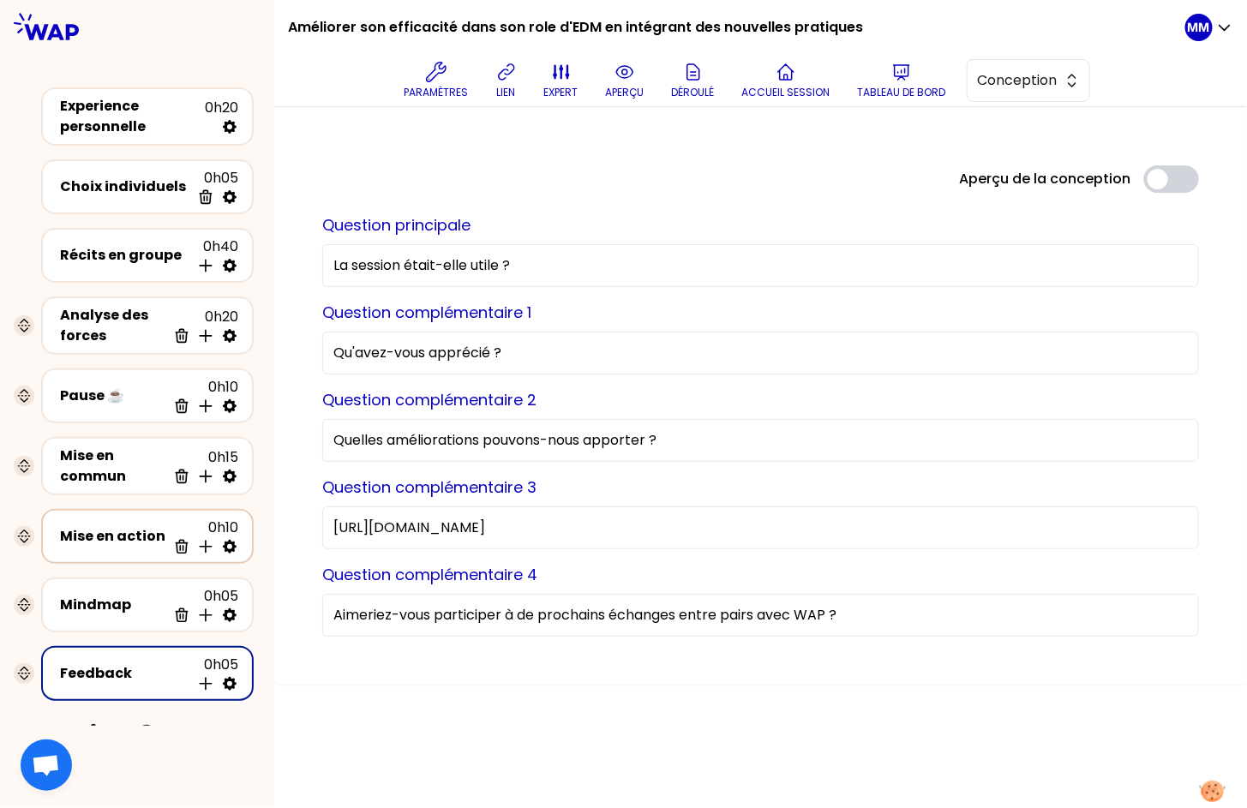
click at [112, 526] on div "Mise en action" at bounding box center [113, 536] width 106 height 21
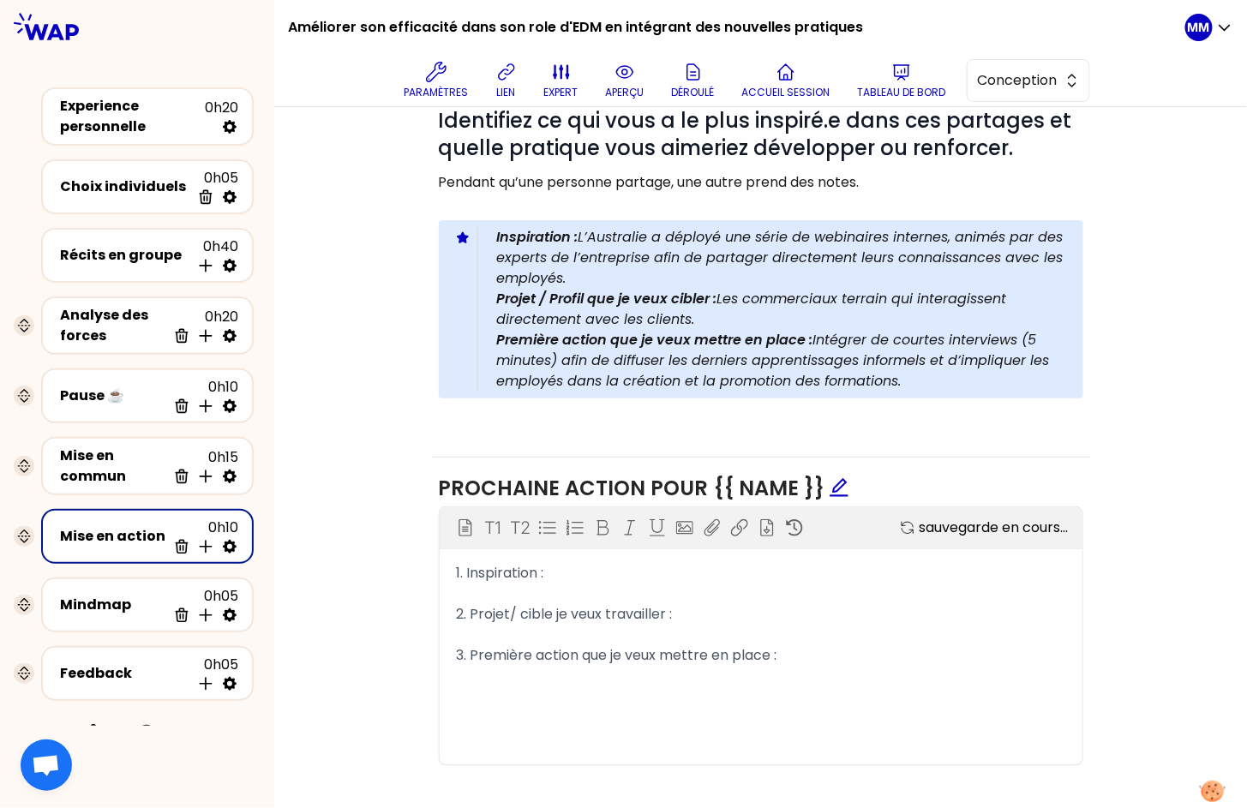
scroll to position [350, 0]
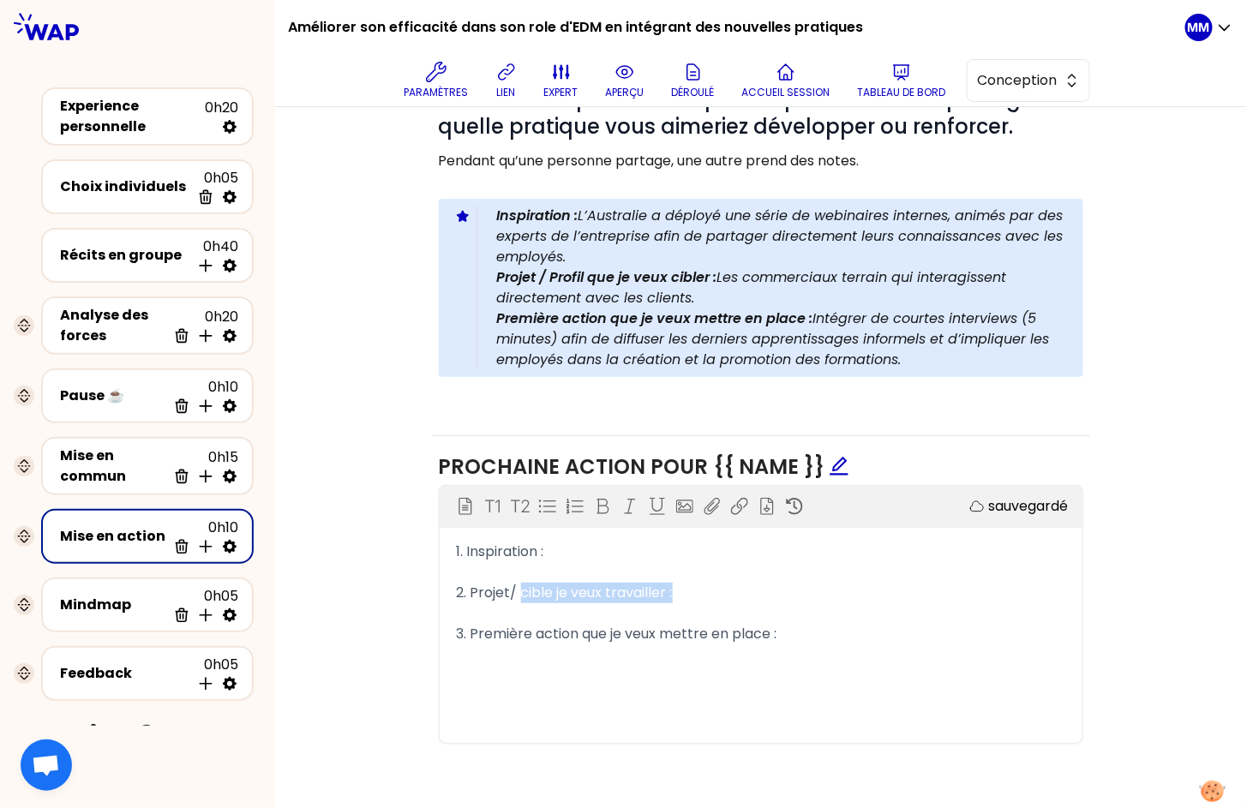
drag, startPoint x: 520, startPoint y: 593, endPoint x: 700, endPoint y: 600, distance: 180.2
click at [700, 600] on div "2. Projet/ cible je veux travailler :" at bounding box center [761, 593] width 609 height 21
click at [674, 714] on div "Bloc d'instruction T1 T2 Exporter sauvegardé 1. Inspiration : ﻿ 2. Projet/ prof…" at bounding box center [761, 614] width 643 height 257
click at [116, 586] on div "Mindmap 0h05 Supprimer Insérer une activité en dessous" at bounding box center [148, 605] width 182 height 38
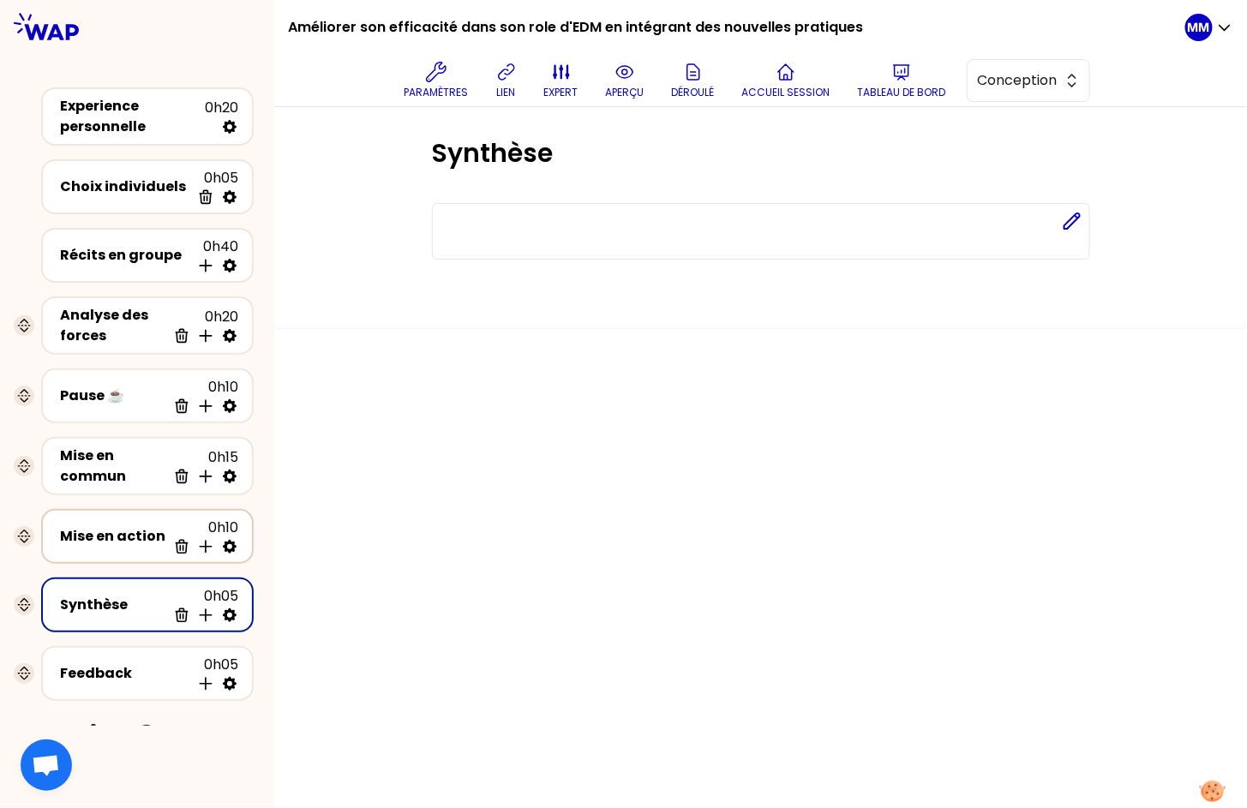
click at [91, 526] on div "Mise en action" at bounding box center [113, 536] width 106 height 21
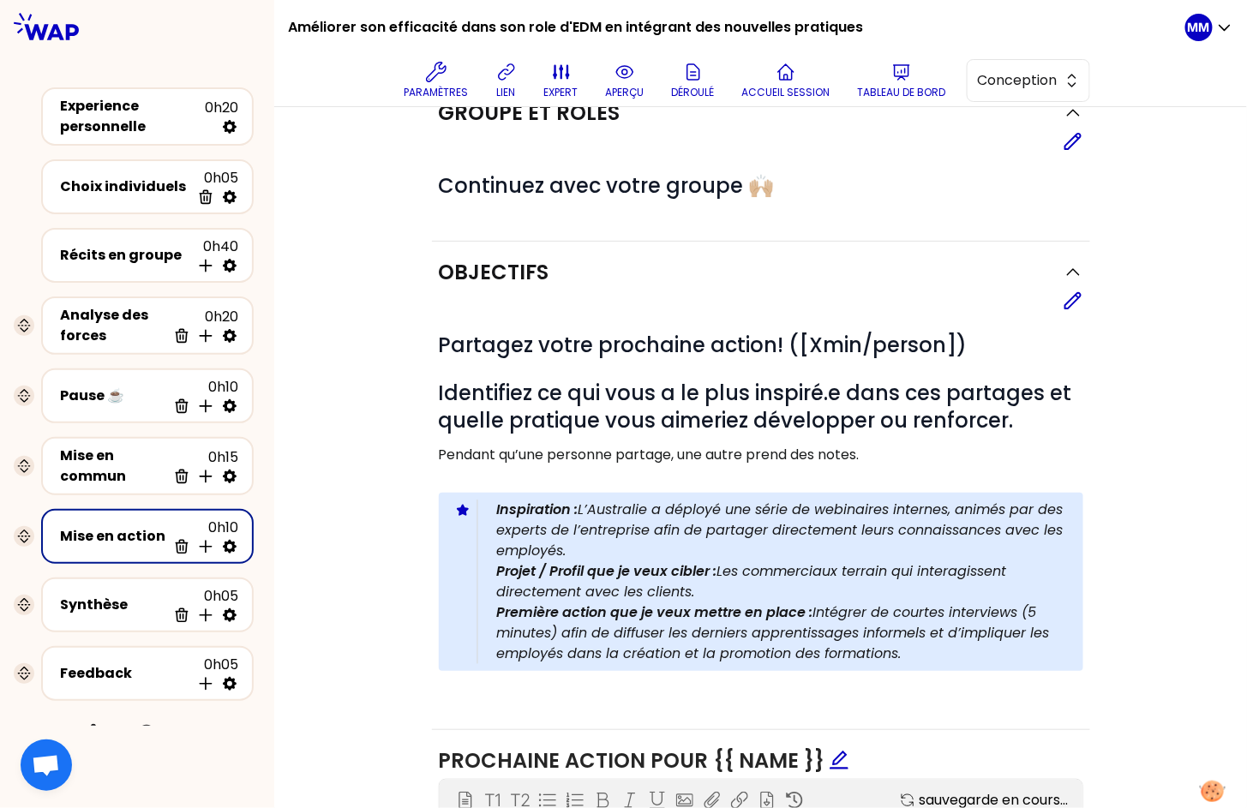
scroll to position [350, 0]
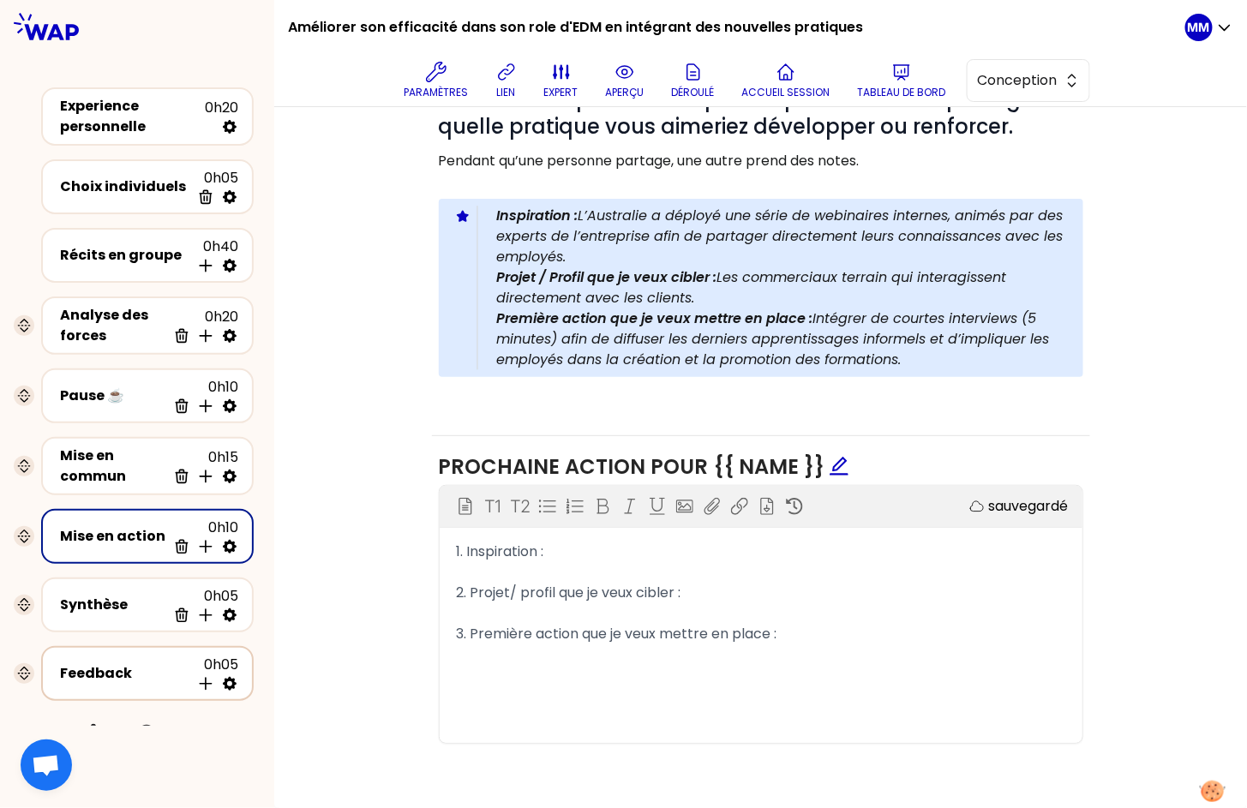
click at [138, 670] on div "Feedback" at bounding box center [125, 674] width 130 height 21
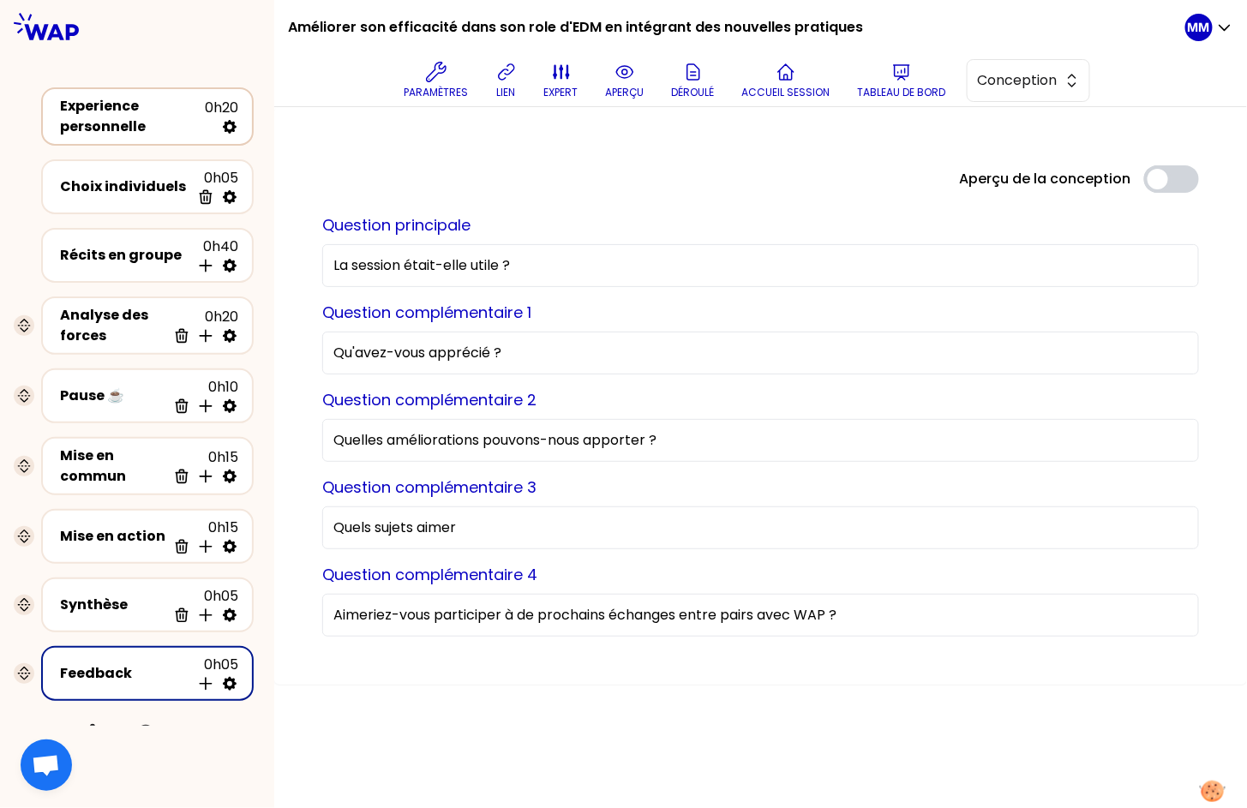
click at [154, 126] on div "Experience personnelle" at bounding box center [132, 116] width 145 height 41
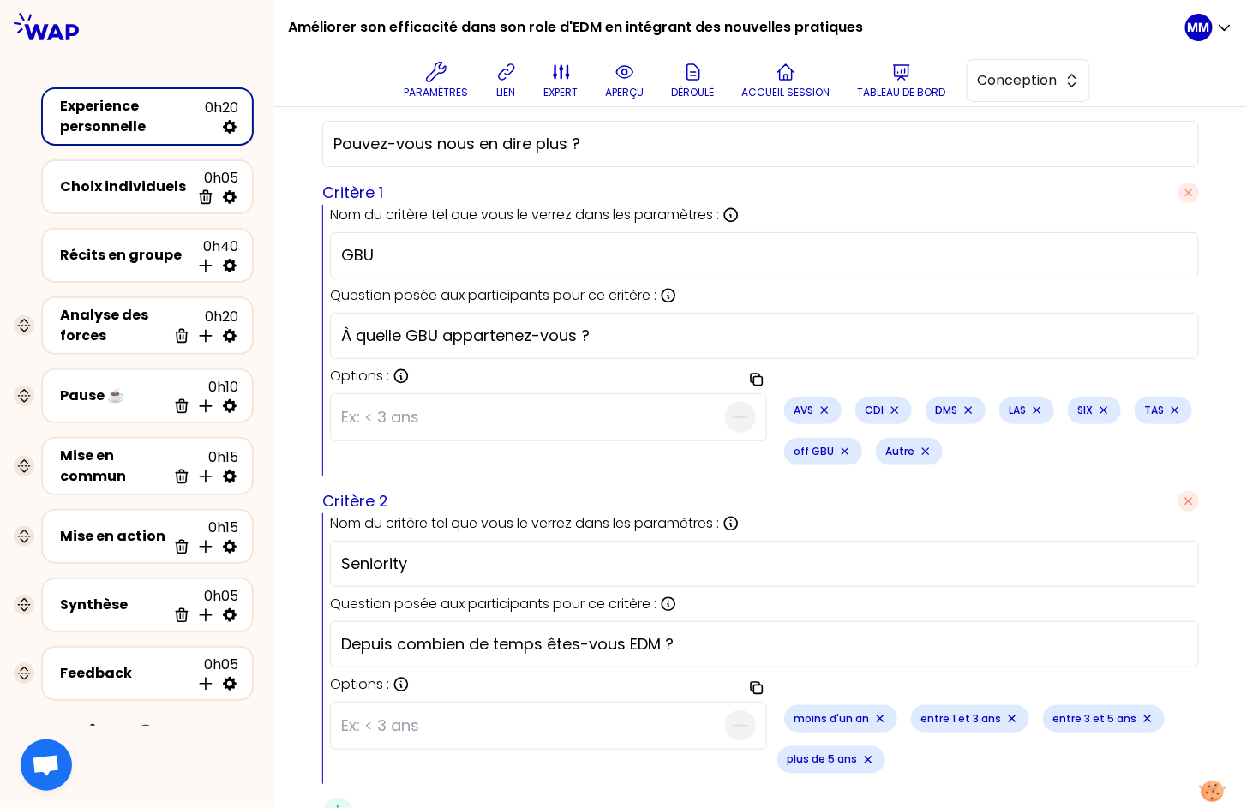
scroll to position [593, 0]
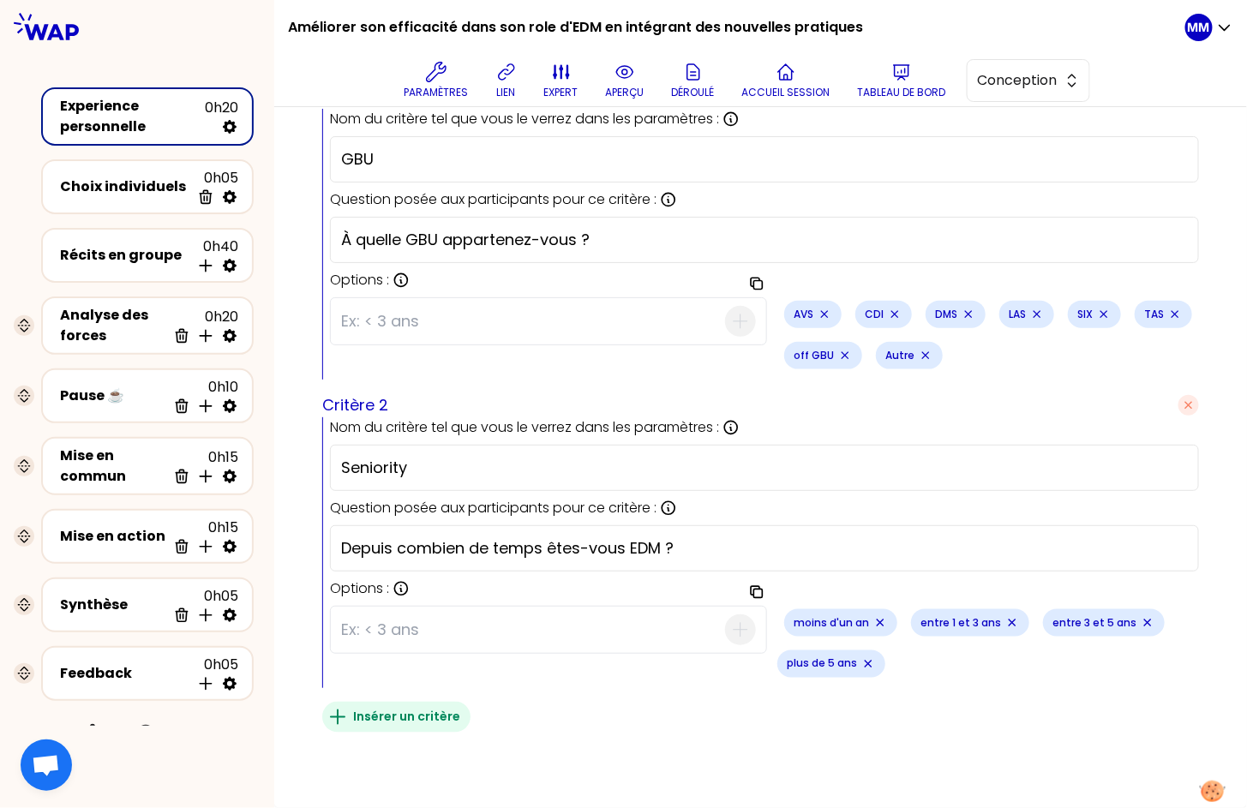
click at [353, 718] on span "button" at bounding box center [337, 717] width 31 height 31
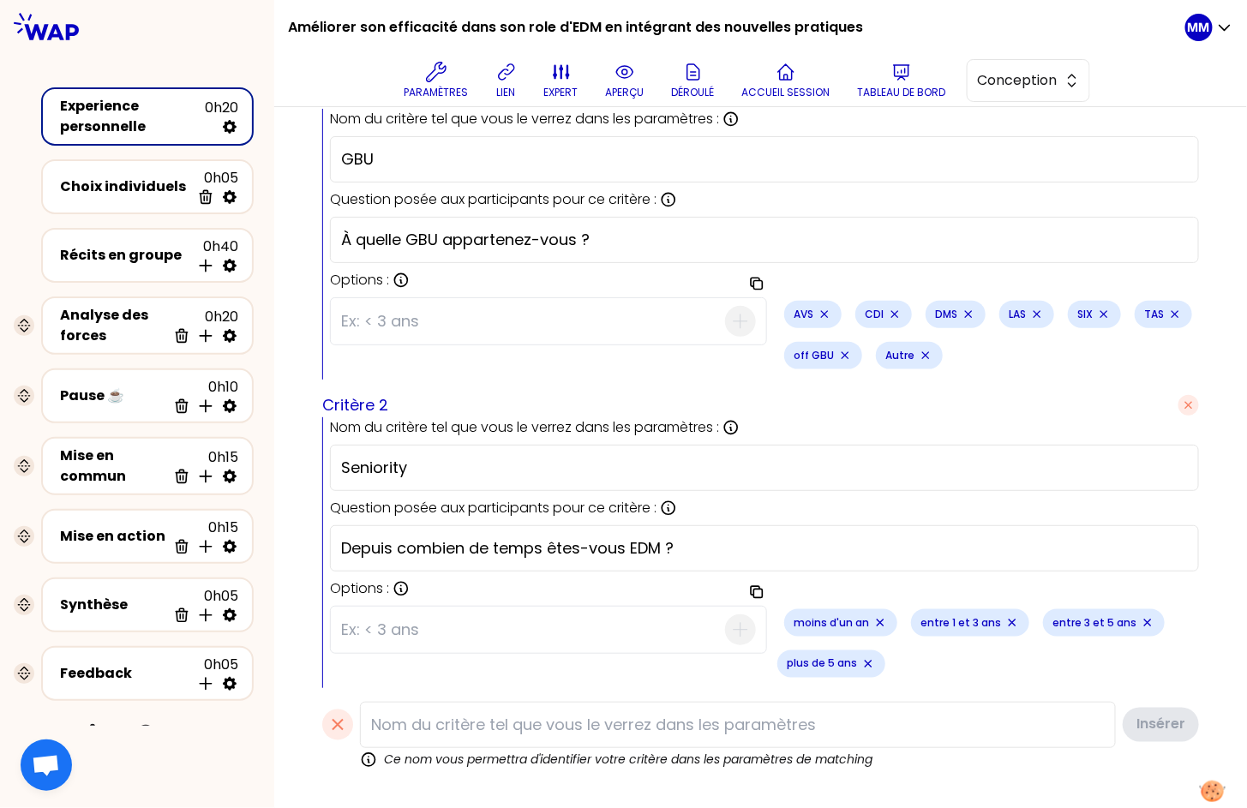
click at [760, 728] on input at bounding box center [738, 725] width 756 height 46
type input "Cohorte"
click at [1149, 720] on button "Insérer" at bounding box center [1160, 725] width 80 height 38
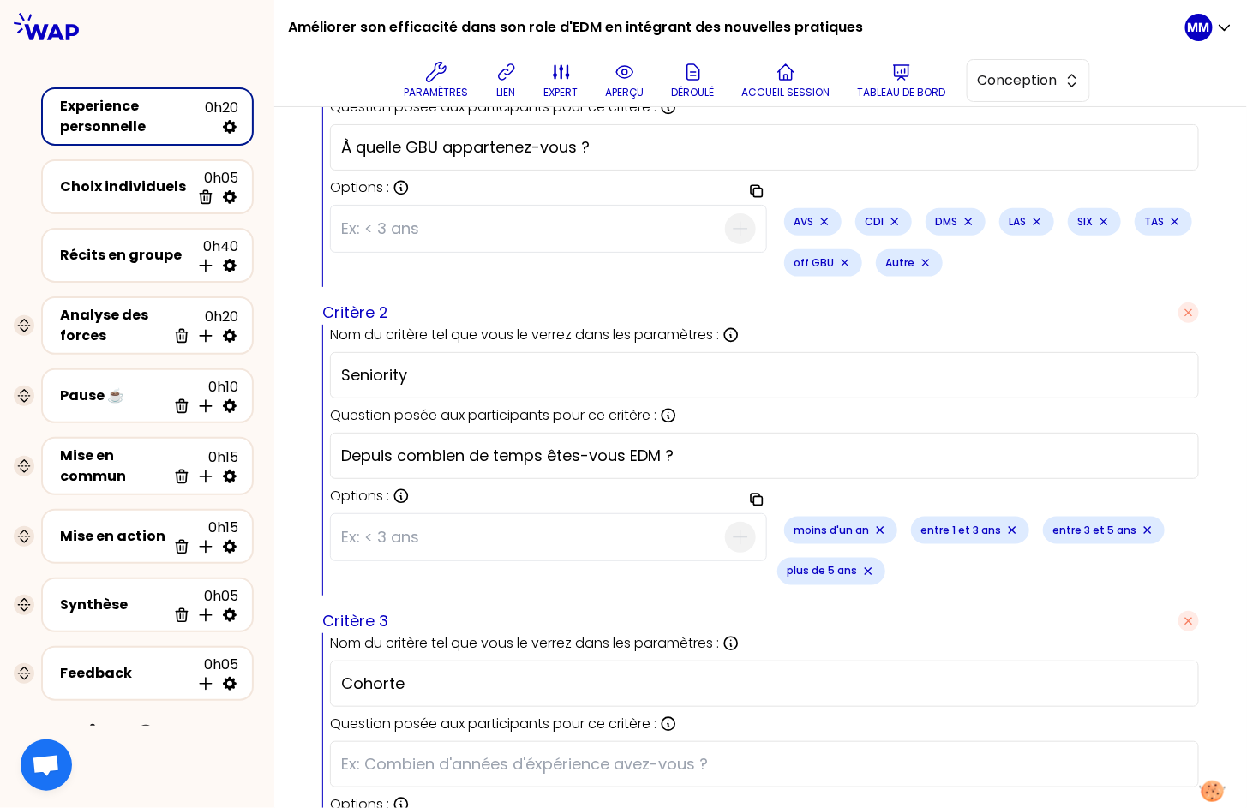
scroll to position [873, 0]
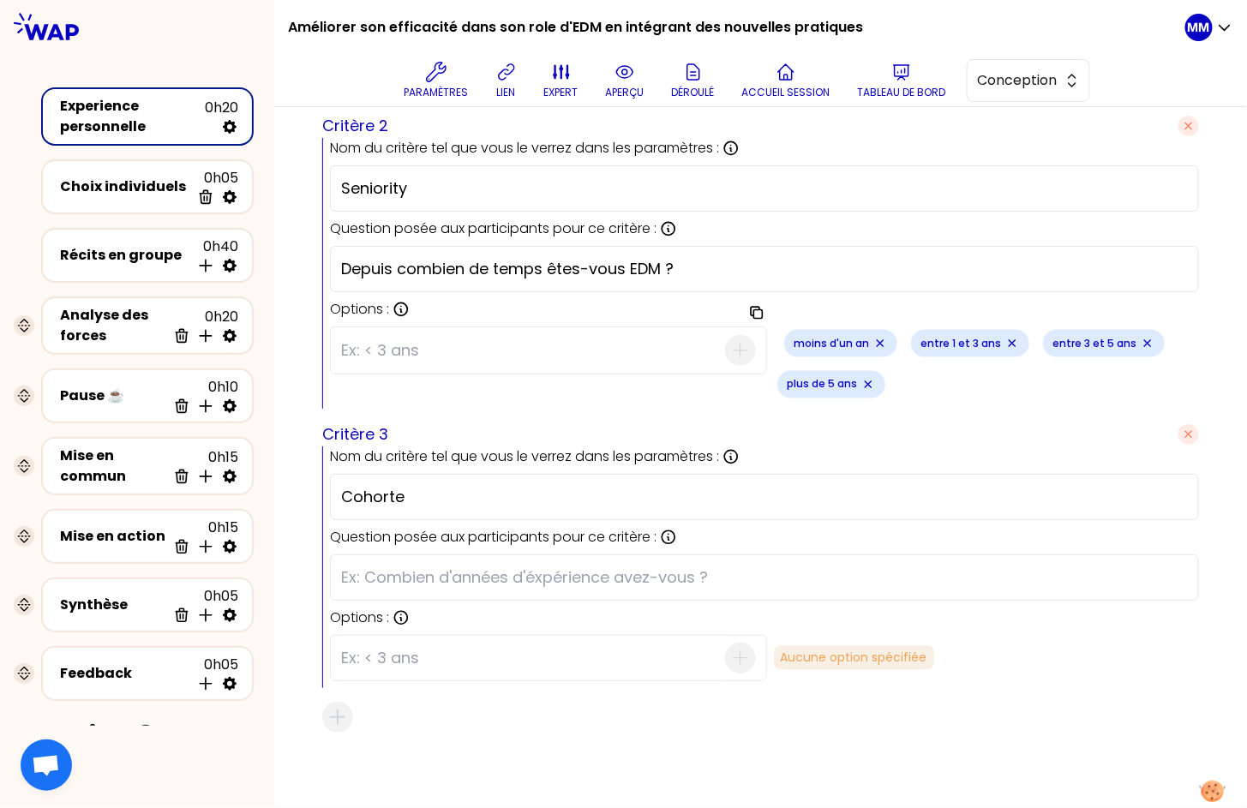
click at [506, 562] on div at bounding box center [764, 578] width 869 height 46
click at [505, 572] on input "text" at bounding box center [764, 578] width 847 height 24
type input "A quelle cohorte appartenez-vous ?"
type input "Cohorte 19"
type input "Cohorte 20"
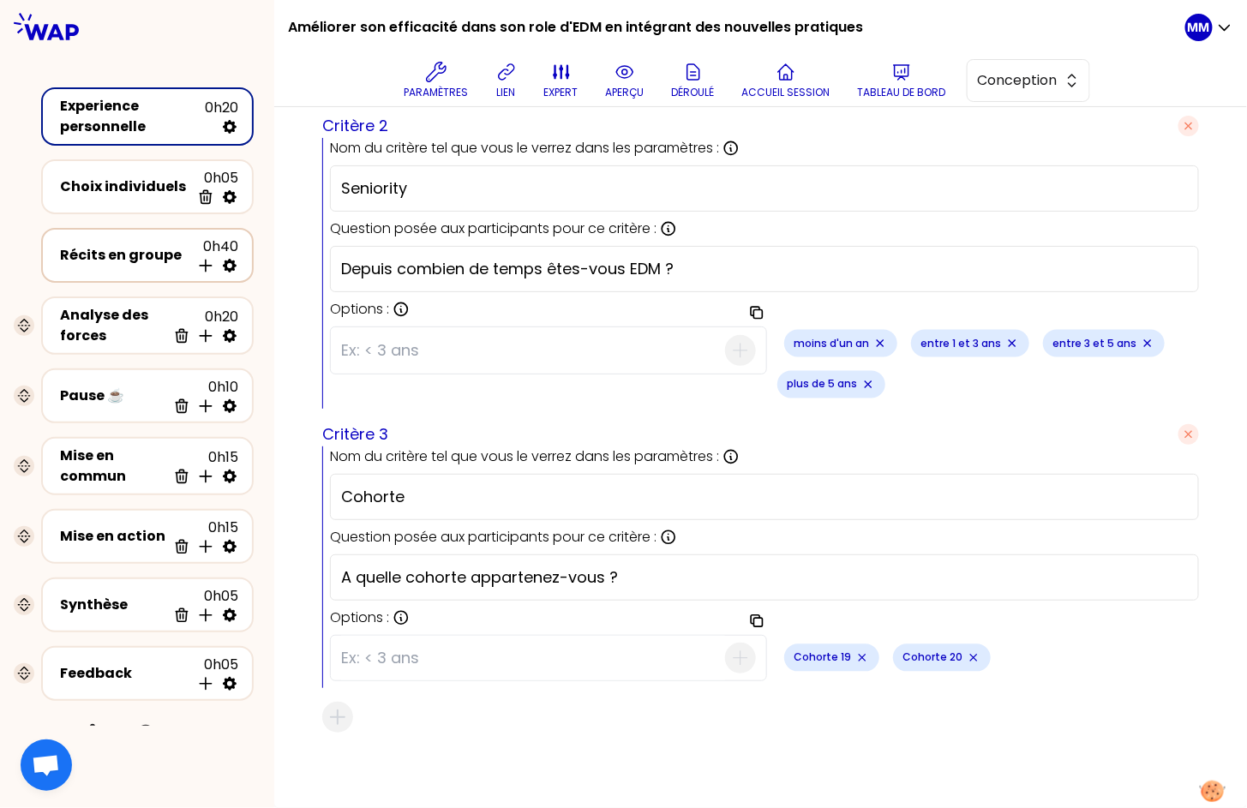
click at [226, 262] on icon at bounding box center [230, 266] width 14 height 14
select select "4"
select select "all"
select select "false"
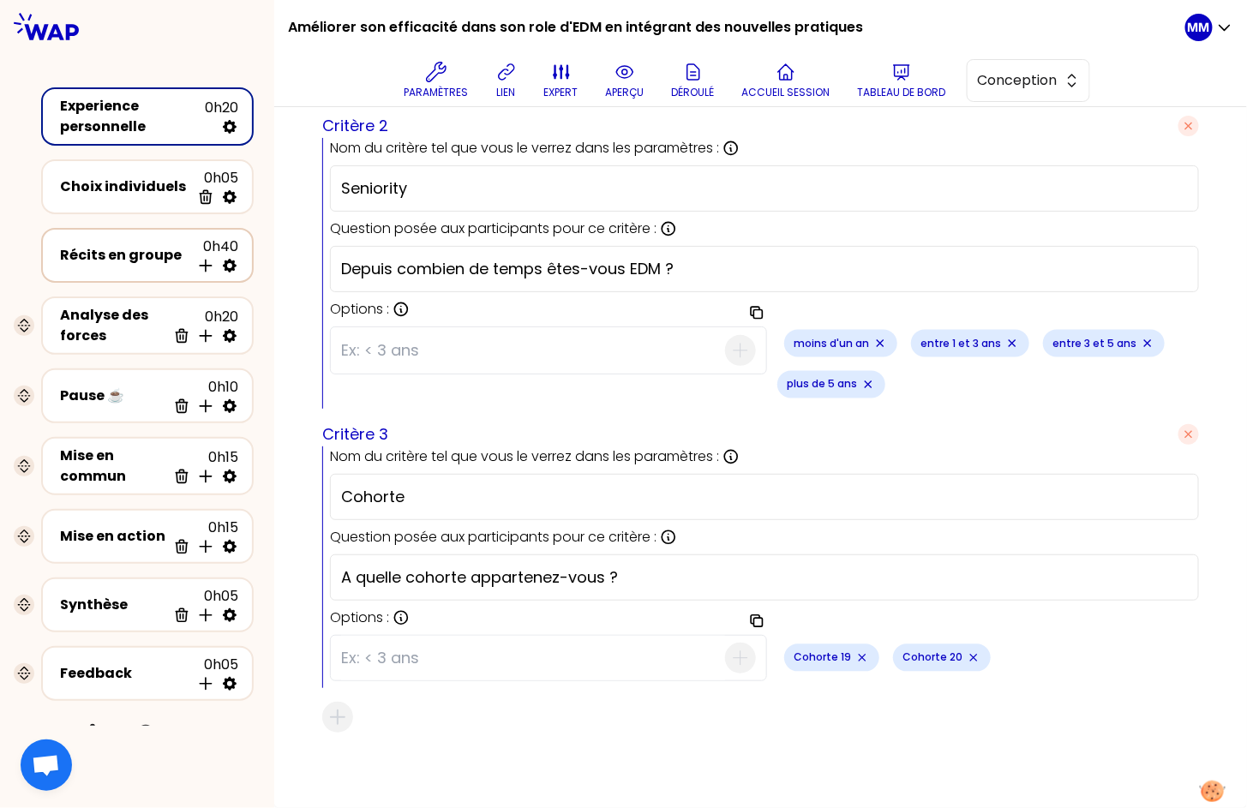
select select "Each"
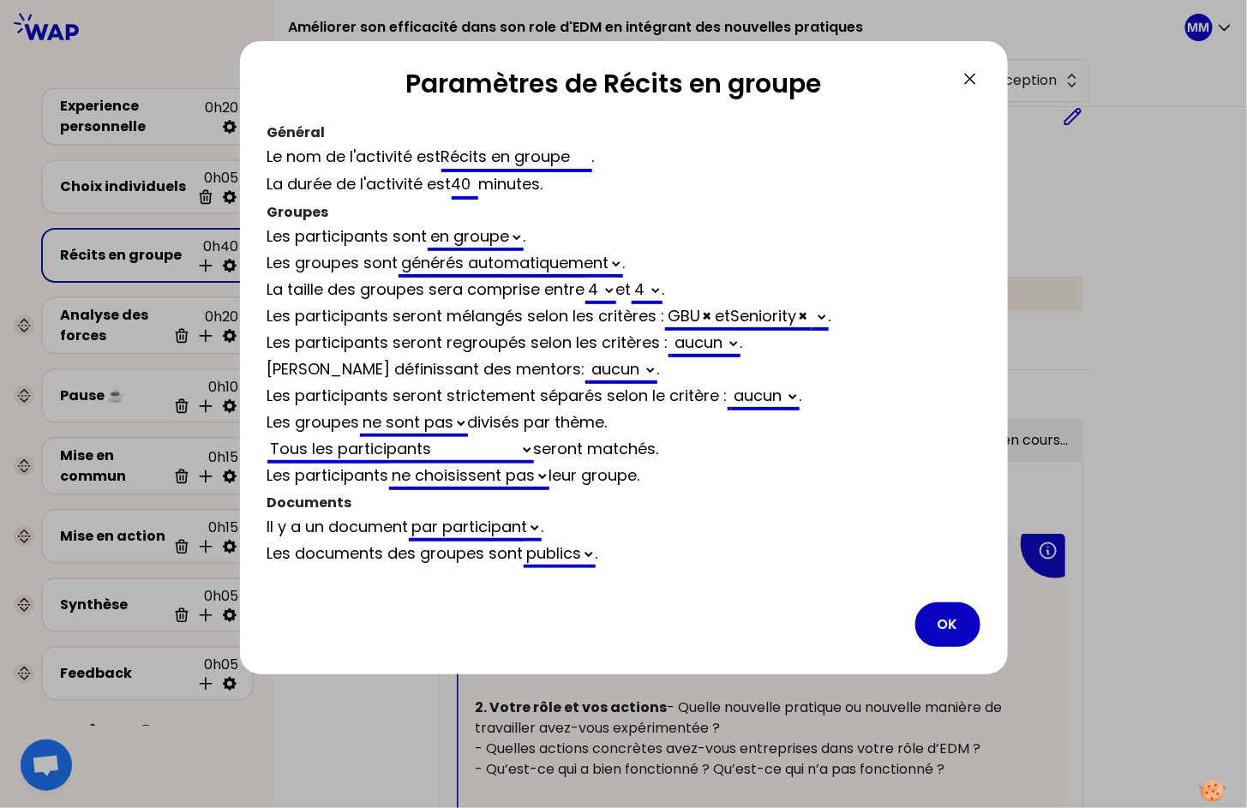
scroll to position [873, 0]
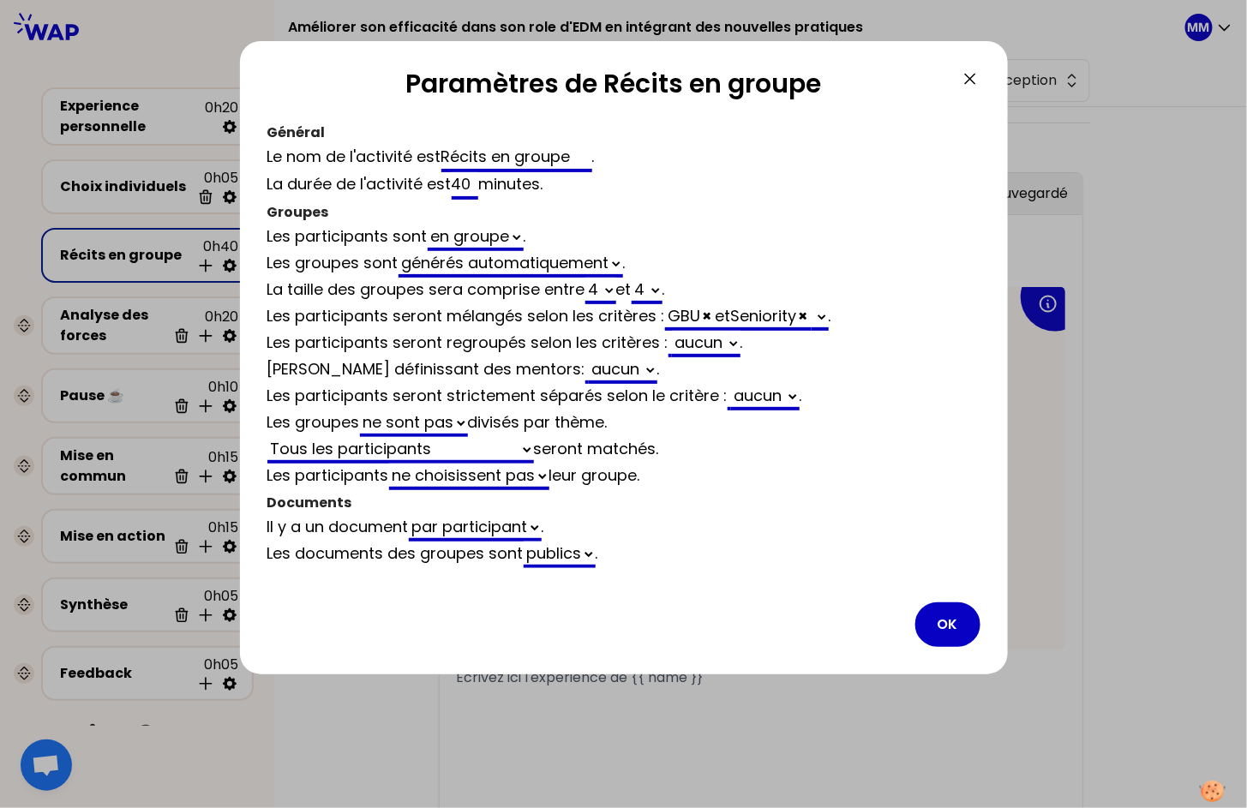
click at [829, 313] on select "Cohorte" at bounding box center [820, 317] width 17 height 27
select select "4"
select select "all"
select select "false"
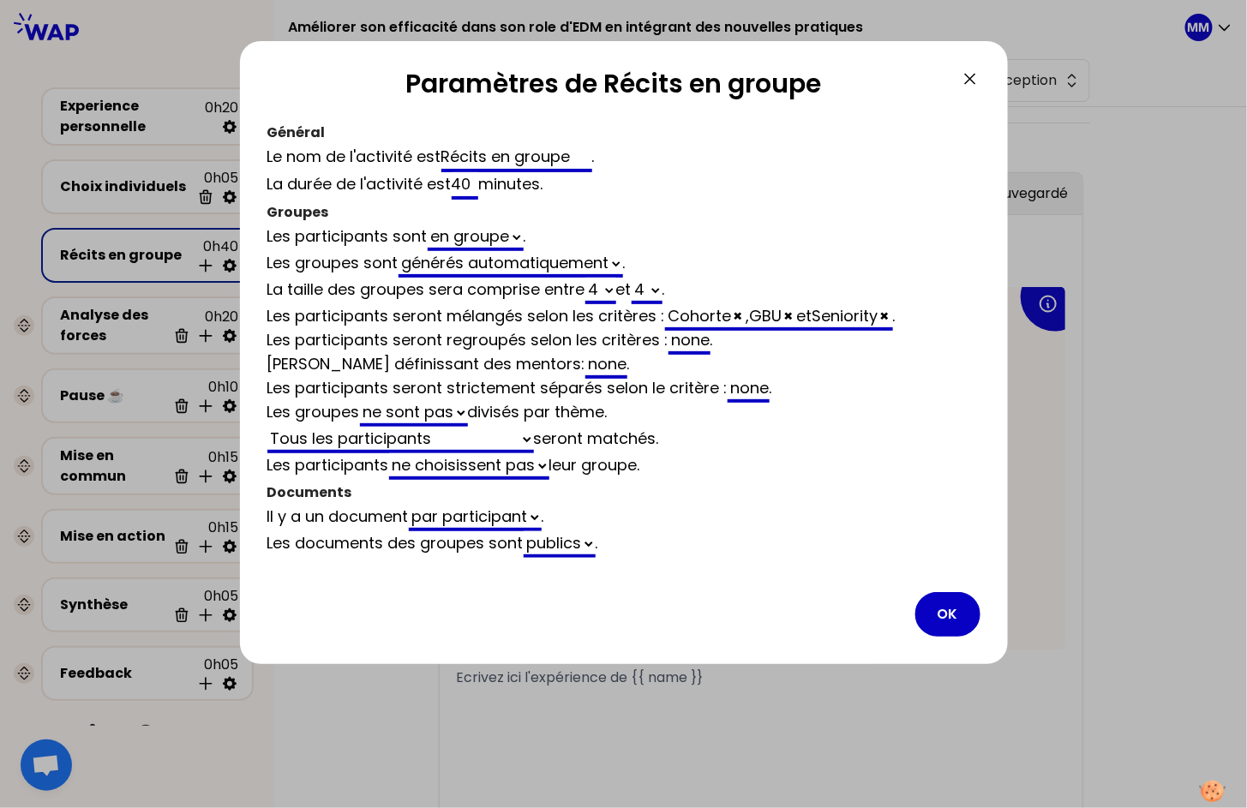
click at [951, 599] on button "OK" at bounding box center [948, 614] width 65 height 45
